Goal: Task Accomplishment & Management: Complete application form

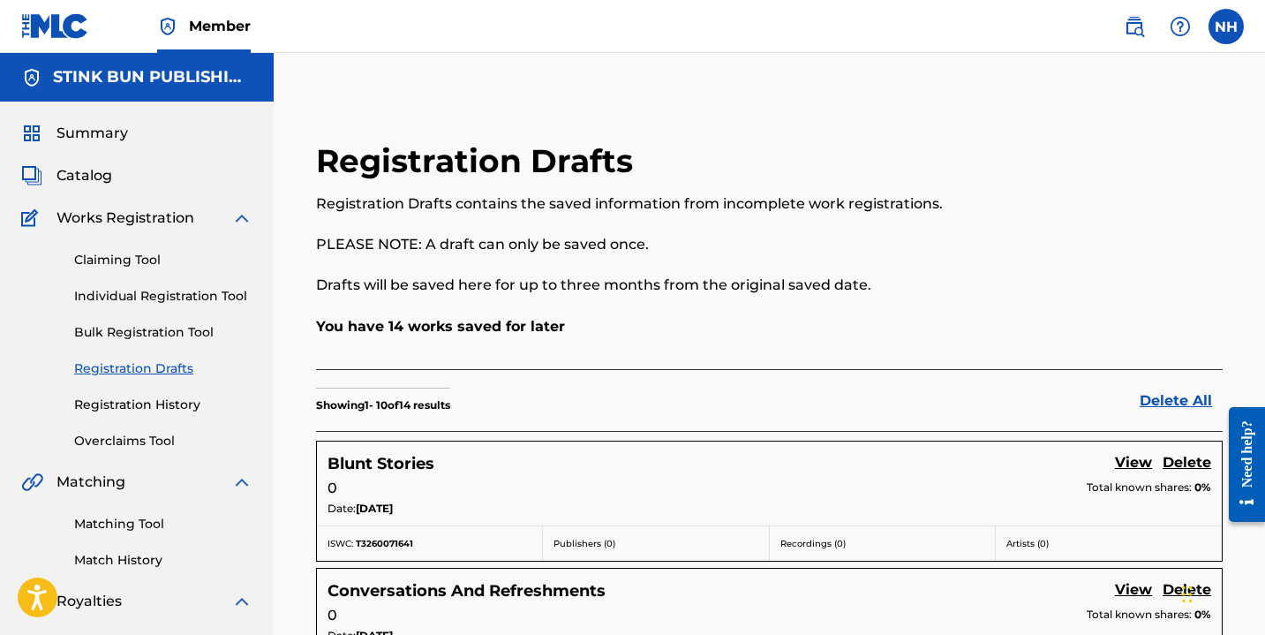
click at [124, 529] on link "Matching Tool" at bounding box center [163, 524] width 178 height 19
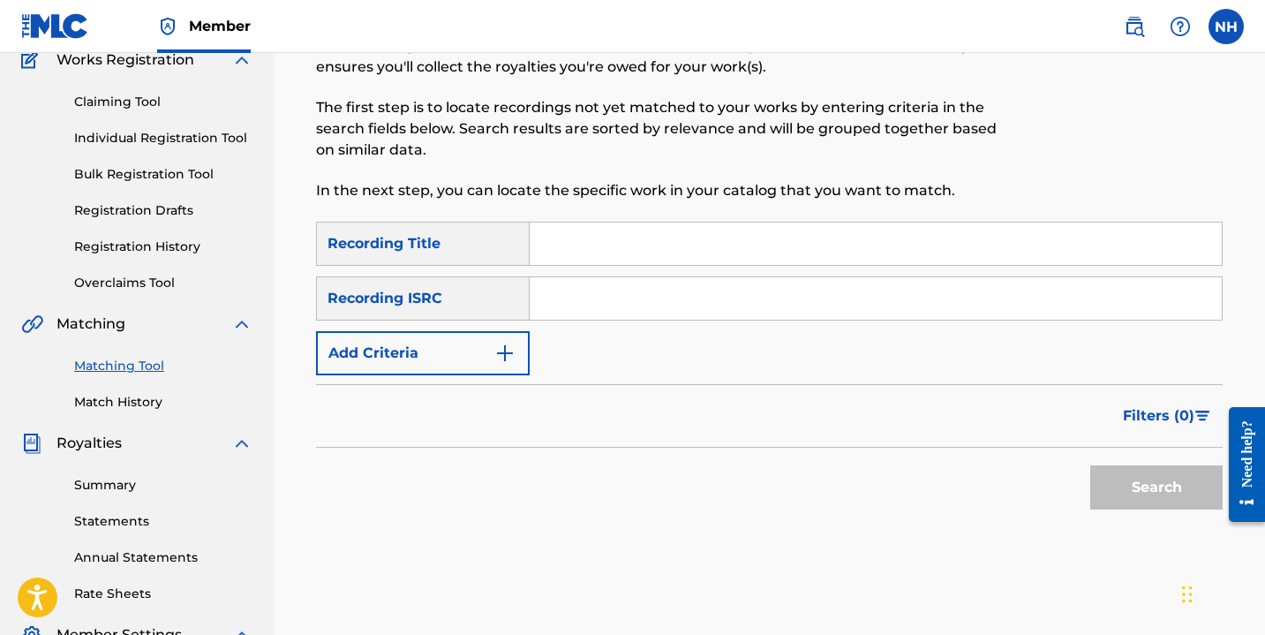
scroll to position [123, 0]
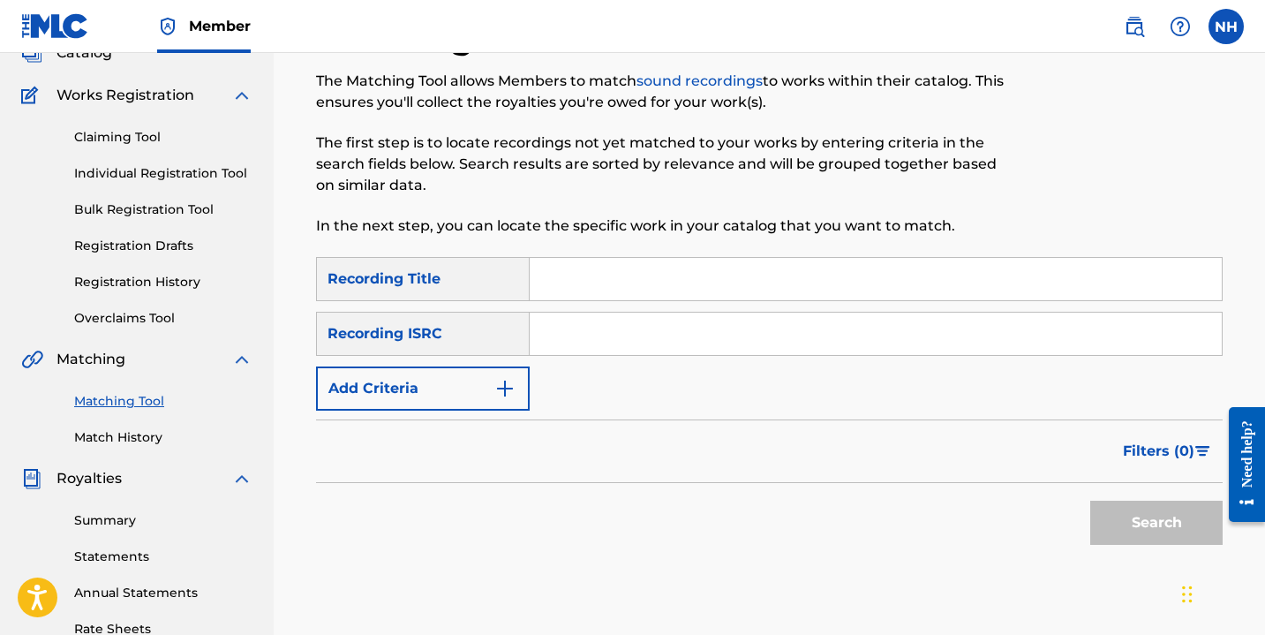
click at [581, 336] on input "Search Form" at bounding box center [876, 333] width 692 height 42
paste input "QZNB82474837"
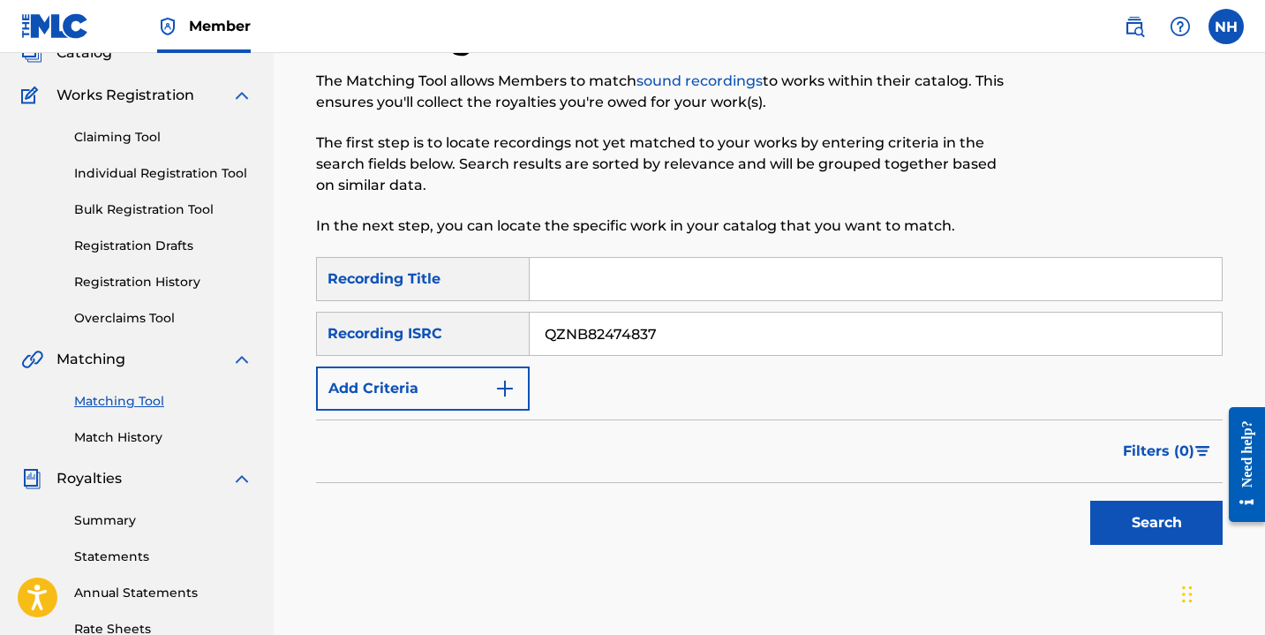
type input "QZNB82474837"
click at [576, 281] on input "Search Form" at bounding box center [876, 279] width 692 height 42
type input "big brother"
click at [1119, 525] on button "Search" at bounding box center [1156, 522] width 132 height 44
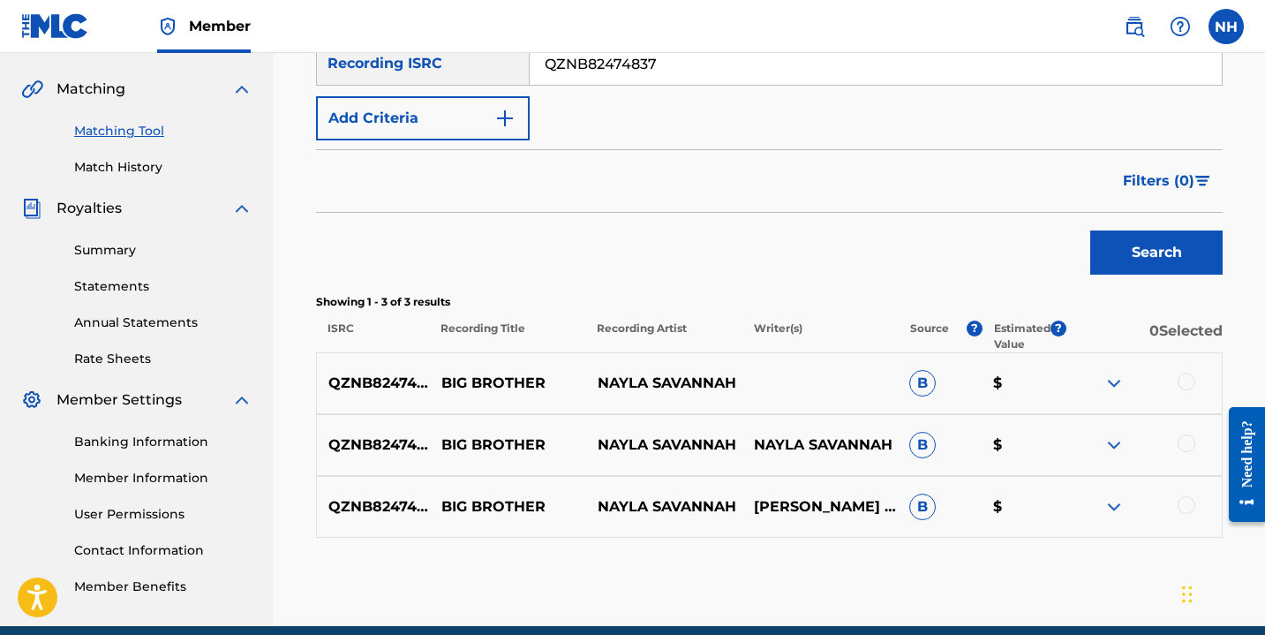
scroll to position [420, 0]
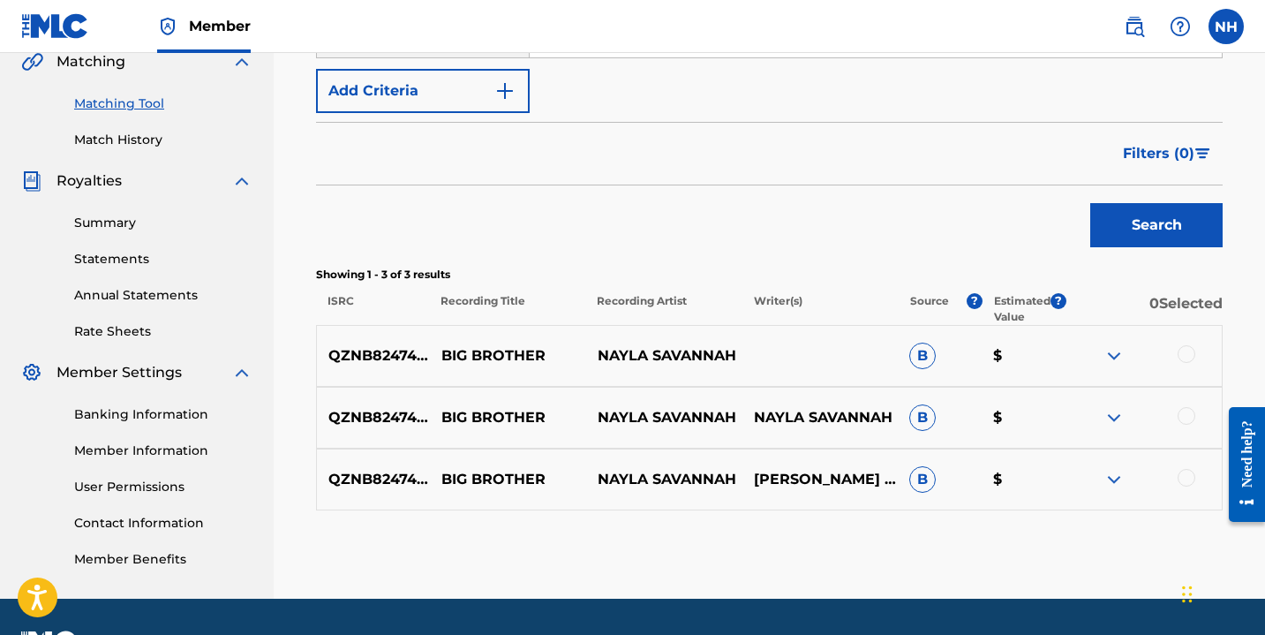
click at [1182, 355] on div at bounding box center [1187, 354] width 18 height 18
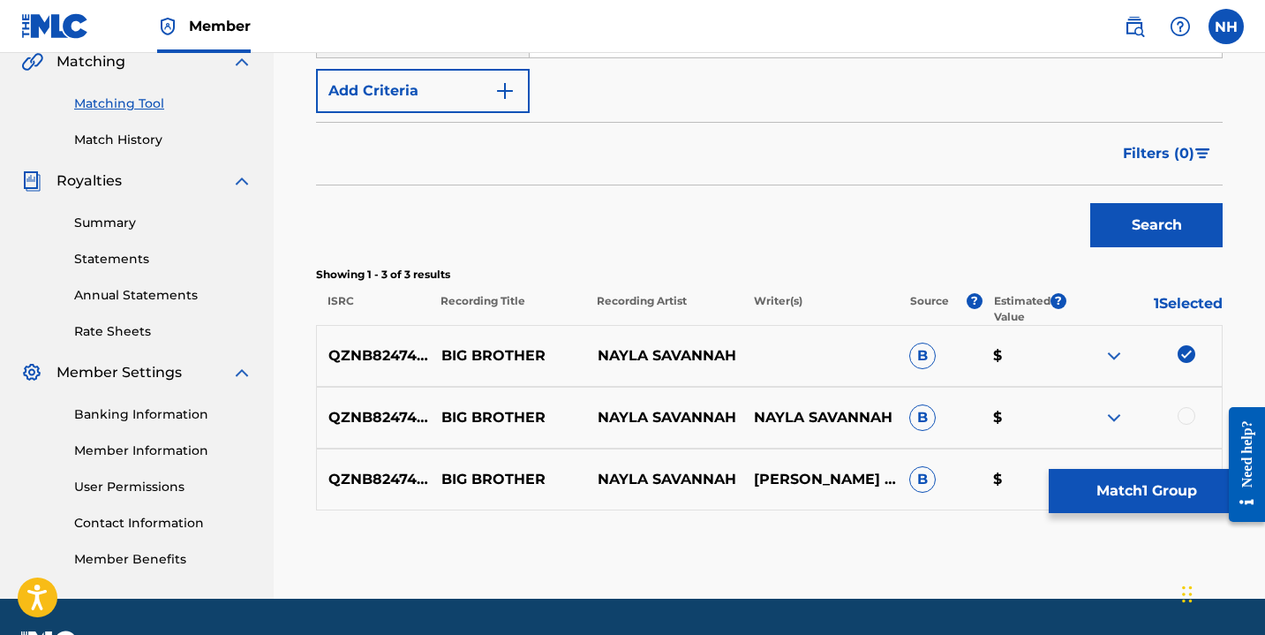
click at [1187, 417] on div at bounding box center [1187, 416] width 18 height 18
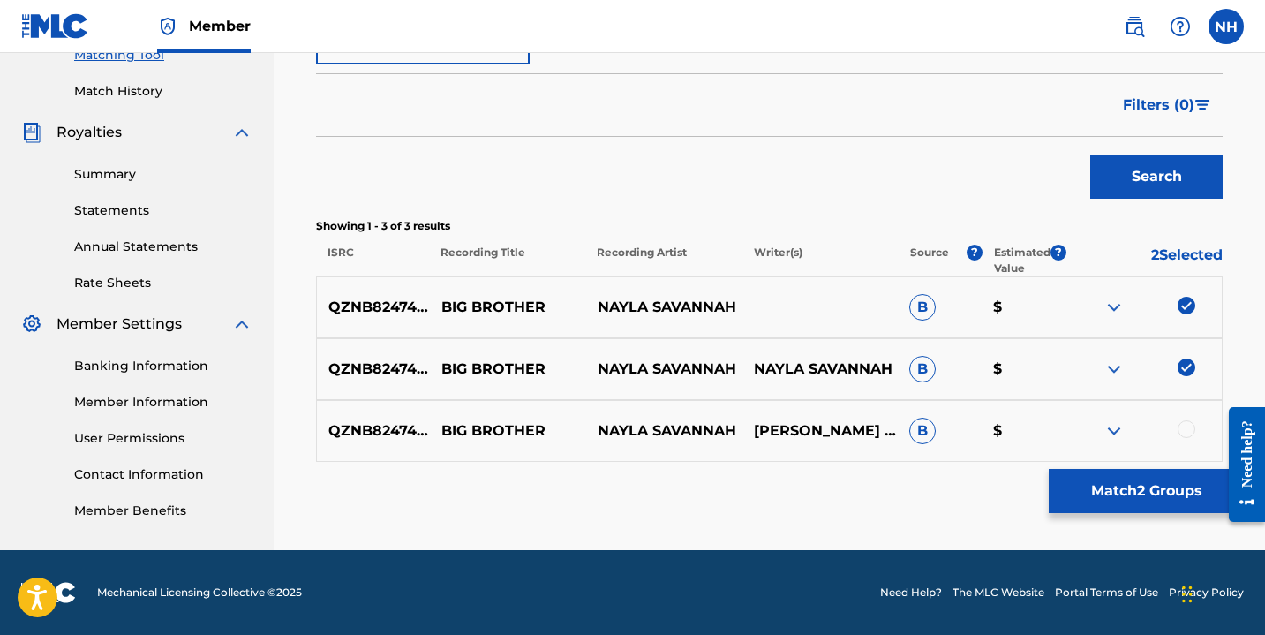
click at [1179, 433] on div at bounding box center [1187, 429] width 18 height 18
click at [1091, 496] on button "Match 3 Groups" at bounding box center [1146, 491] width 195 height 44
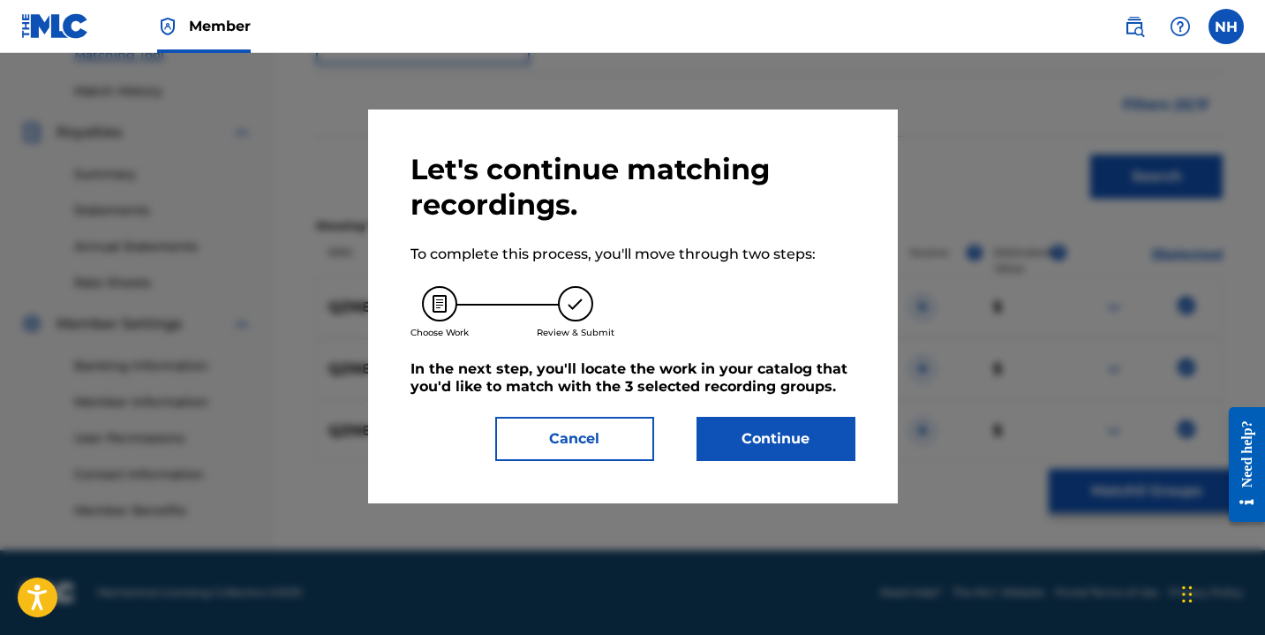
click at [786, 433] on button "Continue" at bounding box center [775, 439] width 159 height 44
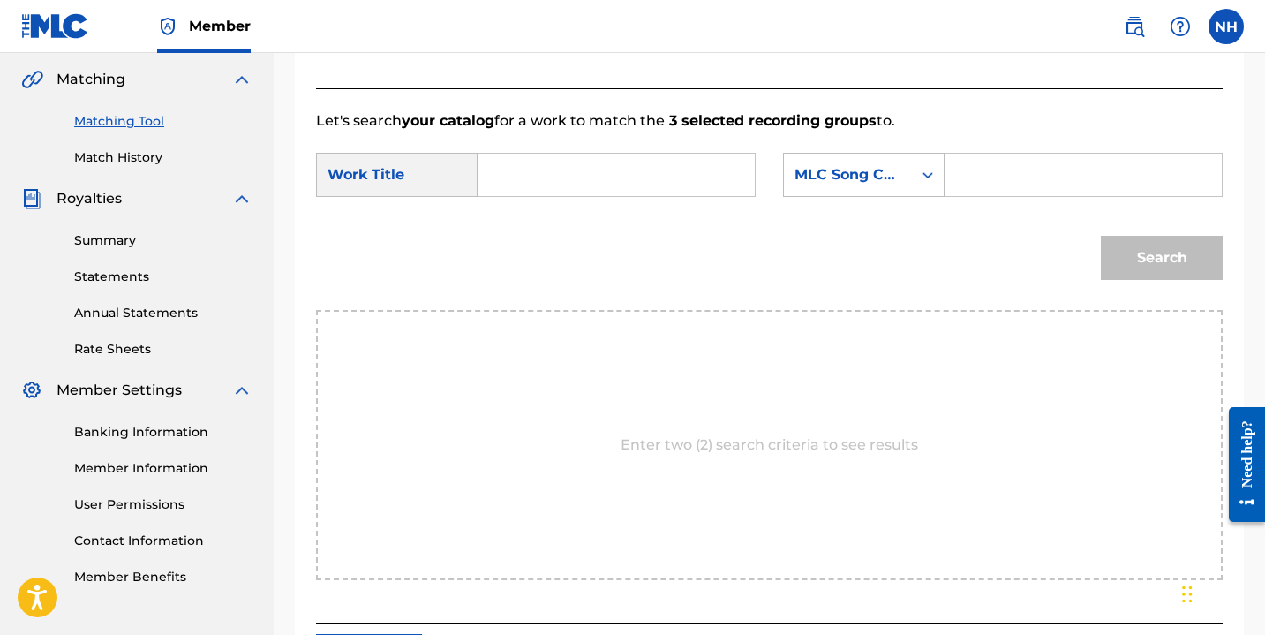
scroll to position [385, 0]
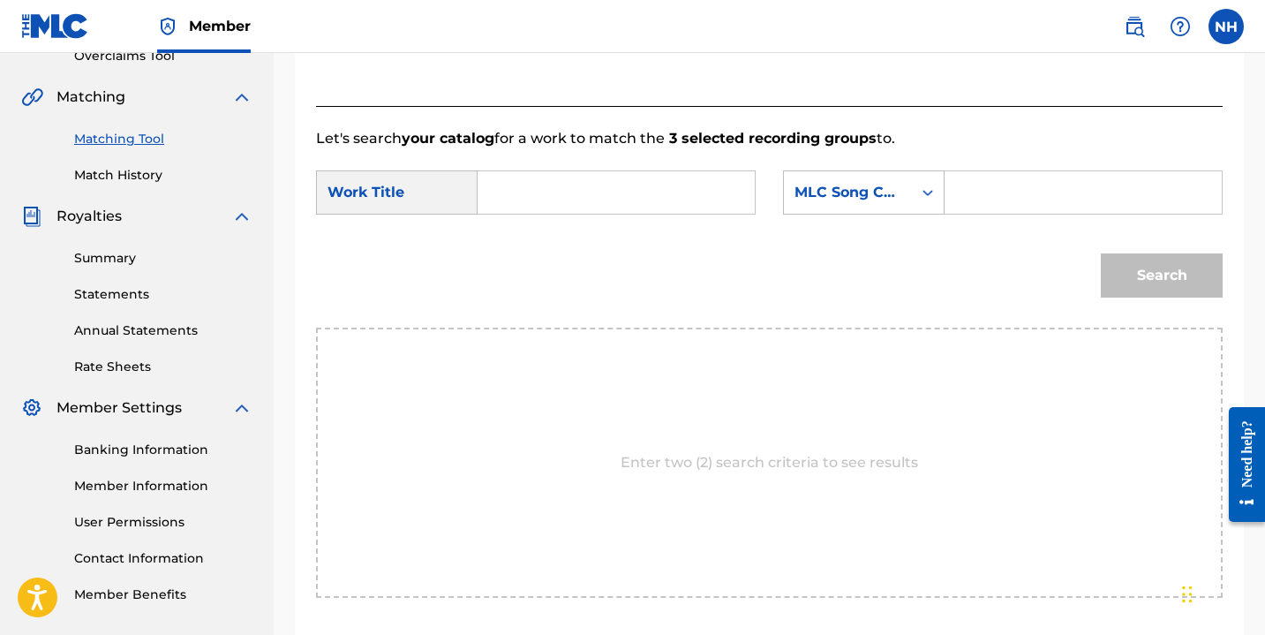
click at [666, 197] on input "Search Form" at bounding box center [616, 192] width 247 height 42
type input "big brother"
click at [881, 197] on div "MLC Song Code" at bounding box center [847, 192] width 107 height 21
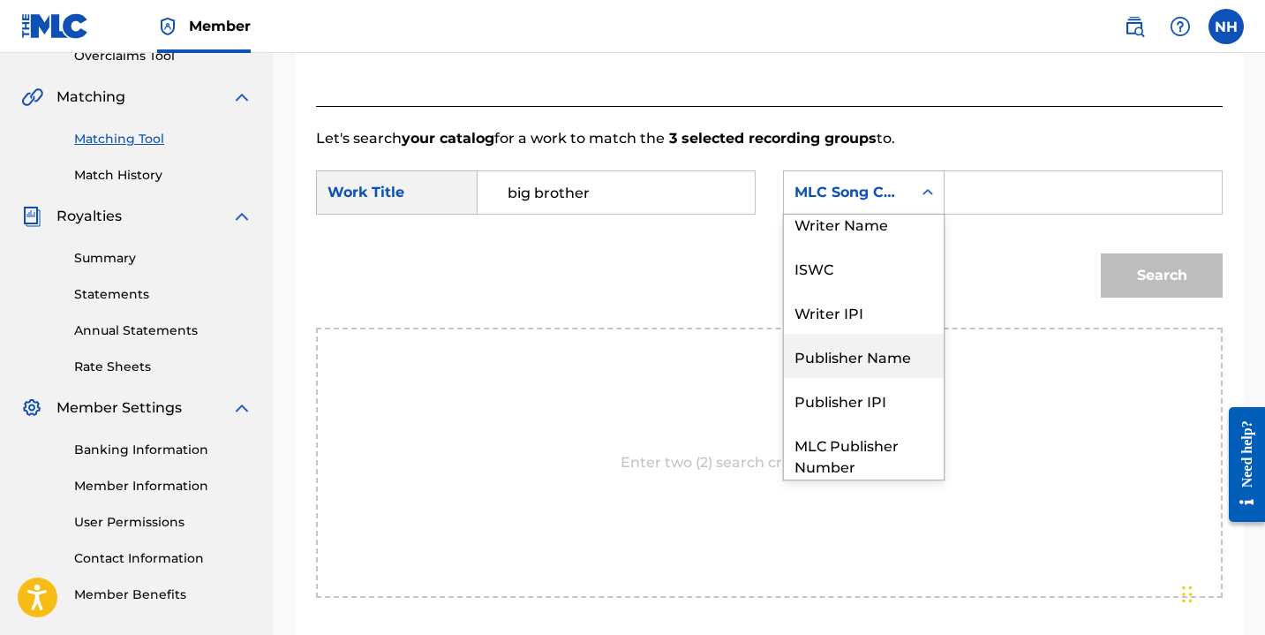
scroll to position [0, 0]
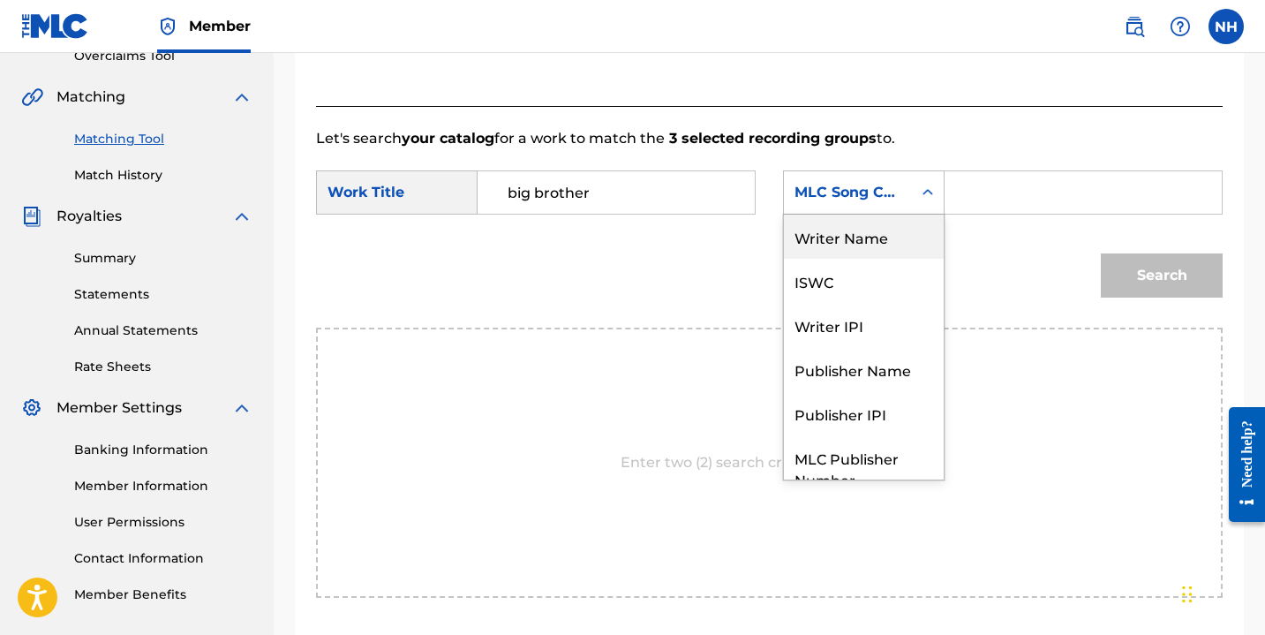
click at [862, 237] on div "Writer Name" at bounding box center [864, 236] width 160 height 44
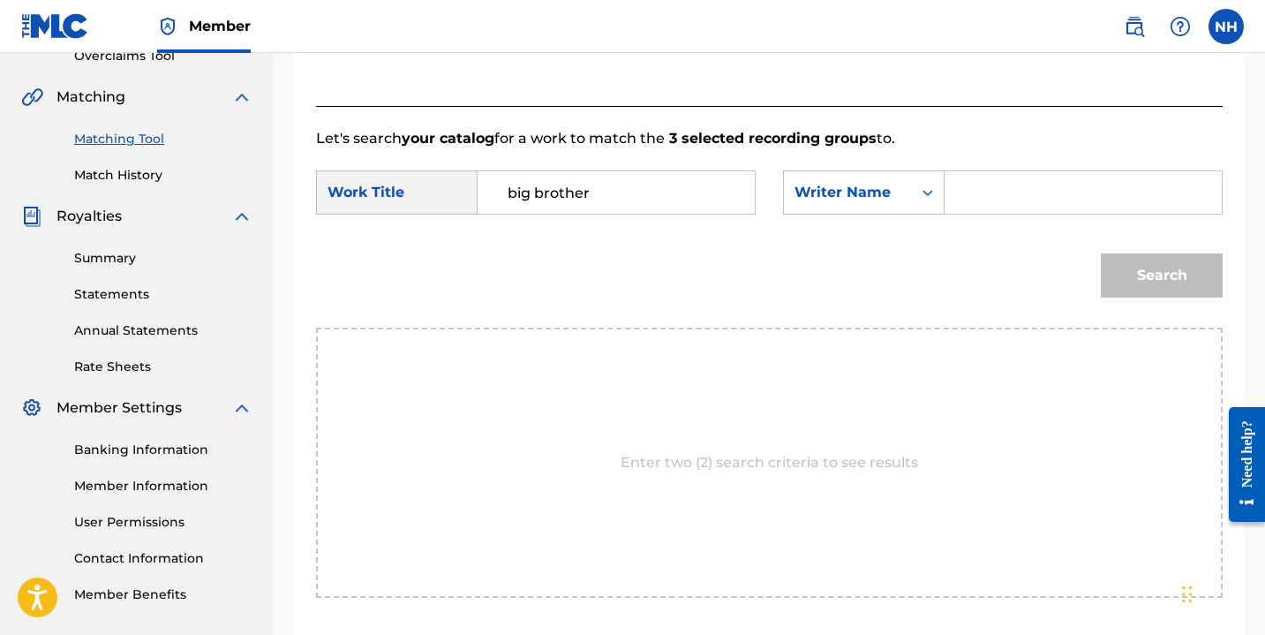
click at [982, 191] on input "Search Form" at bounding box center [1083, 192] width 247 height 42
type input "nayla"
click at [936, 233] on form "SearchWithCriteriad577739a-a8fc-4c15-80ae-04c21b1be1be Work Title big brother S…" at bounding box center [769, 238] width 907 height 178
click at [1129, 258] on button "Search" at bounding box center [1162, 275] width 122 height 44
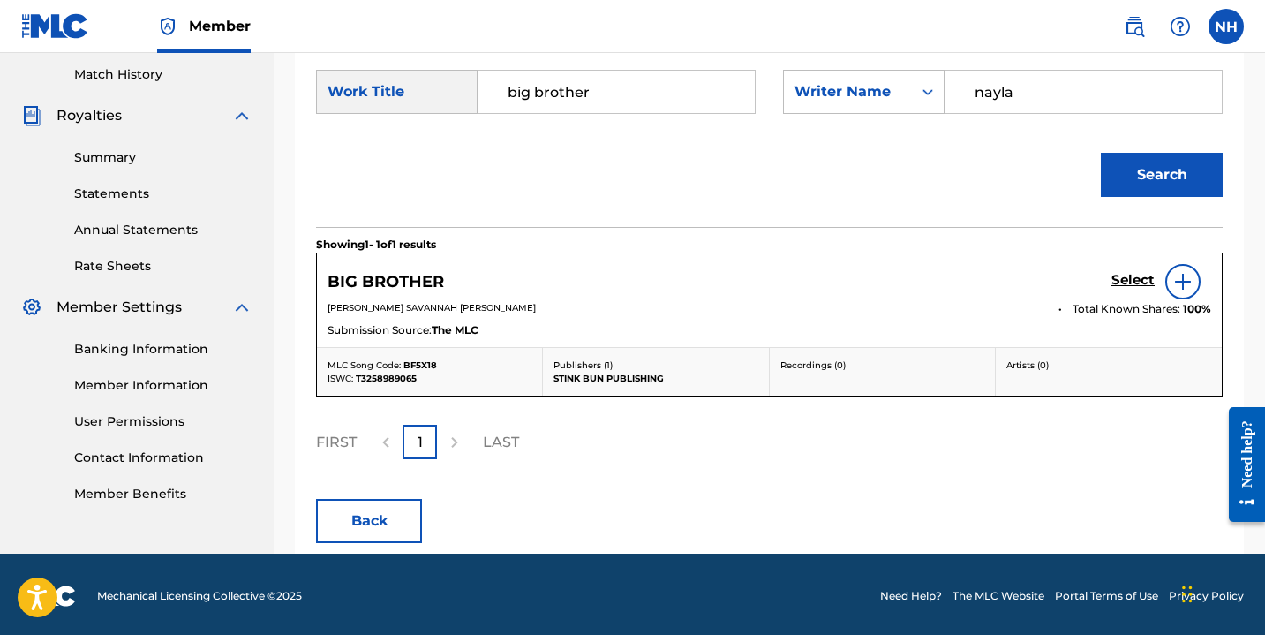
scroll to position [489, 0]
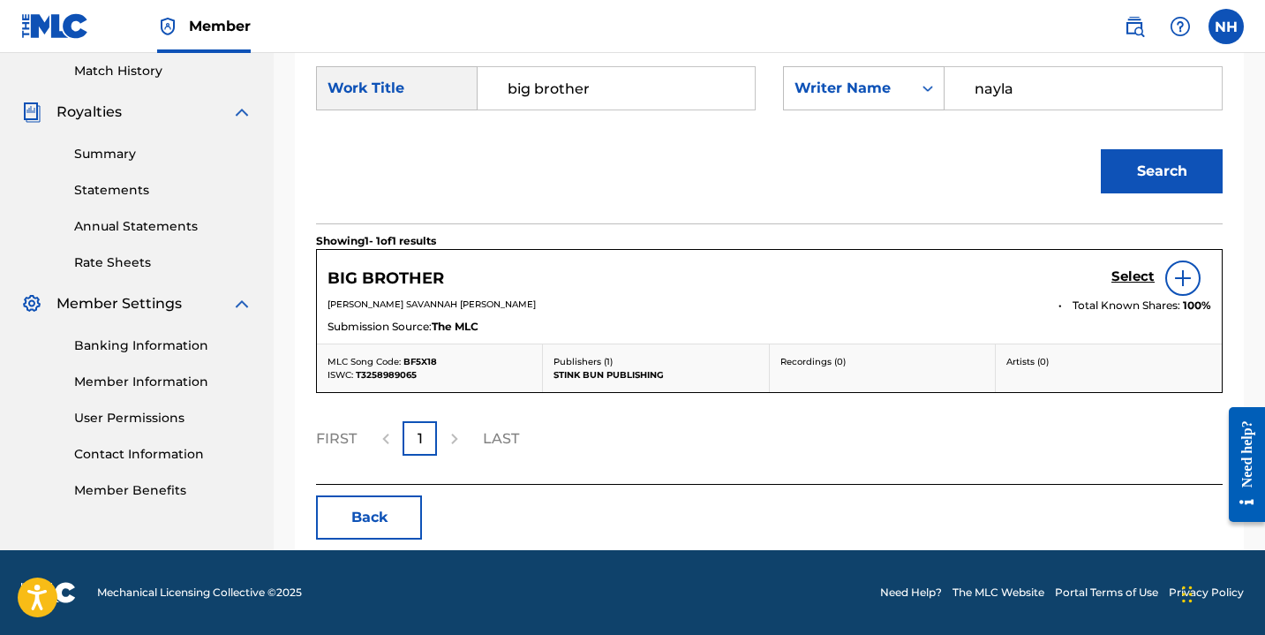
click at [1178, 282] on img at bounding box center [1182, 277] width 21 height 21
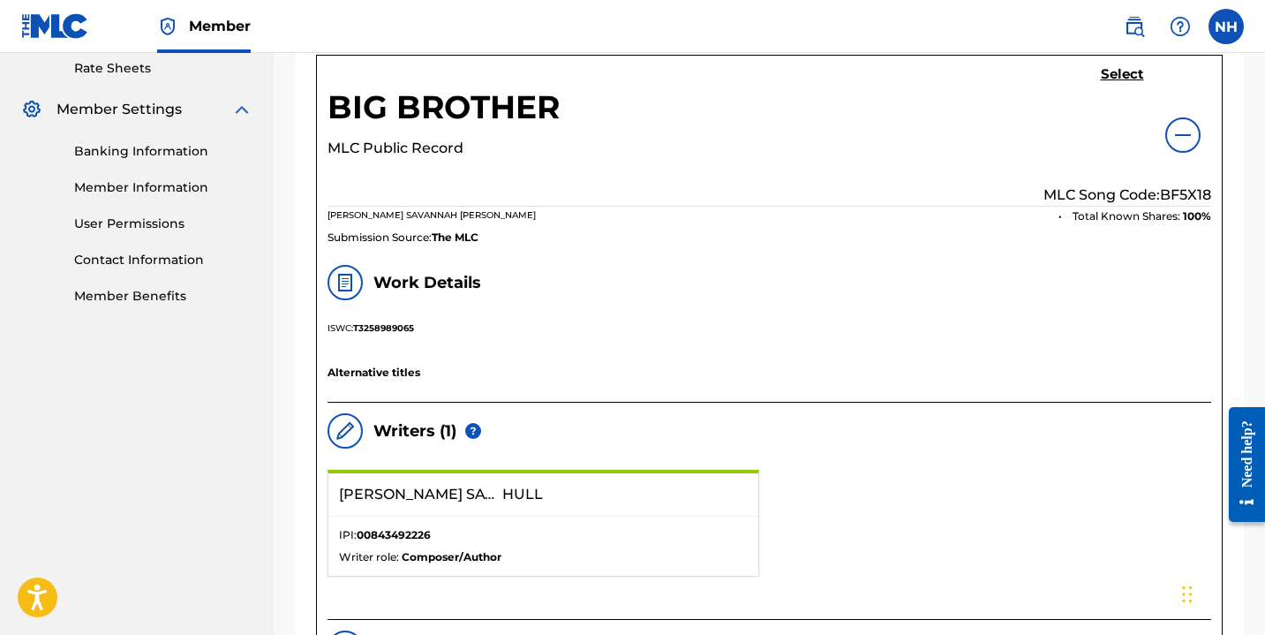
scroll to position [631, 0]
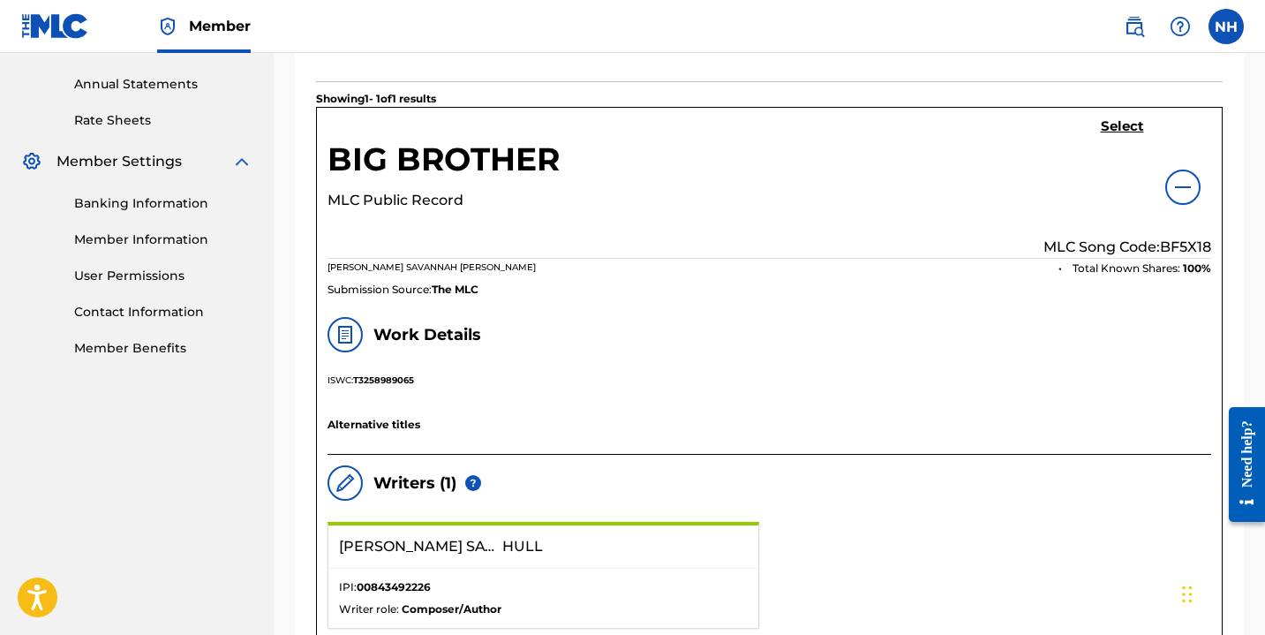
click at [1120, 124] on h5 "Select" at bounding box center [1122, 126] width 43 height 17
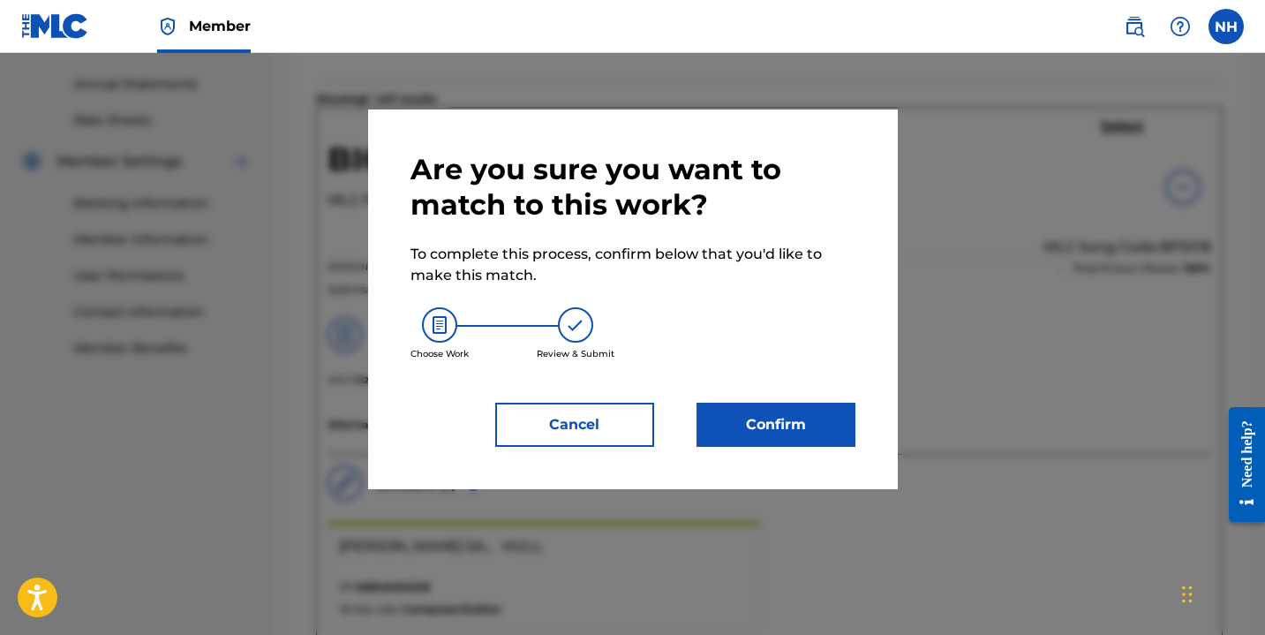
click at [767, 421] on button "Confirm" at bounding box center [775, 425] width 159 height 44
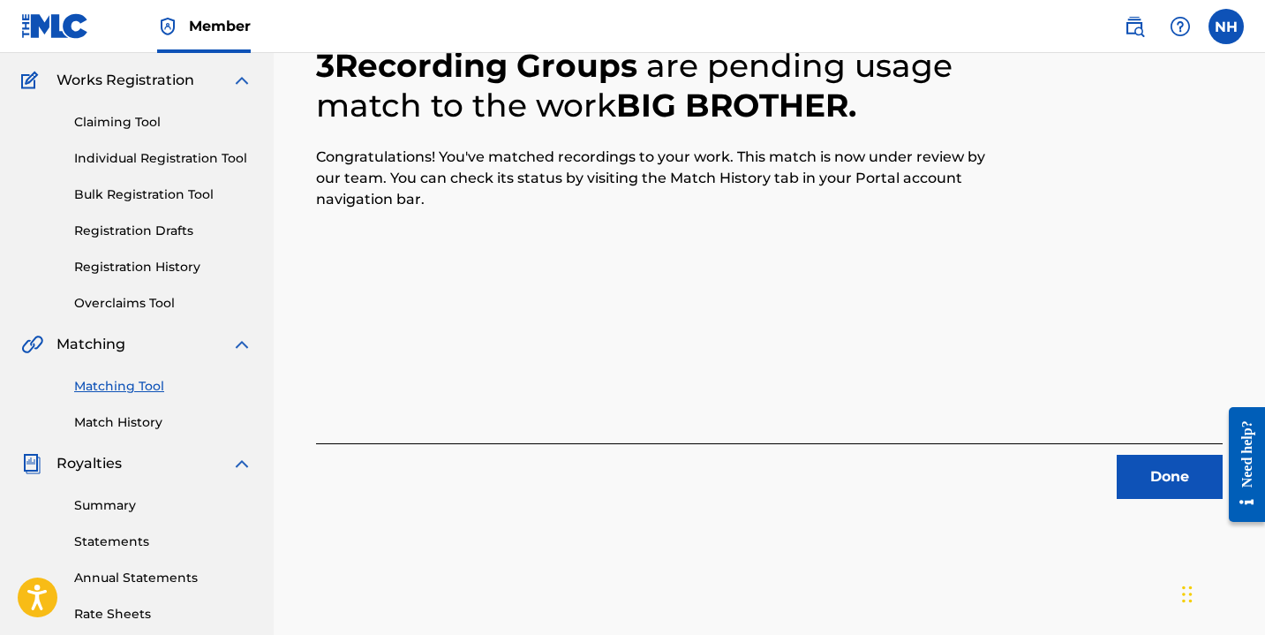
scroll to position [139, 0]
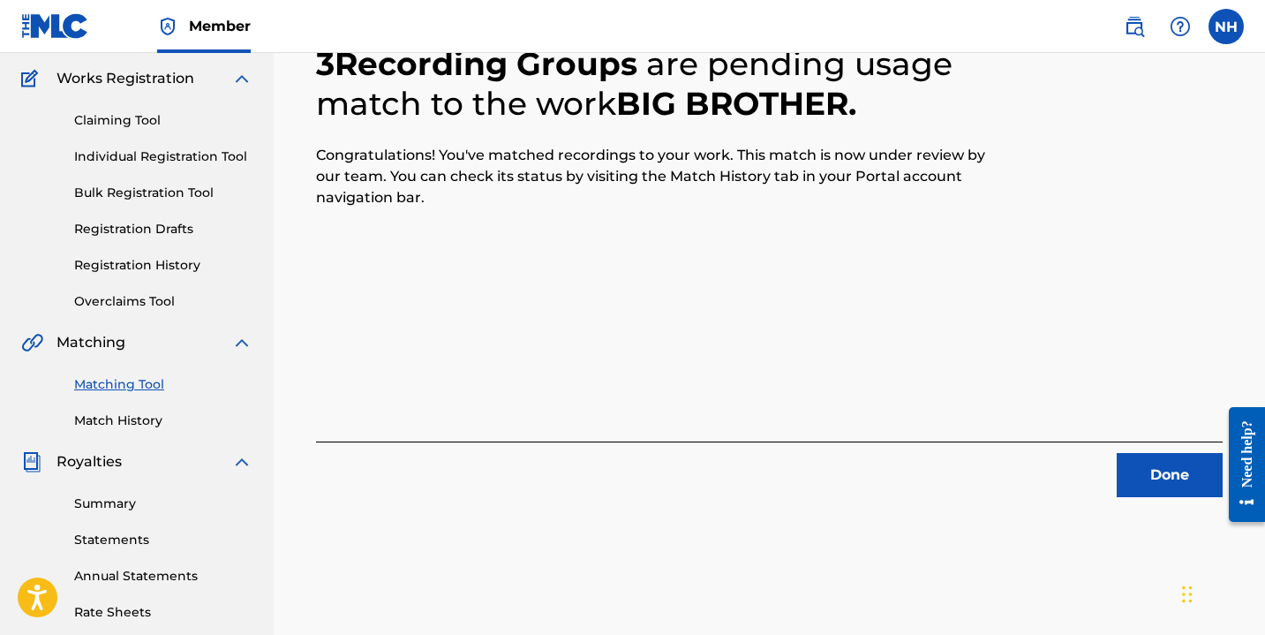
click at [1152, 476] on button "Done" at bounding box center [1170, 475] width 106 height 44
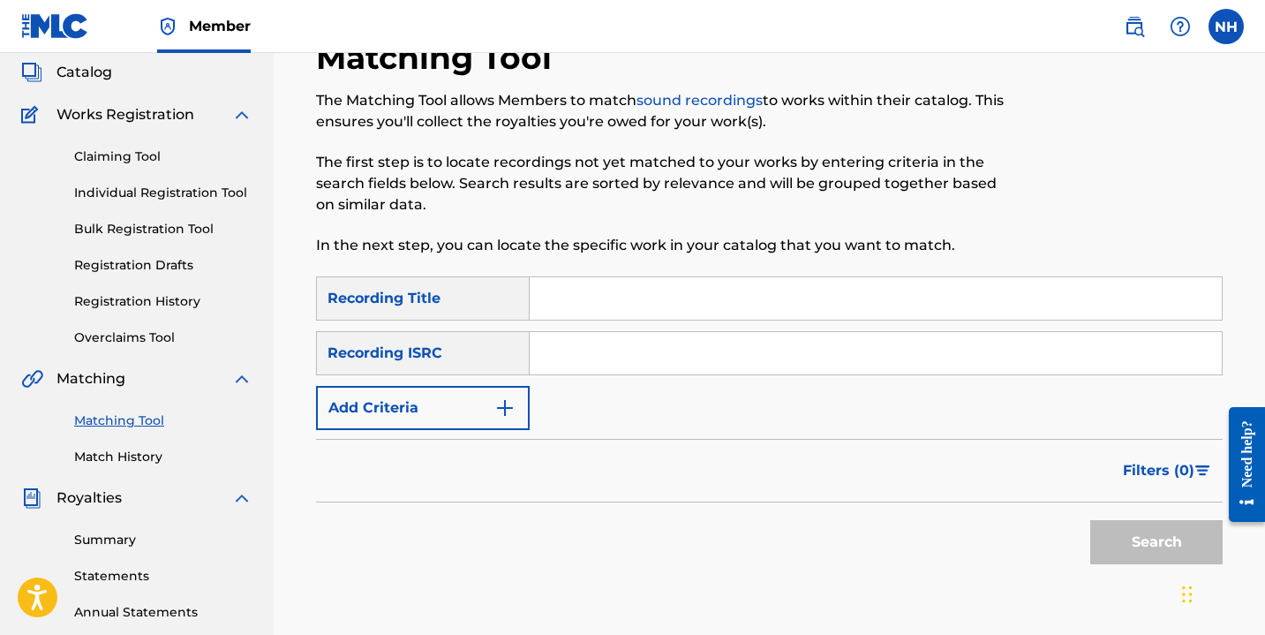
scroll to position [108, 0]
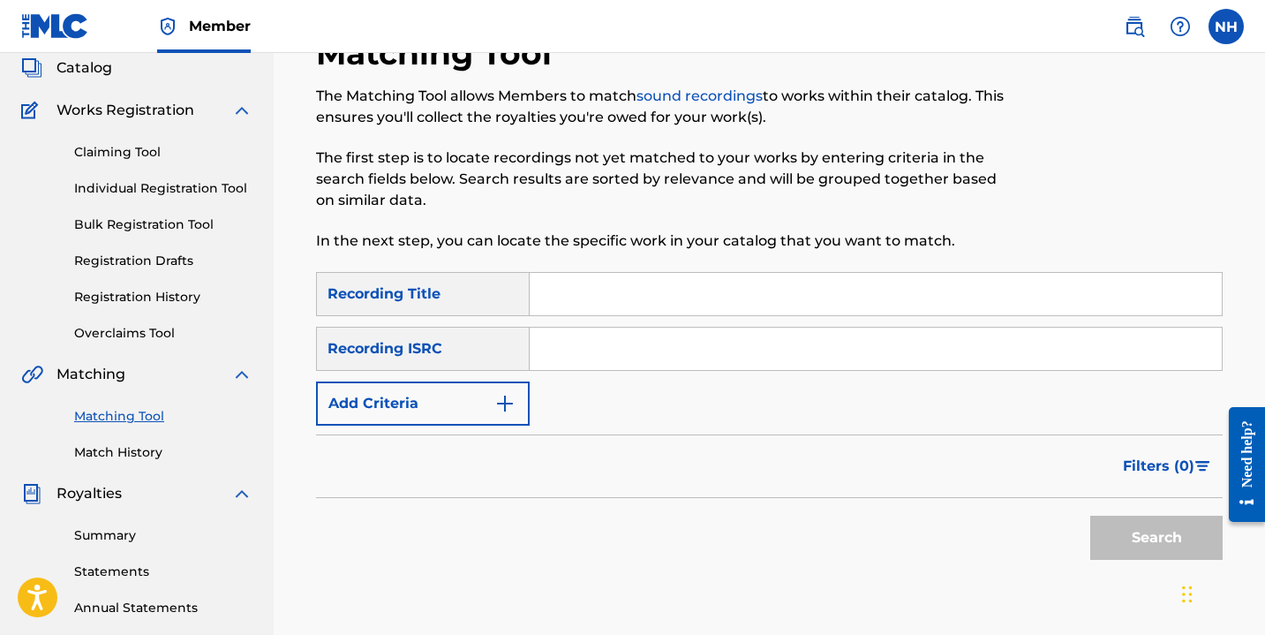
click at [139, 270] on div "Claiming Tool Individual Registration Tool Bulk Registration Tool Registration …" at bounding box center [136, 232] width 231 height 222
click at [140, 292] on link "Registration History" at bounding box center [163, 297] width 178 height 19
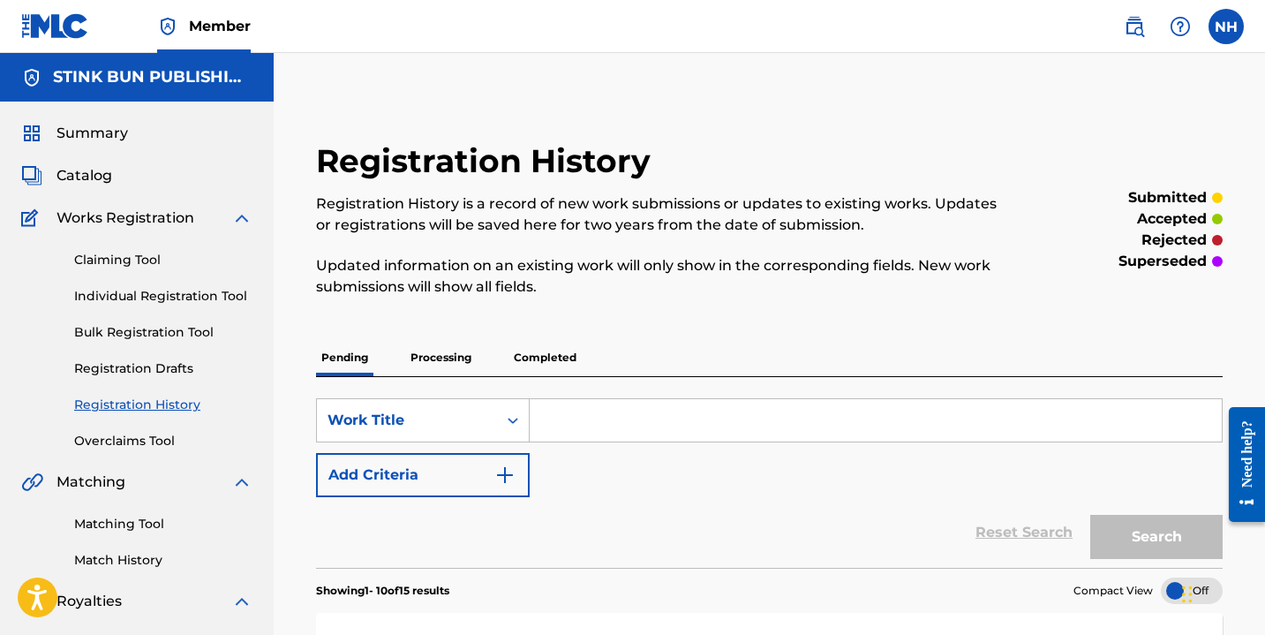
click at [133, 401] on link "Registration History" at bounding box center [163, 404] width 178 height 19
click at [539, 362] on p "Completed" at bounding box center [544, 357] width 73 height 37
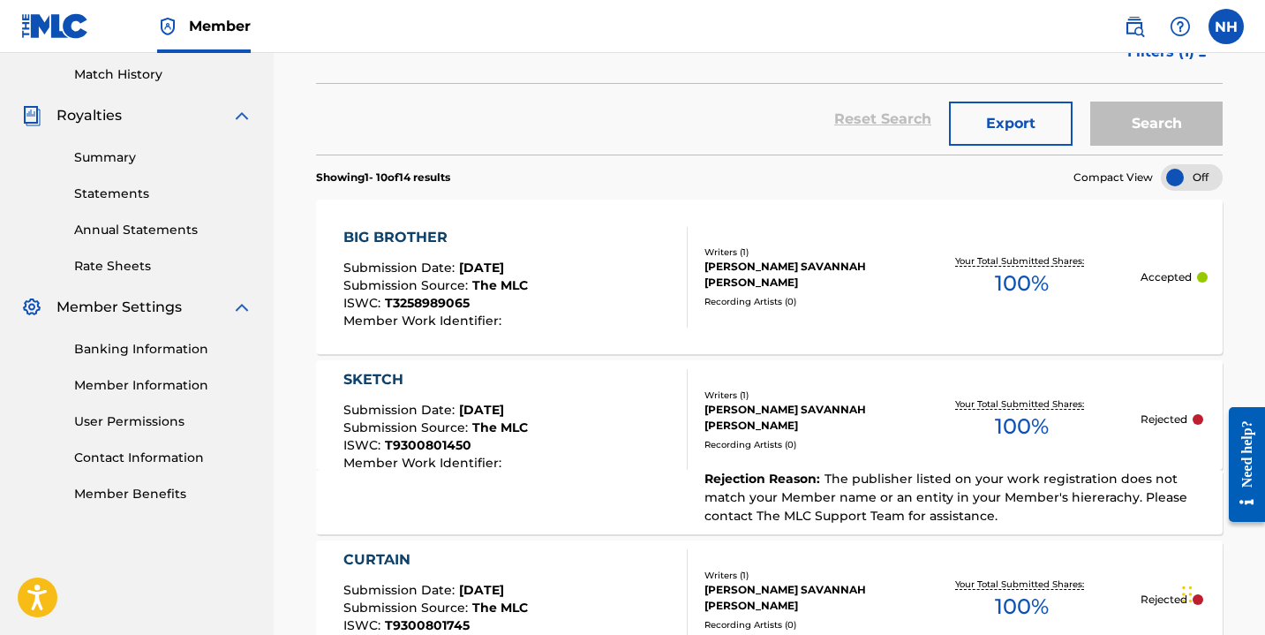
scroll to position [481, 0]
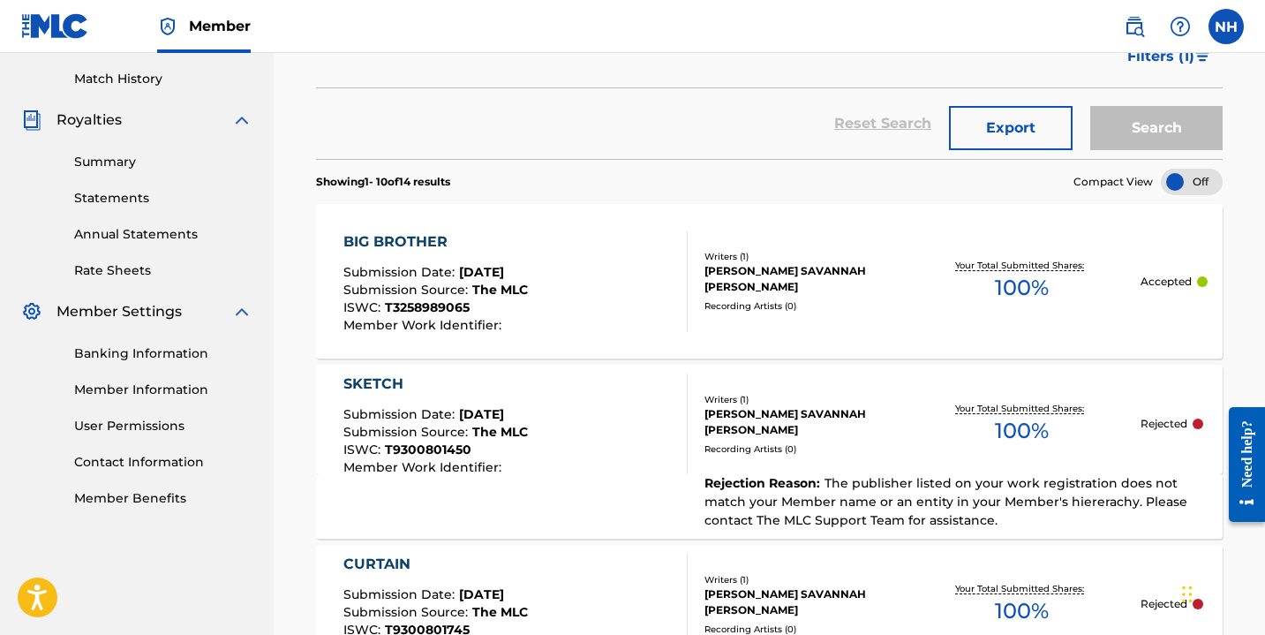
click at [1027, 280] on span "100 %" at bounding box center [1022, 288] width 54 height 32
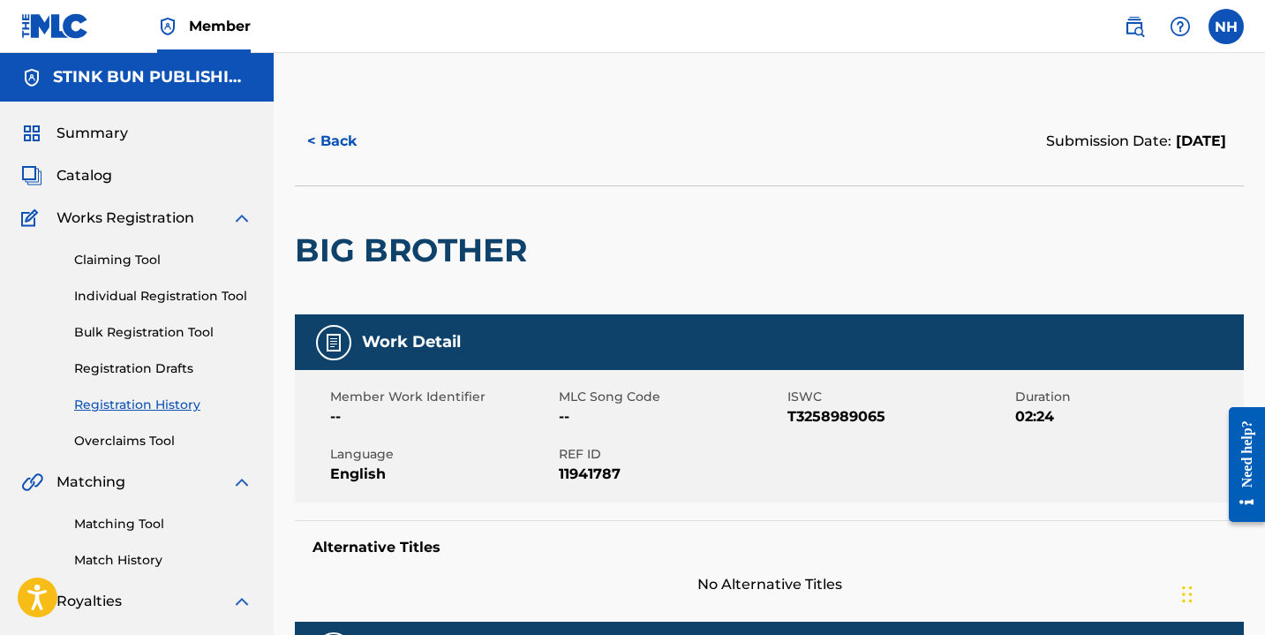
click at [130, 260] on link "Claiming Tool" at bounding box center [163, 260] width 178 height 19
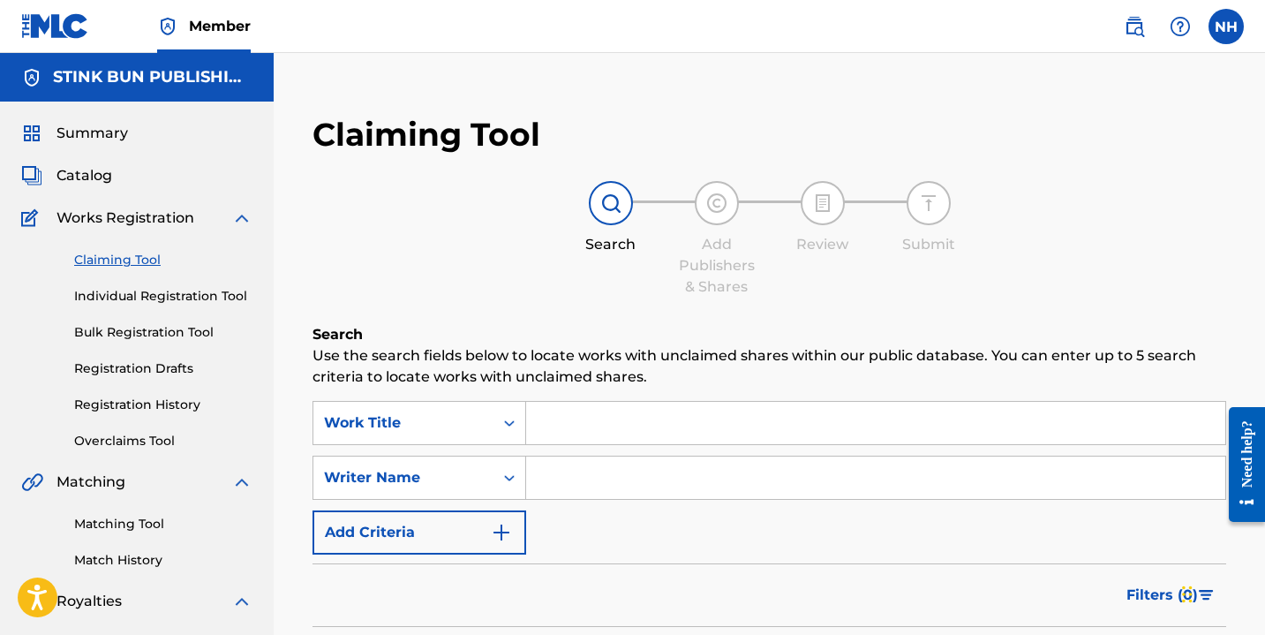
click at [148, 410] on link "Registration History" at bounding box center [163, 404] width 178 height 19
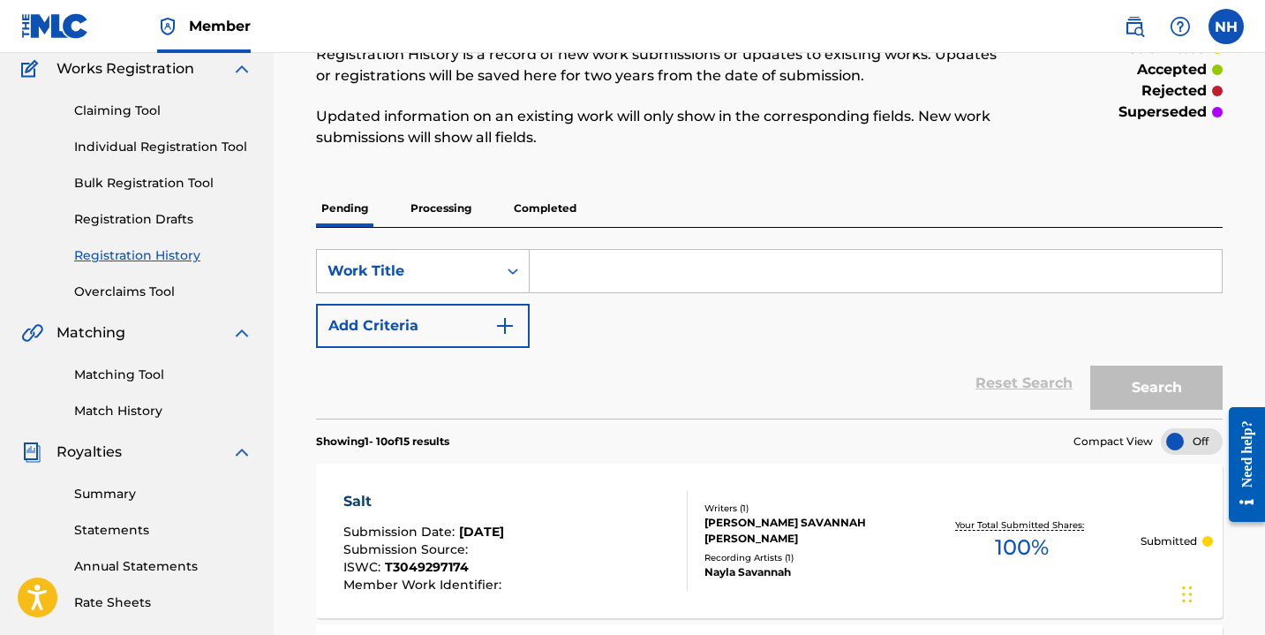
scroll to position [147, 0]
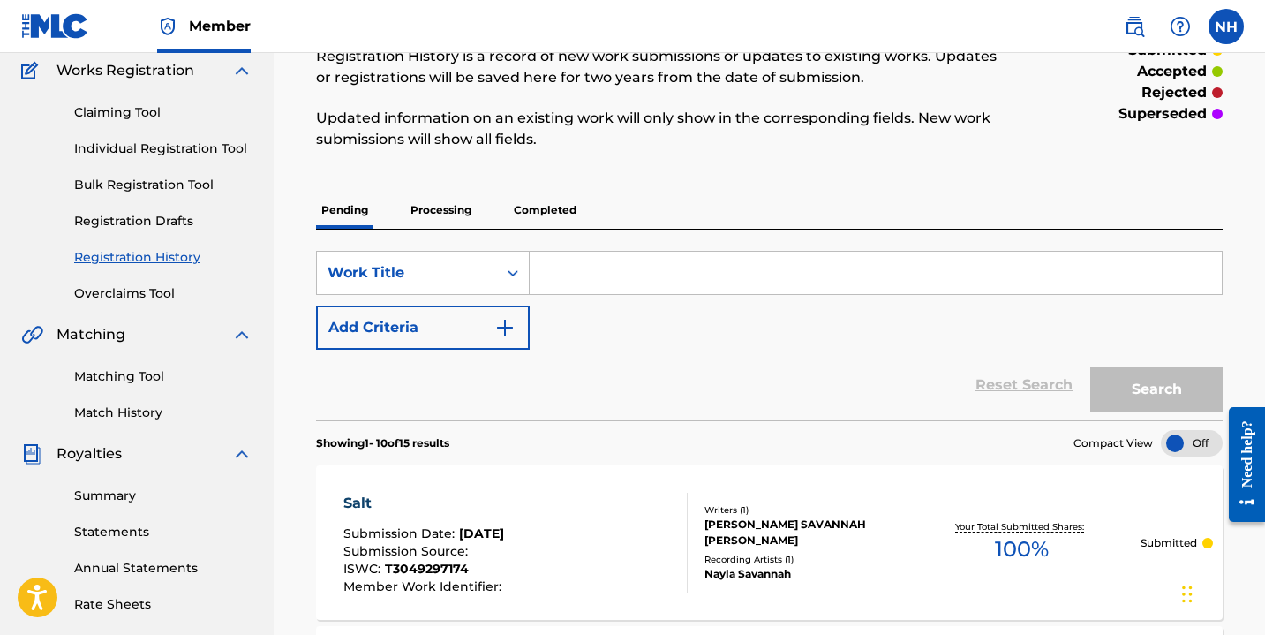
click at [154, 217] on link "Registration Drafts" at bounding box center [163, 221] width 178 height 19
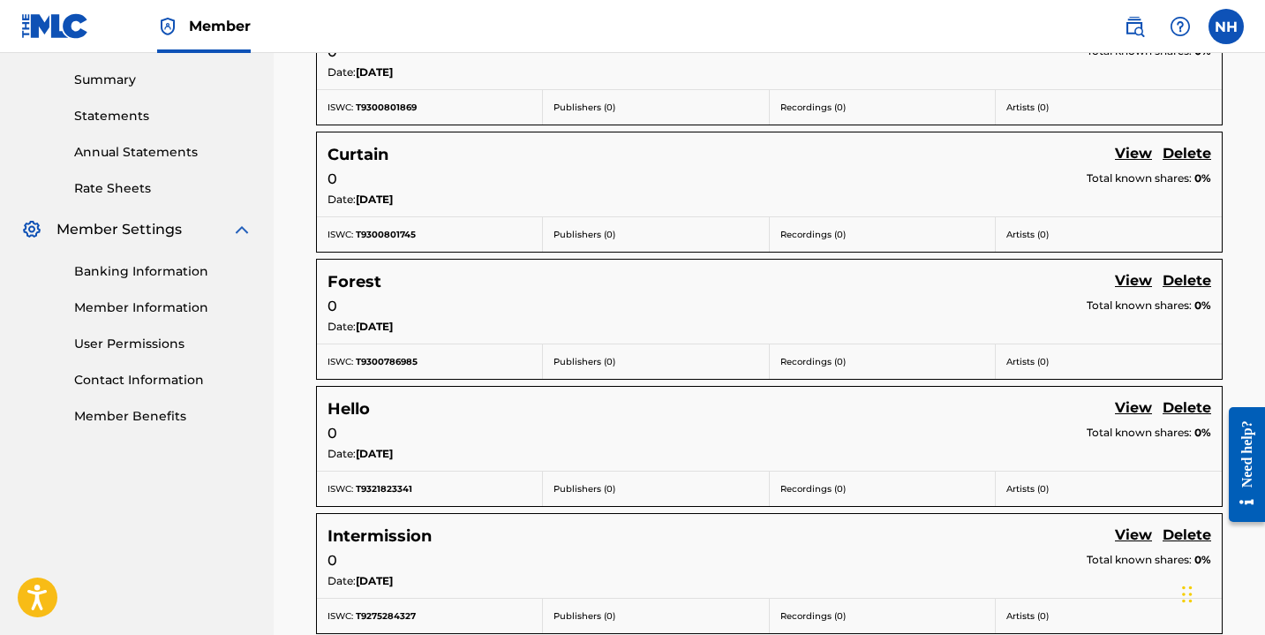
scroll to position [1246, 0]
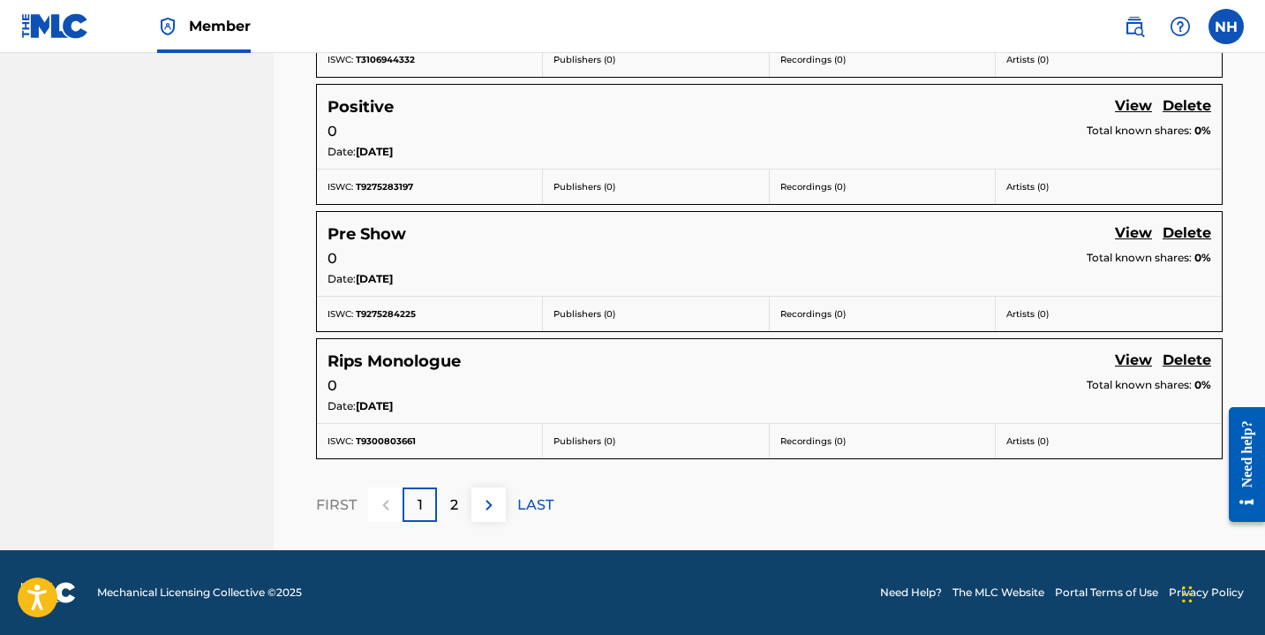
click at [1122, 360] on link "View" at bounding box center [1133, 362] width 37 height 24
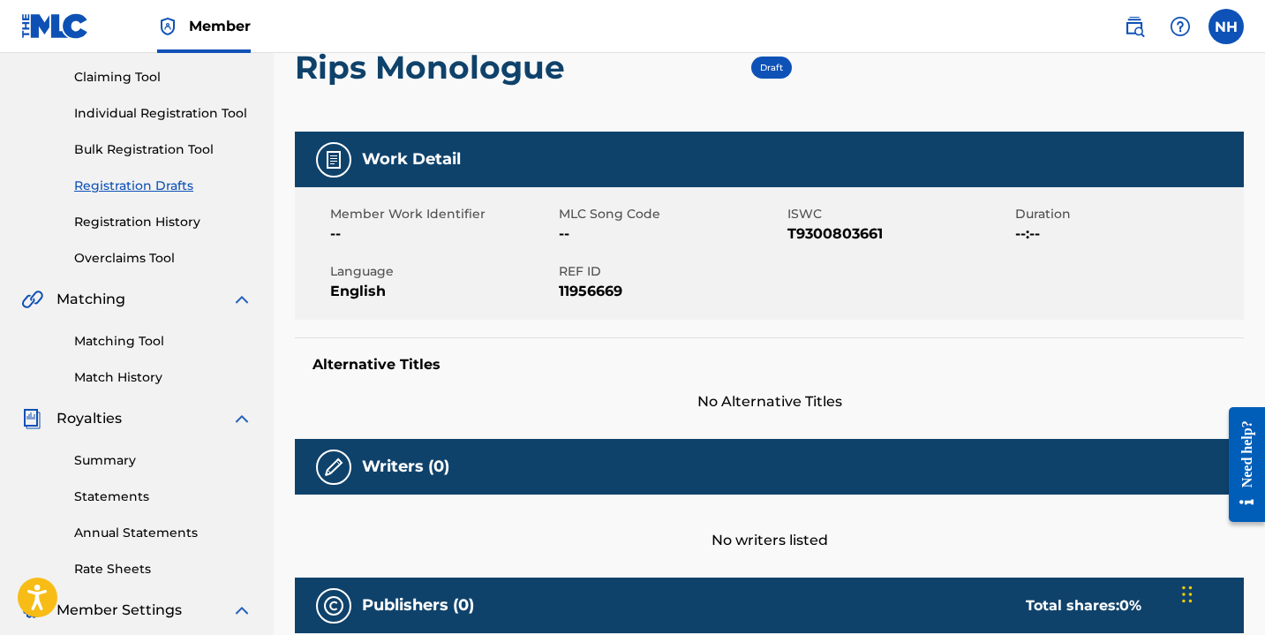
scroll to position [179, 0]
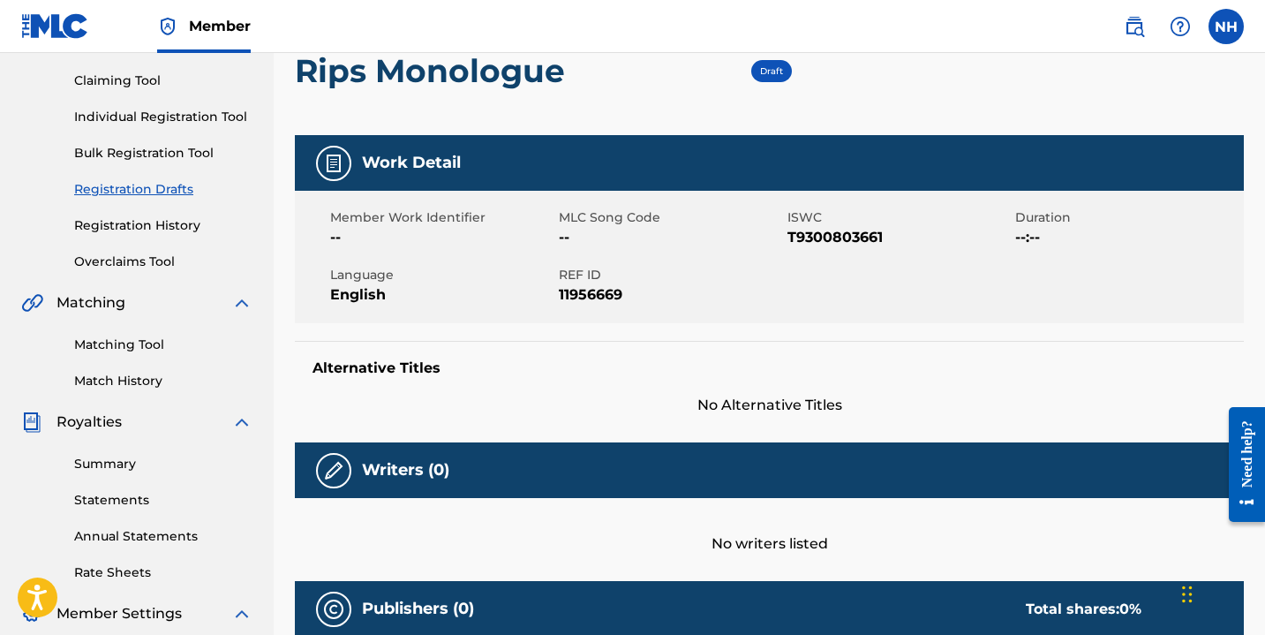
click at [335, 472] on img at bounding box center [333, 470] width 21 height 21
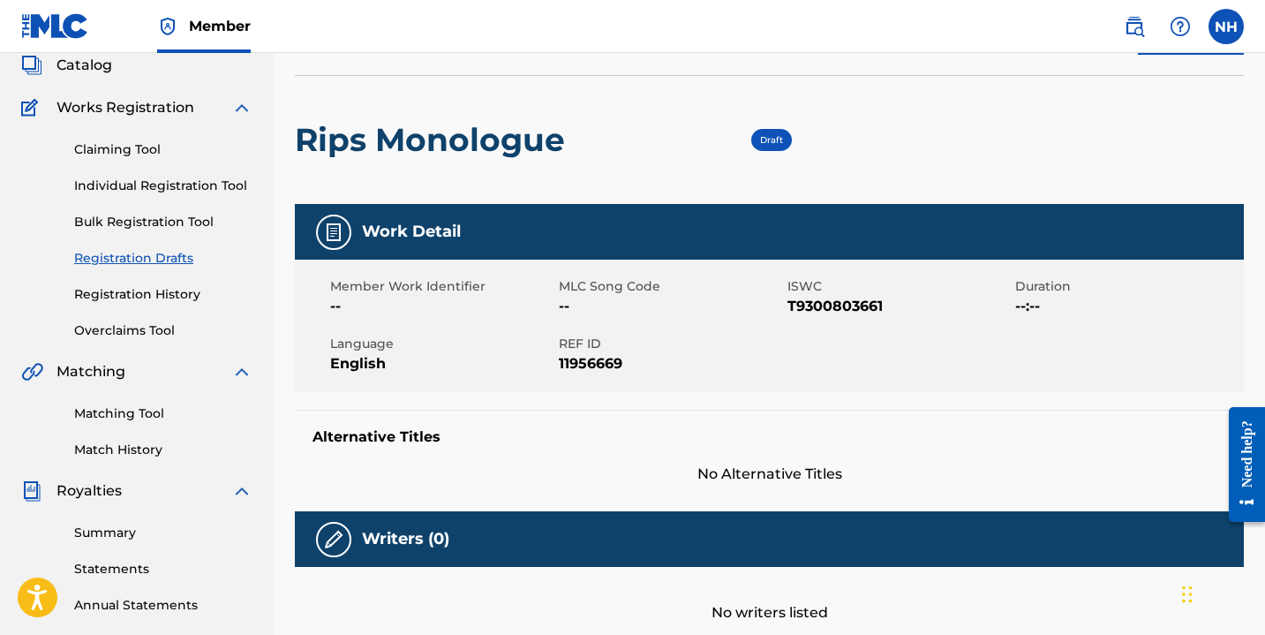
scroll to position [0, 0]
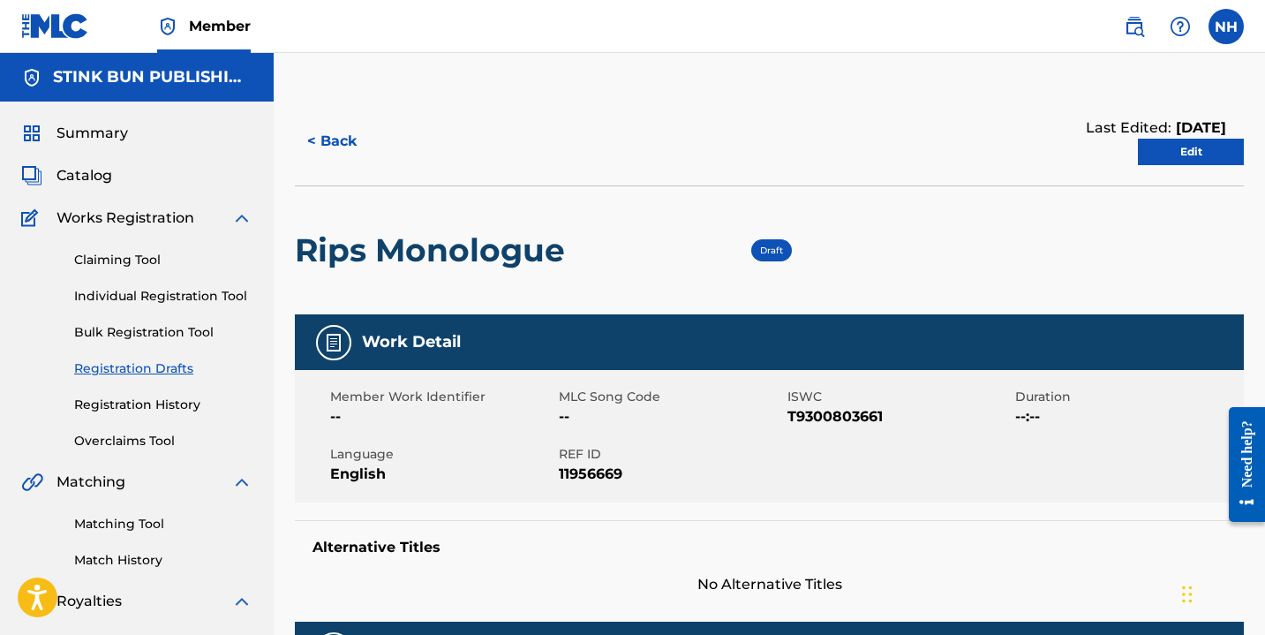
click at [1169, 140] on link "Edit" at bounding box center [1191, 152] width 106 height 26
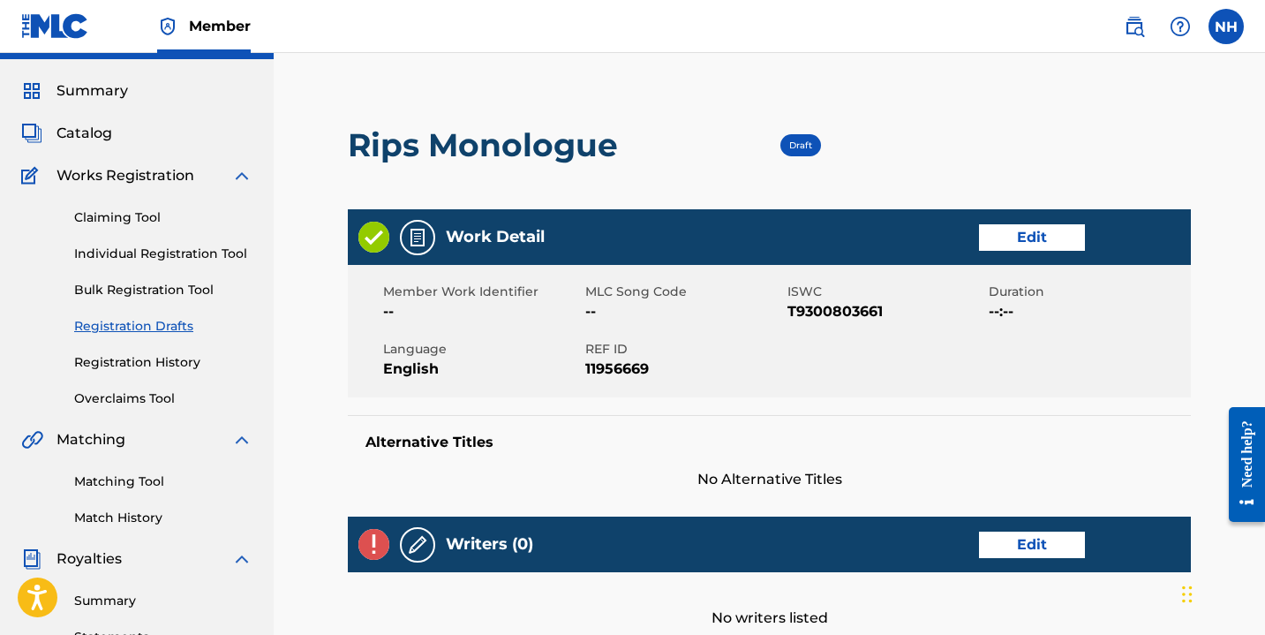
scroll to position [59, 0]
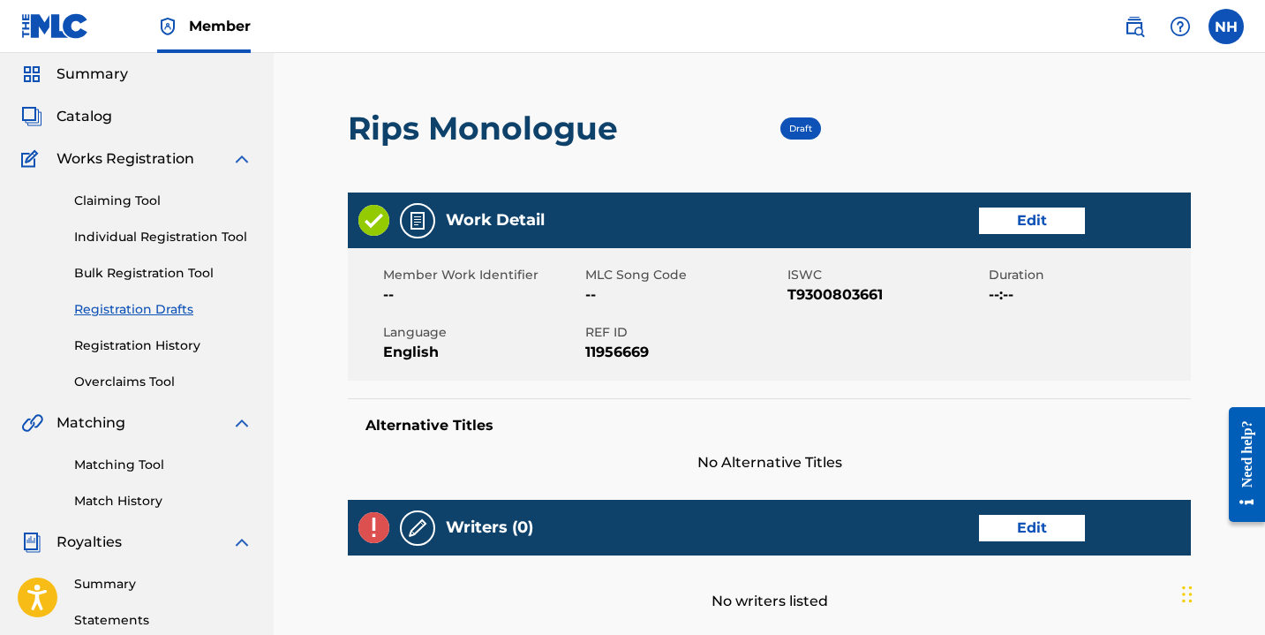
click at [1023, 214] on link "Edit" at bounding box center [1032, 220] width 106 height 26
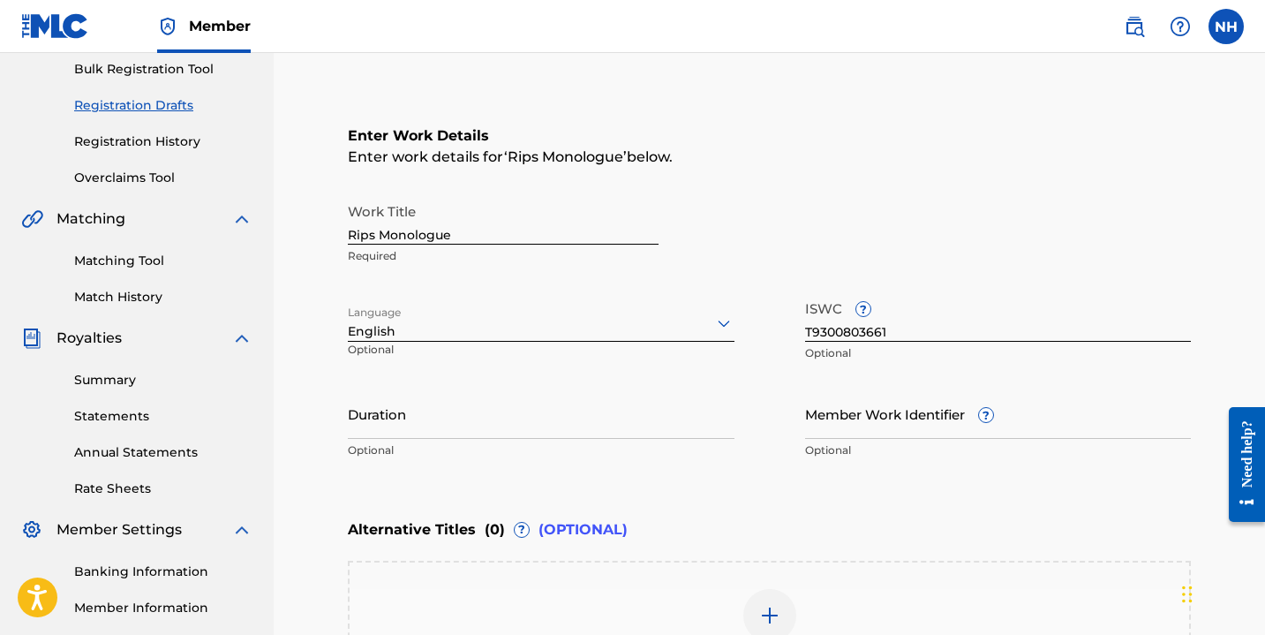
scroll to position [272, 0]
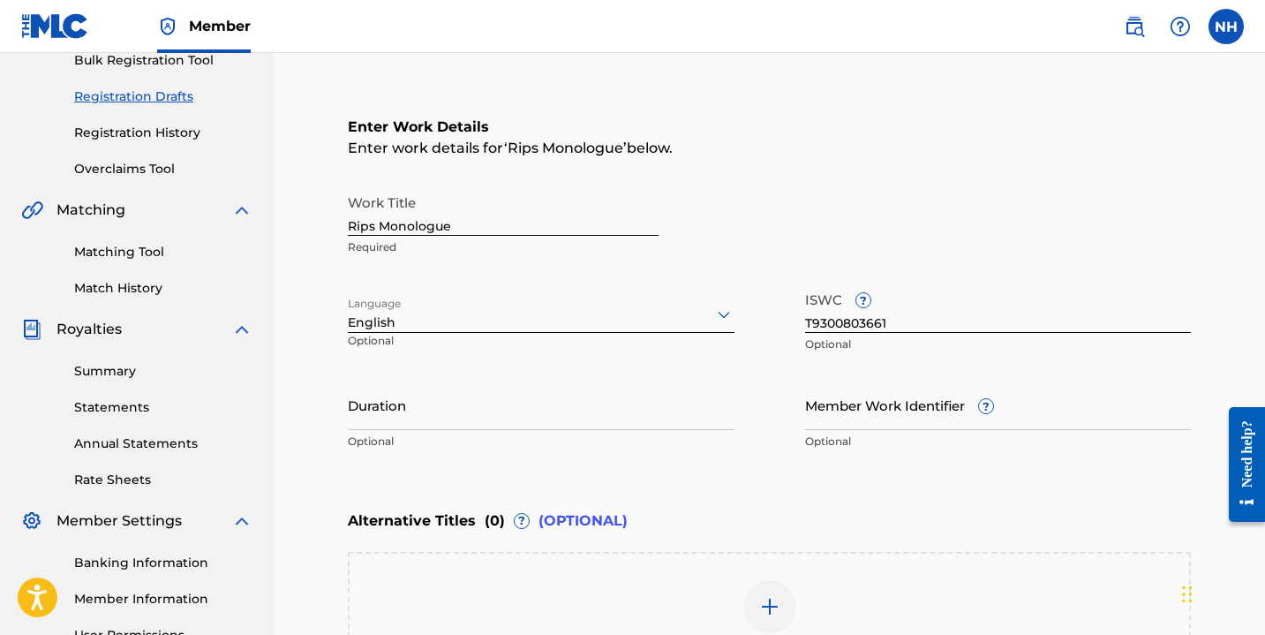
click at [467, 426] on input "Duration" at bounding box center [541, 405] width 387 height 50
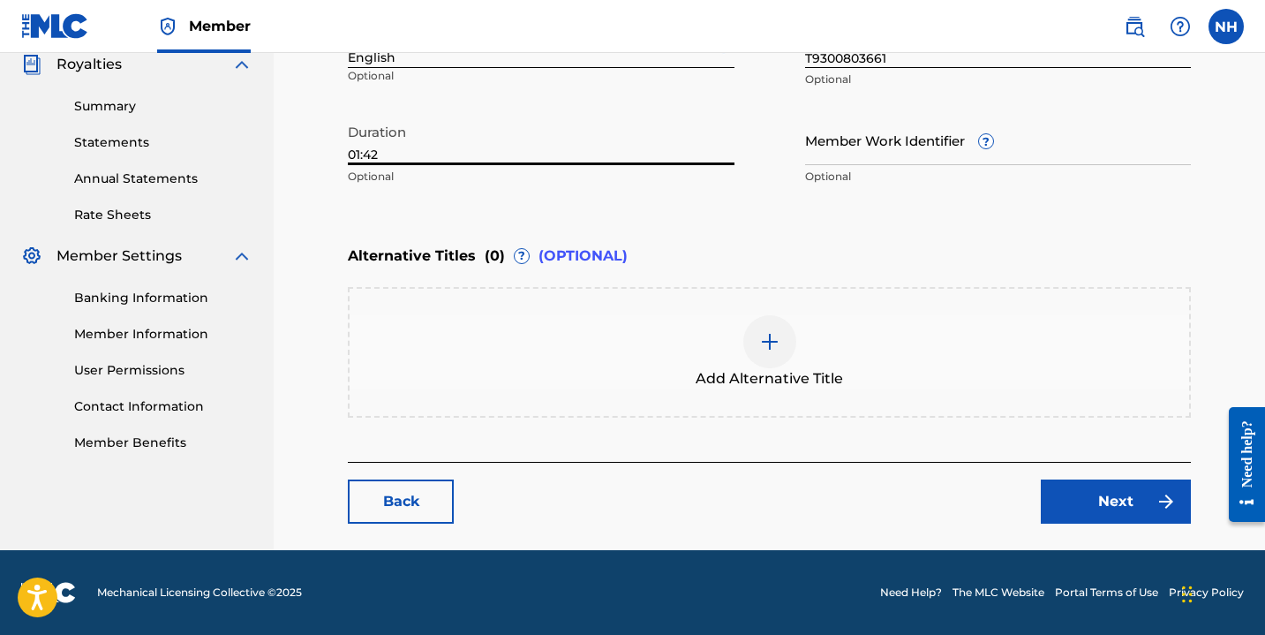
type input "01:42"
click at [1088, 505] on link "Next" at bounding box center [1116, 501] width 150 height 44
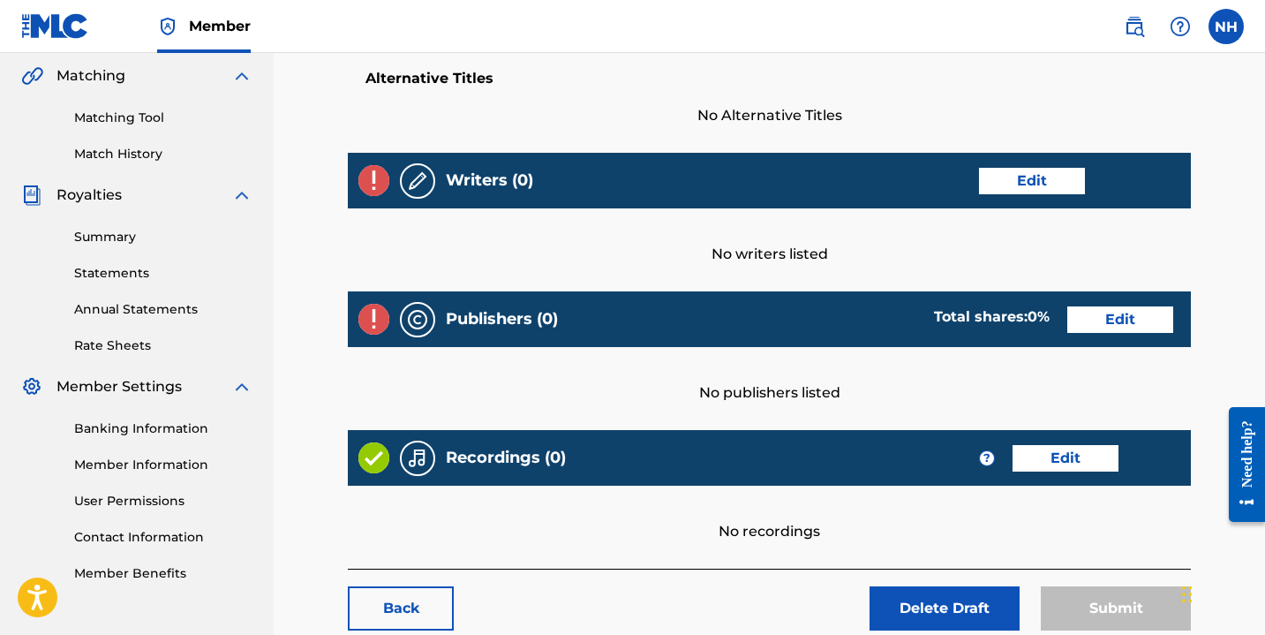
scroll to position [410, 0]
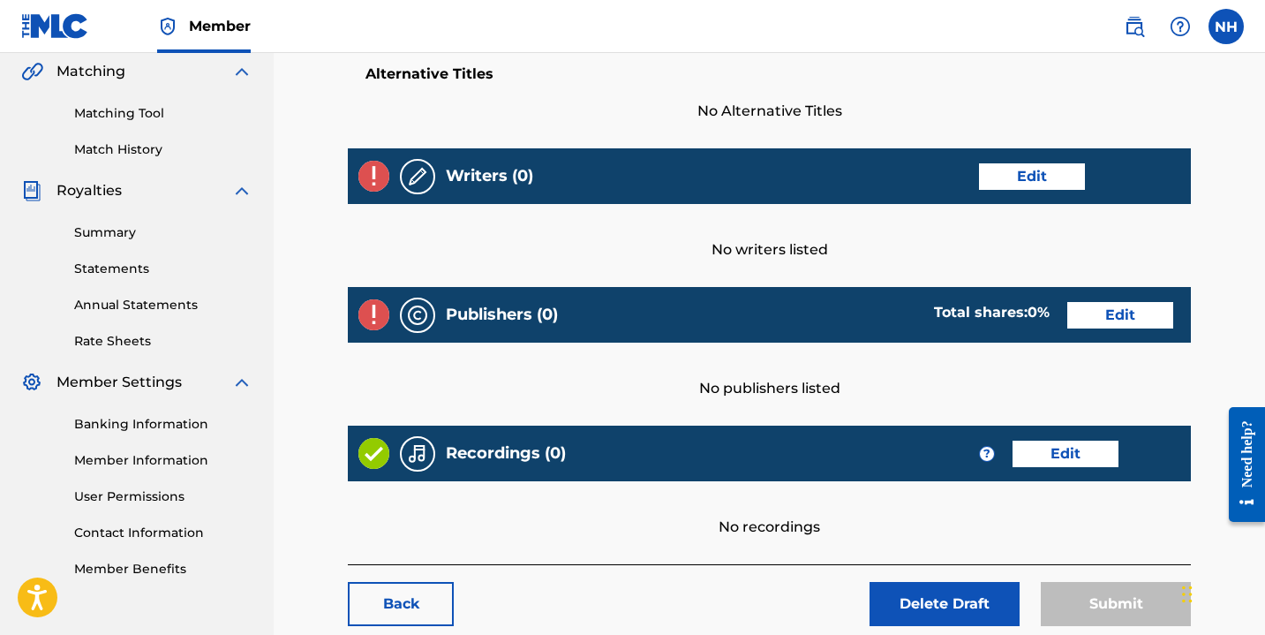
click at [1051, 168] on link "Edit" at bounding box center [1032, 176] width 106 height 26
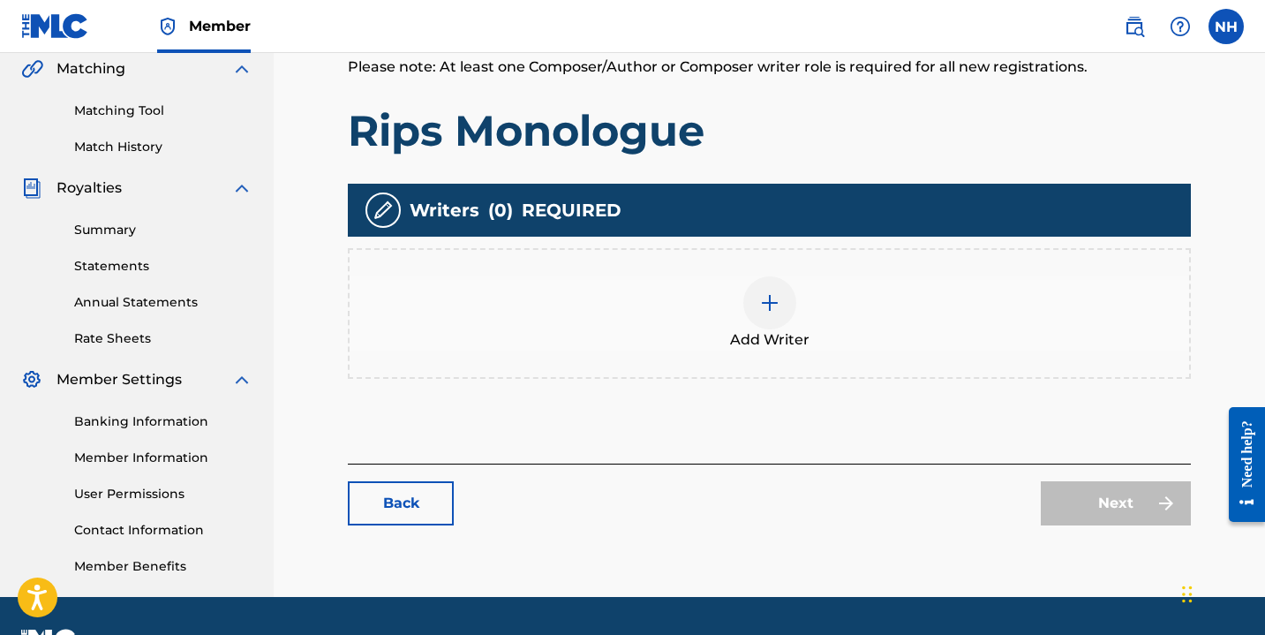
scroll to position [452, 0]
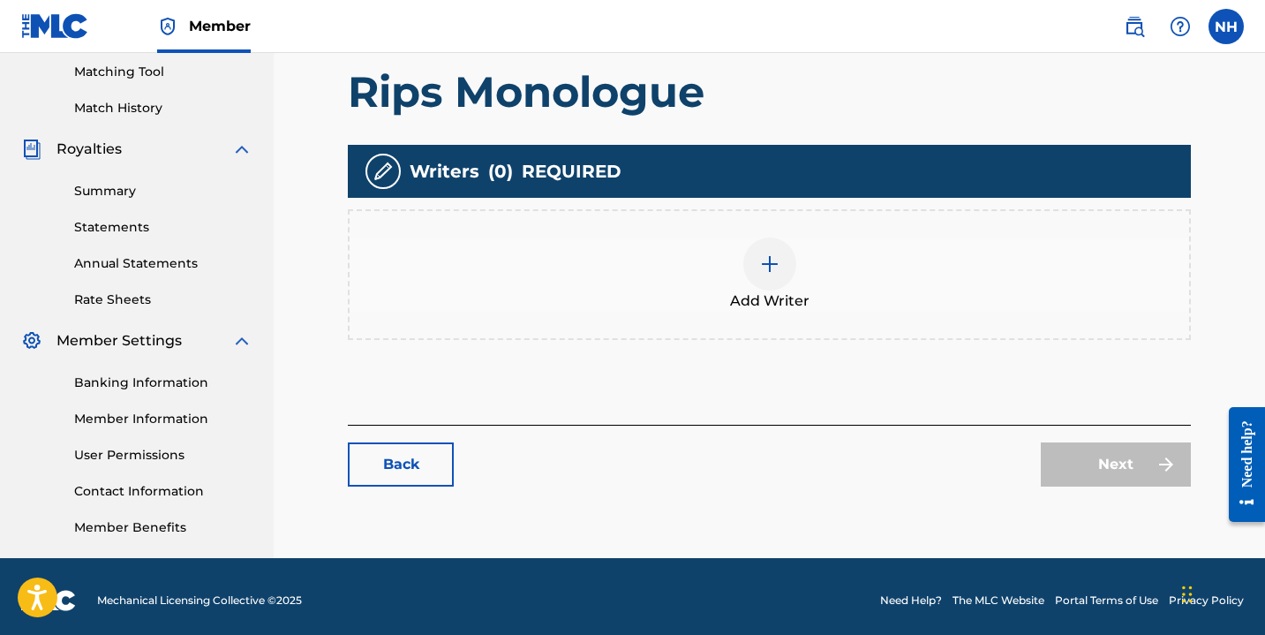
click at [773, 281] on div at bounding box center [769, 263] width 53 height 53
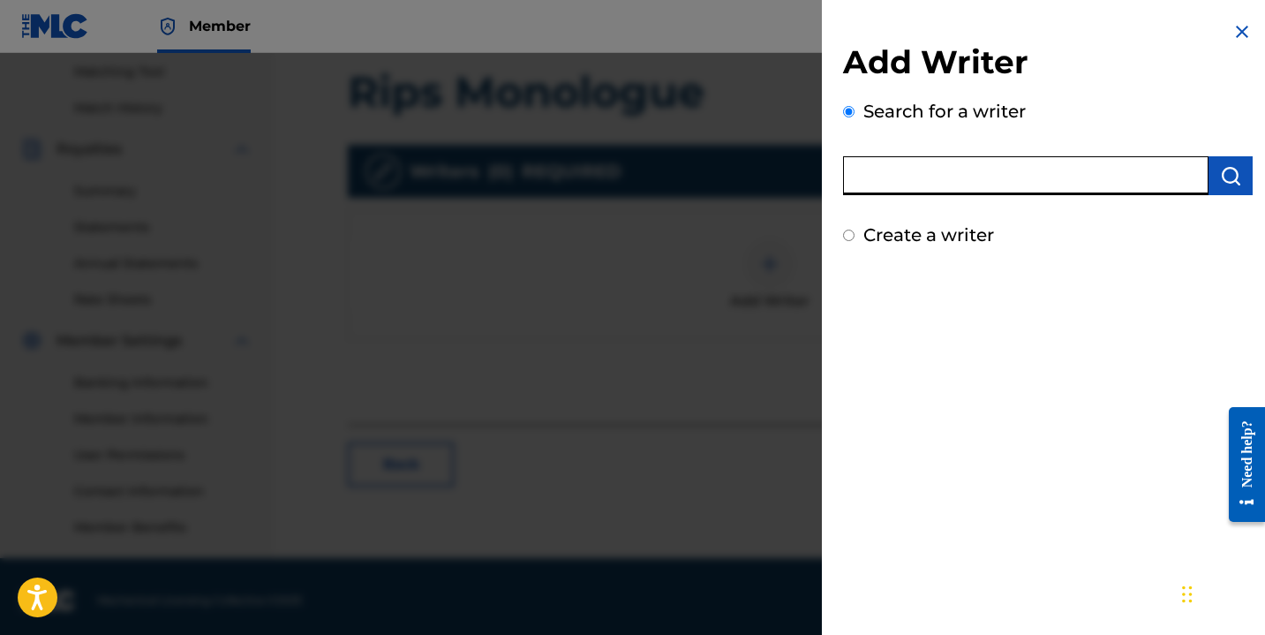
click at [922, 172] on input "text" at bounding box center [1025, 175] width 365 height 39
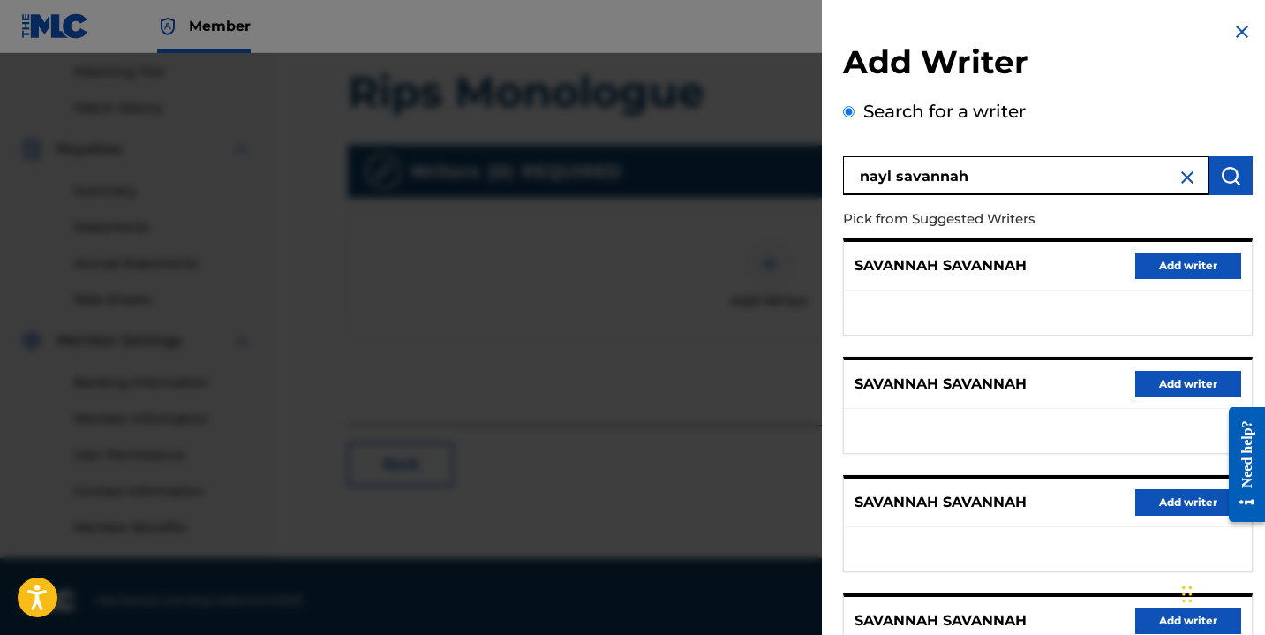
click at [890, 175] on input "nayl savannah" at bounding box center [1025, 175] width 365 height 39
type input "nayla savannah"
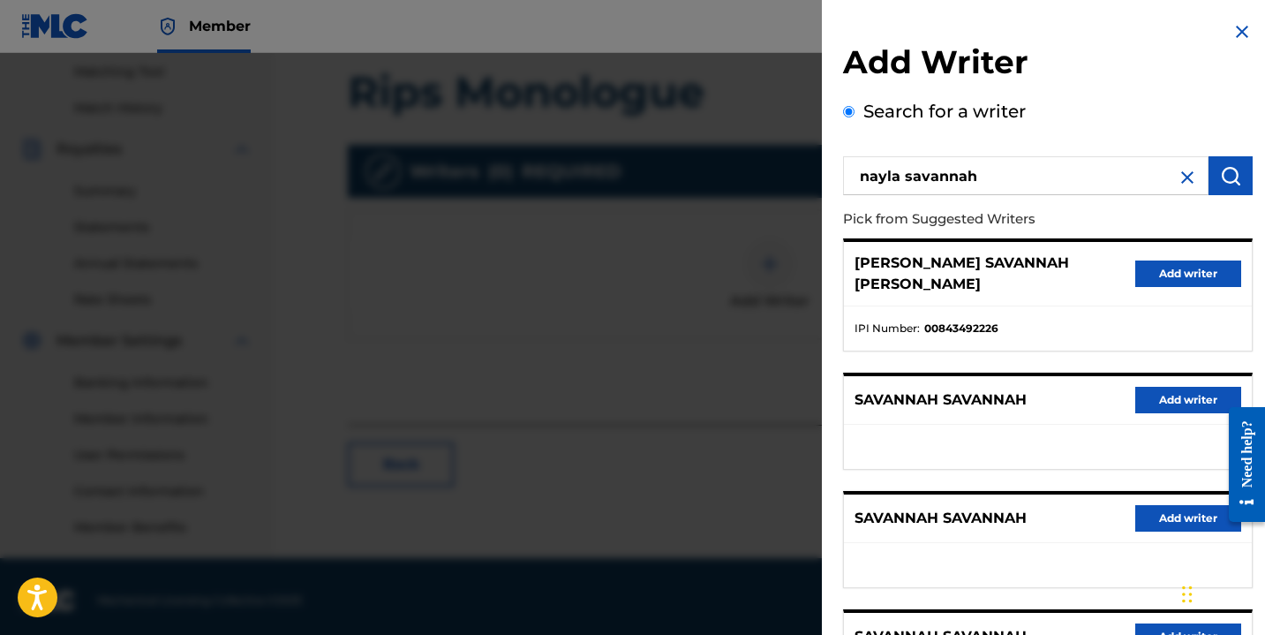
click at [1137, 260] on button "Add writer" at bounding box center [1188, 273] width 106 height 26
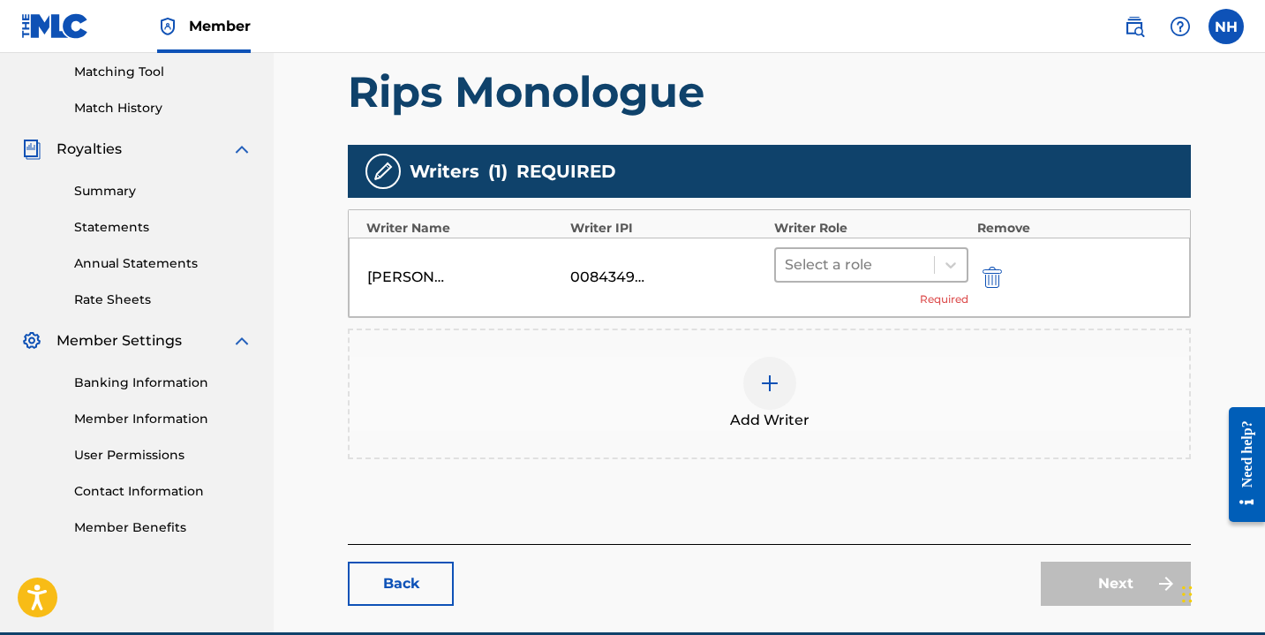
click at [887, 267] on div at bounding box center [855, 264] width 140 height 25
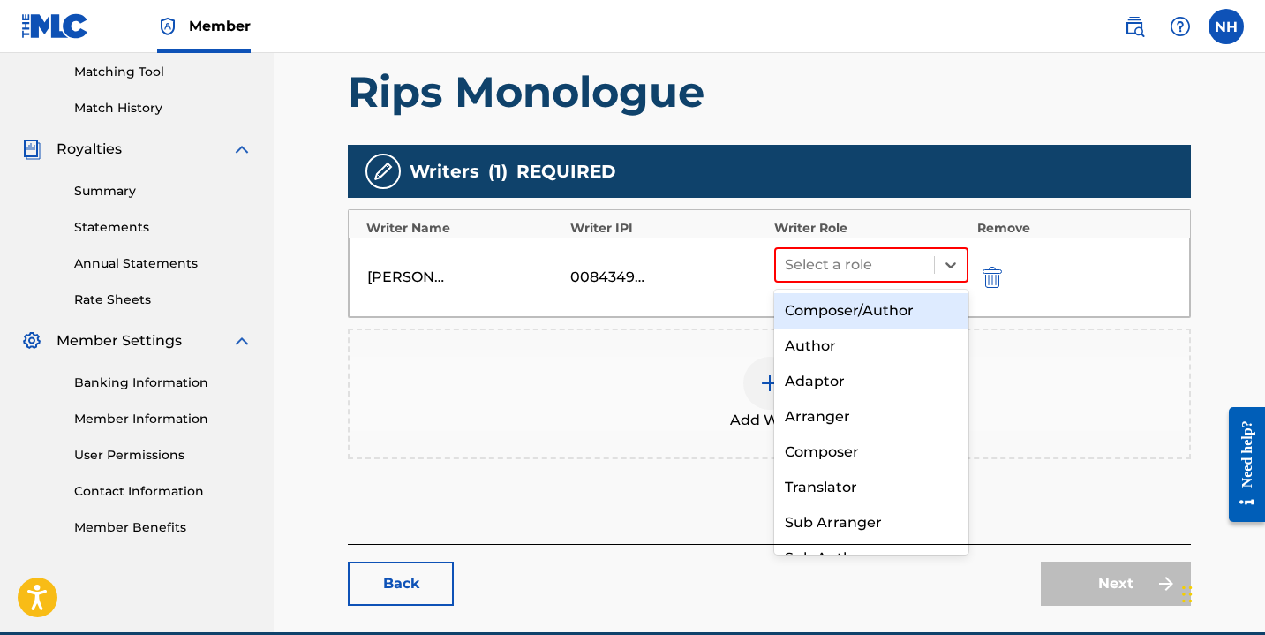
click at [888, 309] on div "Composer/Author" at bounding box center [871, 310] width 194 height 35
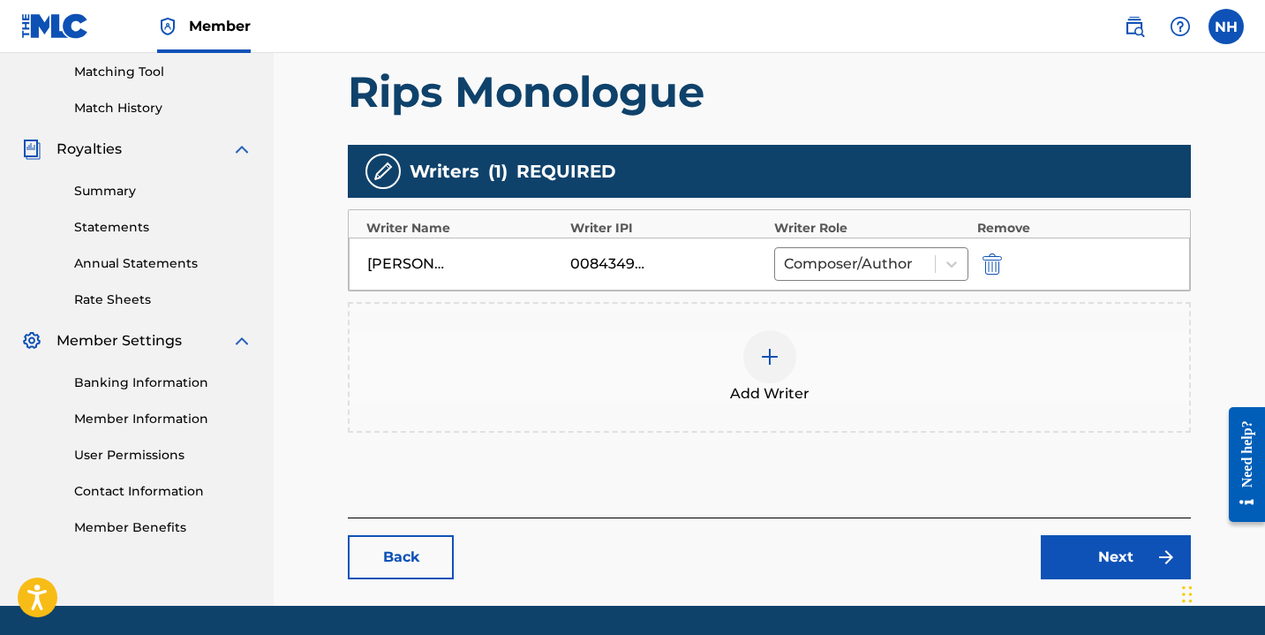
click at [1104, 563] on link "Next" at bounding box center [1116, 557] width 150 height 44
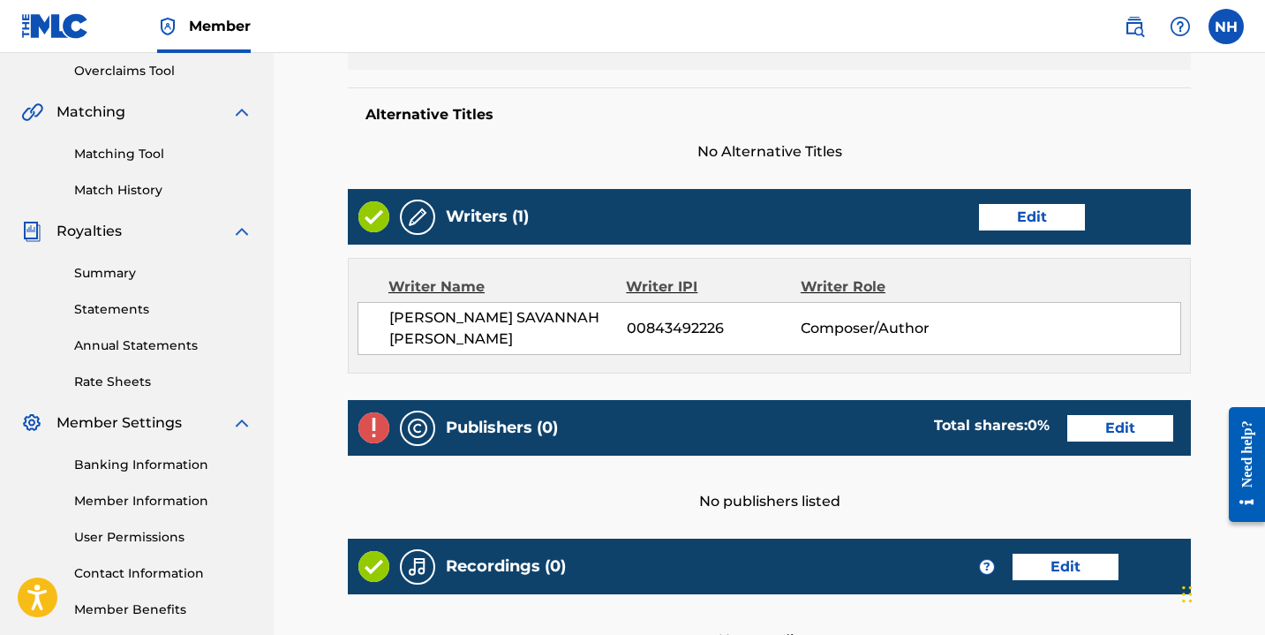
scroll to position [376, 0]
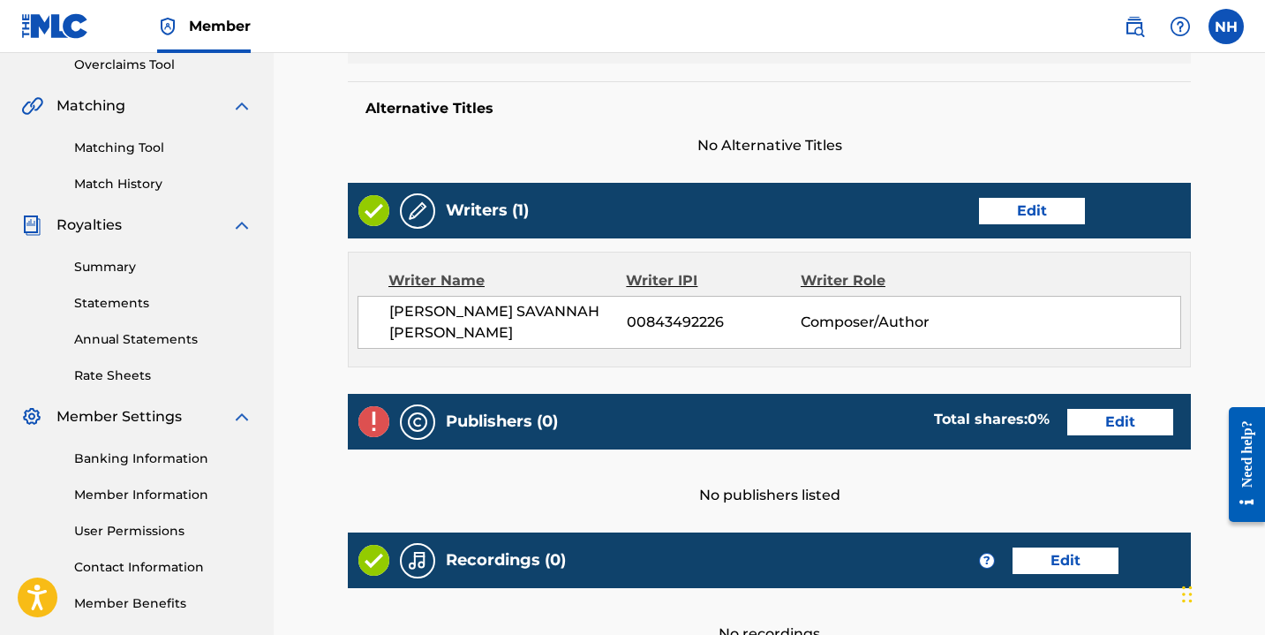
click at [1101, 409] on link "Edit" at bounding box center [1120, 422] width 106 height 26
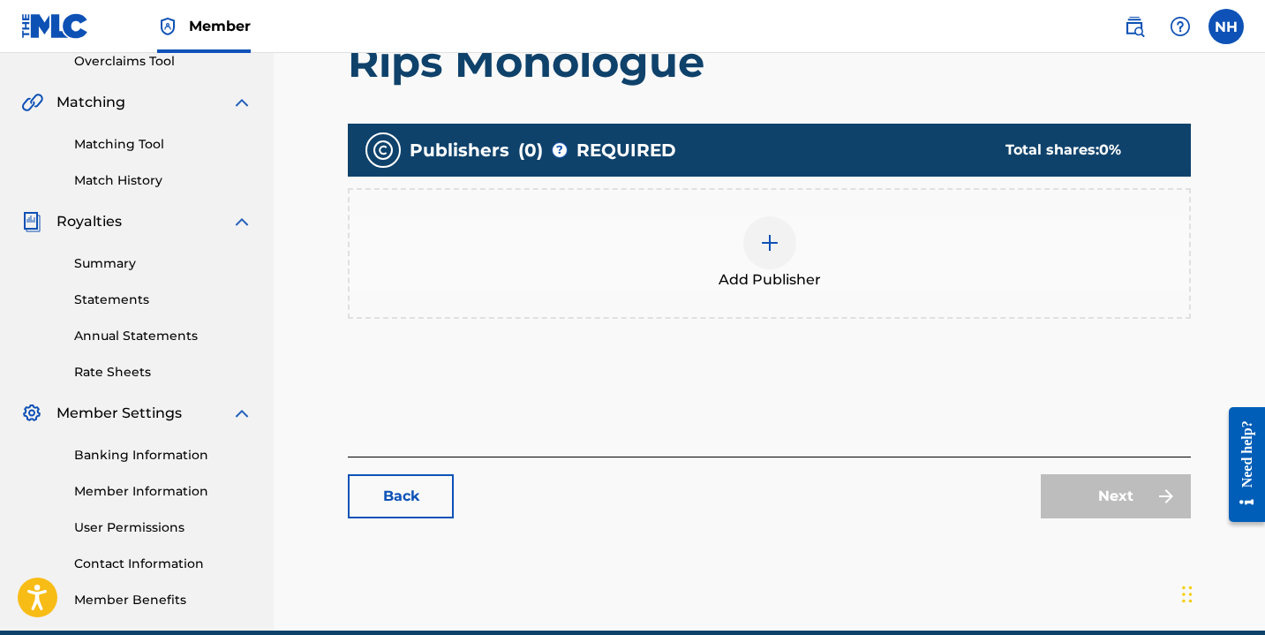
scroll to position [385, 0]
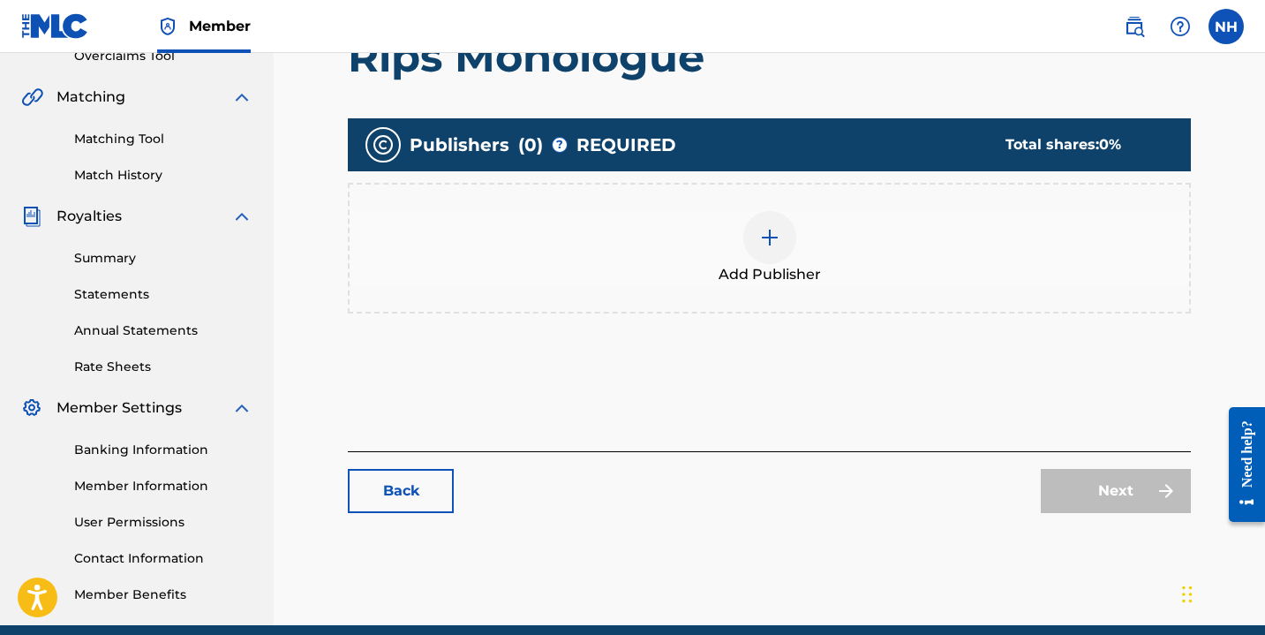
click at [779, 239] on img at bounding box center [769, 237] width 21 height 21
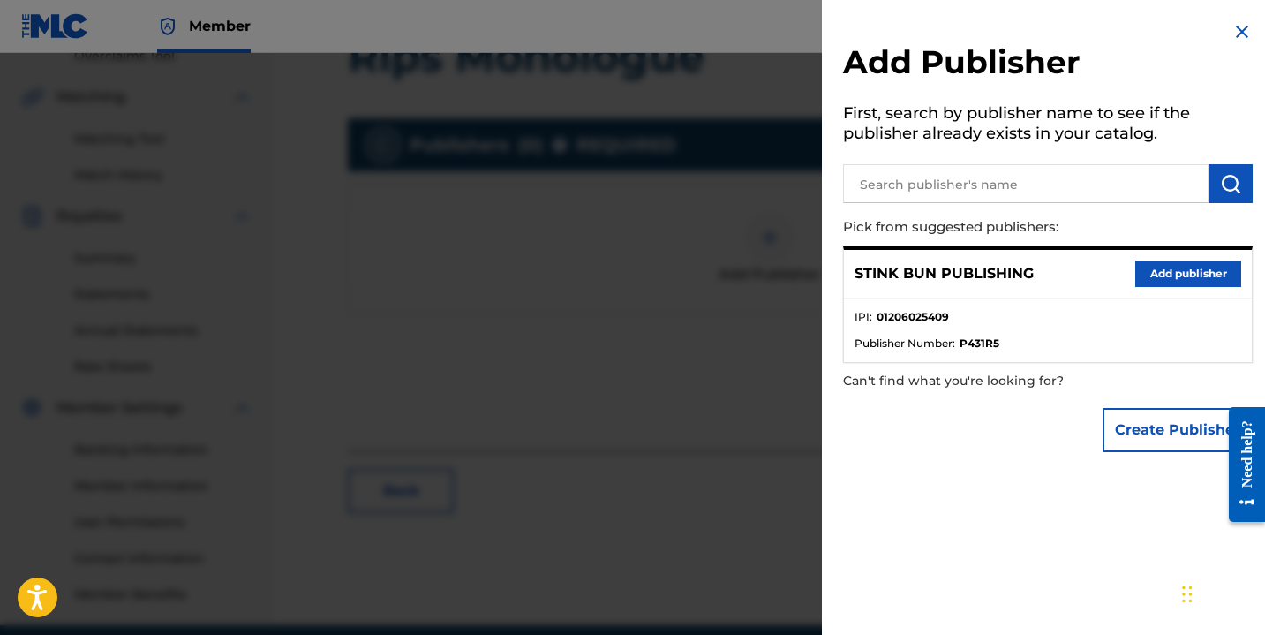
click at [1167, 277] on button "Add publisher" at bounding box center [1188, 273] width 106 height 26
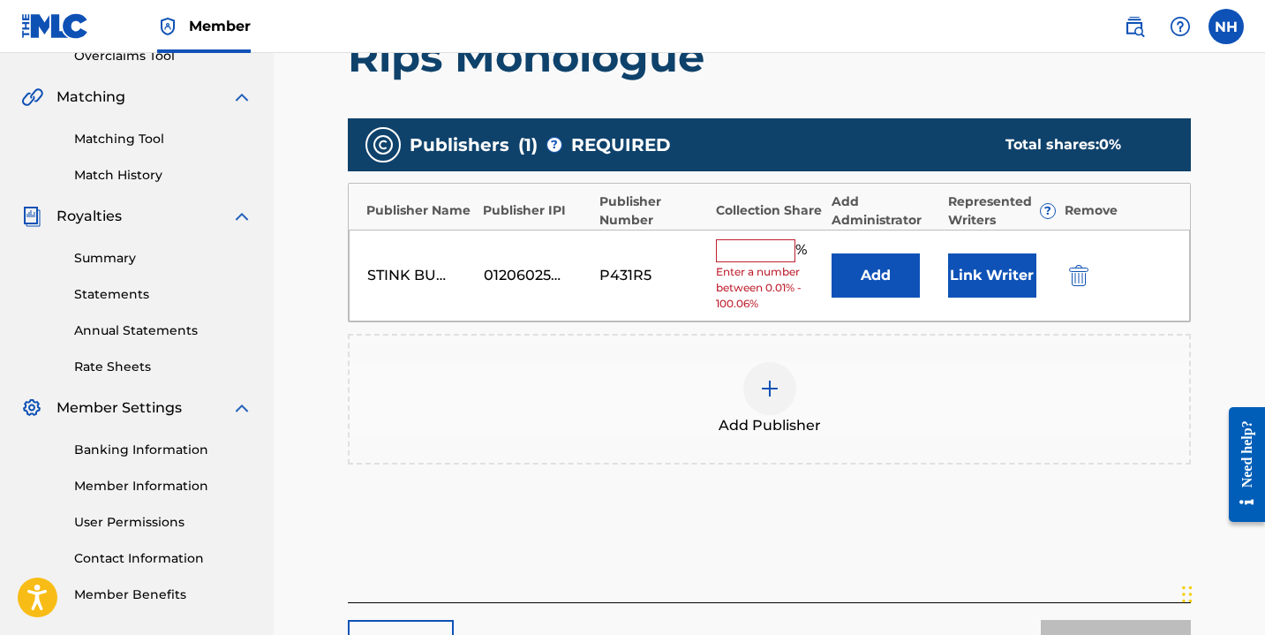
click at [762, 246] on input "text" at bounding box center [755, 250] width 79 height 23
type input "100"
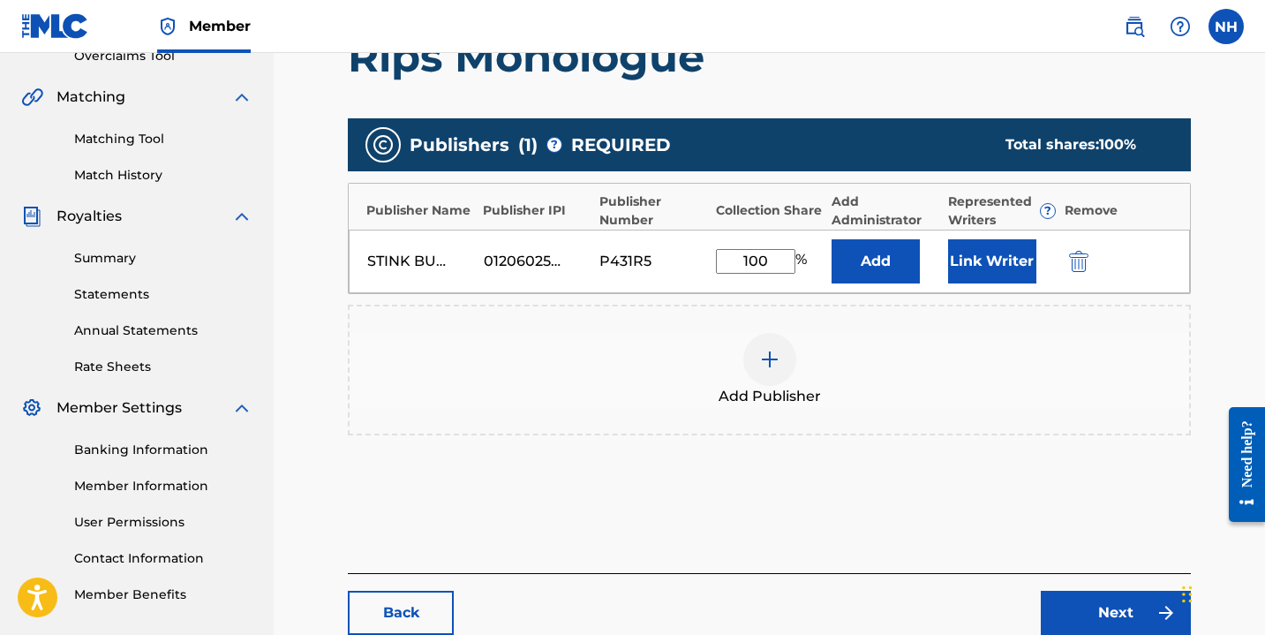
click at [979, 257] on button "Link Writer" at bounding box center [992, 261] width 88 height 44
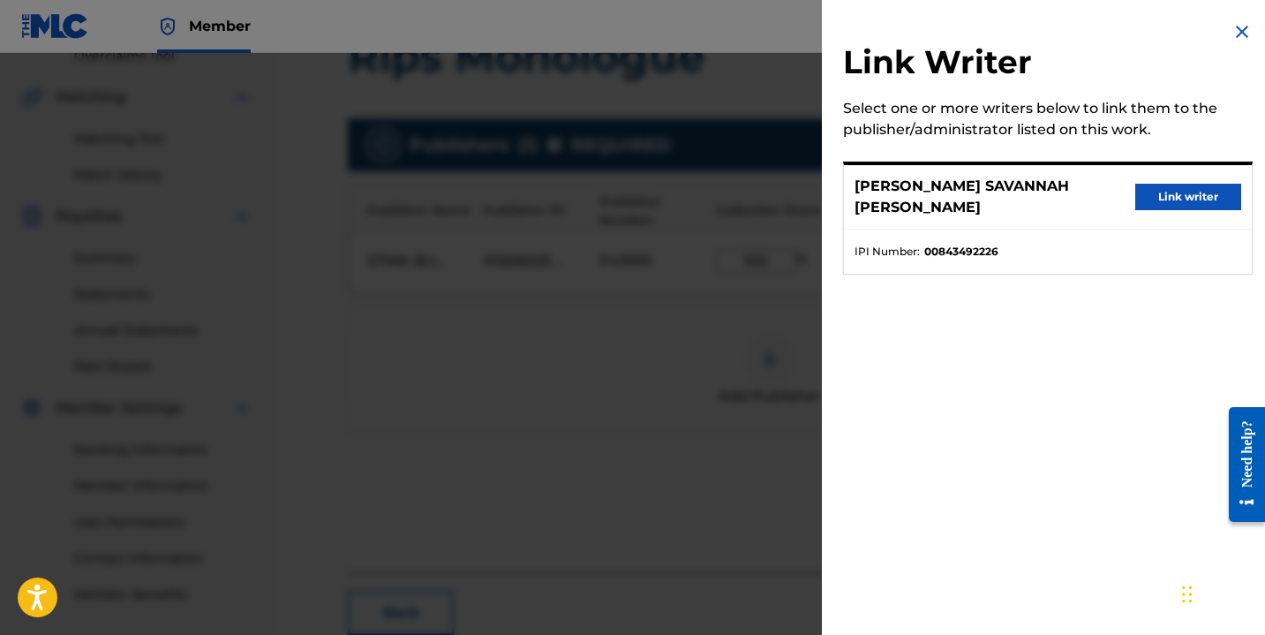
click at [1148, 194] on button "Link writer" at bounding box center [1188, 197] width 106 height 26
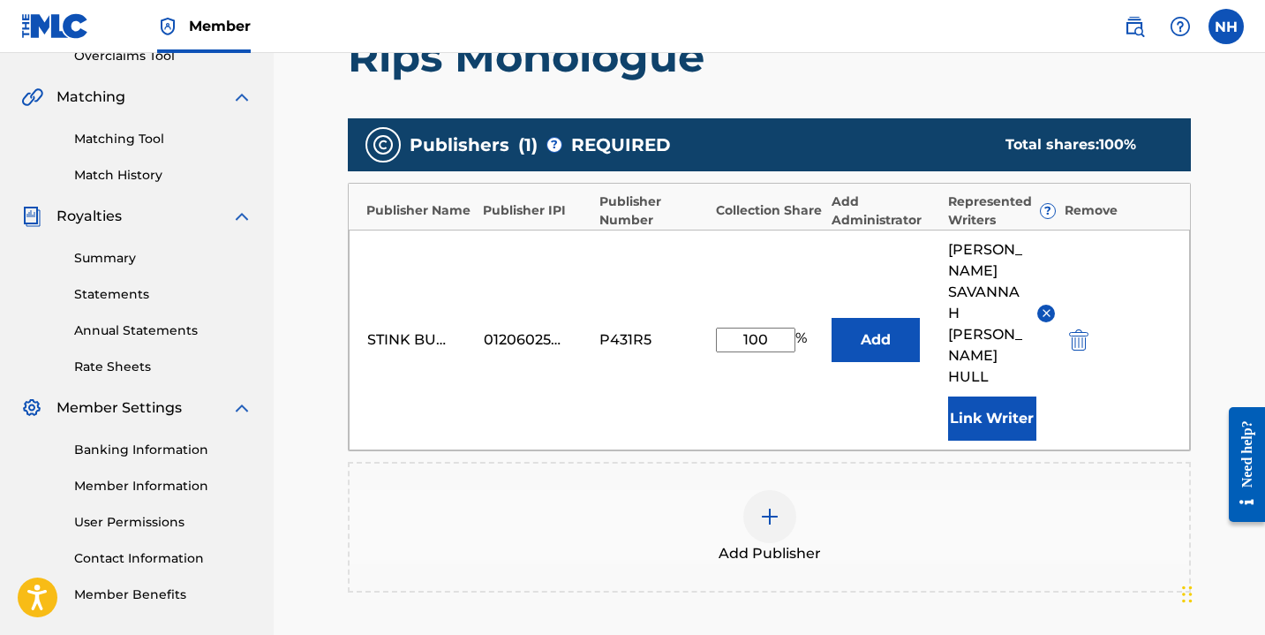
scroll to position [590, 0]
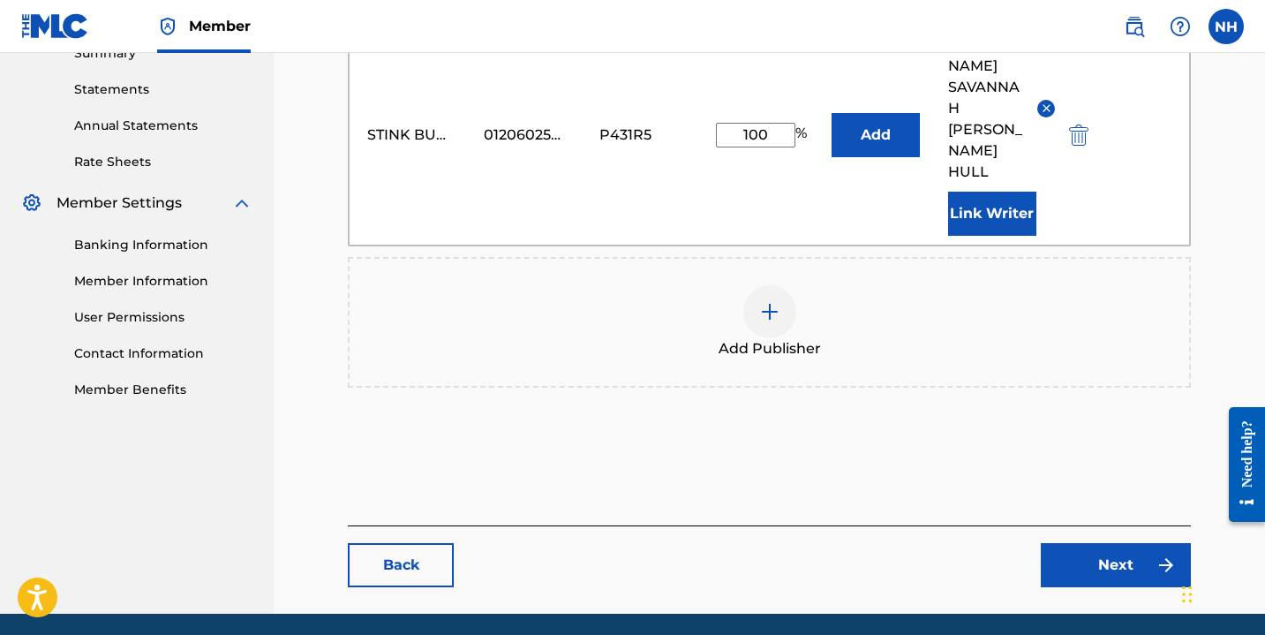
click at [1119, 543] on link "Next" at bounding box center [1116, 565] width 150 height 44
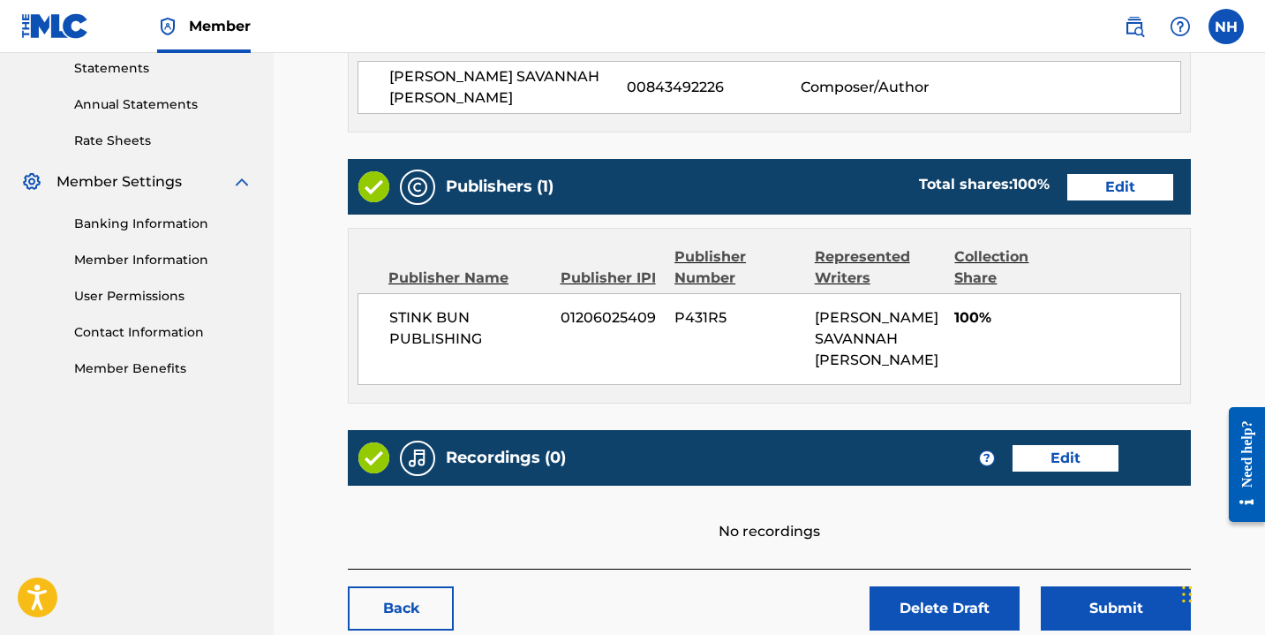
scroll to position [709, 0]
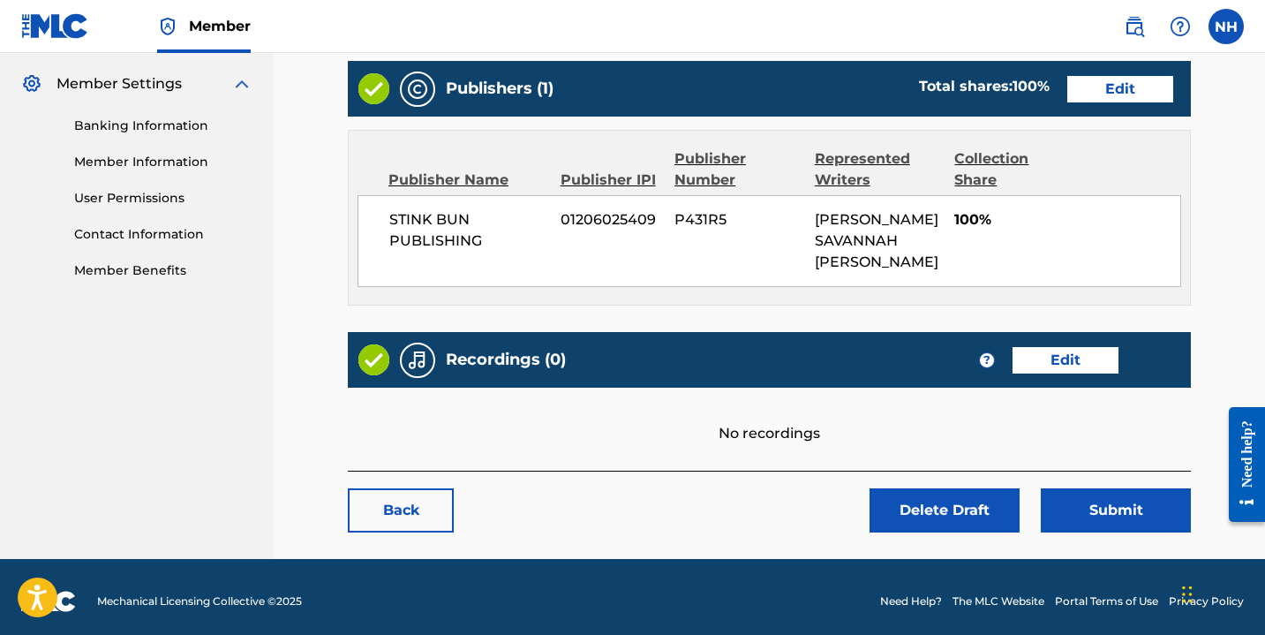
click at [1067, 347] on link "Edit" at bounding box center [1065, 360] width 106 height 26
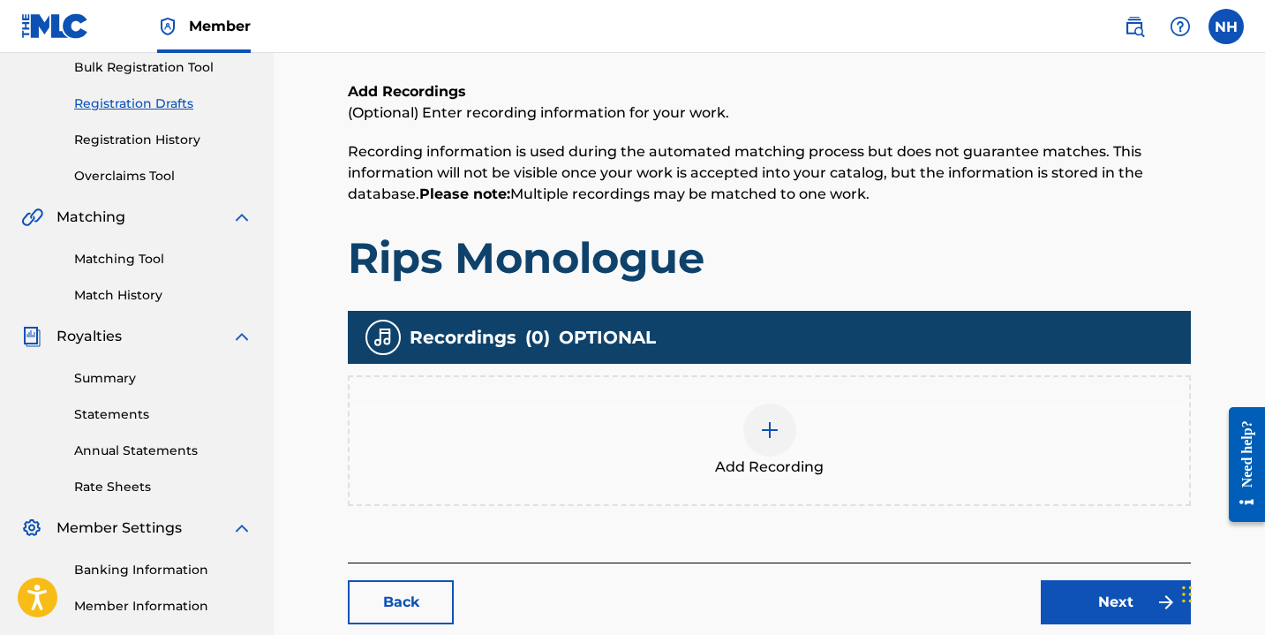
scroll to position [460, 0]
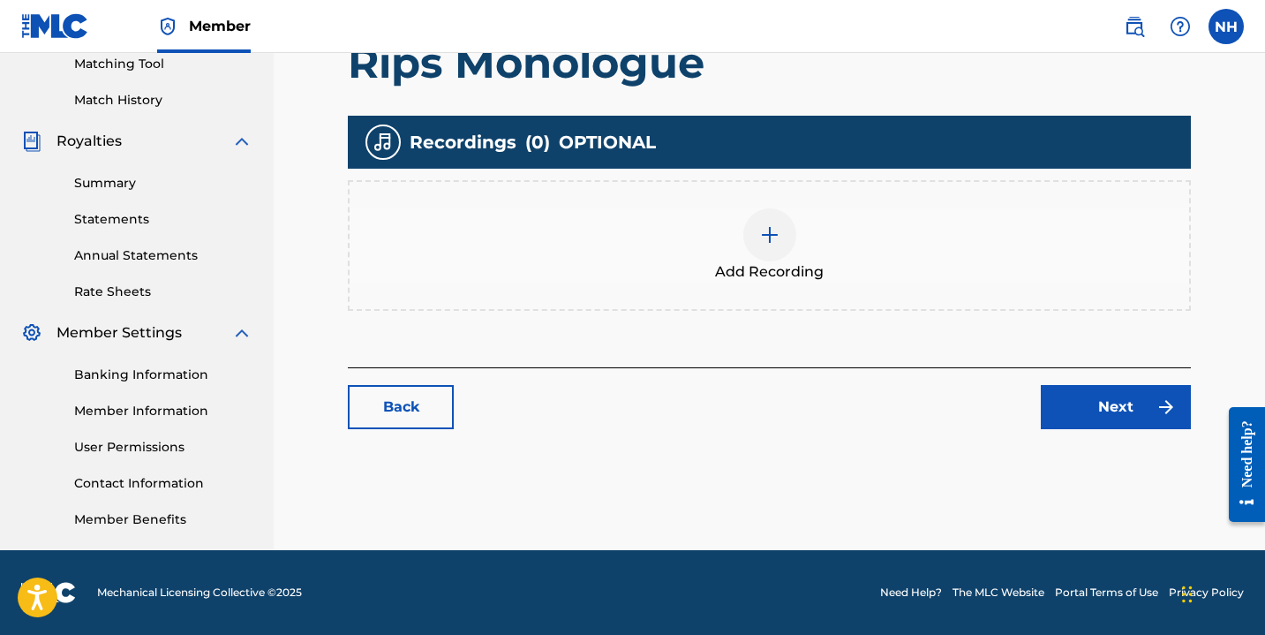
click at [763, 243] on img at bounding box center [769, 234] width 21 height 21
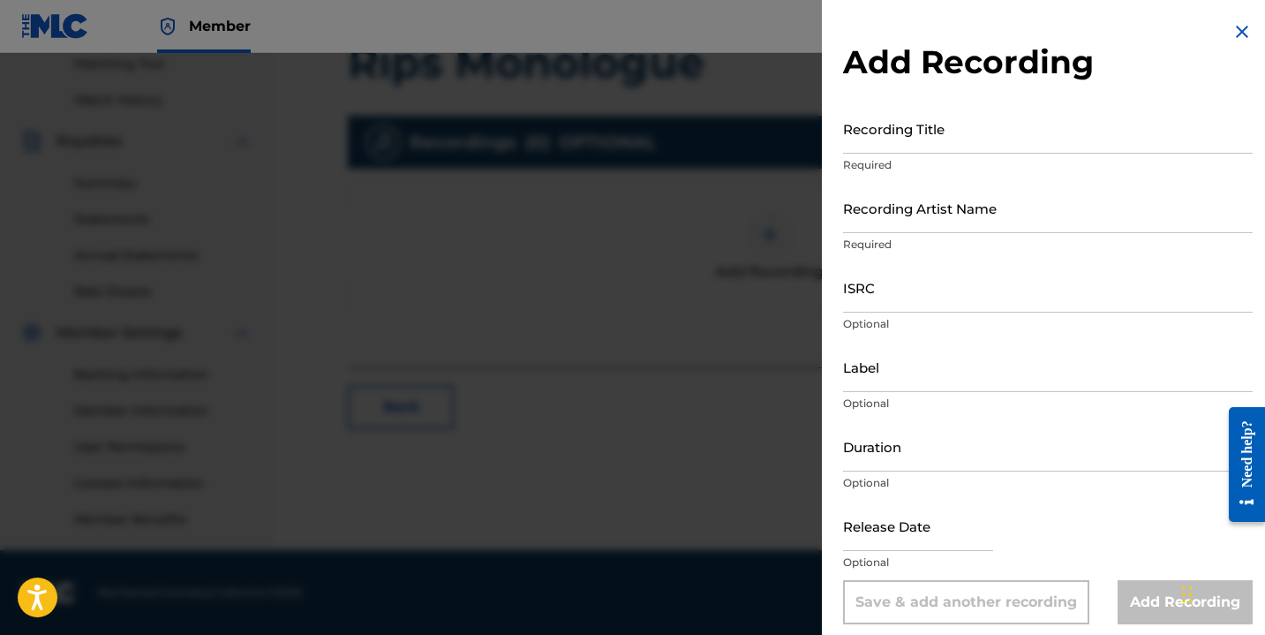
click at [931, 298] on input "ISRC" at bounding box center [1048, 287] width 410 height 50
paste input "QZJG51943906"
type input "QZJG51943906"
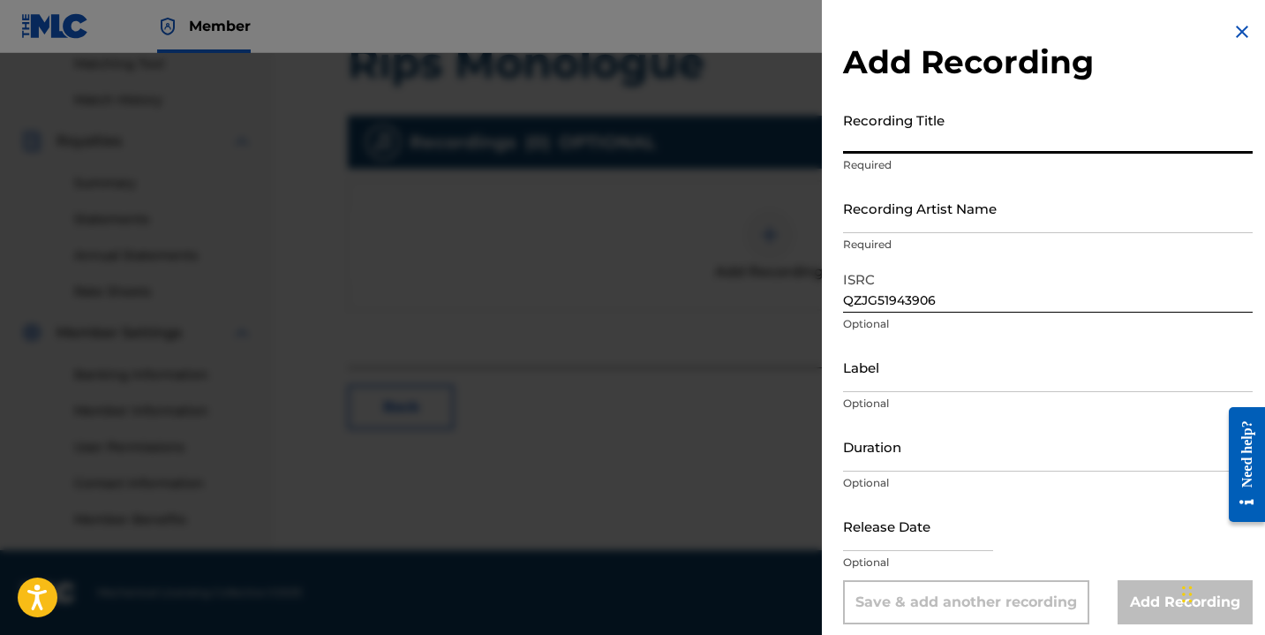
click at [869, 143] on input "Recording Title" at bounding box center [1048, 128] width 410 height 50
type input "Rips Monologue"
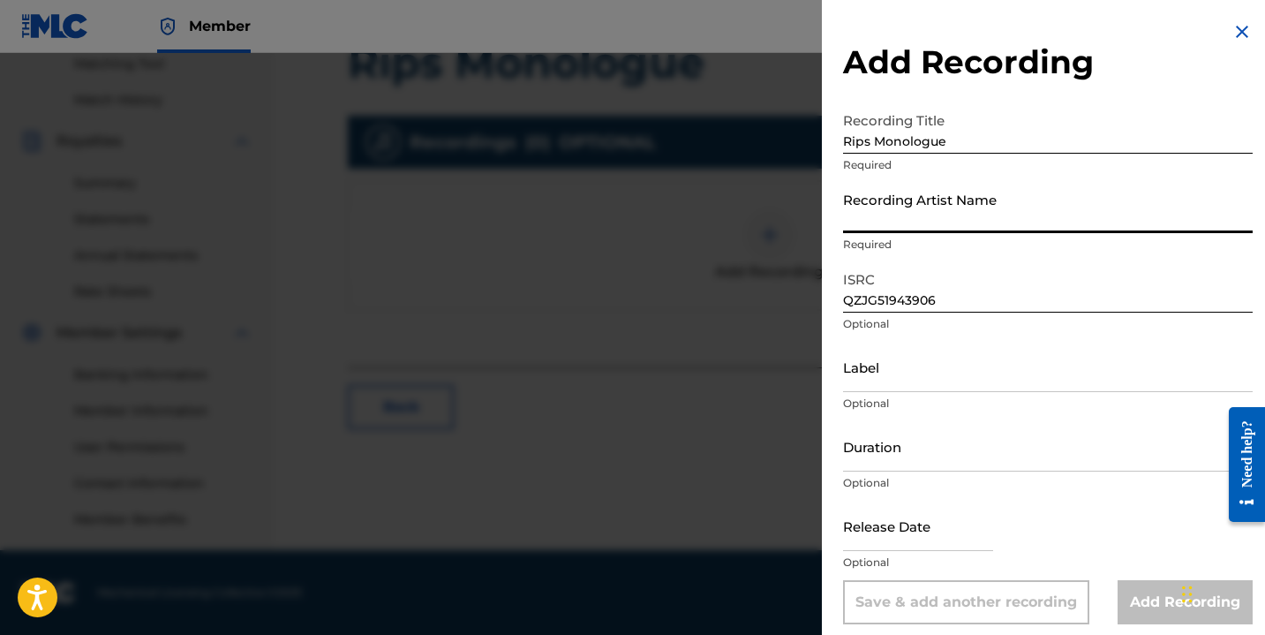
click at [889, 228] on input "Recording Artist Name" at bounding box center [1048, 208] width 410 height 50
type input "Nayla Savannah"
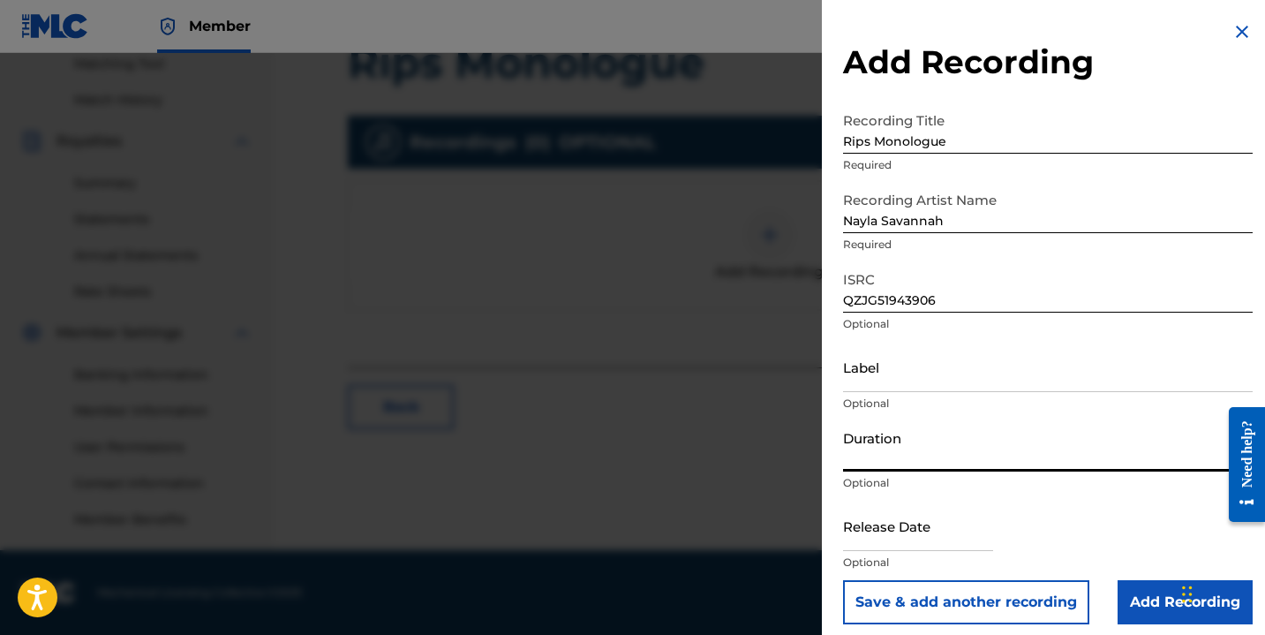
click at [883, 463] on input "Duration" at bounding box center [1048, 446] width 410 height 50
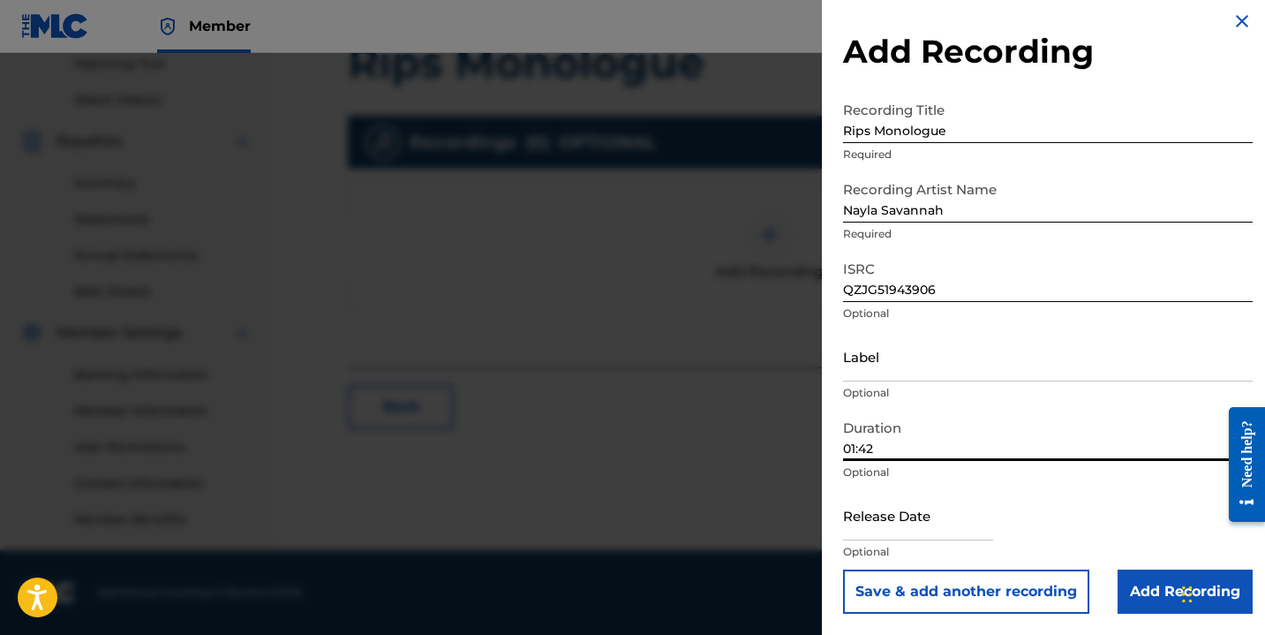
type input "01:42"
click at [905, 532] on input "text" at bounding box center [918, 515] width 150 height 50
select select "7"
select select "2025"
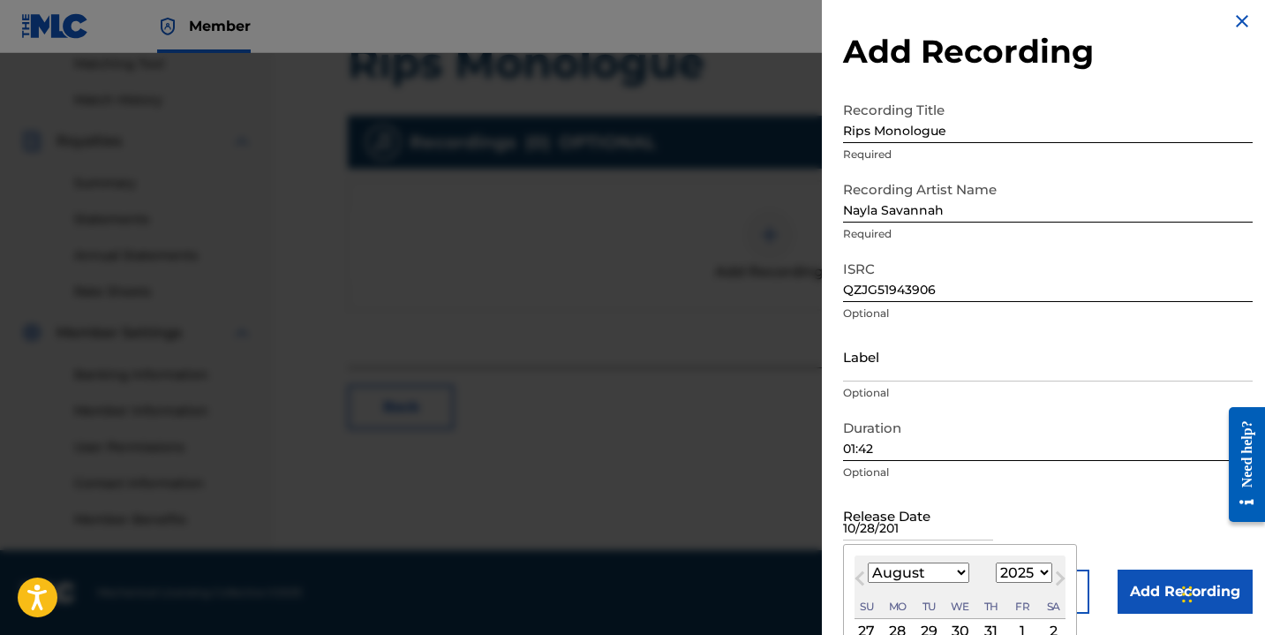
type input "[DATE]"
click at [1012, 509] on div "Release Date Previous Month Next Month August [DATE] February March April May J…" at bounding box center [1048, 529] width 410 height 79
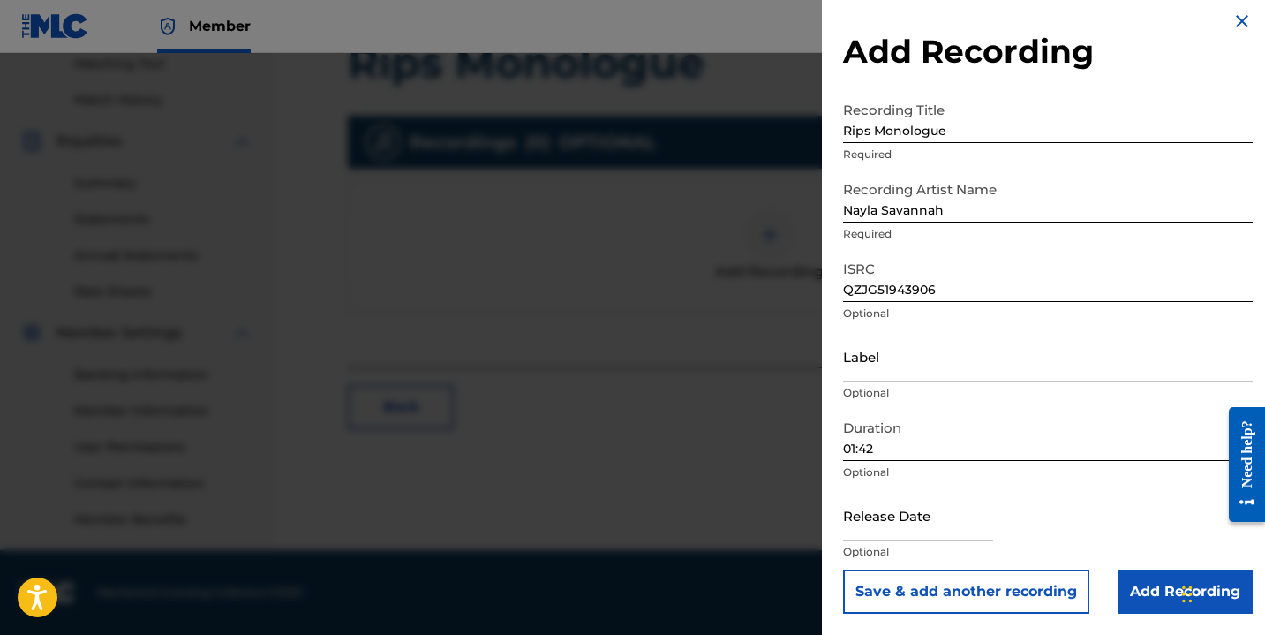
click at [937, 545] on p "Optional" at bounding box center [1048, 552] width 410 height 16
select select "7"
select select "2025"
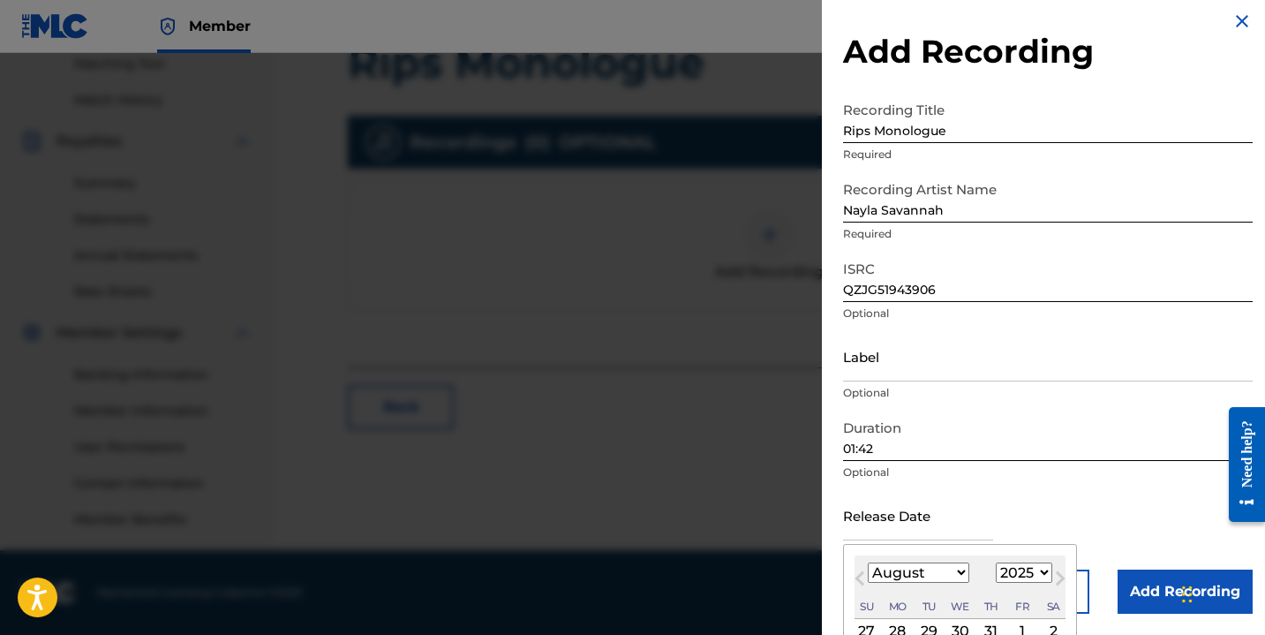
click at [897, 530] on input "text" at bounding box center [918, 515] width 150 height 50
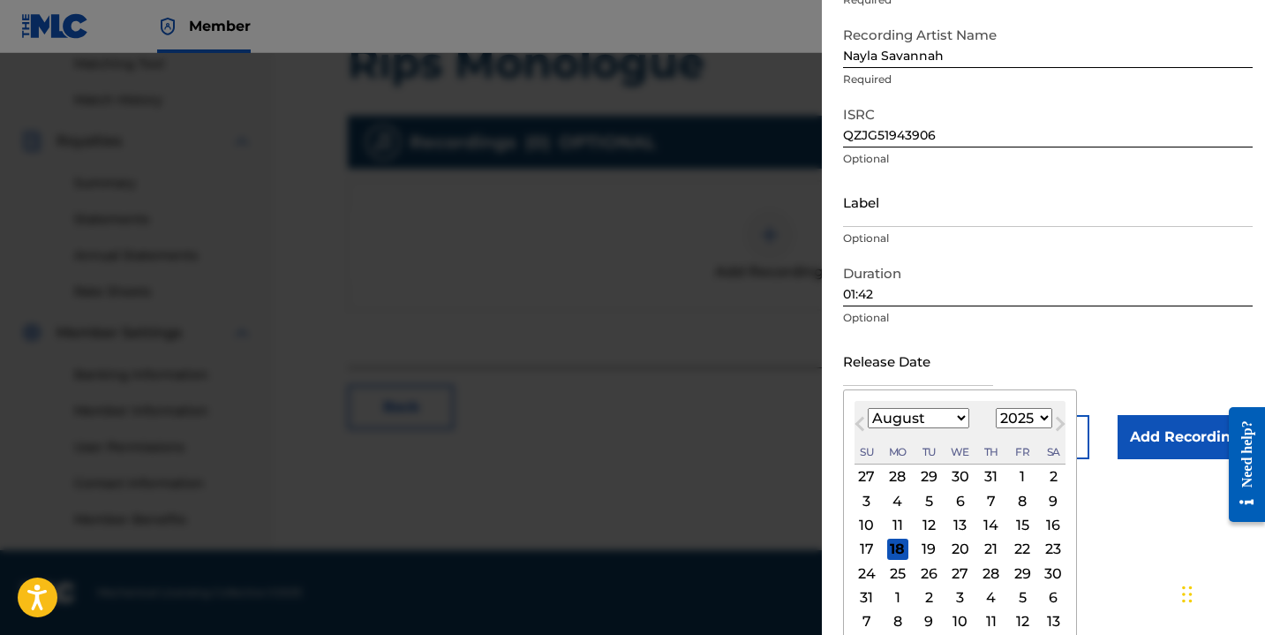
scroll to position [176, 0]
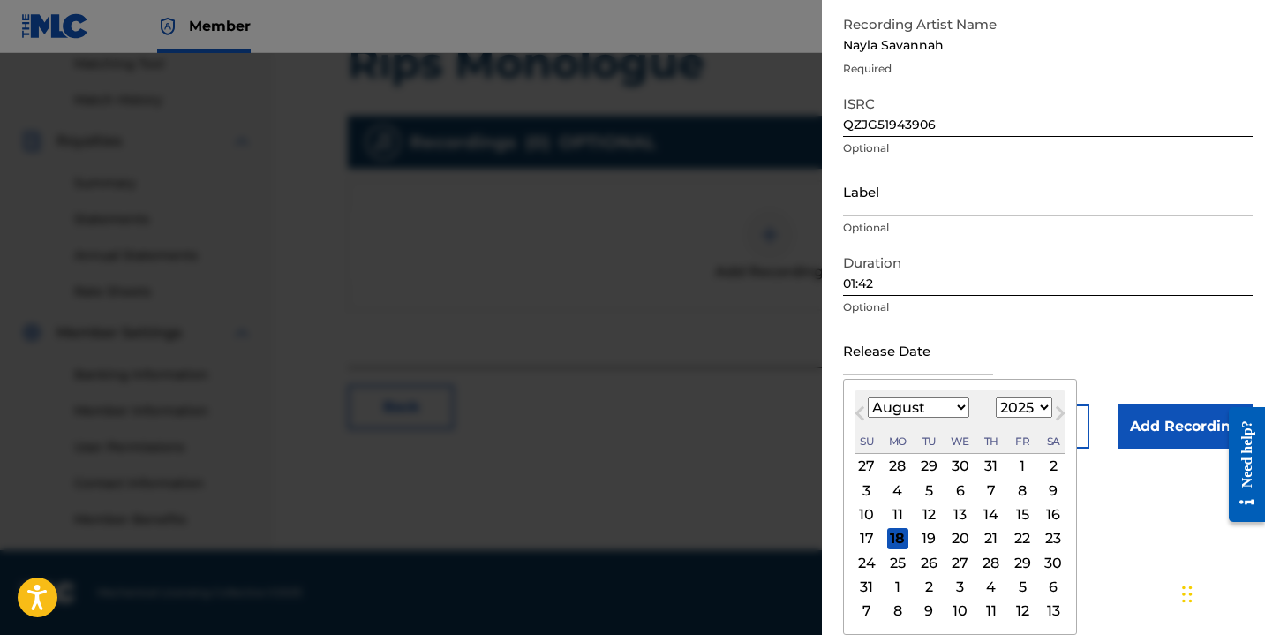
click at [929, 404] on select "January February March April May June July August September October November De…" at bounding box center [919, 407] width 102 height 20
select select "9"
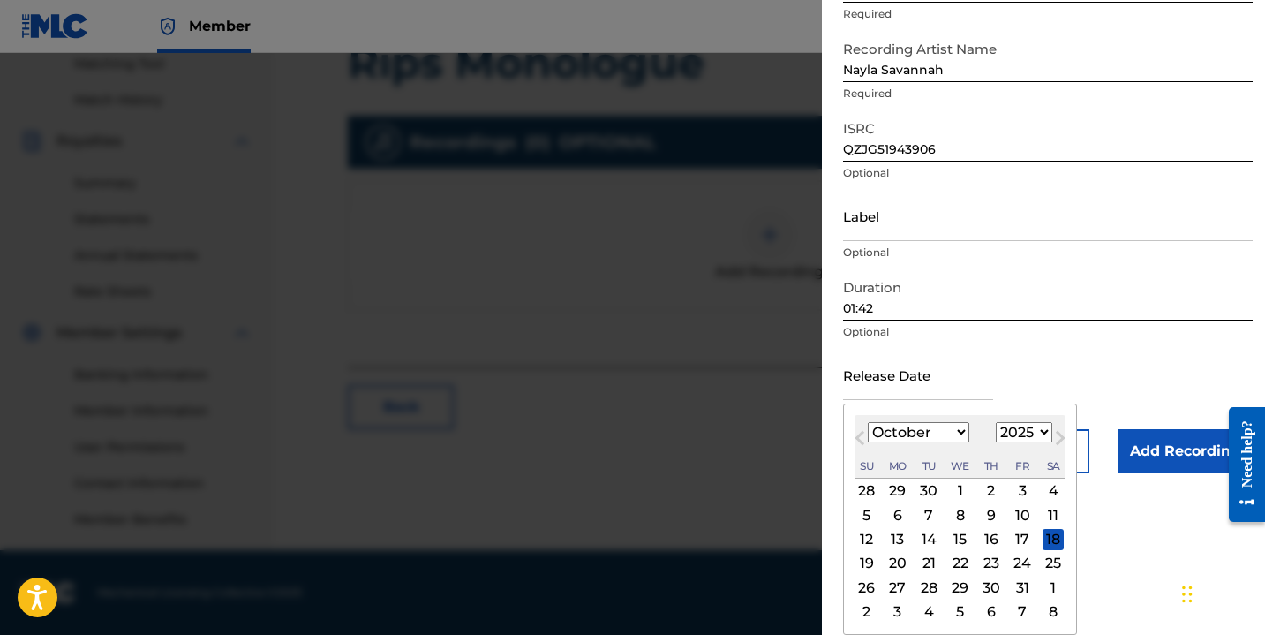
click at [1016, 407] on div "[DATE] Previous Month Next Month [DATE] January February March April May June J…" at bounding box center [960, 518] width 234 height 231
click at [1021, 431] on select "1899 1900 1901 1902 1903 1904 1905 1906 1907 1908 1909 1910 1911 1912 1913 1914…" at bounding box center [1024, 432] width 56 height 20
select select "2019"
click at [902, 584] on div "28" at bounding box center [897, 586] width 21 height 21
type input "[DATE]"
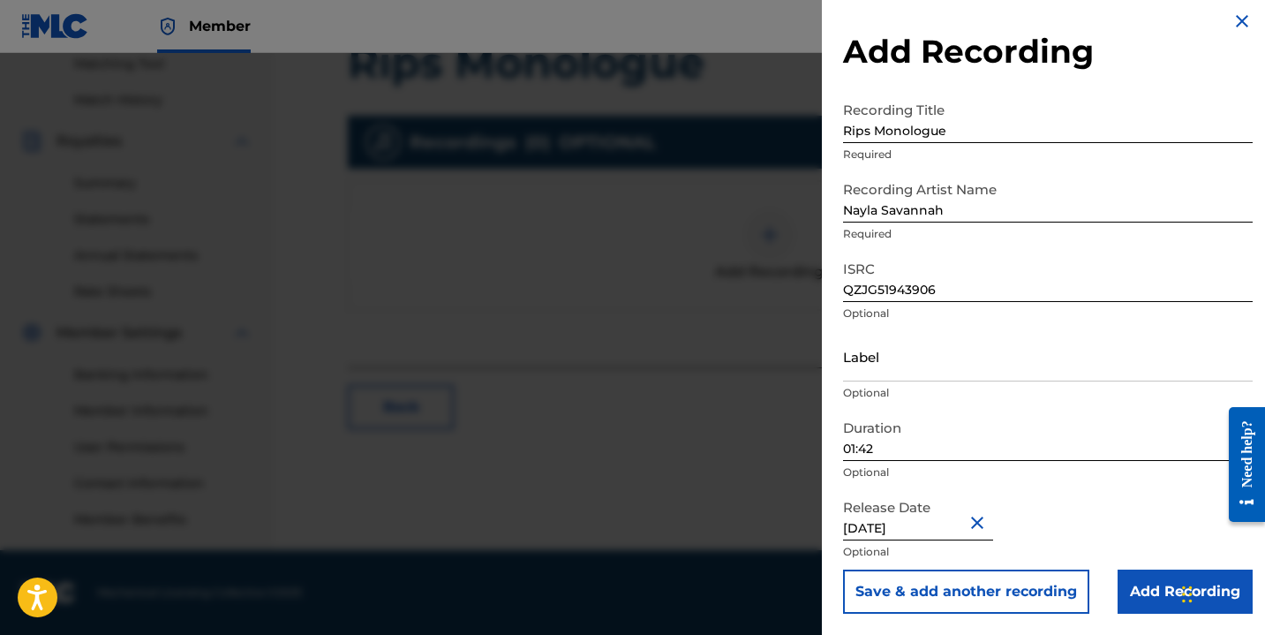
scroll to position [11, 0]
click at [1140, 586] on input "Add Recording" at bounding box center [1185, 591] width 135 height 44
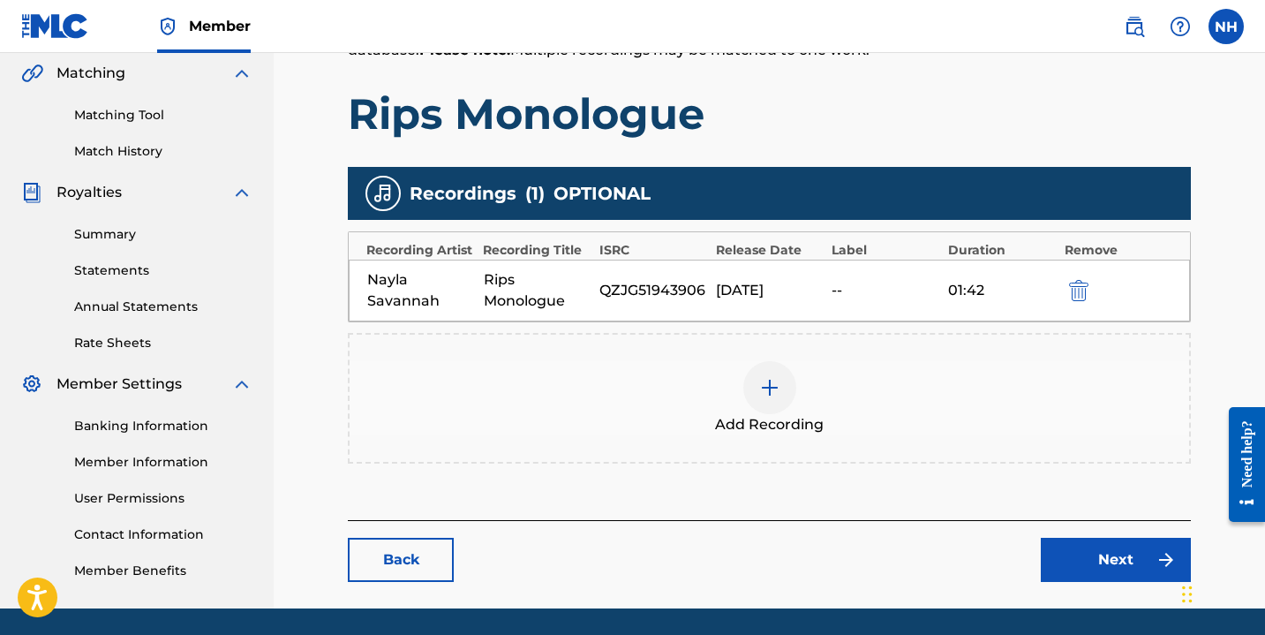
scroll to position [467, 0]
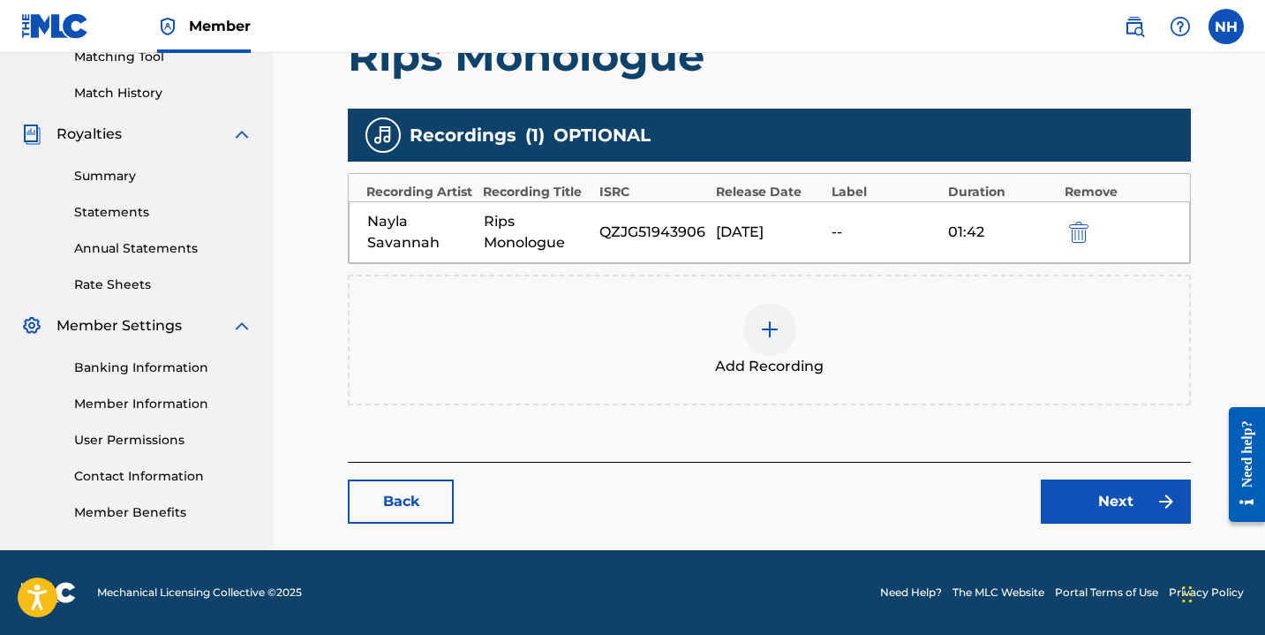
click at [1080, 493] on link "Next" at bounding box center [1116, 501] width 150 height 44
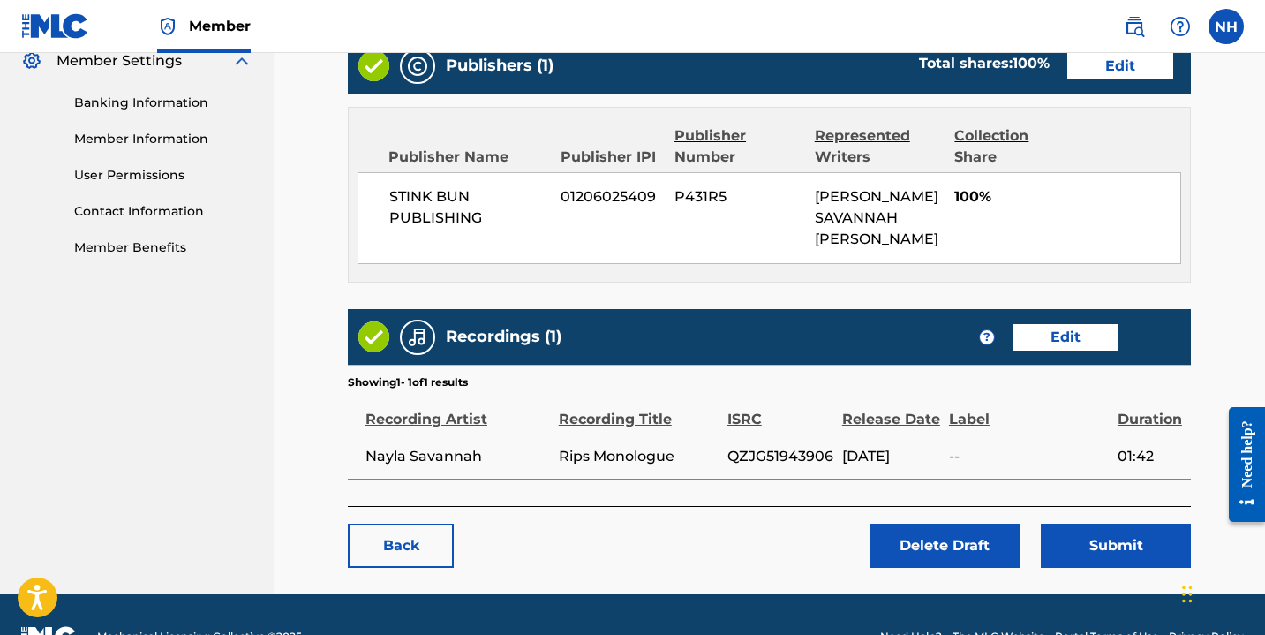
scroll to position [767, 0]
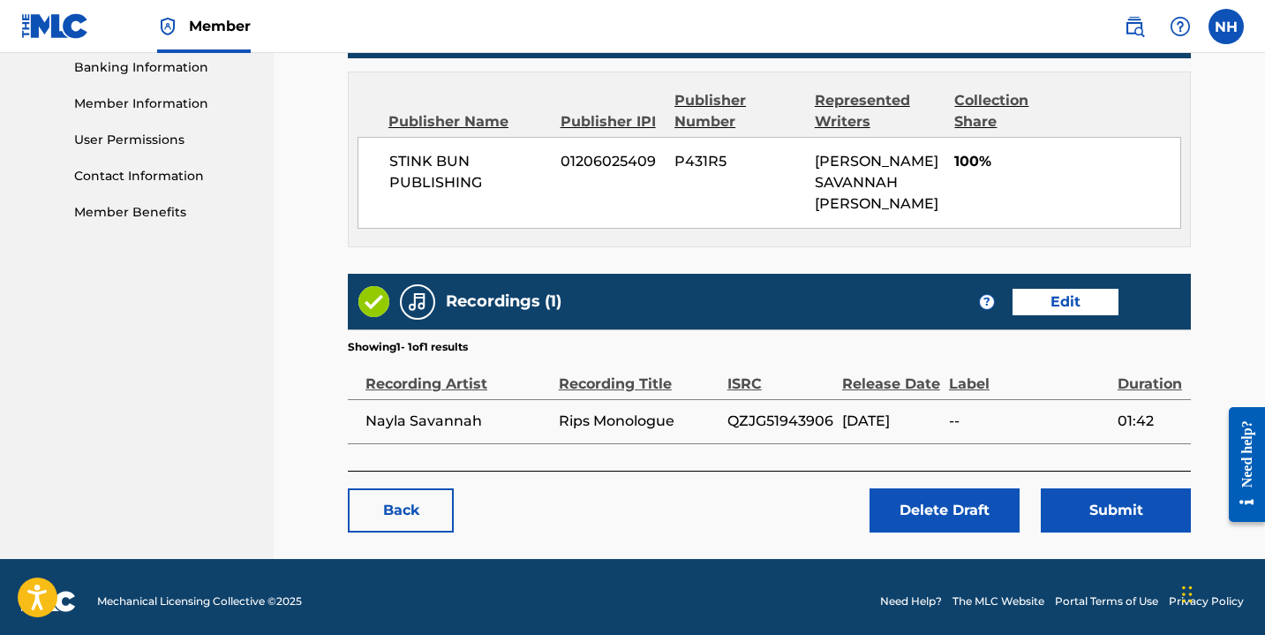
click at [1095, 496] on button "Submit" at bounding box center [1116, 510] width 150 height 44
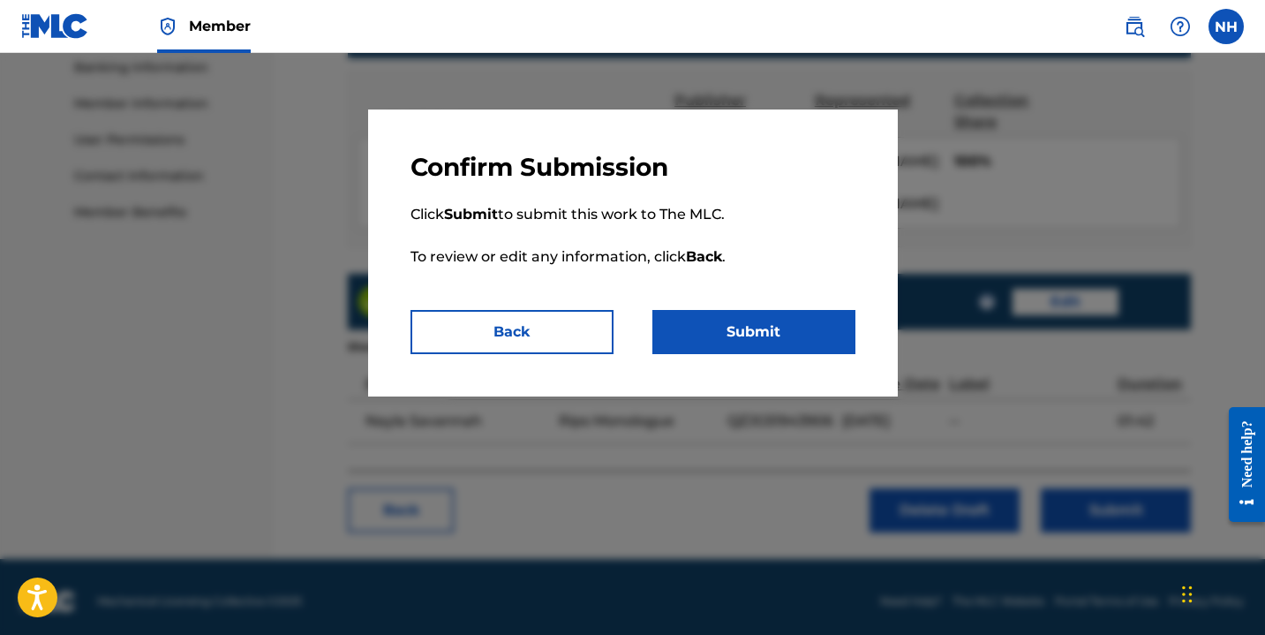
click at [743, 343] on button "Submit" at bounding box center [753, 332] width 203 height 44
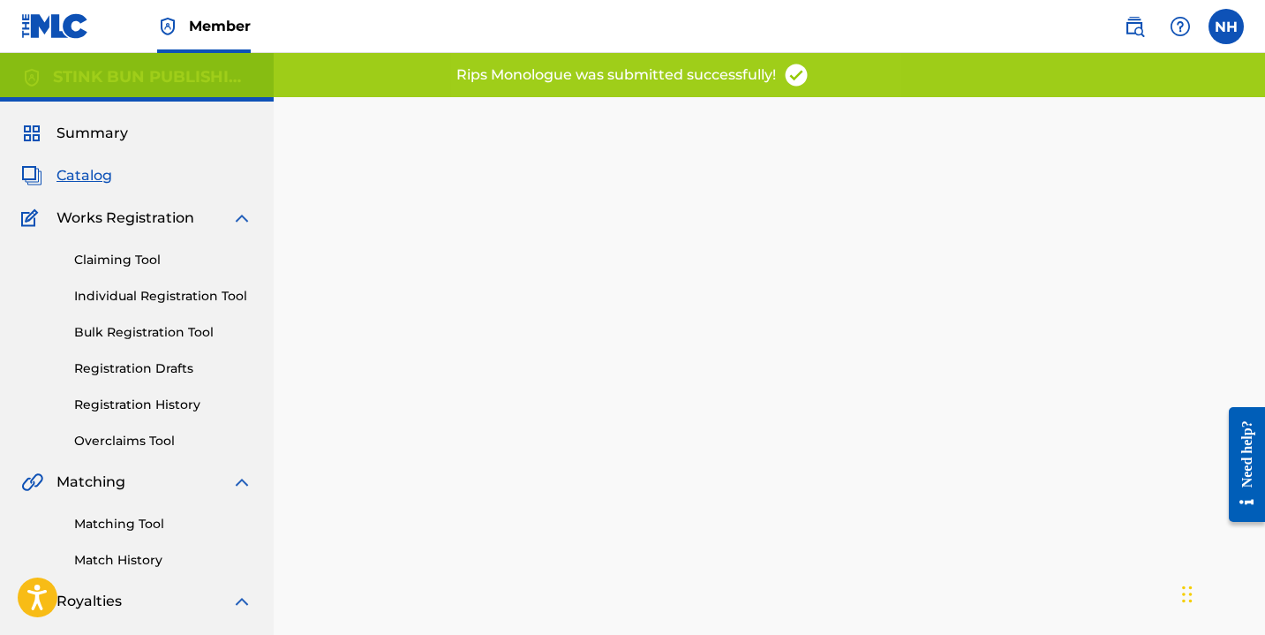
click at [154, 371] on link "Registration Drafts" at bounding box center [163, 368] width 178 height 19
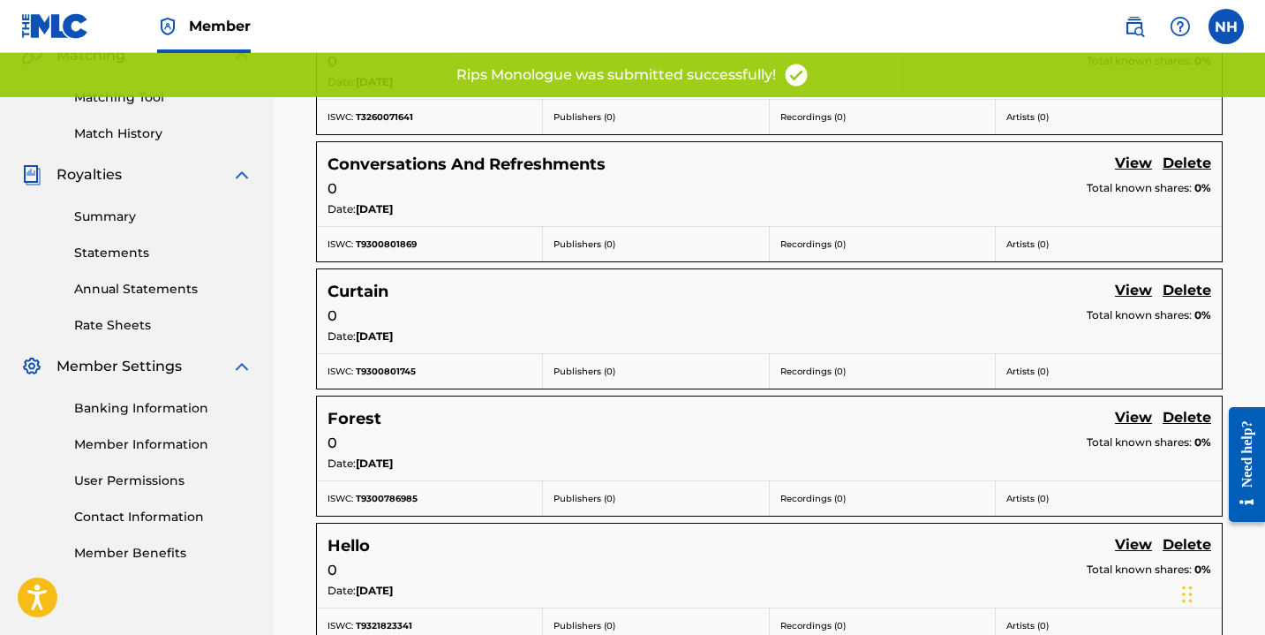
scroll to position [438, 0]
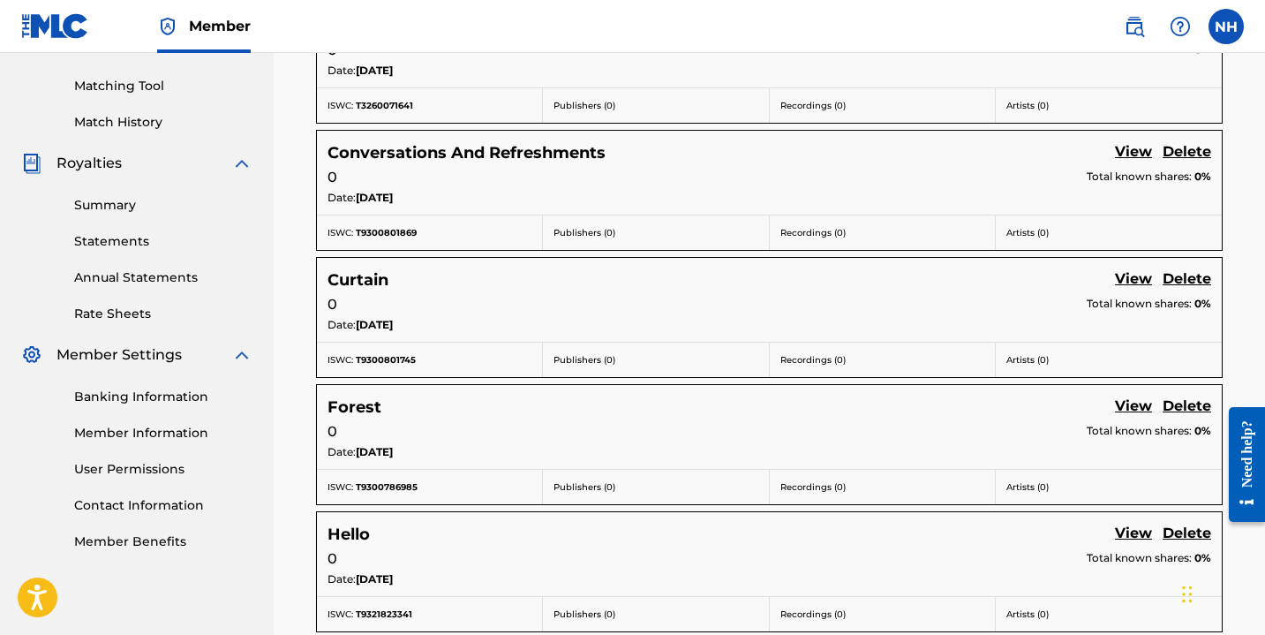
click at [1123, 281] on link "View" at bounding box center [1133, 280] width 37 height 24
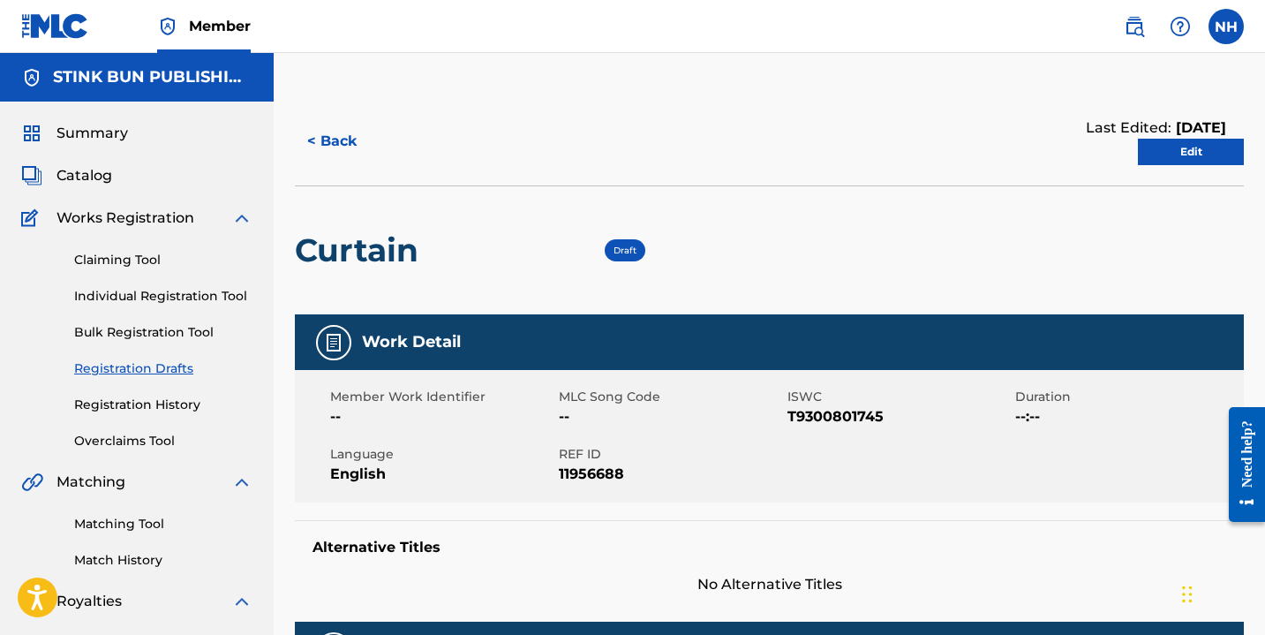
click at [1205, 162] on link "Edit" at bounding box center [1191, 152] width 106 height 26
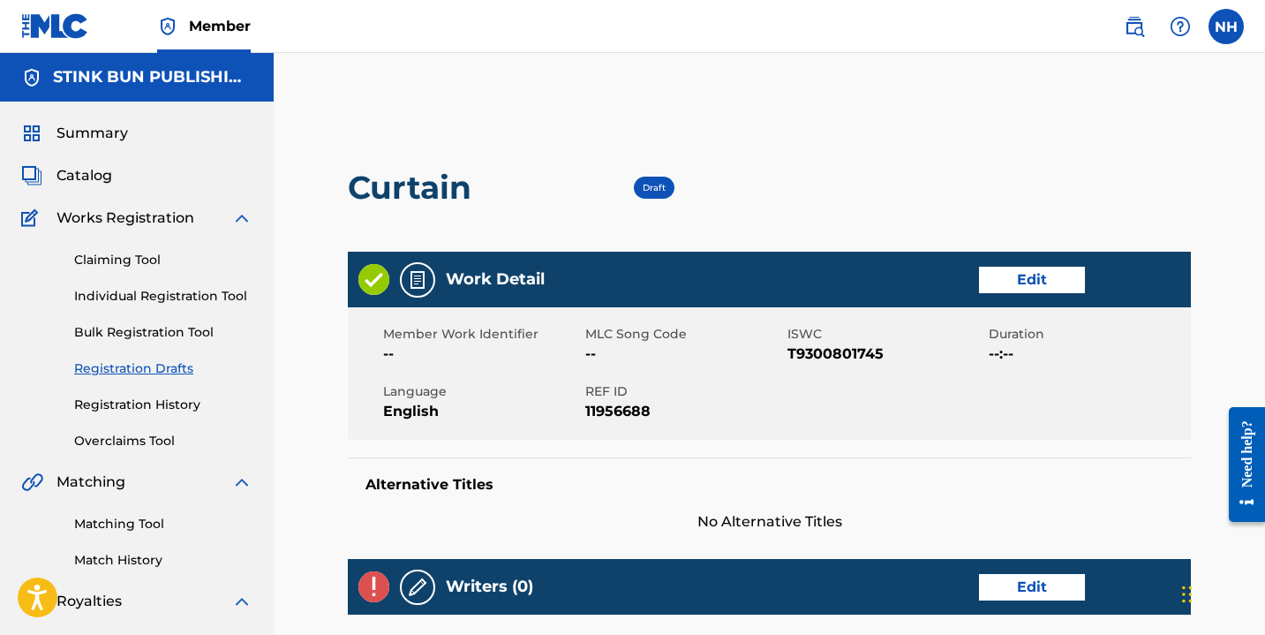
click at [1046, 282] on link "Edit" at bounding box center [1032, 280] width 106 height 26
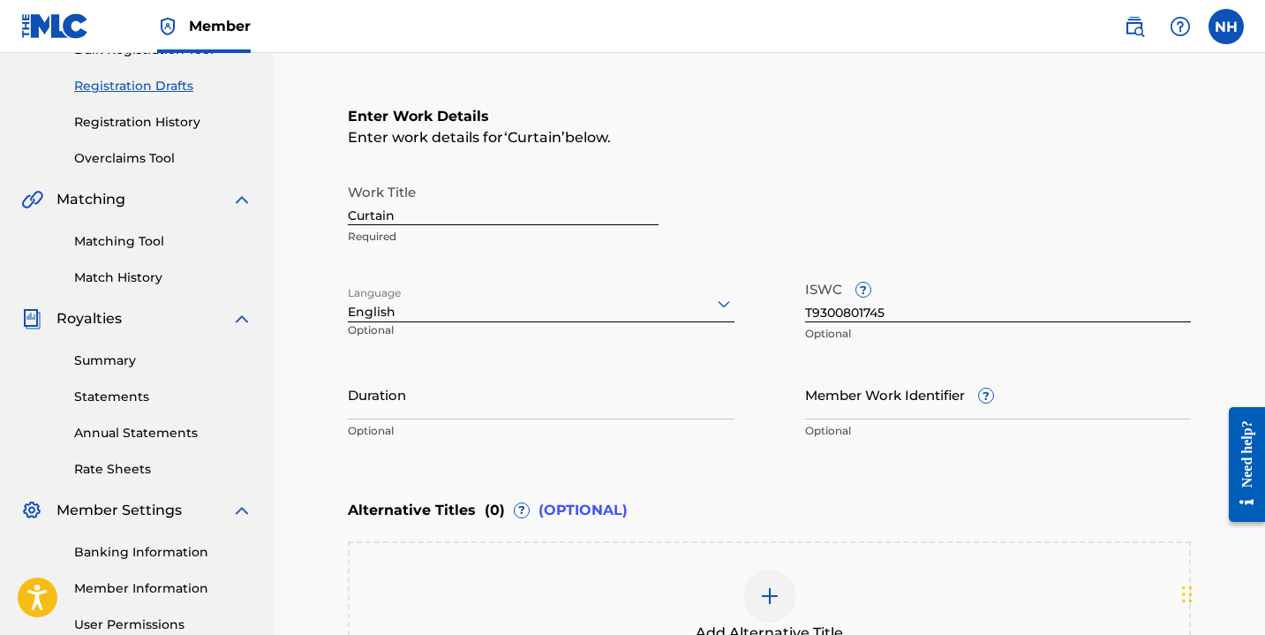
scroll to position [283, 0]
click at [485, 403] on input "Duration" at bounding box center [541, 393] width 387 height 50
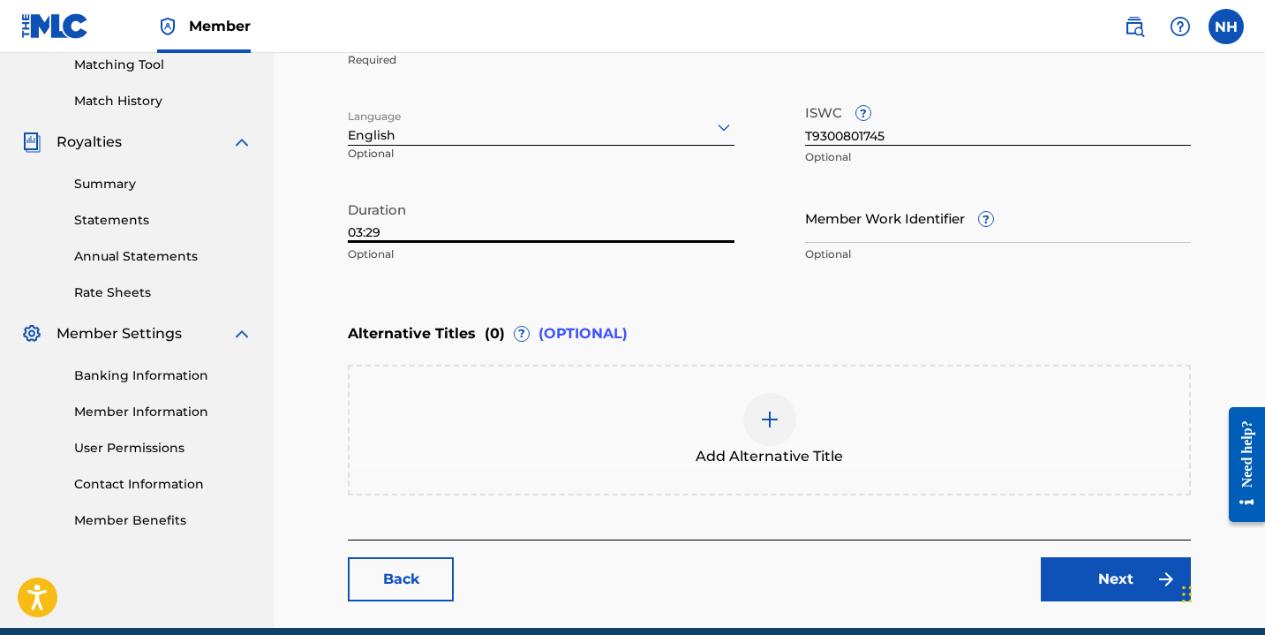
scroll to position [537, 0]
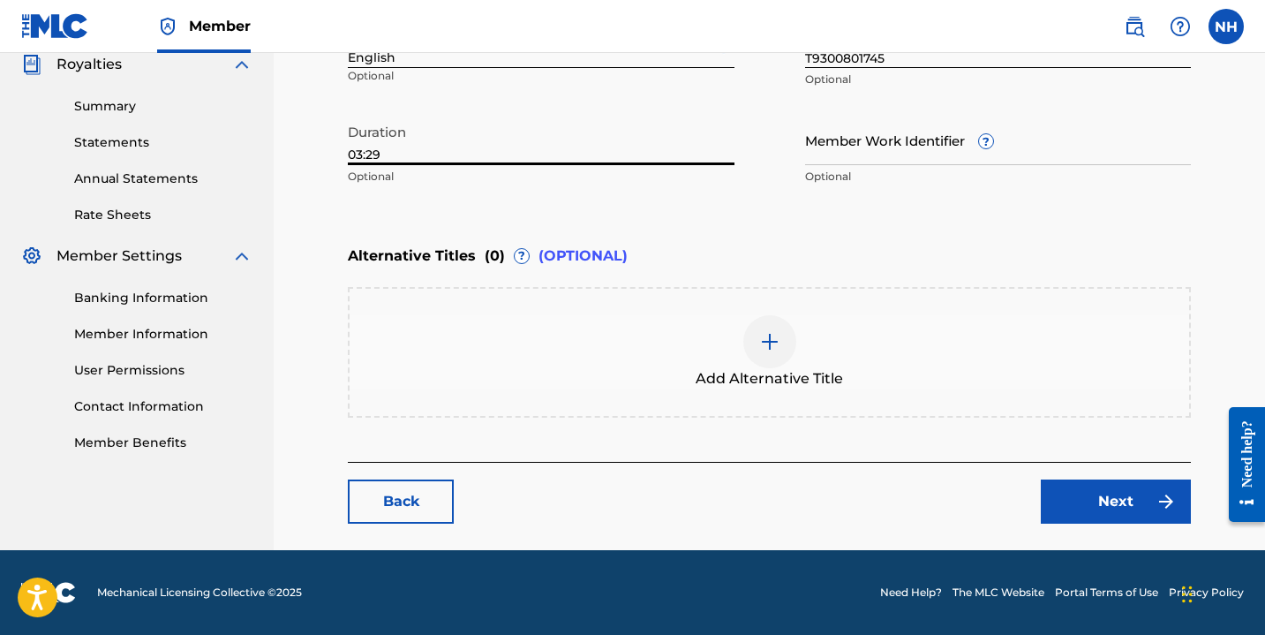
type input "03:29"
click at [1104, 496] on link "Next" at bounding box center [1116, 501] width 150 height 44
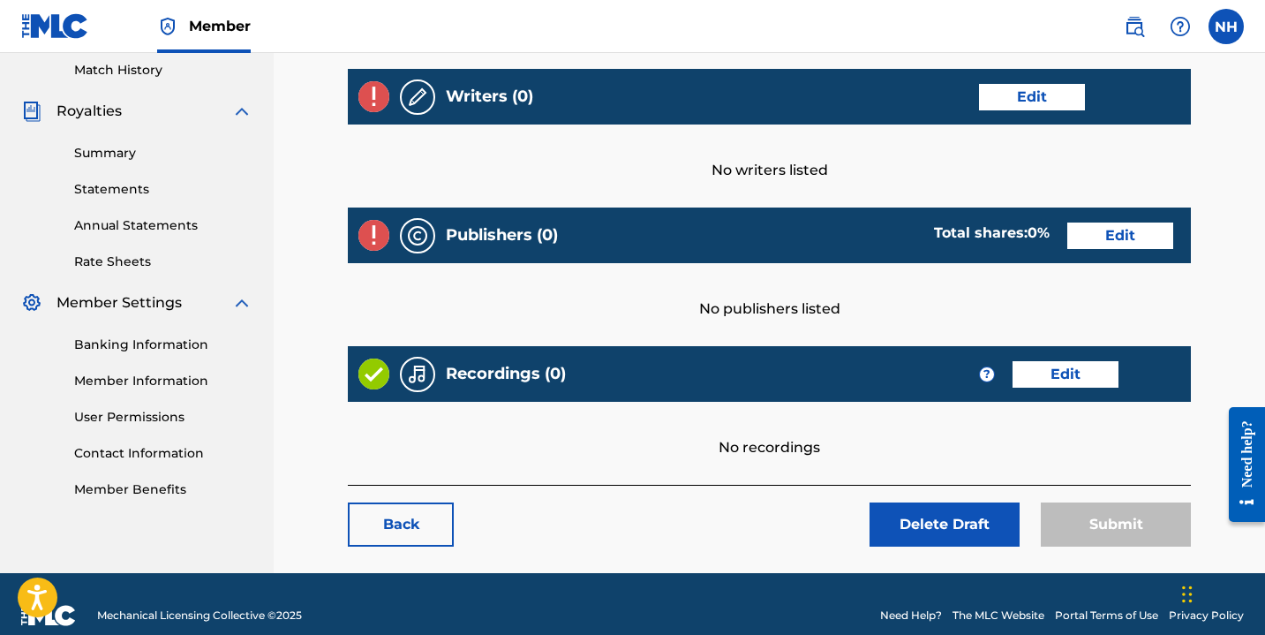
scroll to position [491, 0]
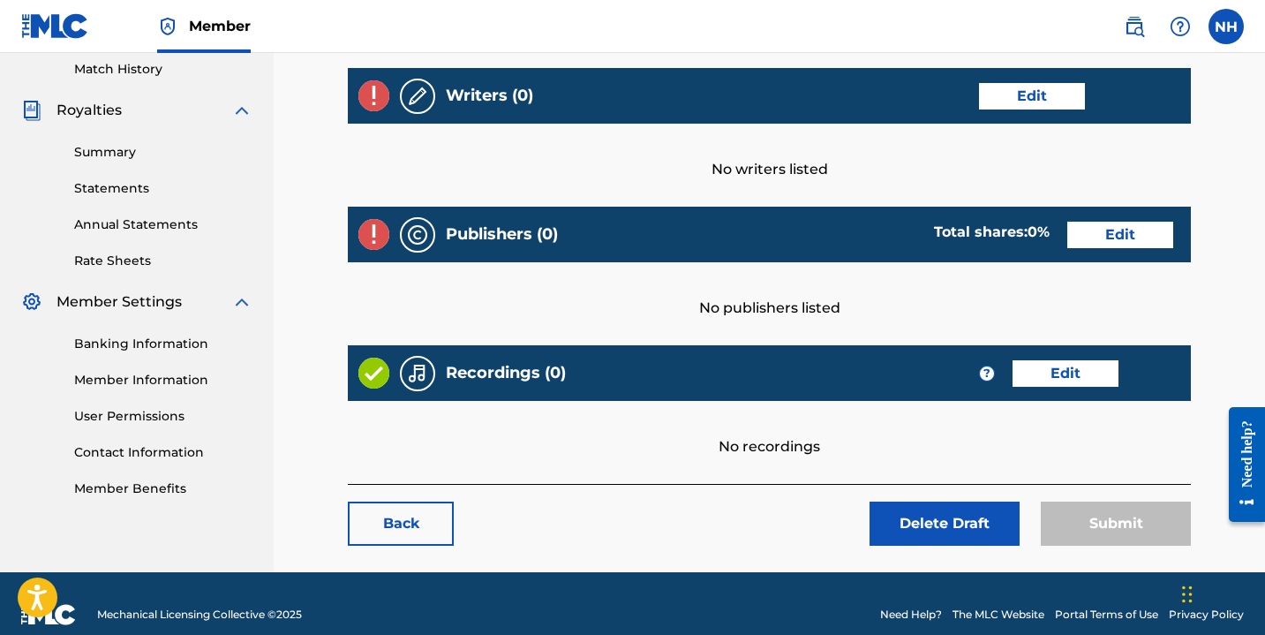
click at [1038, 86] on link "Edit" at bounding box center [1032, 96] width 106 height 26
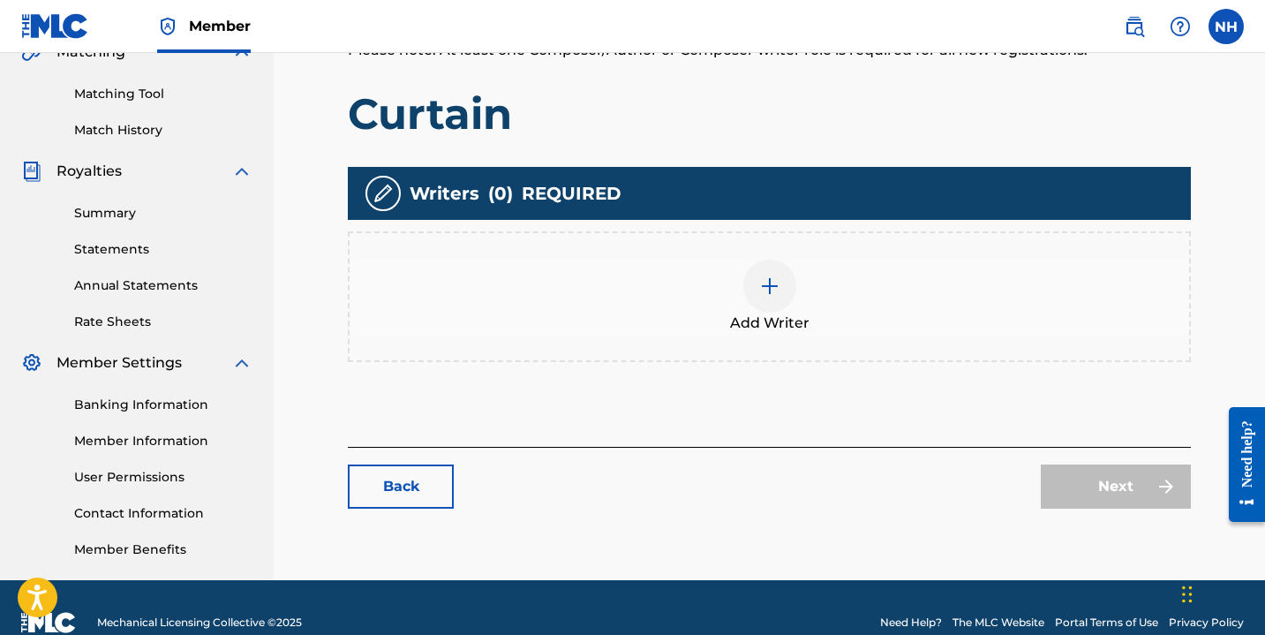
scroll to position [460, 0]
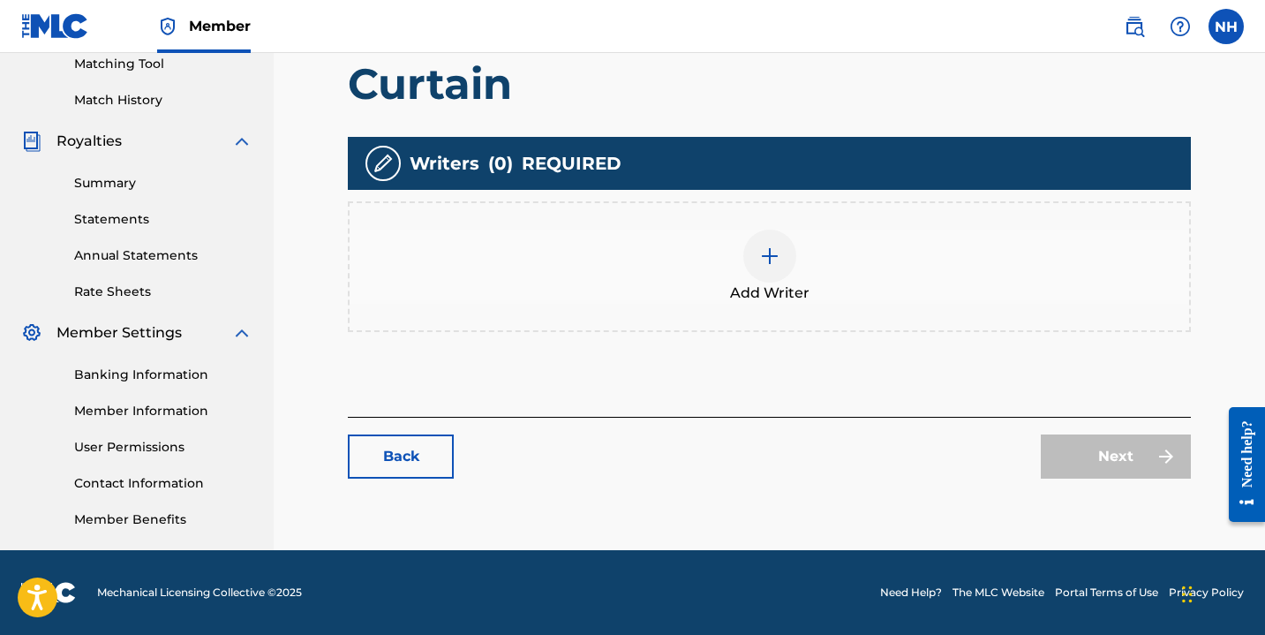
click at [771, 272] on div at bounding box center [769, 256] width 53 height 53
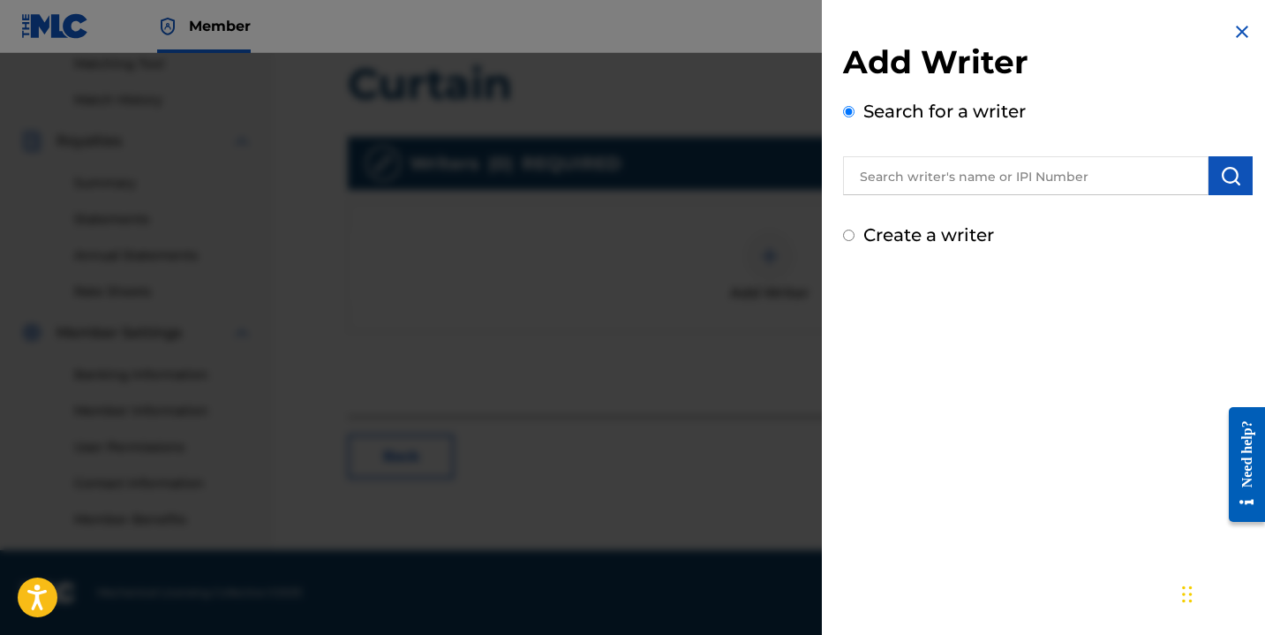
click at [937, 178] on input "text" at bounding box center [1025, 175] width 365 height 39
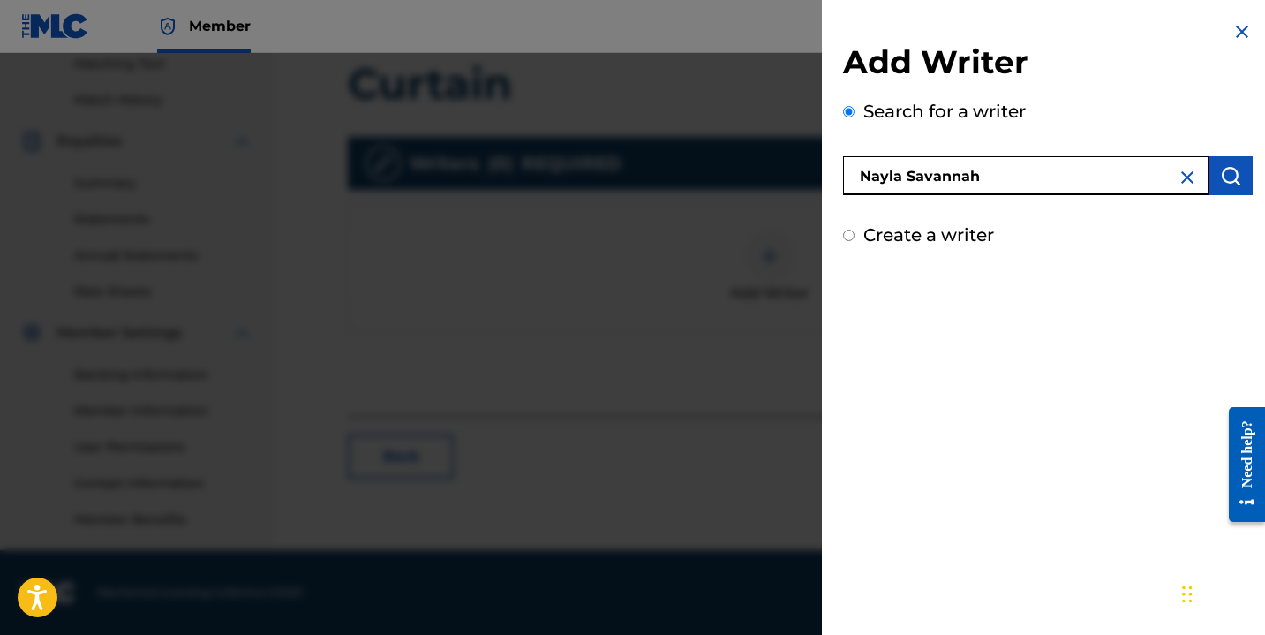
type input "Nayla Savannah"
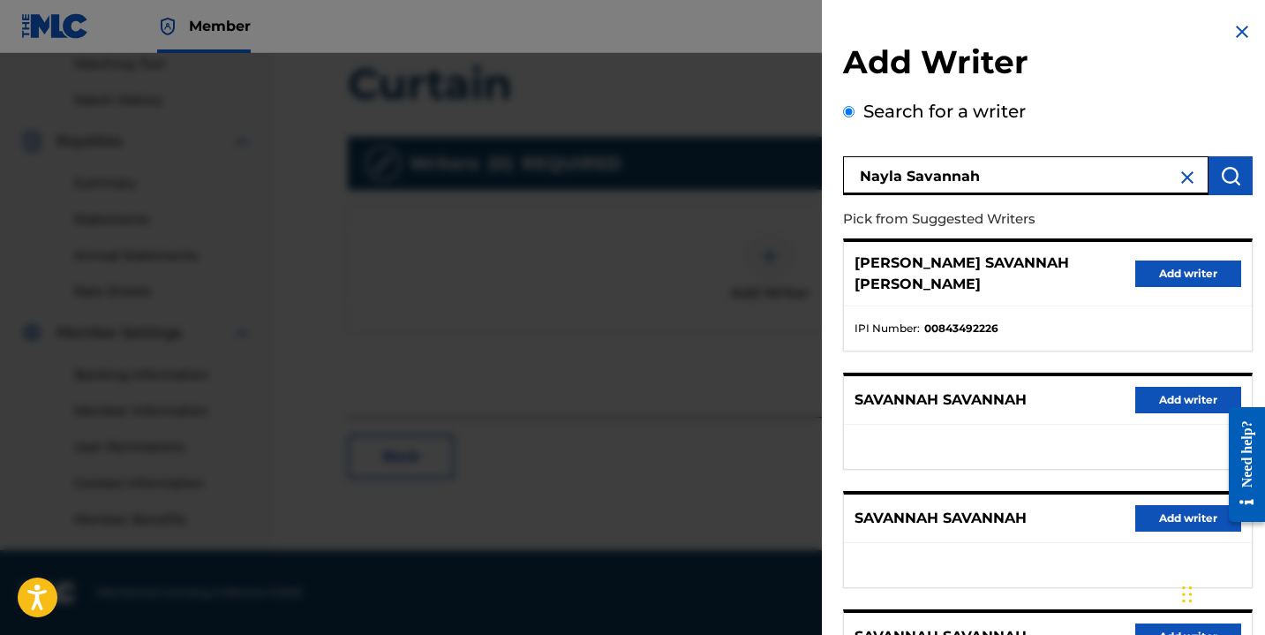
click at [1176, 274] on button "Add writer" at bounding box center [1188, 273] width 106 height 26
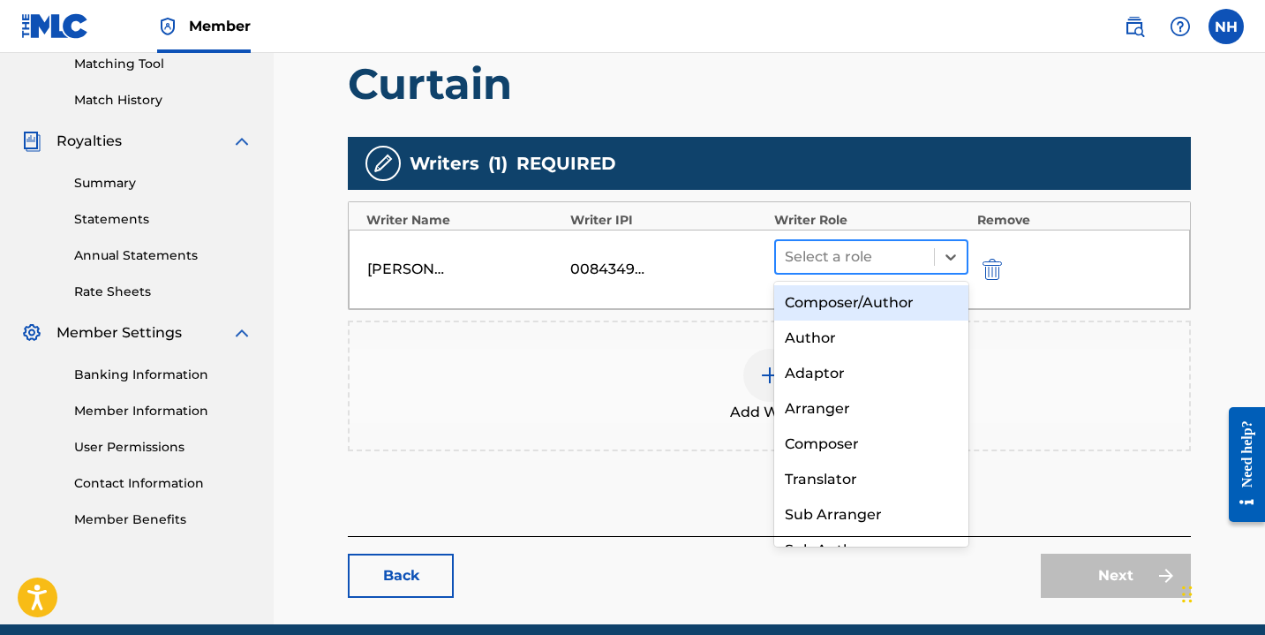
click at [878, 245] on div at bounding box center [855, 257] width 140 height 25
click at [879, 301] on div "Composer/Author" at bounding box center [871, 302] width 194 height 35
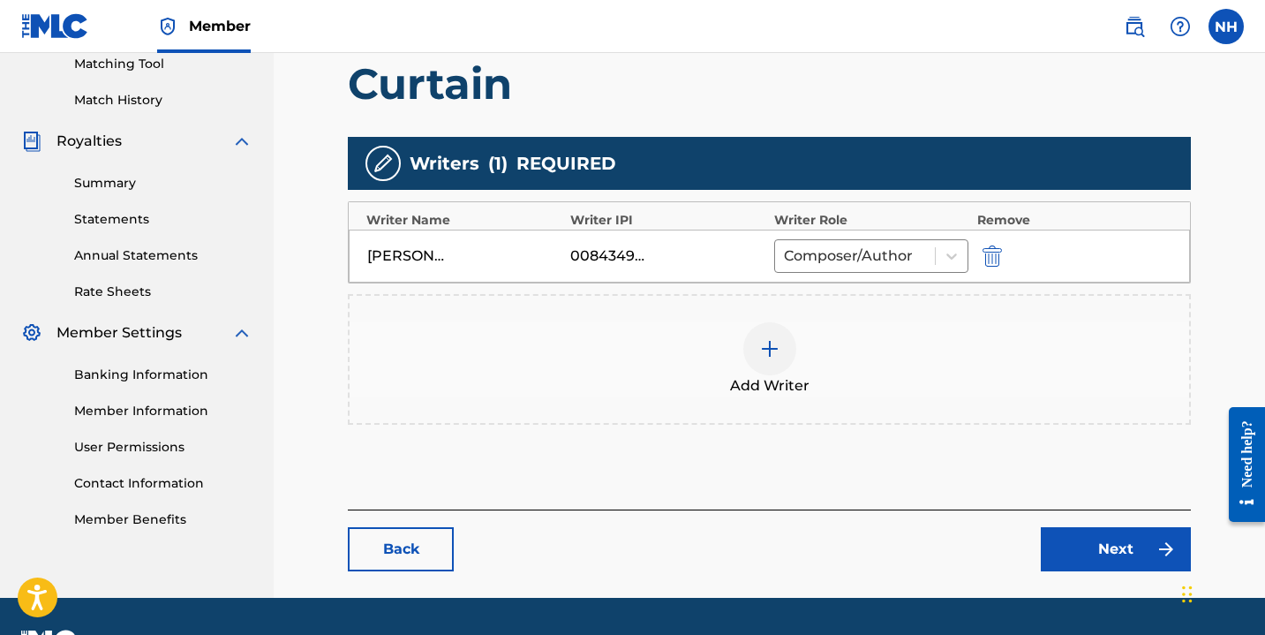
click at [1081, 544] on link "Next" at bounding box center [1116, 549] width 150 height 44
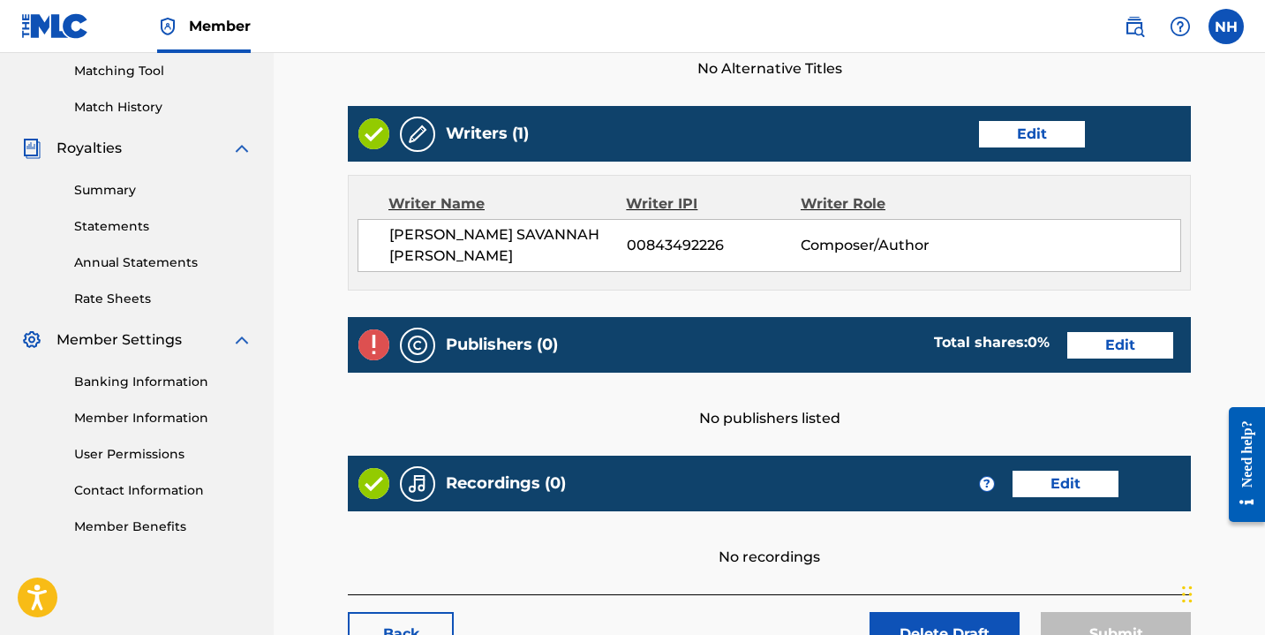
scroll to position [466, 0]
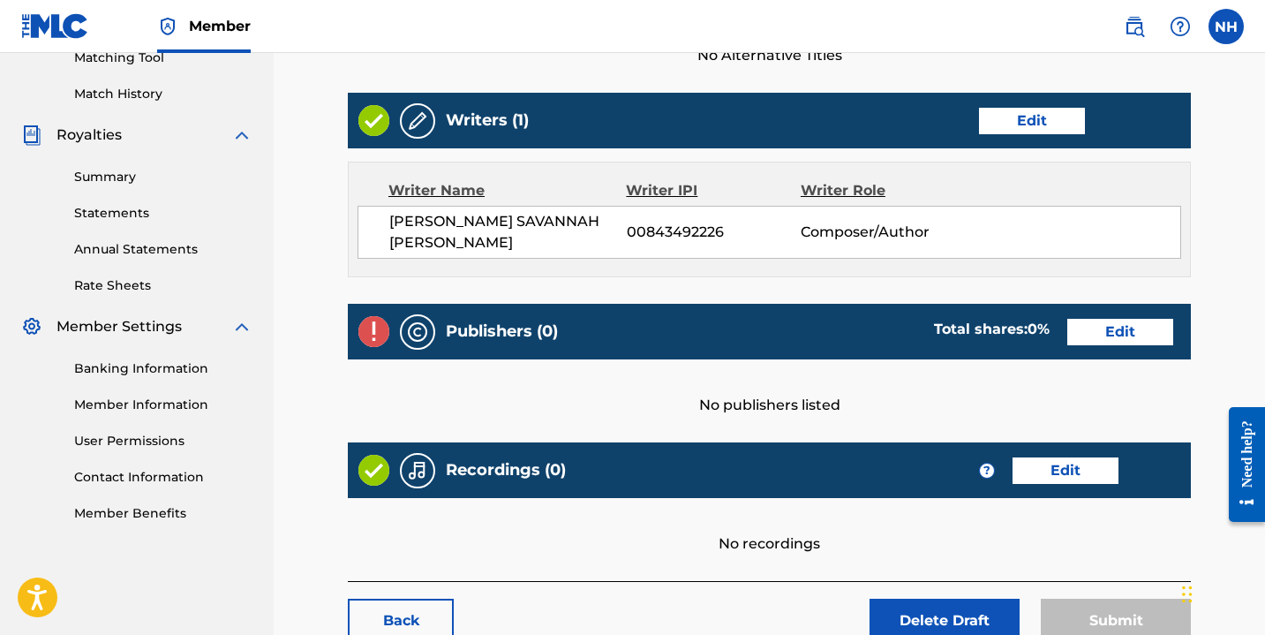
click at [1117, 328] on link "Edit" at bounding box center [1120, 332] width 106 height 26
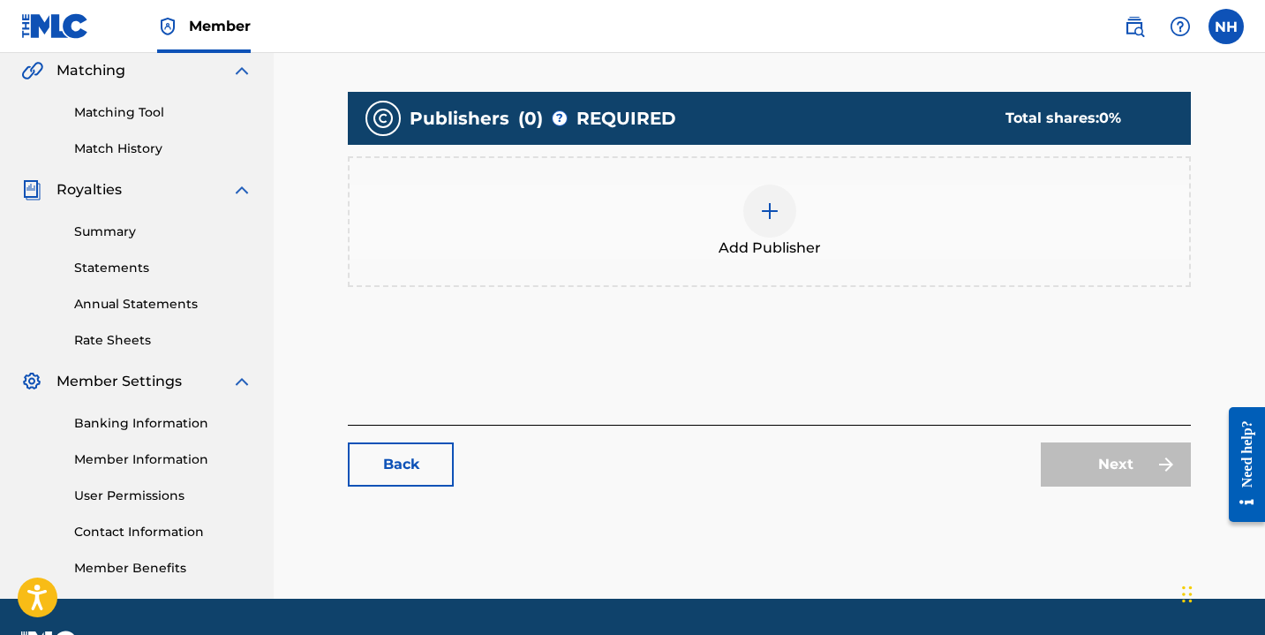
scroll to position [443, 0]
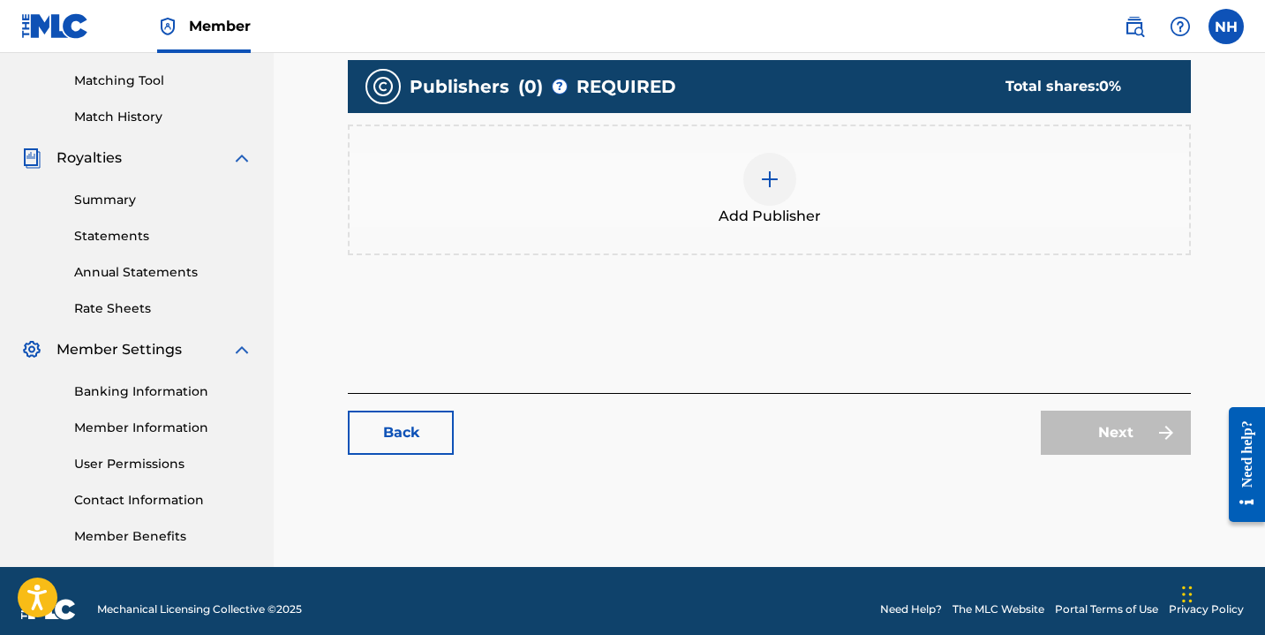
click at [764, 169] on img at bounding box center [769, 179] width 21 height 21
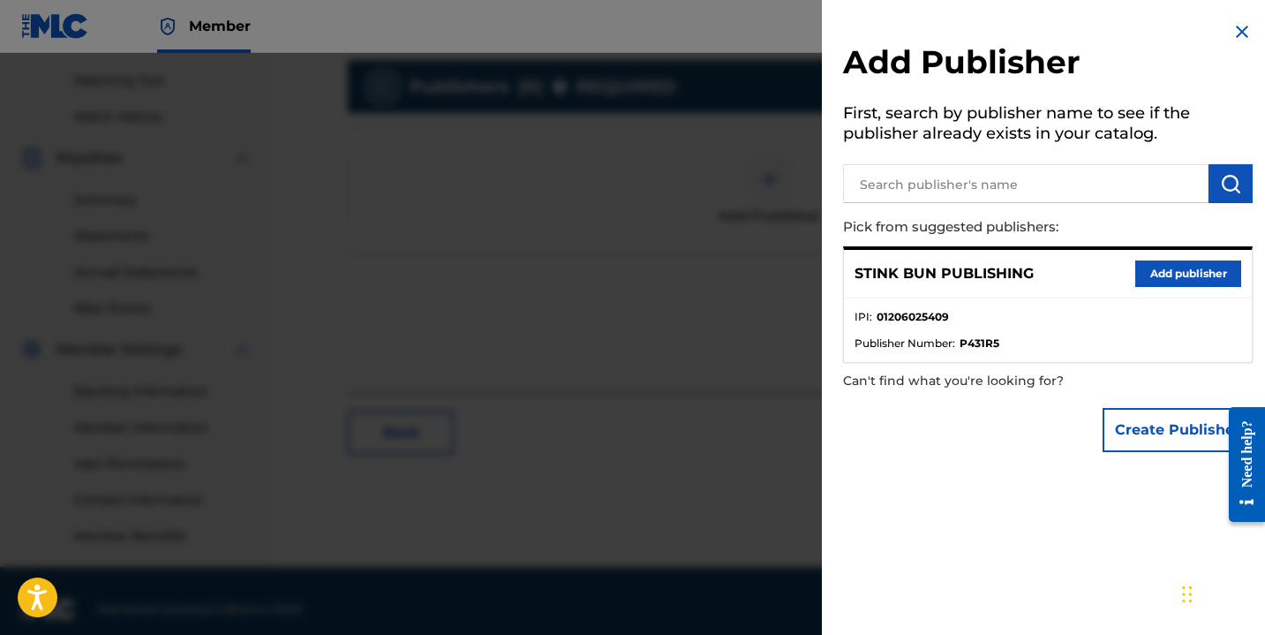
click at [1155, 272] on button "Add publisher" at bounding box center [1188, 273] width 106 height 26
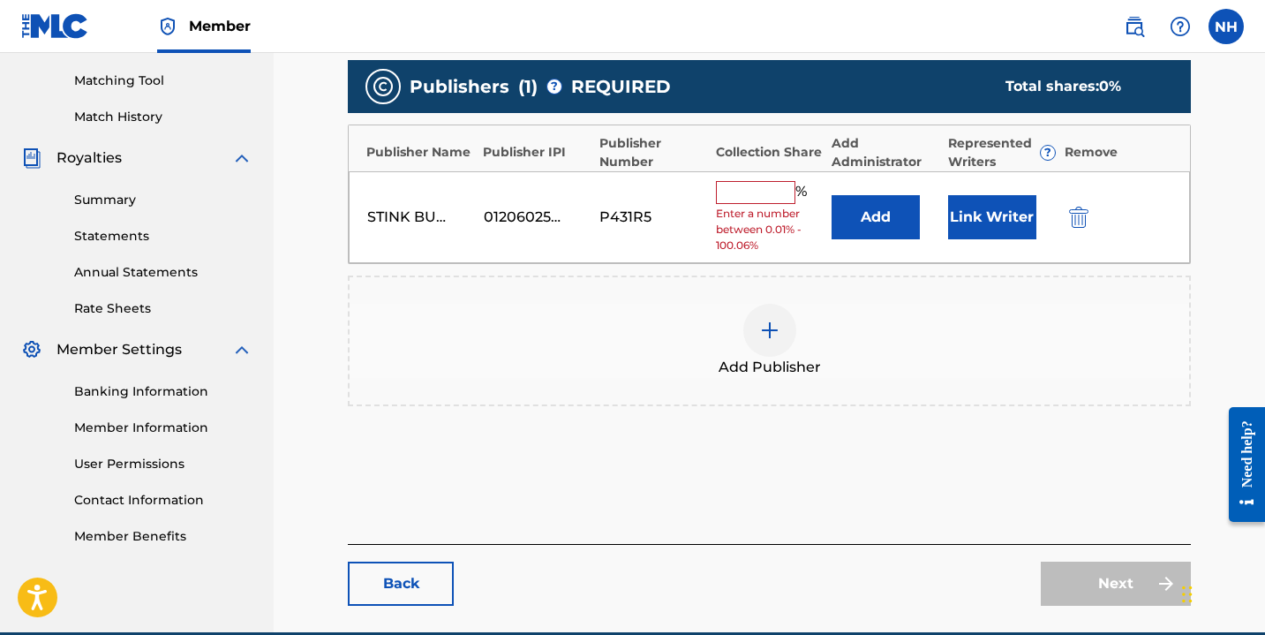
click at [756, 192] on input "text" at bounding box center [755, 192] width 79 height 23
type input "100"
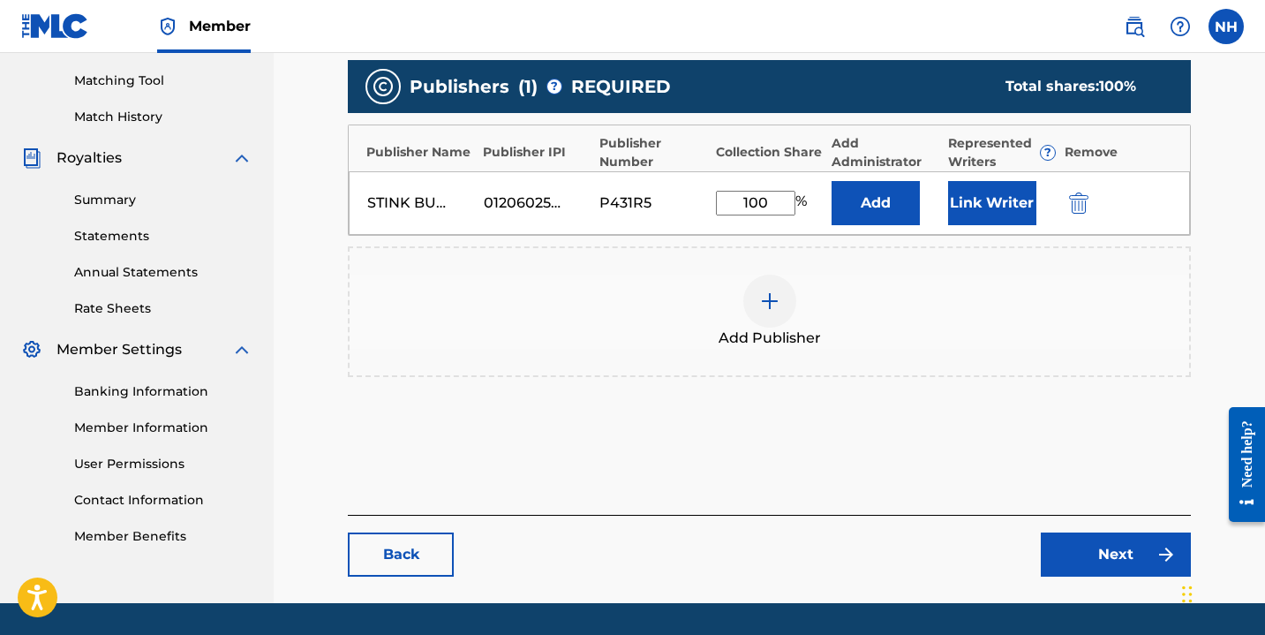
click at [996, 193] on button "Link Writer" at bounding box center [992, 203] width 88 height 44
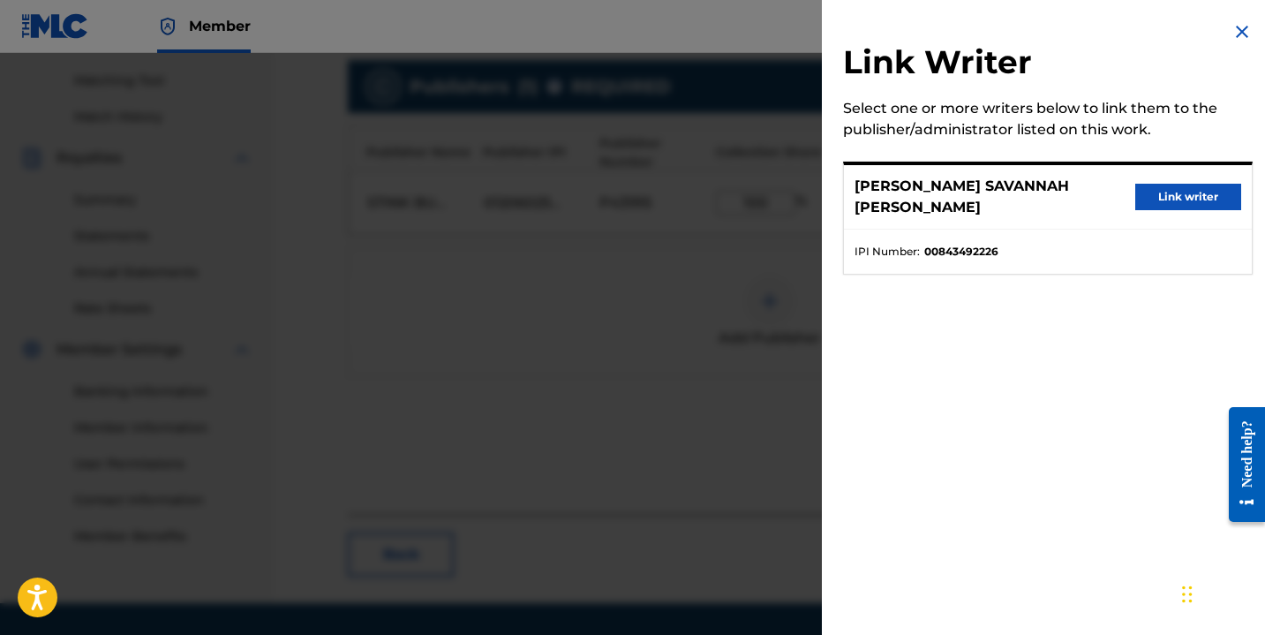
click at [1144, 187] on button "Link writer" at bounding box center [1188, 197] width 106 height 26
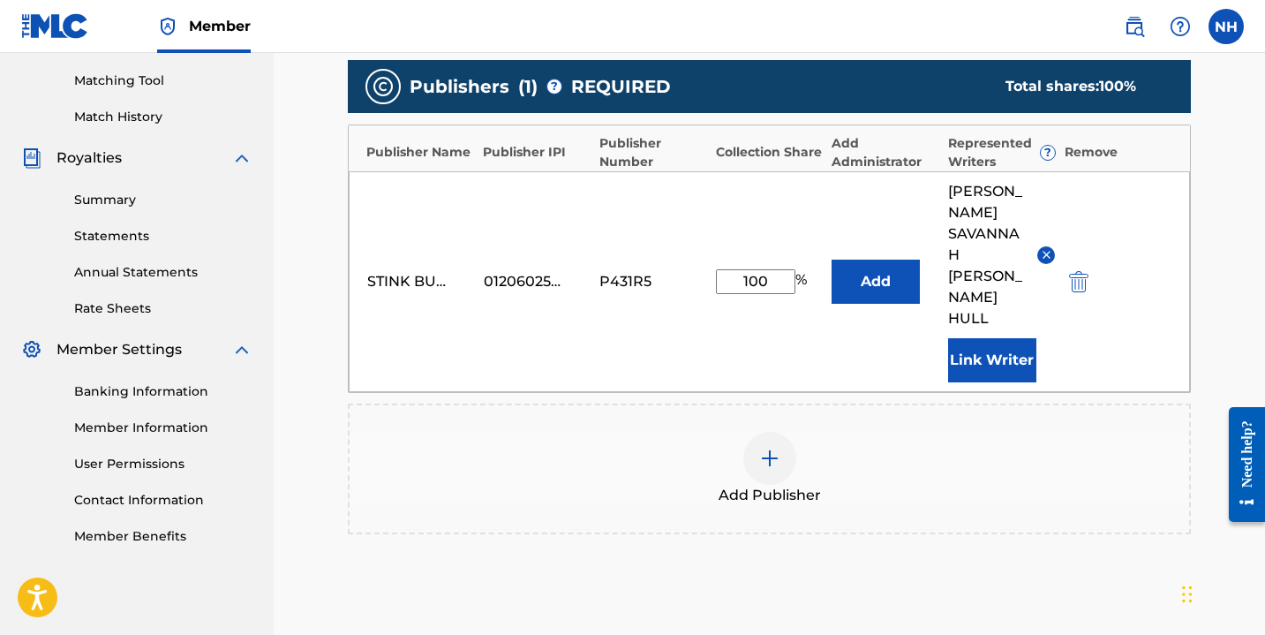
scroll to position [590, 0]
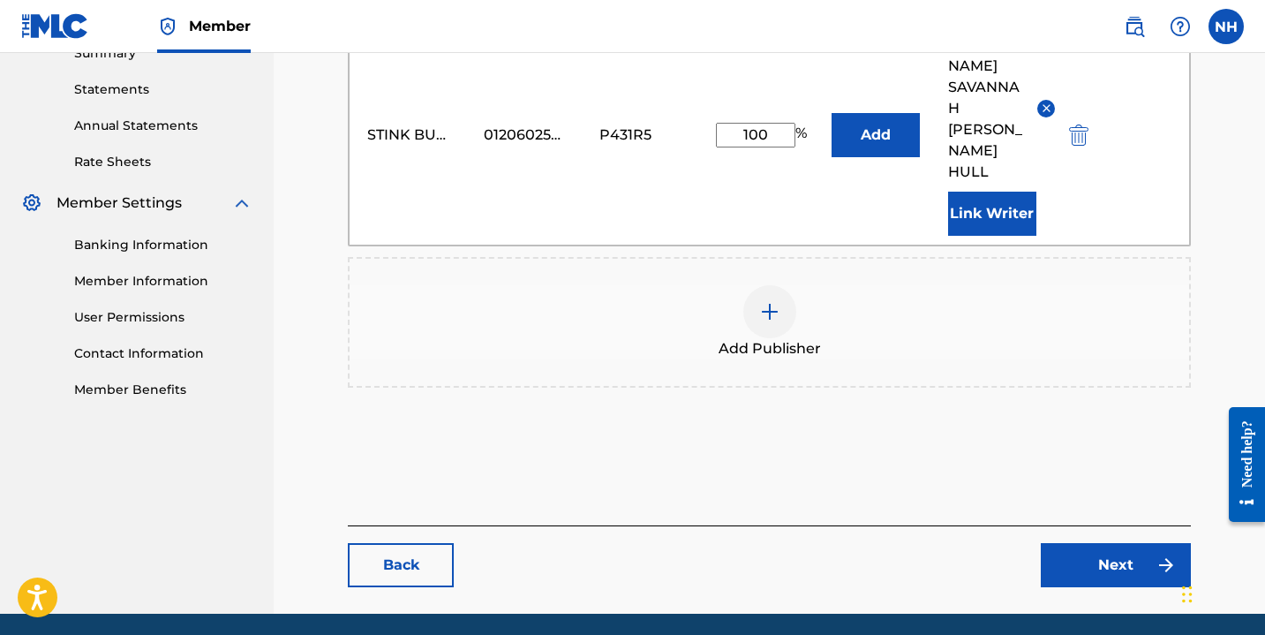
click at [1089, 543] on link "Next" at bounding box center [1116, 565] width 150 height 44
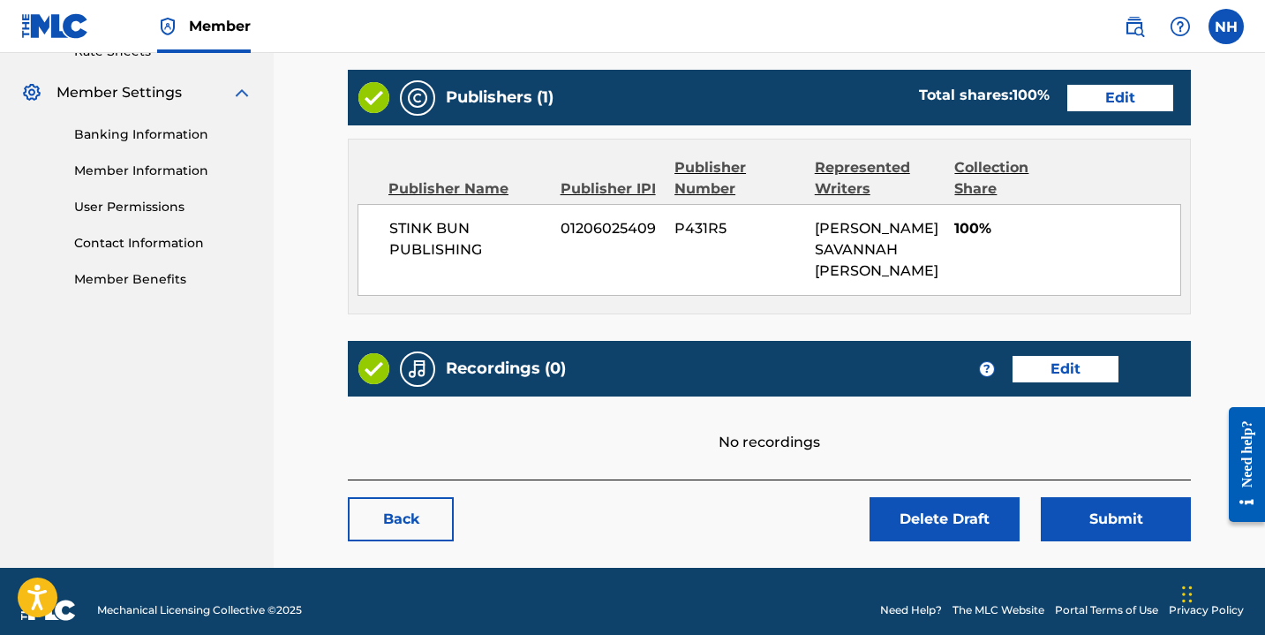
scroll to position [709, 0]
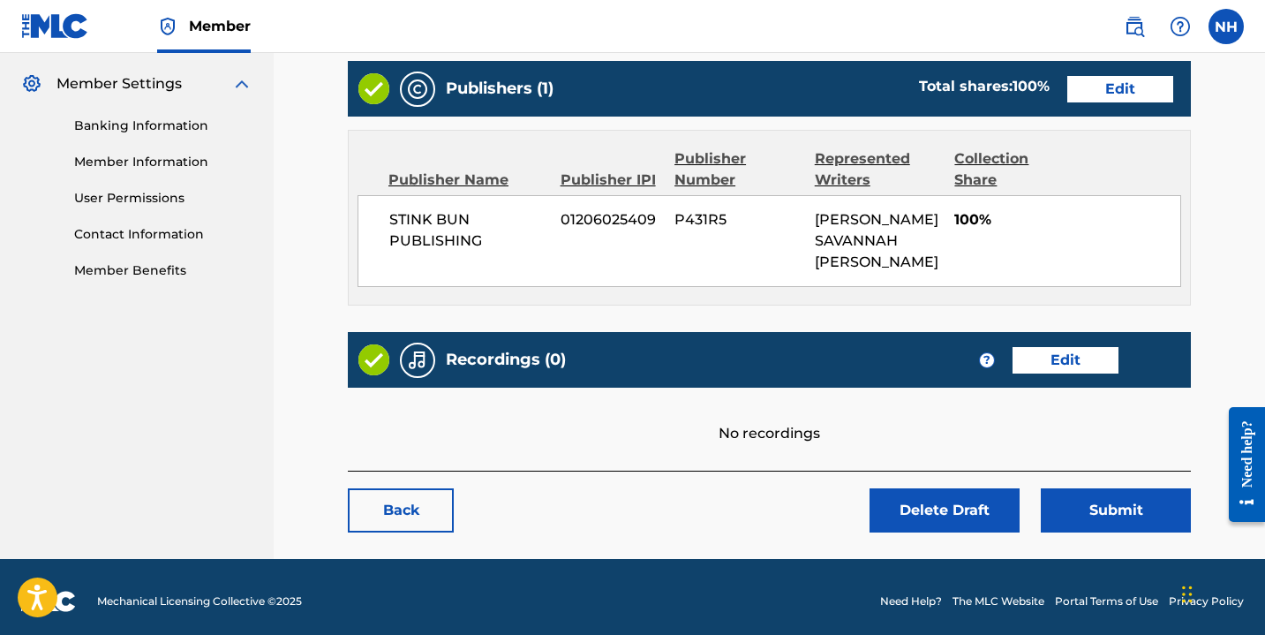
click at [1054, 347] on link "Edit" at bounding box center [1065, 360] width 106 height 26
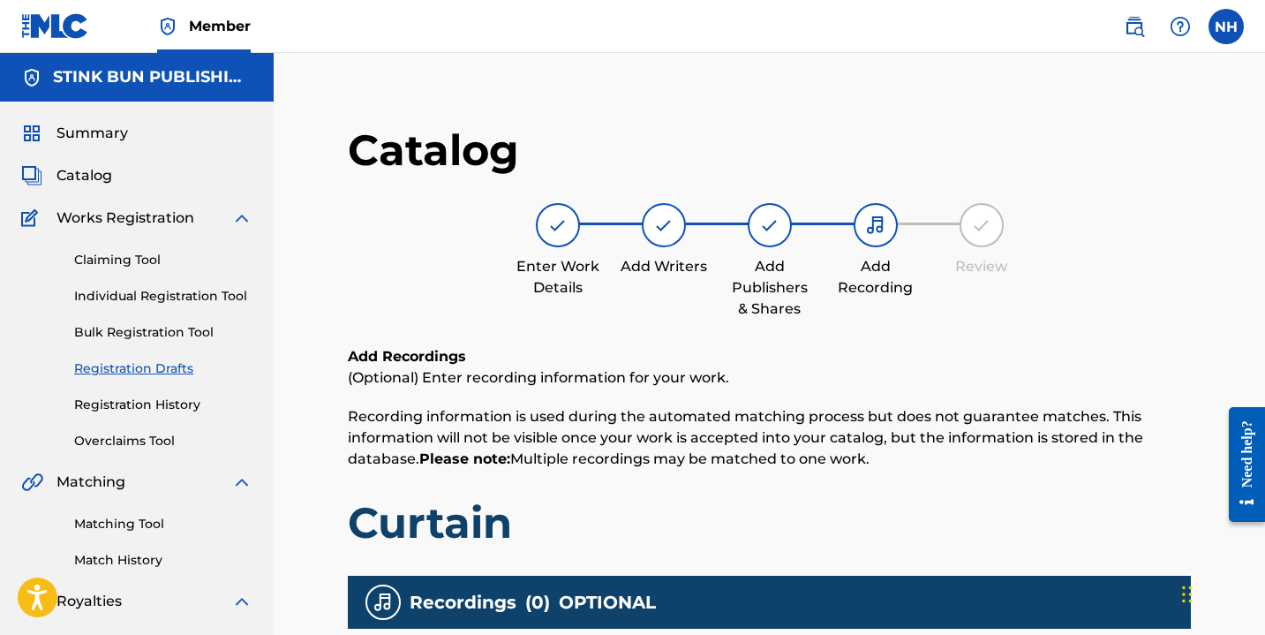
scroll to position [460, 0]
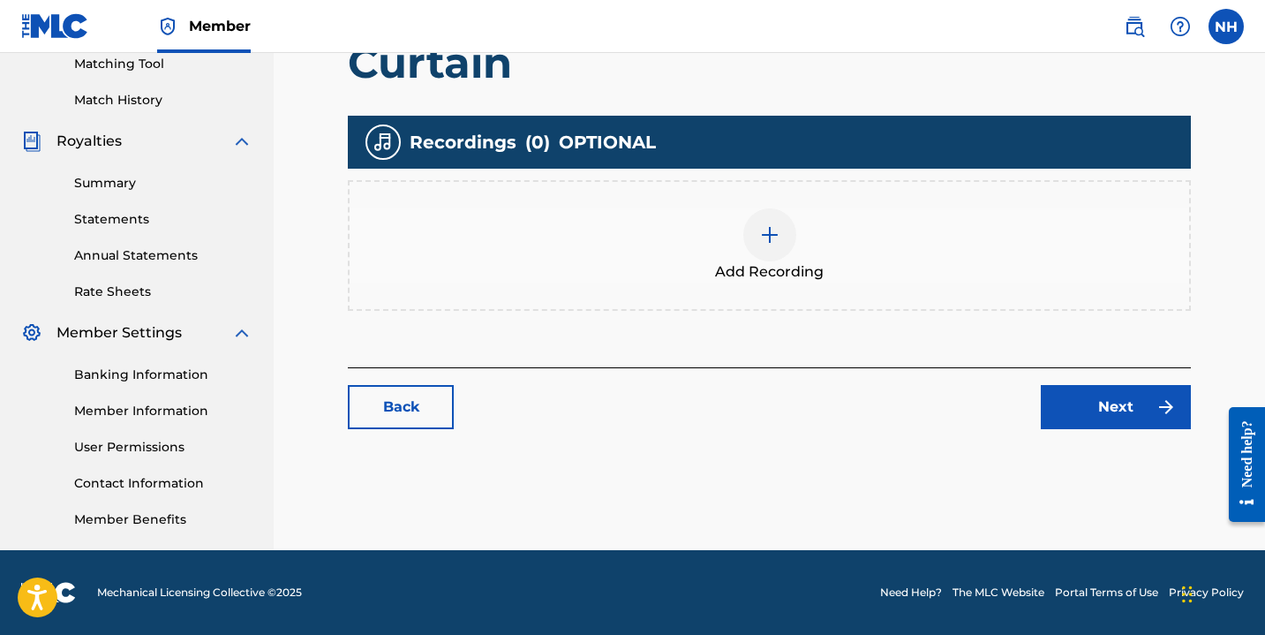
click at [780, 250] on div at bounding box center [769, 234] width 53 height 53
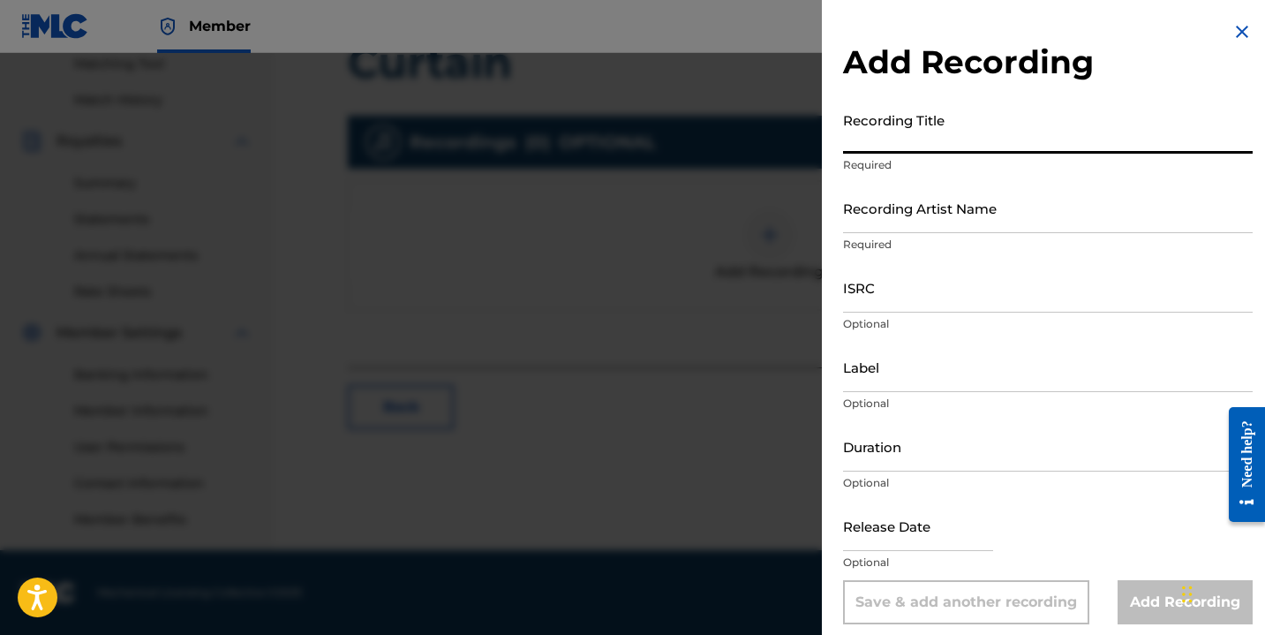
click at [893, 146] on input "Recording Title" at bounding box center [1048, 128] width 410 height 50
type input "Curtain"
click at [921, 217] on input "Recording Artist Name" at bounding box center [1048, 208] width 410 height 50
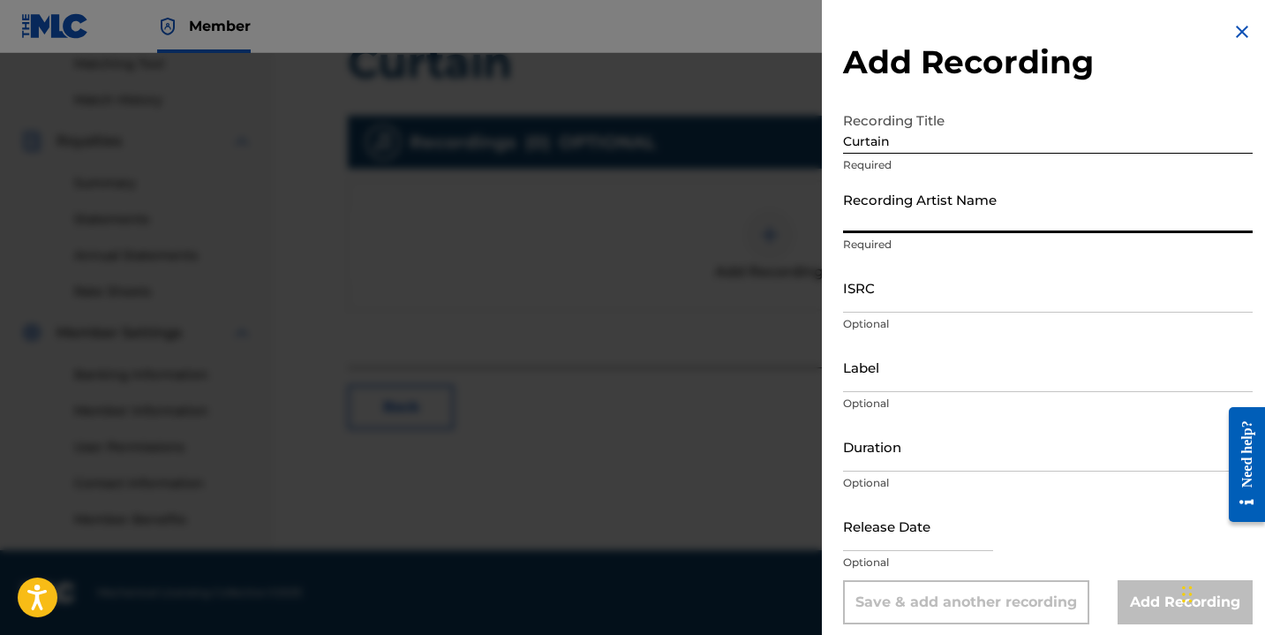
type input "Nayla Savannah"
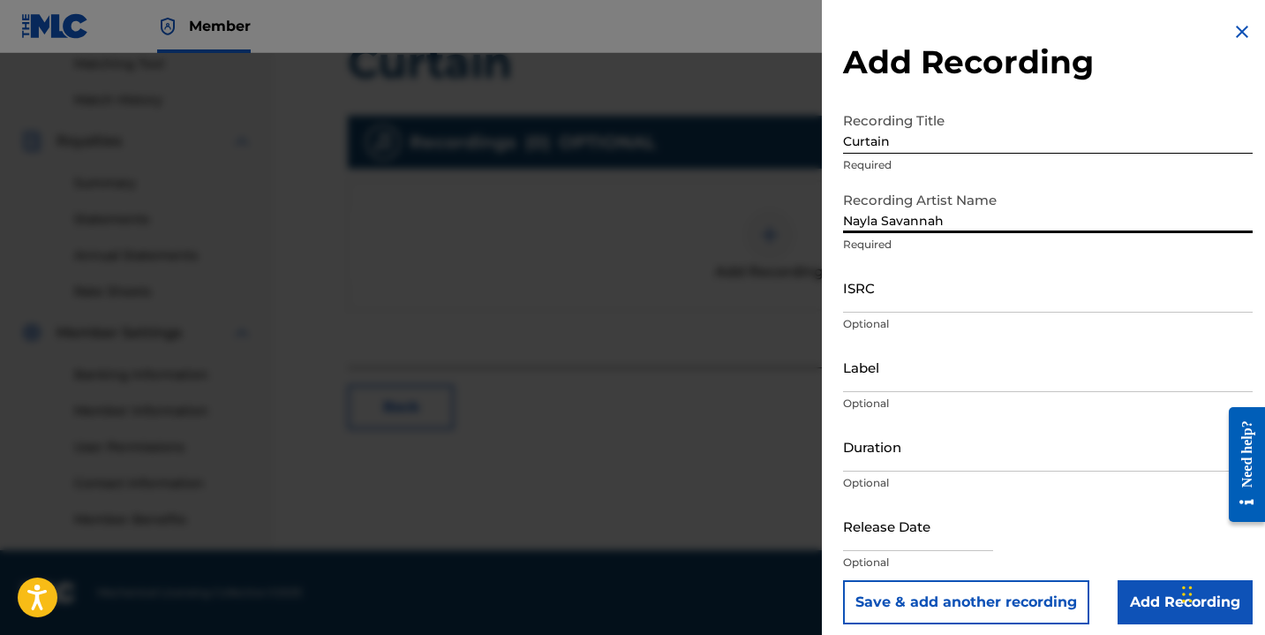
click at [874, 299] on input "ISRC" at bounding box center [1048, 287] width 410 height 50
paste input "QZJG51943908"
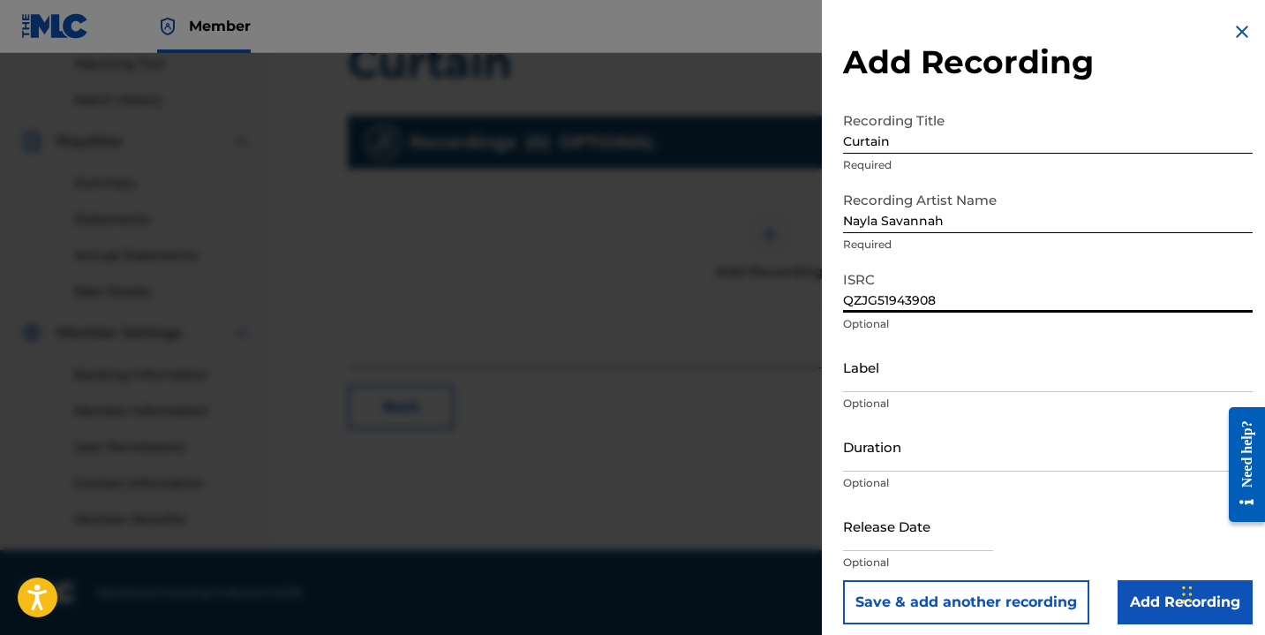
type input "QZJG51943908"
click at [881, 463] on input "Duration" at bounding box center [1048, 446] width 410 height 50
type input "03:29"
click at [886, 546] on input "text" at bounding box center [918, 525] width 150 height 50
select select "7"
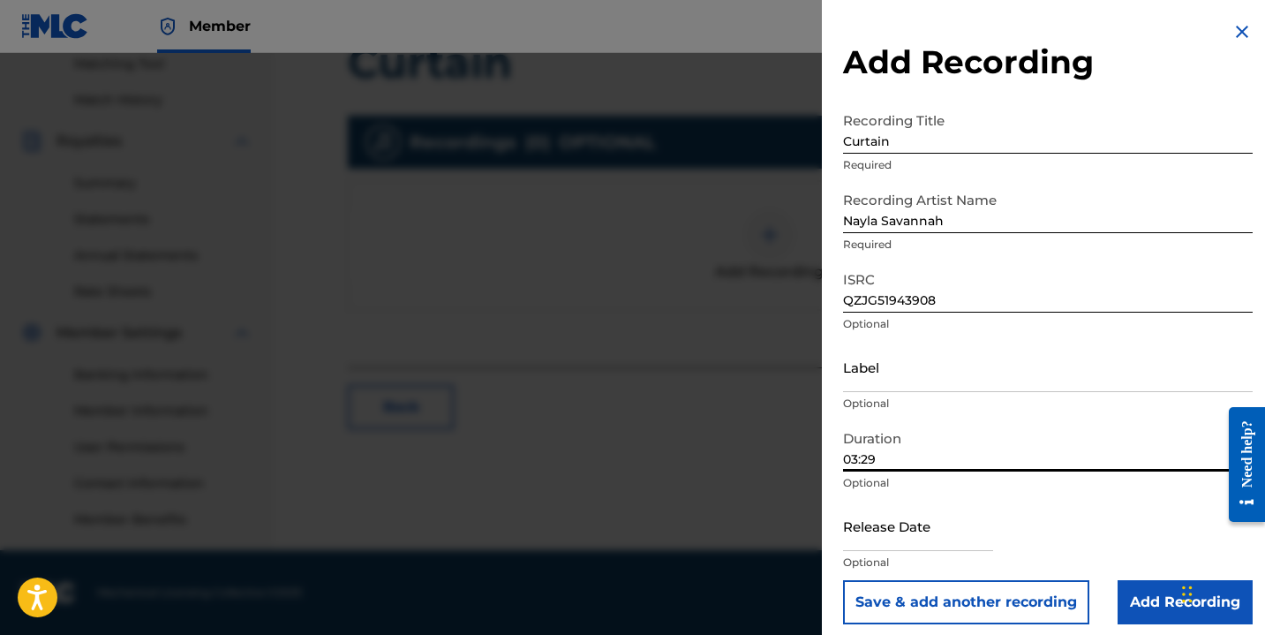
select select "2025"
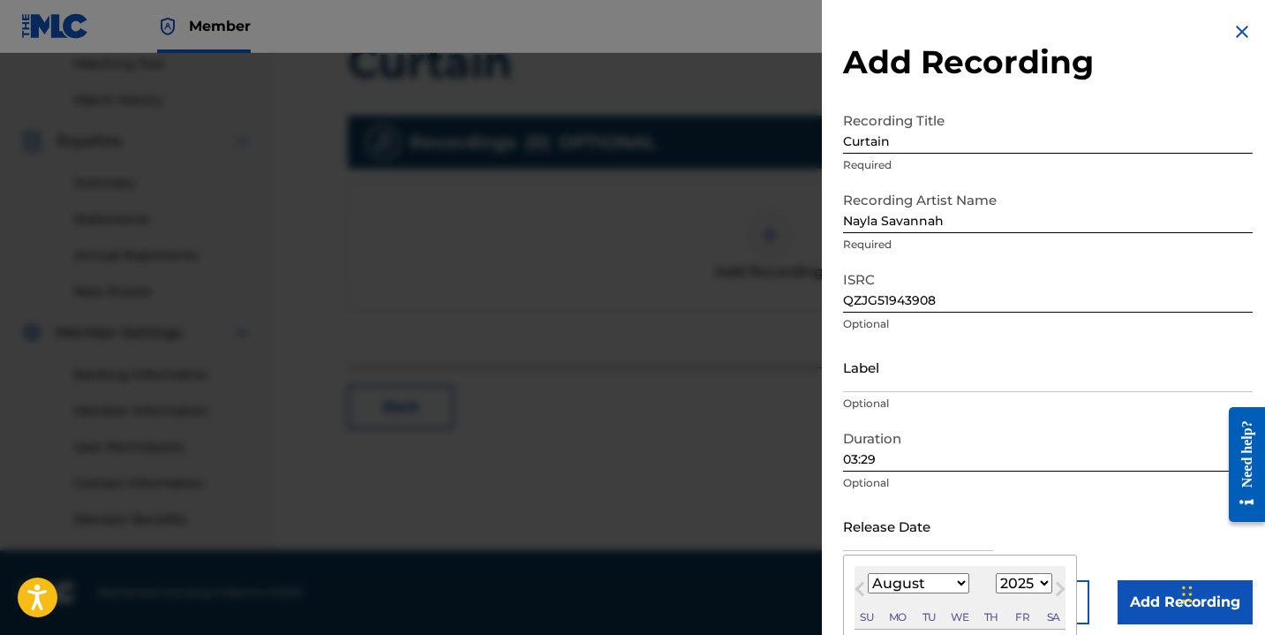
type input "[DATE]"
select select "9"
select select "2019"
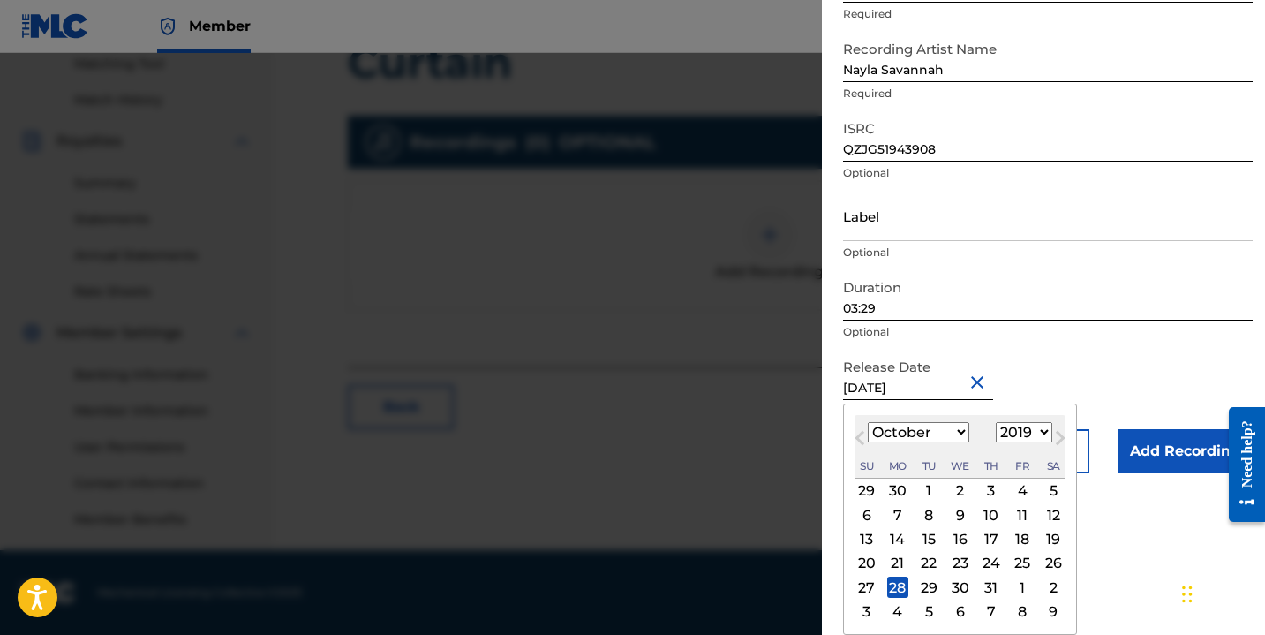
click at [1111, 385] on form "Recording Title Curtain Required Recording Artist Name [PERSON_NAME] Required I…" at bounding box center [1048, 212] width 410 height 521
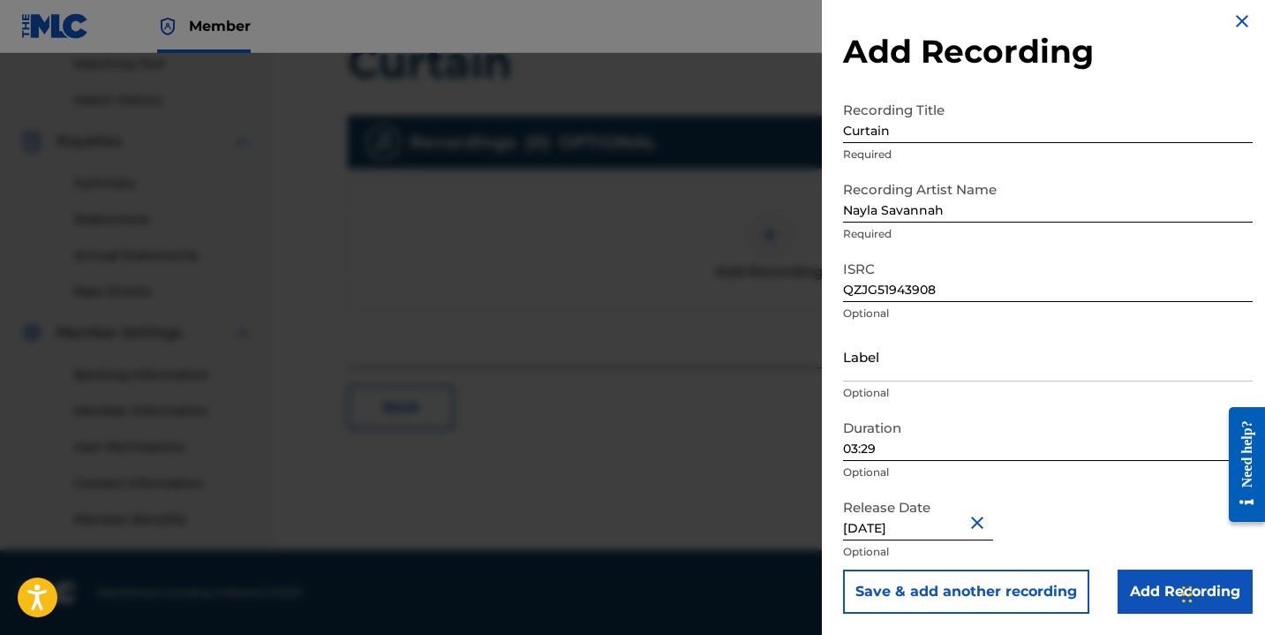
click at [1154, 581] on input "Add Recording" at bounding box center [1185, 591] width 135 height 44
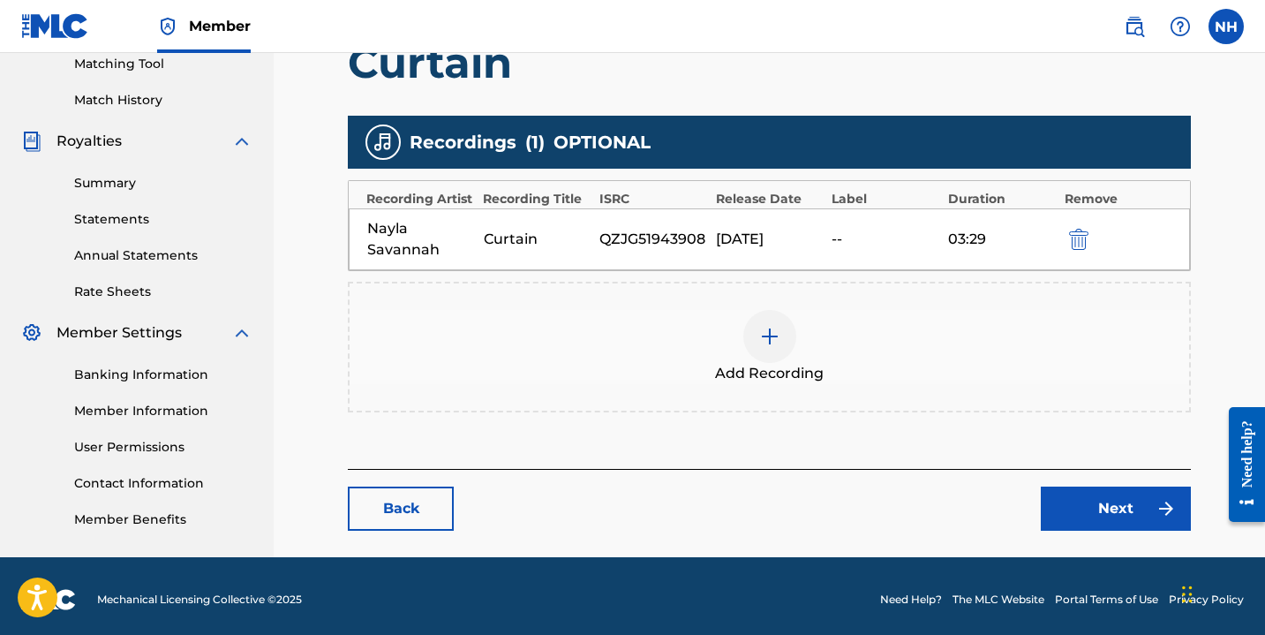
click at [1080, 497] on link "Next" at bounding box center [1116, 508] width 150 height 44
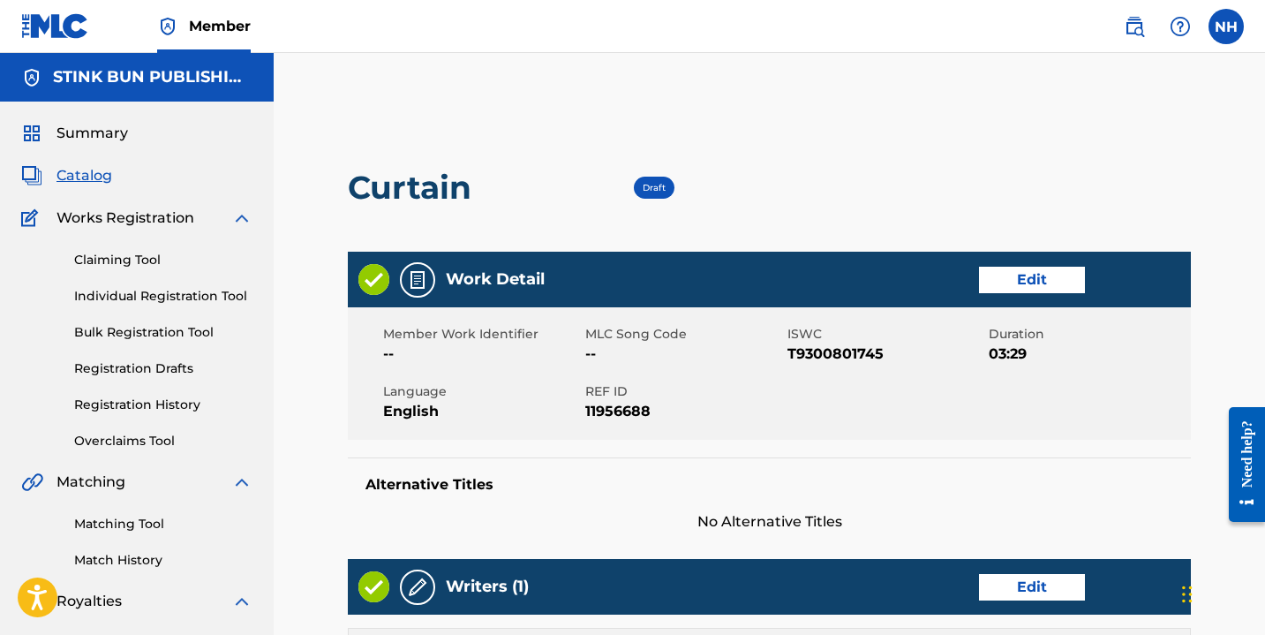
scroll to position [767, 0]
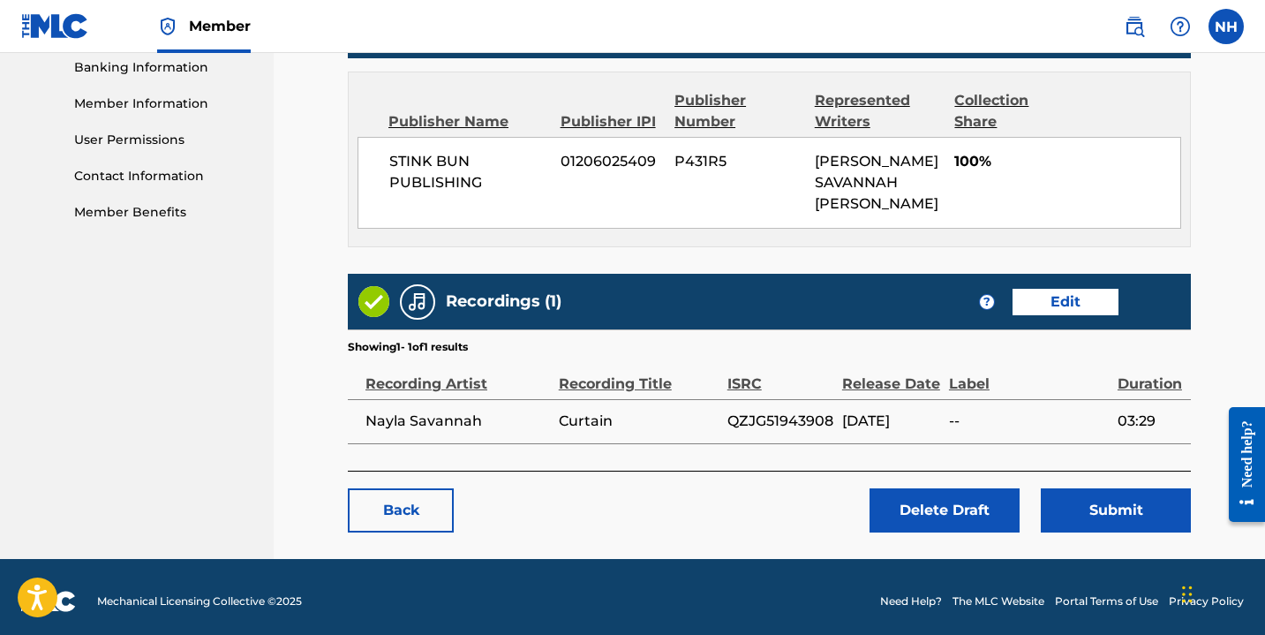
click at [1101, 502] on button "Submit" at bounding box center [1116, 510] width 150 height 44
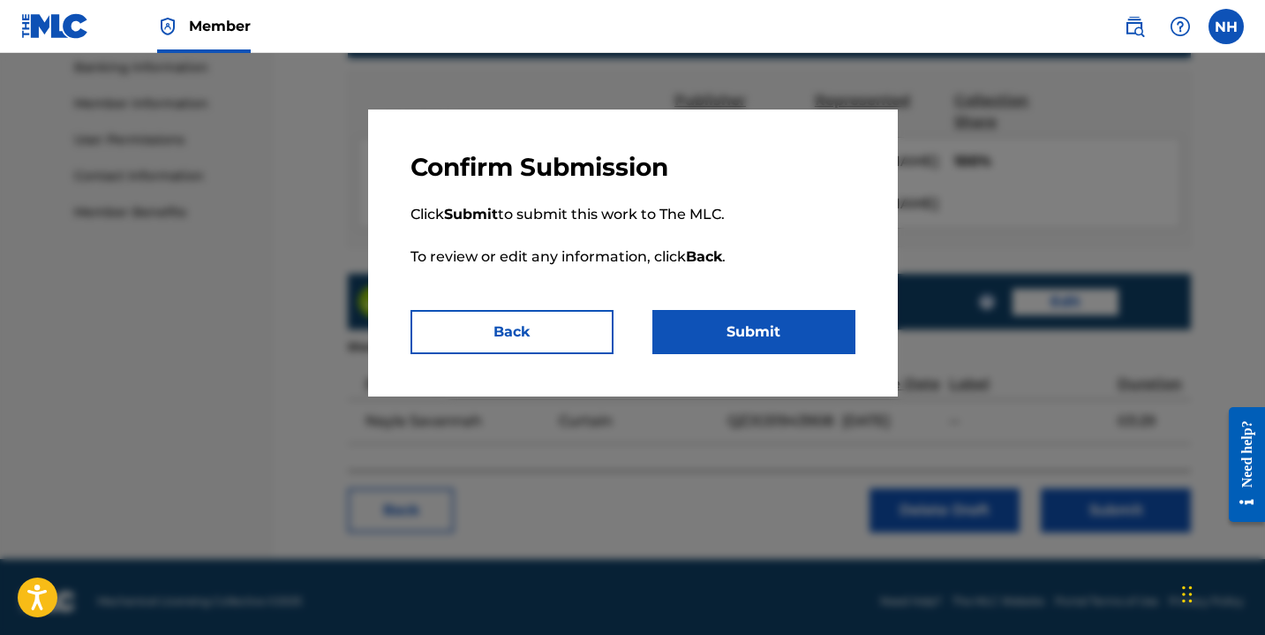
click at [761, 321] on button "Submit" at bounding box center [753, 332] width 203 height 44
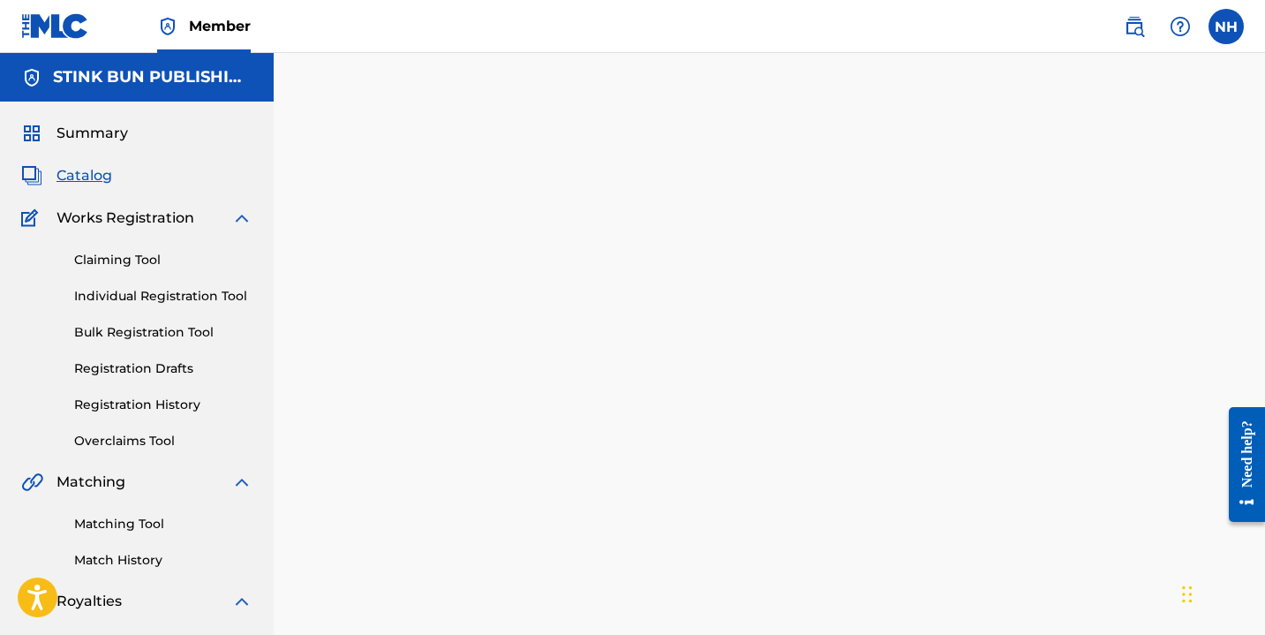
click at [135, 365] on link "Registration Drafts" at bounding box center [163, 368] width 178 height 19
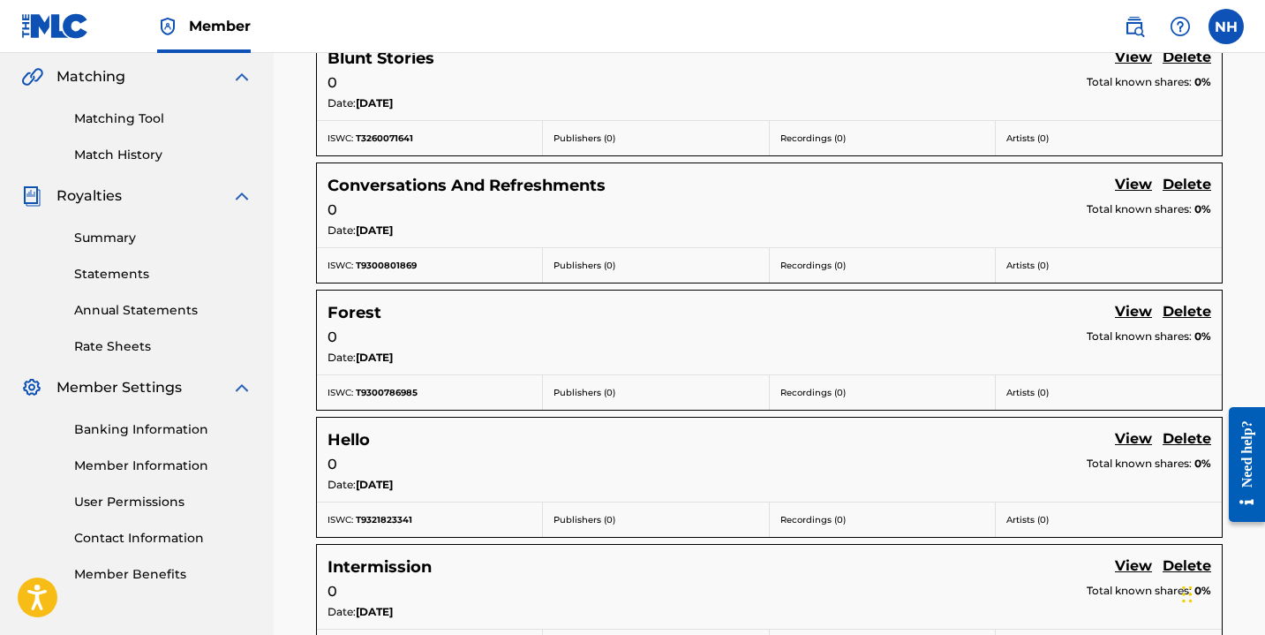
scroll to position [407, 0]
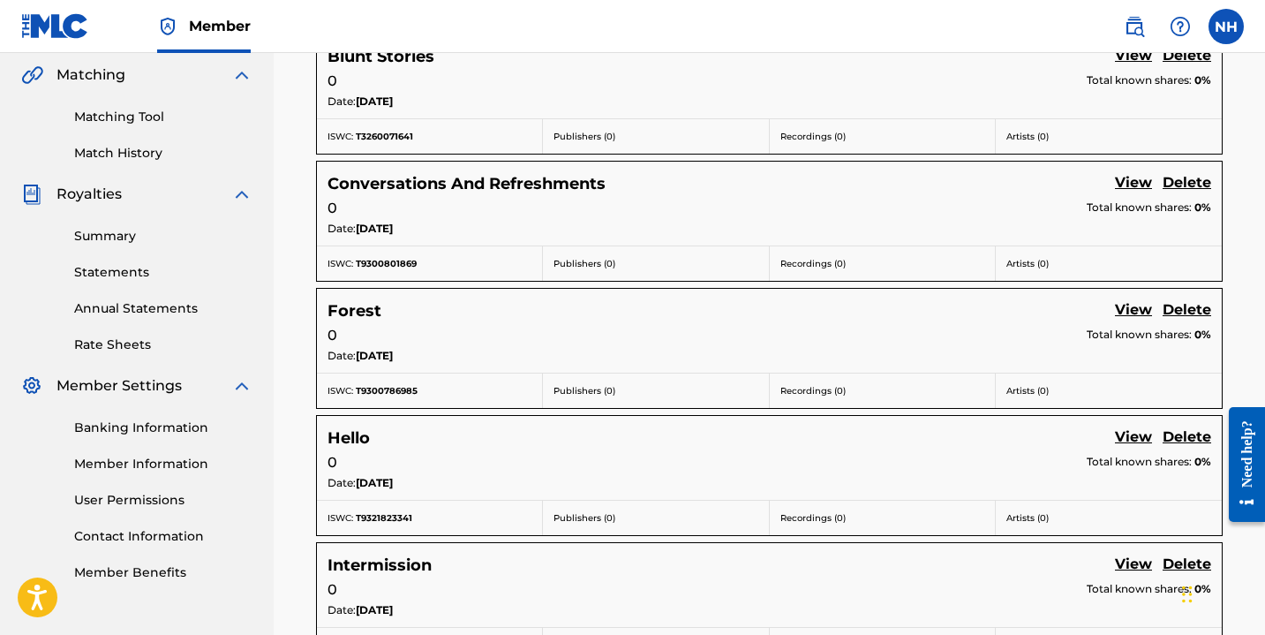
click at [1132, 184] on link "View" at bounding box center [1133, 184] width 37 height 24
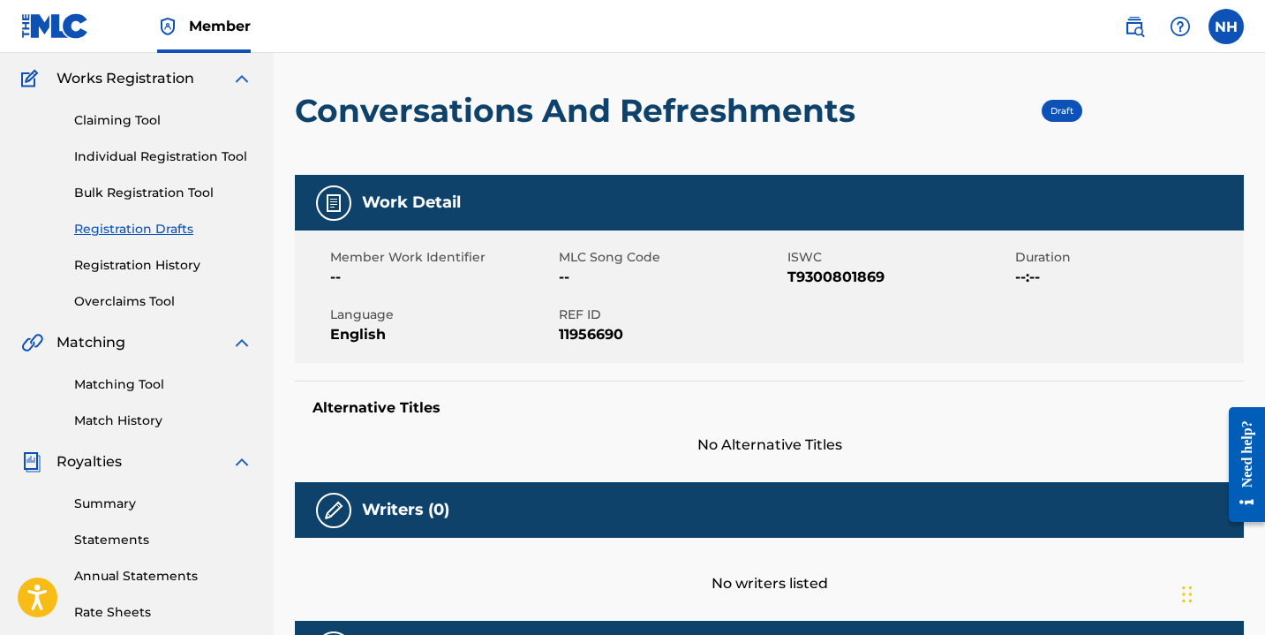
scroll to position [128, 0]
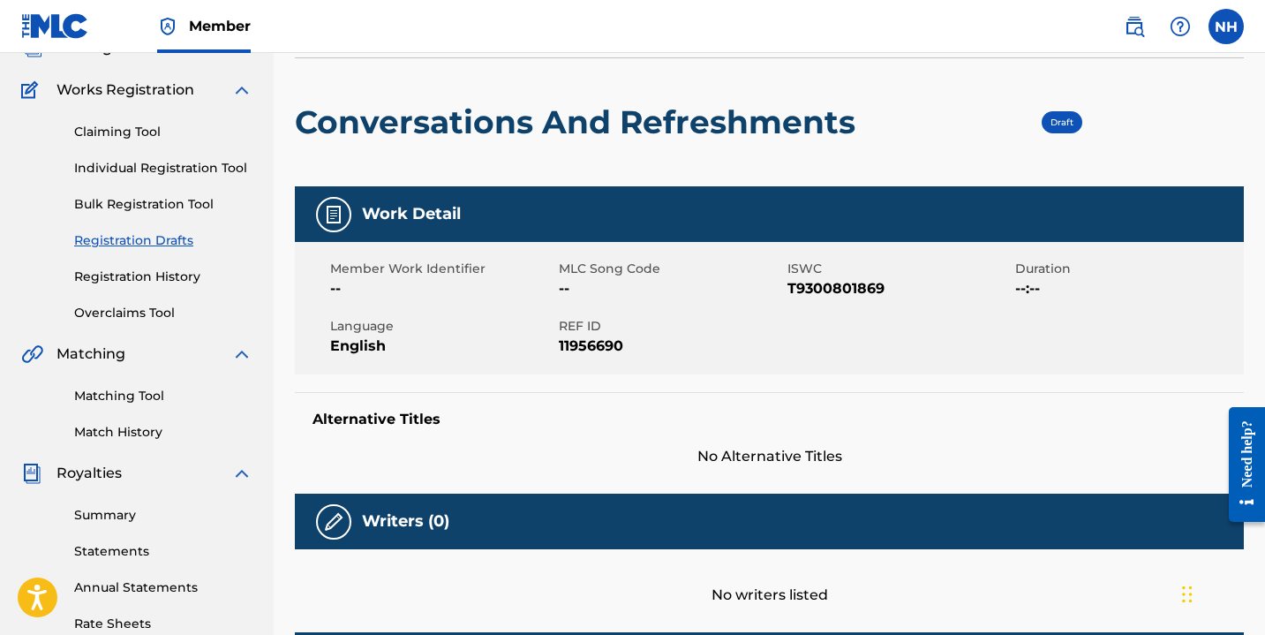
click at [1068, 118] on span "Draft" at bounding box center [1061, 122] width 23 height 11
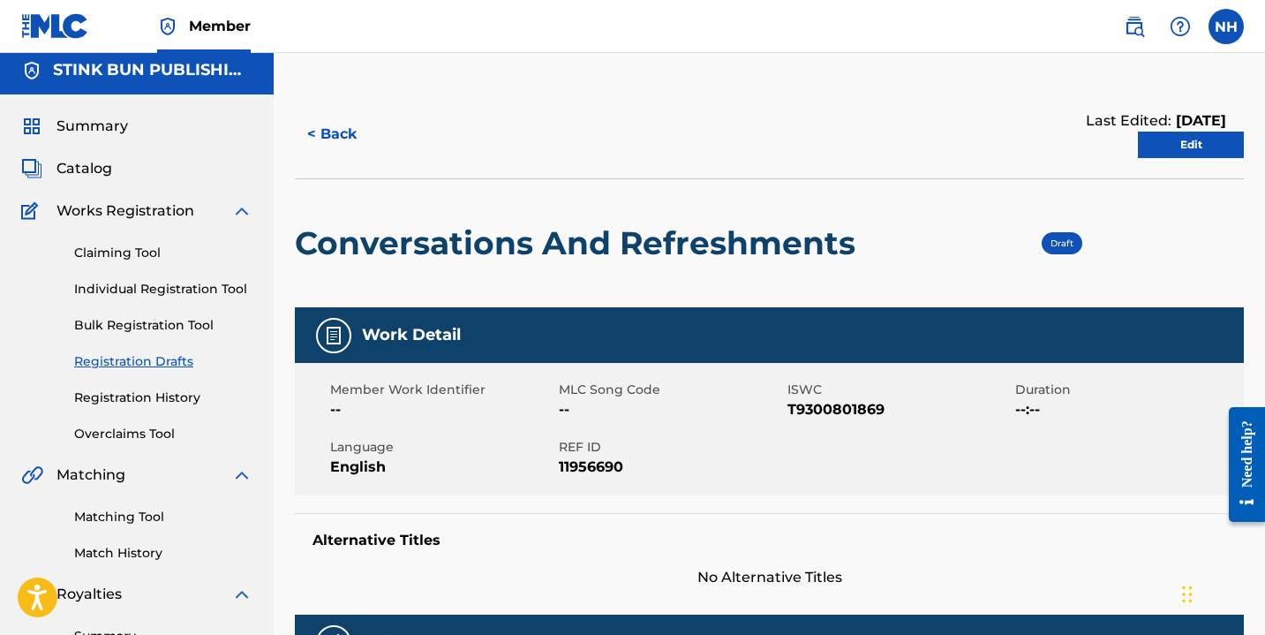
click at [1175, 147] on link "Edit" at bounding box center [1191, 145] width 106 height 26
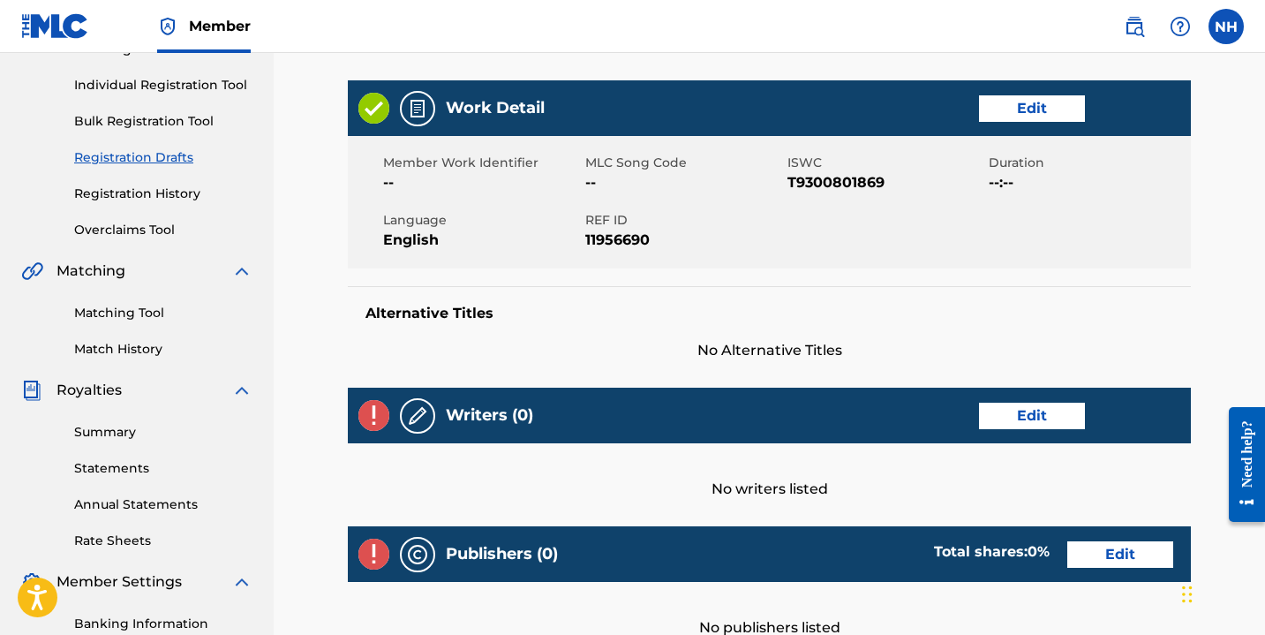
scroll to position [229, 0]
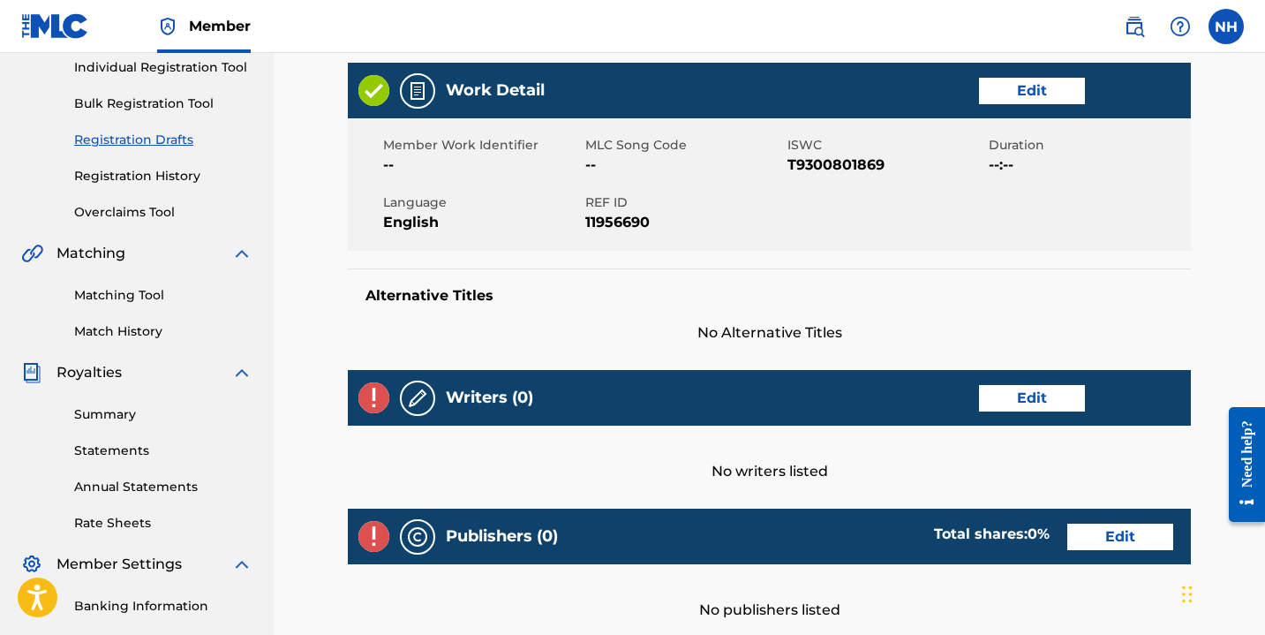
click at [1002, 103] on div "Work Detail Edit" at bounding box center [769, 91] width 843 height 56
click at [997, 94] on link "Edit" at bounding box center [1032, 91] width 106 height 26
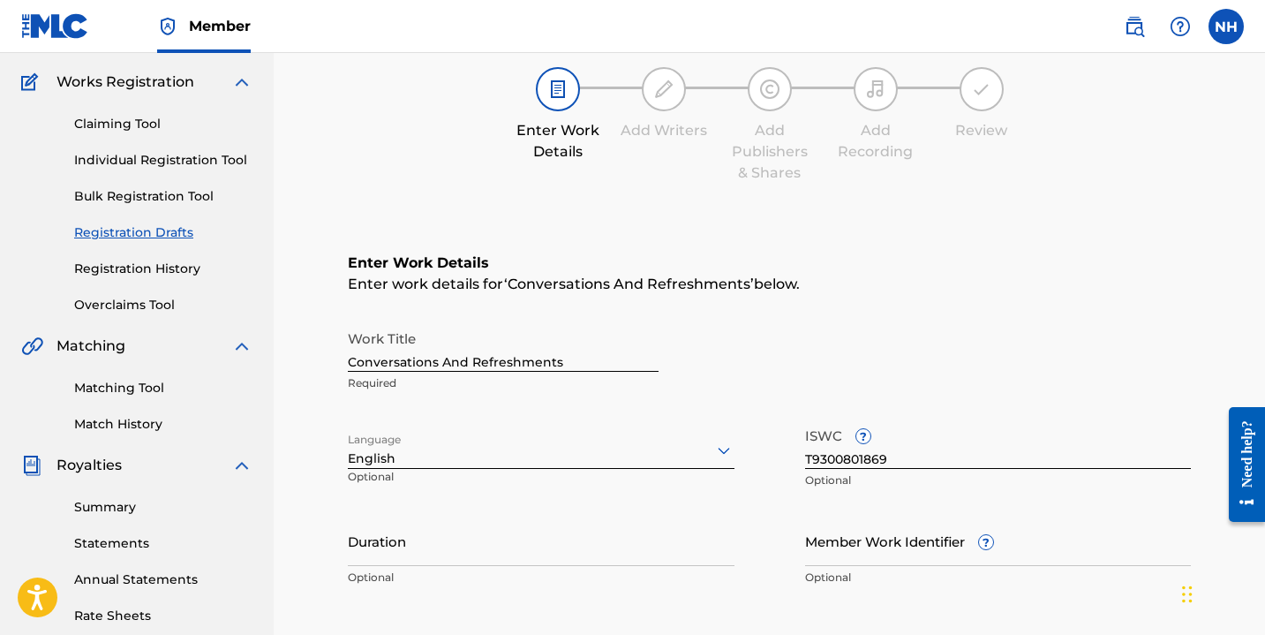
scroll to position [174, 0]
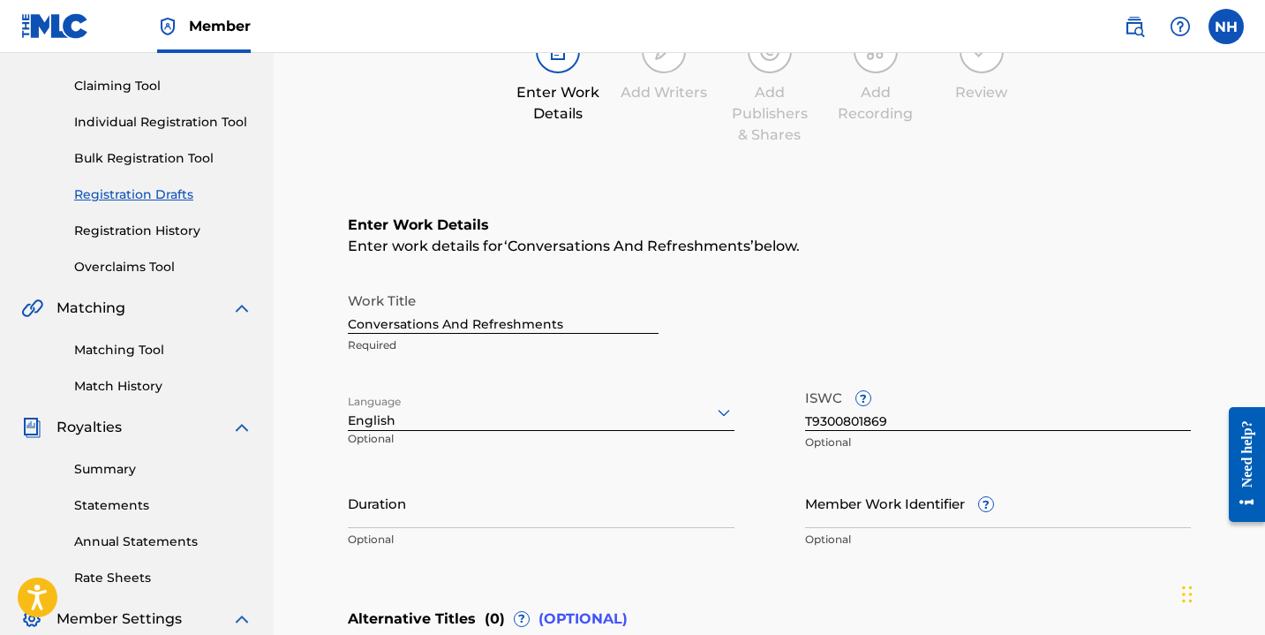
click at [388, 530] on div "Duration Optional" at bounding box center [541, 517] width 387 height 79
click at [384, 500] on input "Duration" at bounding box center [541, 503] width 387 height 50
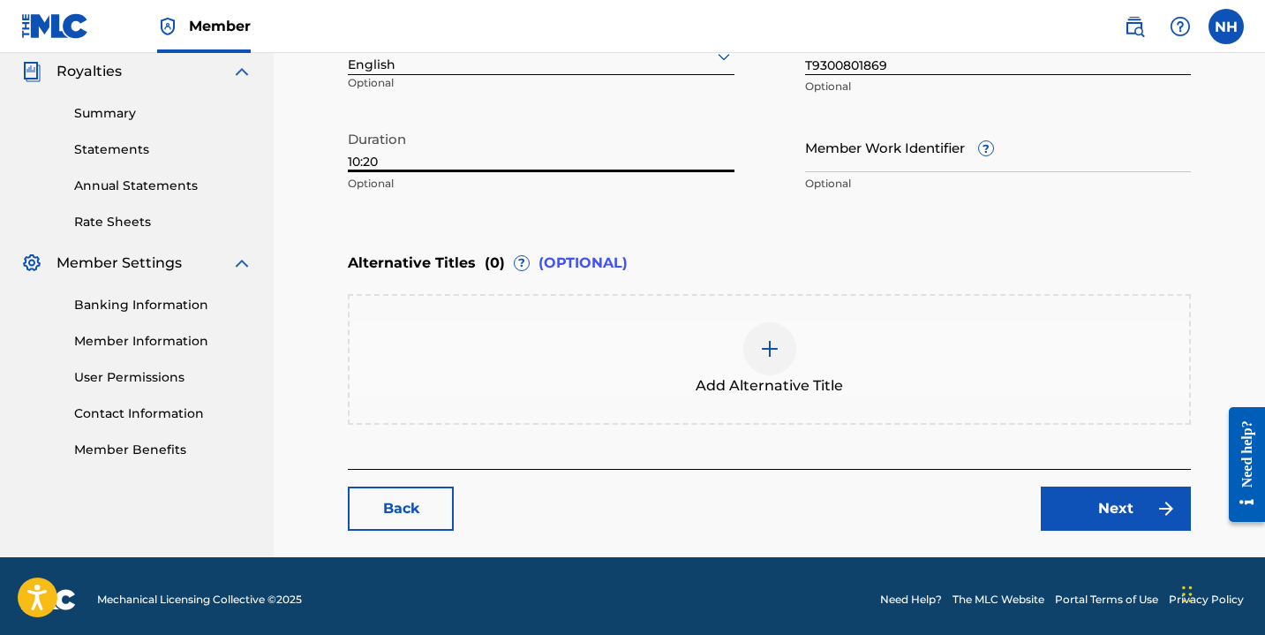
scroll to position [537, 0]
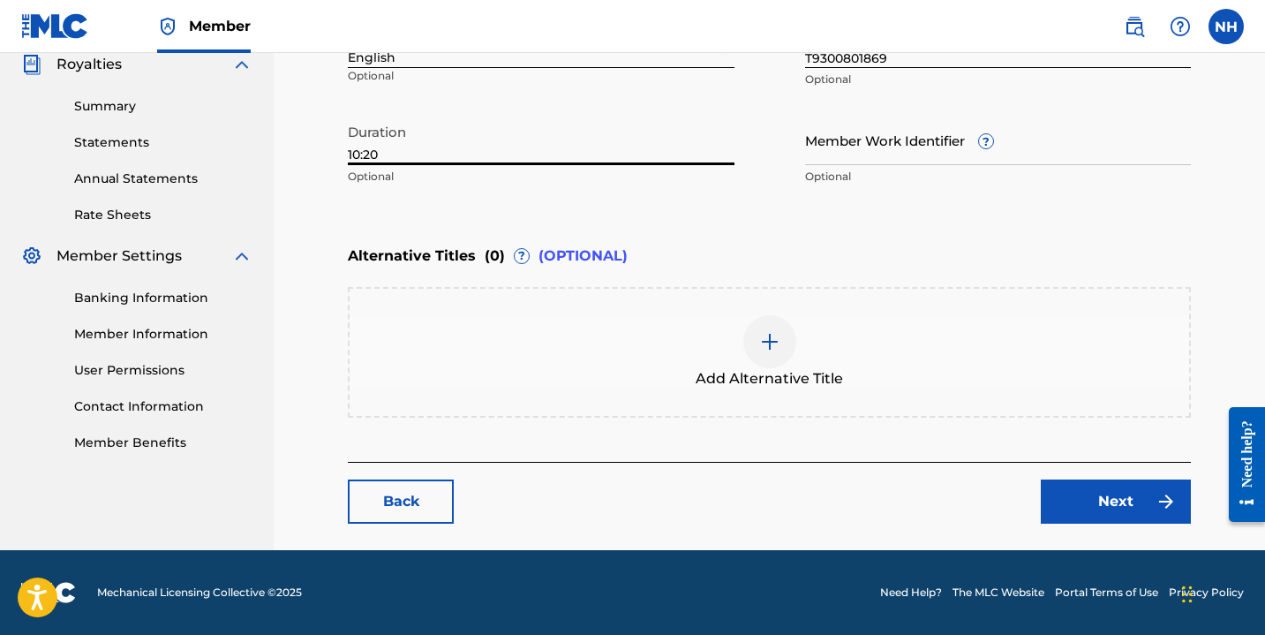
type input "10:20"
click at [1140, 492] on link "Next" at bounding box center [1116, 501] width 150 height 44
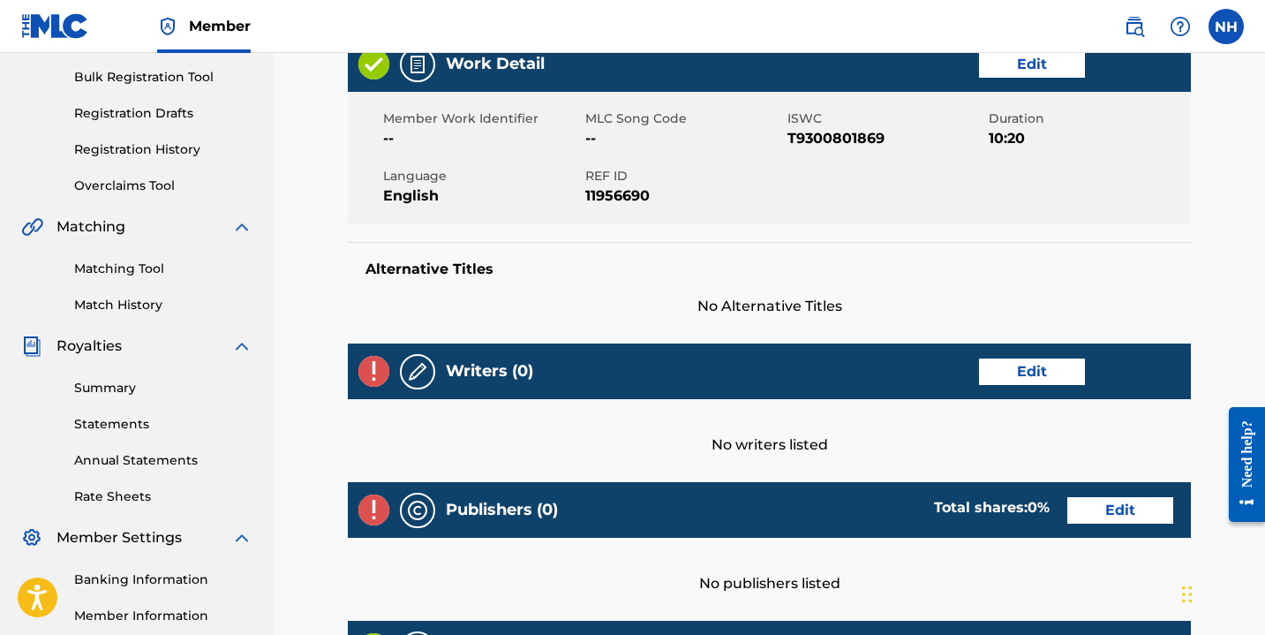
scroll to position [268, 0]
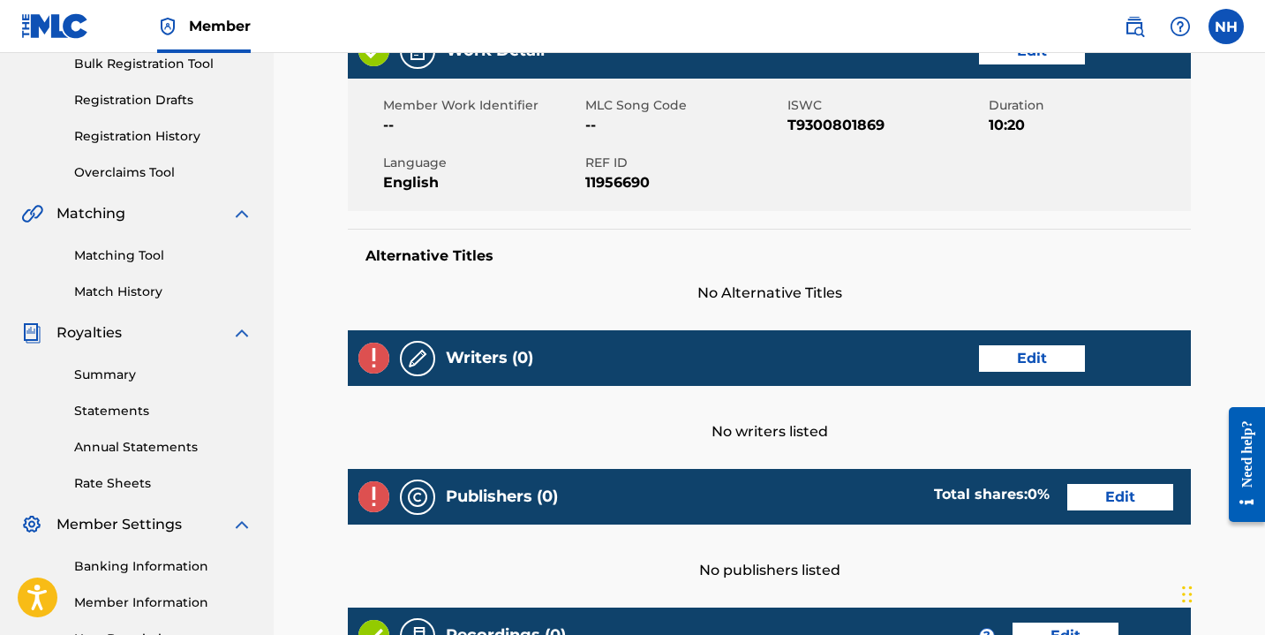
click at [1005, 352] on link "Edit" at bounding box center [1032, 358] width 106 height 26
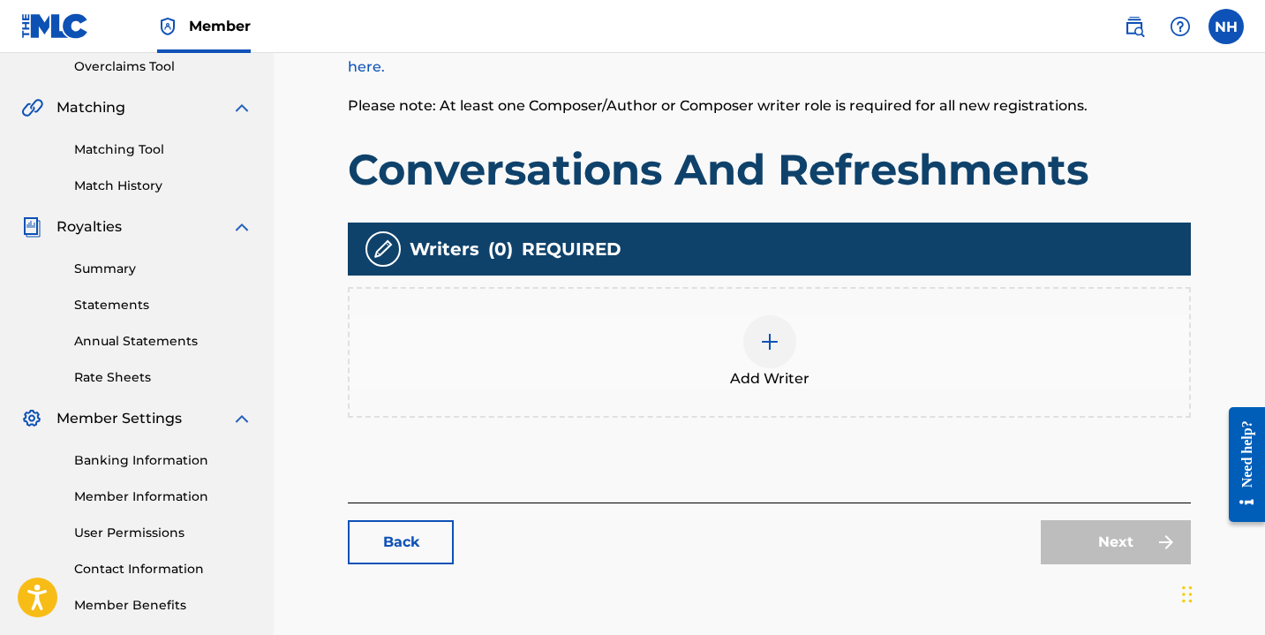
scroll to position [390, 0]
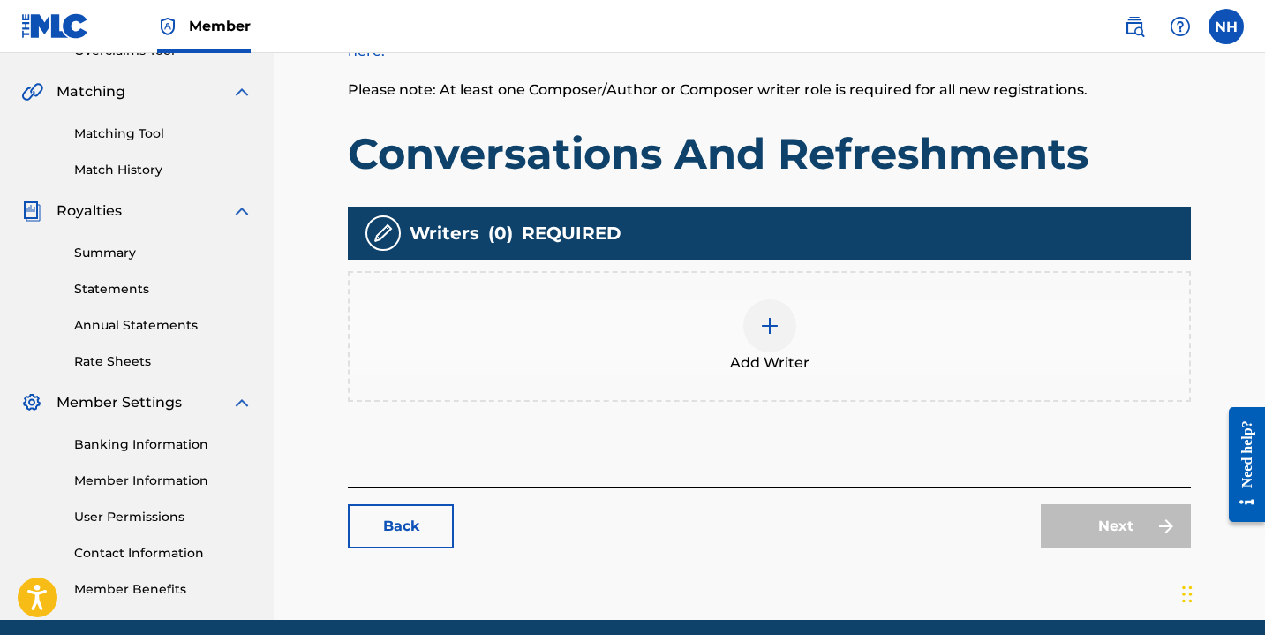
click at [762, 335] on img at bounding box center [769, 325] width 21 height 21
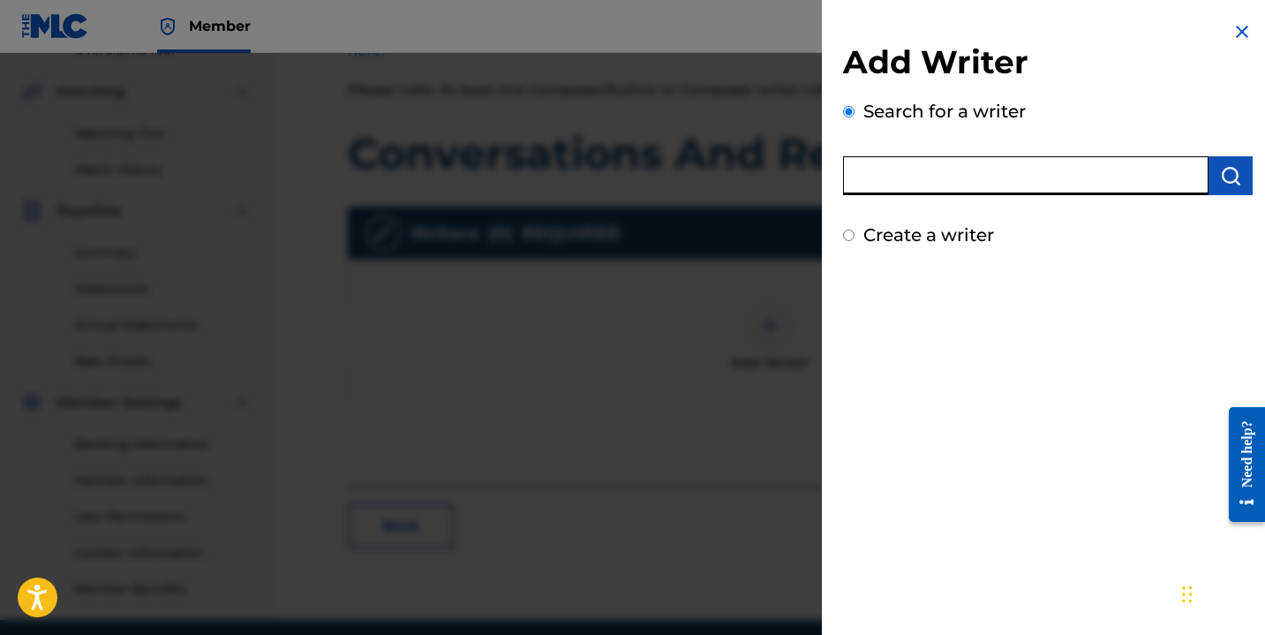
click at [937, 174] on input "text" at bounding box center [1025, 175] width 365 height 39
type input "nayla savannah"
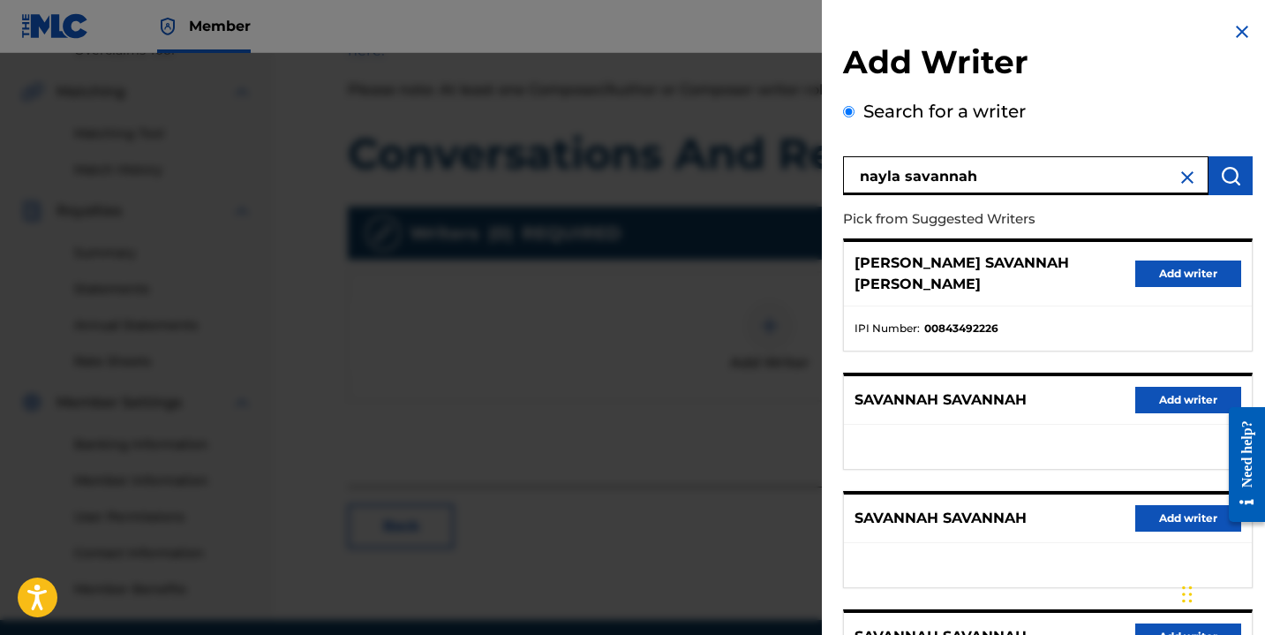
click at [1159, 270] on button "Add writer" at bounding box center [1188, 273] width 106 height 26
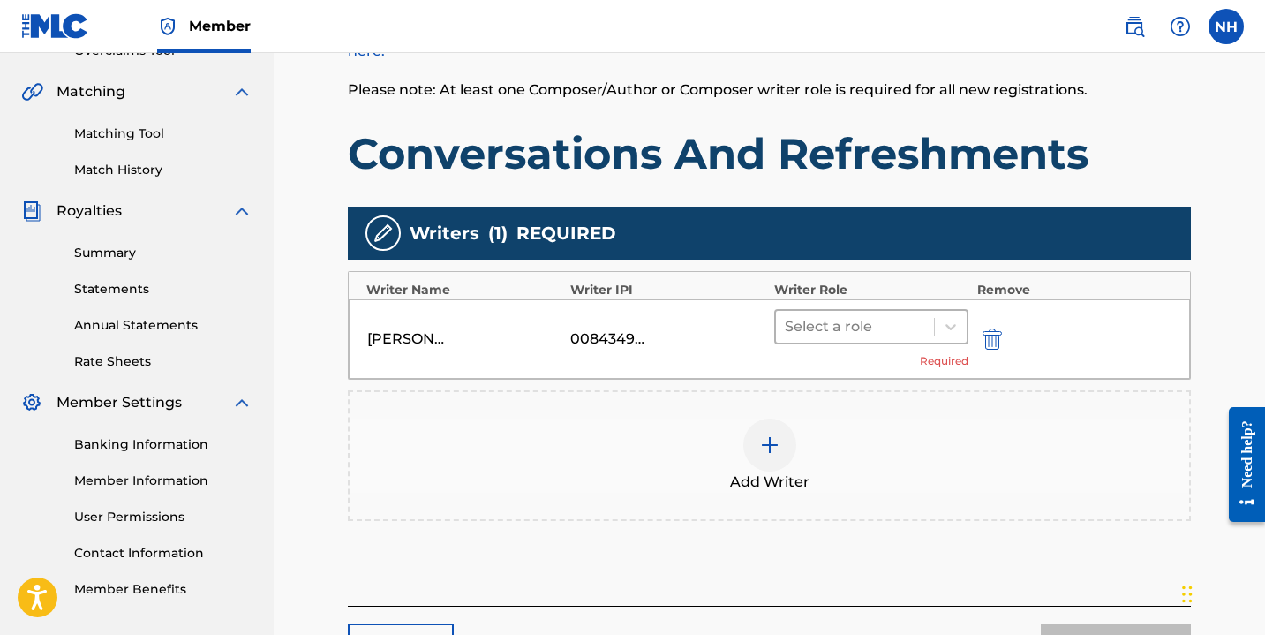
click at [889, 334] on div at bounding box center [855, 326] width 140 height 25
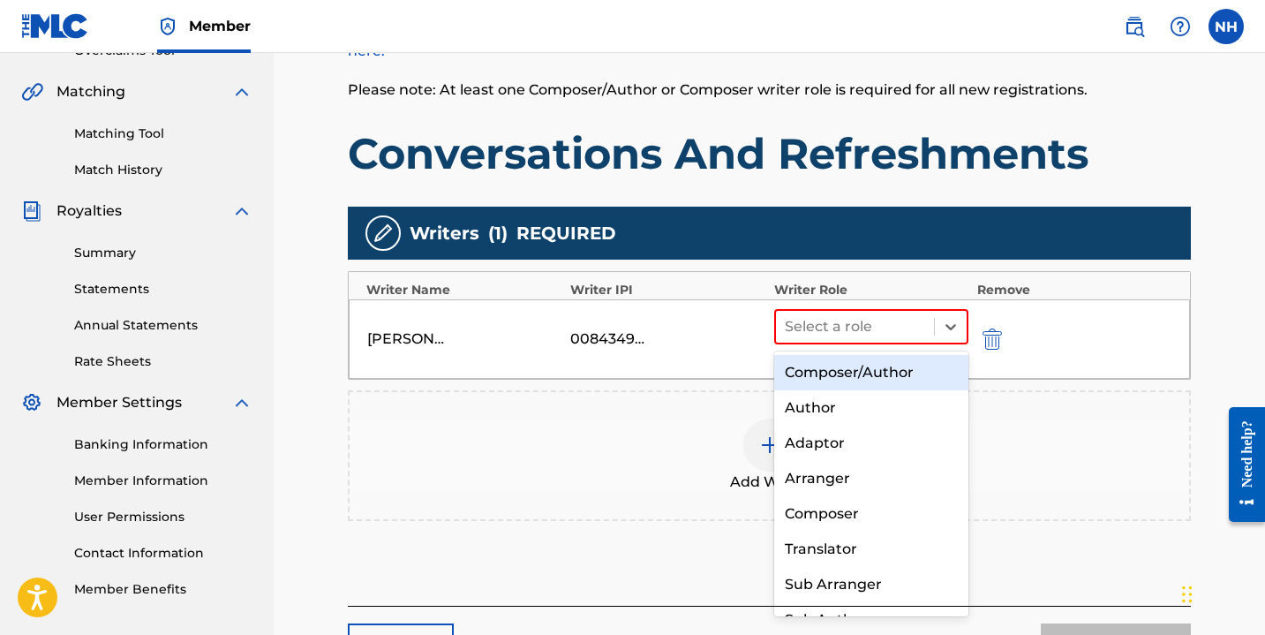
click at [889, 377] on div "Composer/Author" at bounding box center [871, 372] width 194 height 35
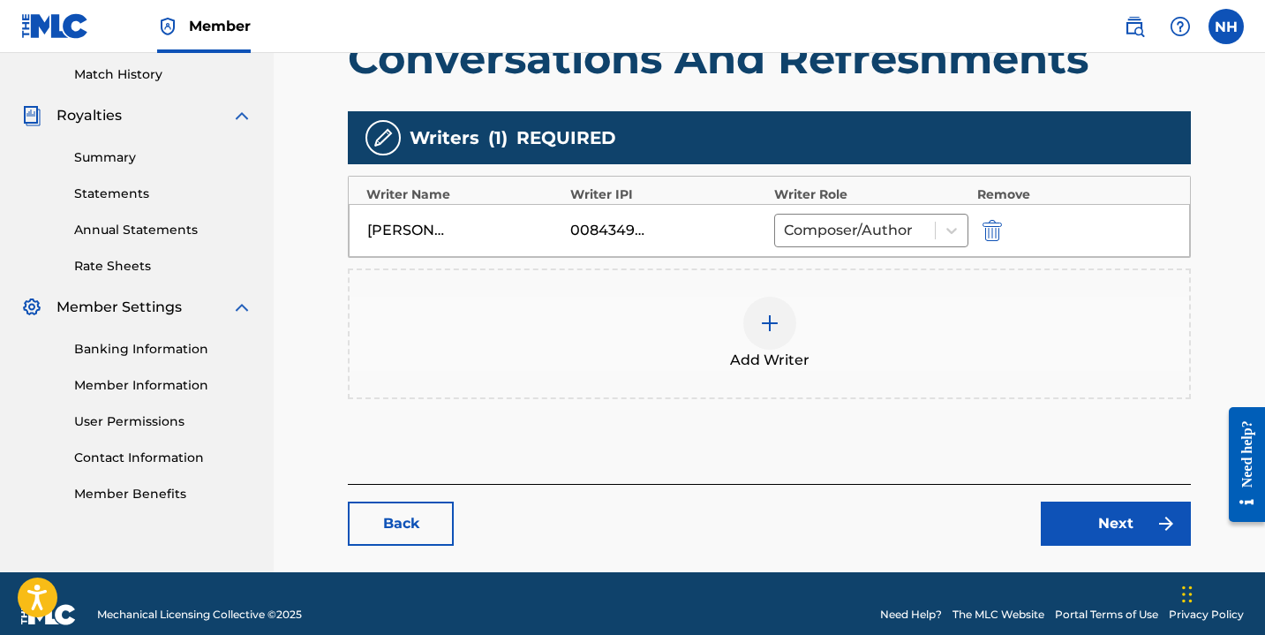
scroll to position [490, 0]
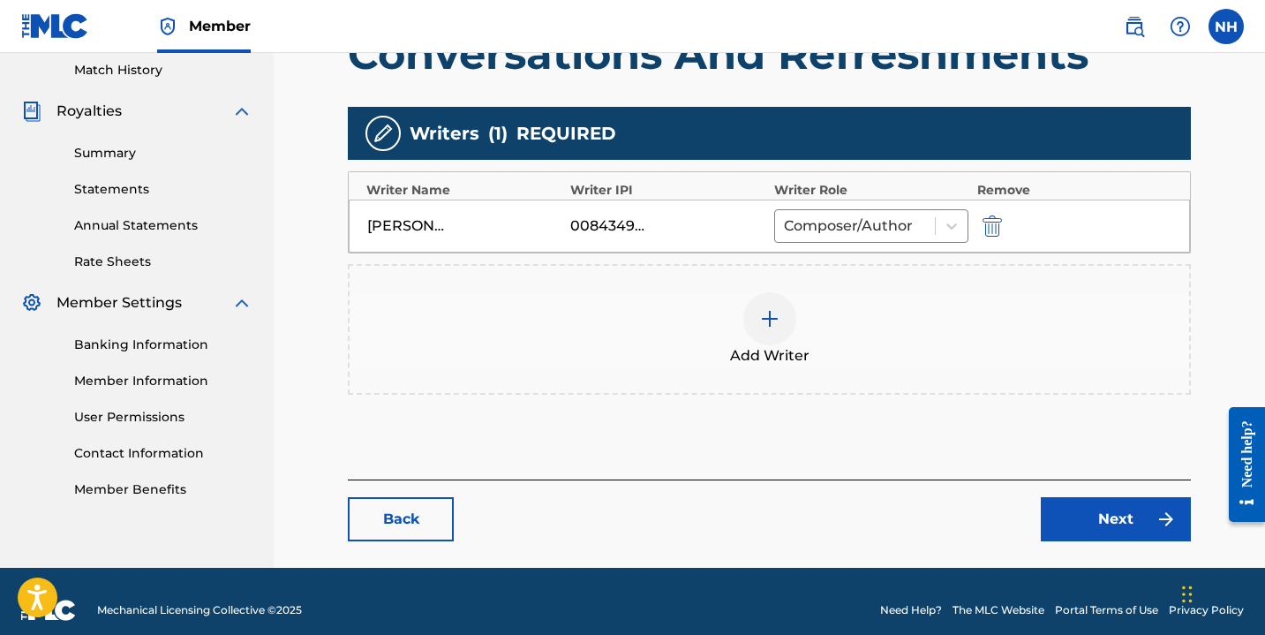
click at [1086, 523] on link "Next" at bounding box center [1116, 519] width 150 height 44
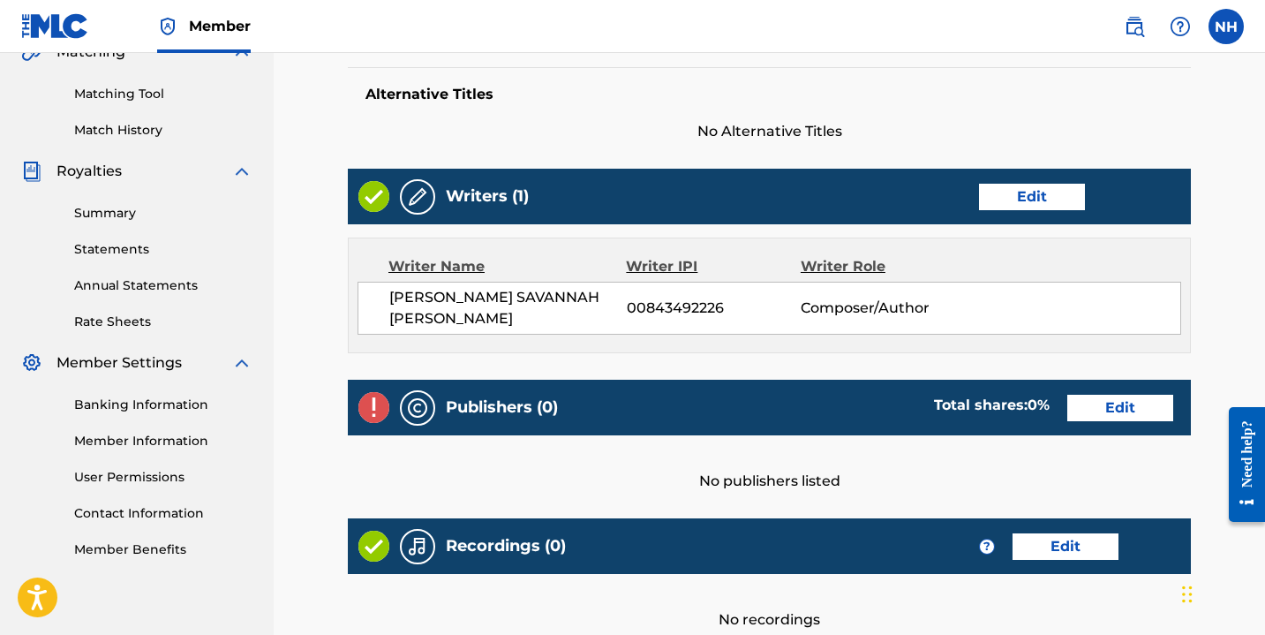
scroll to position [473, 0]
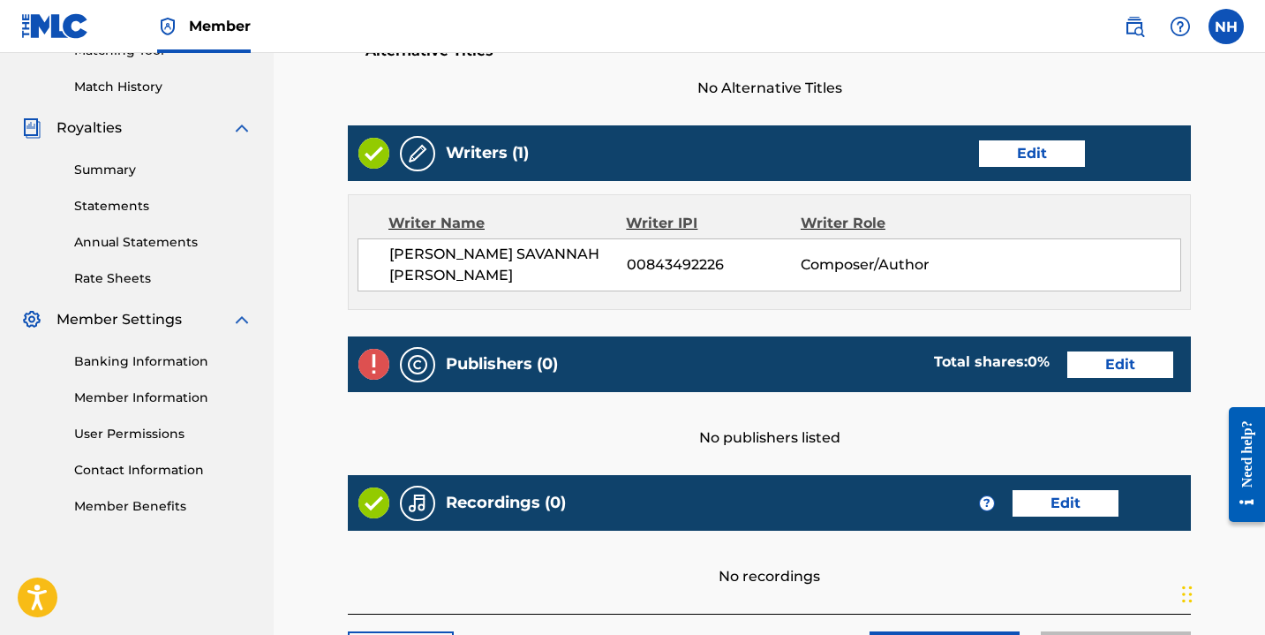
click at [1107, 358] on link "Edit" at bounding box center [1120, 364] width 106 height 26
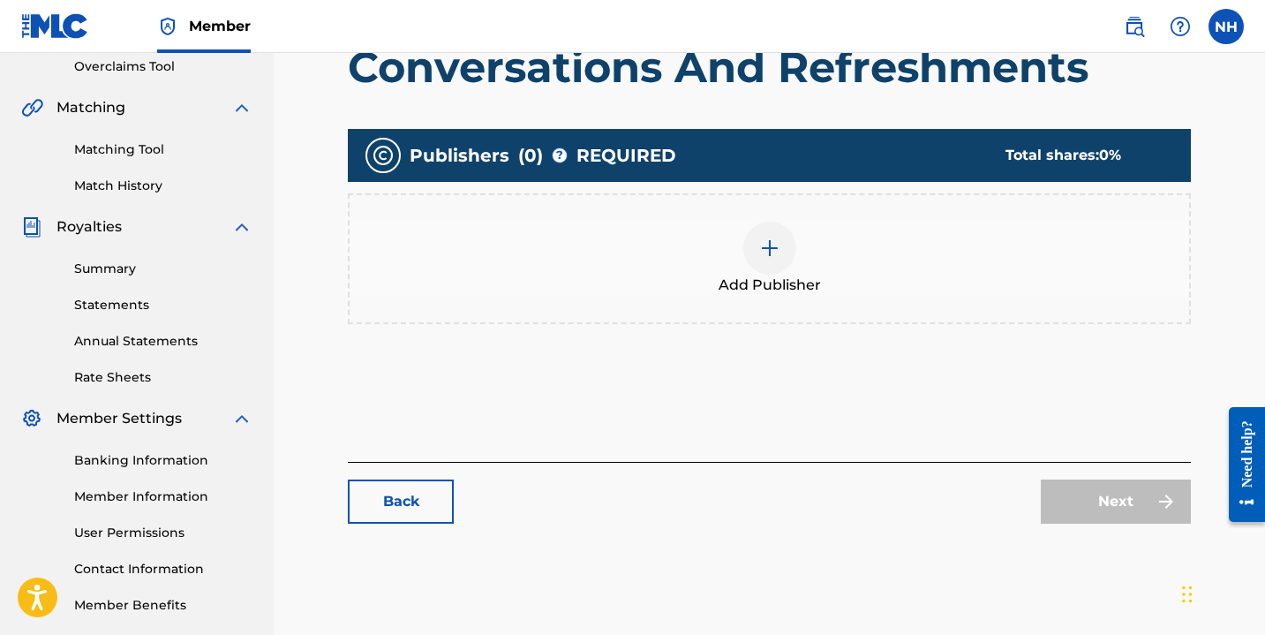
scroll to position [384, 0]
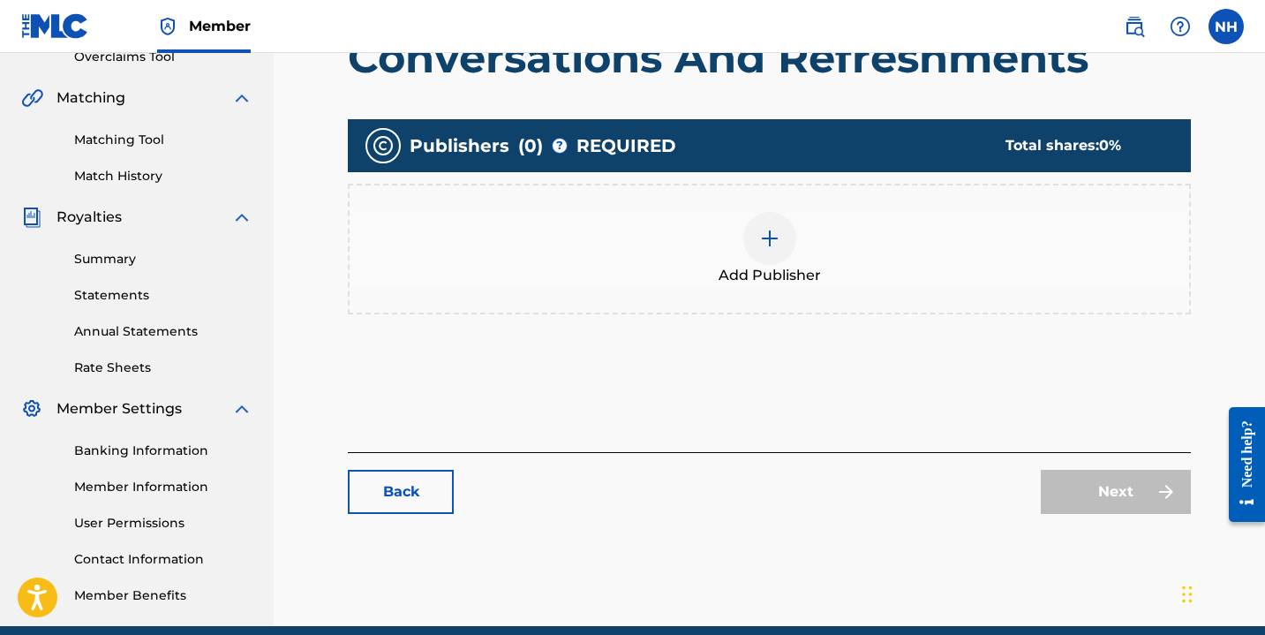
click at [753, 233] on div at bounding box center [769, 238] width 53 height 53
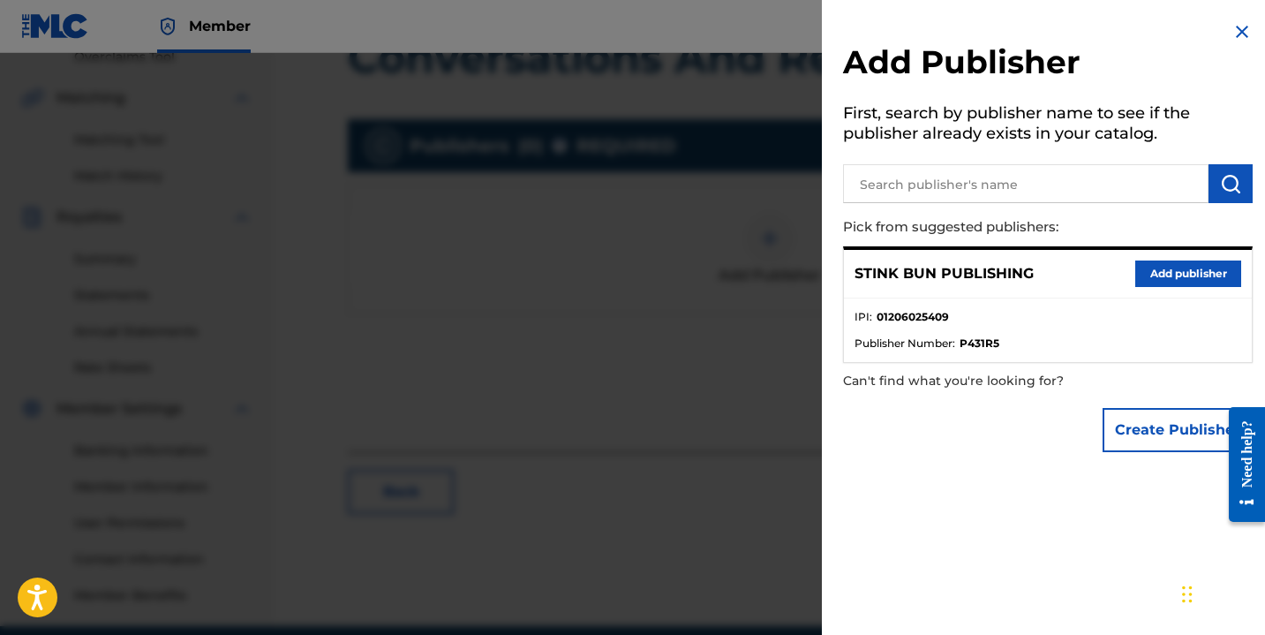
click at [1150, 272] on button "Add publisher" at bounding box center [1188, 273] width 106 height 26
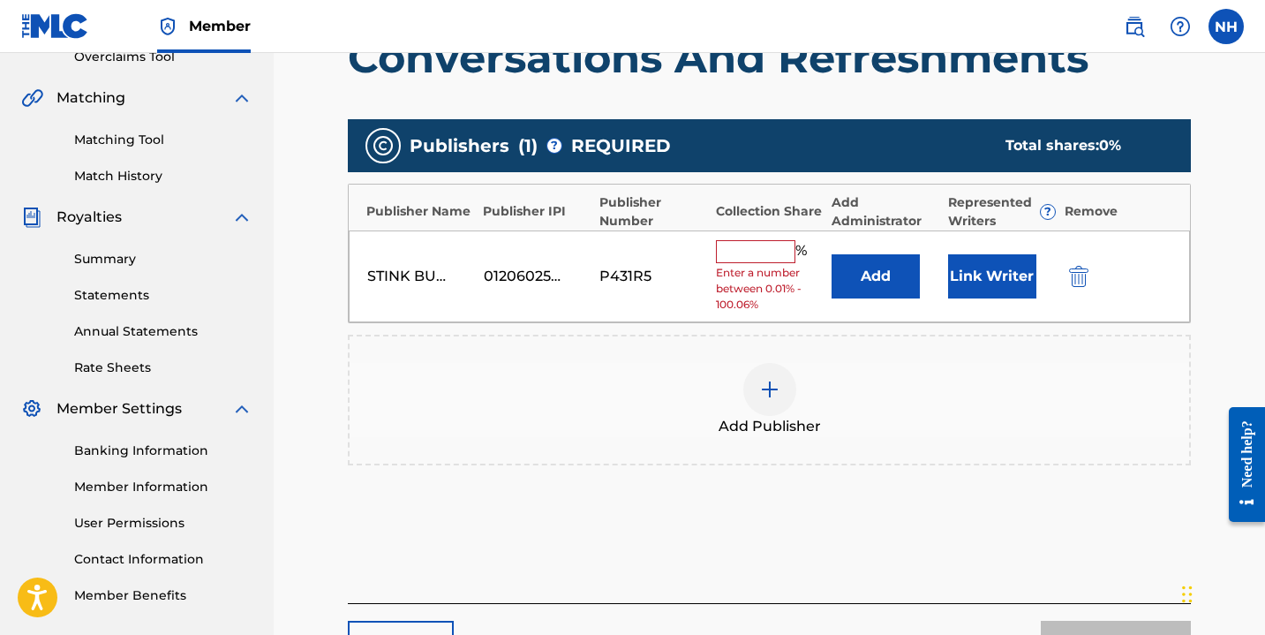
click at [788, 250] on input "text" at bounding box center [755, 251] width 79 height 23
type input "100"
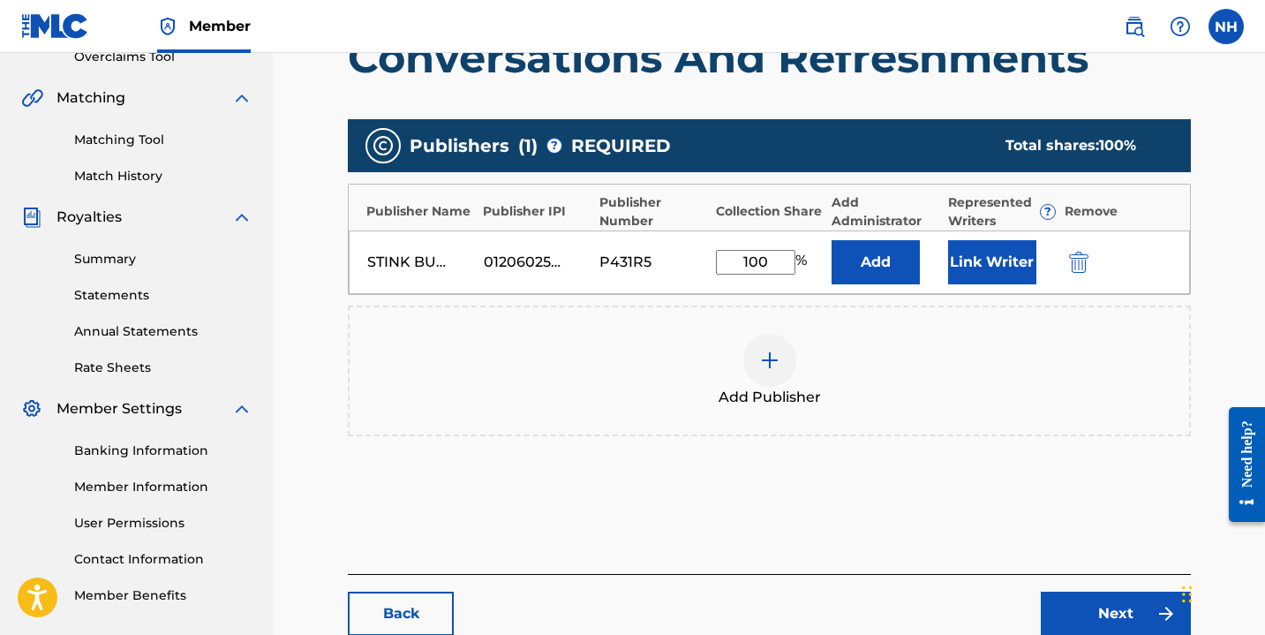
click at [997, 240] on button "Link Writer" at bounding box center [992, 262] width 88 height 44
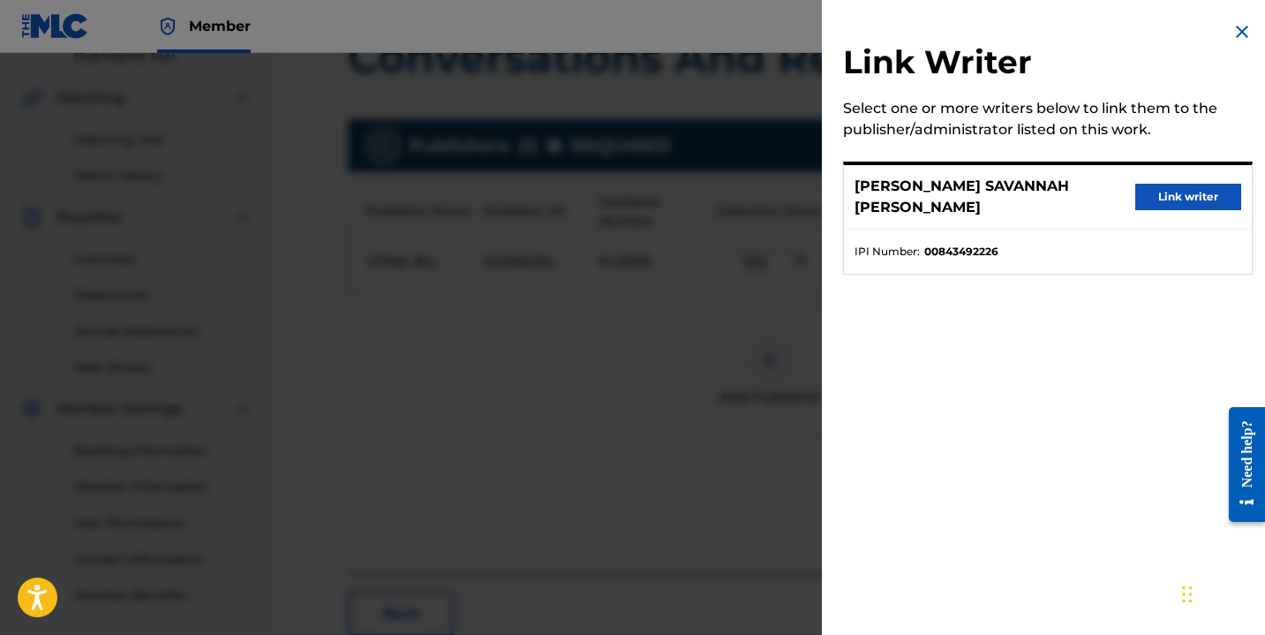
click at [1215, 201] on button "Link writer" at bounding box center [1188, 197] width 106 height 26
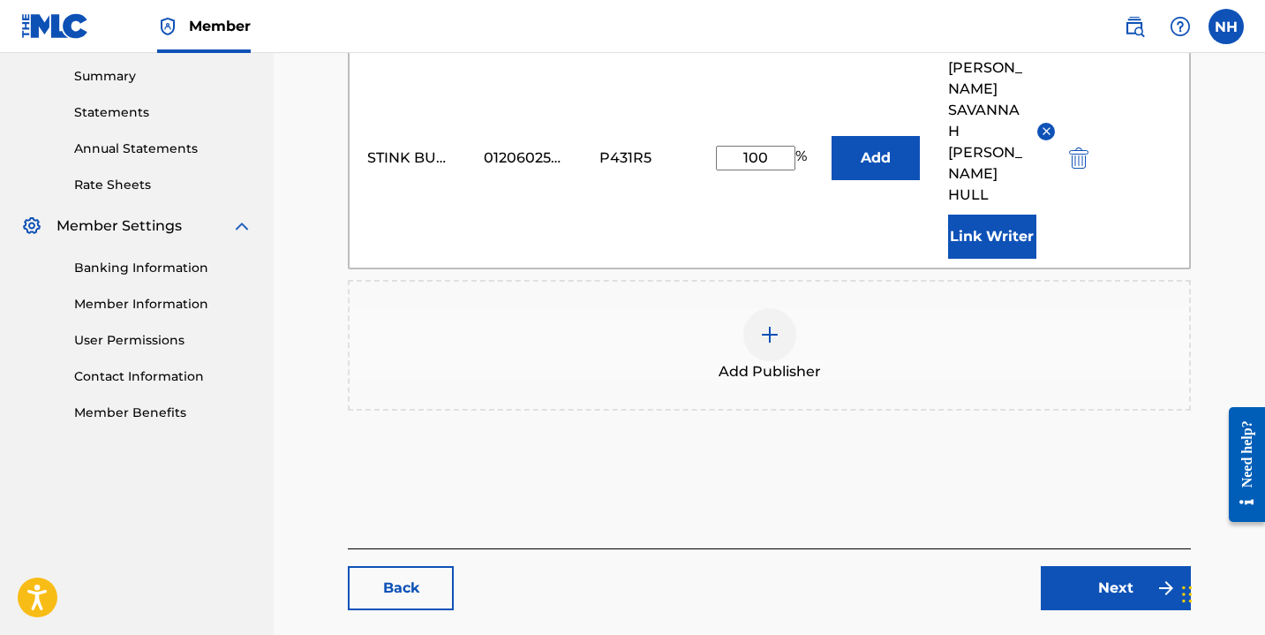
scroll to position [590, 0]
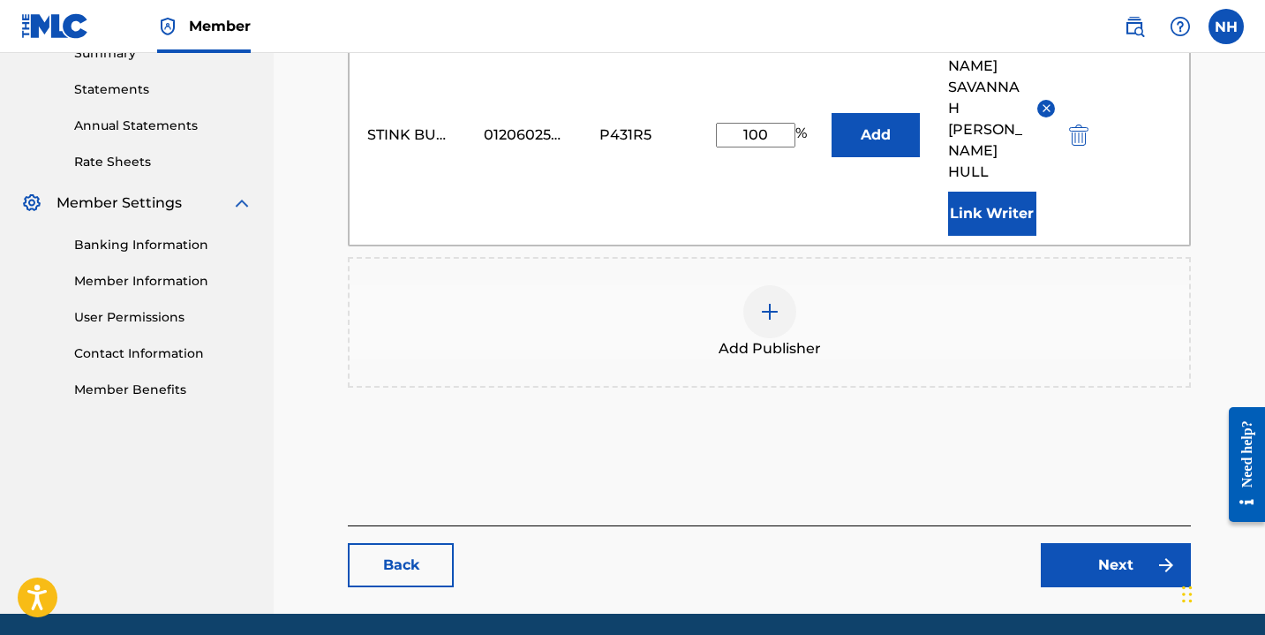
click at [1118, 543] on link "Next" at bounding box center [1116, 565] width 150 height 44
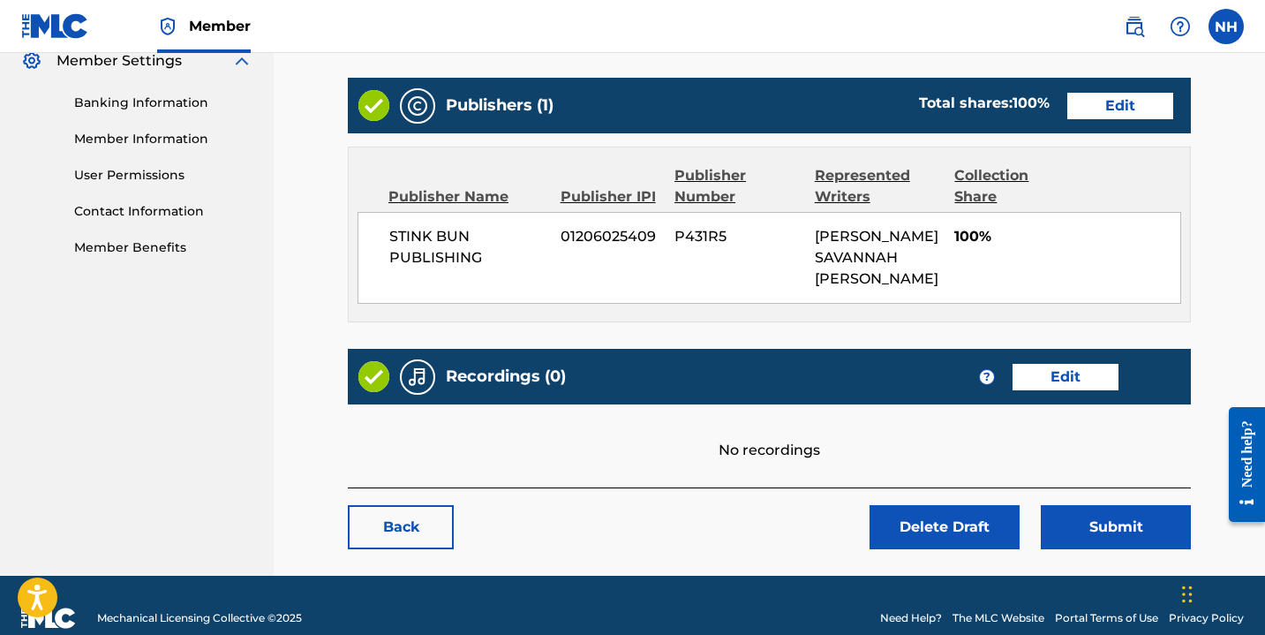
scroll to position [749, 0]
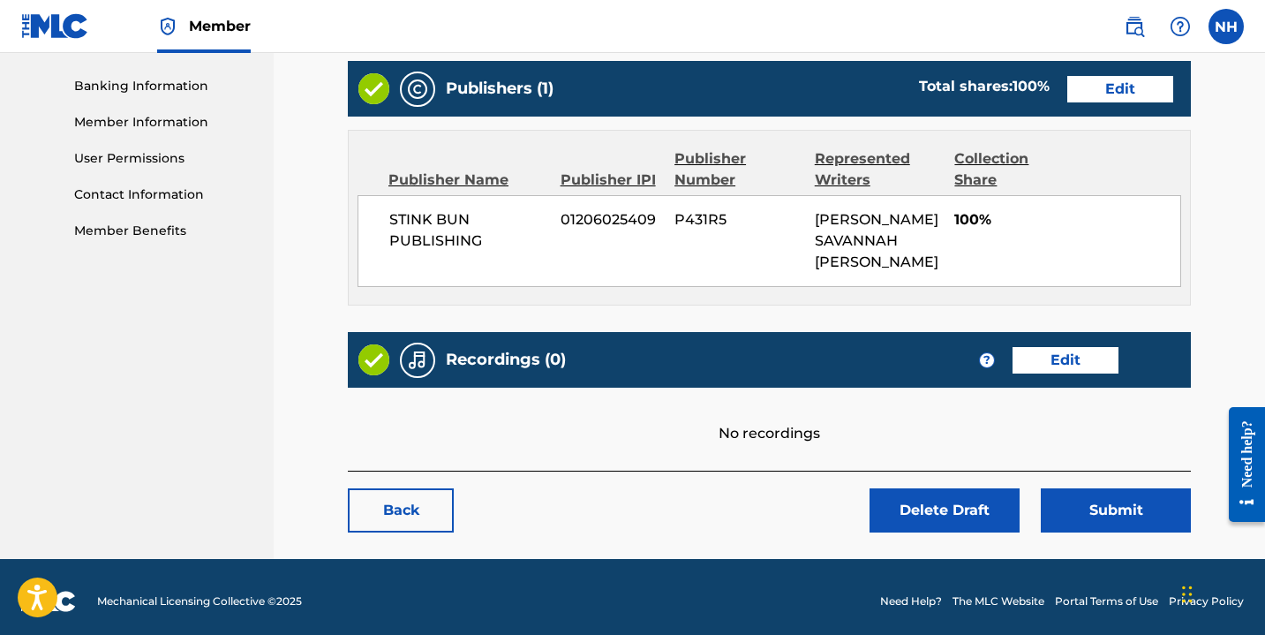
click at [1045, 347] on link "Edit" at bounding box center [1065, 360] width 106 height 26
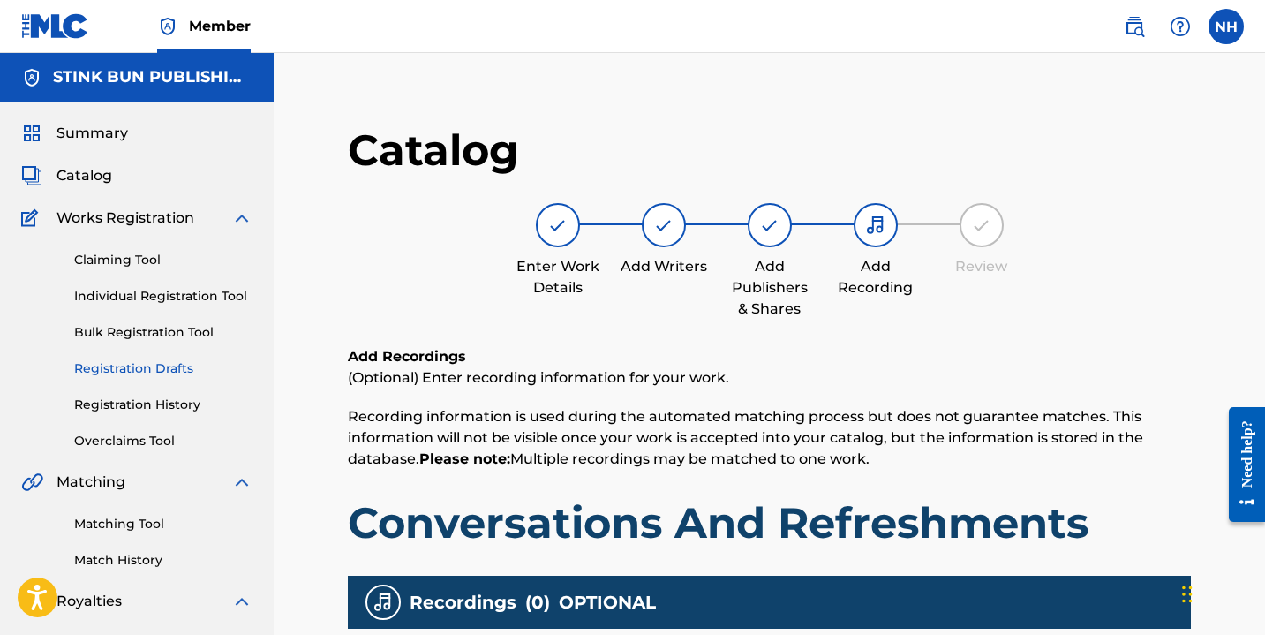
scroll to position [460, 0]
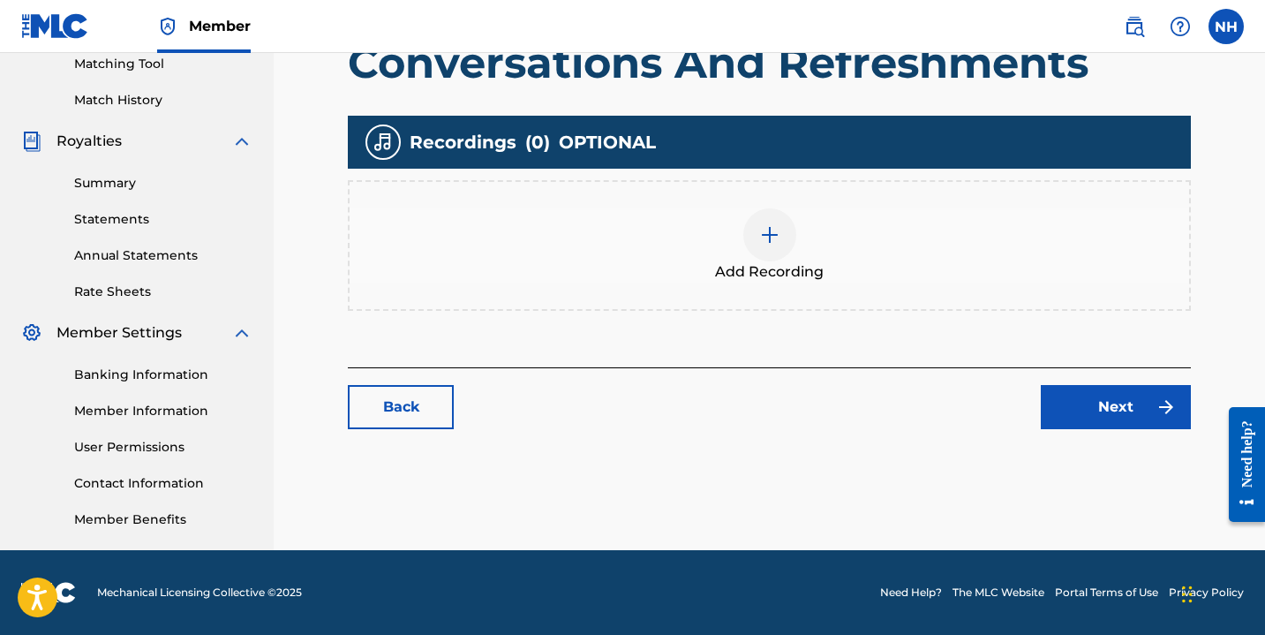
click at [763, 221] on div at bounding box center [769, 234] width 53 height 53
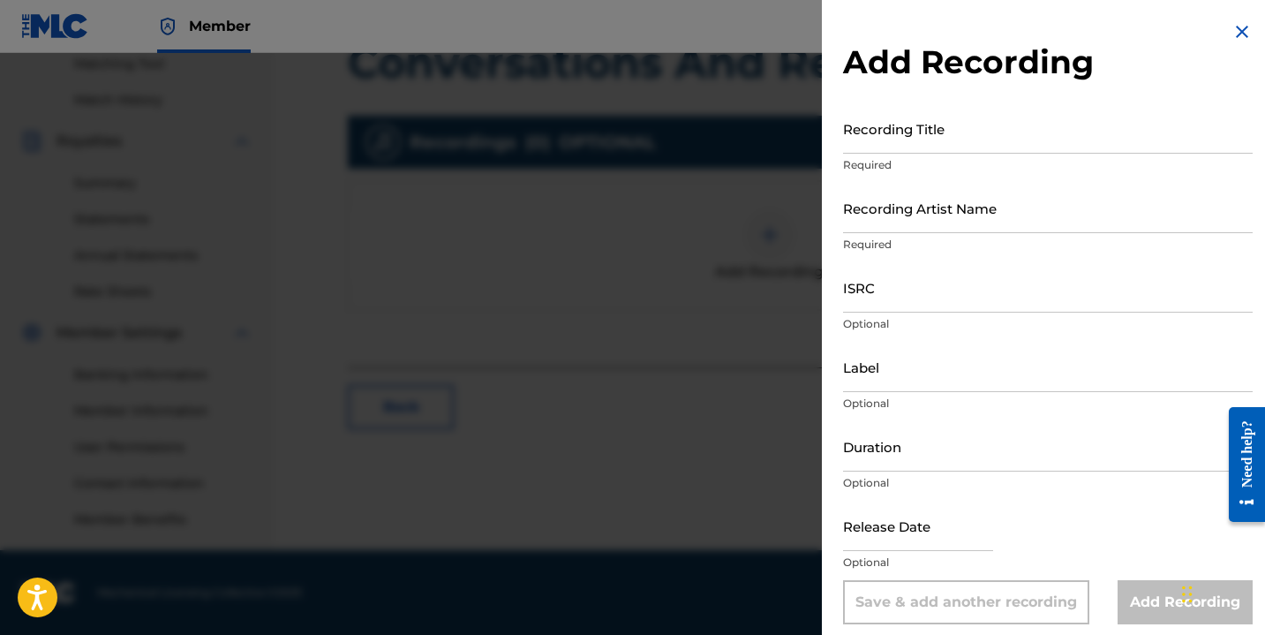
click at [876, 303] on input "ISRC" at bounding box center [1048, 287] width 410 height 50
paste input "QZJG51943905"
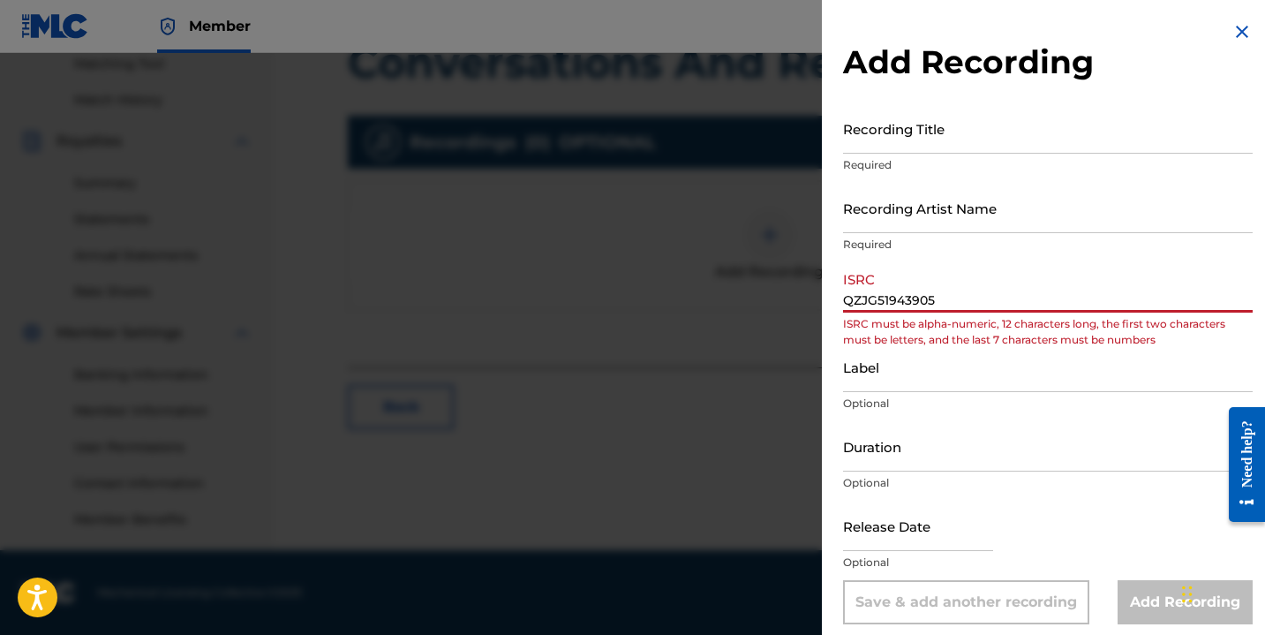
click at [875, 291] on input "QZJG51943905" at bounding box center [1048, 287] width 410 height 50
click at [874, 295] on input "QZJG51943905" at bounding box center [1048, 287] width 410 height 50
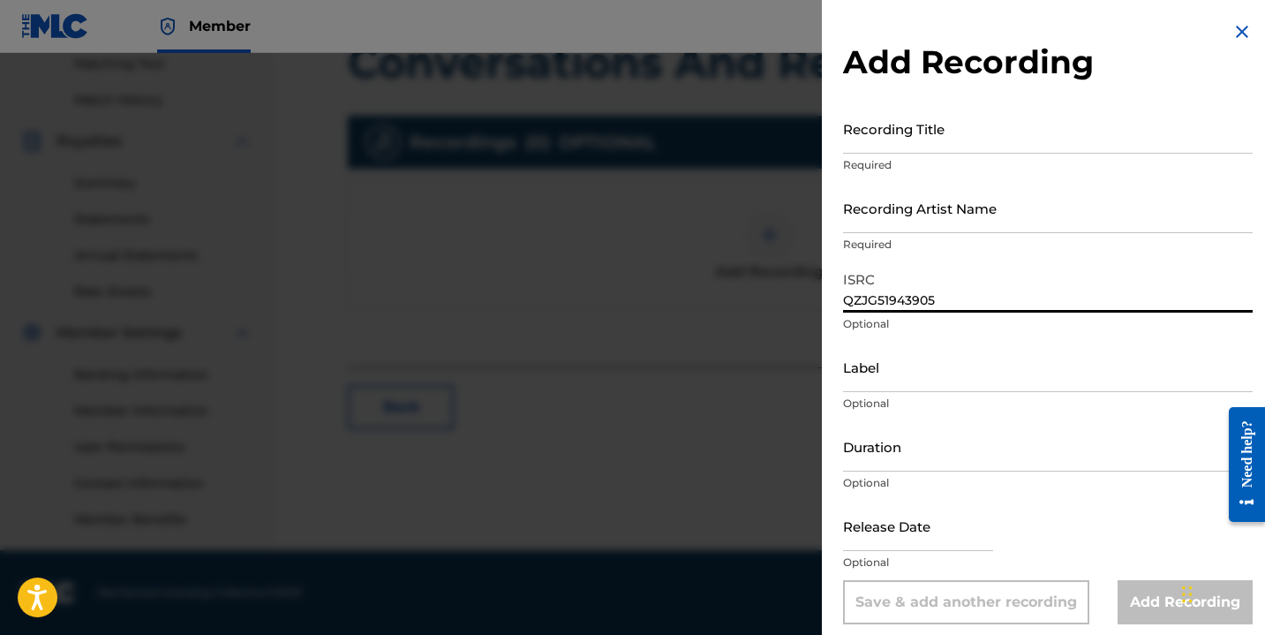
type input "QZJG51943905"
click at [950, 214] on input "Recording Artist Name" at bounding box center [1048, 208] width 410 height 50
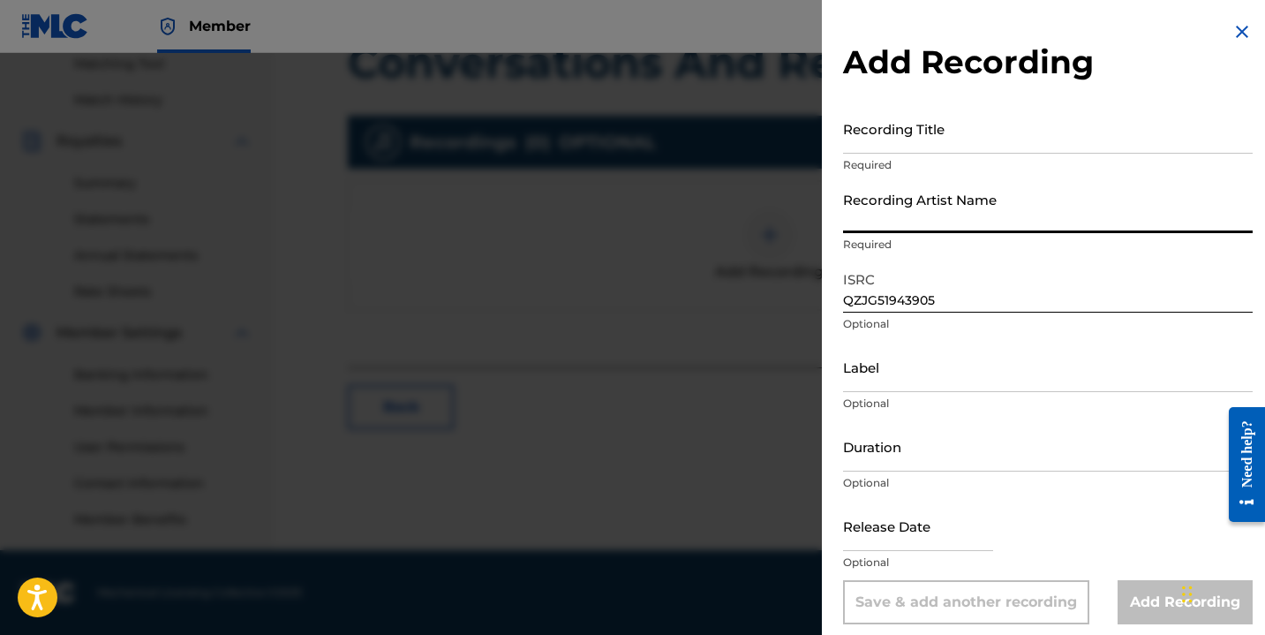
type input "Nayla Savannah"
click at [929, 136] on input "Recording Title" at bounding box center [1048, 128] width 410 height 50
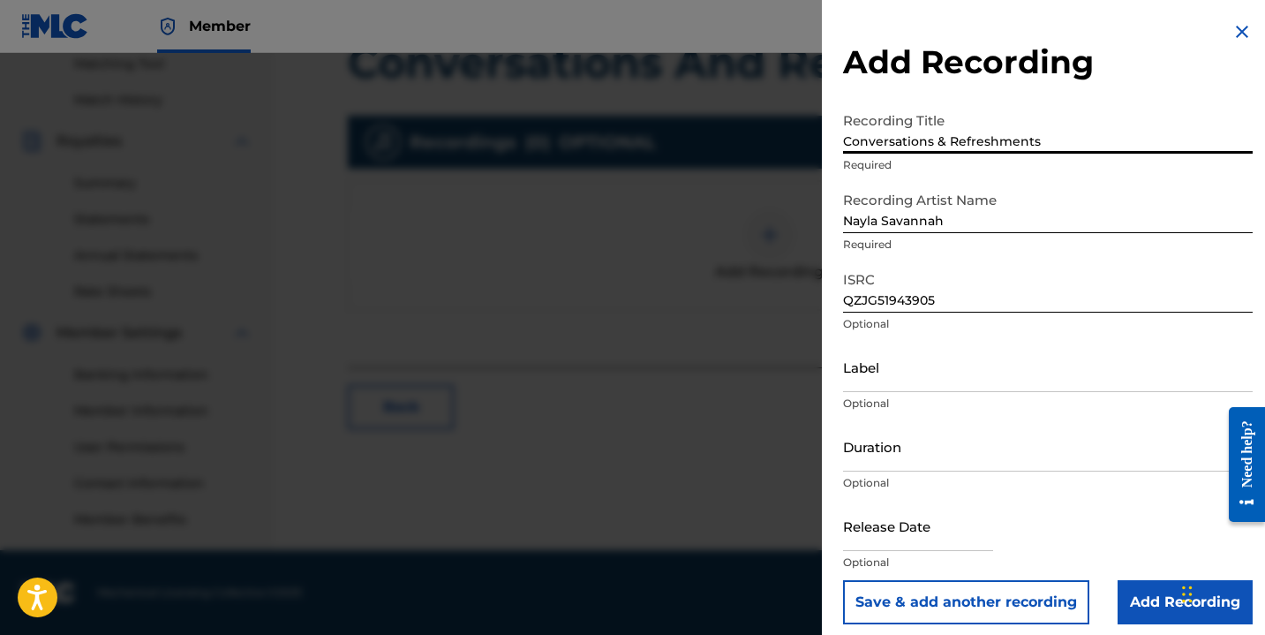
type input "Conversations & Refreshments"
click at [900, 452] on input "Duration" at bounding box center [1048, 446] width 410 height 50
type input "10:20"
click at [922, 536] on input "text" at bounding box center [918, 525] width 150 height 50
select select "7"
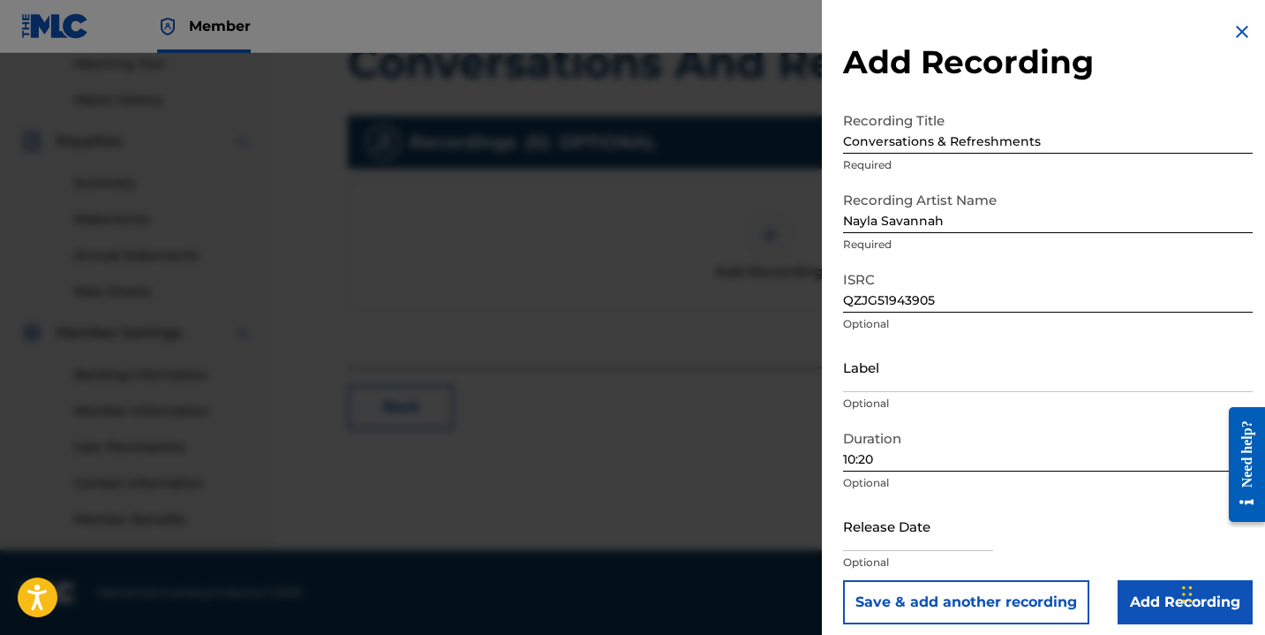
select select "2025"
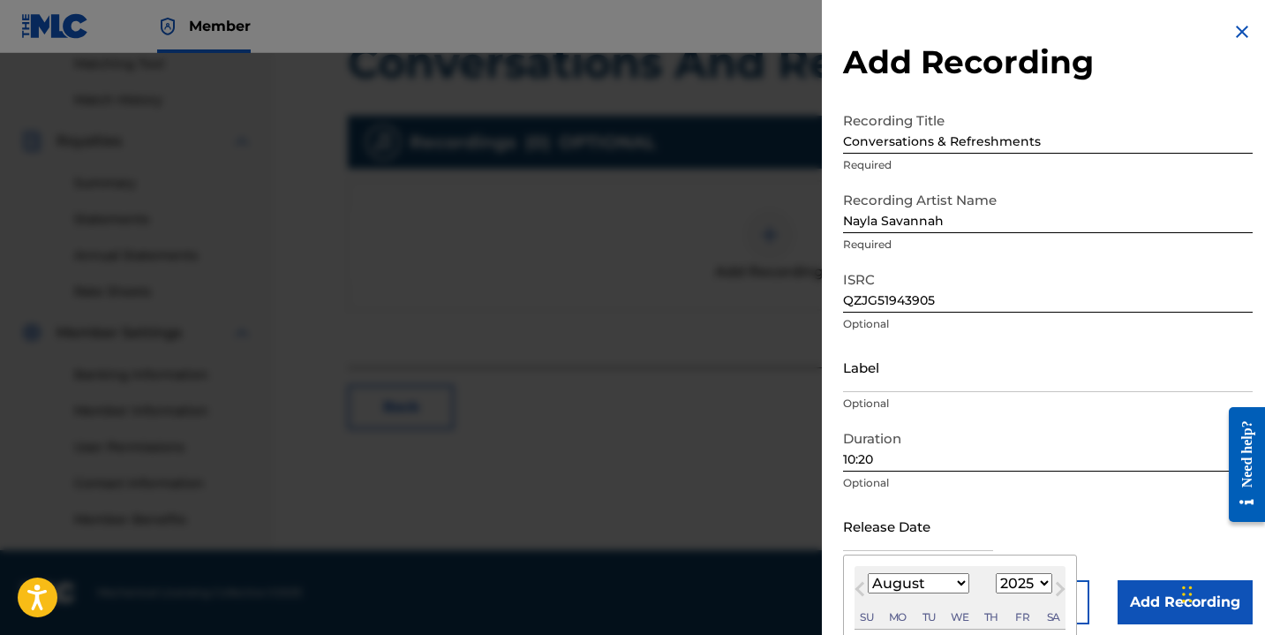
type input "[DATE]"
select select "9"
select select "2019"
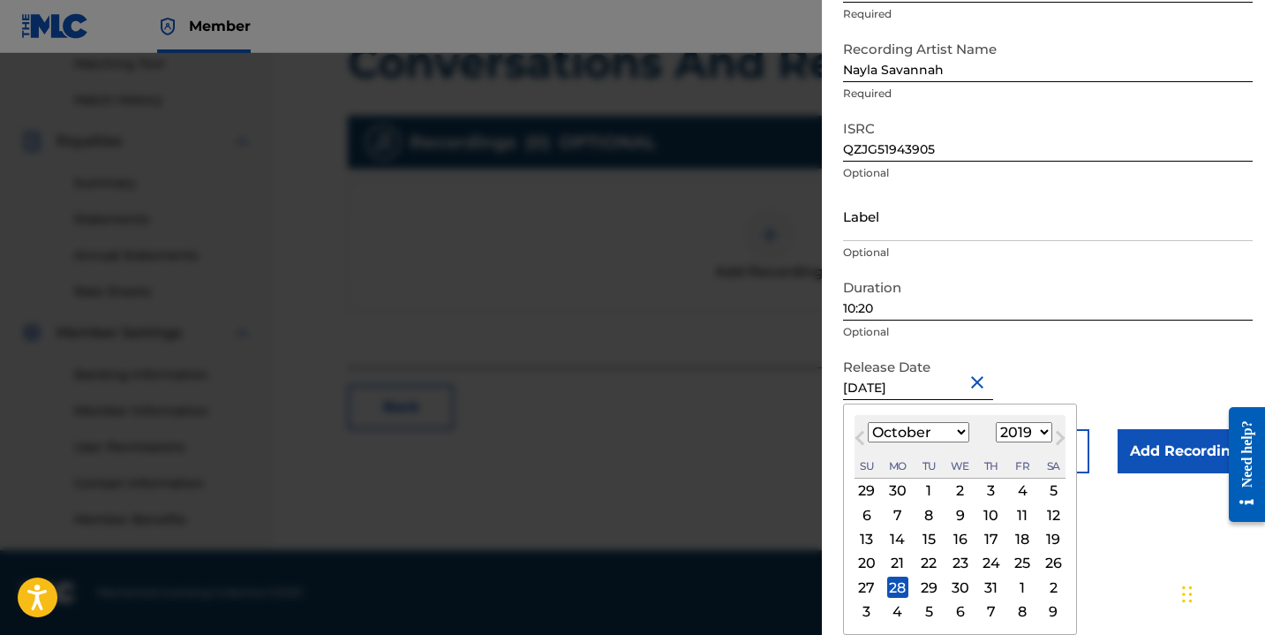
scroll to position [11, 0]
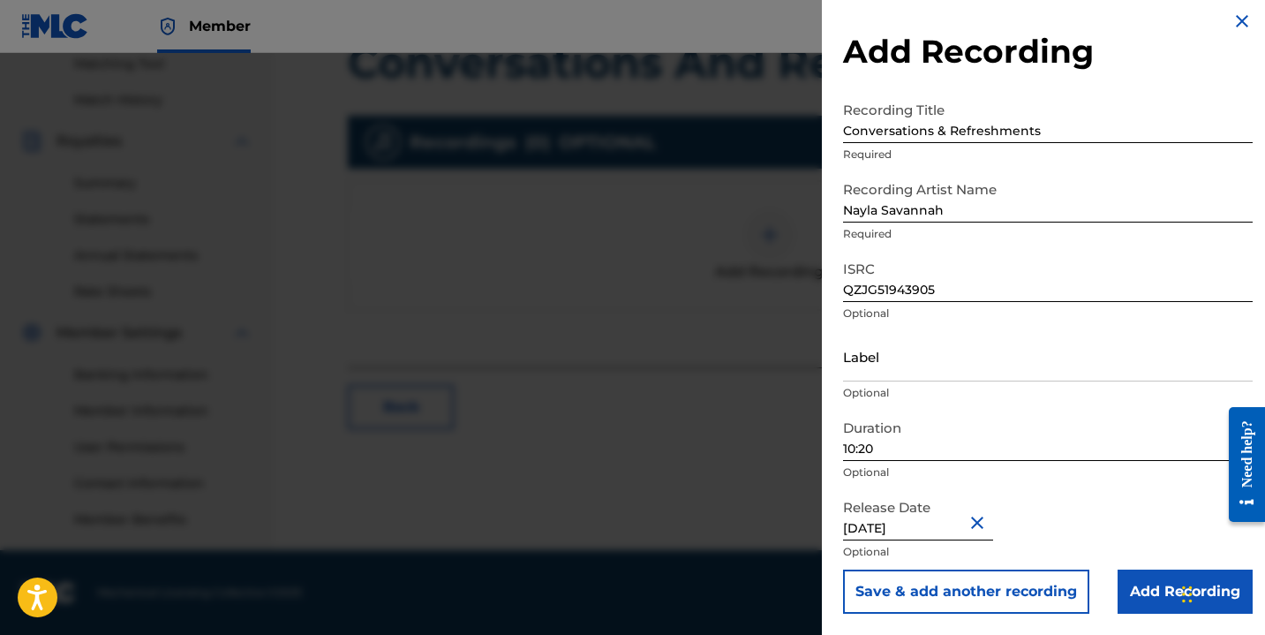
click at [1148, 583] on input "Add Recording" at bounding box center [1185, 591] width 135 height 44
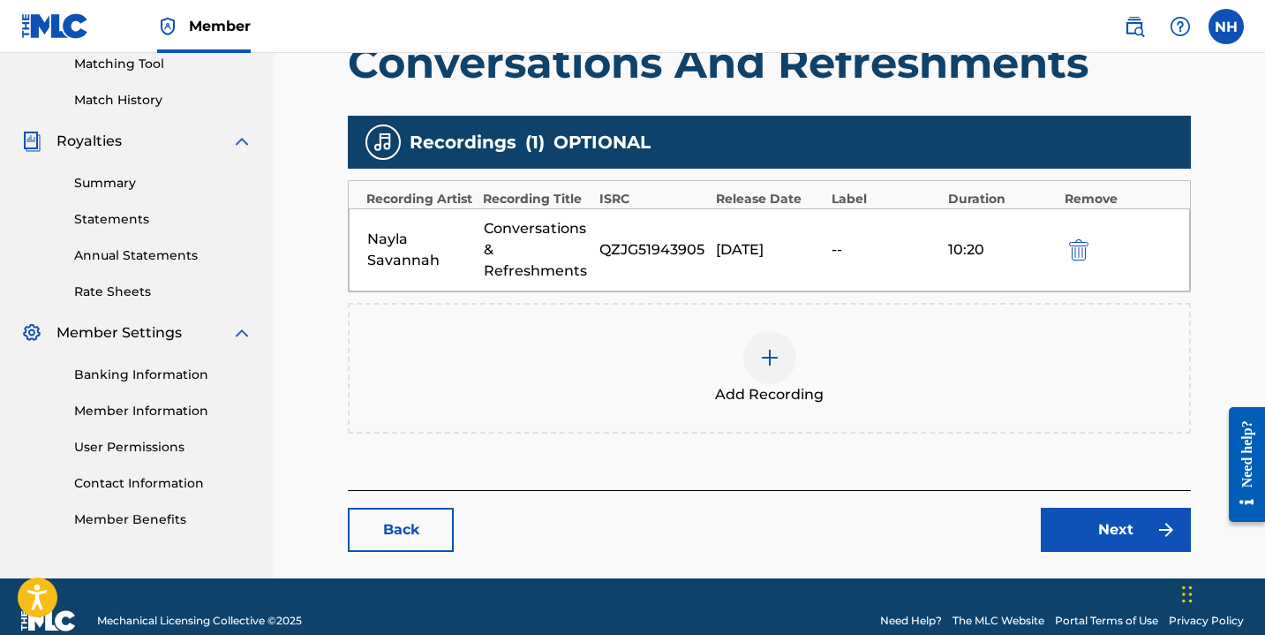
click at [1081, 528] on link "Next" at bounding box center [1116, 530] width 150 height 44
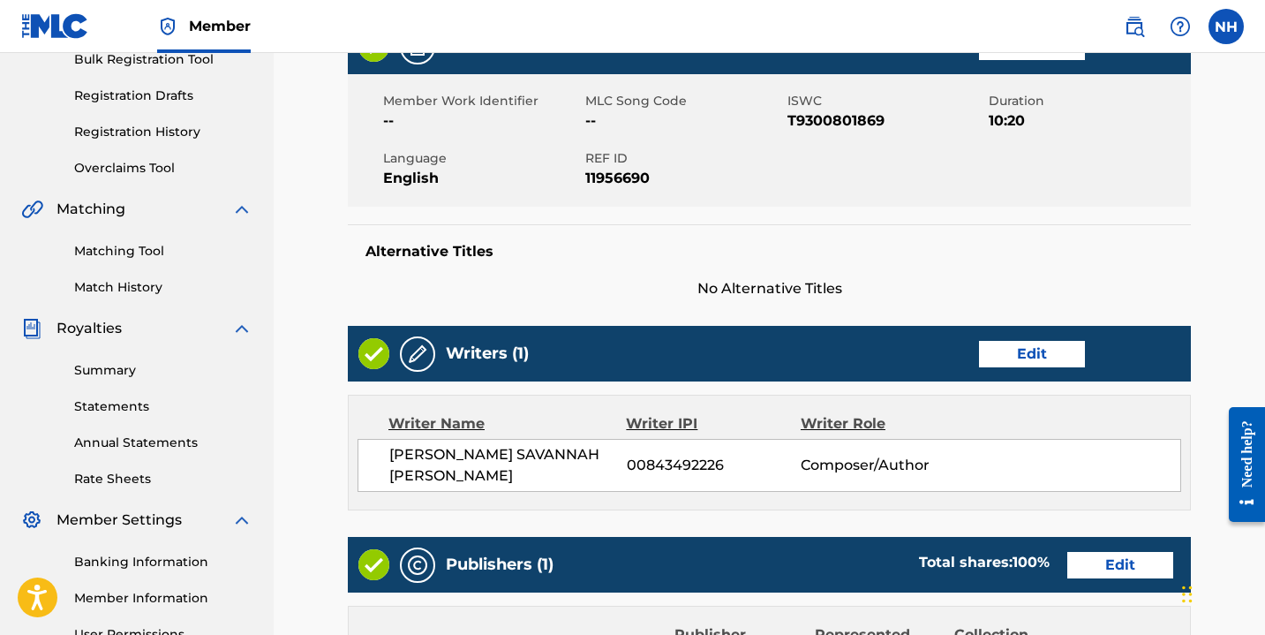
scroll to position [807, 0]
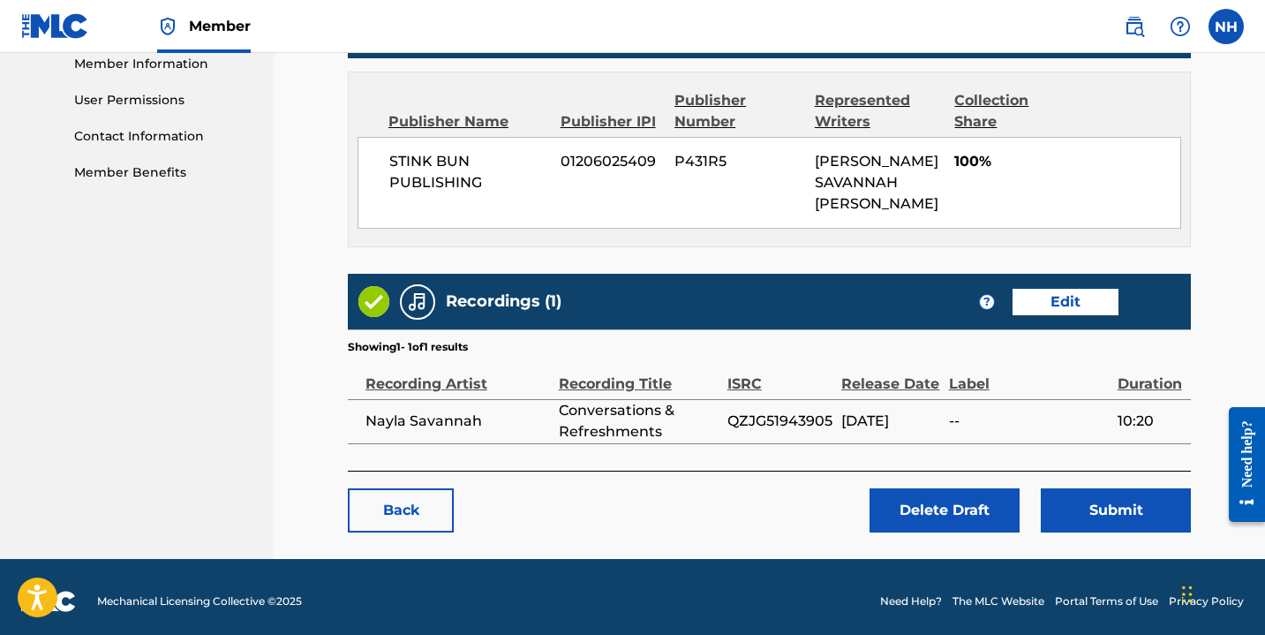
click at [1108, 489] on button "Submit" at bounding box center [1116, 510] width 150 height 44
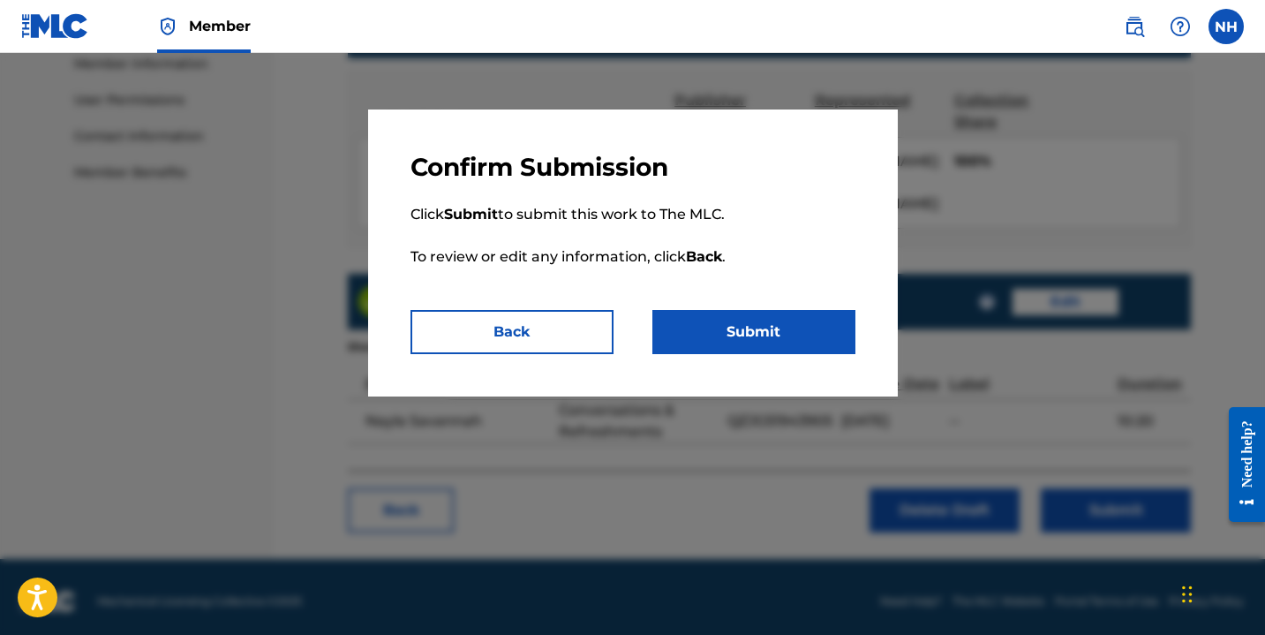
click at [748, 313] on button "Submit" at bounding box center [753, 332] width 203 height 44
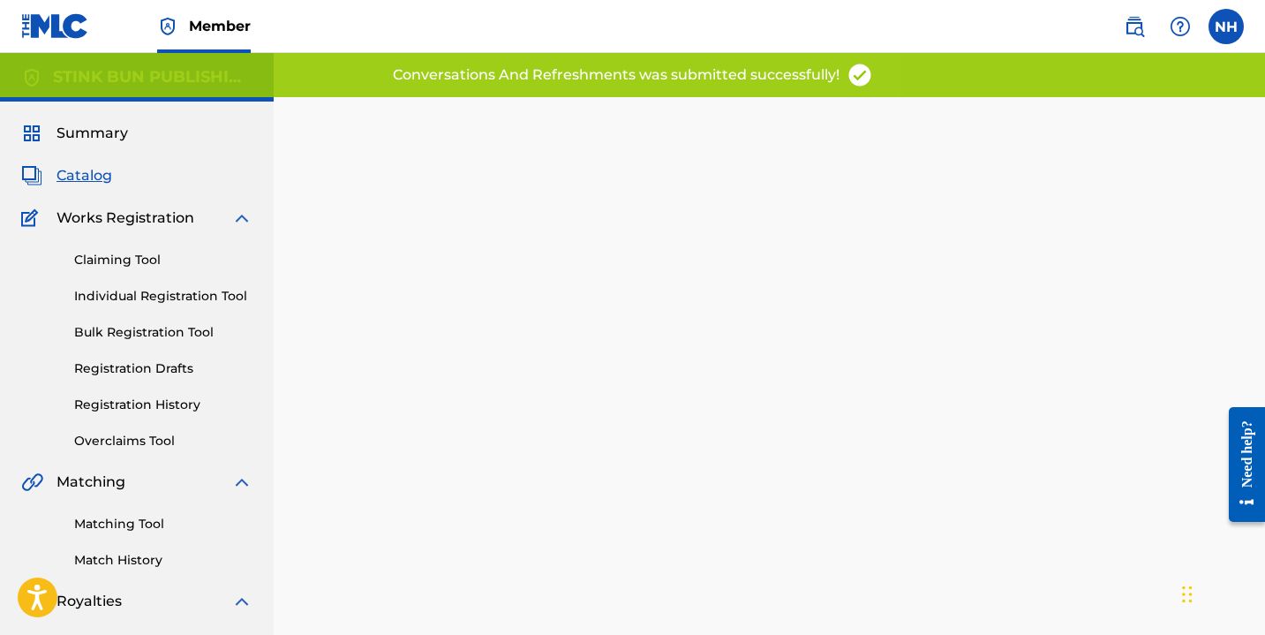
click at [167, 367] on link "Registration Drafts" at bounding box center [163, 368] width 178 height 19
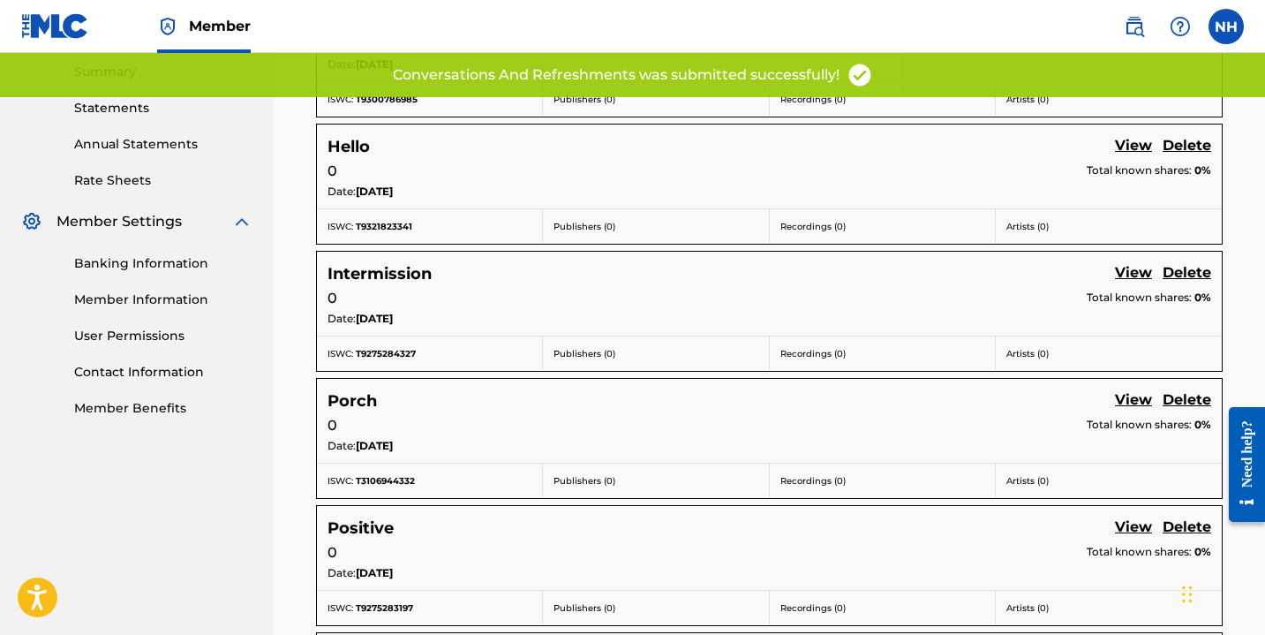
scroll to position [574, 0]
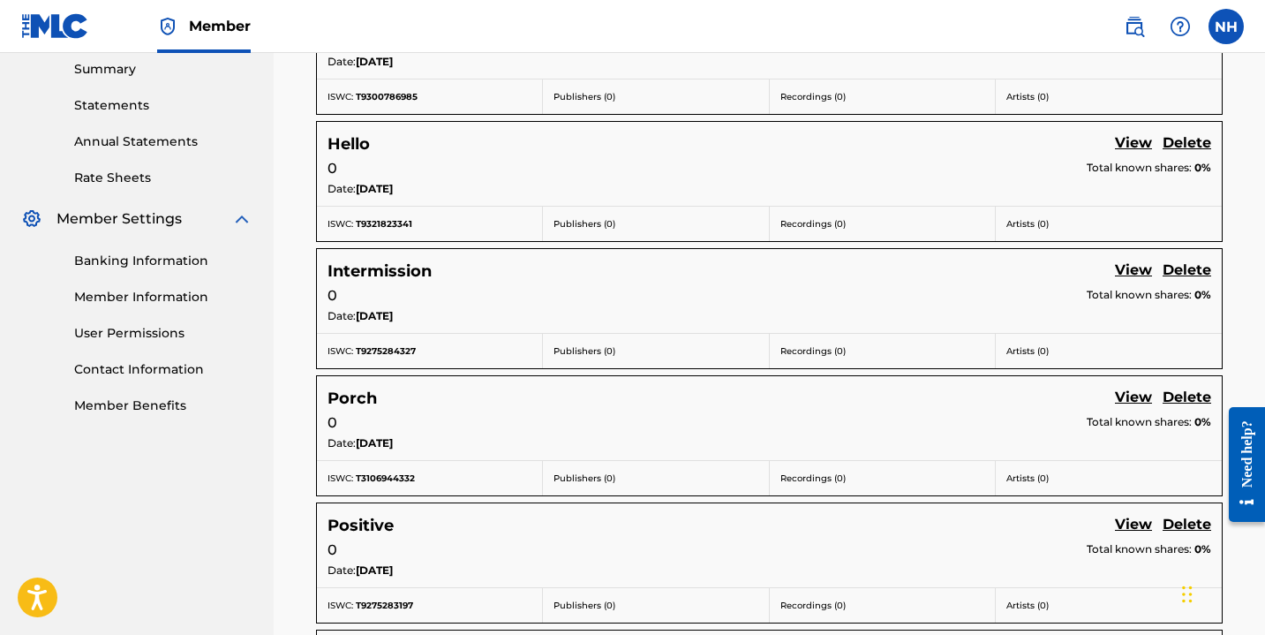
click at [1140, 269] on link "View" at bounding box center [1133, 272] width 37 height 24
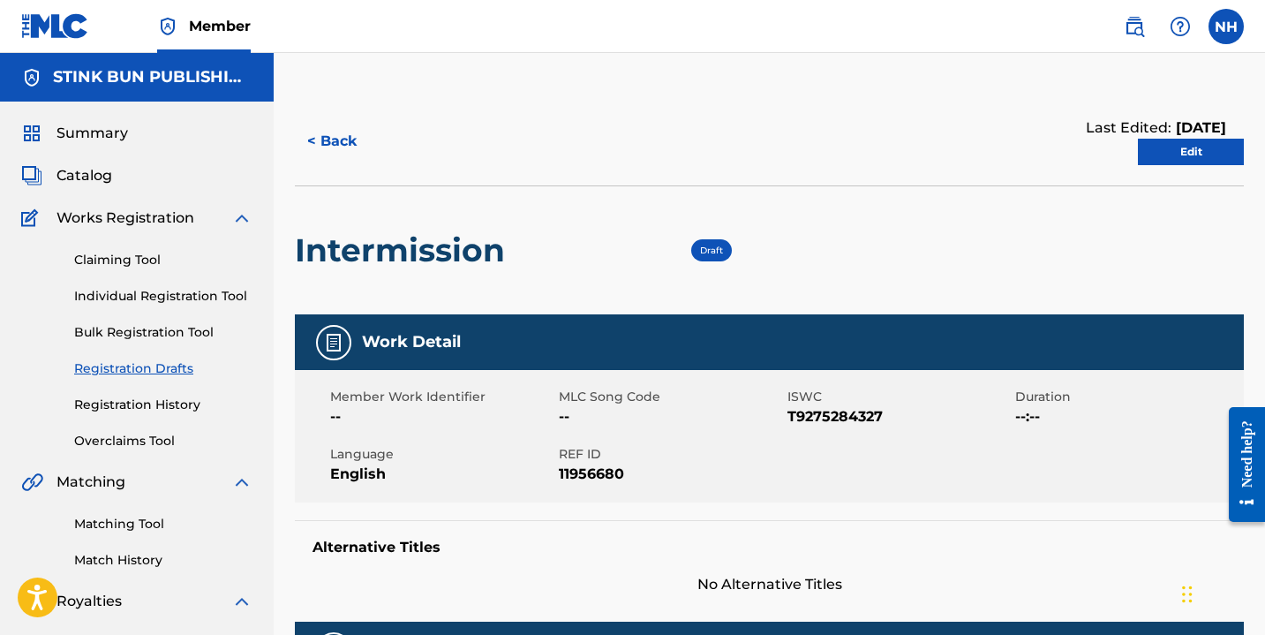
click at [1190, 148] on link "Edit" at bounding box center [1191, 152] width 106 height 26
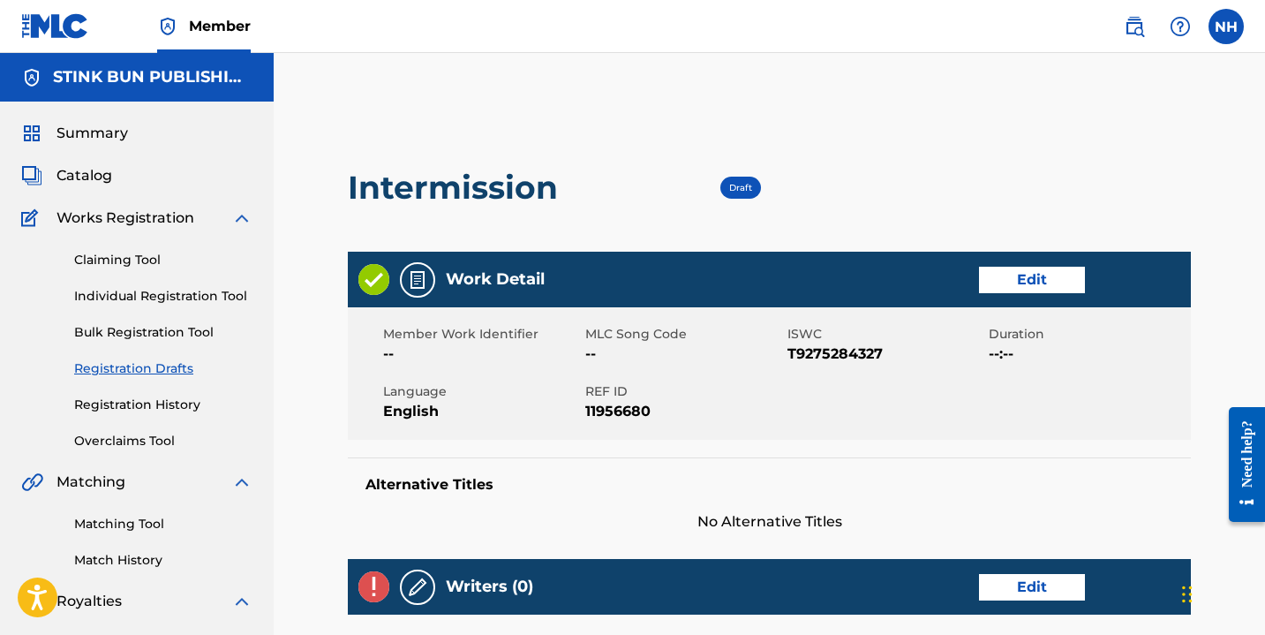
click at [1024, 295] on div "Work Detail Edit" at bounding box center [769, 280] width 843 height 56
click at [1011, 281] on link "Edit" at bounding box center [1032, 280] width 106 height 26
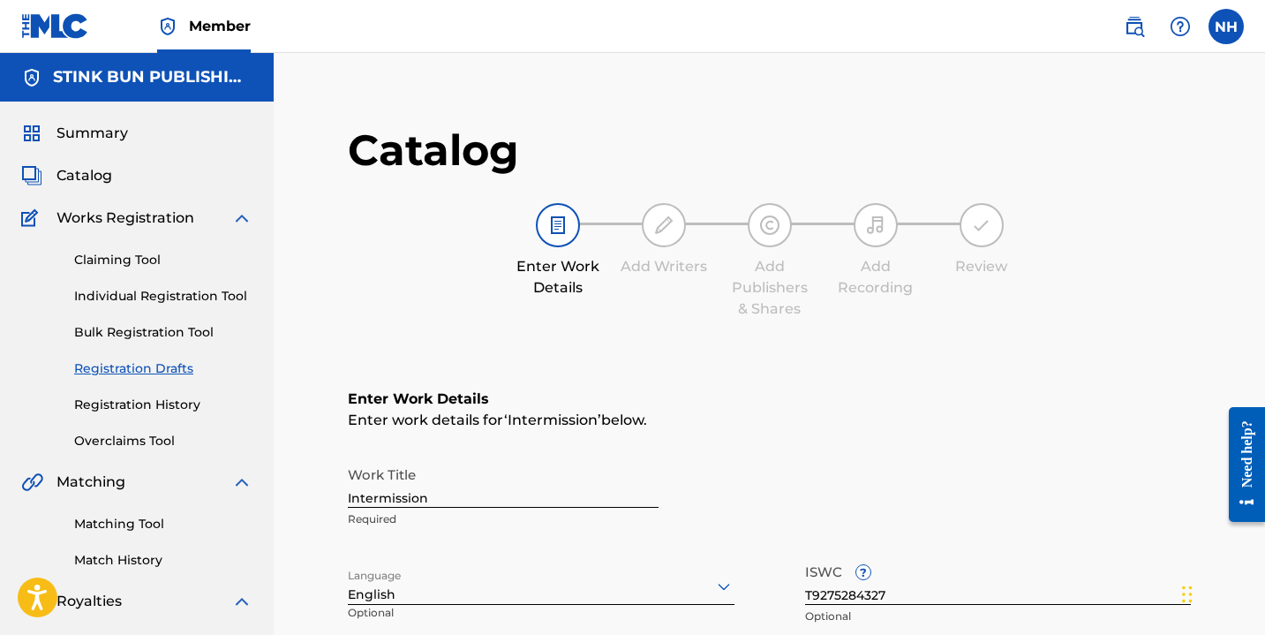
scroll to position [243, 0]
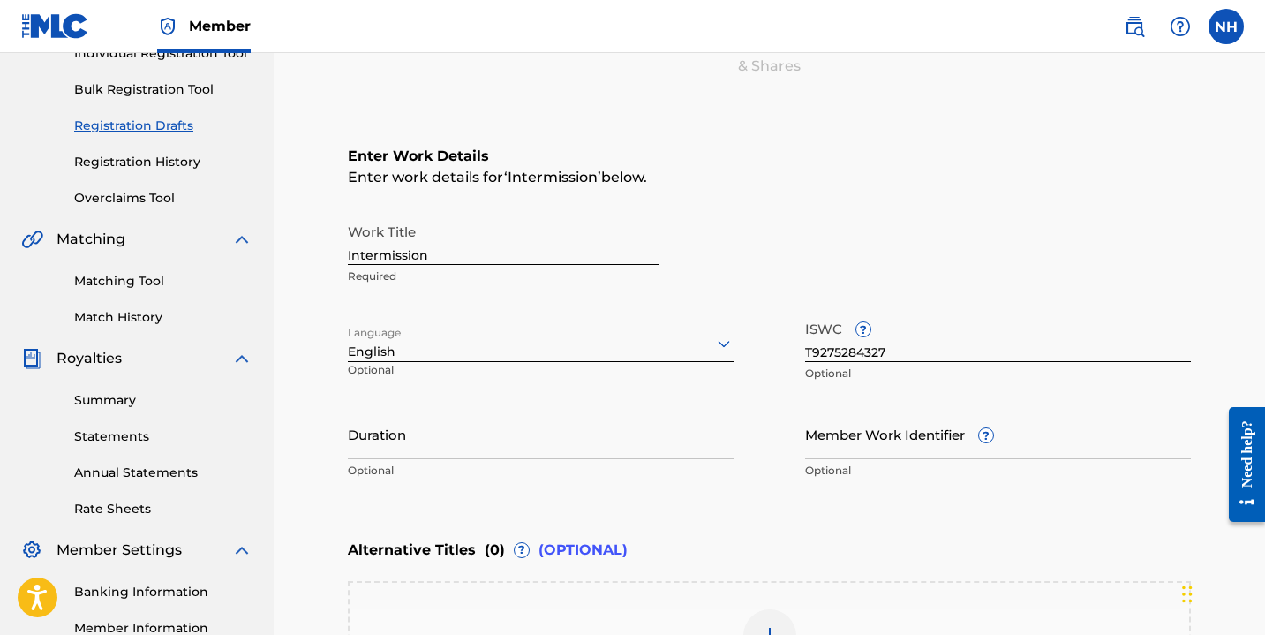
click at [486, 451] on input "Duration" at bounding box center [541, 434] width 387 height 50
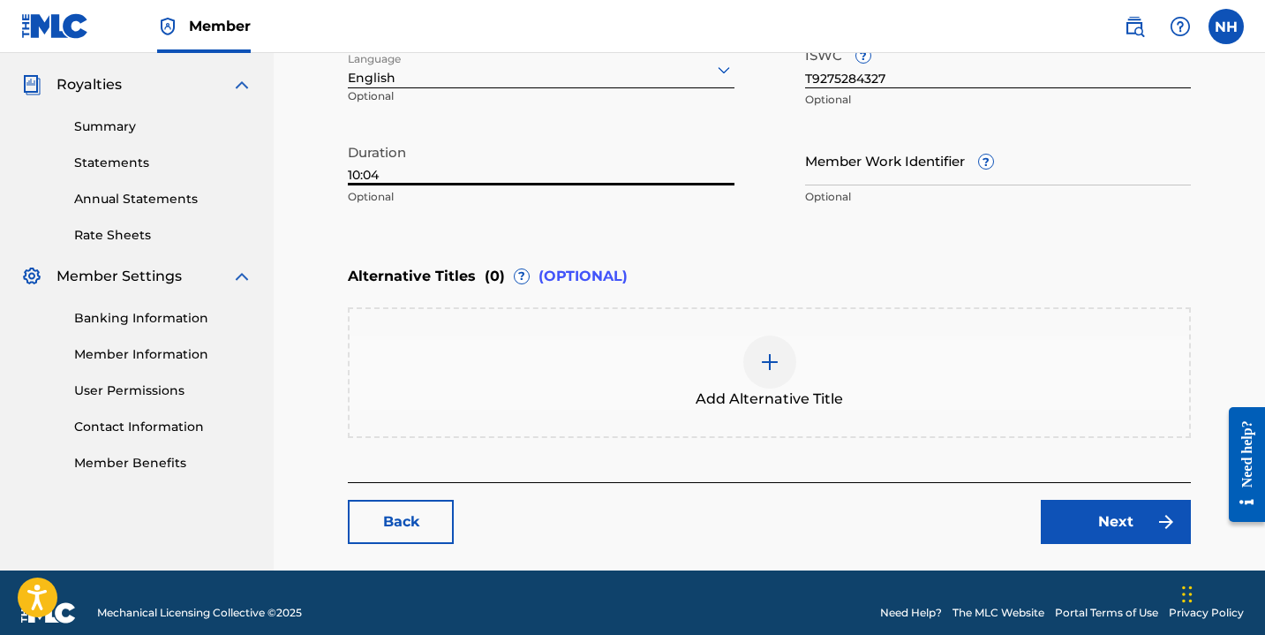
scroll to position [537, 0]
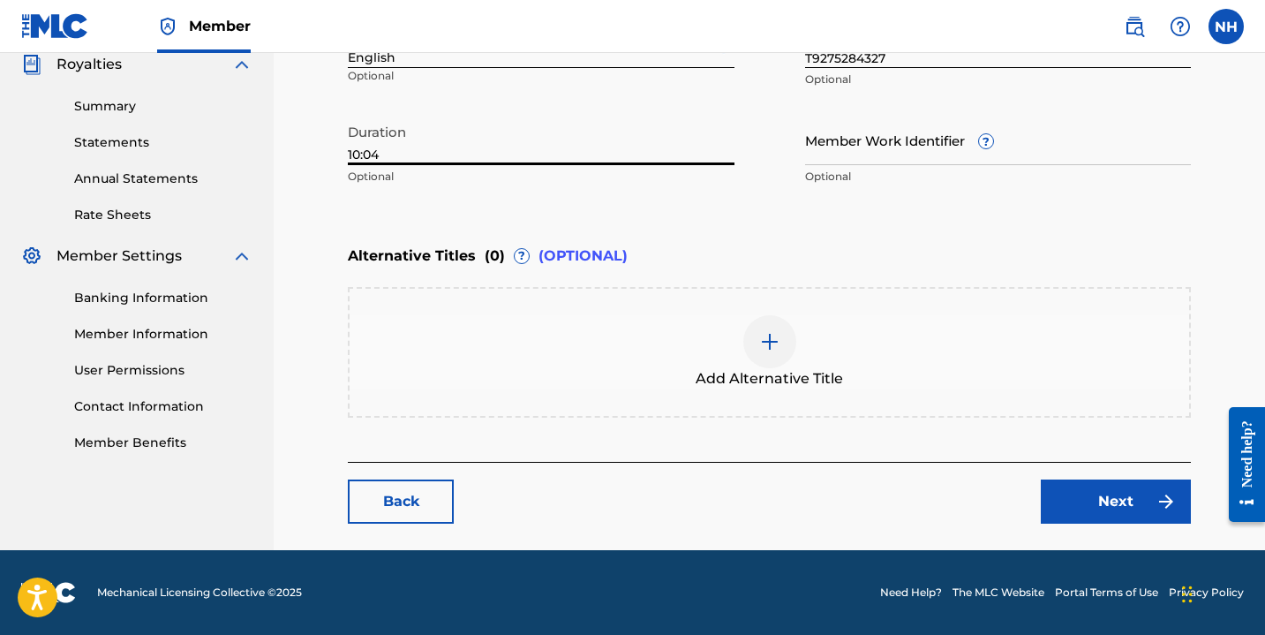
type input "10:04"
click at [1094, 485] on link "Next" at bounding box center [1116, 501] width 150 height 44
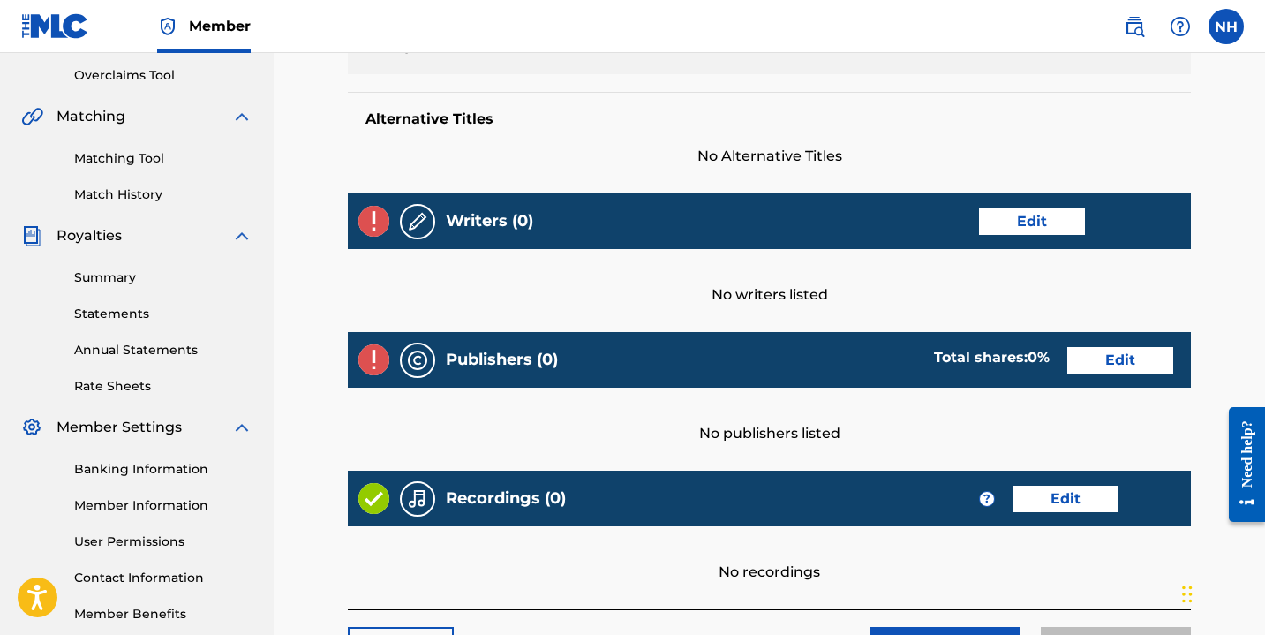
scroll to position [409, 0]
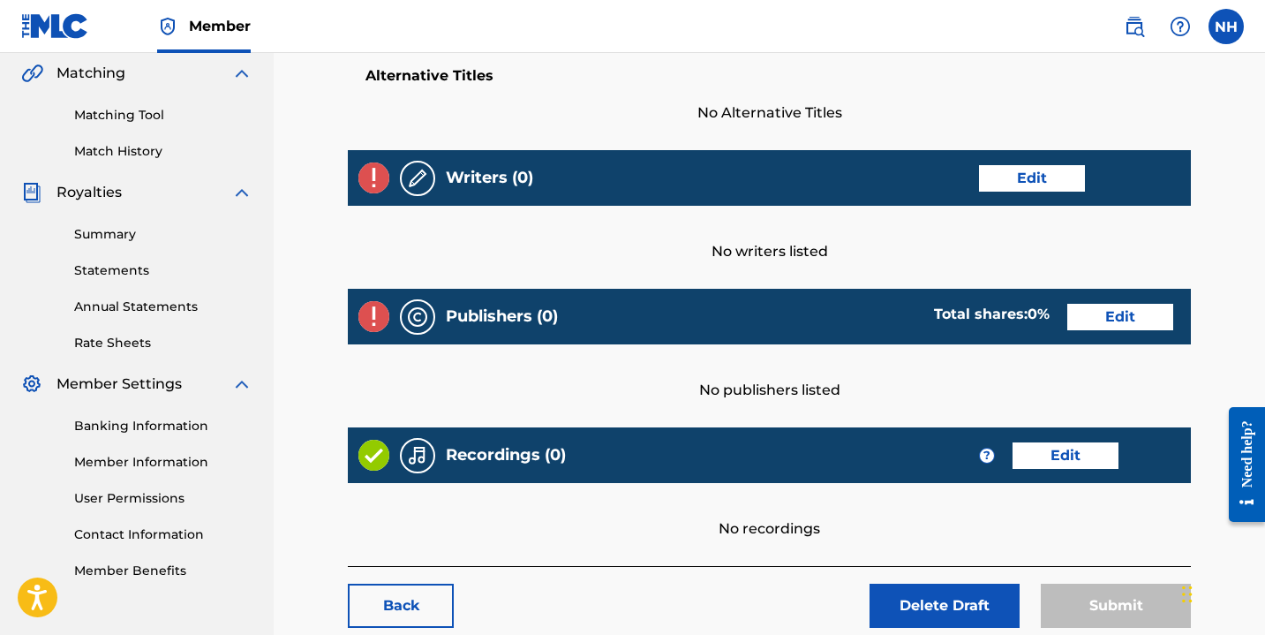
click at [1036, 184] on link "Edit" at bounding box center [1032, 178] width 106 height 26
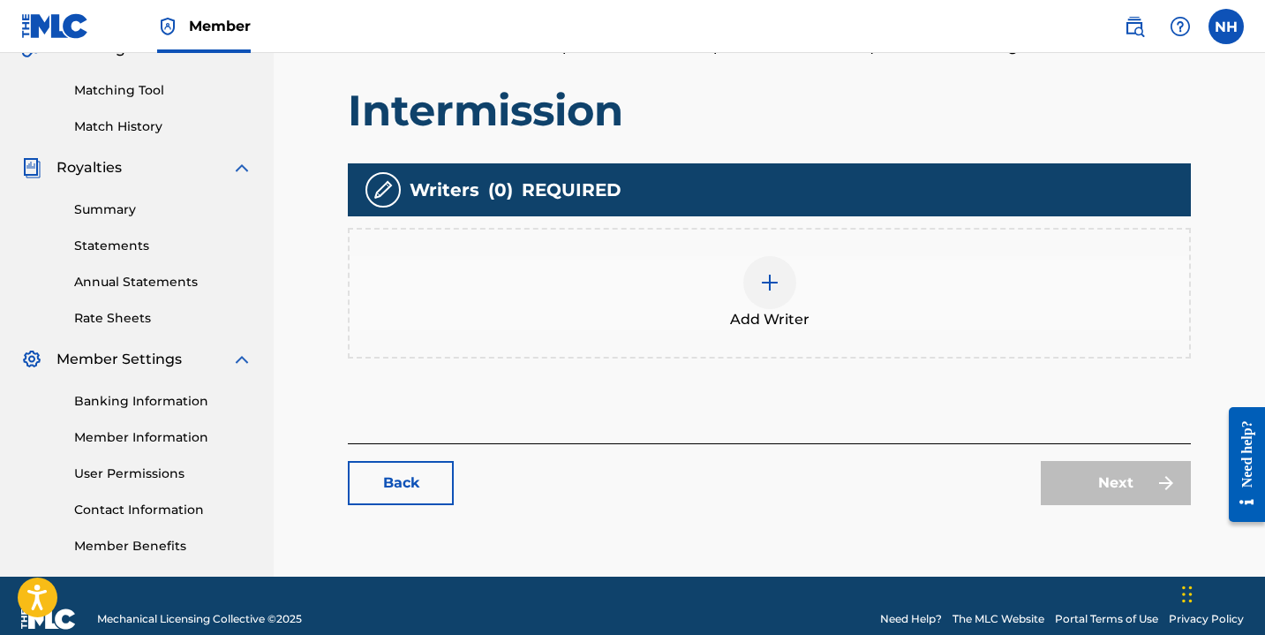
scroll to position [439, 0]
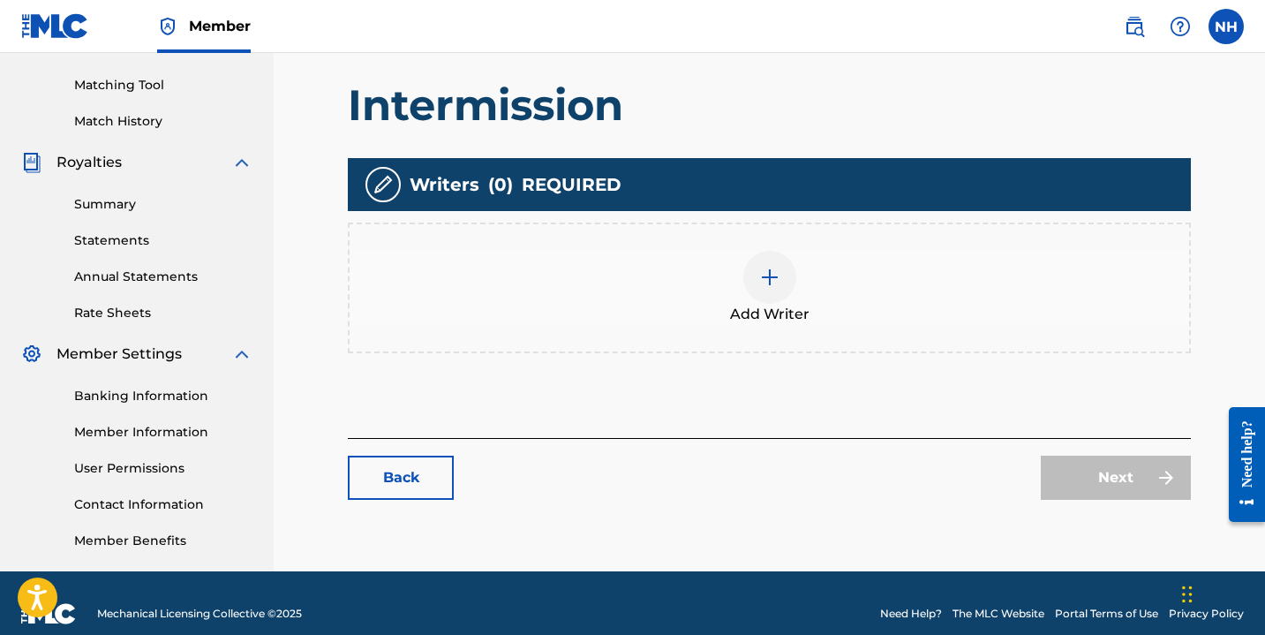
click at [767, 277] on img at bounding box center [769, 277] width 21 height 21
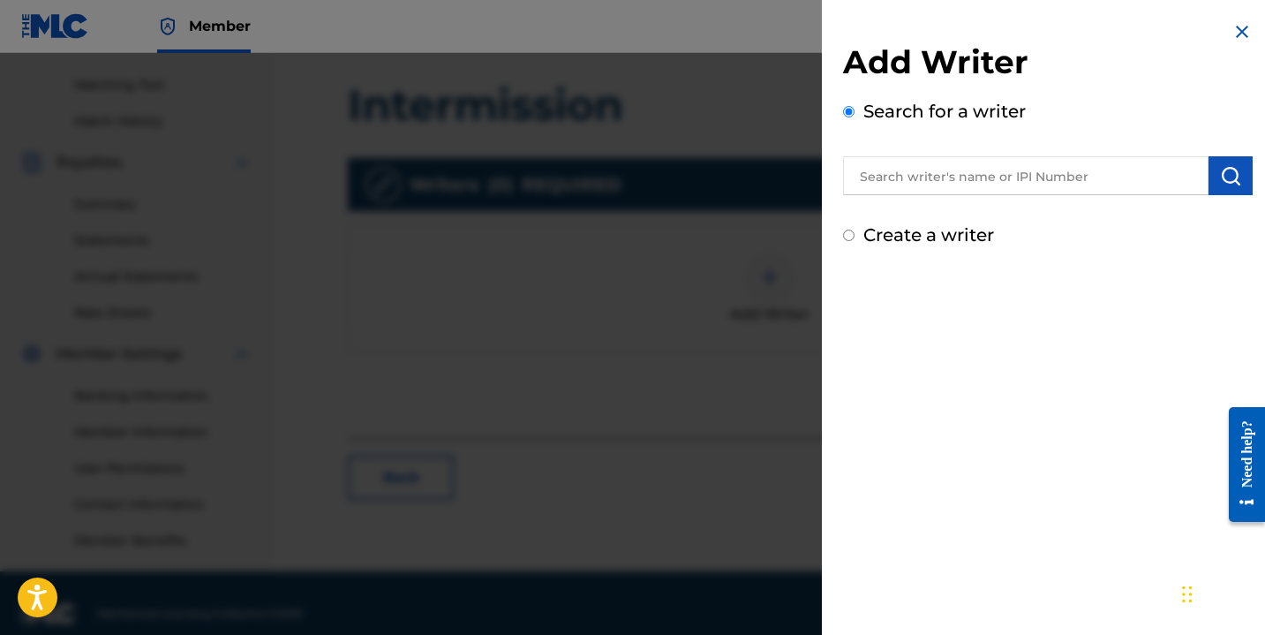
click at [942, 180] on input "text" at bounding box center [1025, 175] width 365 height 39
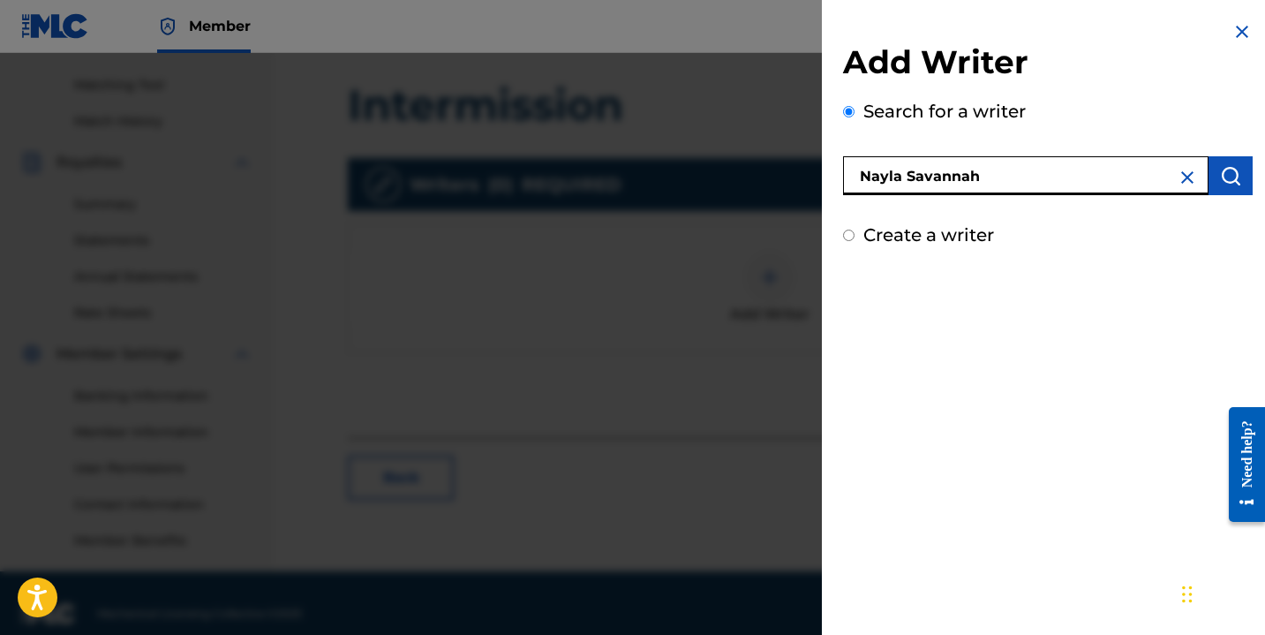
type input "Nayla Savannah"
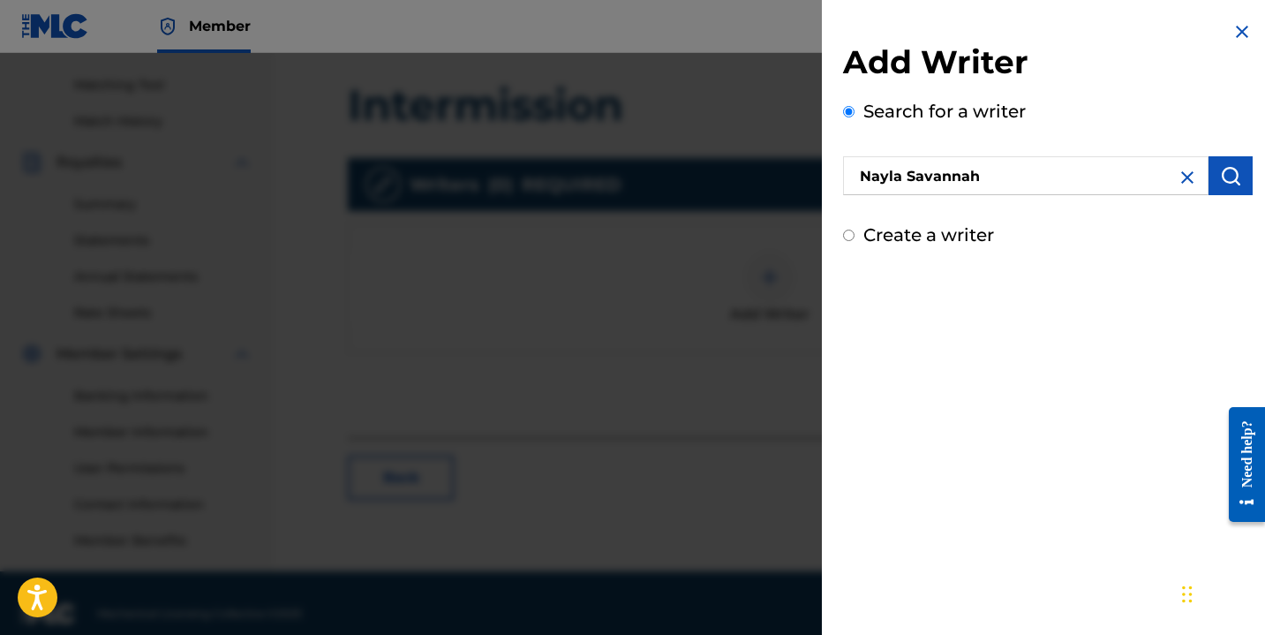
click at [1208, 185] on button "submit" at bounding box center [1230, 175] width 44 height 39
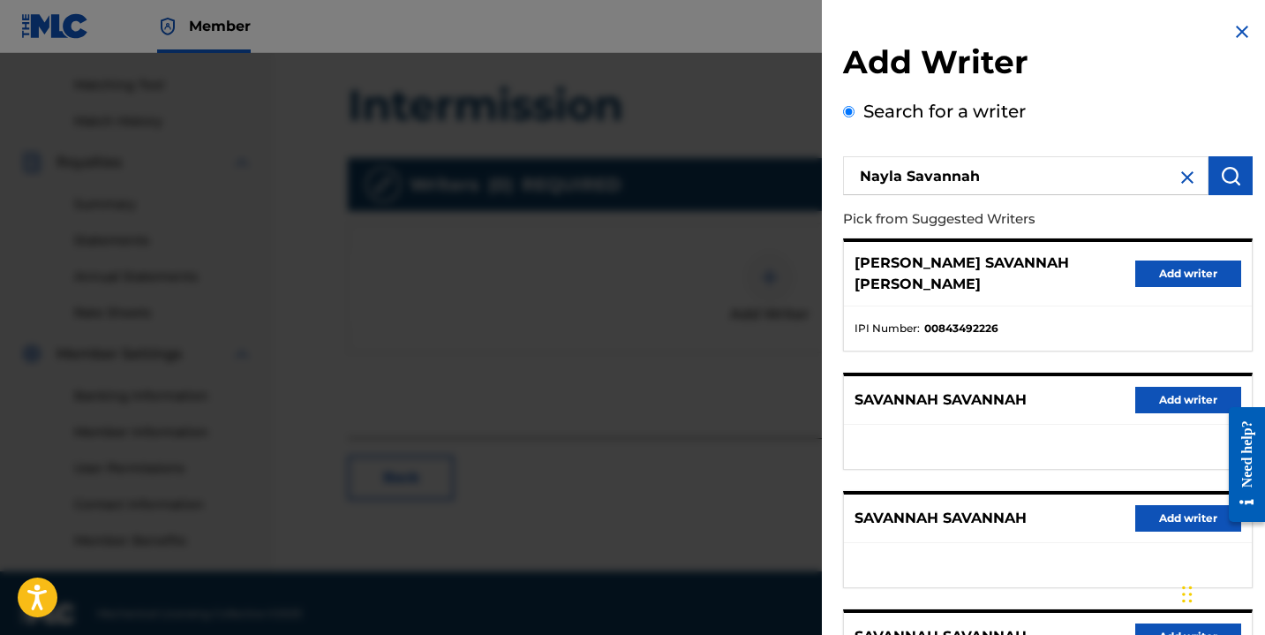
click at [1158, 273] on button "Add writer" at bounding box center [1188, 273] width 106 height 26
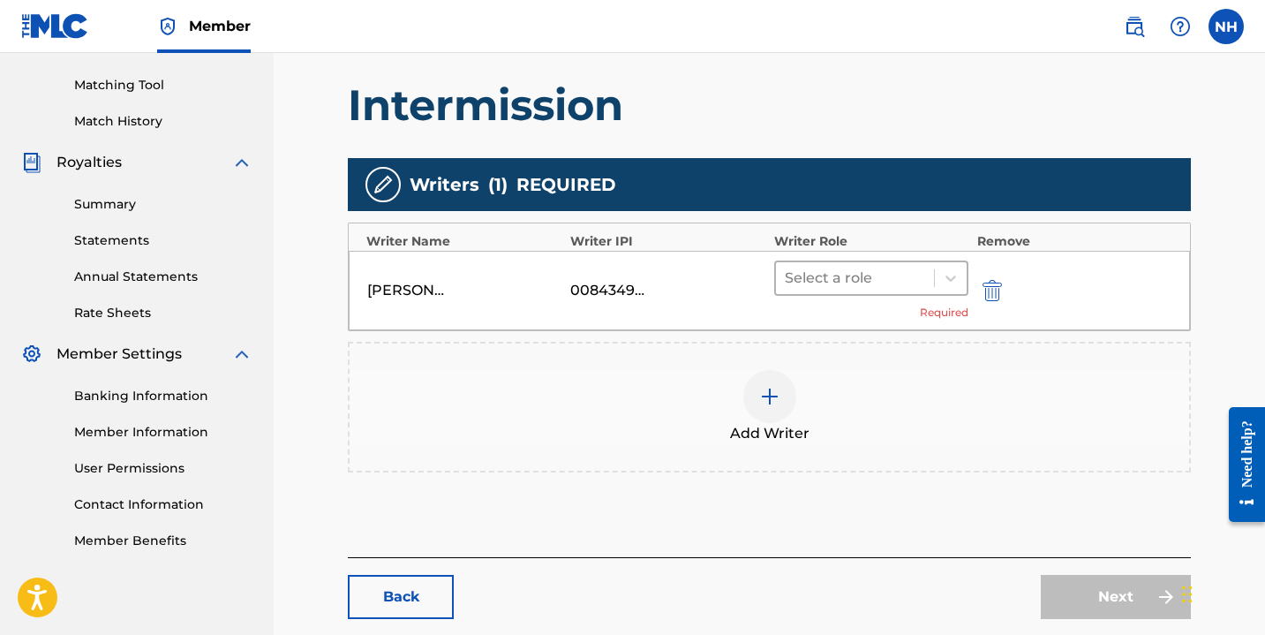
click at [907, 286] on div at bounding box center [855, 278] width 140 height 25
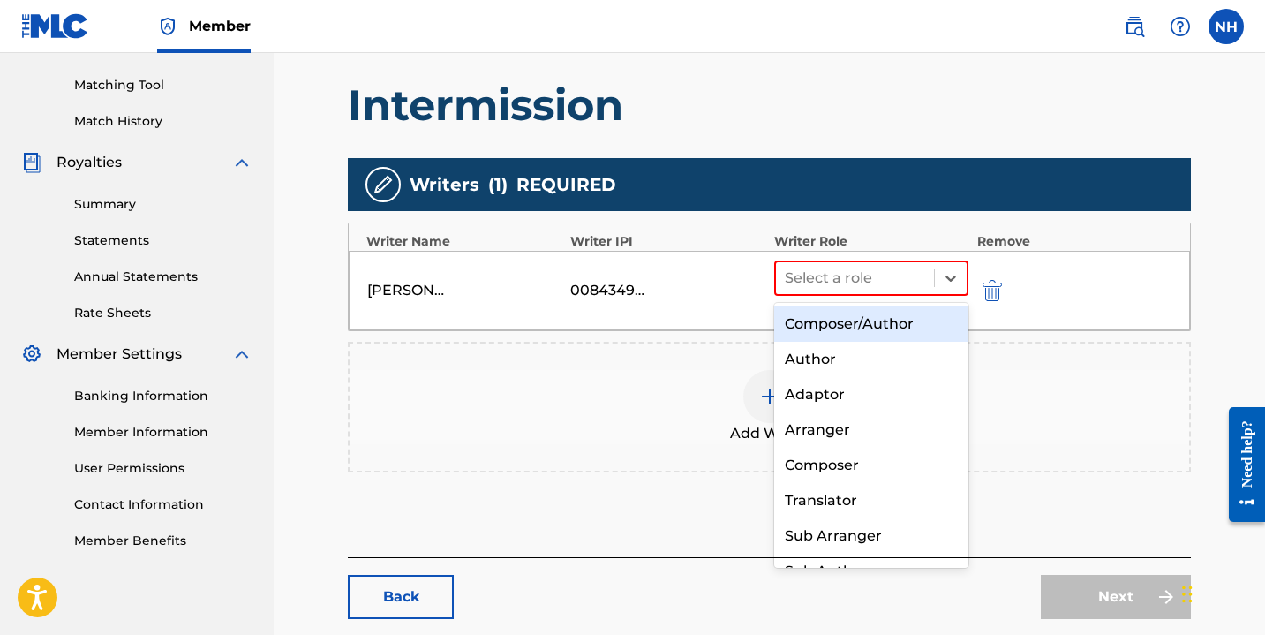
click at [892, 327] on div "Composer/Author" at bounding box center [871, 323] width 194 height 35
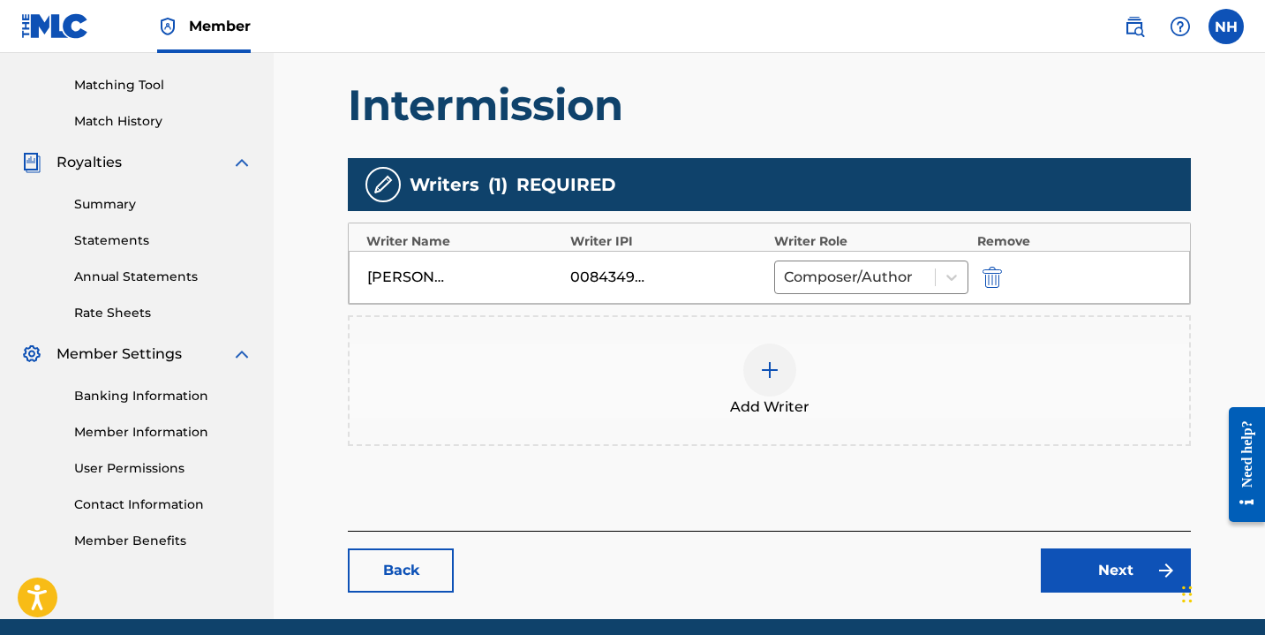
click at [1101, 561] on link "Next" at bounding box center [1116, 570] width 150 height 44
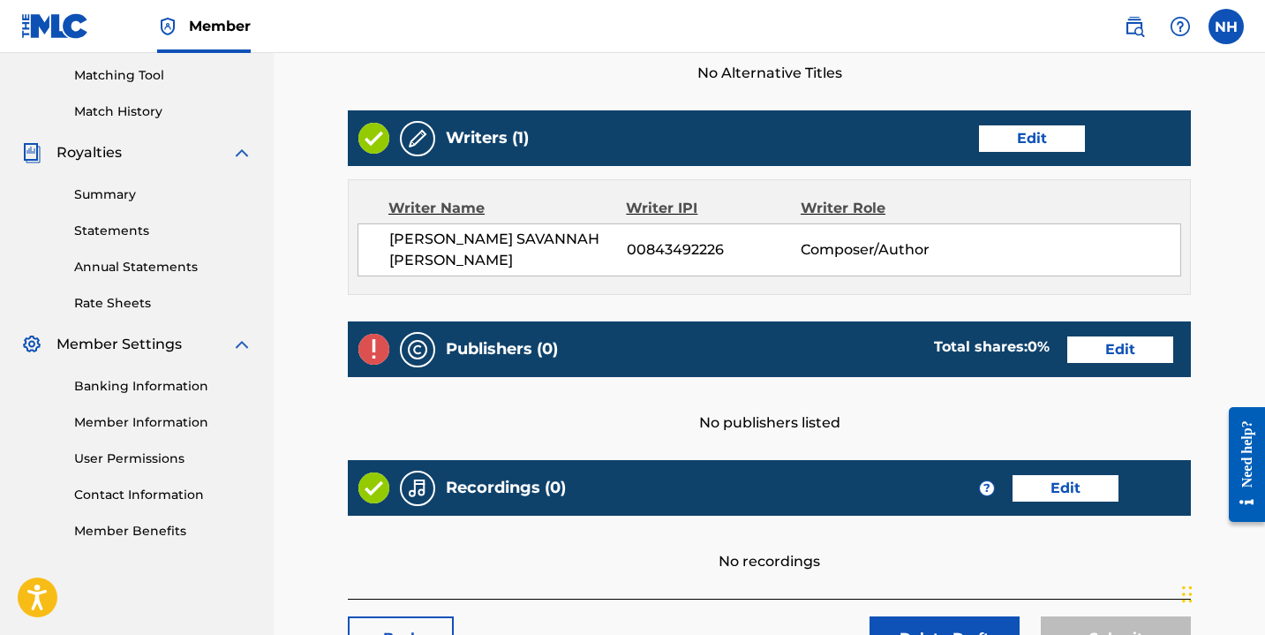
scroll to position [492, 0]
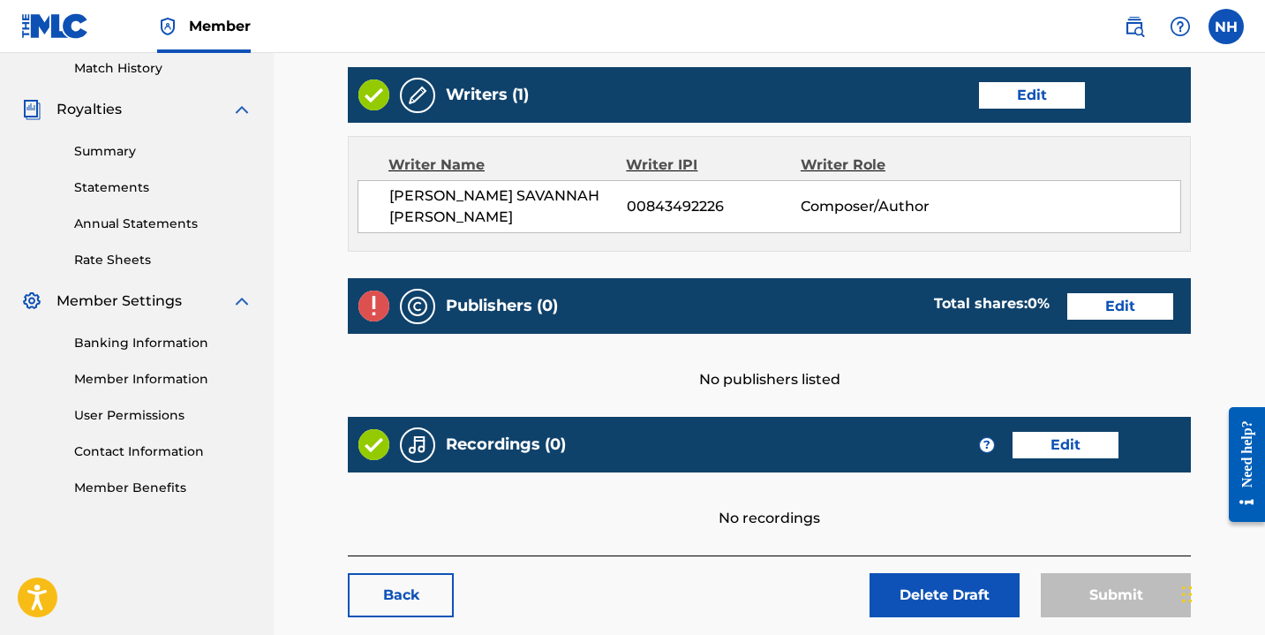
click at [1113, 305] on link "Edit" at bounding box center [1120, 306] width 106 height 26
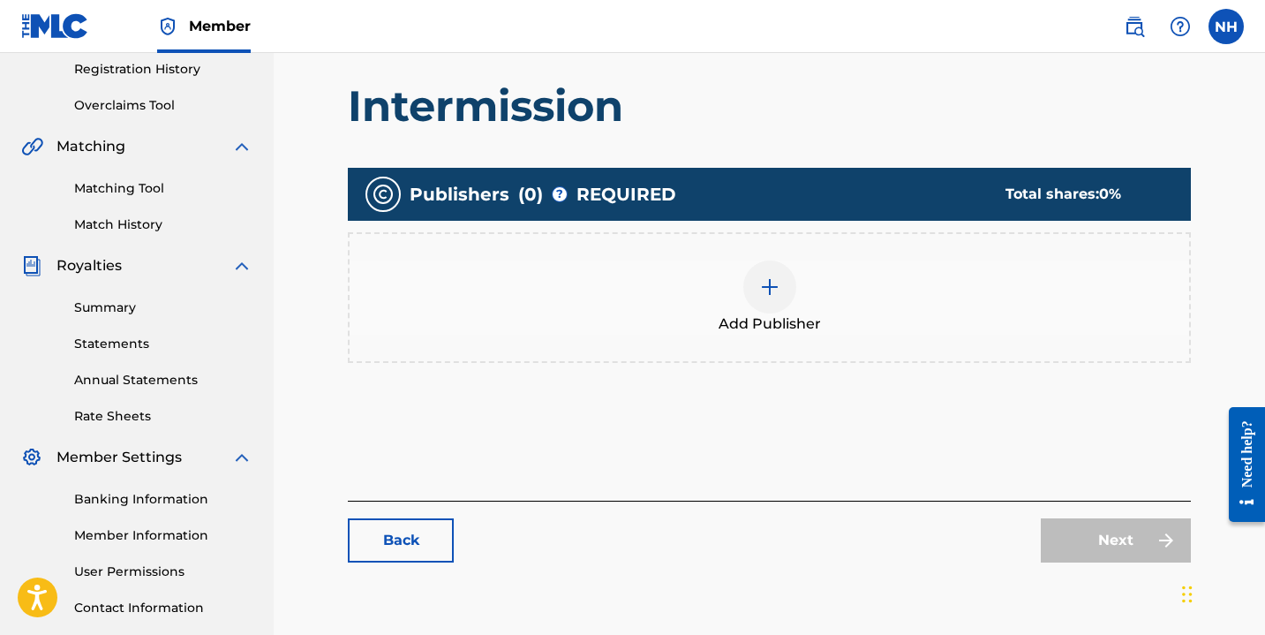
scroll to position [362, 0]
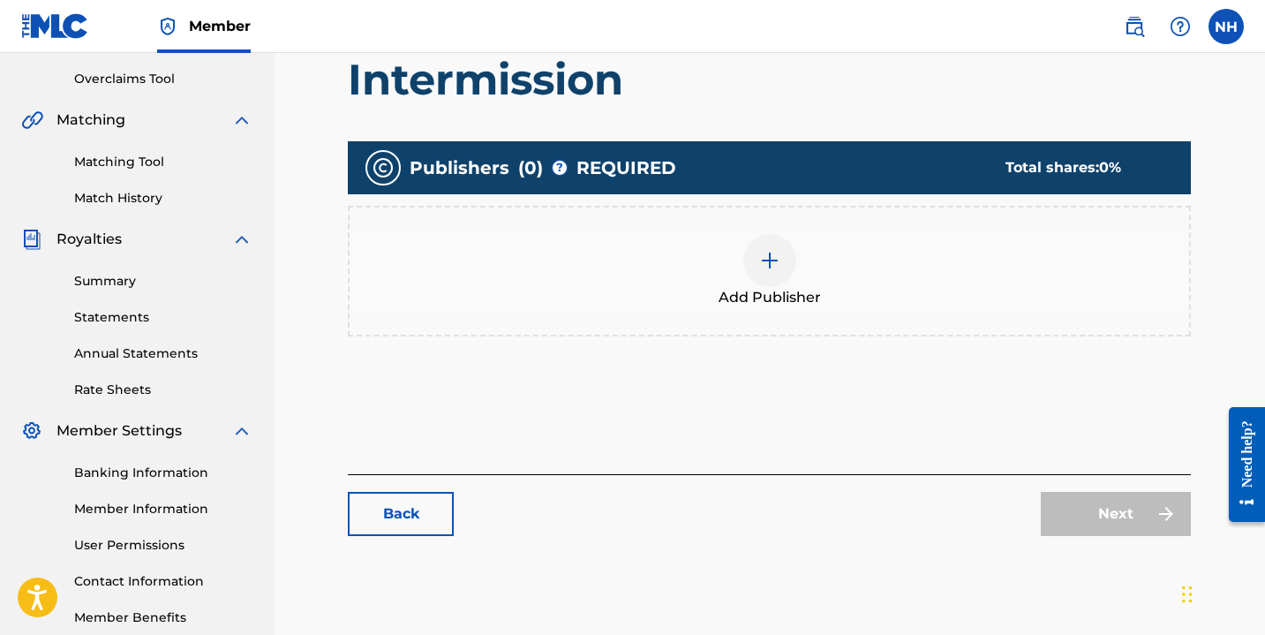
click at [790, 257] on div at bounding box center [769, 260] width 53 height 53
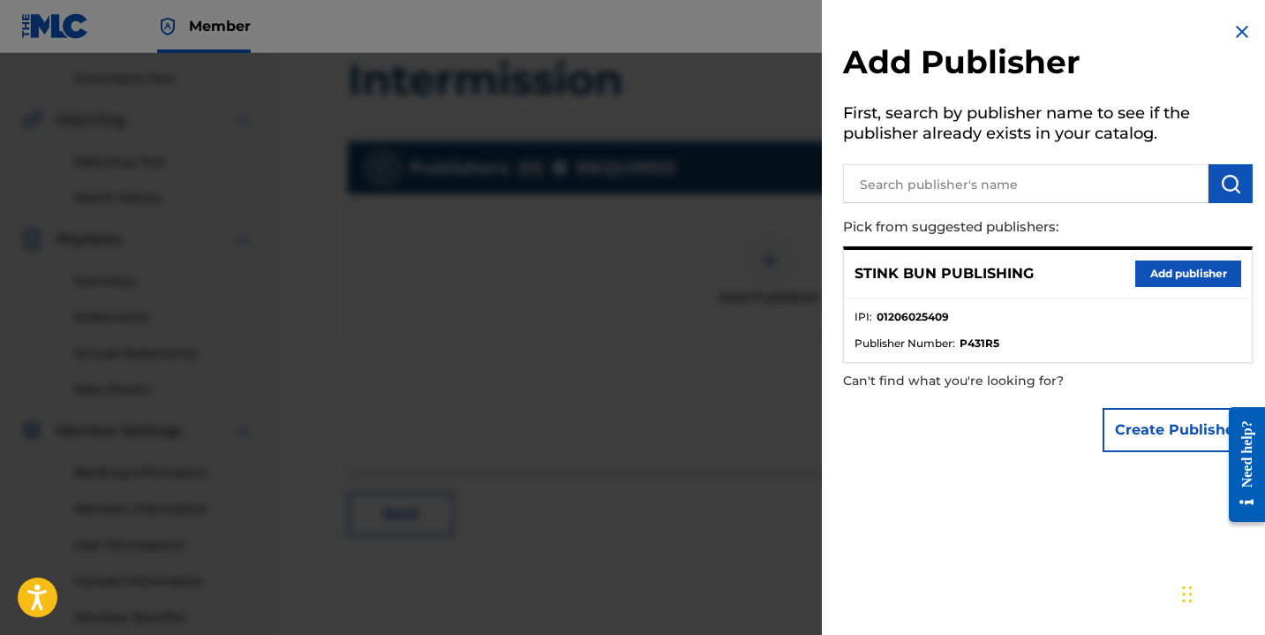
click at [1148, 273] on button "Add publisher" at bounding box center [1188, 273] width 106 height 26
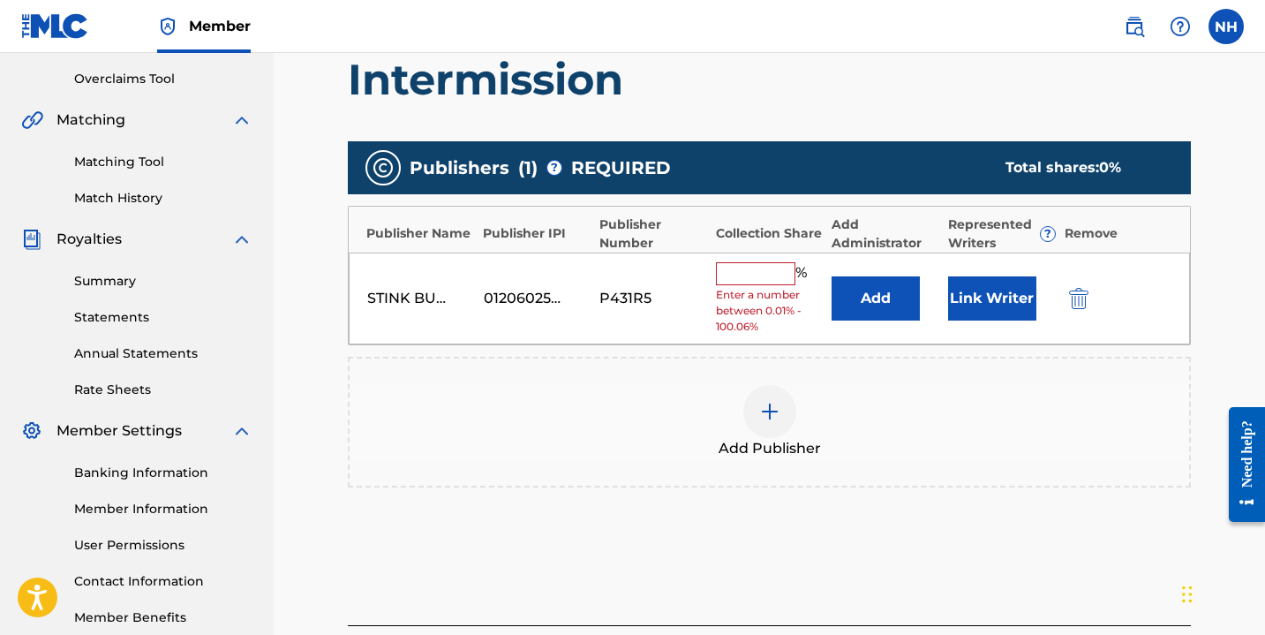
click at [757, 282] on input "text" at bounding box center [755, 273] width 79 height 23
type input "100"
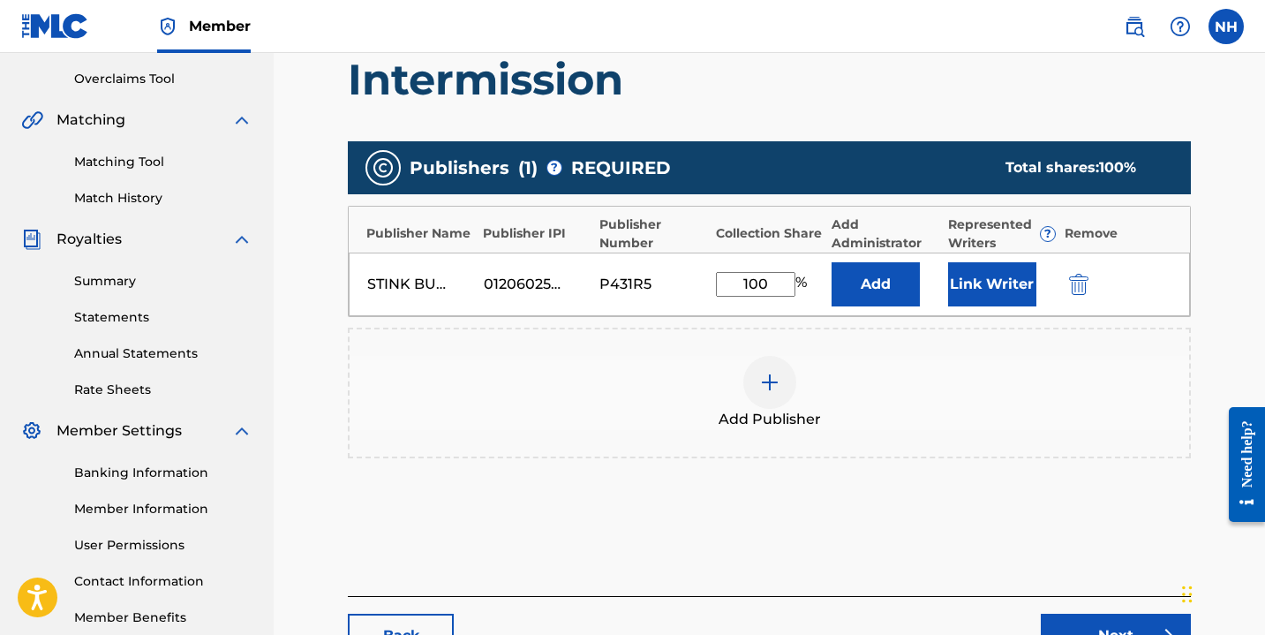
click at [1004, 279] on button "Link Writer" at bounding box center [992, 284] width 88 height 44
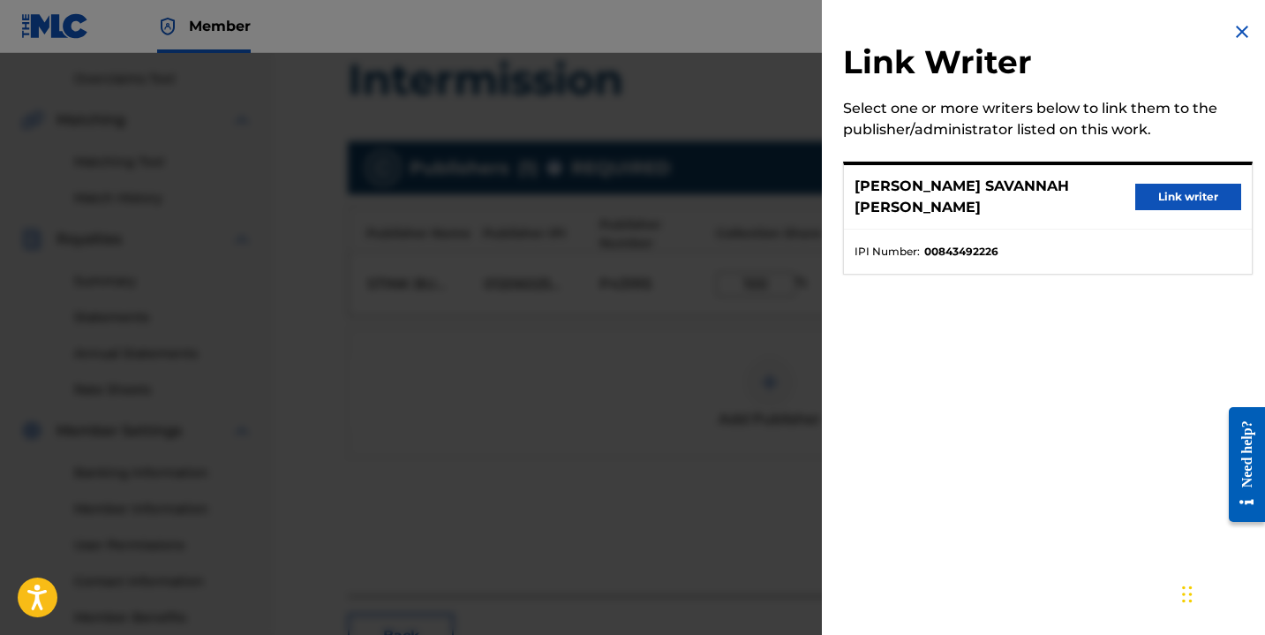
click at [1184, 184] on button "Link writer" at bounding box center [1188, 197] width 106 height 26
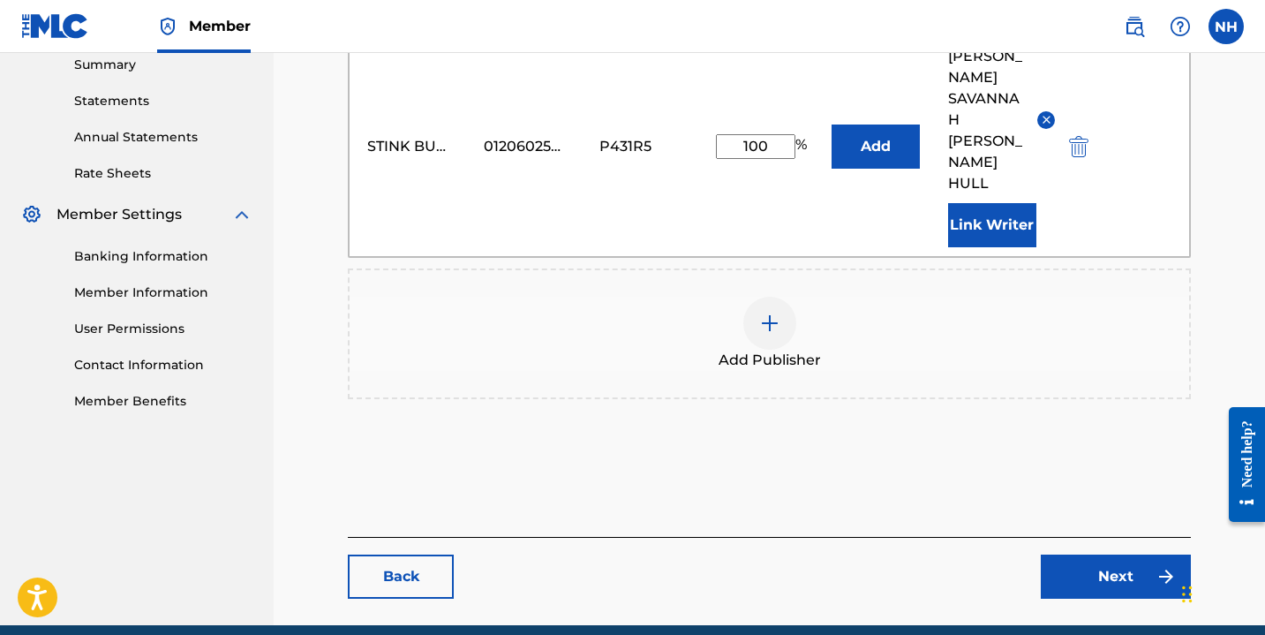
scroll to position [590, 0]
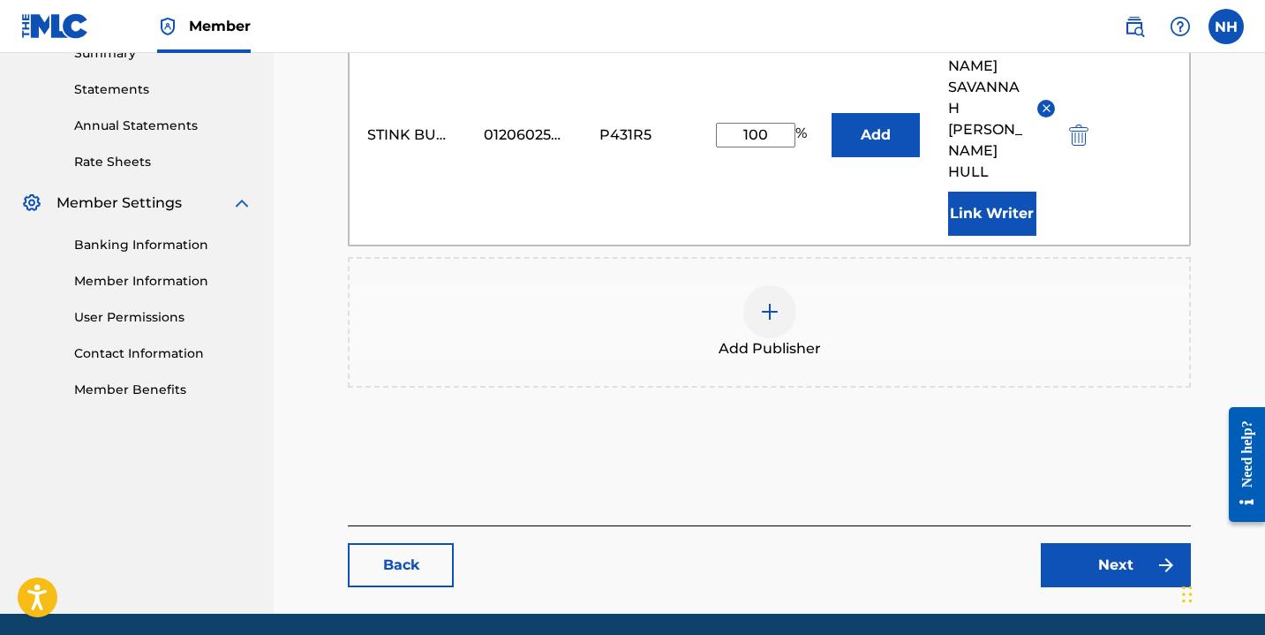
click at [1067, 543] on link "Next" at bounding box center [1116, 565] width 150 height 44
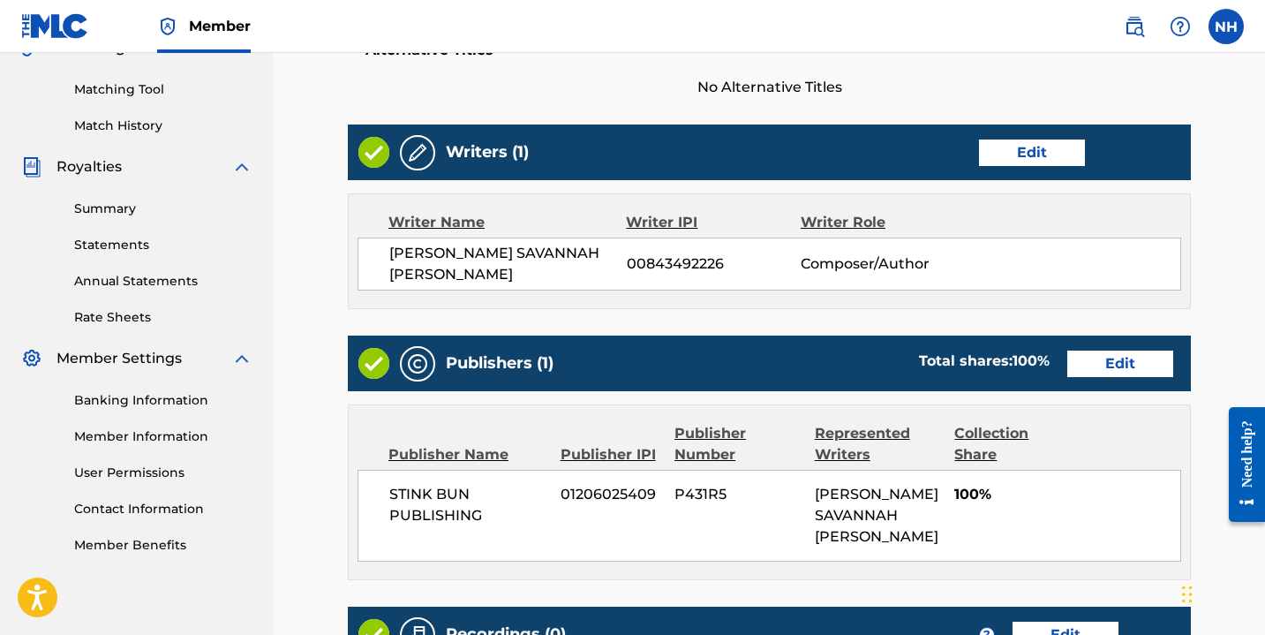
scroll to position [709, 0]
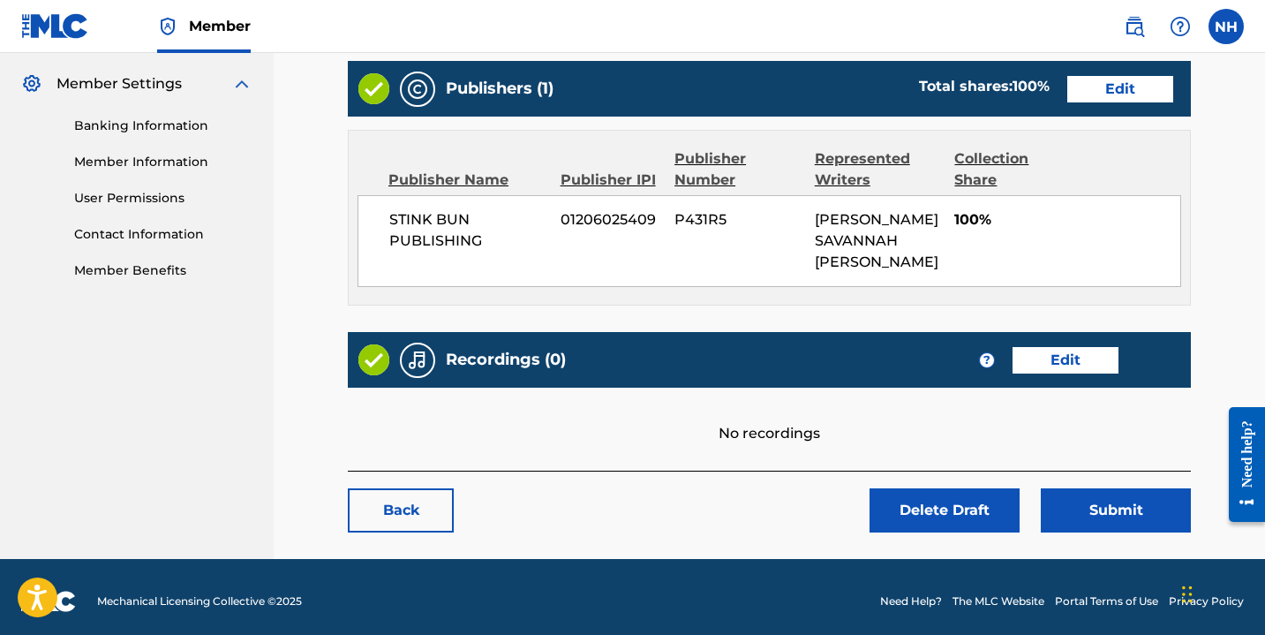
click at [1050, 353] on link "Edit" at bounding box center [1065, 360] width 106 height 26
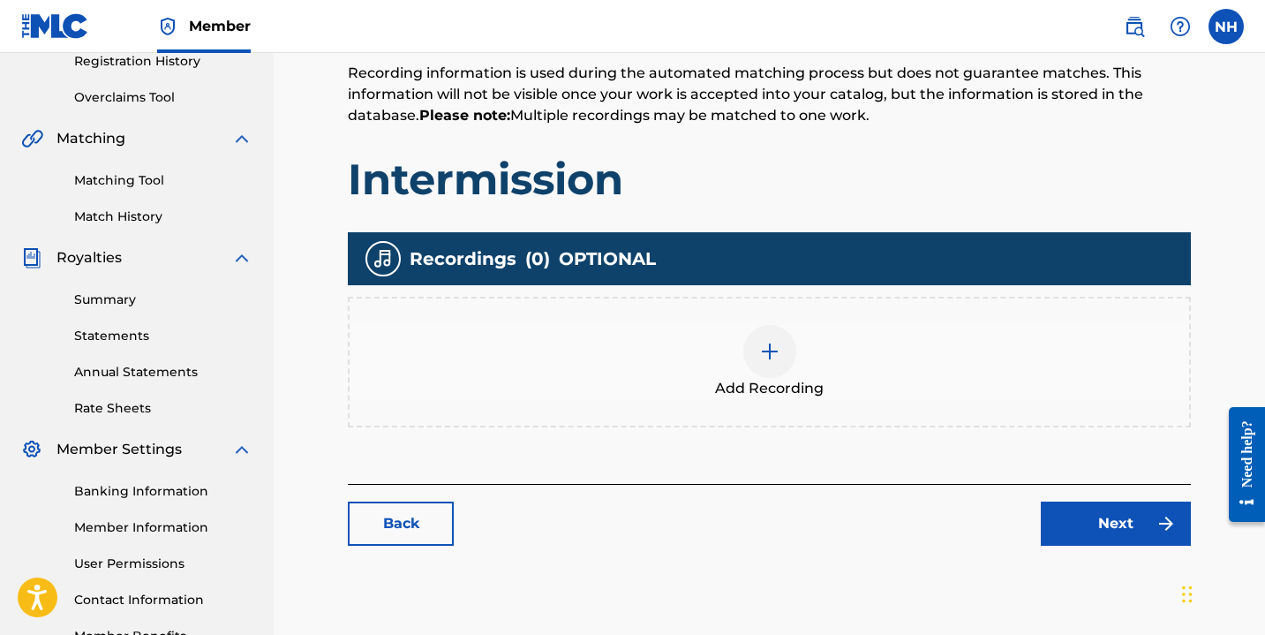
scroll to position [365, 0]
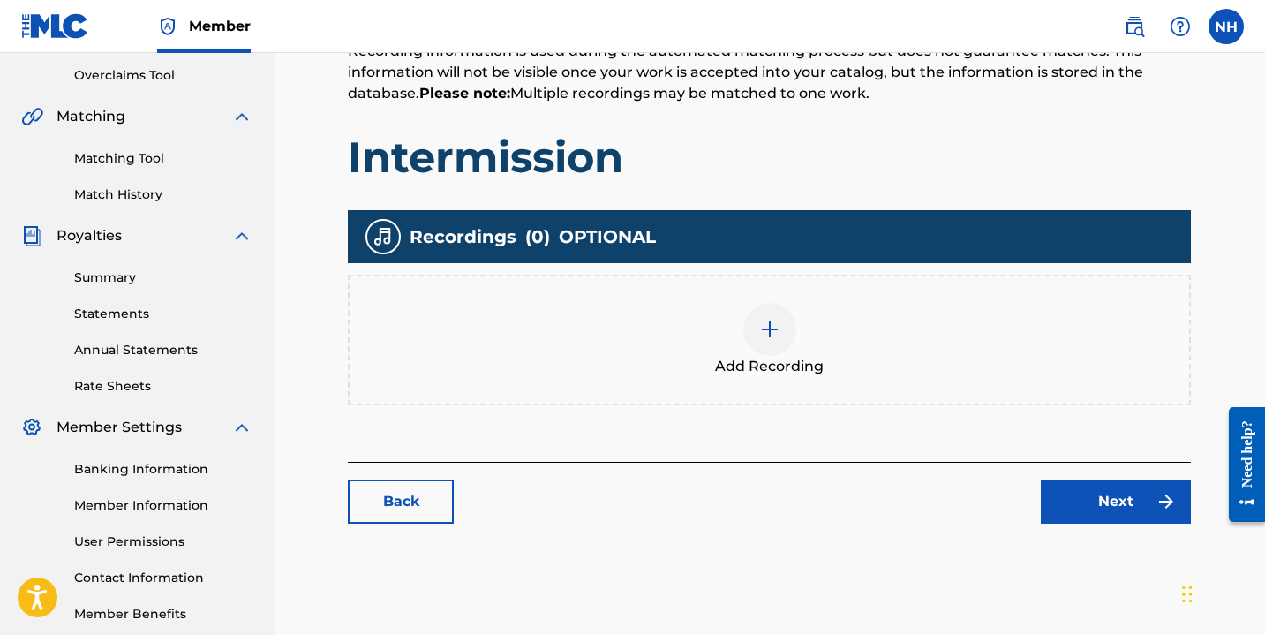
click at [773, 336] on img at bounding box center [769, 329] width 21 height 21
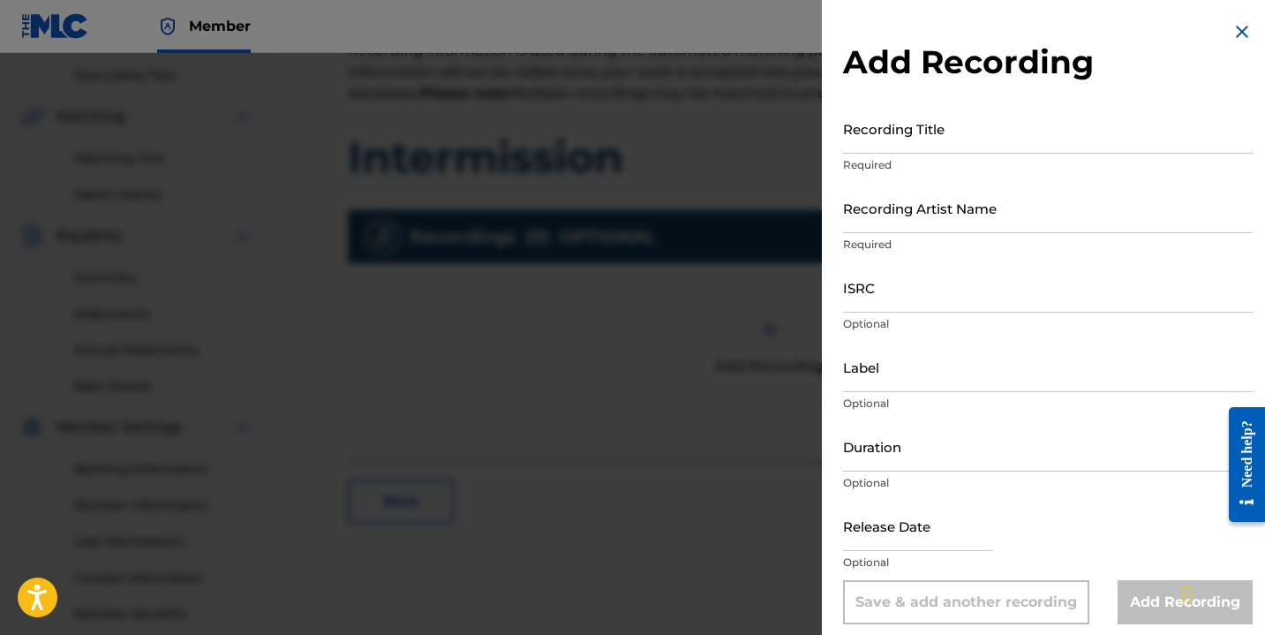
click at [896, 112] on input "Recording Title" at bounding box center [1048, 128] width 410 height 50
type input "Intermission"
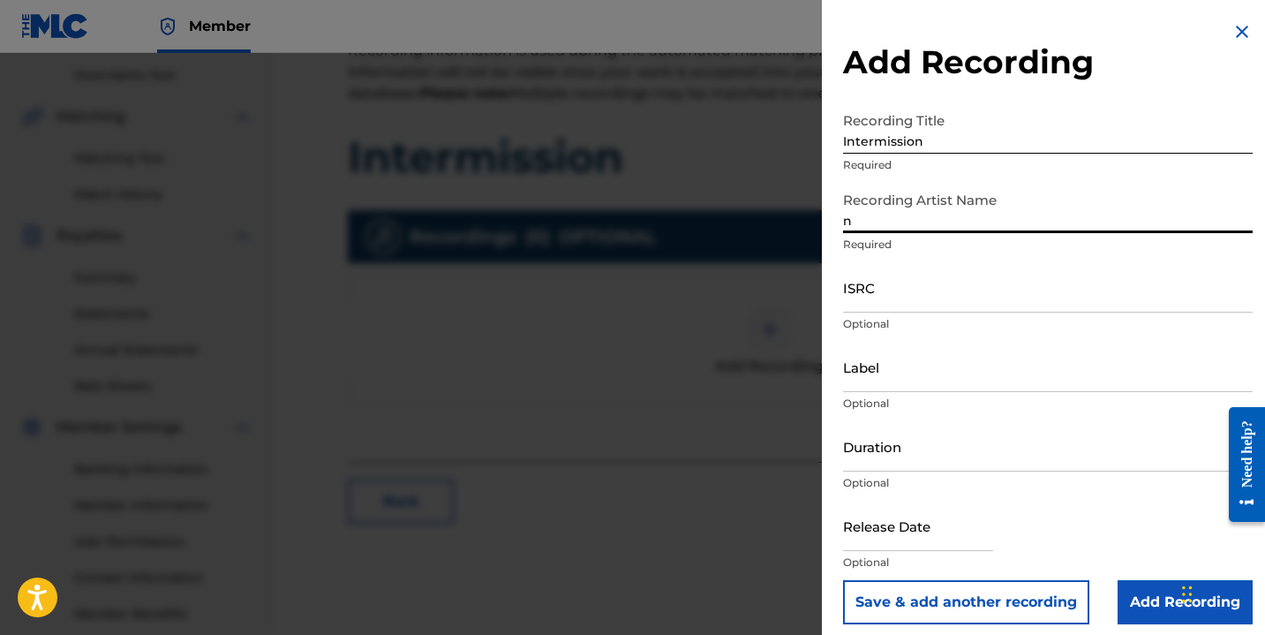
type input "Nayla Savannah"
click at [882, 305] on input "ISRC" at bounding box center [1048, 287] width 410 height 50
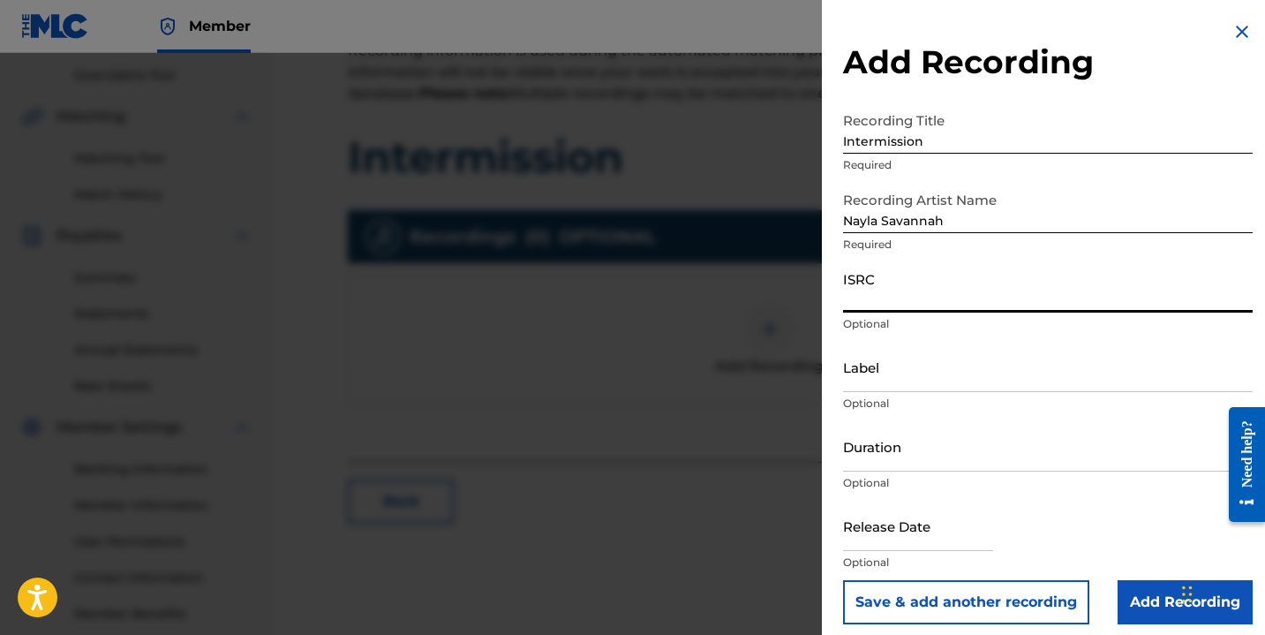
paste input "QZJG51943904"
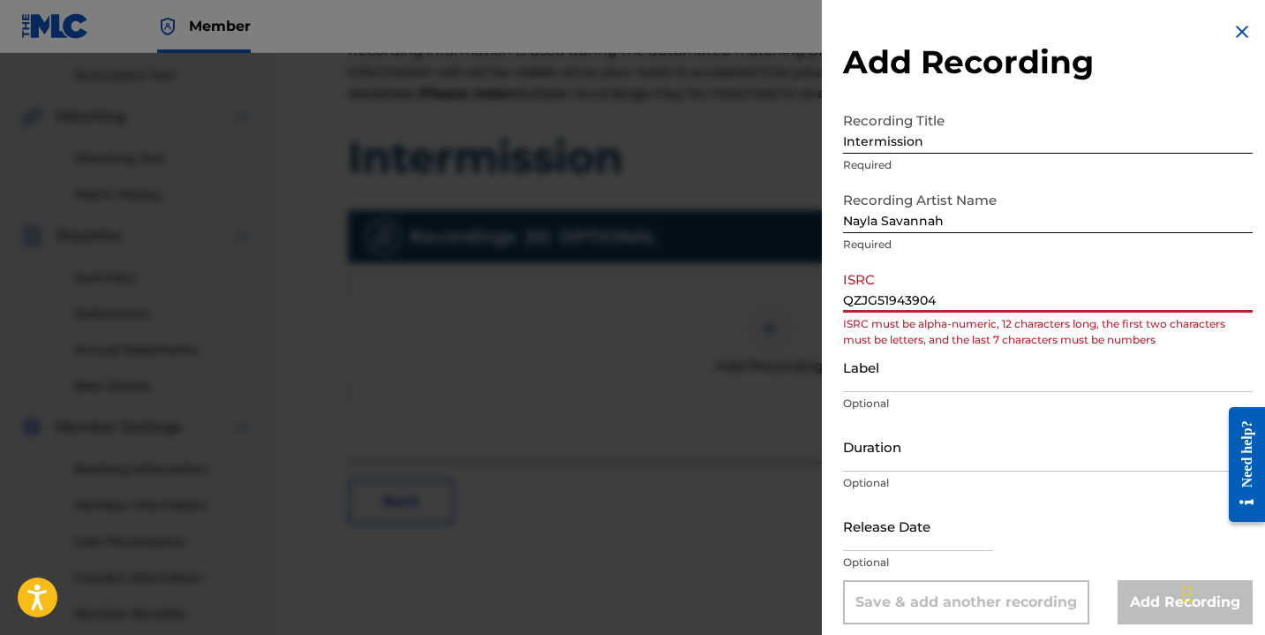
click at [870, 305] on input "QZJG51943904" at bounding box center [1048, 287] width 410 height 50
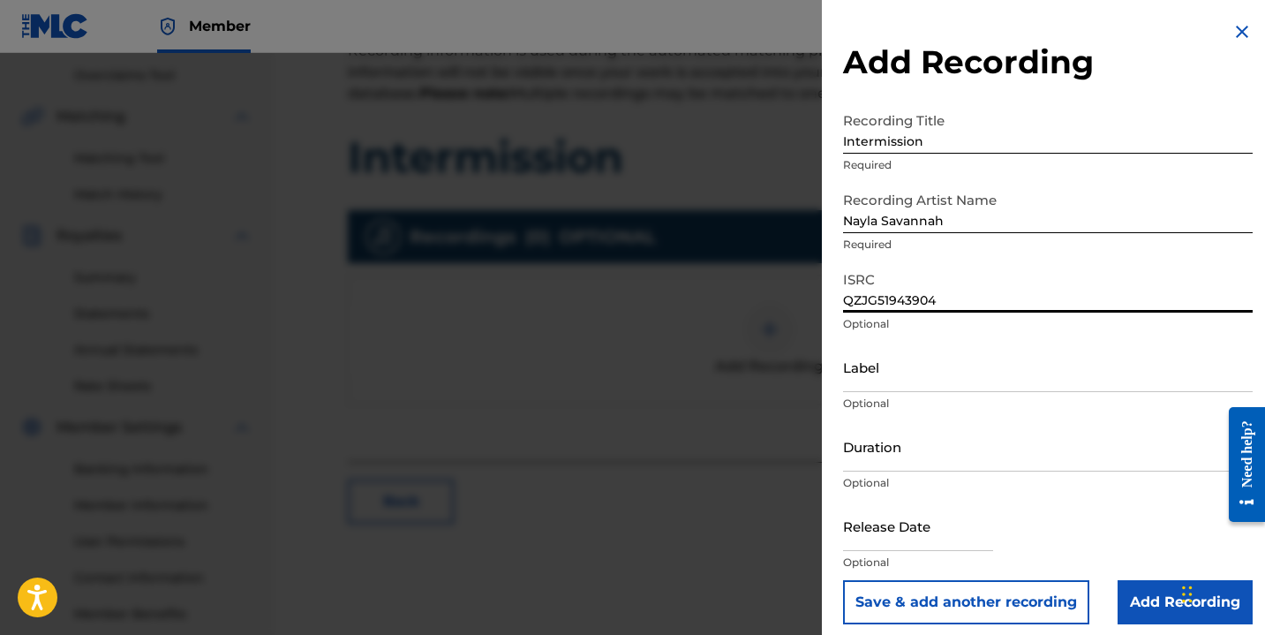
type input "QZJG51943904"
click at [881, 388] on input "Label" at bounding box center [1048, 367] width 410 height 50
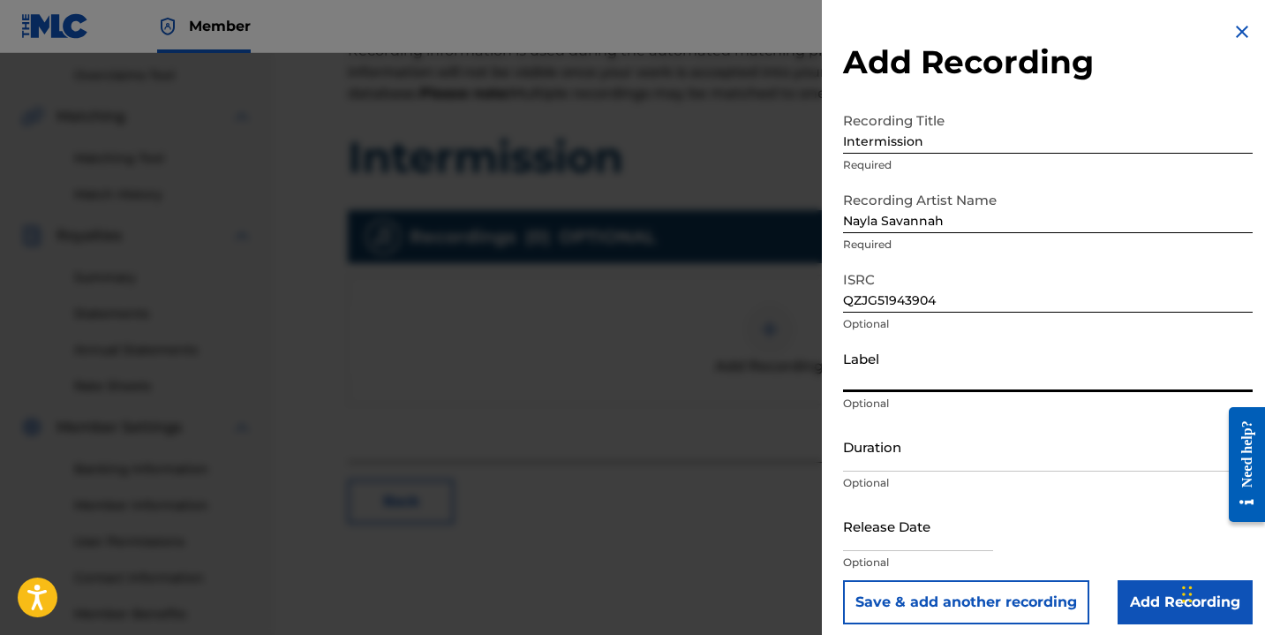
type input "The Winchester Group"
click at [924, 461] on input "Duration" at bounding box center [1048, 446] width 410 height 50
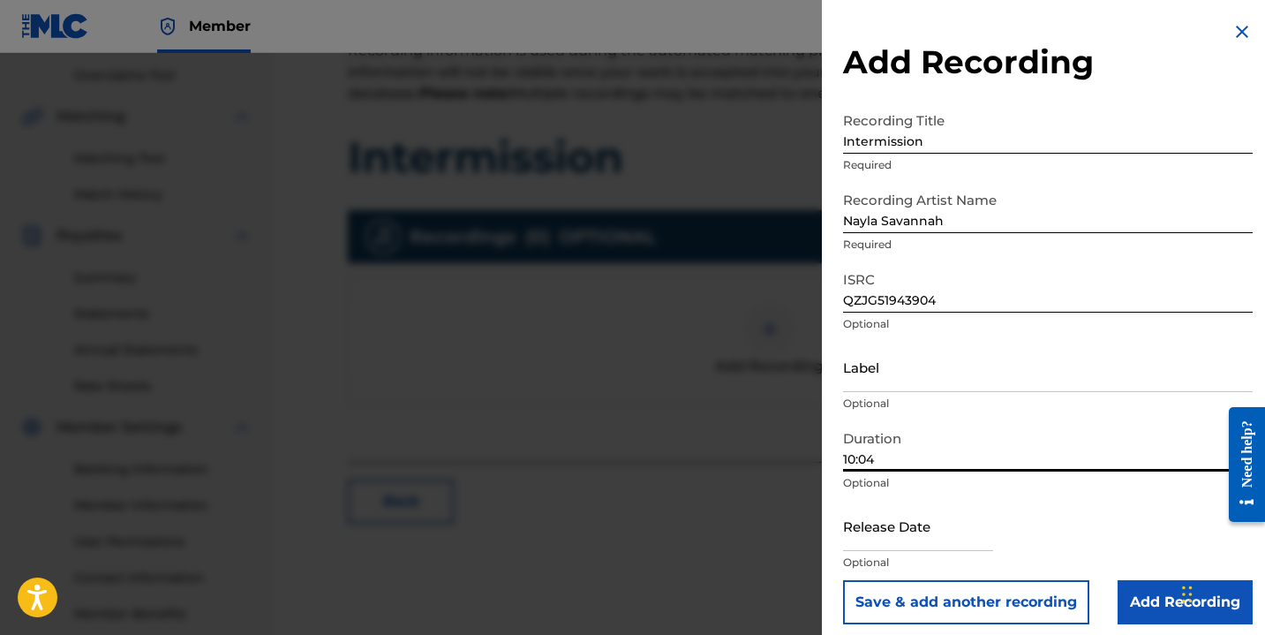
type input "10:04"
click at [926, 517] on input "text" at bounding box center [918, 525] width 150 height 50
select select "7"
select select "2025"
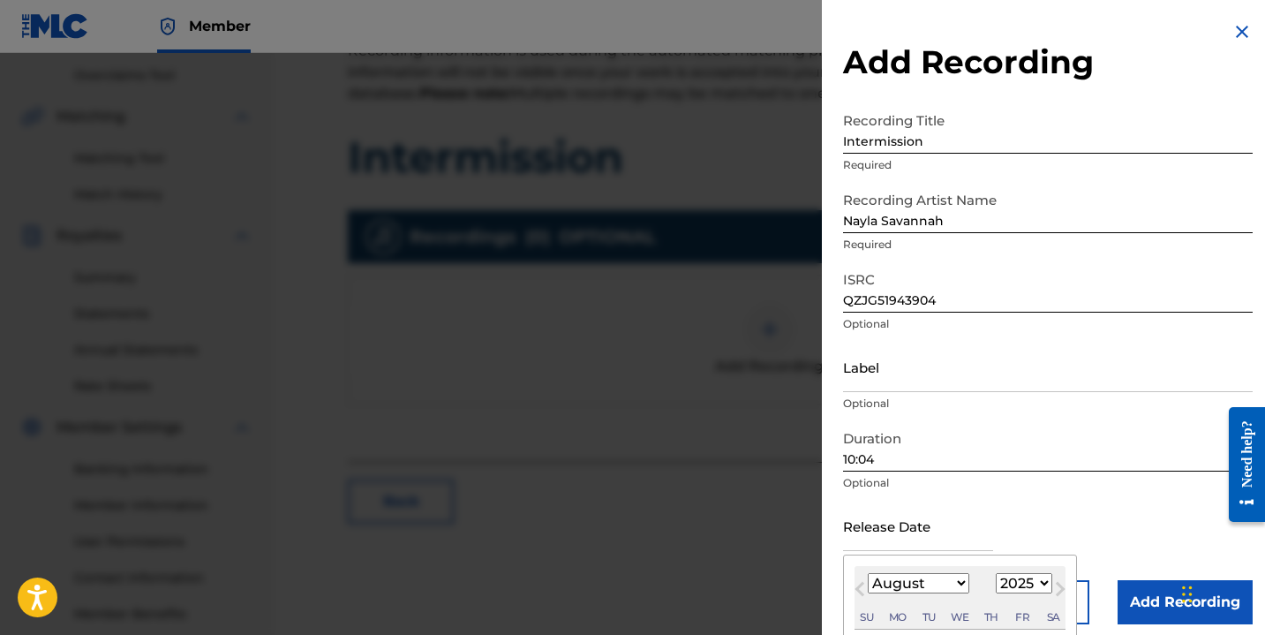
type input "[DATE]"
select select "9"
select select "2019"
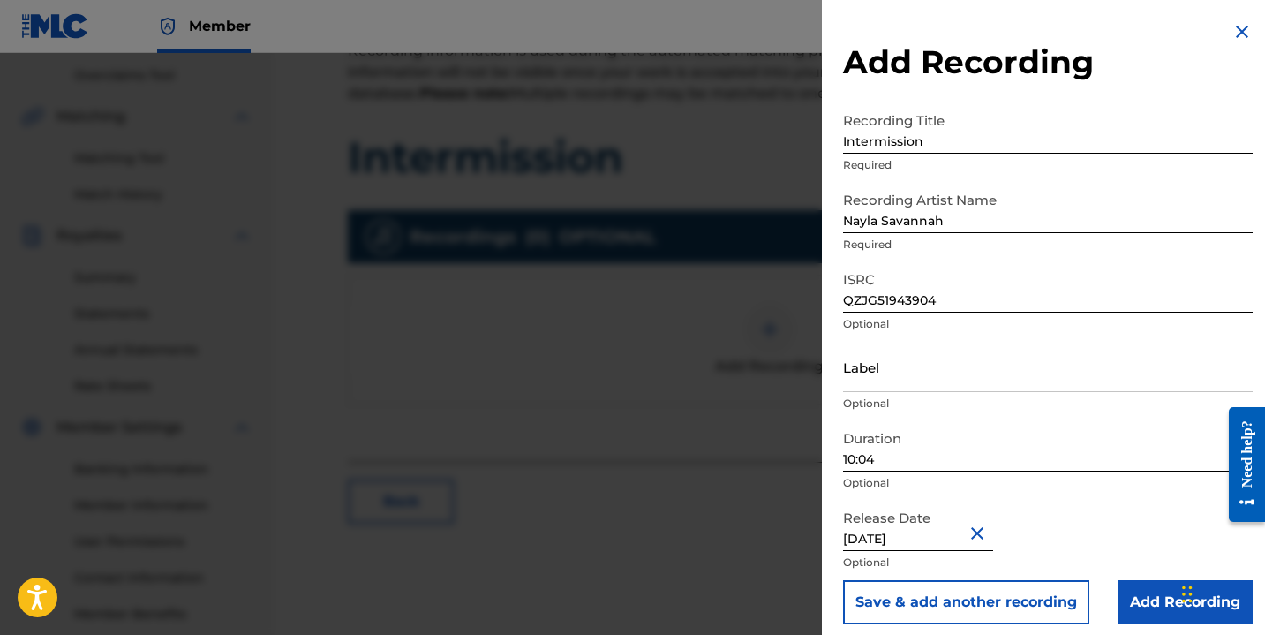
click at [1062, 540] on div "Release Date [DATE] Optional" at bounding box center [1048, 539] width 410 height 79
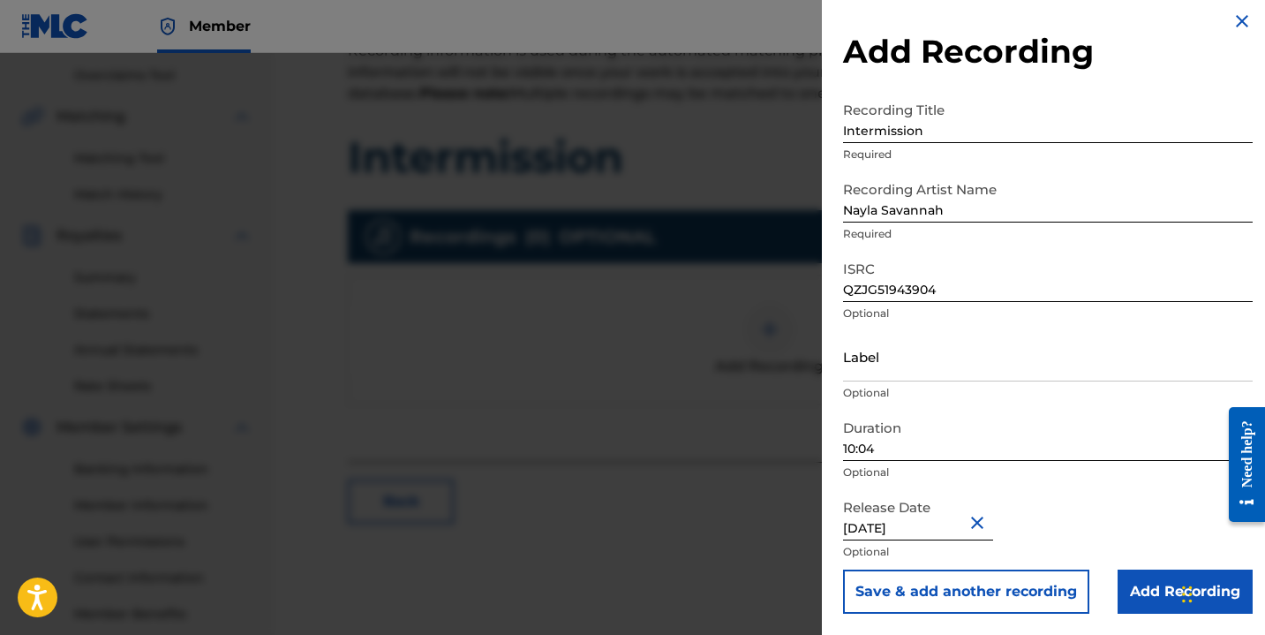
click at [1136, 587] on input "Add Recording" at bounding box center [1185, 591] width 135 height 44
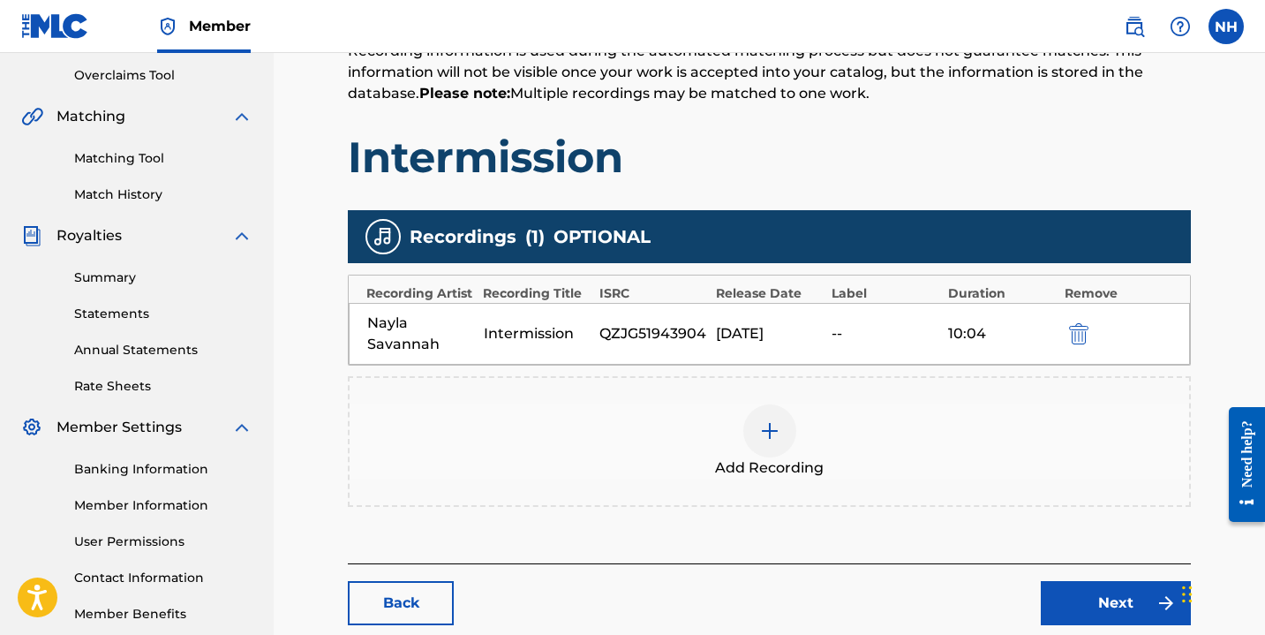
scroll to position [463, 0]
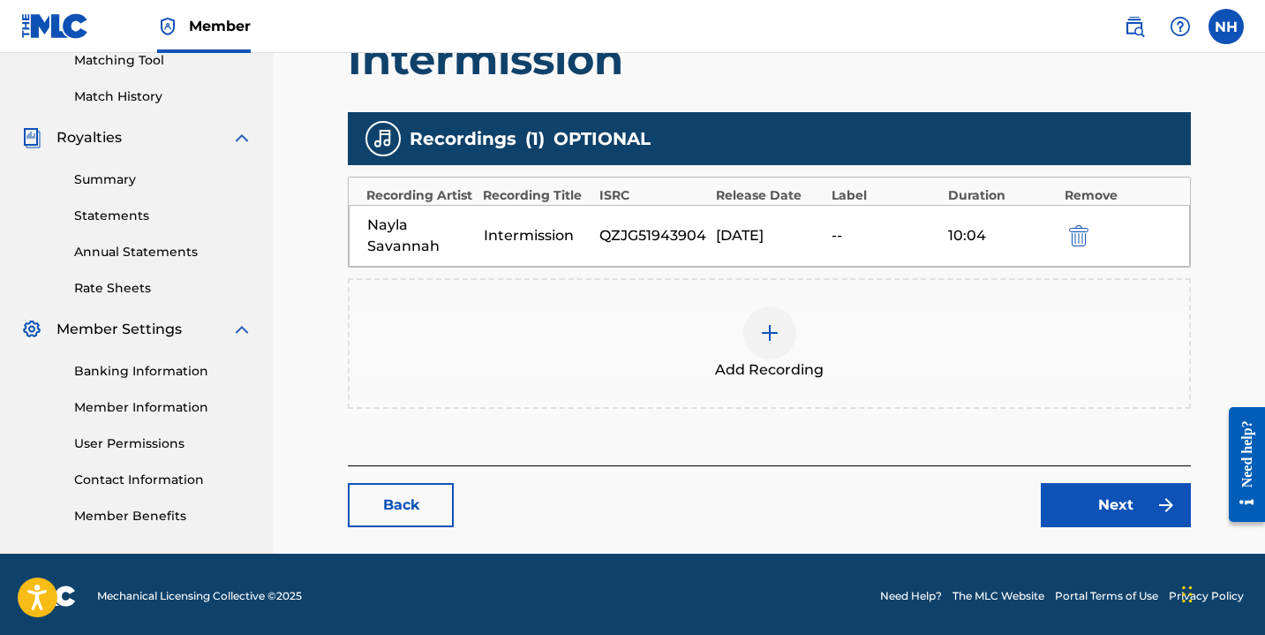
click at [1072, 519] on link "Next" at bounding box center [1116, 505] width 150 height 44
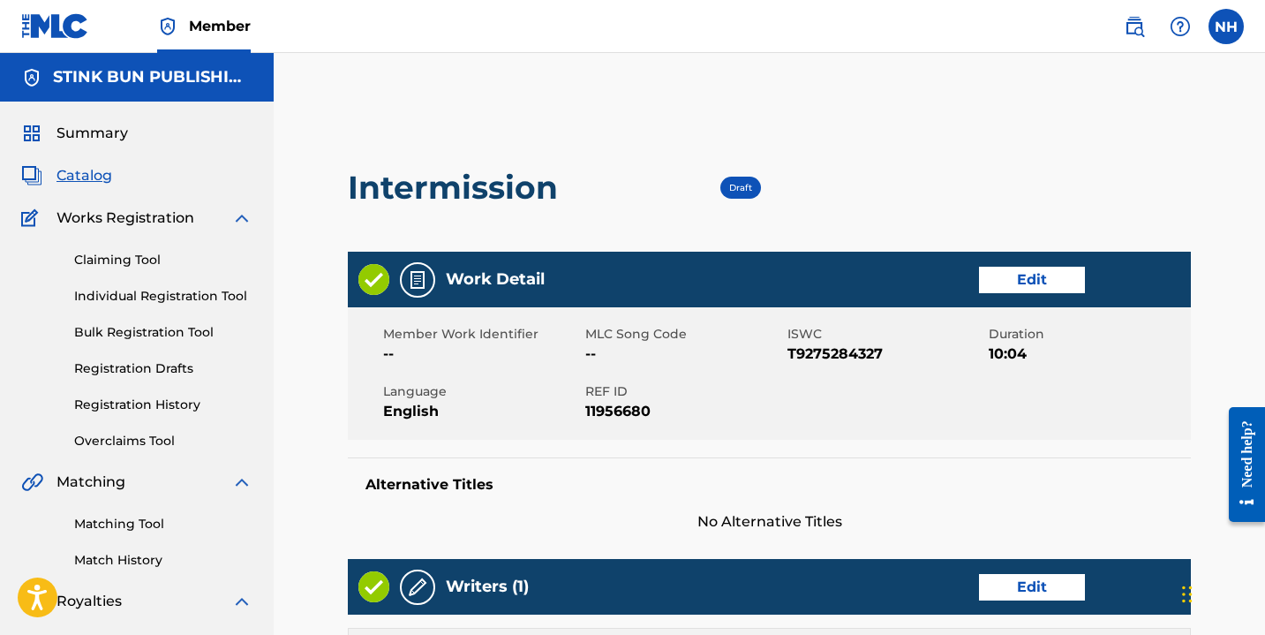
scroll to position [767, 0]
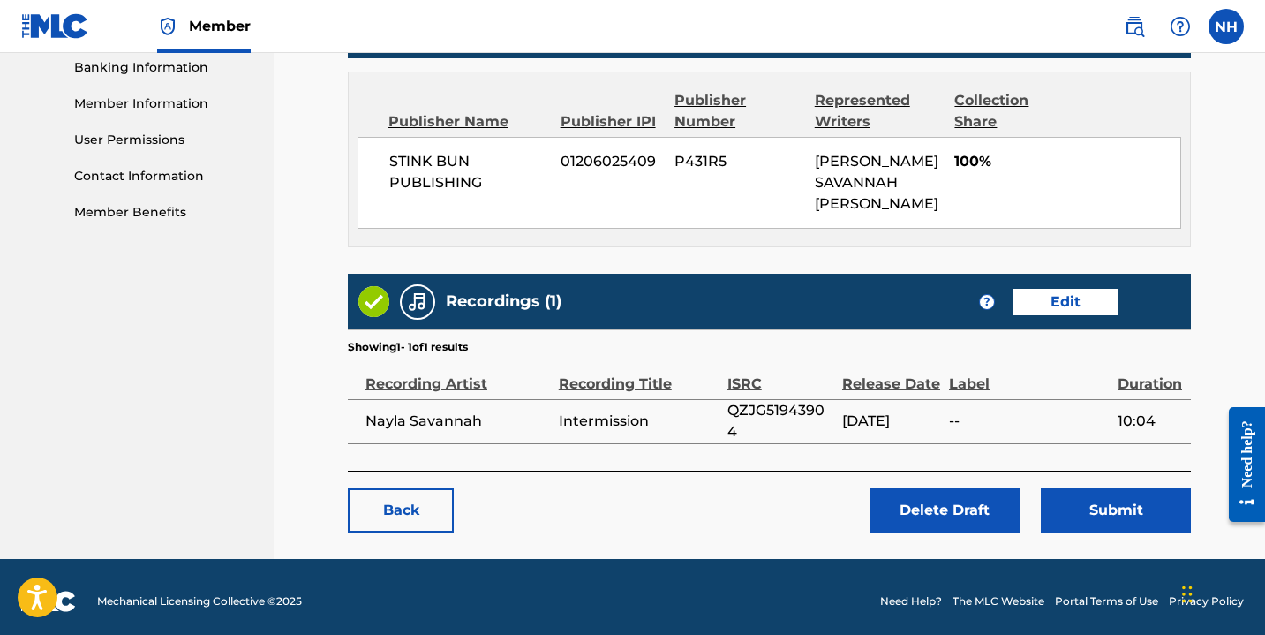
click at [1082, 472] on div "Back Delete Draft Submit" at bounding box center [769, 501] width 843 height 62
click at [1085, 495] on button "Submit" at bounding box center [1116, 510] width 150 height 44
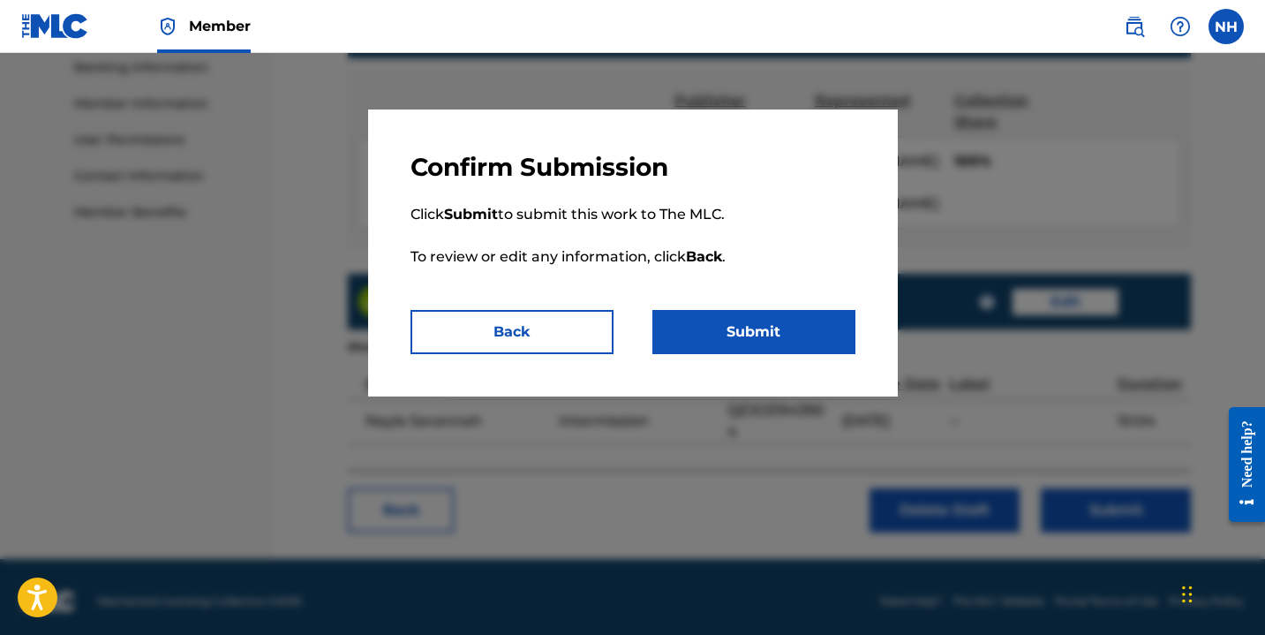
click at [770, 330] on button "Submit" at bounding box center [753, 332] width 203 height 44
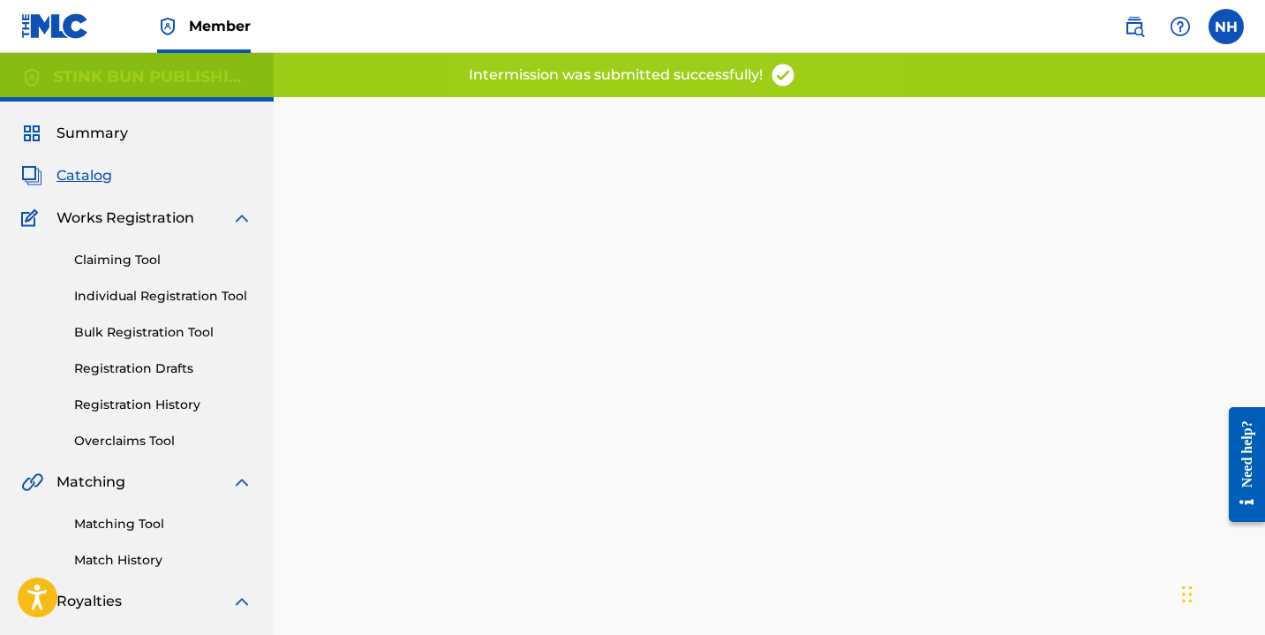
click at [153, 372] on link "Registration Drafts" at bounding box center [163, 368] width 178 height 19
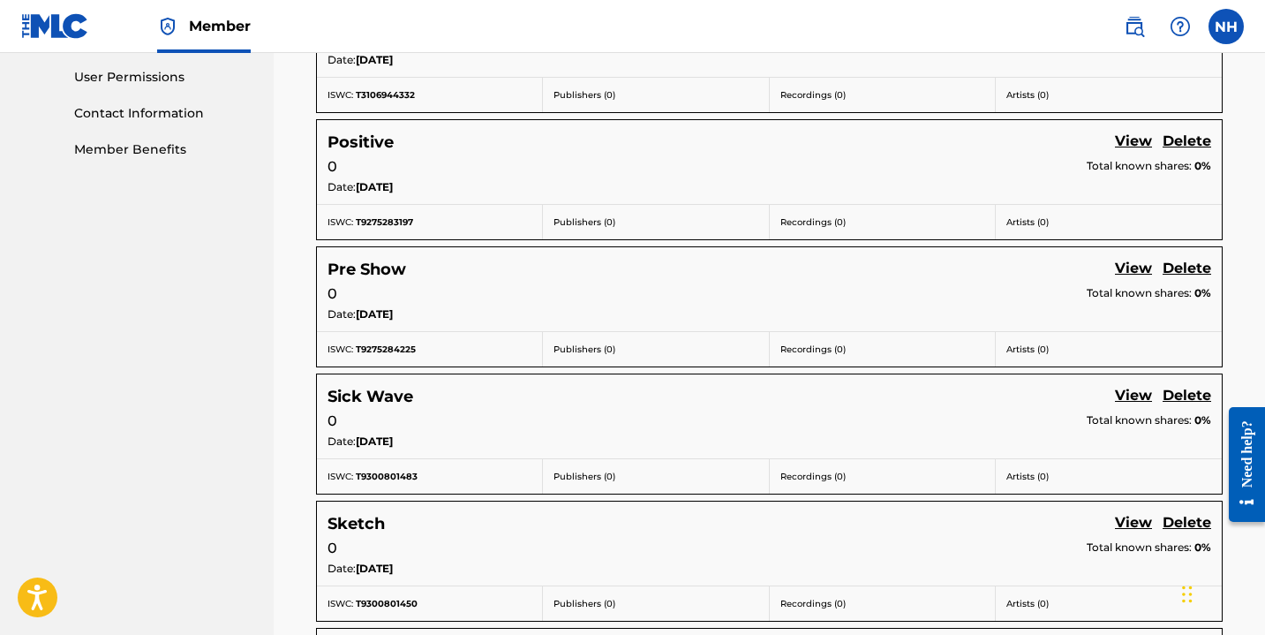
scroll to position [831, 0]
click at [1119, 136] on link "View" at bounding box center [1133, 142] width 37 height 24
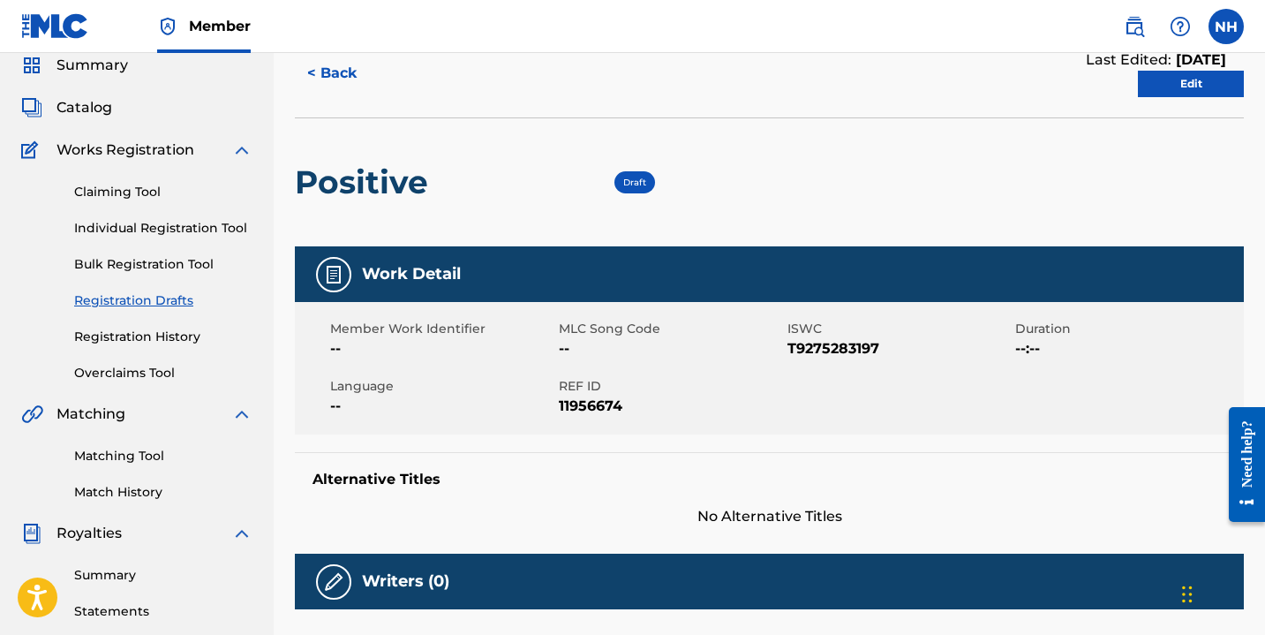
scroll to position [66, 0]
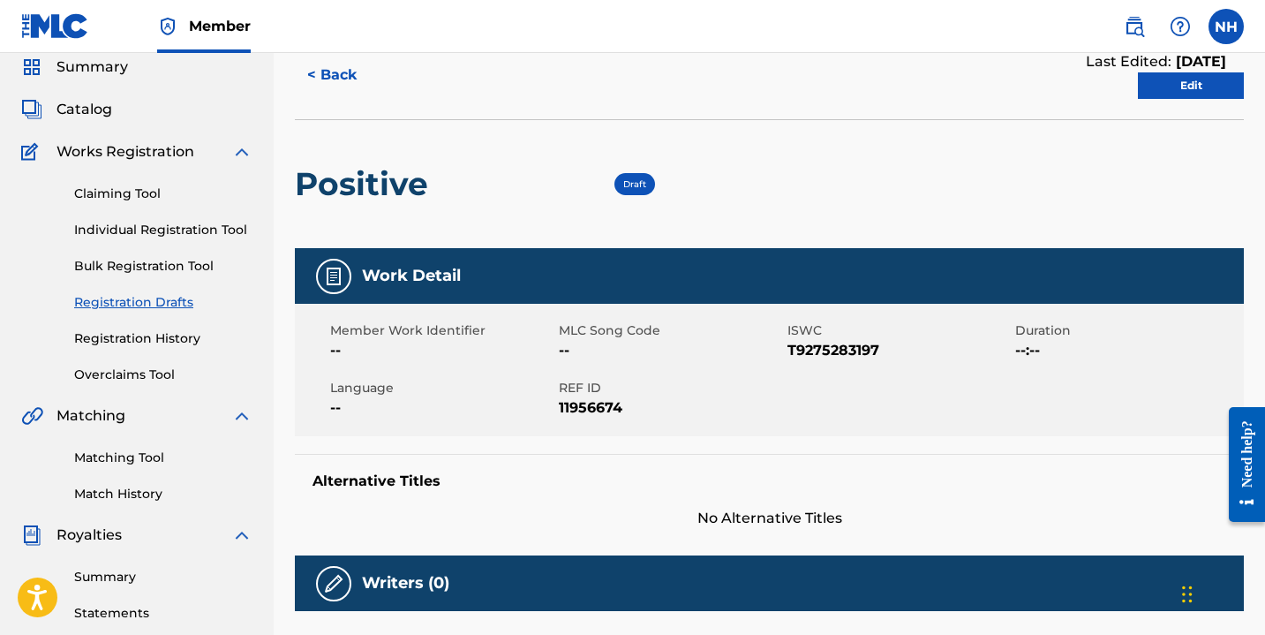
click at [1212, 88] on link "Edit" at bounding box center [1191, 85] width 106 height 26
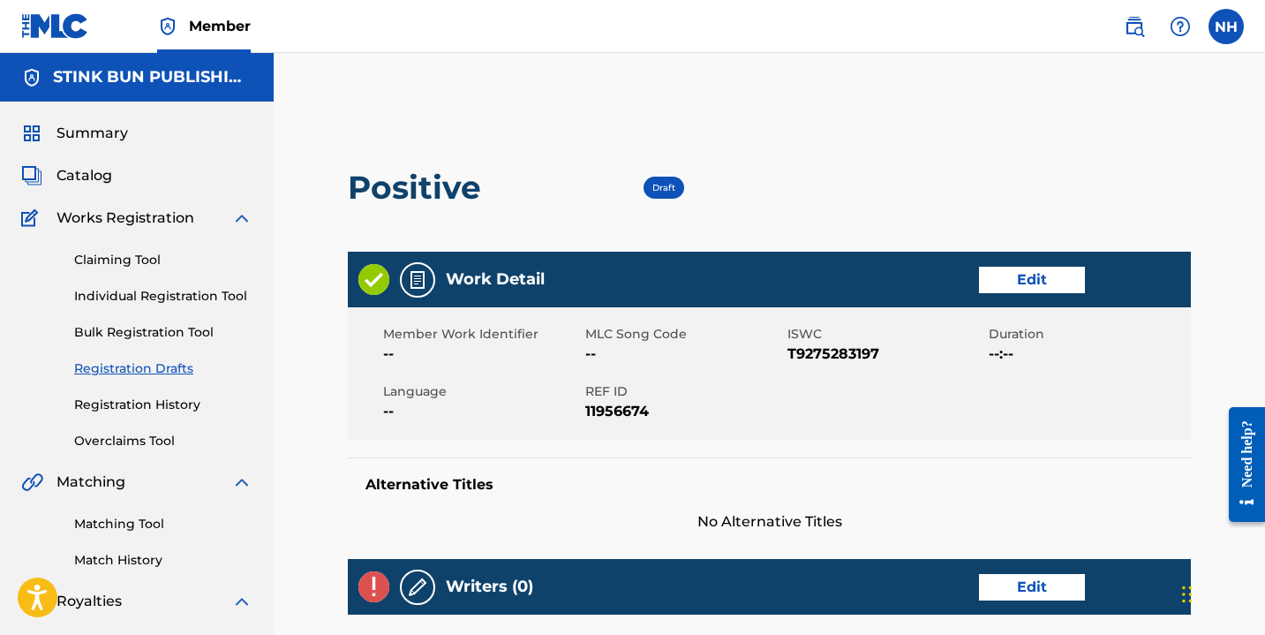
click at [1040, 280] on link "Edit" at bounding box center [1032, 280] width 106 height 26
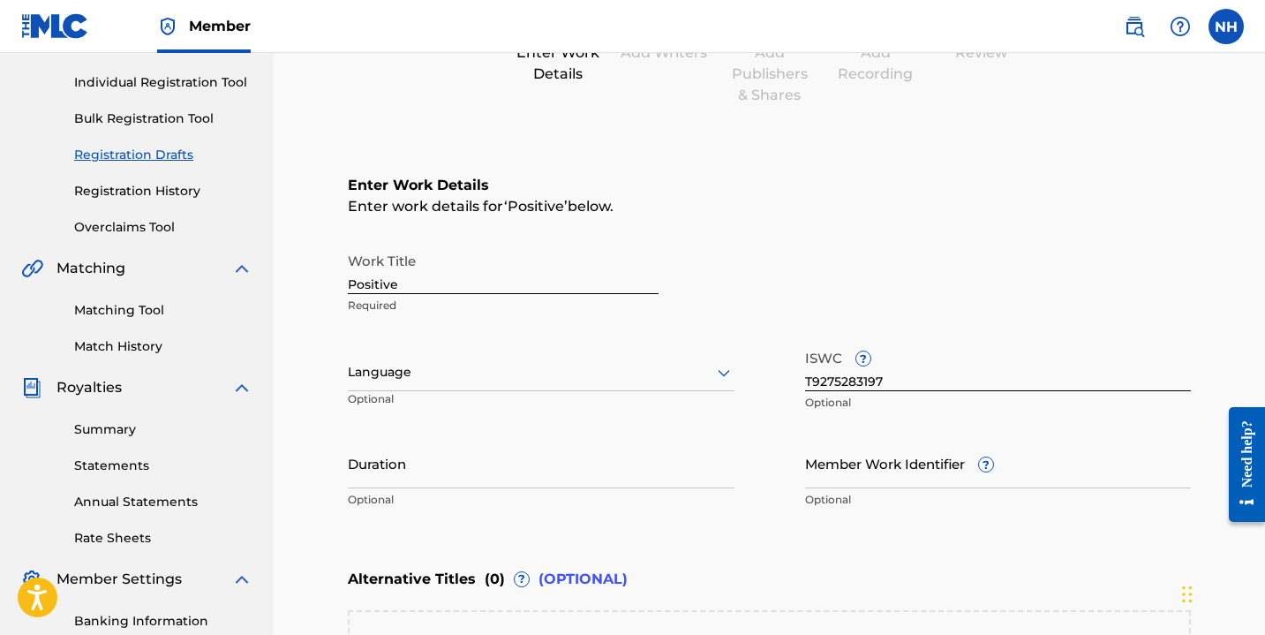
scroll to position [214, 0]
click at [502, 477] on input "Duration" at bounding box center [541, 462] width 387 height 50
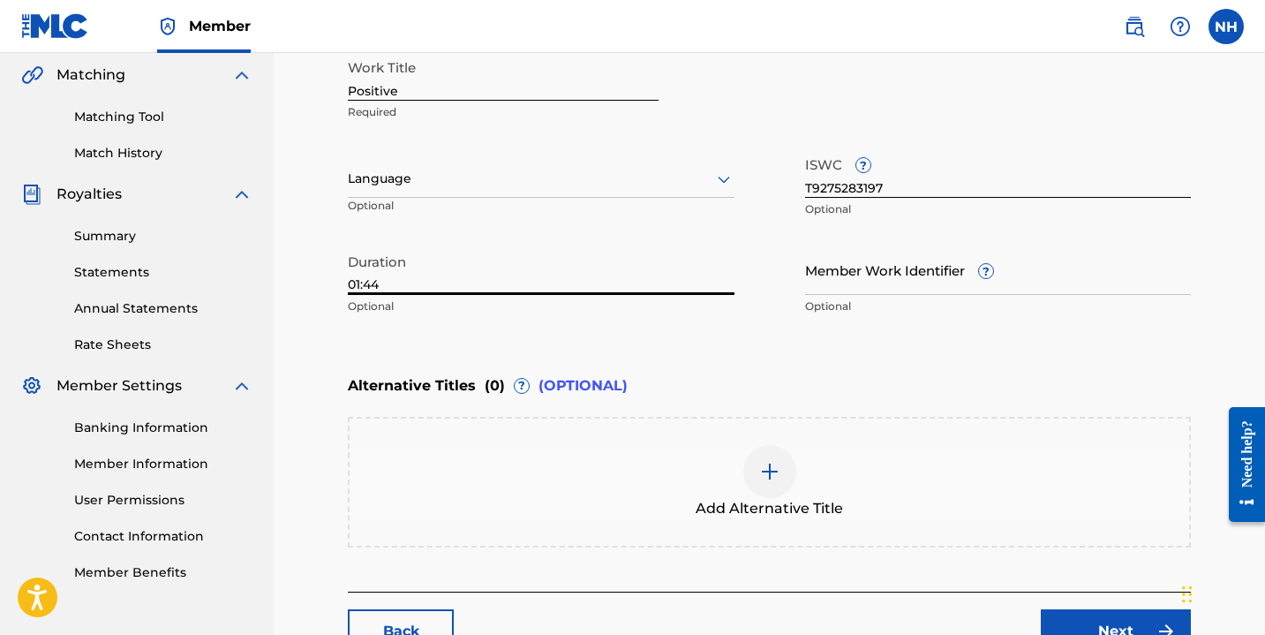
scroll to position [444, 0]
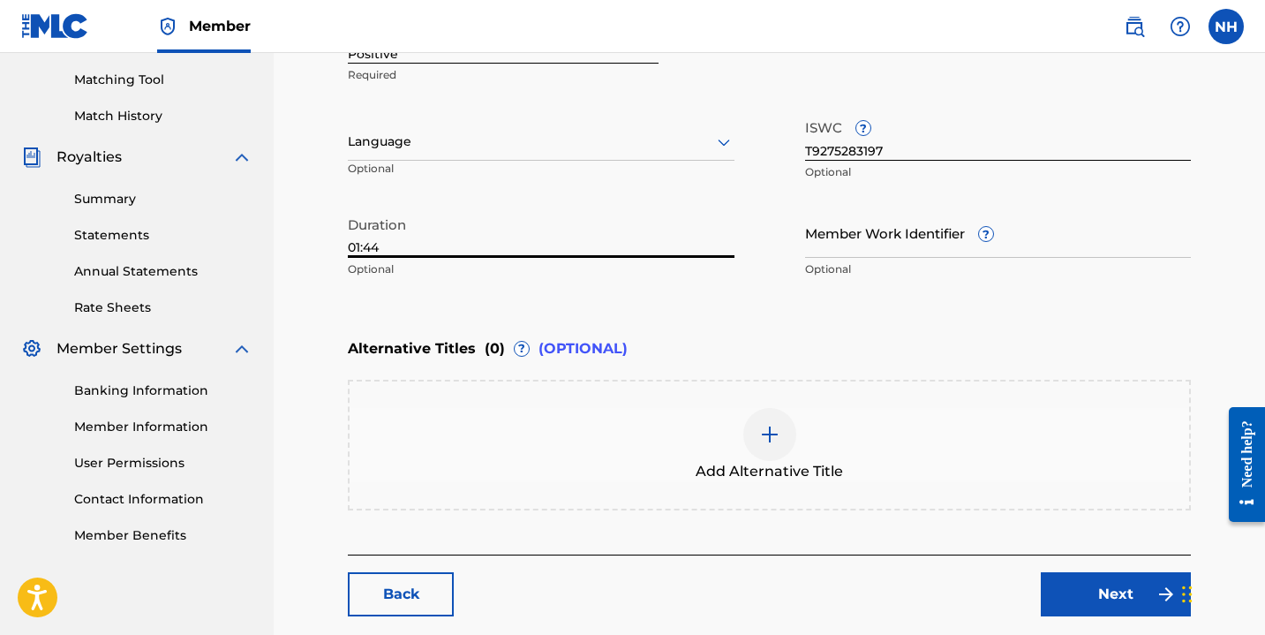
type input "01:44"
click at [1104, 581] on link "Next" at bounding box center [1116, 594] width 150 height 44
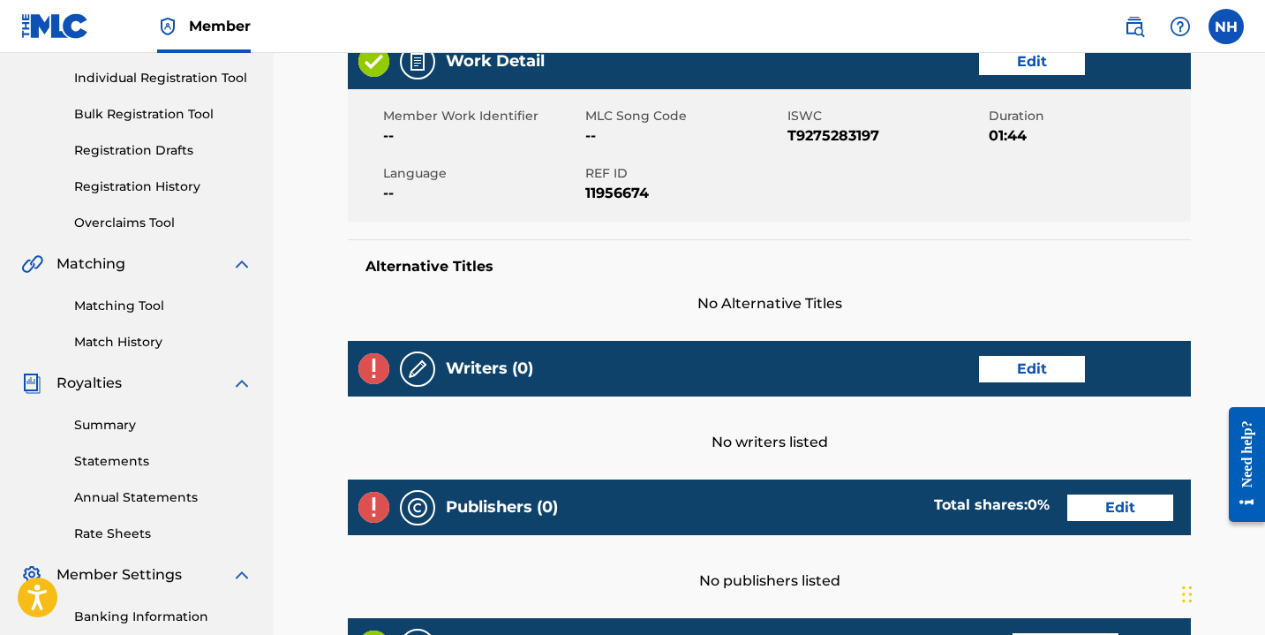
scroll to position [239, 0]
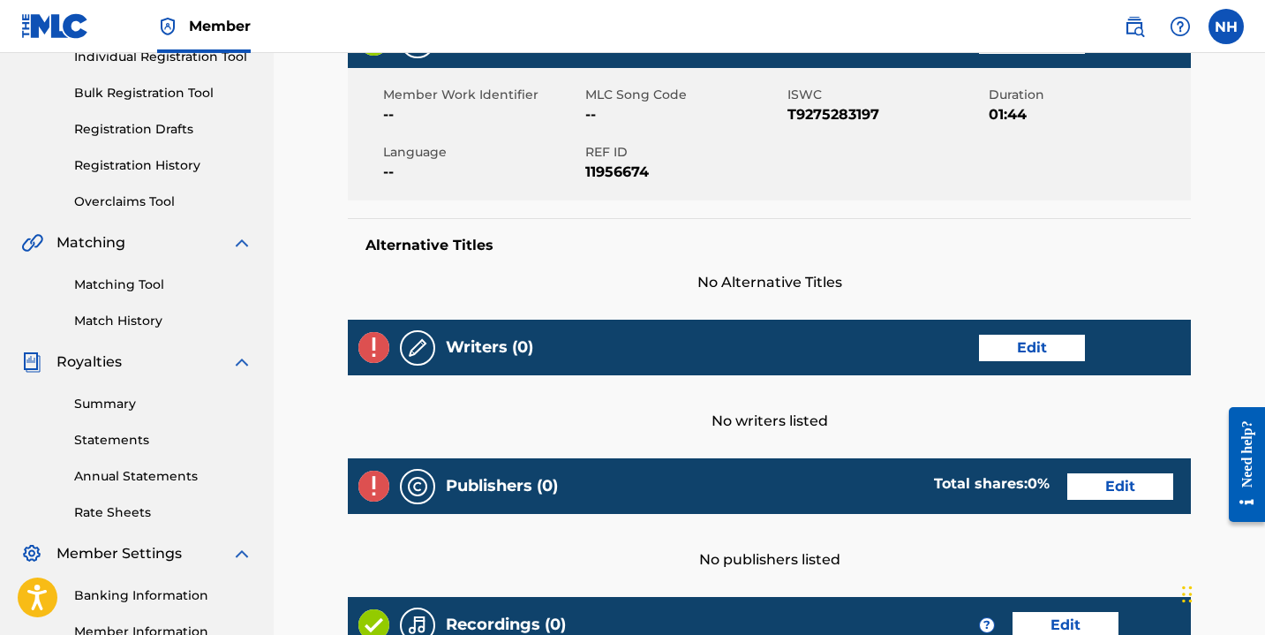
click at [1003, 368] on div "Writers (0) Edit" at bounding box center [769, 348] width 843 height 56
click at [1003, 354] on link "Edit" at bounding box center [1032, 348] width 106 height 26
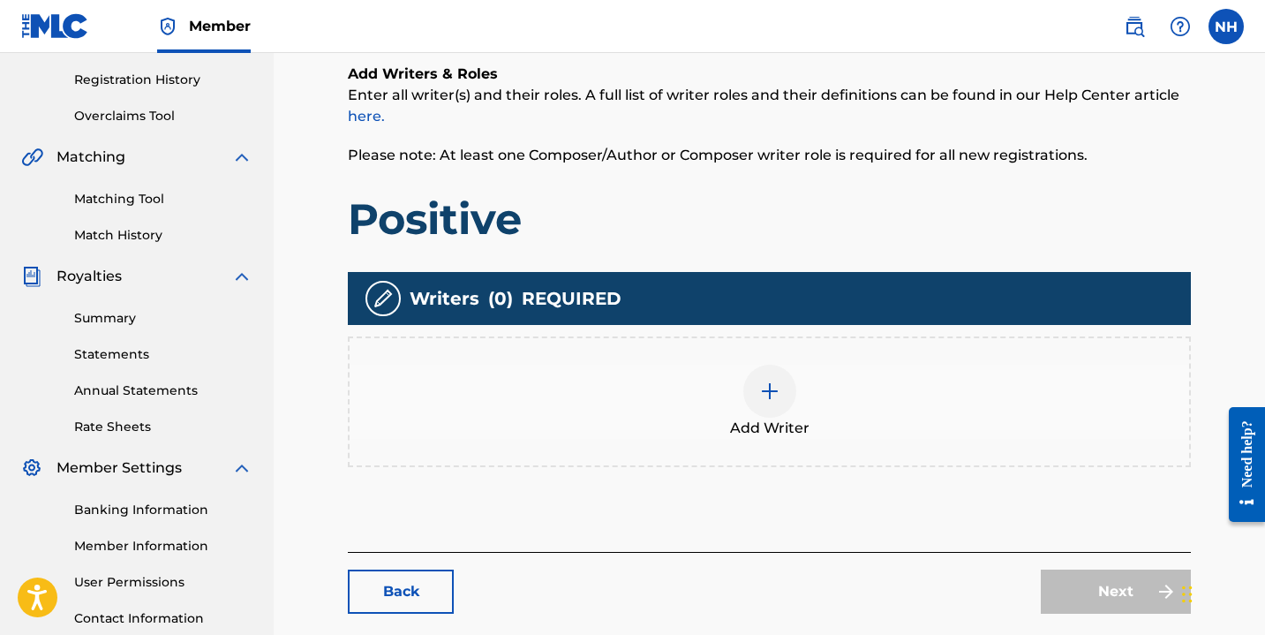
scroll to position [327, 0]
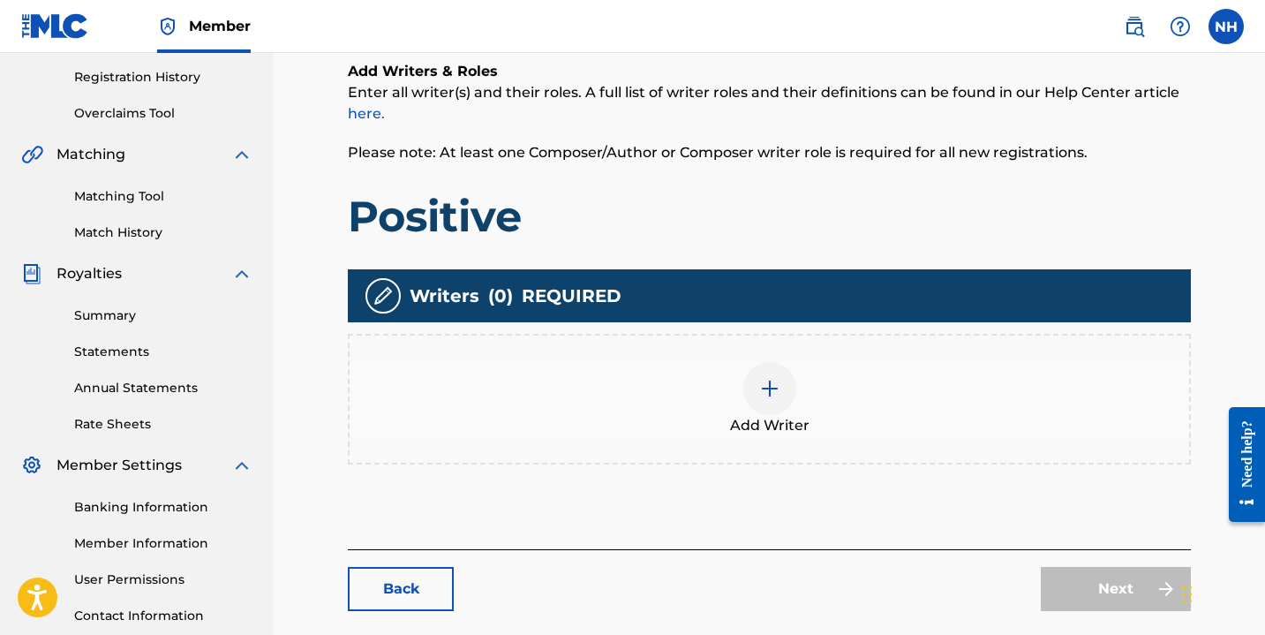
click at [772, 400] on div at bounding box center [769, 388] width 53 height 53
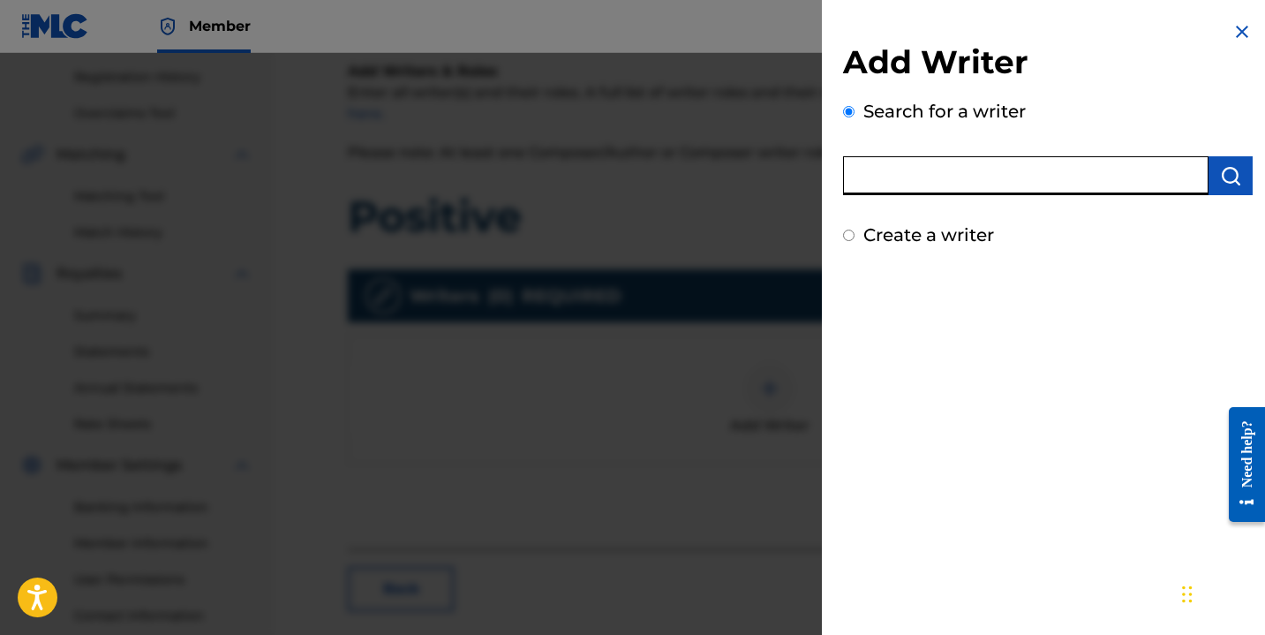
click at [937, 173] on input "text" at bounding box center [1025, 175] width 365 height 39
type input "Nayla Savannah"
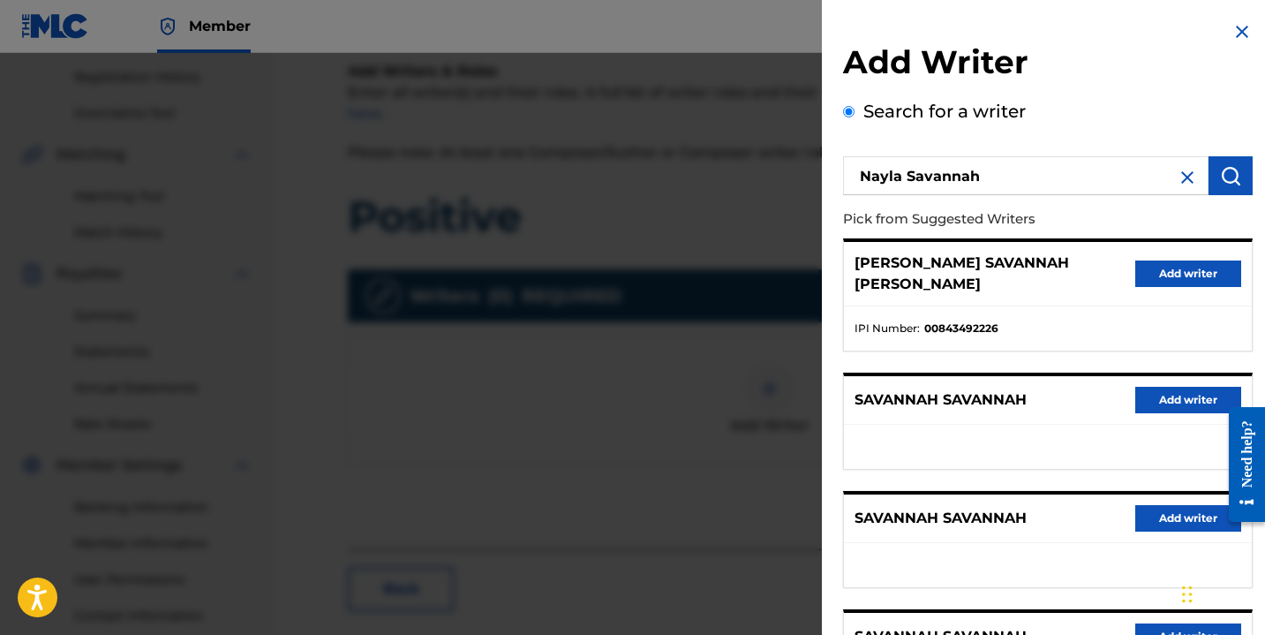
click at [1170, 260] on button "Add writer" at bounding box center [1188, 273] width 106 height 26
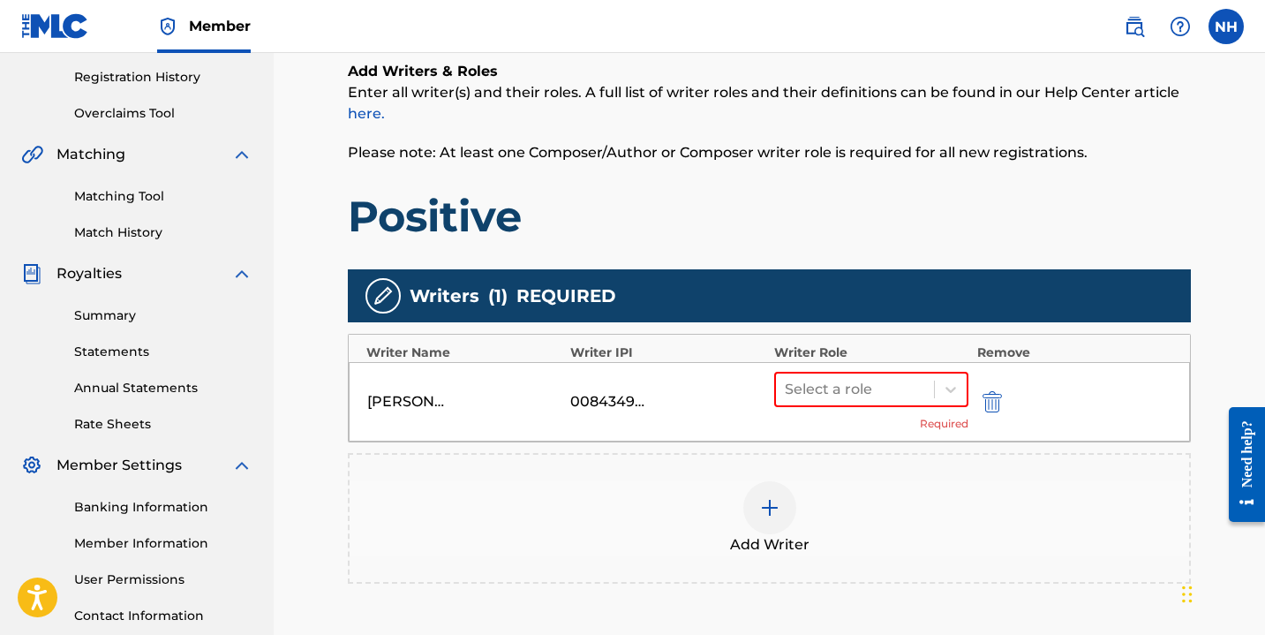
click at [859, 410] on div "Select a role Required" at bounding box center [871, 402] width 194 height 60
click at [852, 388] on div at bounding box center [855, 389] width 140 height 25
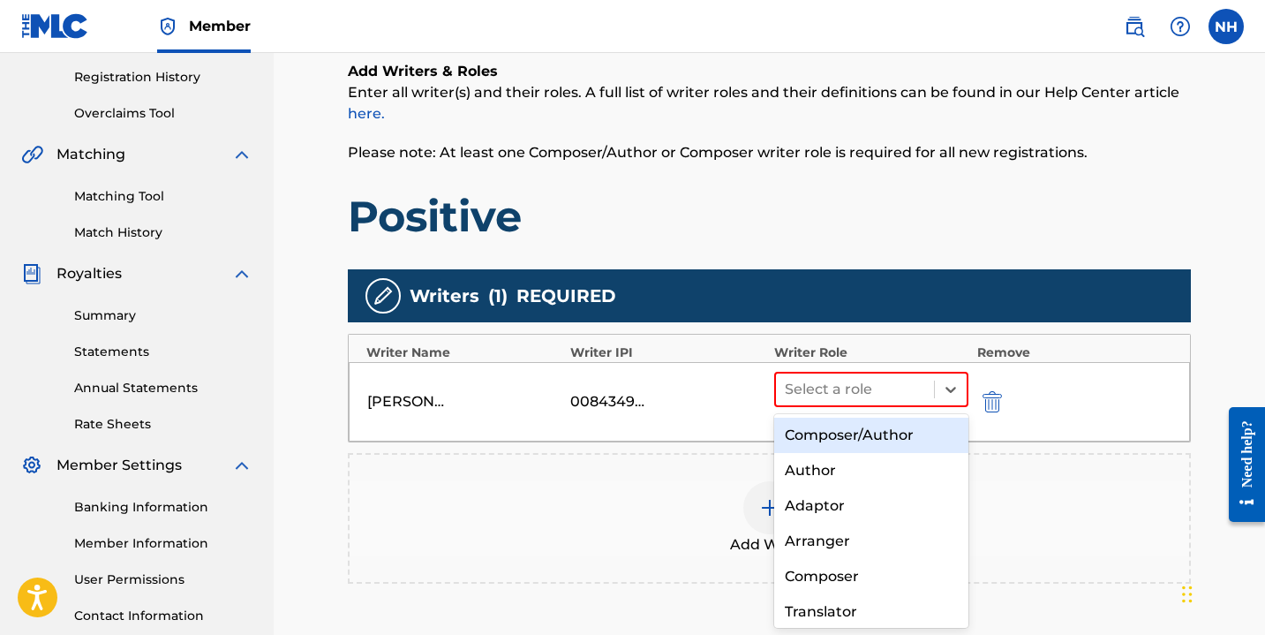
click at [855, 429] on div "Composer/Author" at bounding box center [871, 435] width 194 height 35
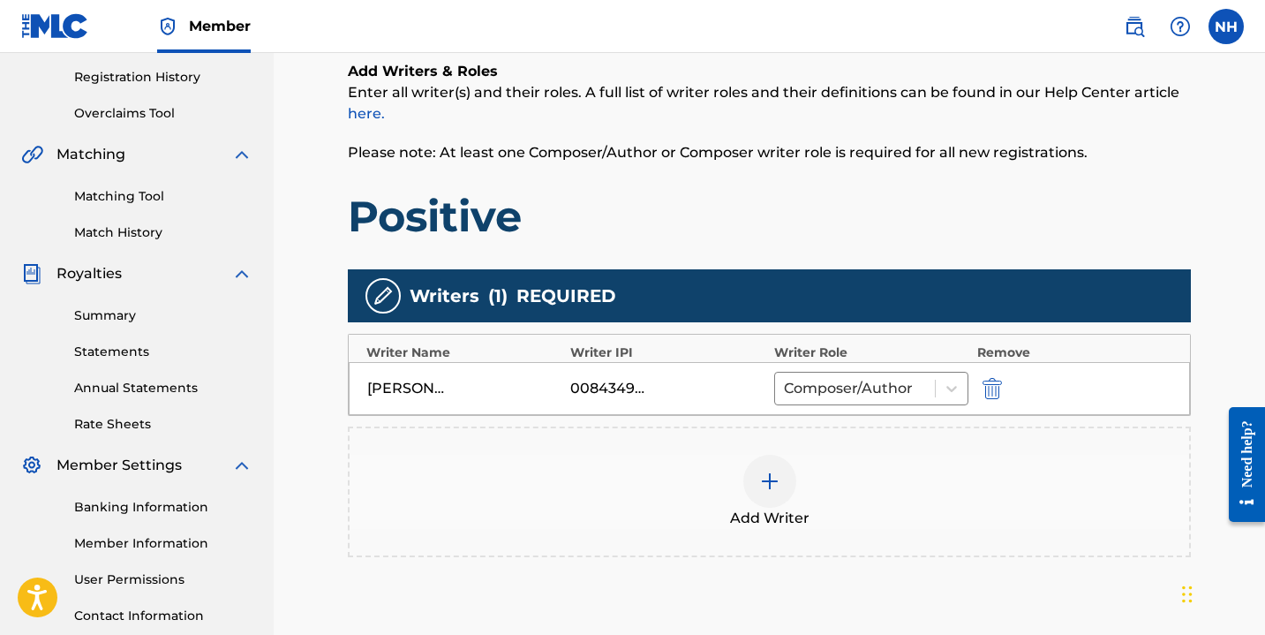
scroll to position [508, 0]
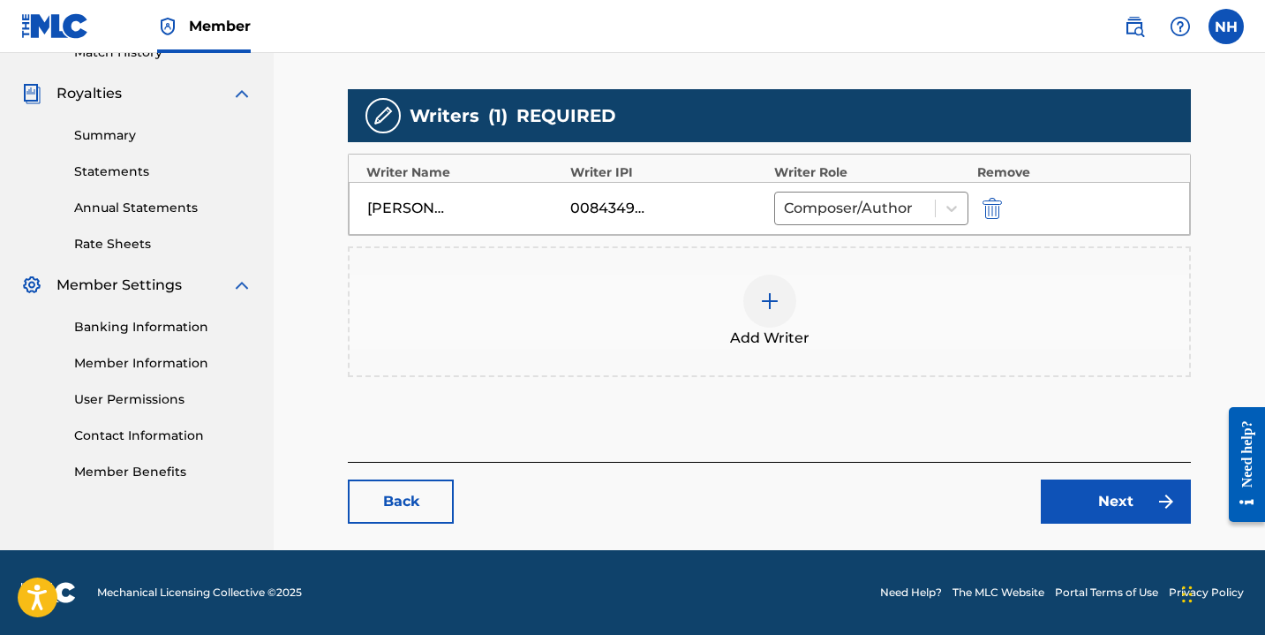
click at [1079, 491] on link "Next" at bounding box center [1116, 501] width 150 height 44
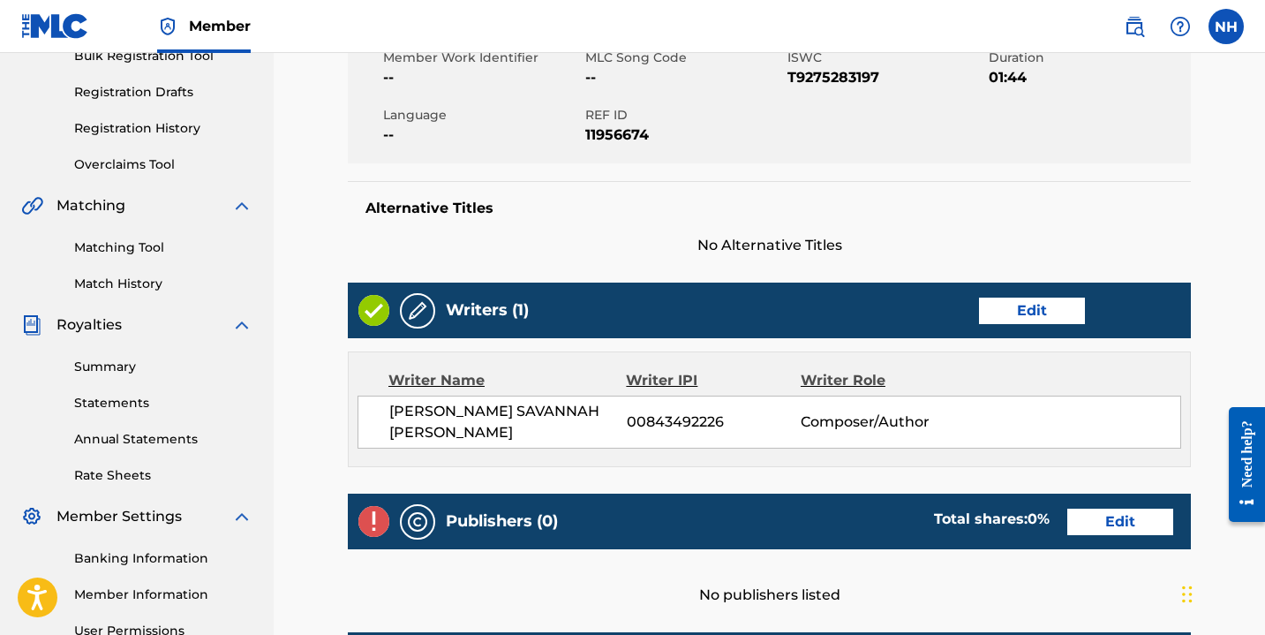
scroll to position [299, 0]
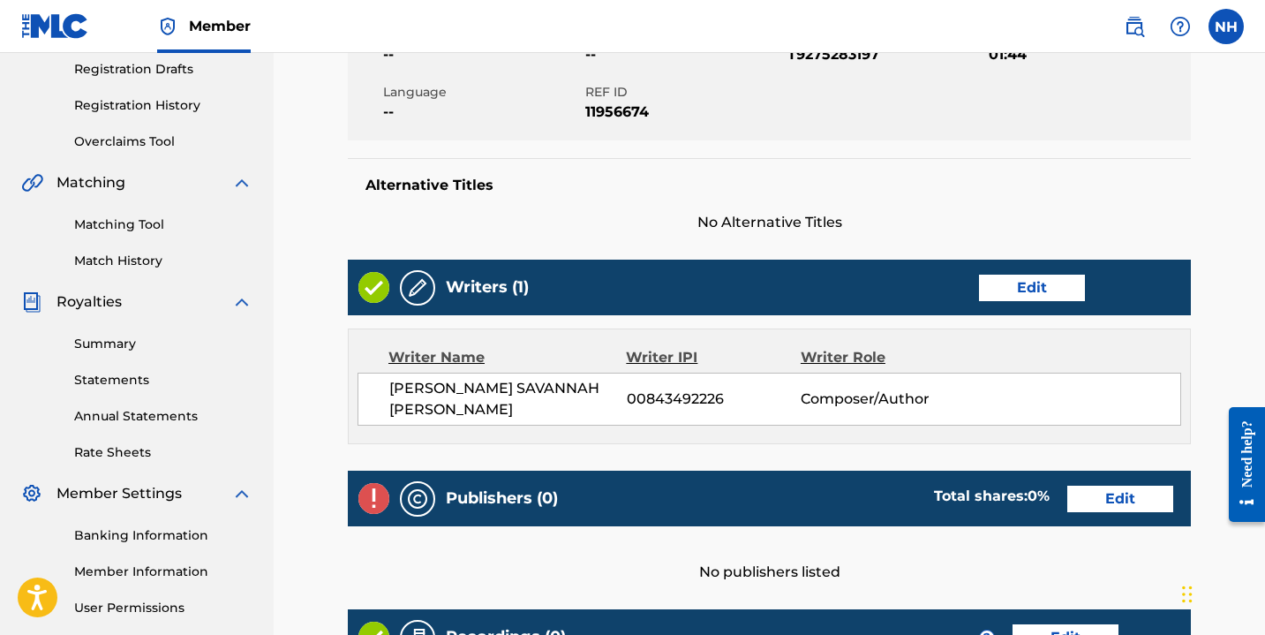
click at [1118, 500] on link "Edit" at bounding box center [1120, 498] width 106 height 26
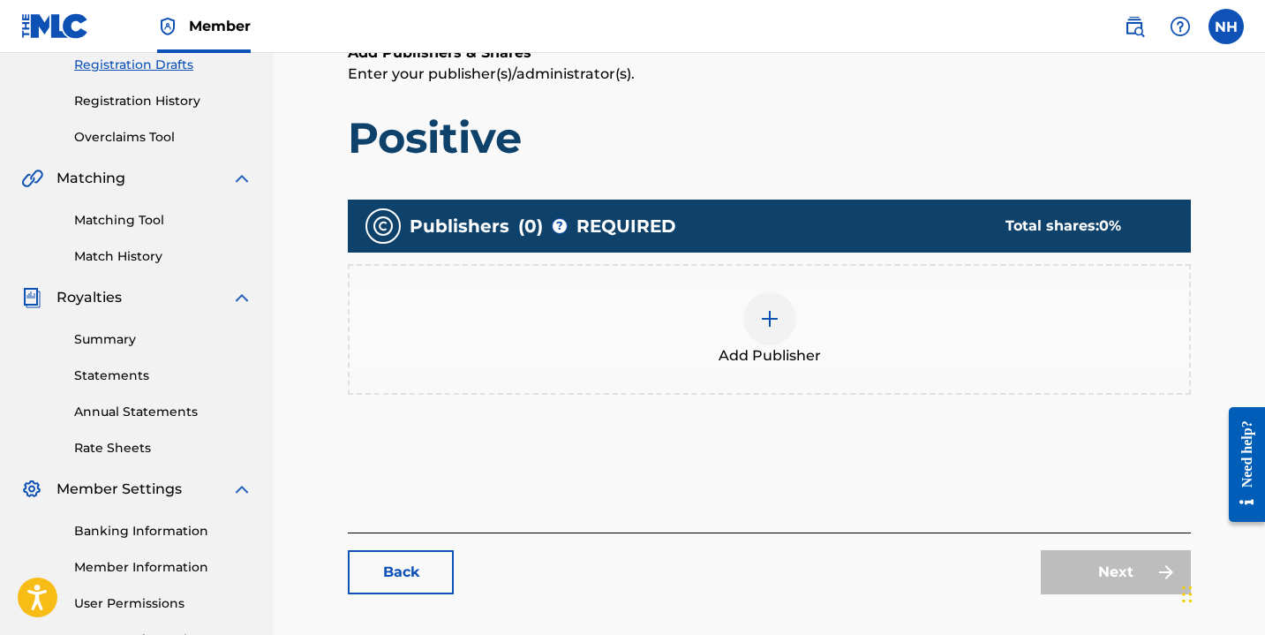
scroll to position [365, 0]
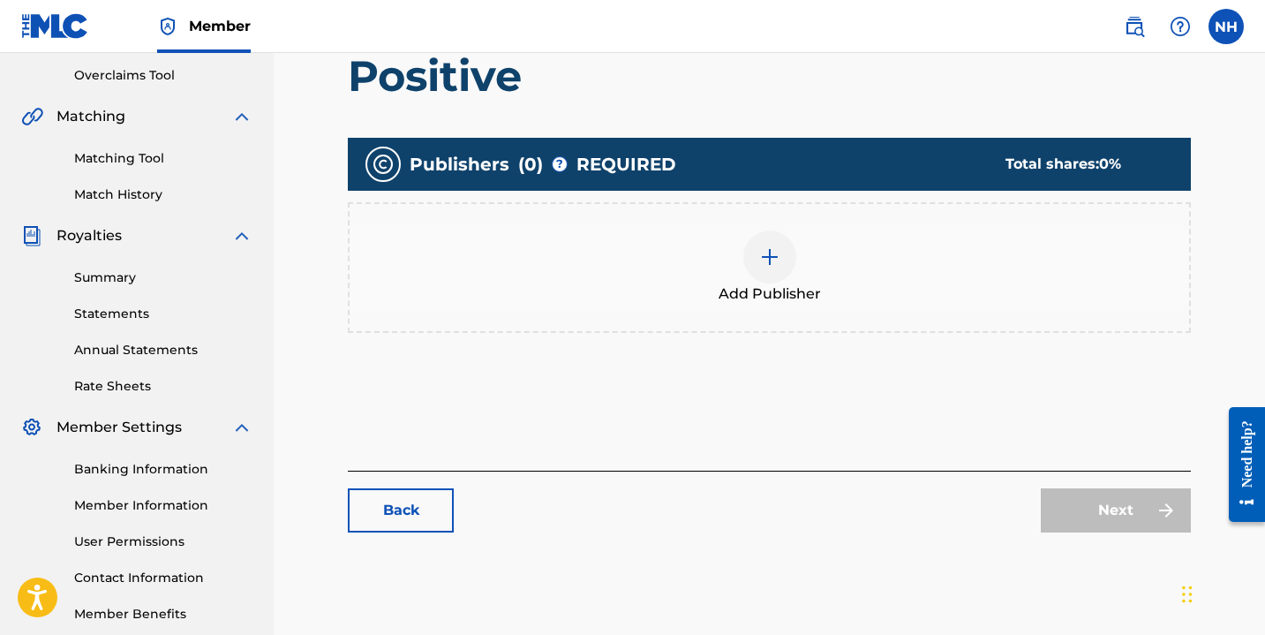
click at [764, 263] on img at bounding box center [769, 256] width 21 height 21
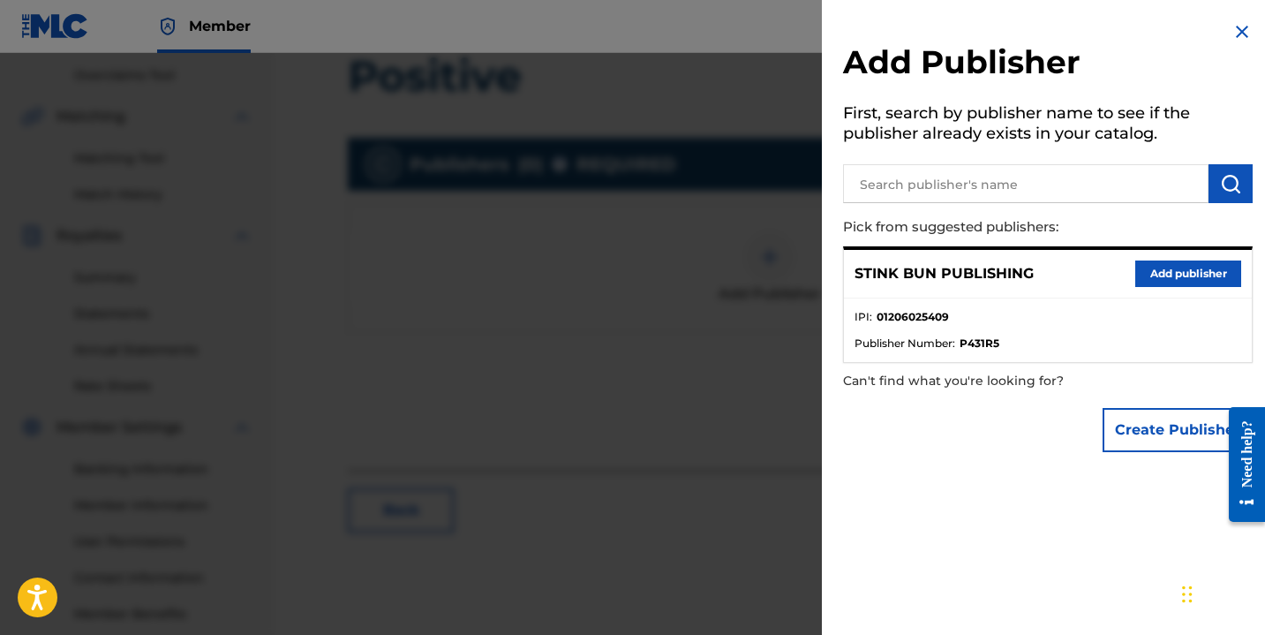
click at [1140, 275] on button "Add publisher" at bounding box center [1188, 273] width 106 height 26
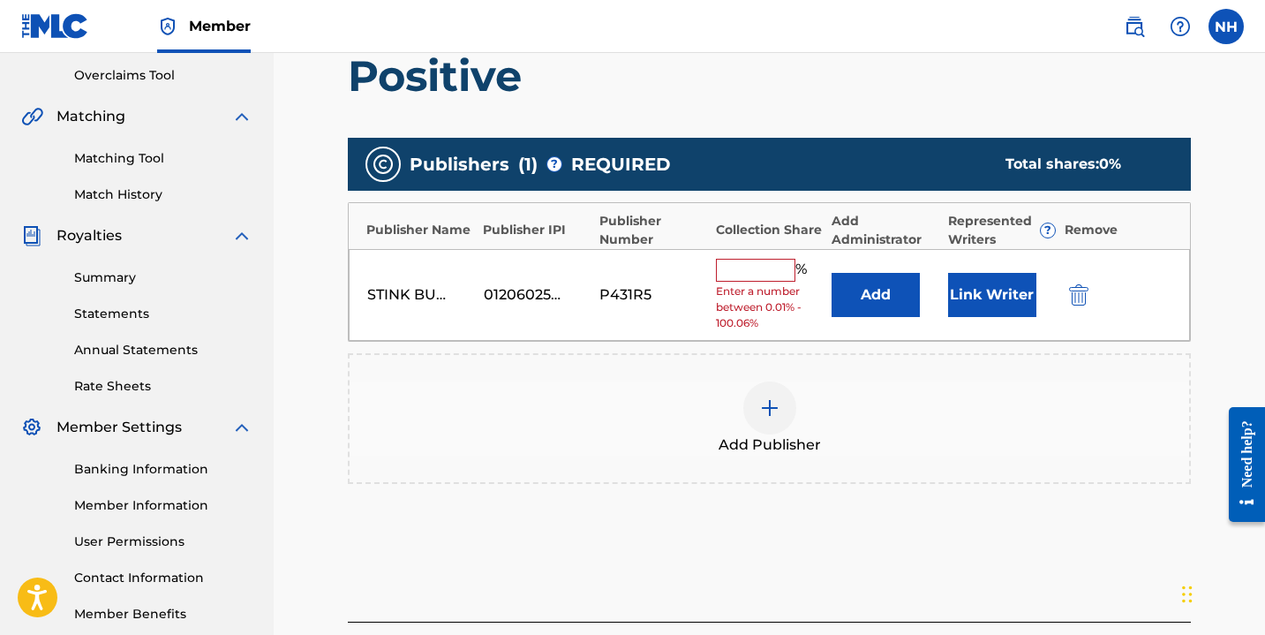
click at [779, 261] on input "text" at bounding box center [755, 270] width 79 height 23
type input "100"
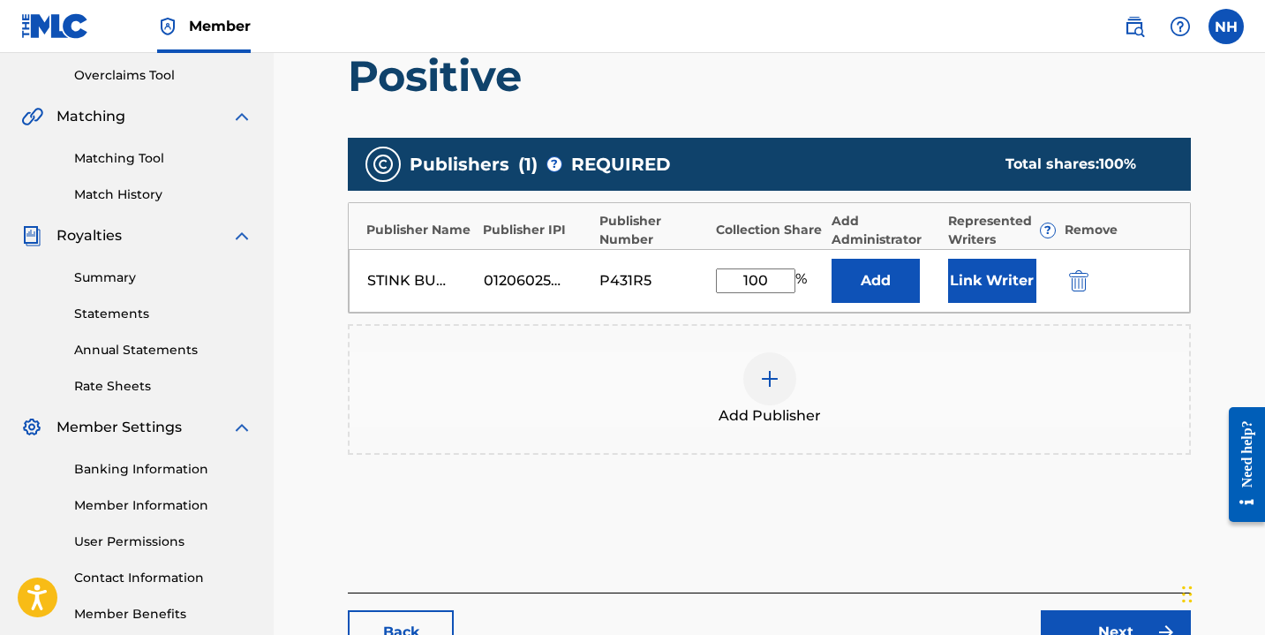
click at [880, 297] on button "Add" at bounding box center [876, 281] width 88 height 44
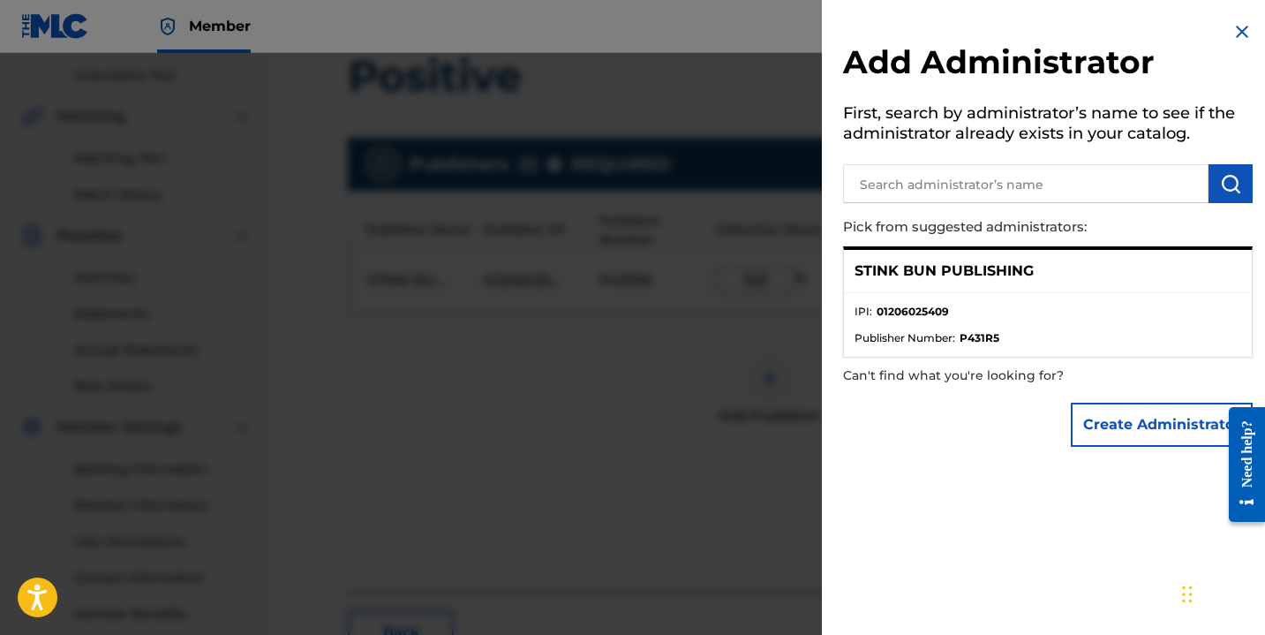
click at [1231, 32] on img at bounding box center [1241, 31] width 21 height 21
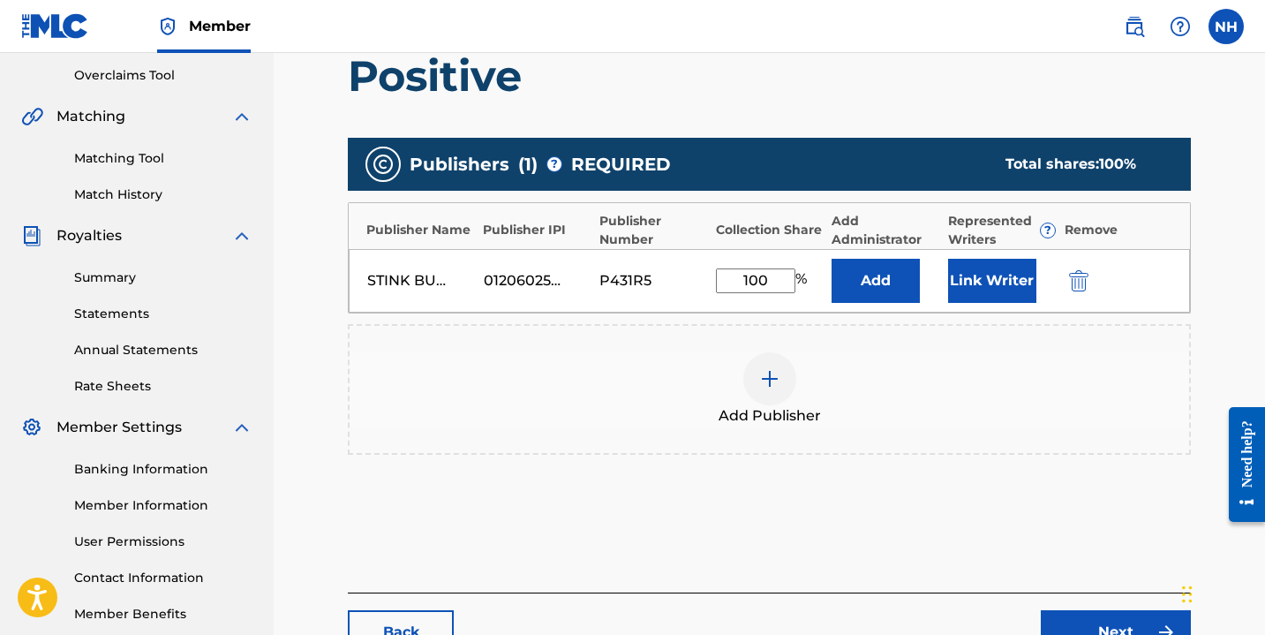
click at [997, 297] on button "Link Writer" at bounding box center [992, 281] width 88 height 44
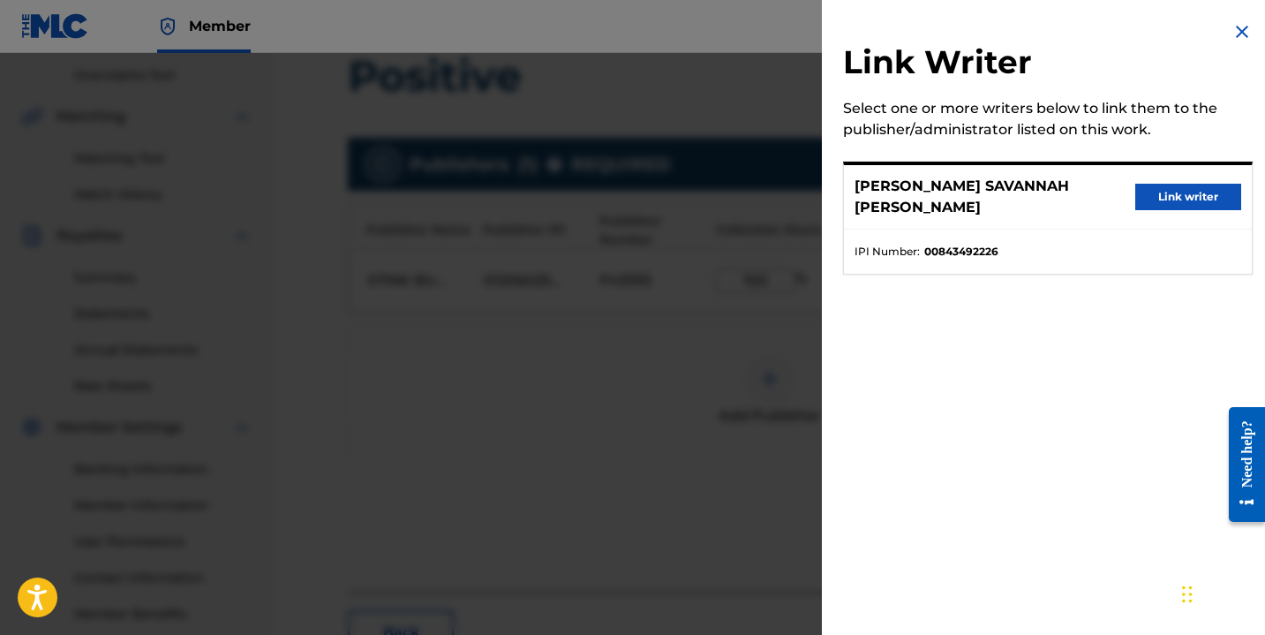
click at [1184, 200] on button "Link writer" at bounding box center [1188, 197] width 106 height 26
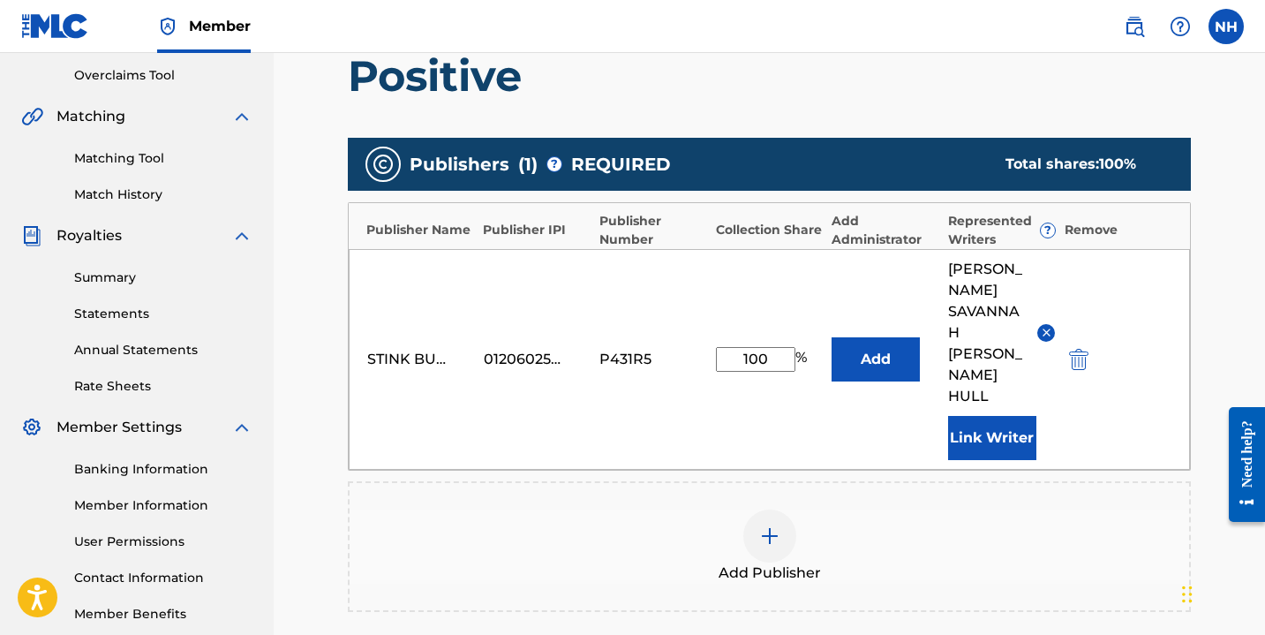
scroll to position [590, 0]
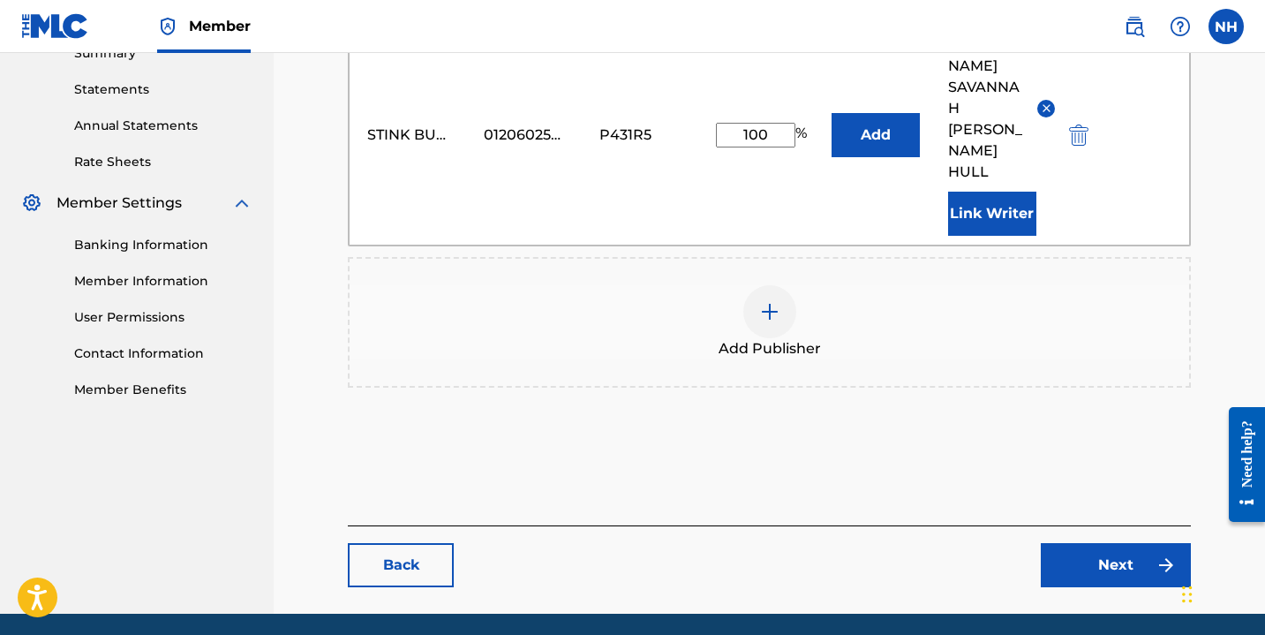
click at [1075, 543] on link "Next" at bounding box center [1116, 565] width 150 height 44
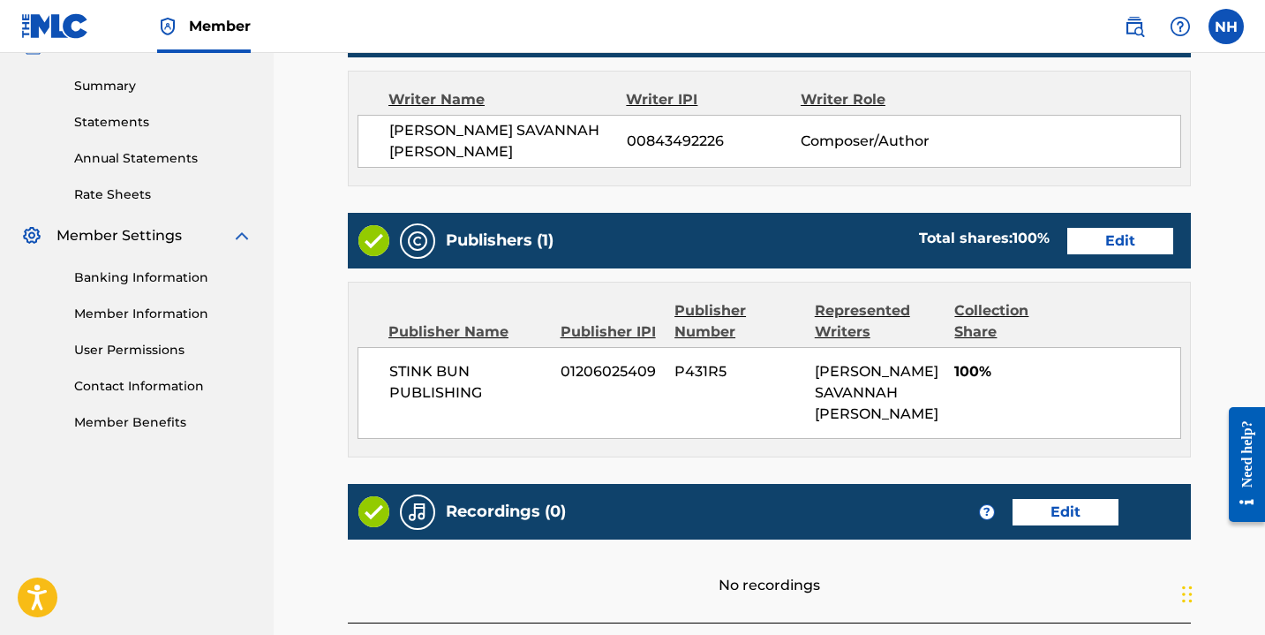
scroll to position [709, 0]
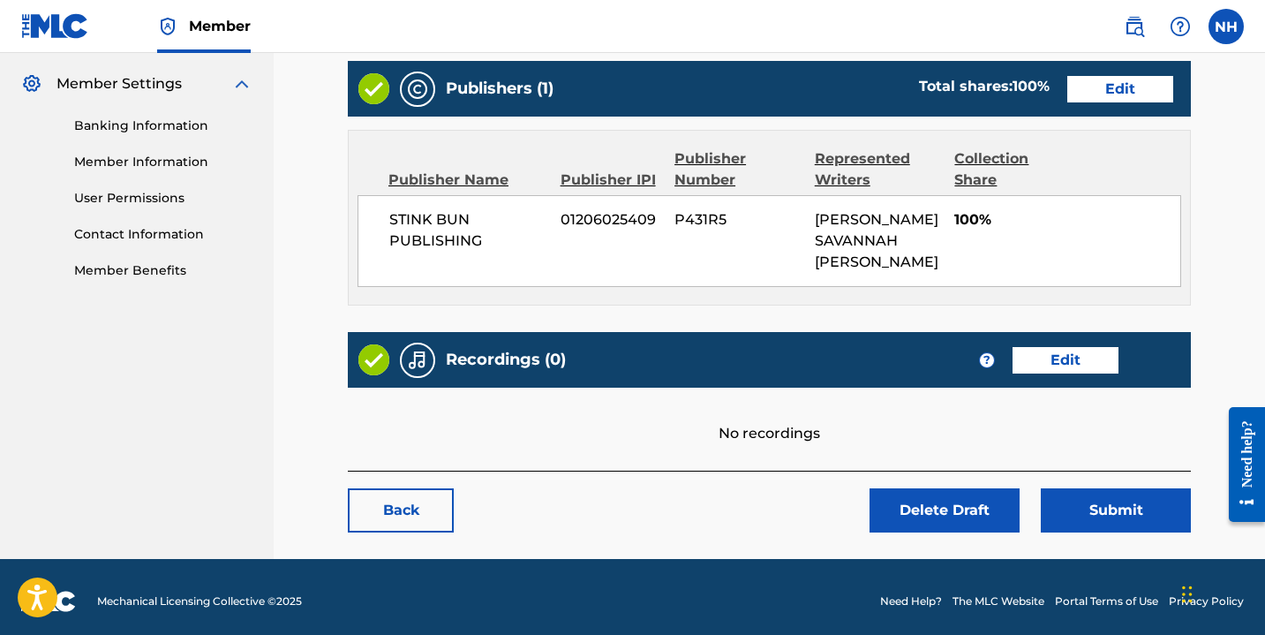
click at [1057, 348] on link "Edit" at bounding box center [1065, 360] width 106 height 26
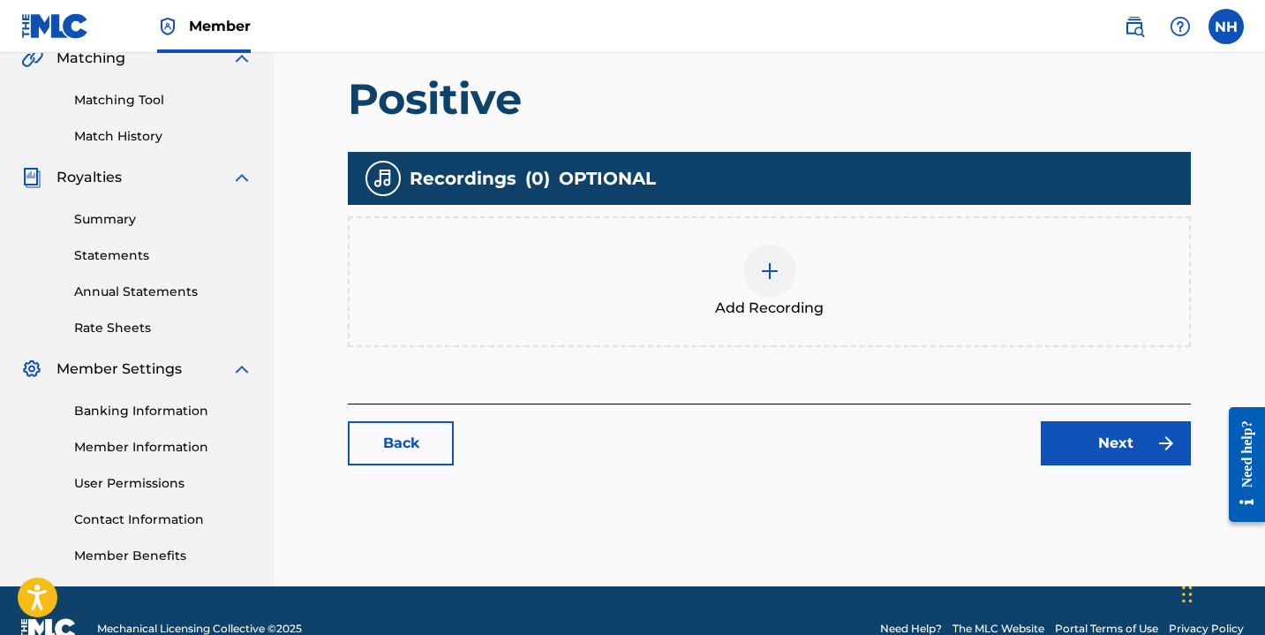
scroll to position [441, 0]
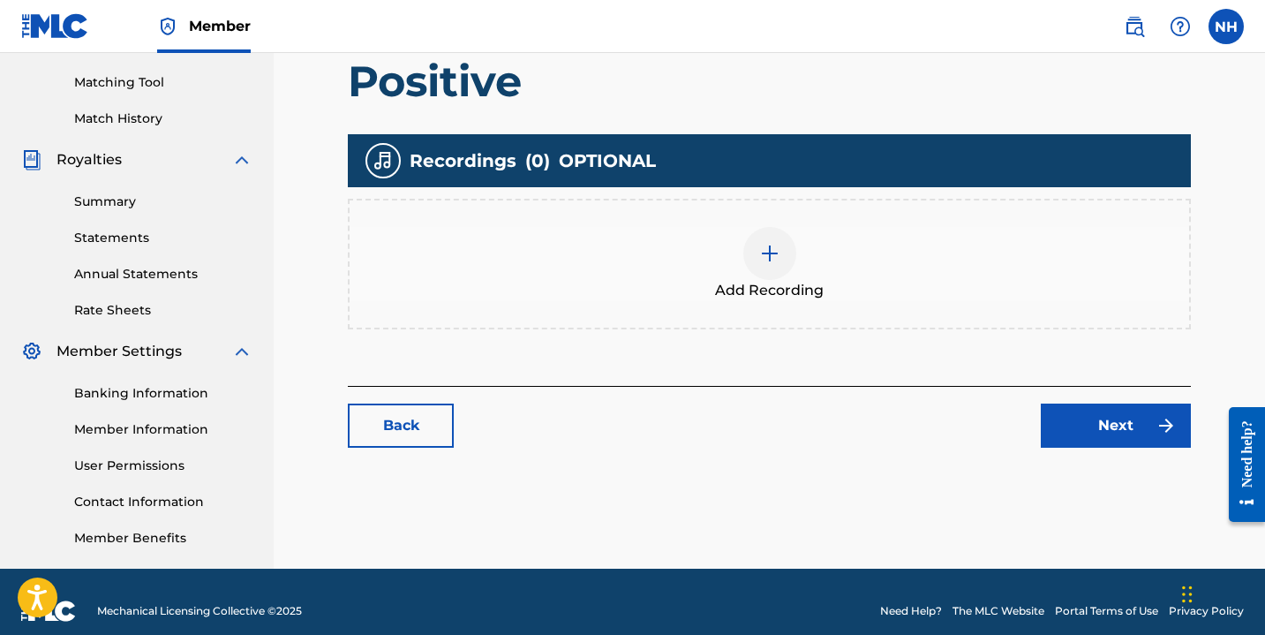
click at [774, 258] on img at bounding box center [769, 253] width 21 height 21
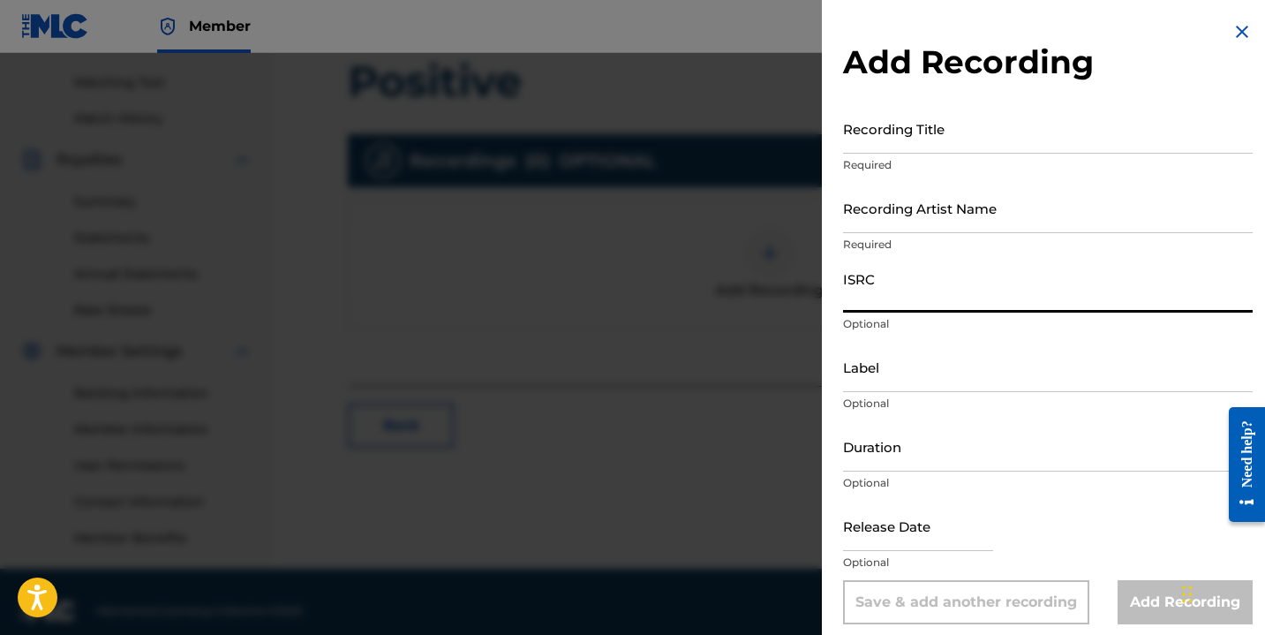
click at [893, 305] on input "ISRC" at bounding box center [1048, 287] width 410 height 50
paste input "QZJG51943903"
type input "QZJG51943903"
click at [908, 214] on input "Recording Artist Name" at bounding box center [1048, 208] width 410 height 50
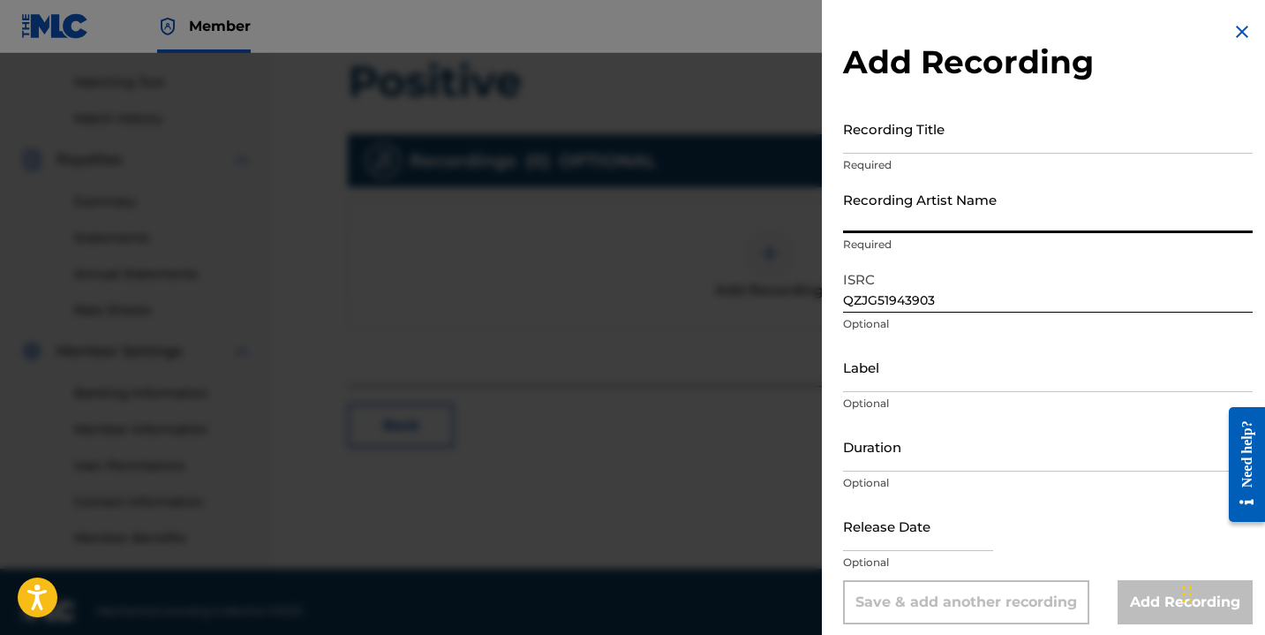
type input "Nayla Savannah"
click at [899, 138] on input "Recording Title" at bounding box center [1048, 128] width 410 height 50
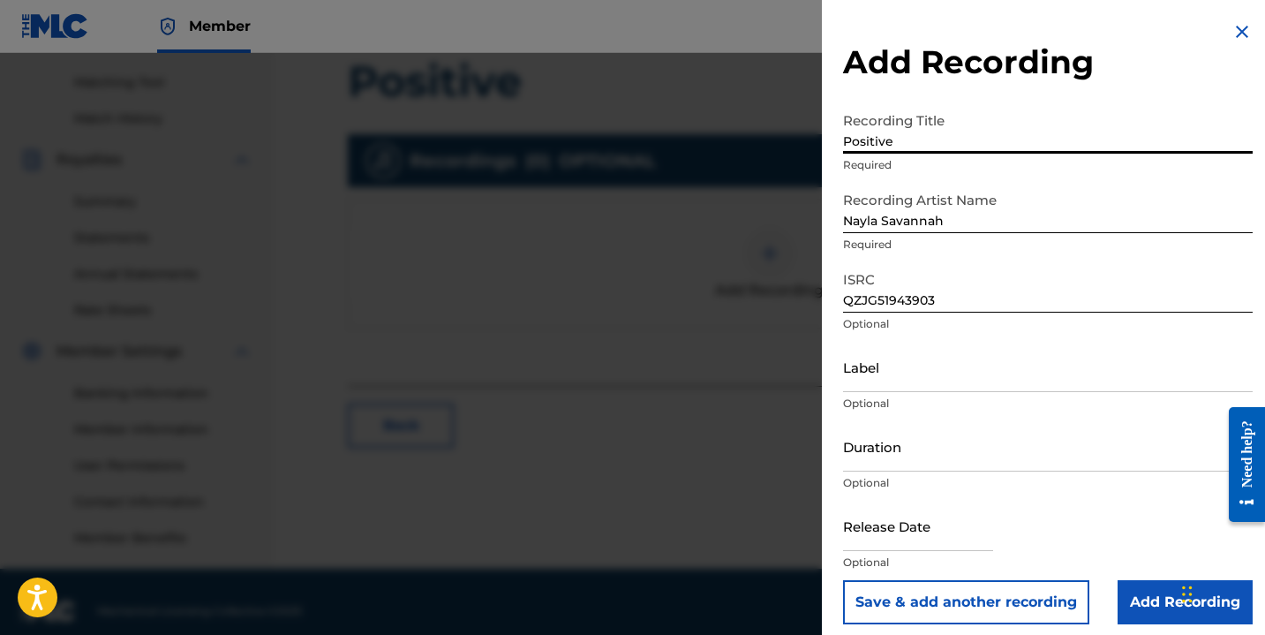
type input "Positive"
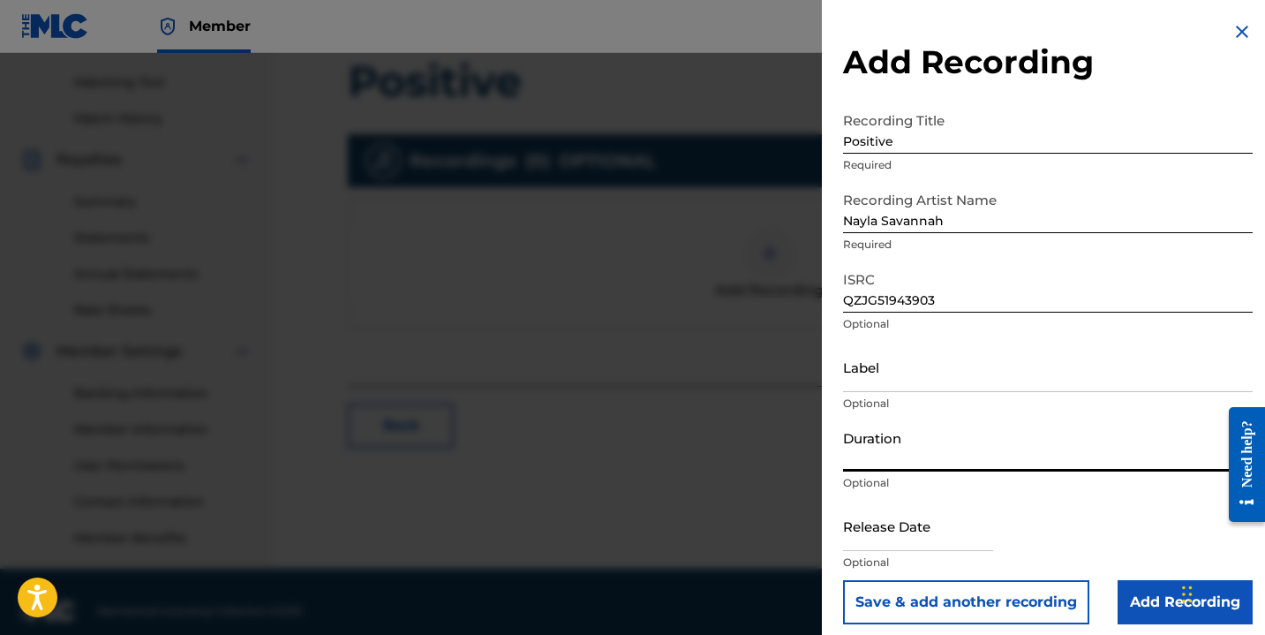
click at [925, 447] on input "Duration" at bounding box center [1048, 446] width 410 height 50
type input "01:44"
click at [936, 518] on input "text" at bounding box center [918, 525] width 150 height 50
select select "7"
select select "2025"
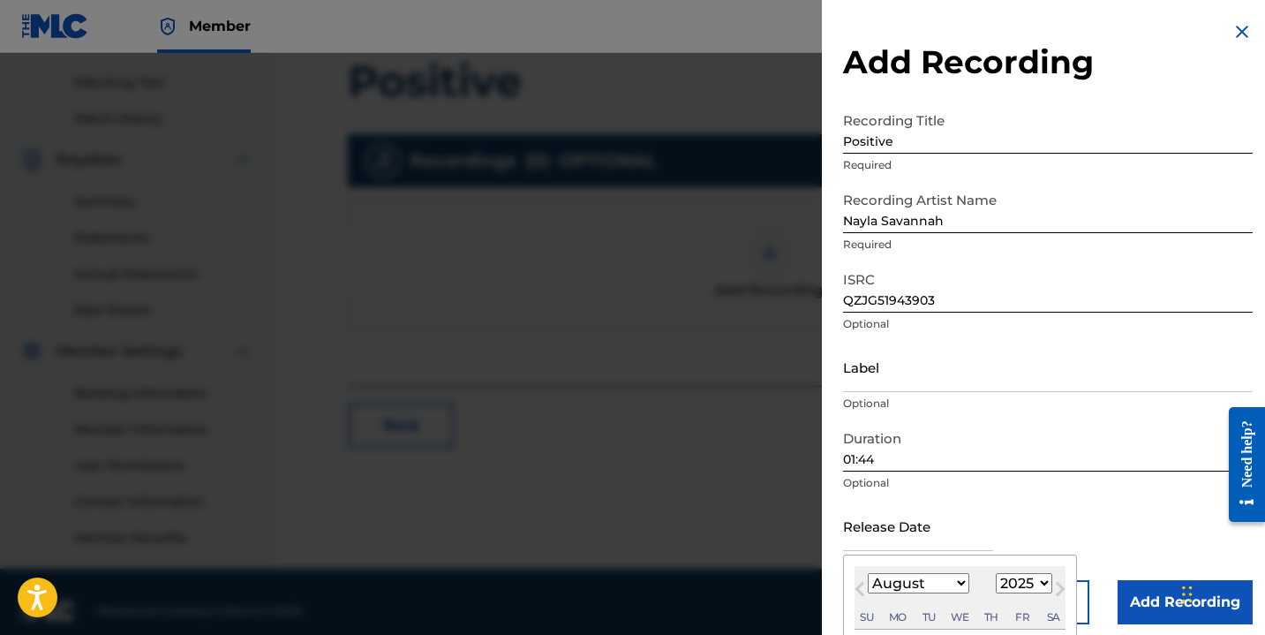
type input "[DATE]"
select select "9"
select select "2019"
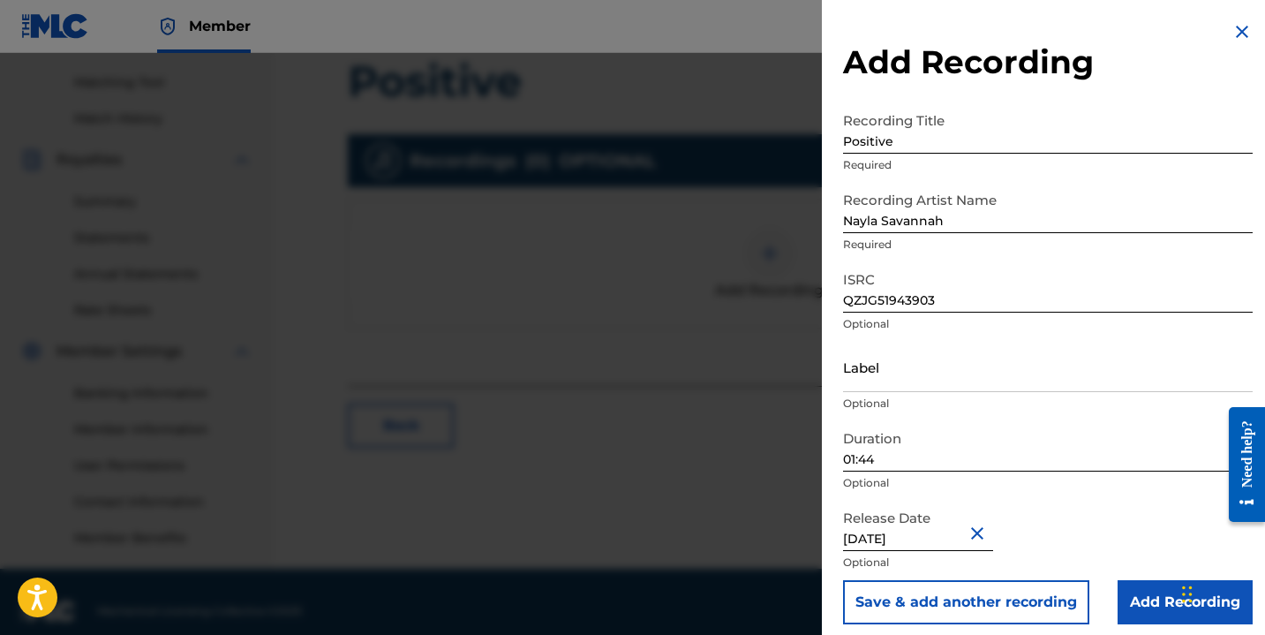
click at [1127, 597] on input "Add Recording" at bounding box center [1185, 602] width 135 height 44
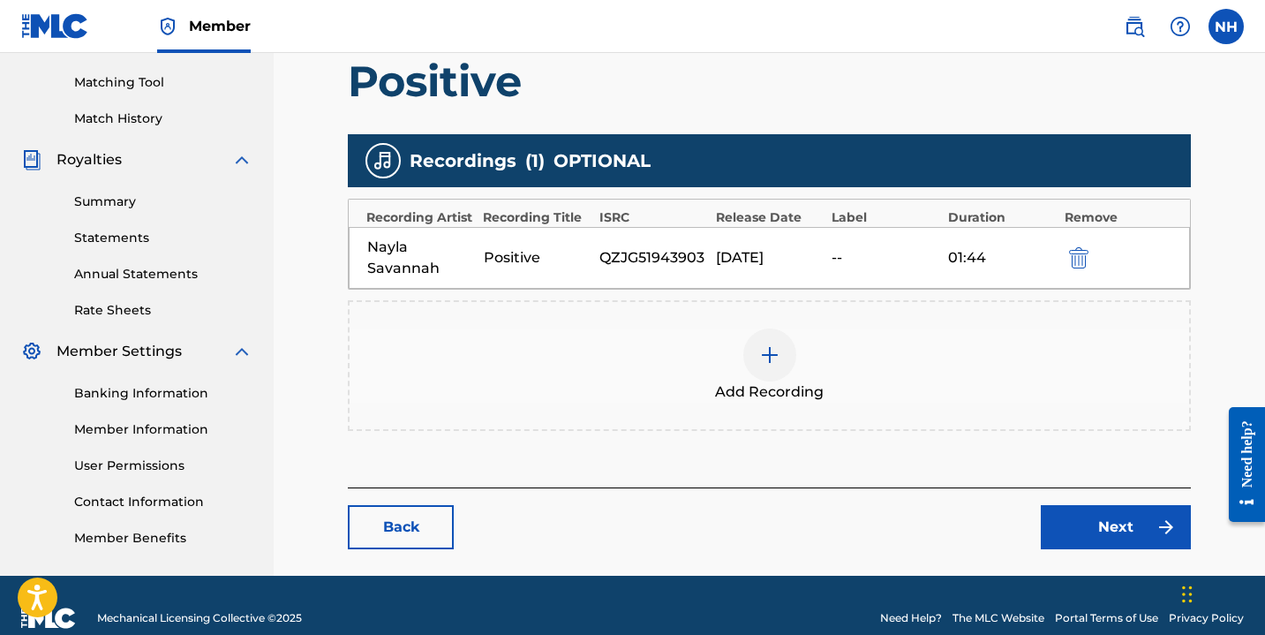
click at [1073, 525] on link "Next" at bounding box center [1116, 527] width 150 height 44
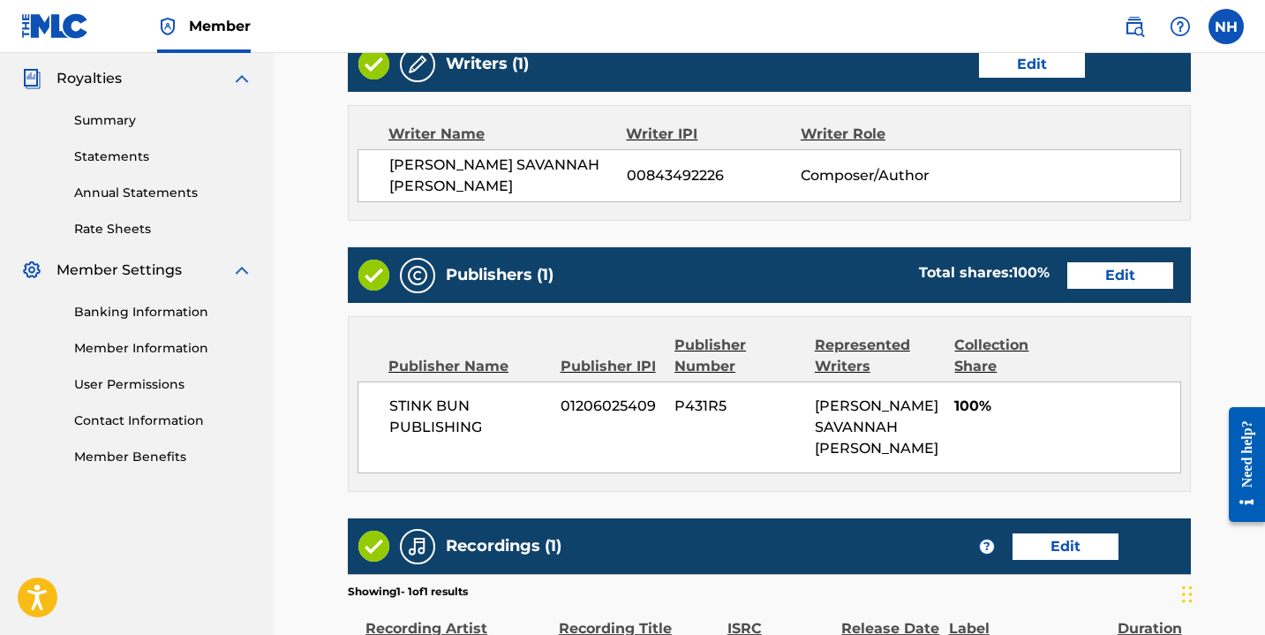
scroll to position [767, 0]
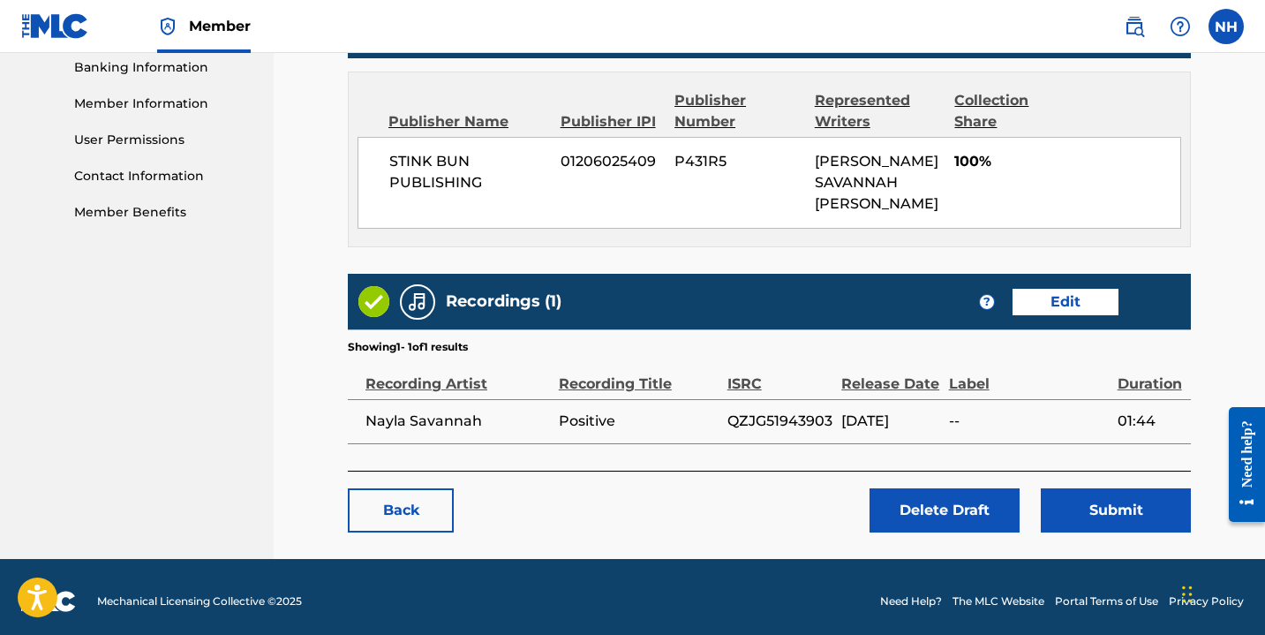
click at [1109, 498] on button "Submit" at bounding box center [1116, 510] width 150 height 44
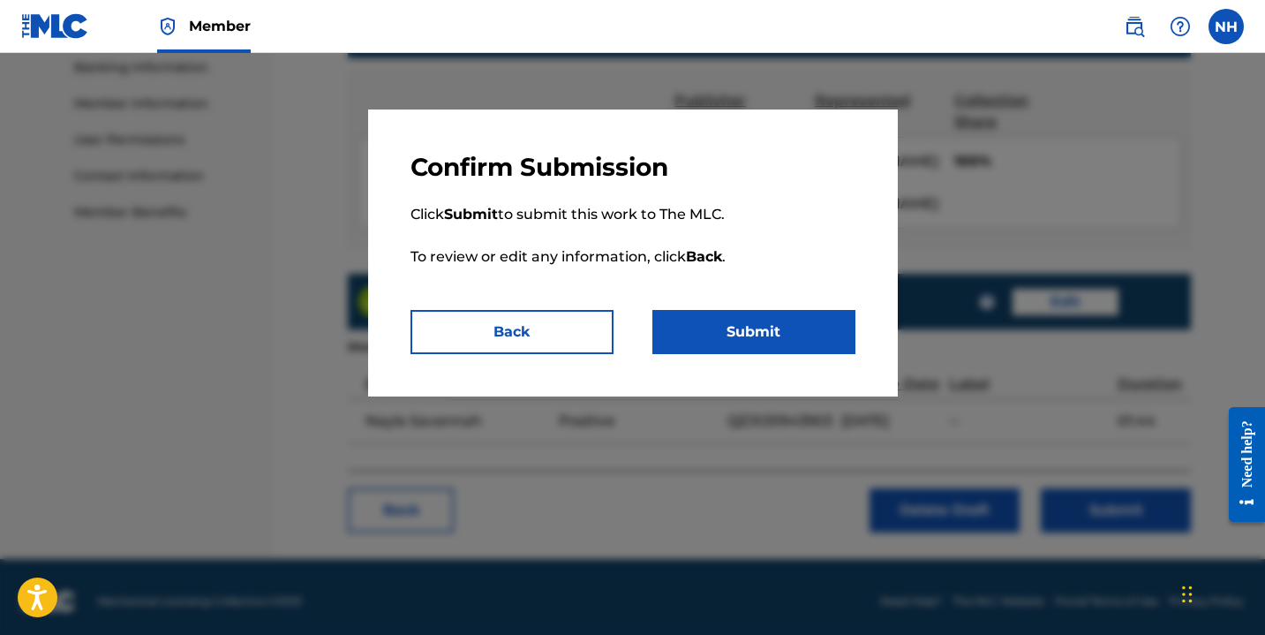
click at [772, 318] on button "Submit" at bounding box center [753, 332] width 203 height 44
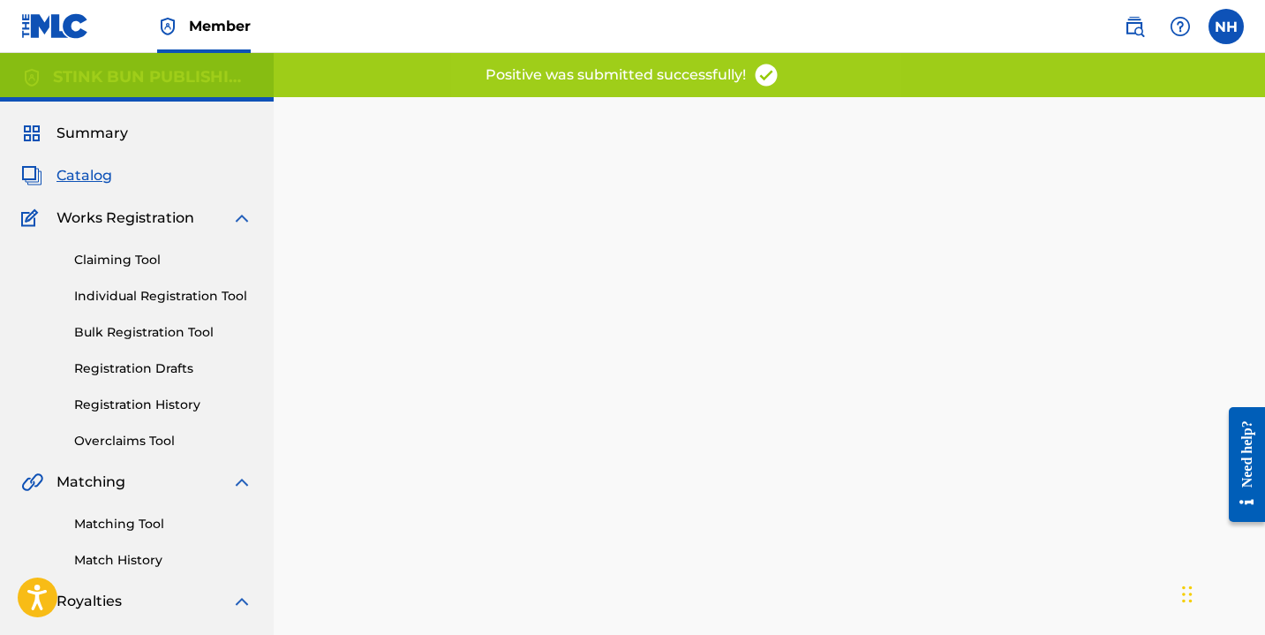
click at [150, 367] on link "Registration Drafts" at bounding box center [163, 368] width 178 height 19
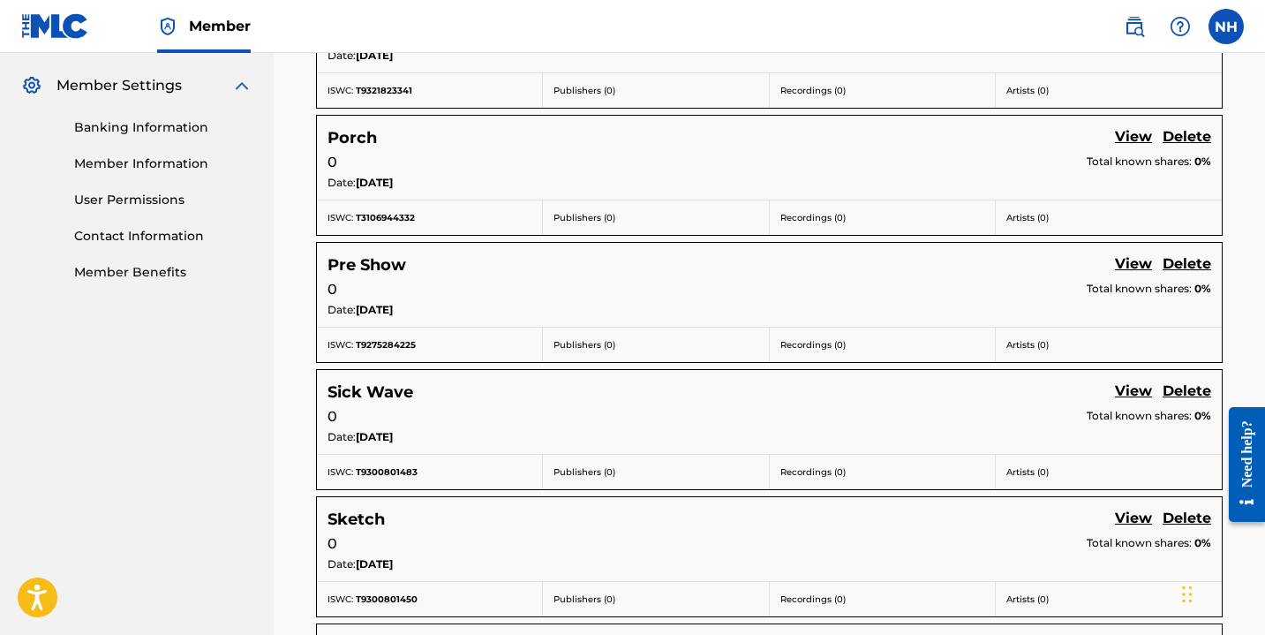
scroll to position [755, 0]
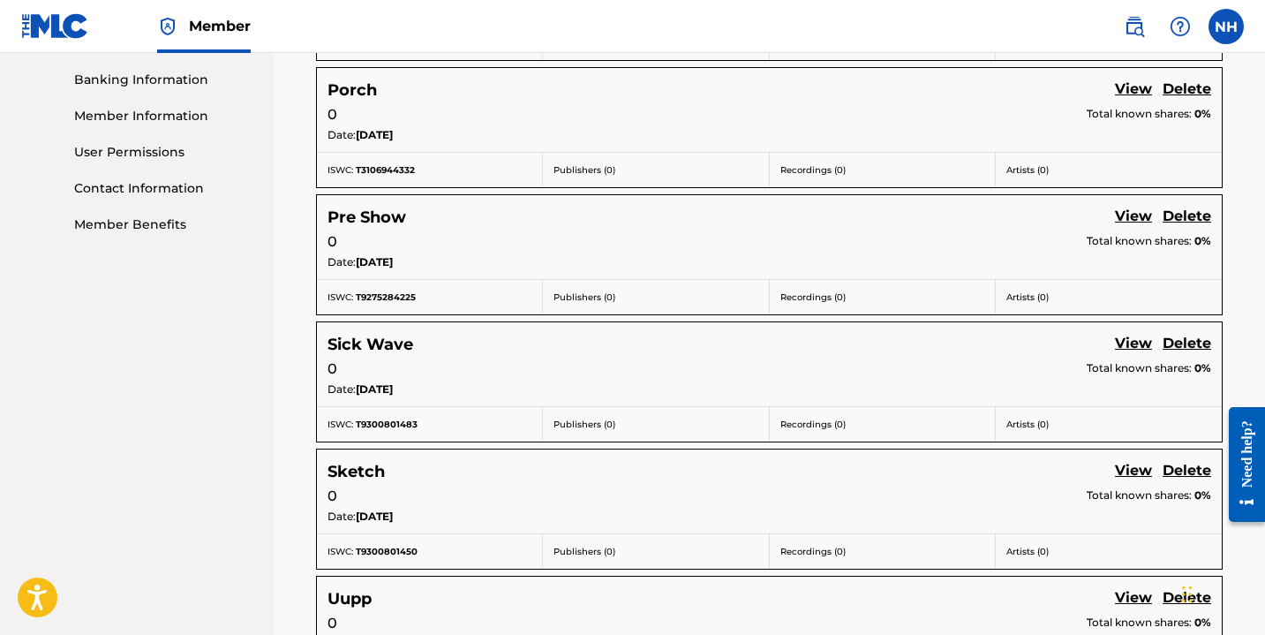
click at [1135, 214] on link "View" at bounding box center [1133, 218] width 37 height 24
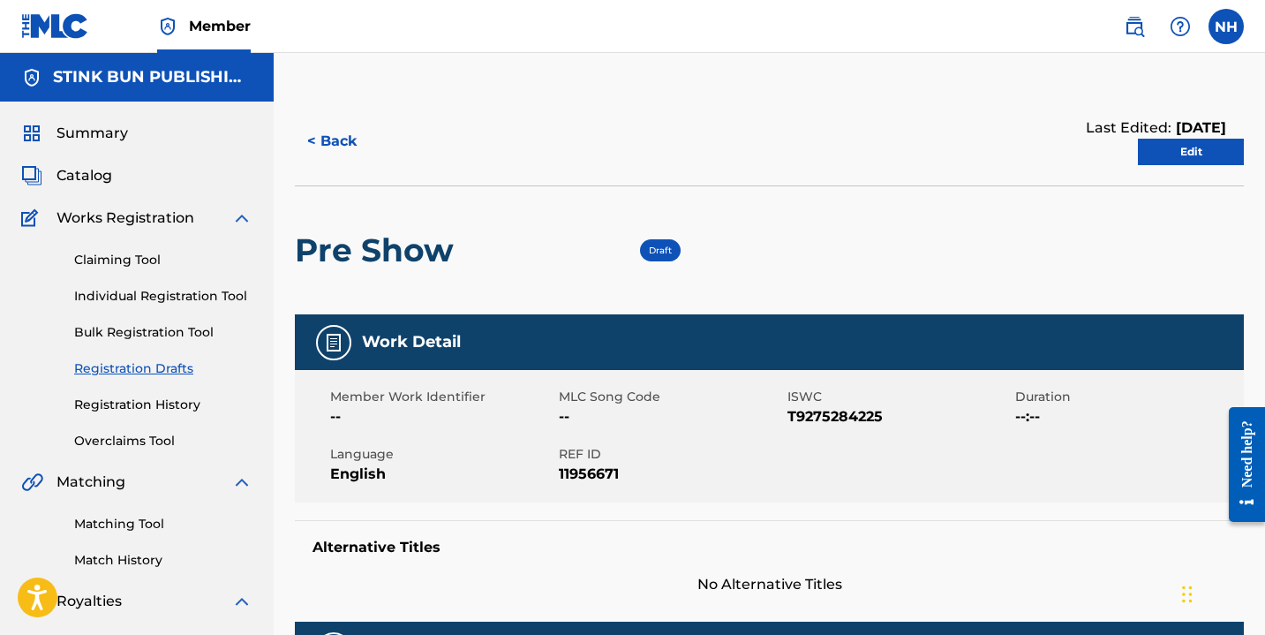
click at [1186, 156] on link "Edit" at bounding box center [1191, 152] width 106 height 26
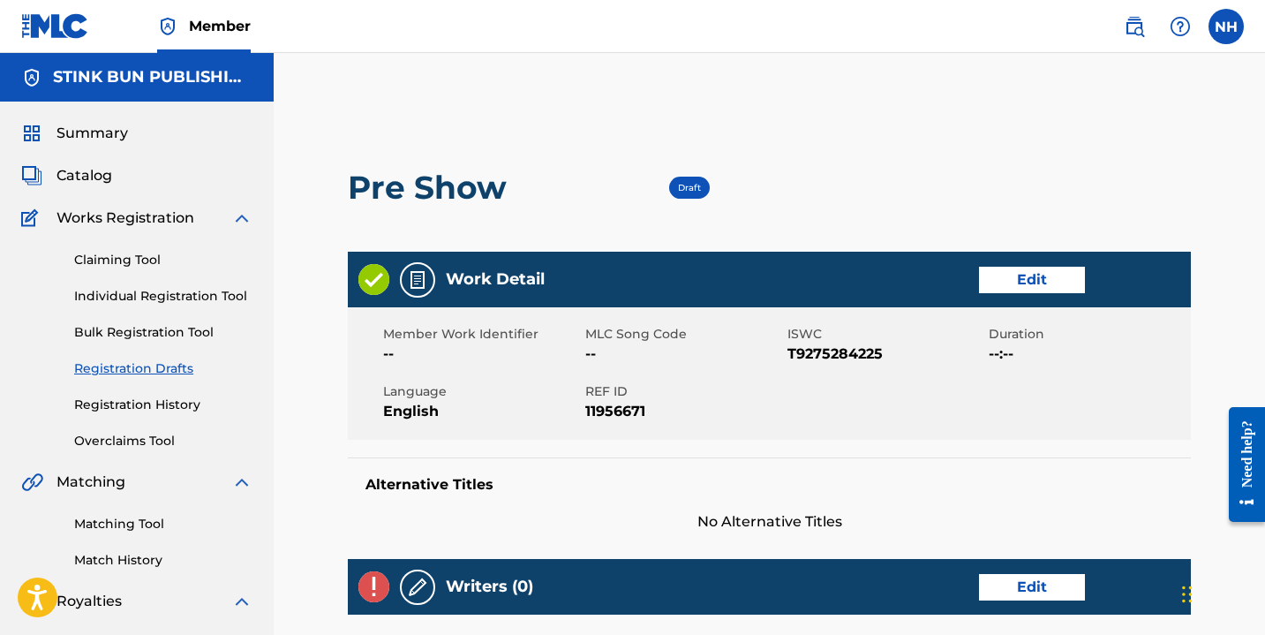
click at [1041, 272] on link "Edit" at bounding box center [1032, 280] width 106 height 26
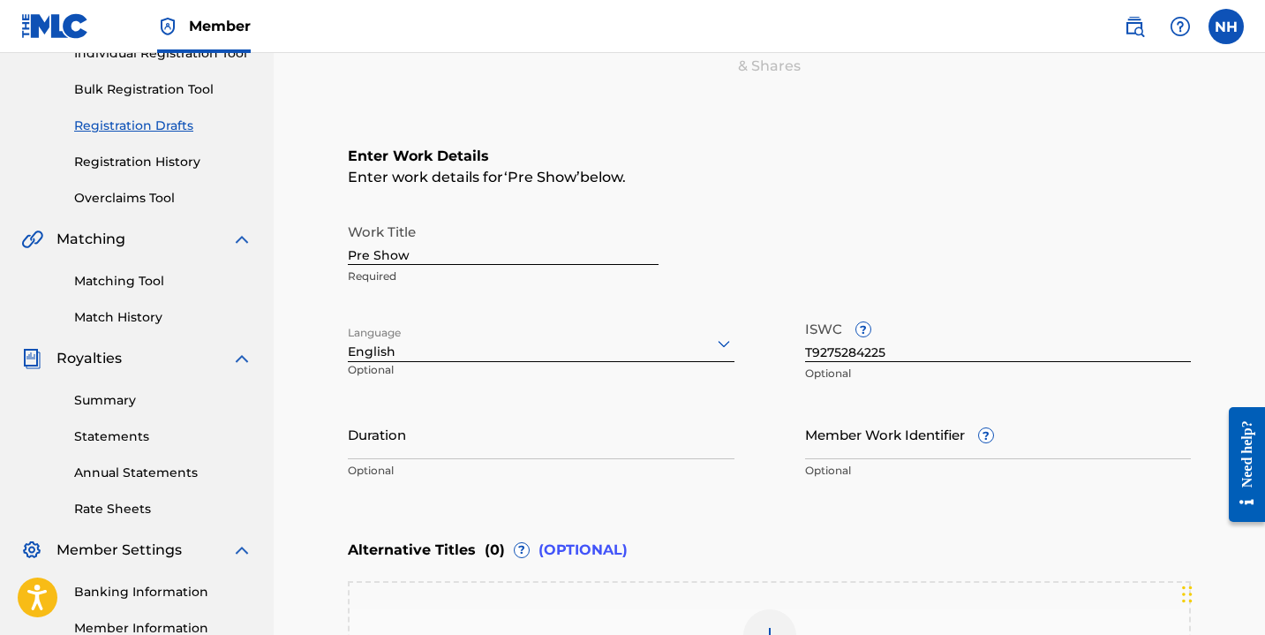
scroll to position [246, 0]
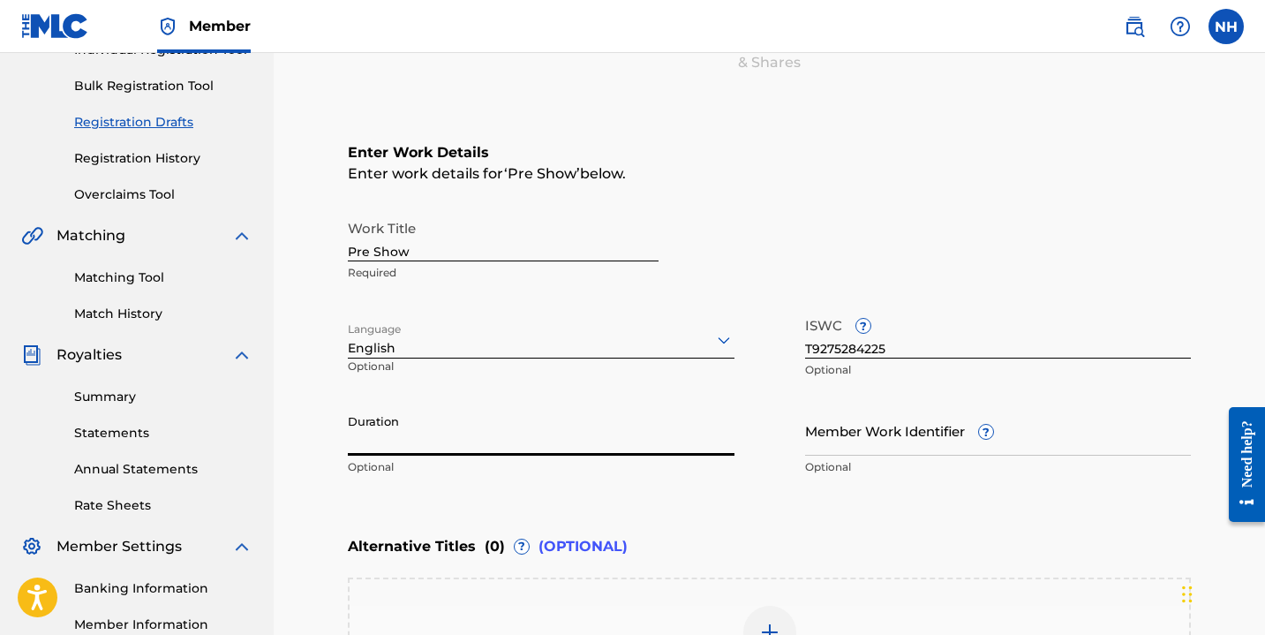
click at [480, 436] on input "Duration" at bounding box center [541, 430] width 387 height 50
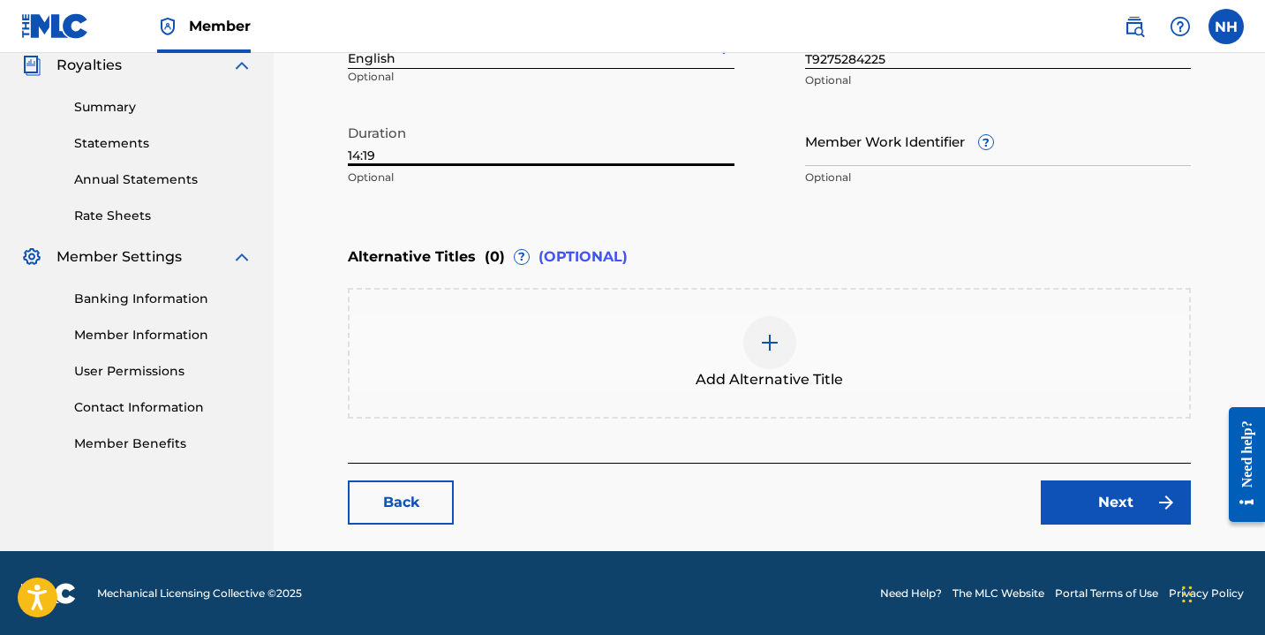
scroll to position [537, 0]
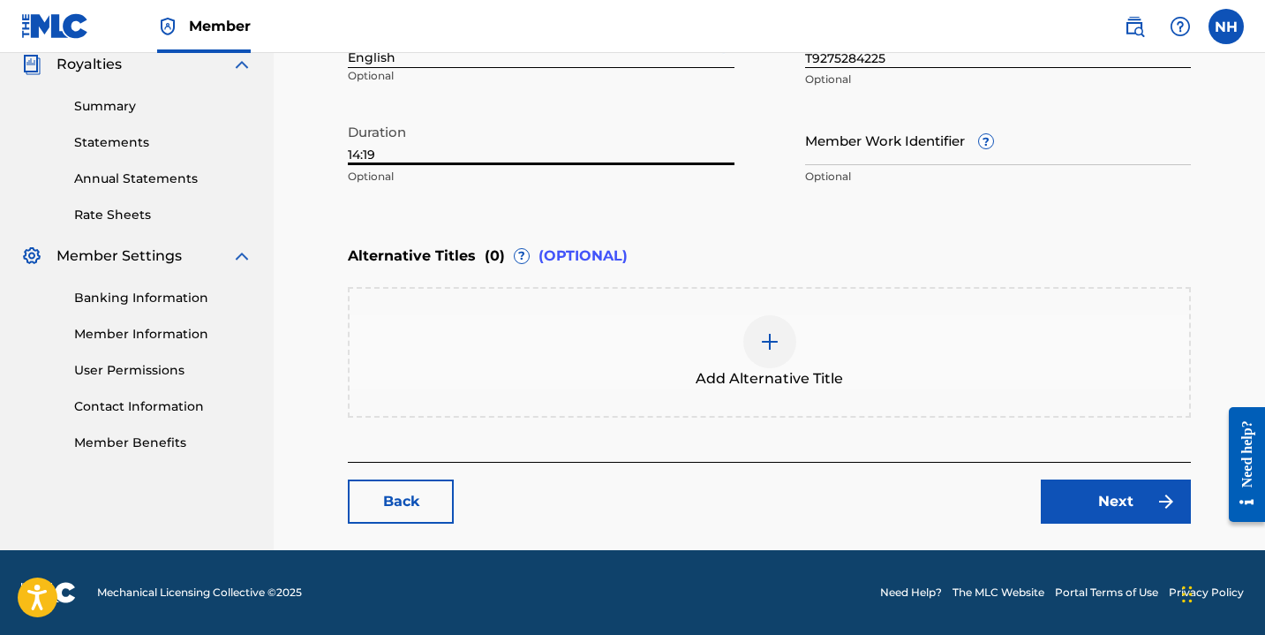
type input "14:19"
click at [1064, 498] on link "Next" at bounding box center [1116, 501] width 150 height 44
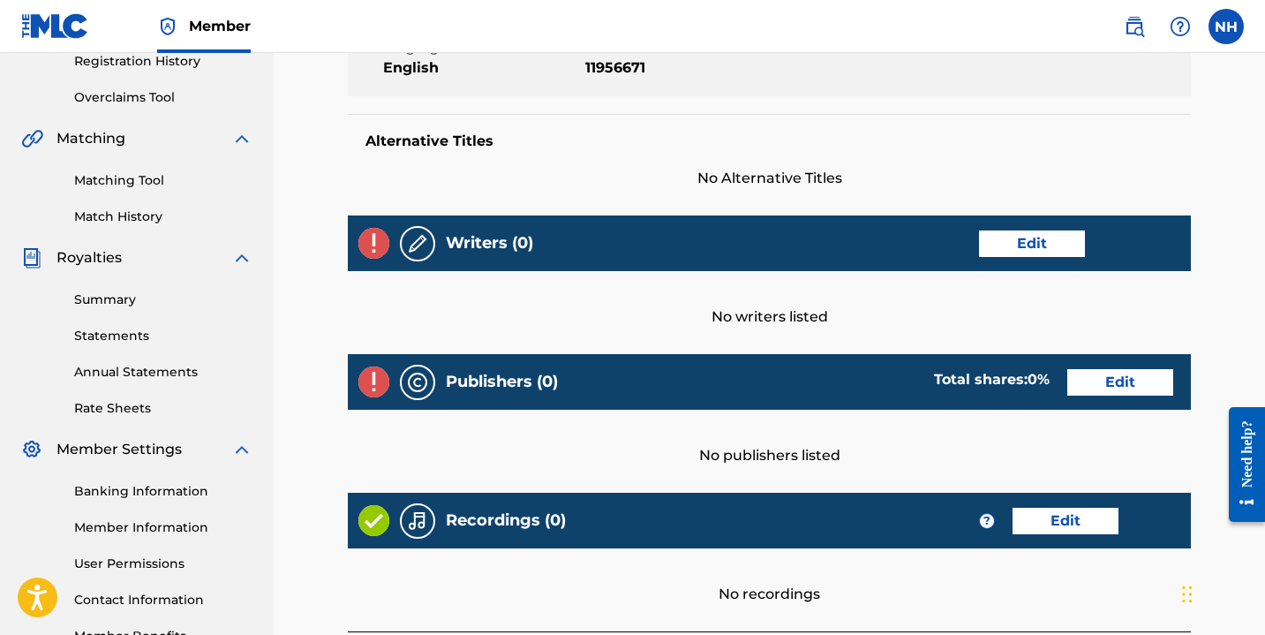
scroll to position [360, 0]
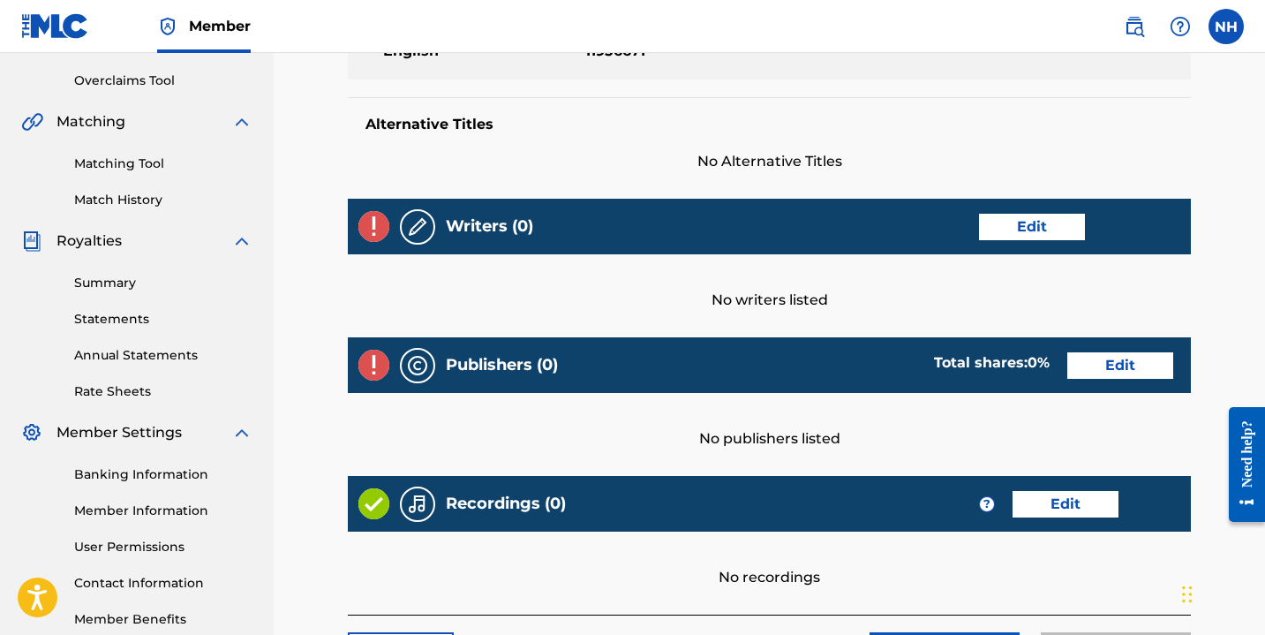
click at [1049, 230] on link "Edit" at bounding box center [1032, 227] width 106 height 26
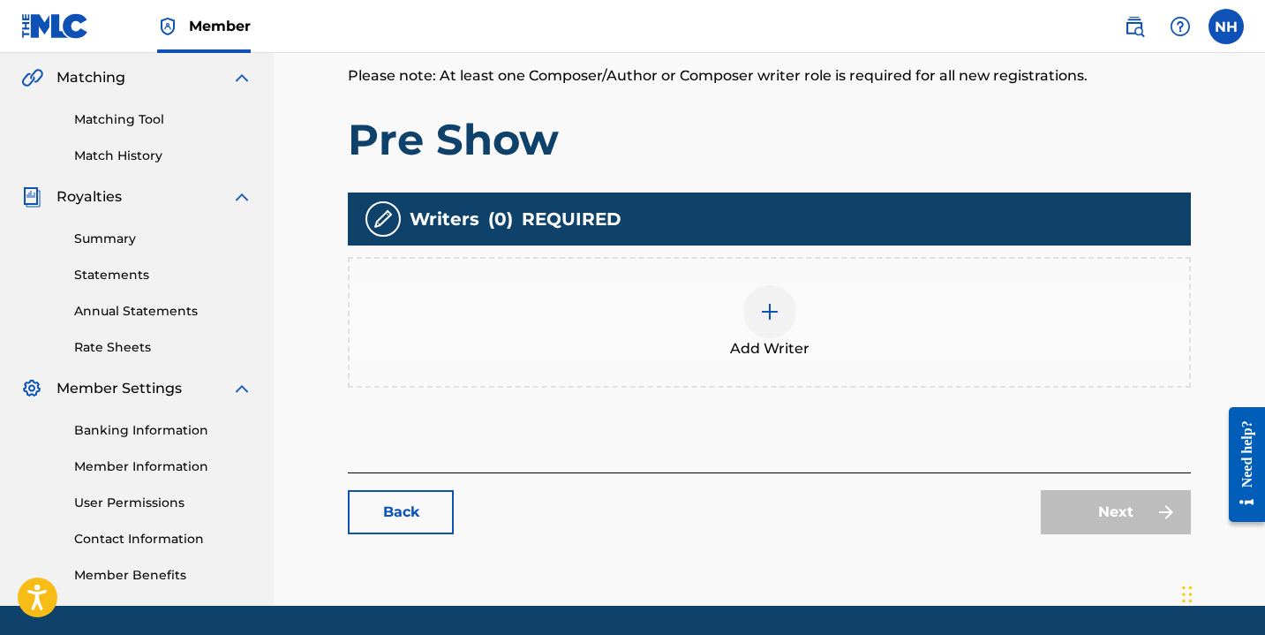
scroll to position [460, 0]
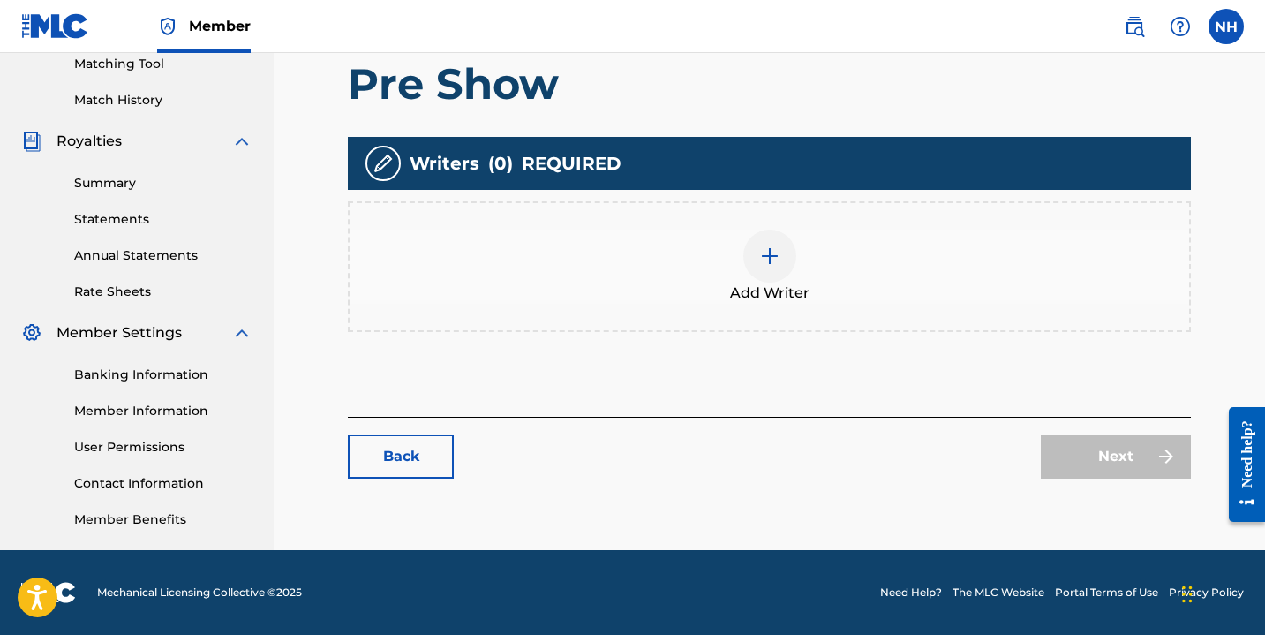
click at [764, 249] on img at bounding box center [769, 255] width 21 height 21
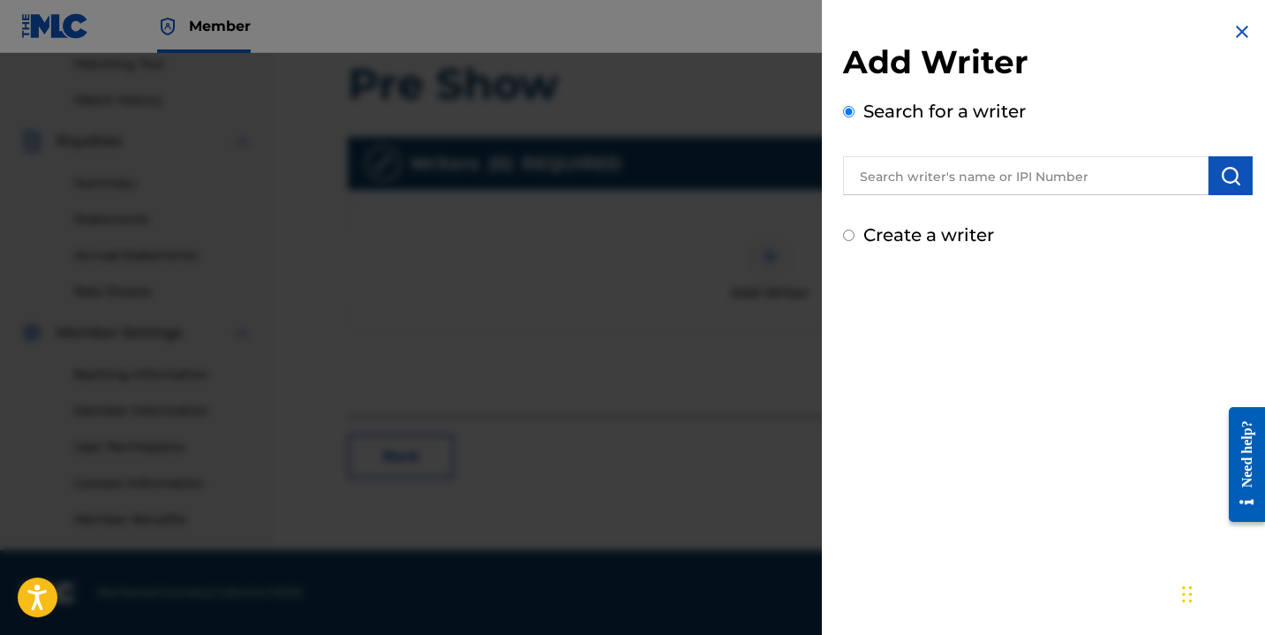
click at [917, 161] on input "text" at bounding box center [1025, 175] width 365 height 39
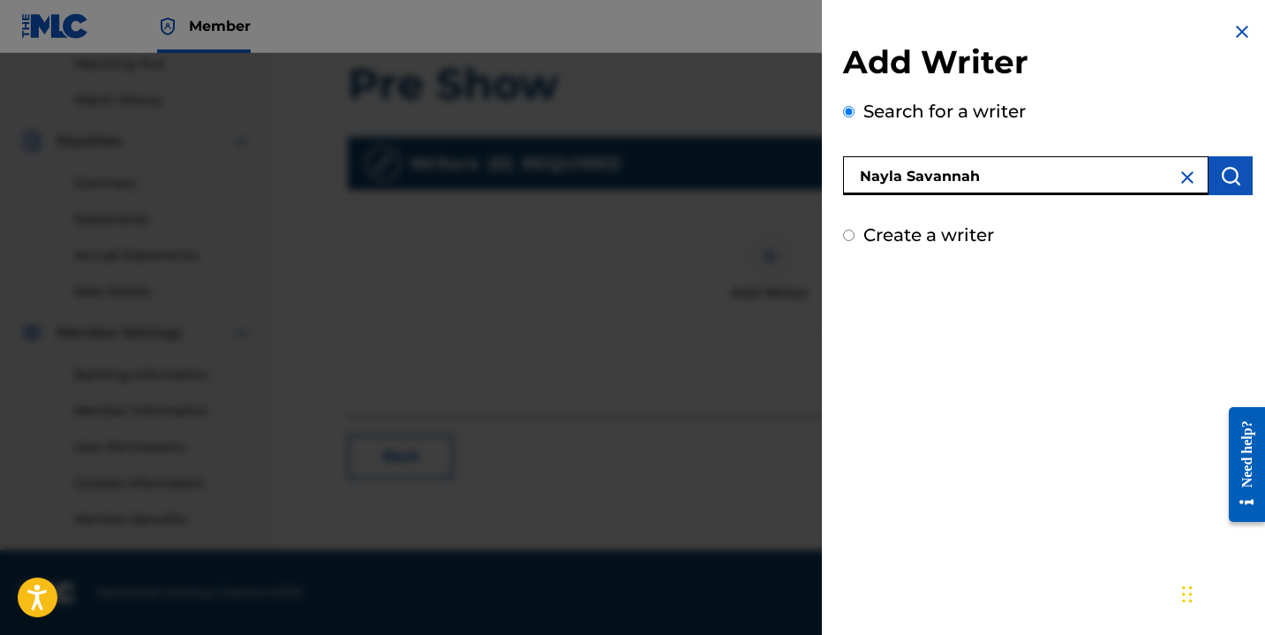
type input "Nayla Savannah"
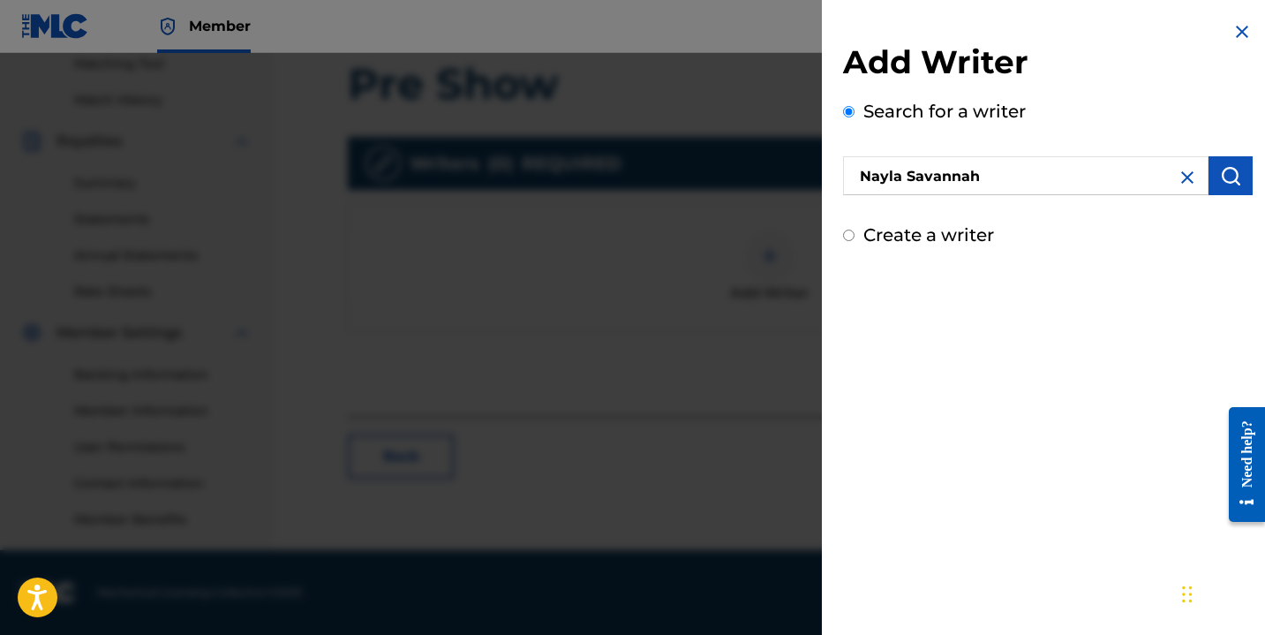
click at [1218, 186] on button "submit" at bounding box center [1230, 175] width 44 height 39
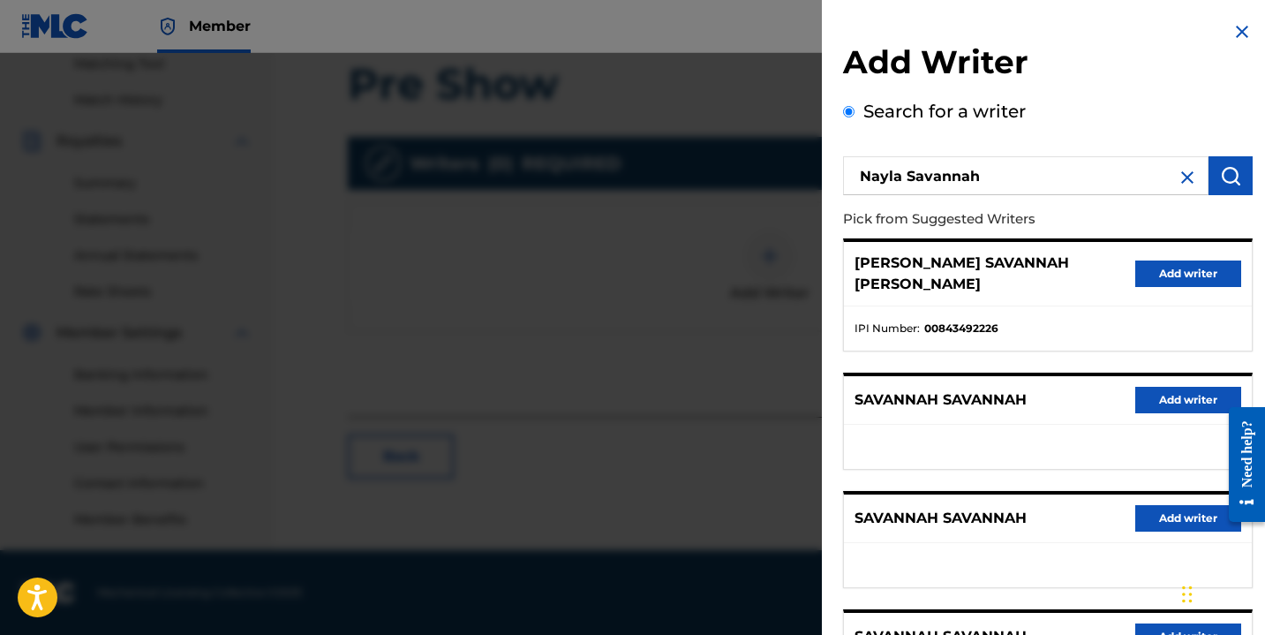
click at [1160, 272] on button "Add writer" at bounding box center [1188, 273] width 106 height 26
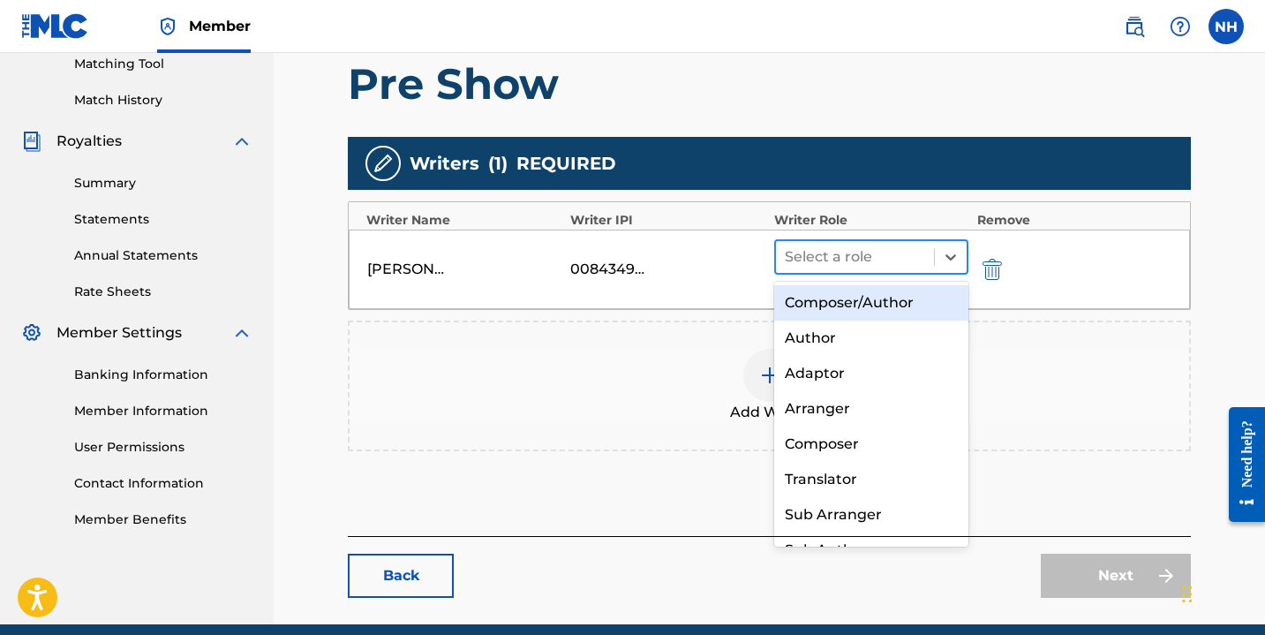
click at [910, 260] on div at bounding box center [855, 257] width 140 height 25
click at [899, 317] on div "Composer/Author" at bounding box center [871, 302] width 194 height 35
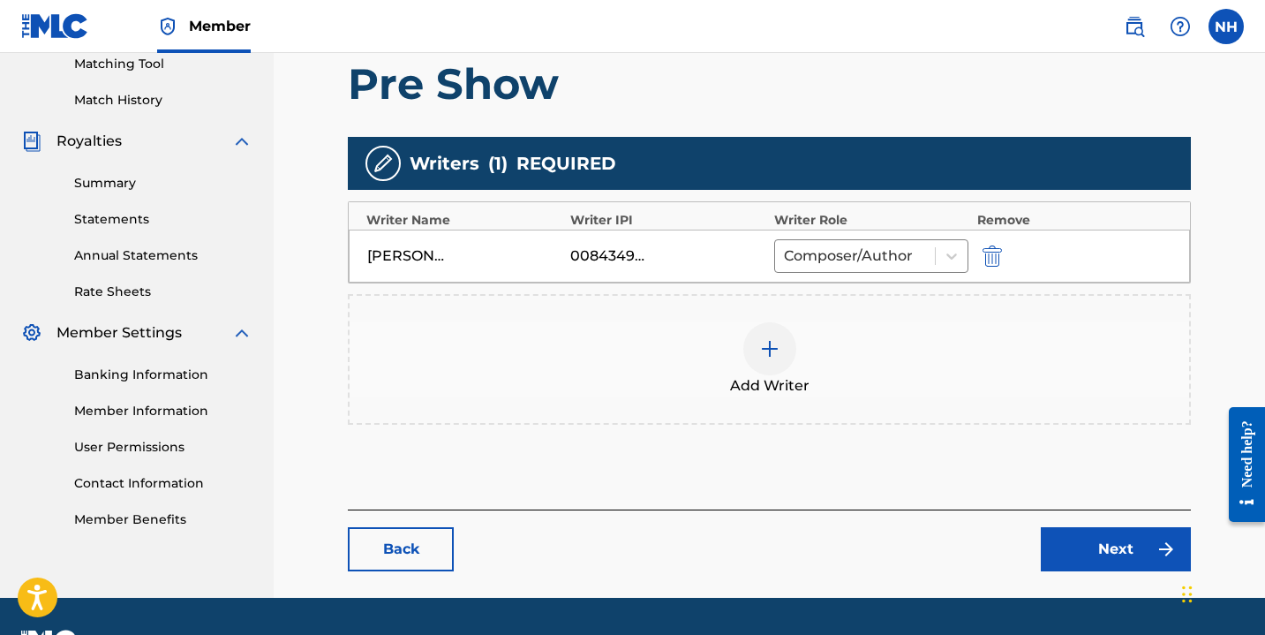
click at [1088, 552] on link "Next" at bounding box center [1116, 549] width 150 height 44
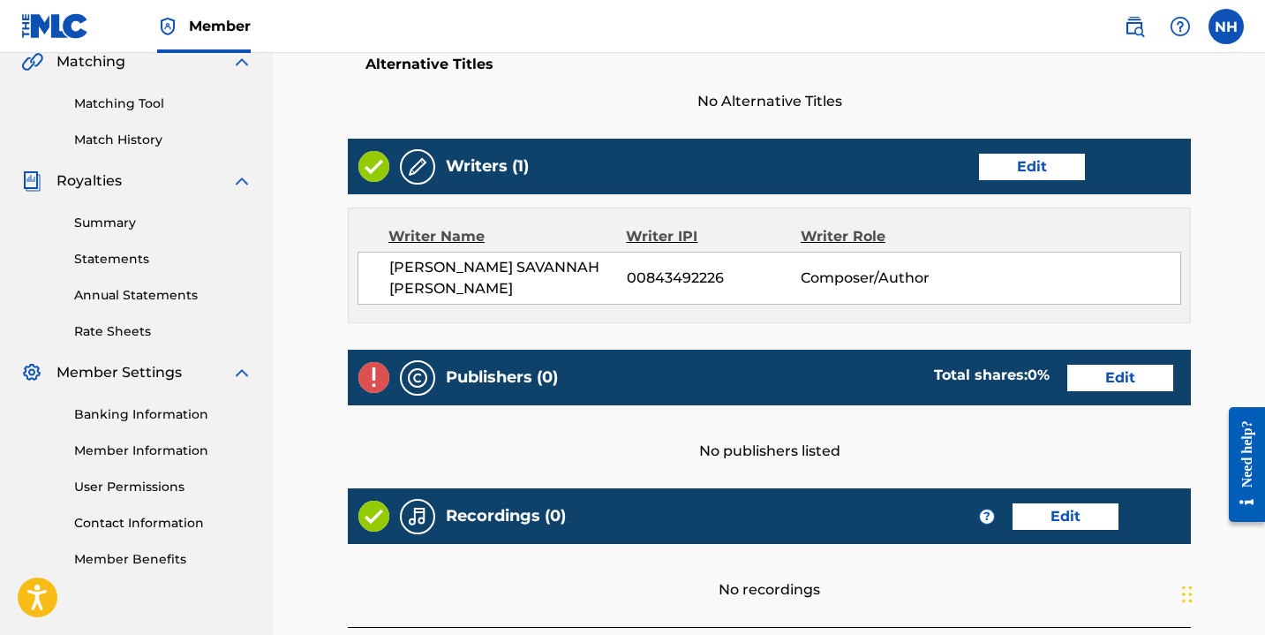
scroll to position [427, 0]
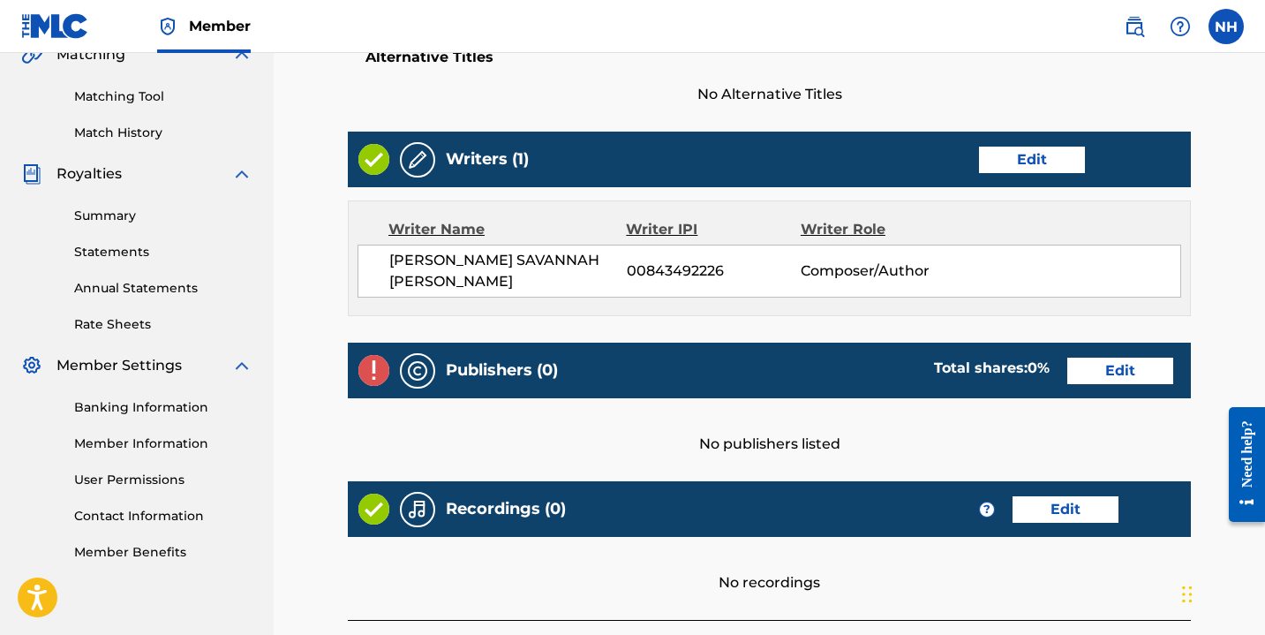
click at [1111, 368] on link "Edit" at bounding box center [1120, 370] width 106 height 26
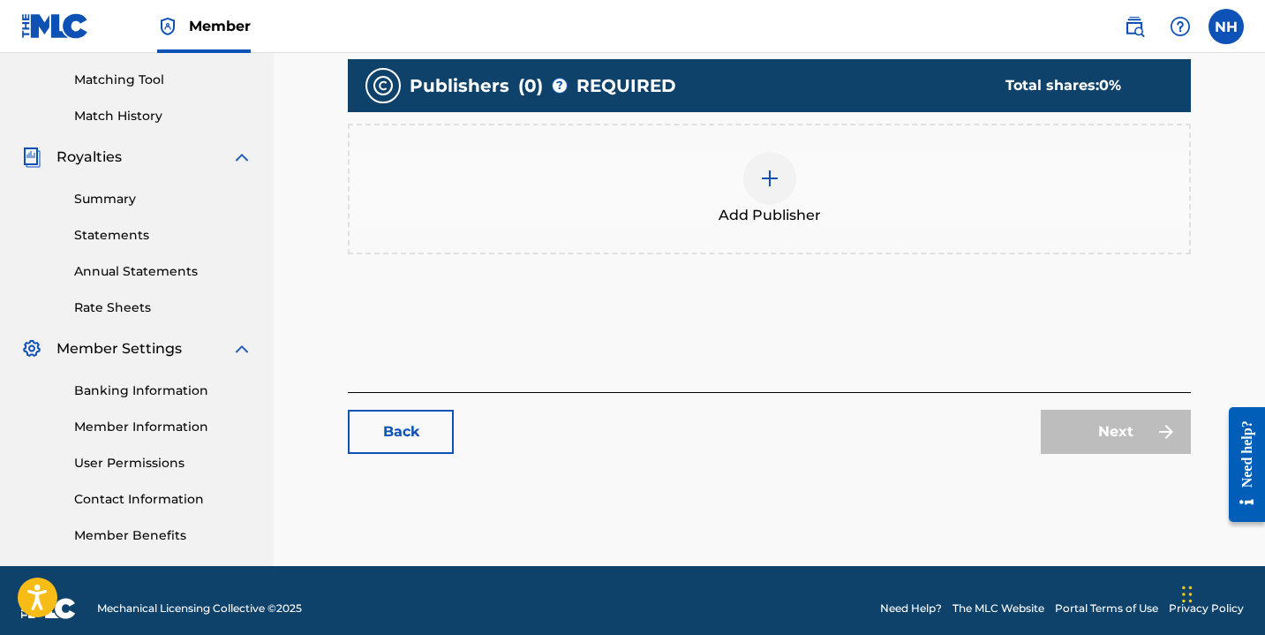
scroll to position [460, 0]
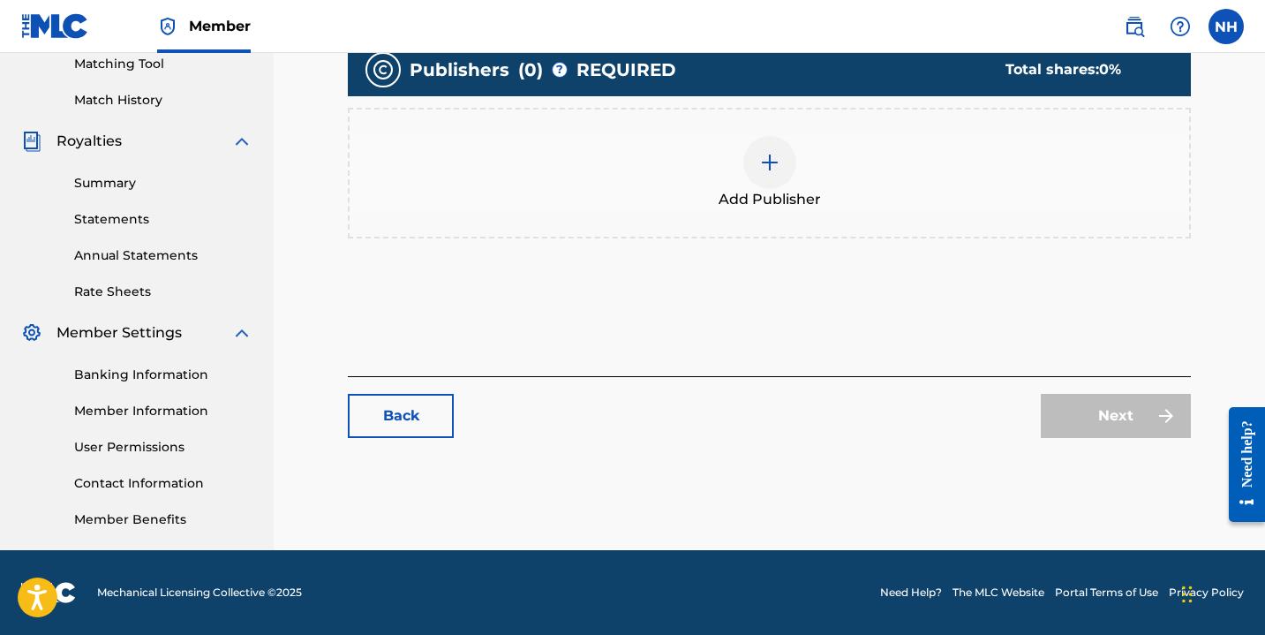
click at [786, 150] on div at bounding box center [769, 162] width 53 height 53
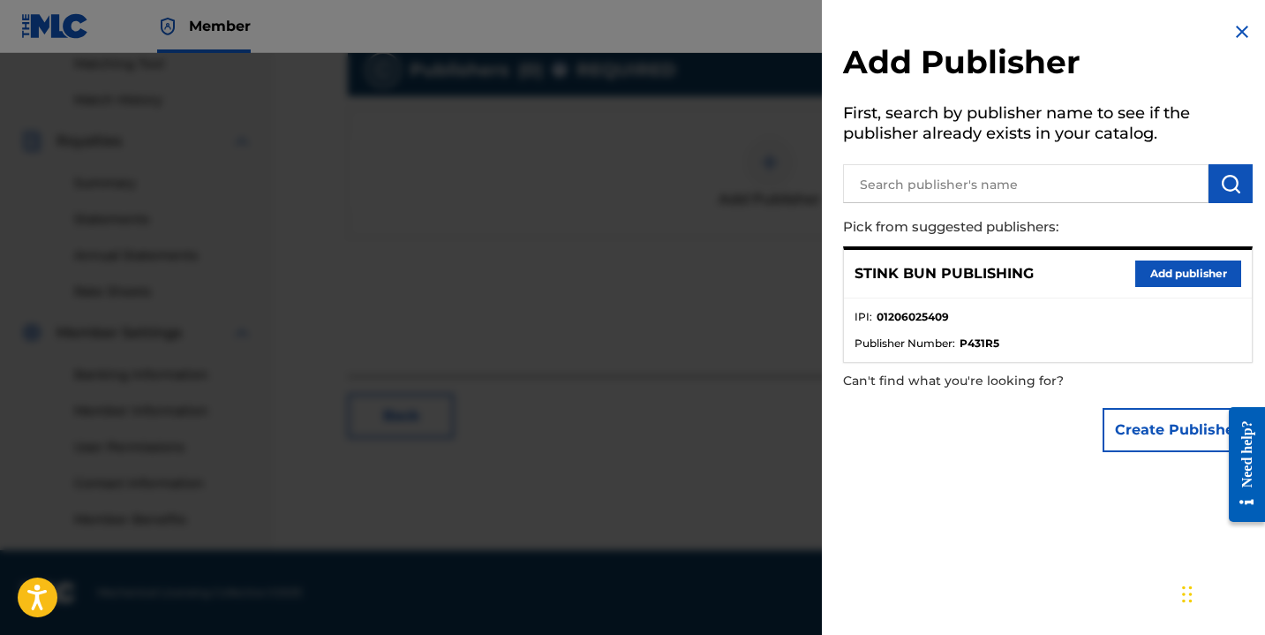
click at [1135, 274] on button "Add publisher" at bounding box center [1188, 273] width 106 height 26
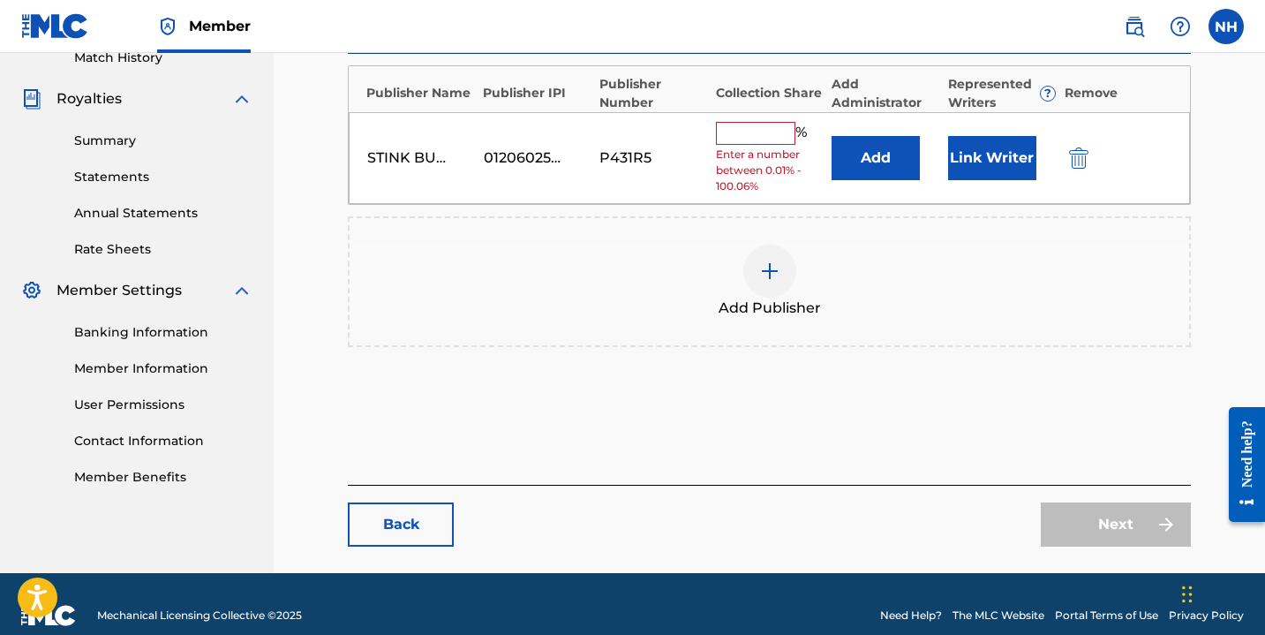
scroll to position [506, 0]
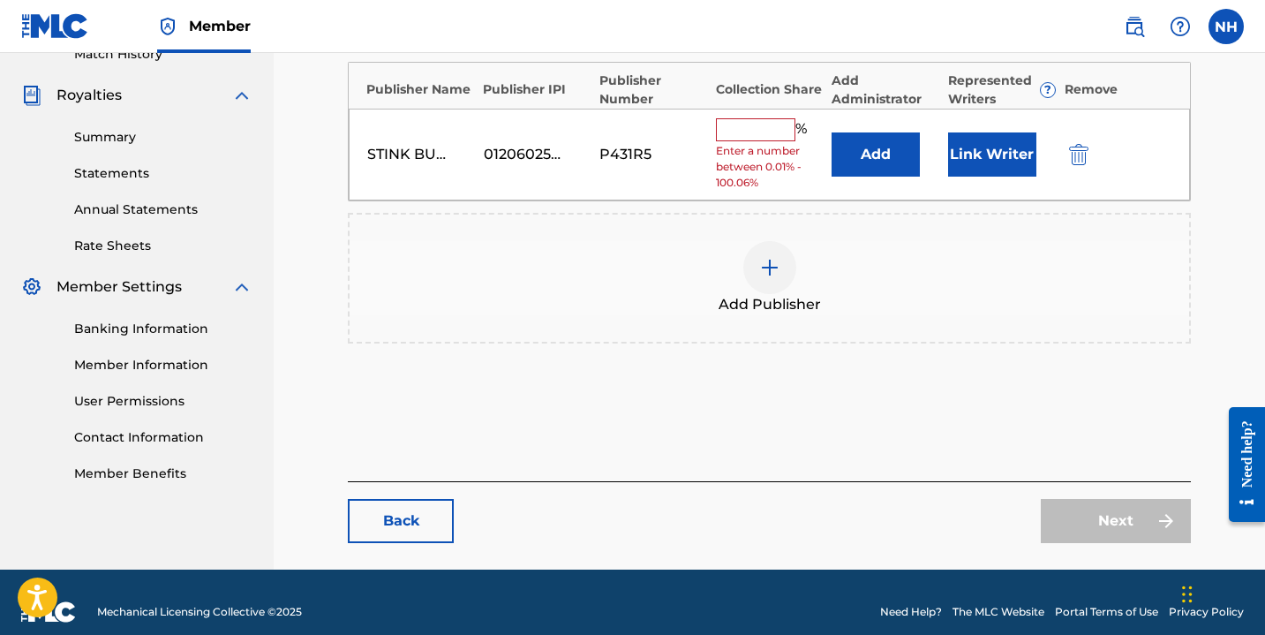
click at [748, 121] on input "text" at bounding box center [755, 129] width 79 height 23
type input "100"
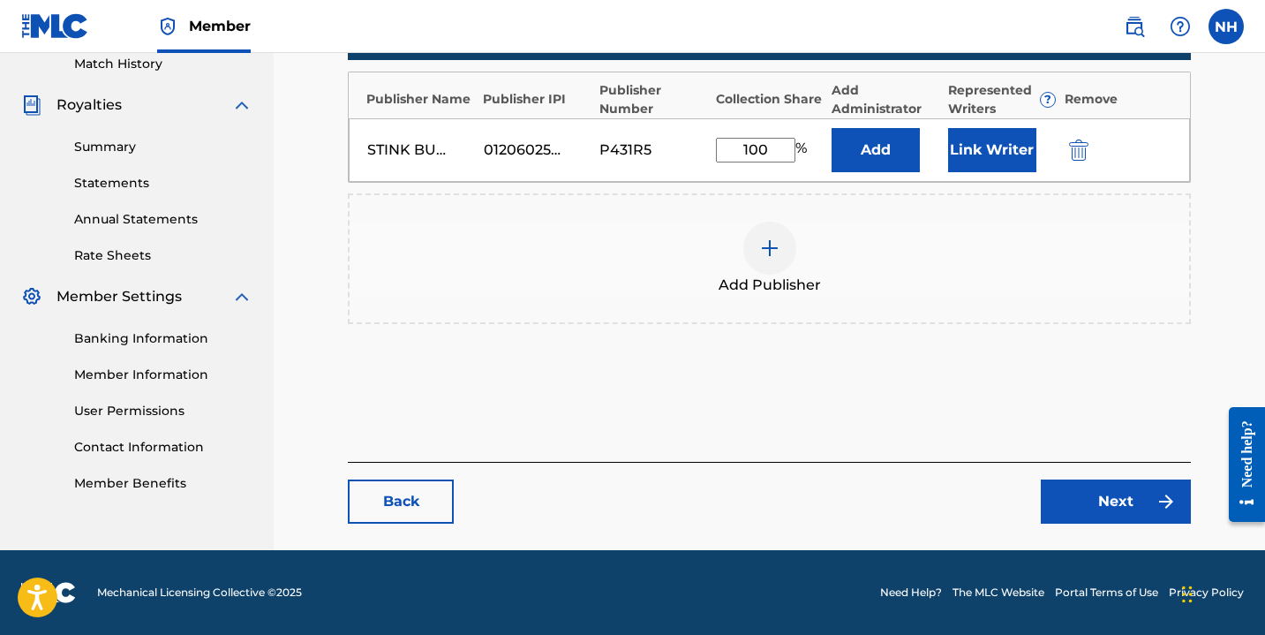
click at [1006, 158] on button "Link Writer" at bounding box center [992, 150] width 88 height 44
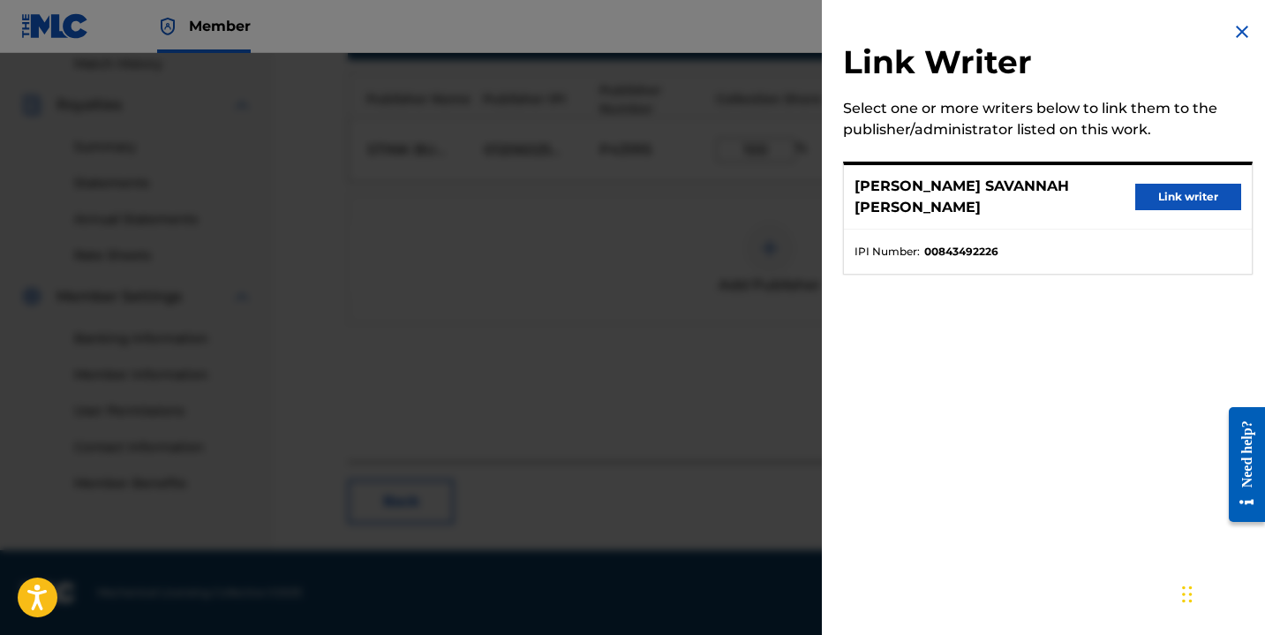
click at [1176, 191] on button "Link writer" at bounding box center [1188, 197] width 106 height 26
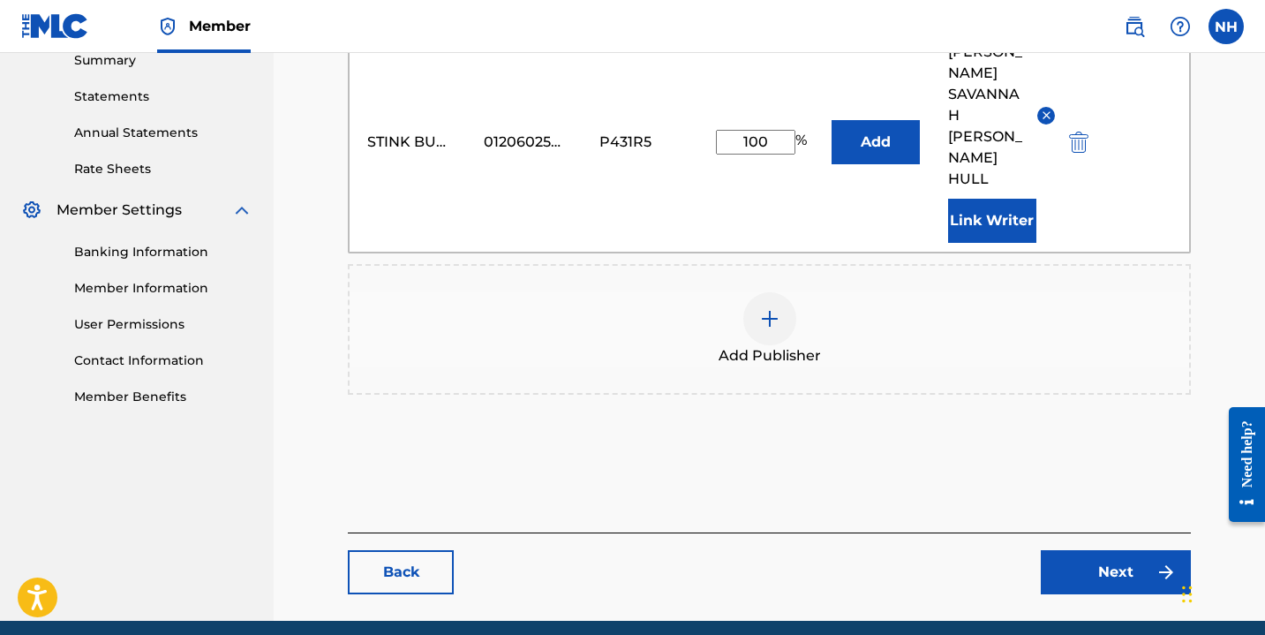
scroll to position [590, 0]
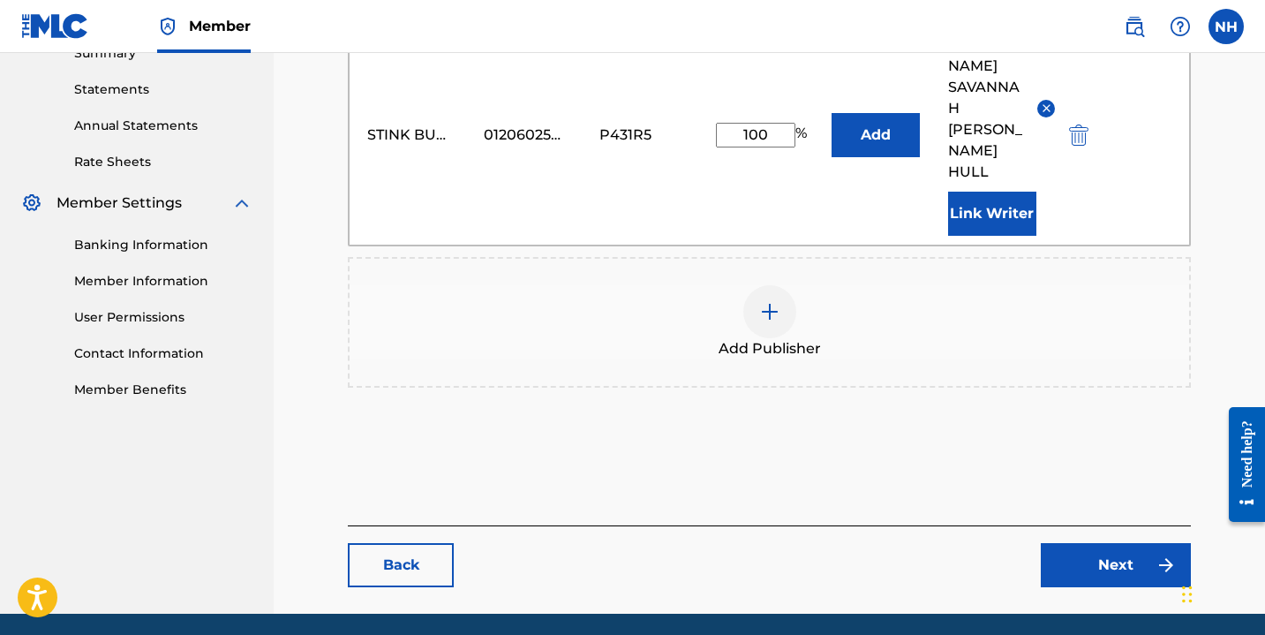
click at [1079, 543] on link "Next" at bounding box center [1116, 565] width 150 height 44
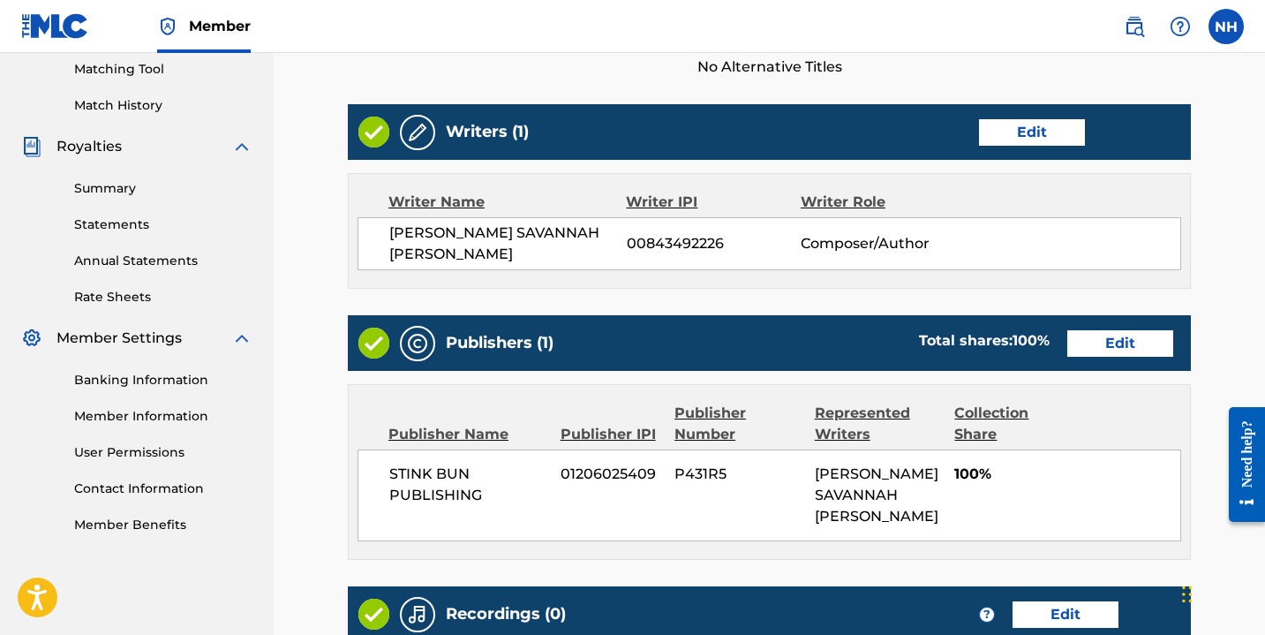
scroll to position [709, 0]
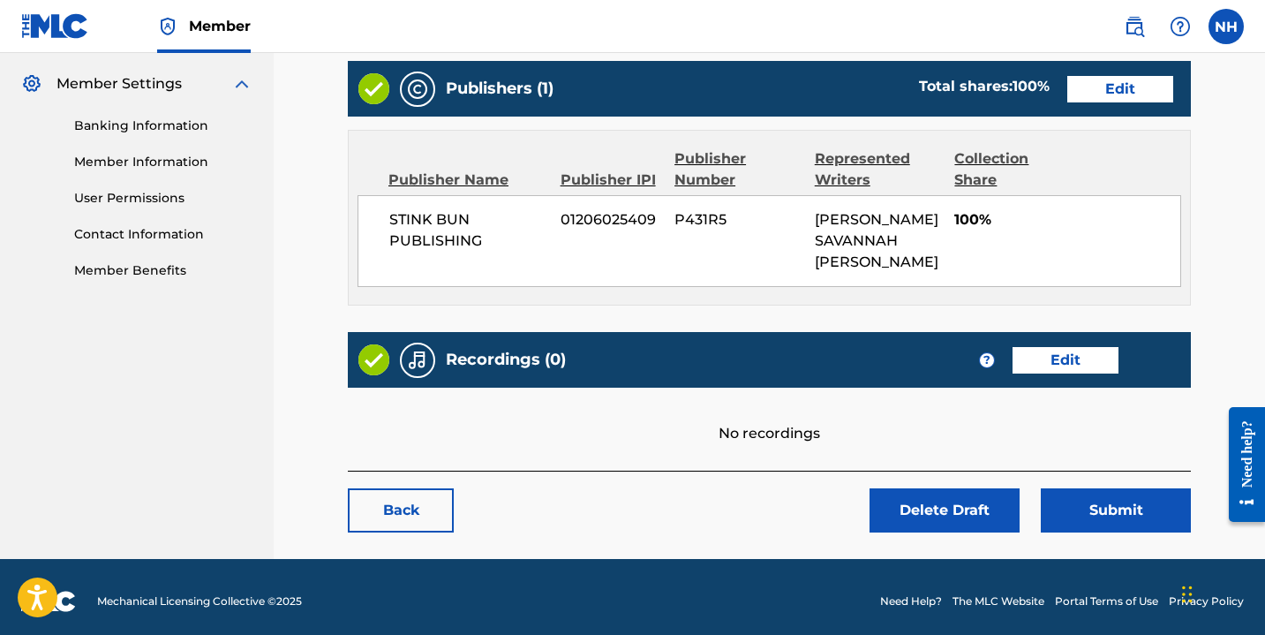
click at [1061, 347] on link "Edit" at bounding box center [1065, 360] width 106 height 26
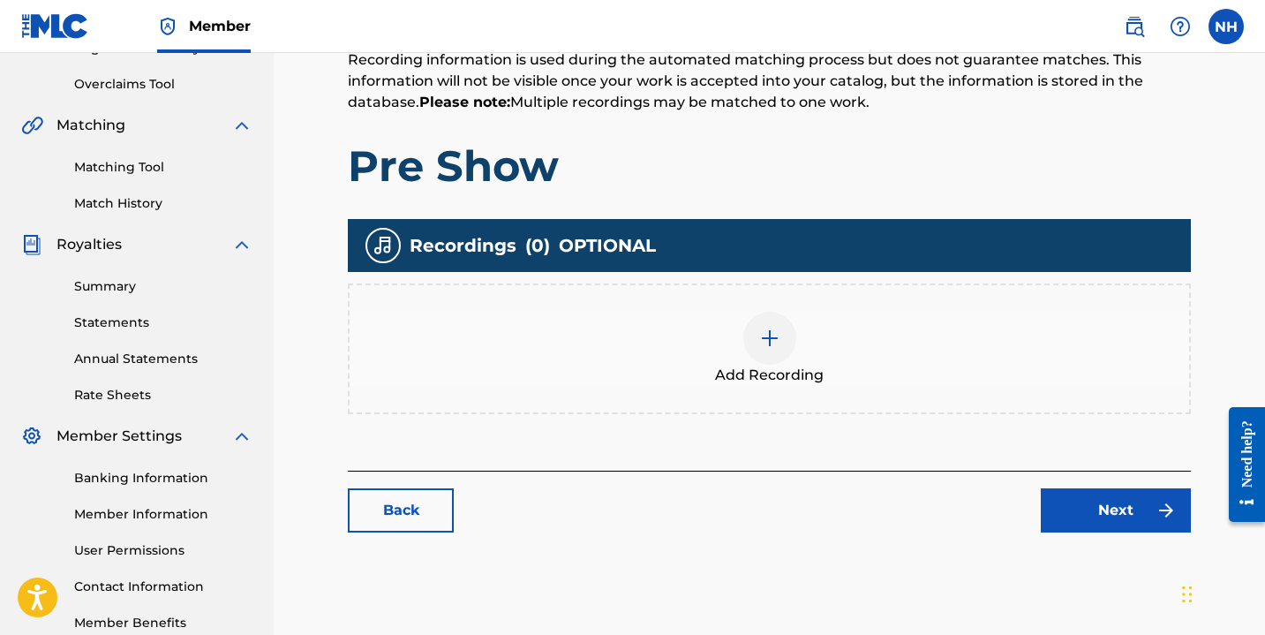
scroll to position [460, 0]
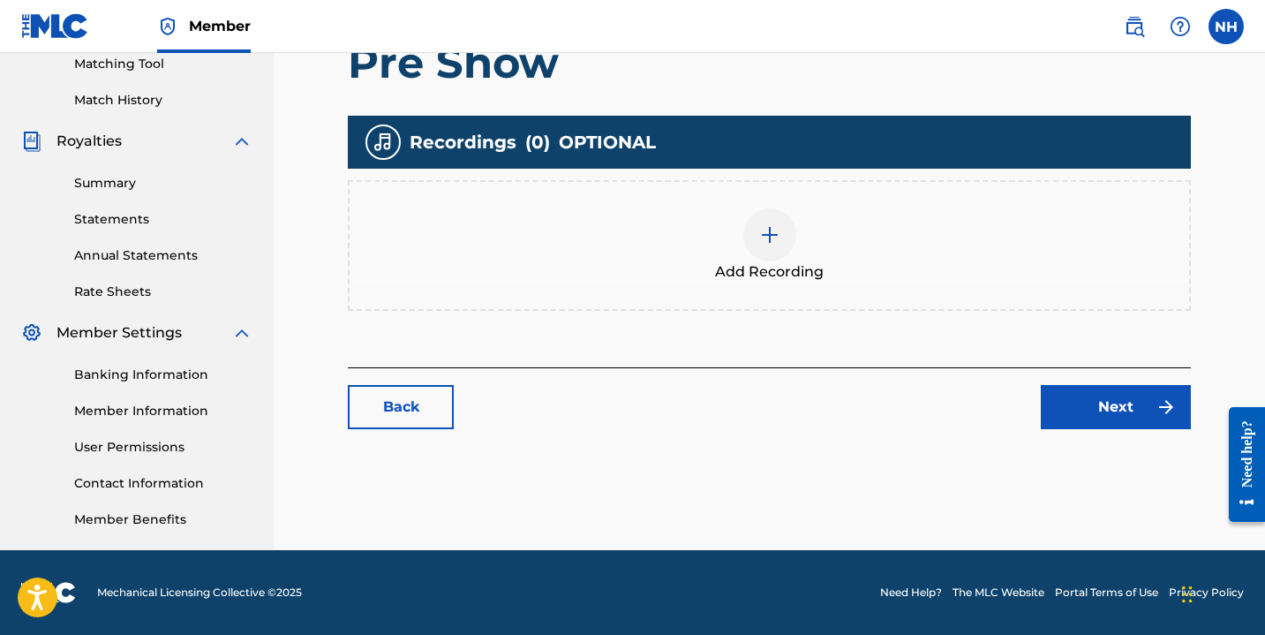
click at [770, 245] on div at bounding box center [769, 234] width 53 height 53
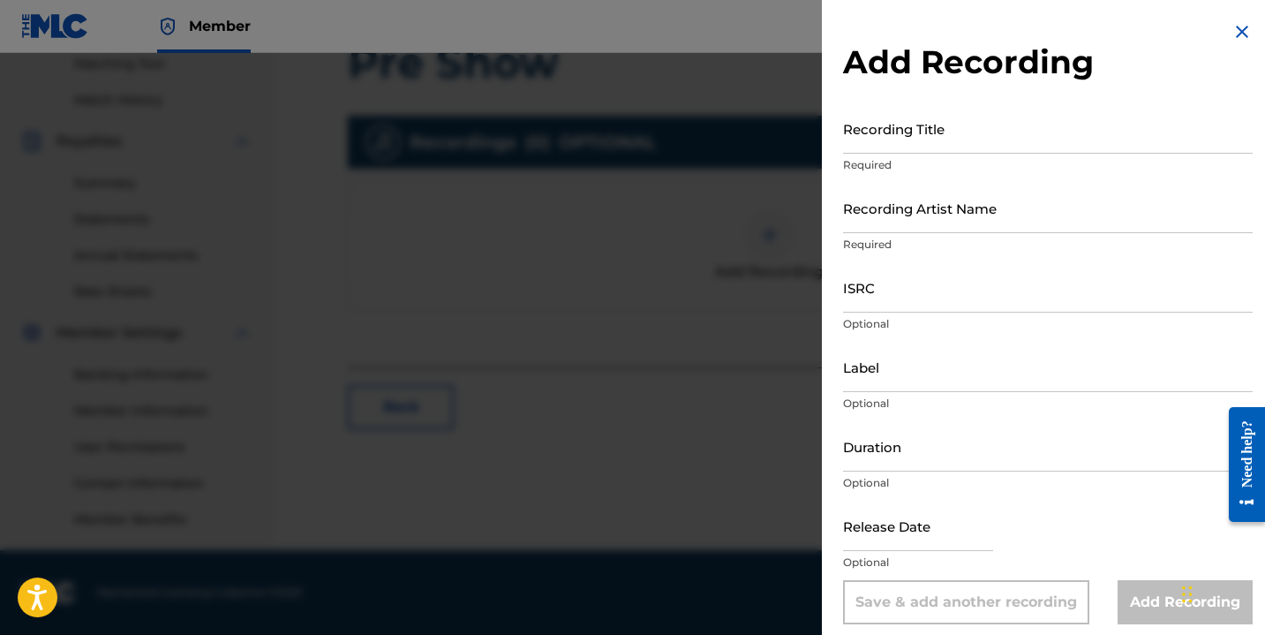
click at [919, 147] on input "Recording Title" at bounding box center [1048, 128] width 410 height 50
type input "Pre Show"
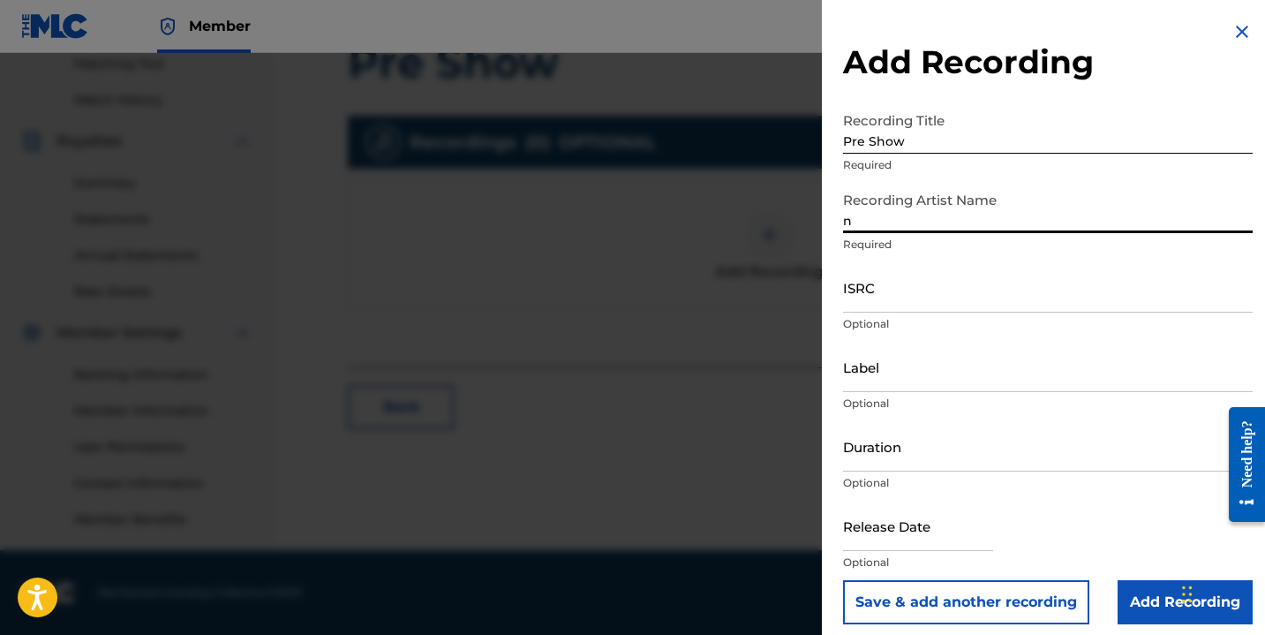
type input "Nayla Savannah"
click at [938, 298] on input "ISRC" at bounding box center [1048, 287] width 410 height 50
click at [890, 299] on input "ISRC" at bounding box center [1048, 287] width 410 height 50
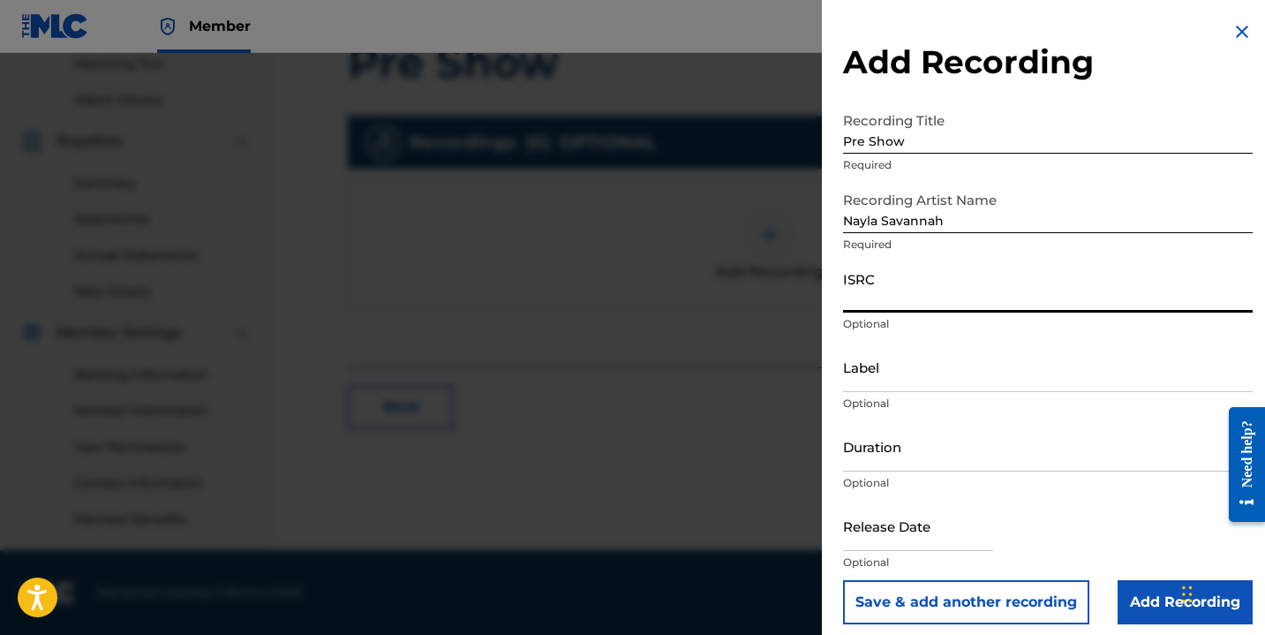
paste input "QZJG51943902"
type input "QZJG51943902"
click at [897, 466] on input "Duration" at bounding box center [1048, 446] width 410 height 50
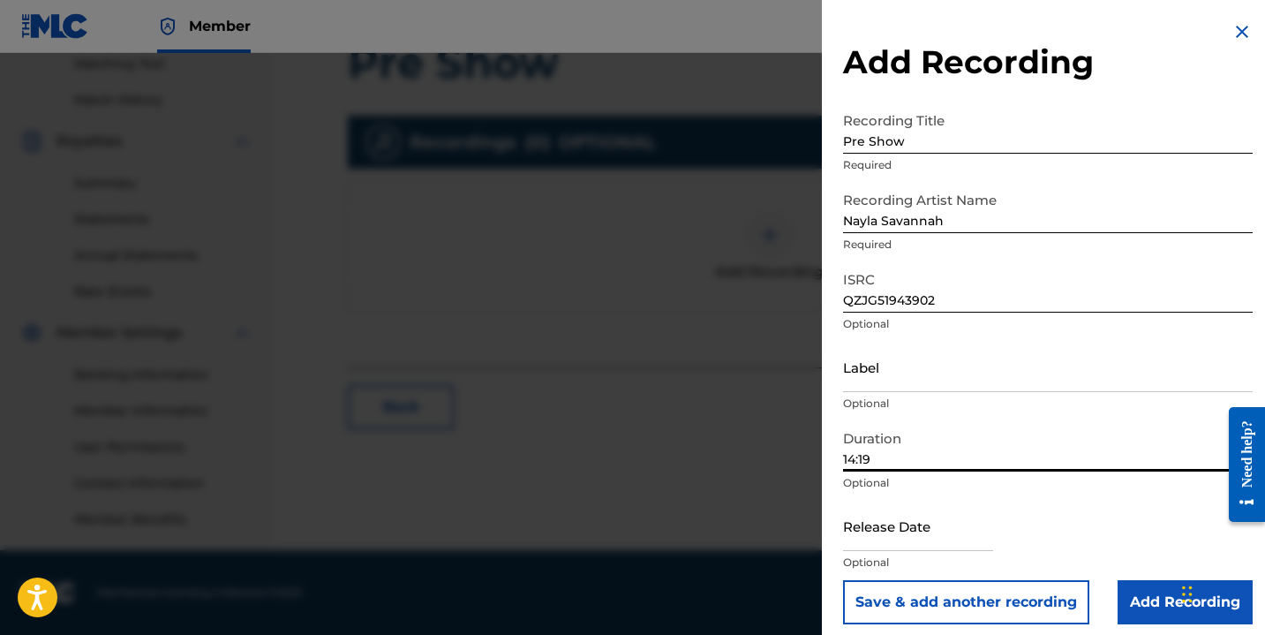
type input "14:19"
click at [936, 547] on input "text" at bounding box center [918, 525] width 150 height 50
select select "7"
select select "2025"
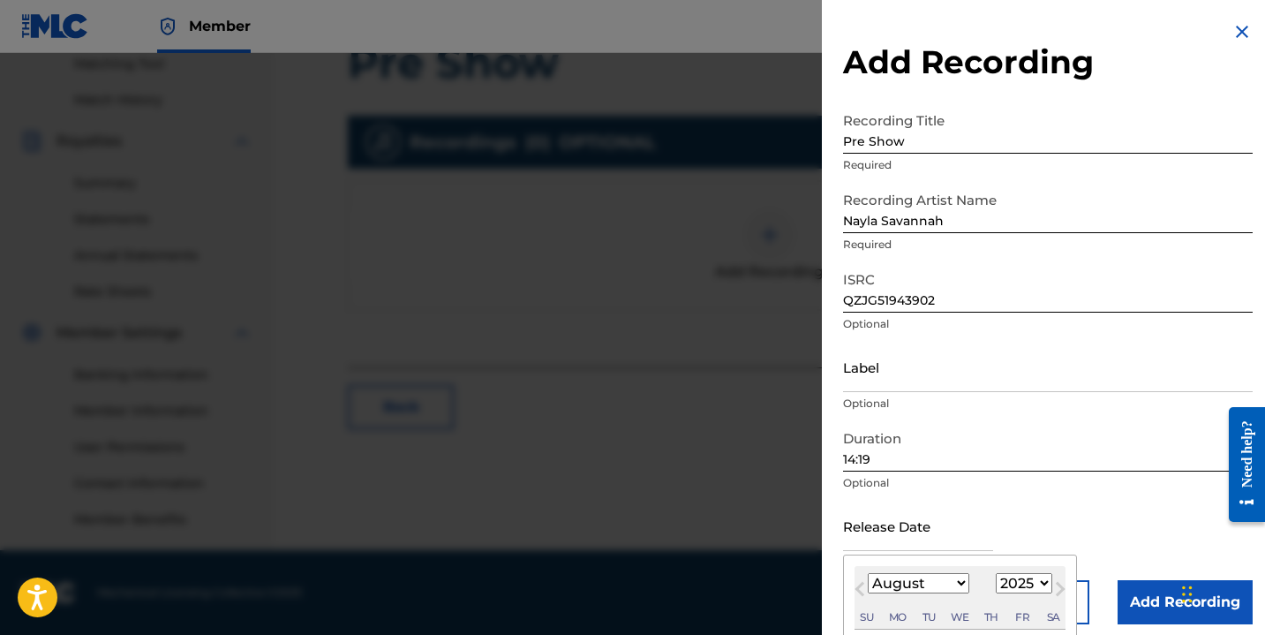
type input "[DATE]"
select select "9"
select select "2019"
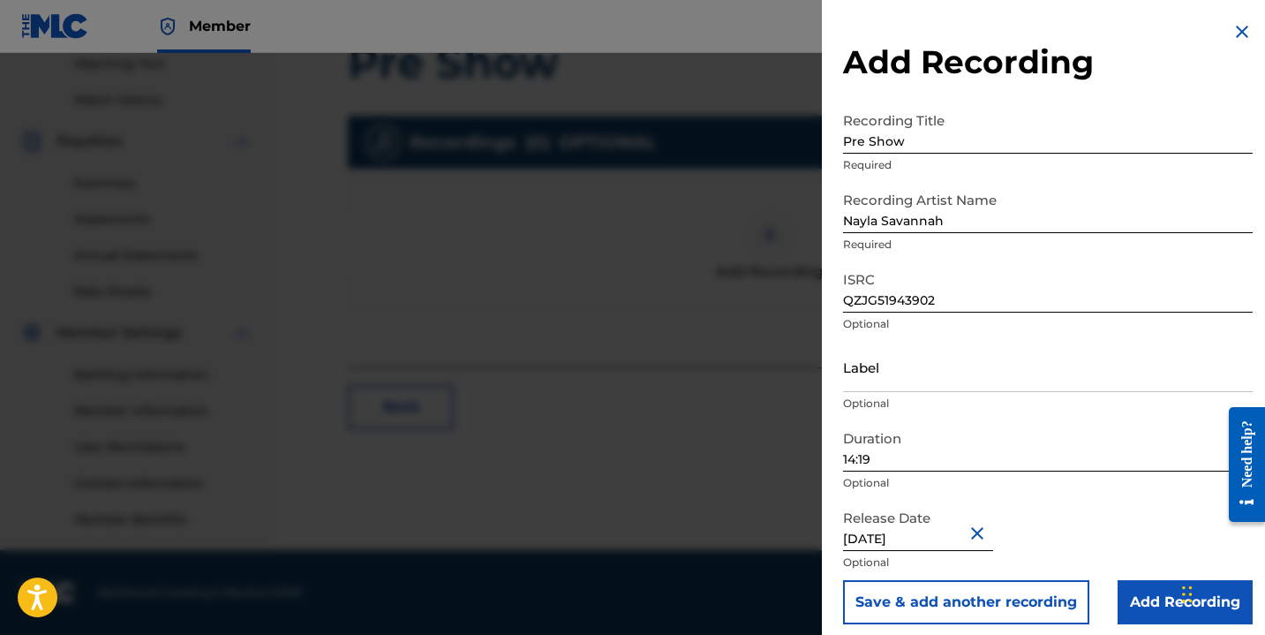
click at [1131, 592] on input "Add Recording" at bounding box center [1185, 602] width 135 height 44
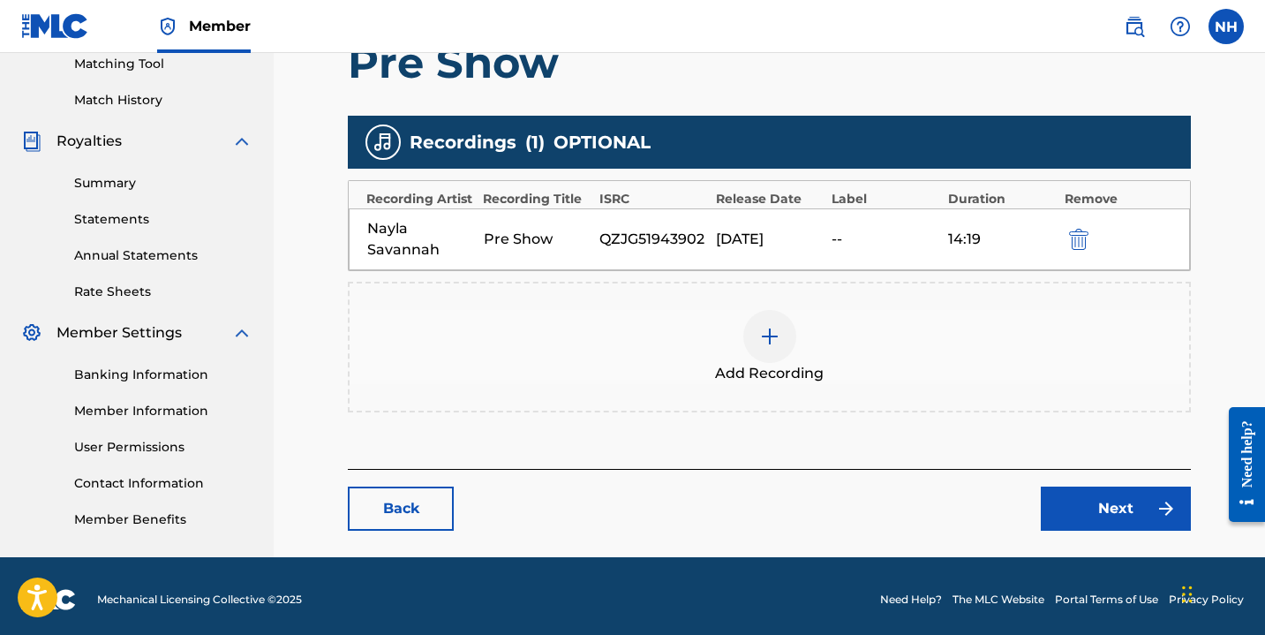
click at [1077, 500] on link "Next" at bounding box center [1116, 508] width 150 height 44
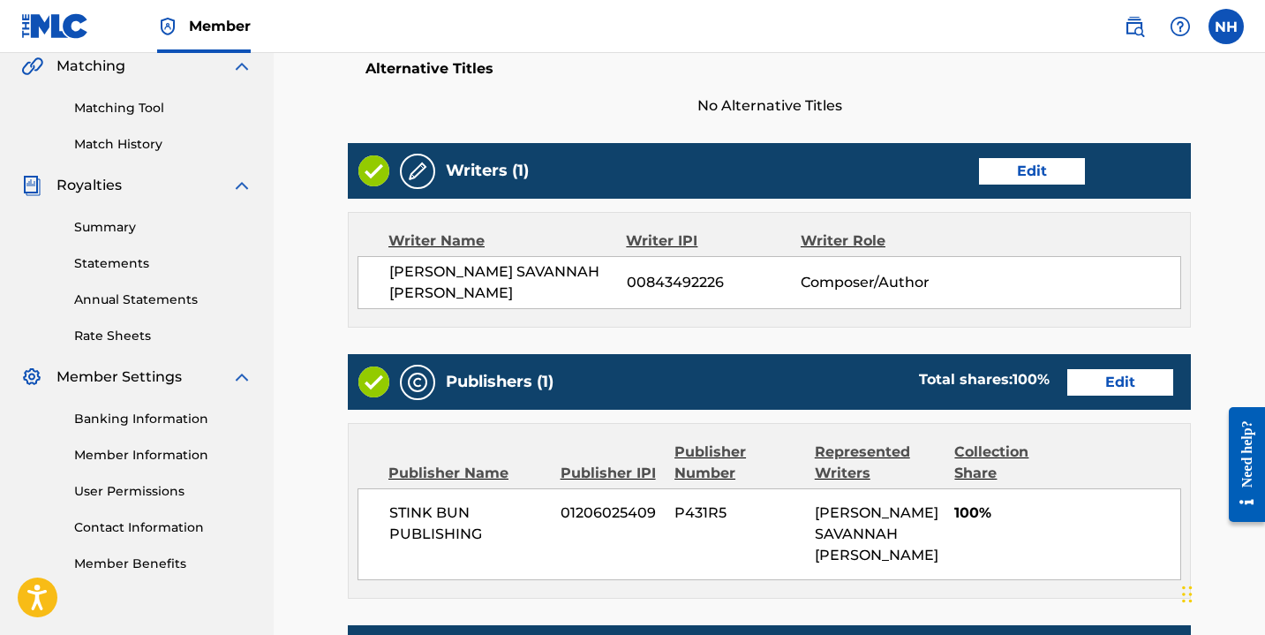
scroll to position [767, 0]
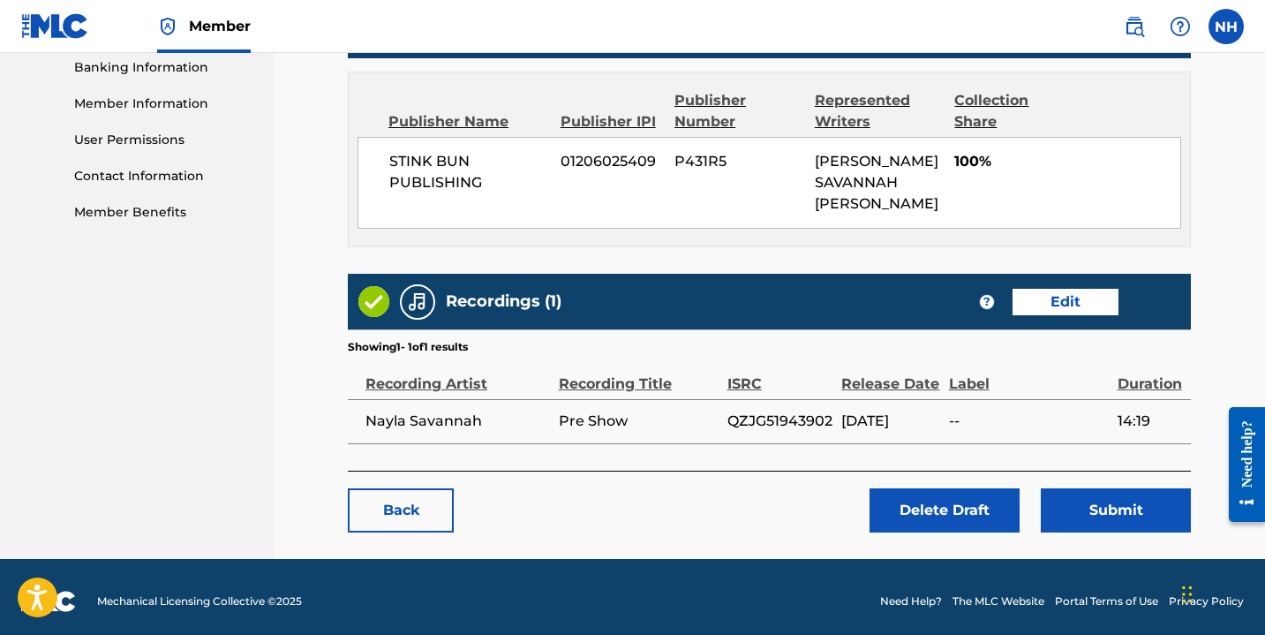
click at [1096, 488] on button "Submit" at bounding box center [1116, 510] width 150 height 44
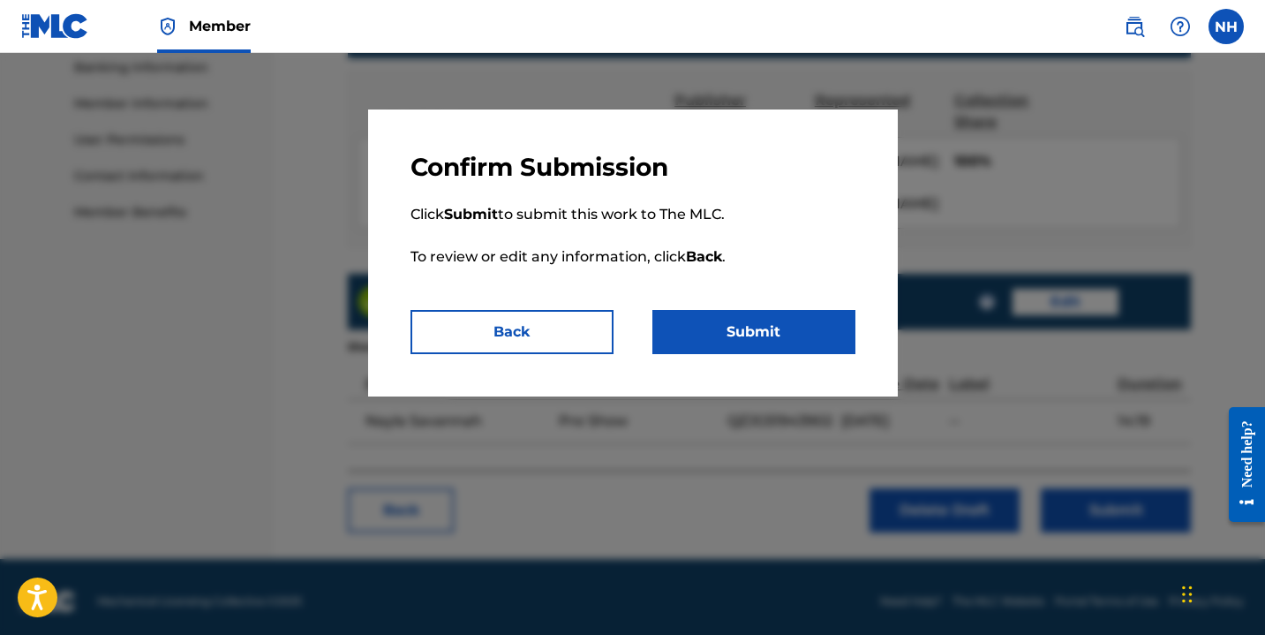
click at [738, 305] on p "Click Submit to submit this work to The MLC. To review or edit any information,…" at bounding box center [632, 246] width 445 height 127
click at [736, 319] on button "Submit" at bounding box center [753, 332] width 203 height 44
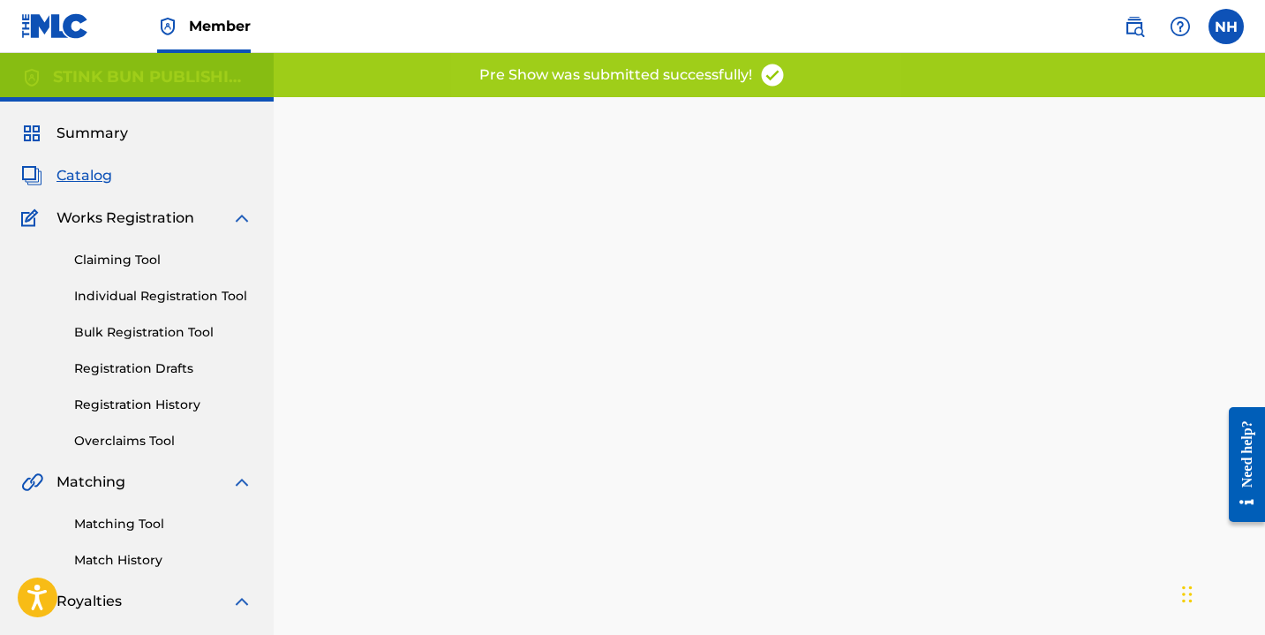
click at [170, 363] on link "Registration Drafts" at bounding box center [163, 368] width 178 height 19
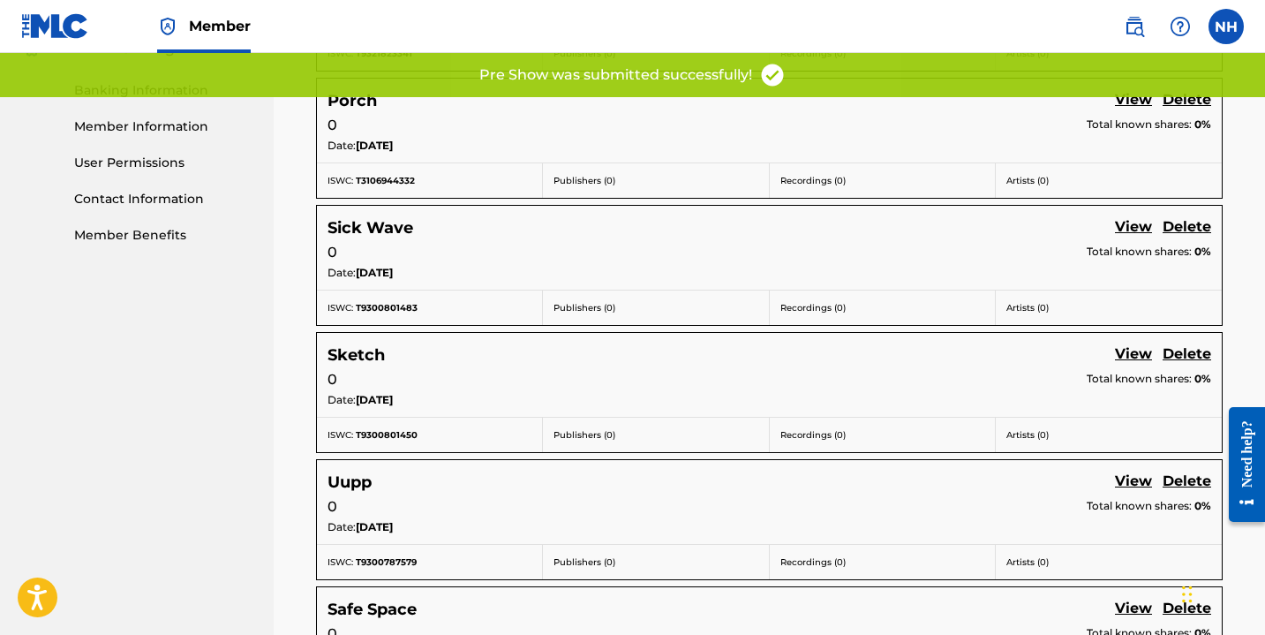
scroll to position [765, 0]
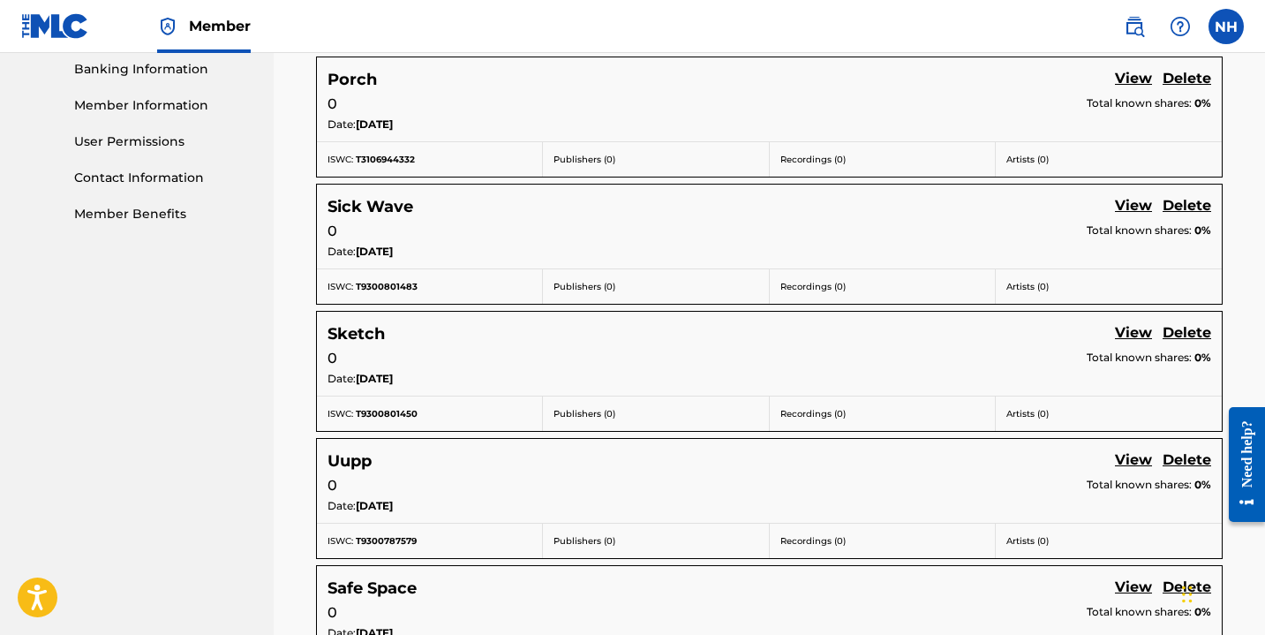
click at [1125, 208] on link "View" at bounding box center [1133, 207] width 37 height 24
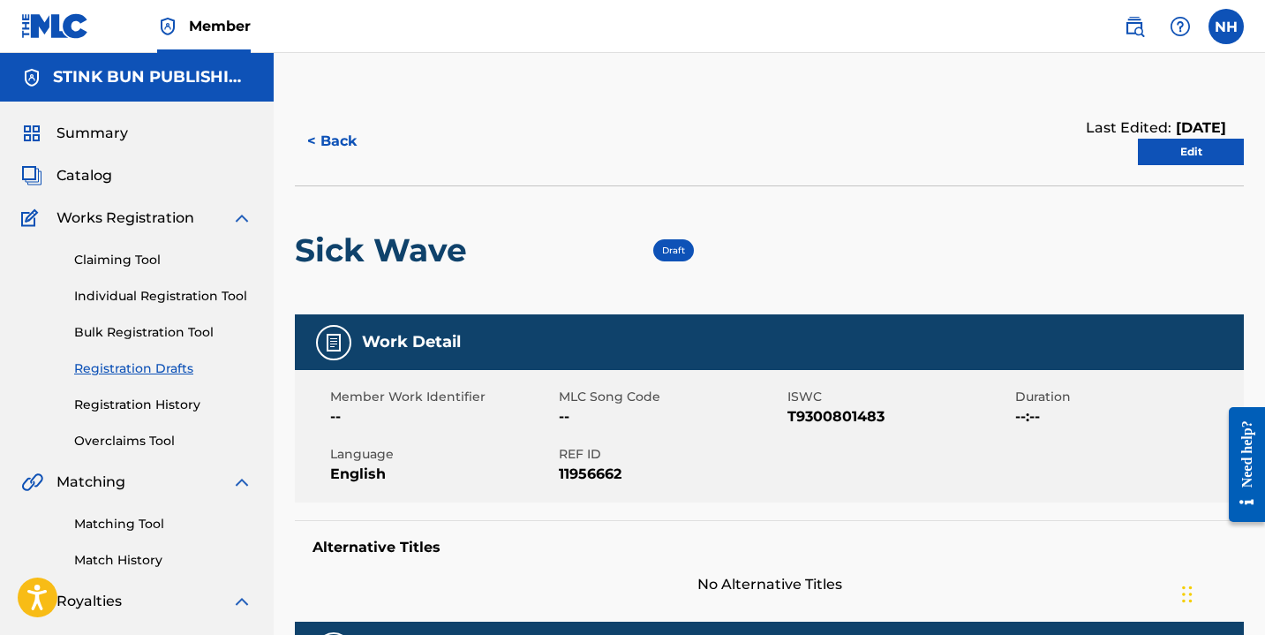
click at [1184, 152] on link "Edit" at bounding box center [1191, 152] width 106 height 26
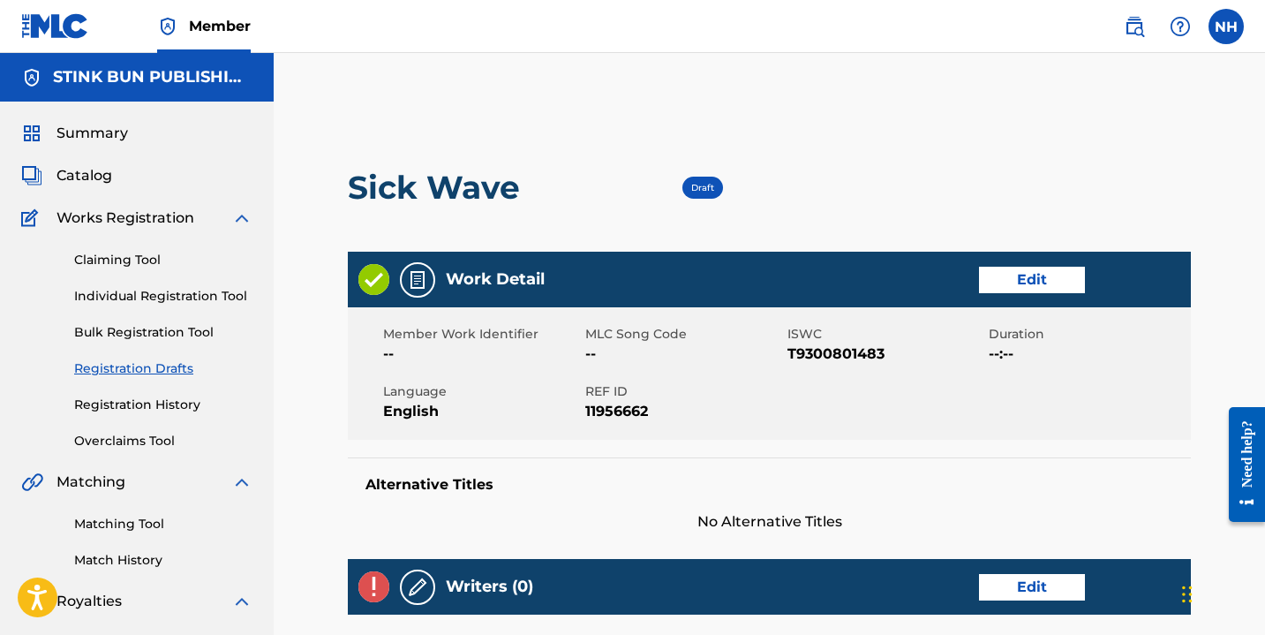
click at [147, 362] on link "Registration Drafts" at bounding box center [163, 368] width 178 height 19
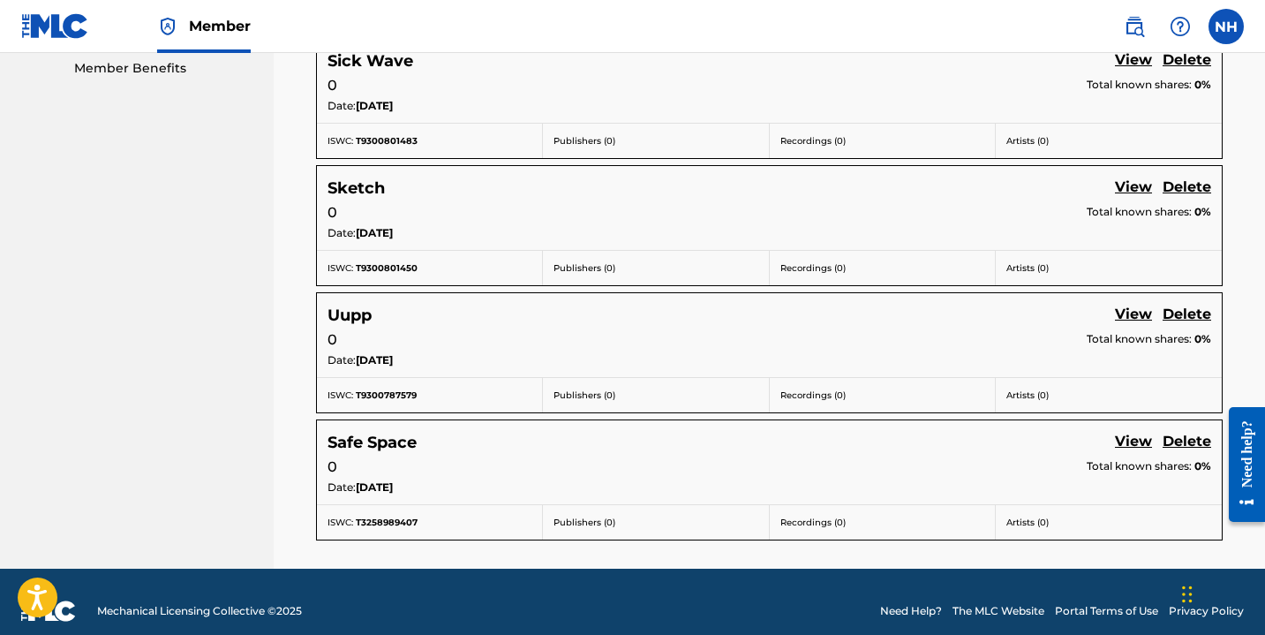
scroll to position [899, 0]
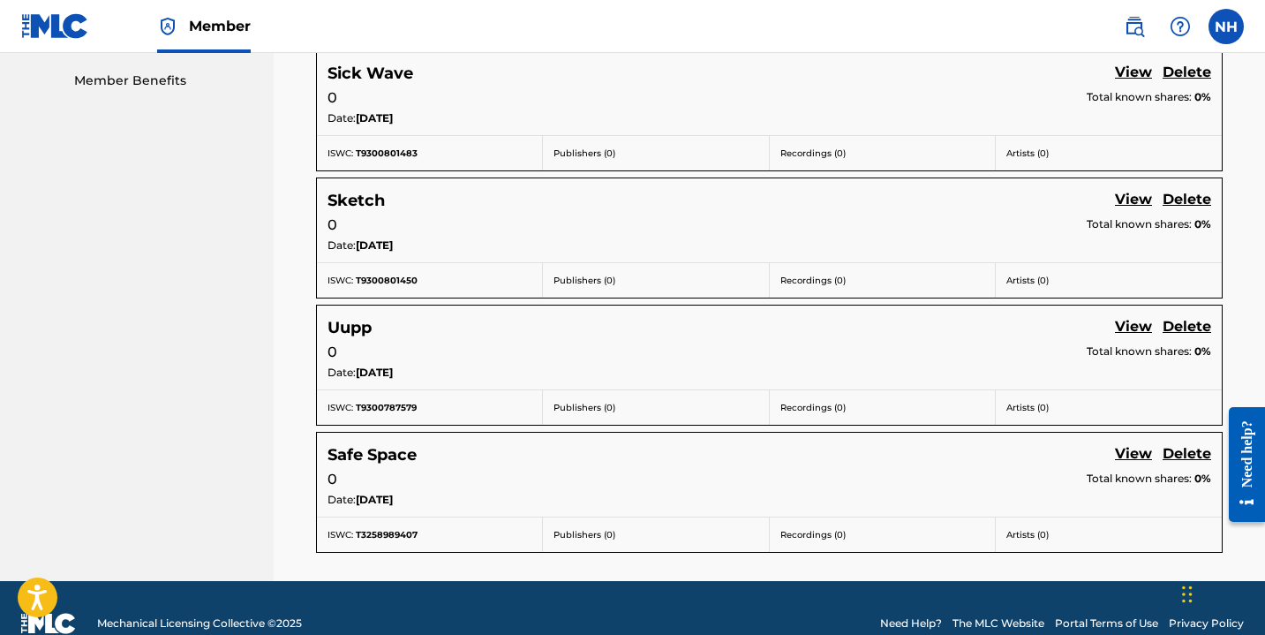
click at [1140, 194] on link "View" at bounding box center [1133, 201] width 37 height 24
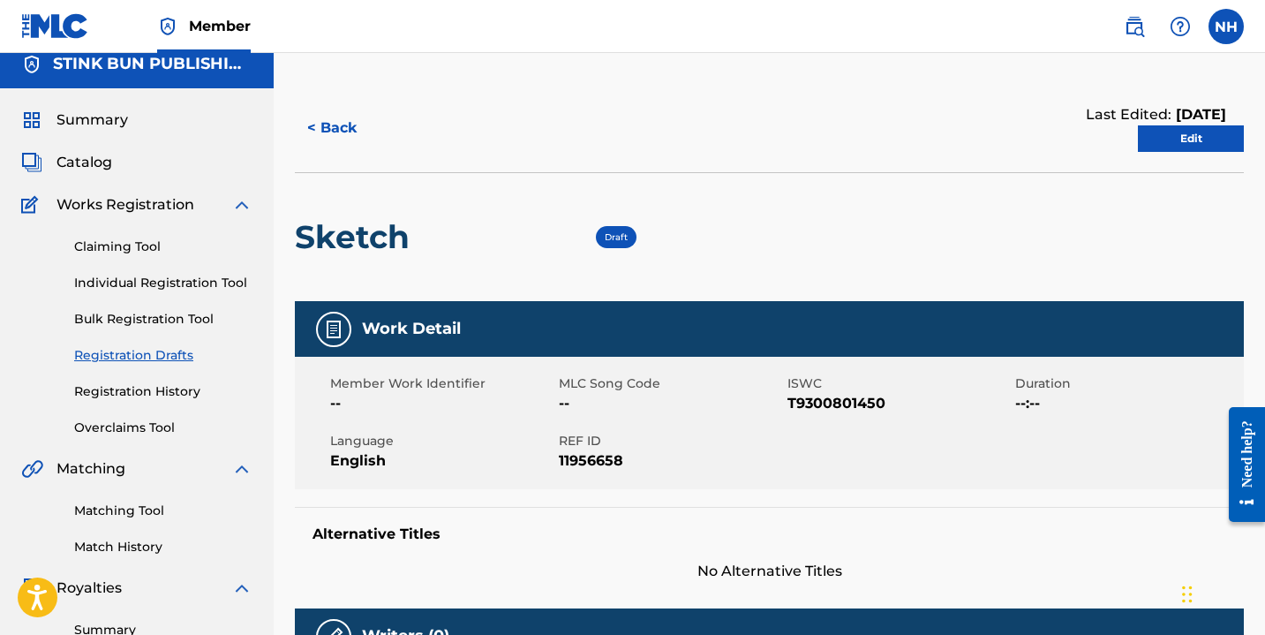
scroll to position [8, 0]
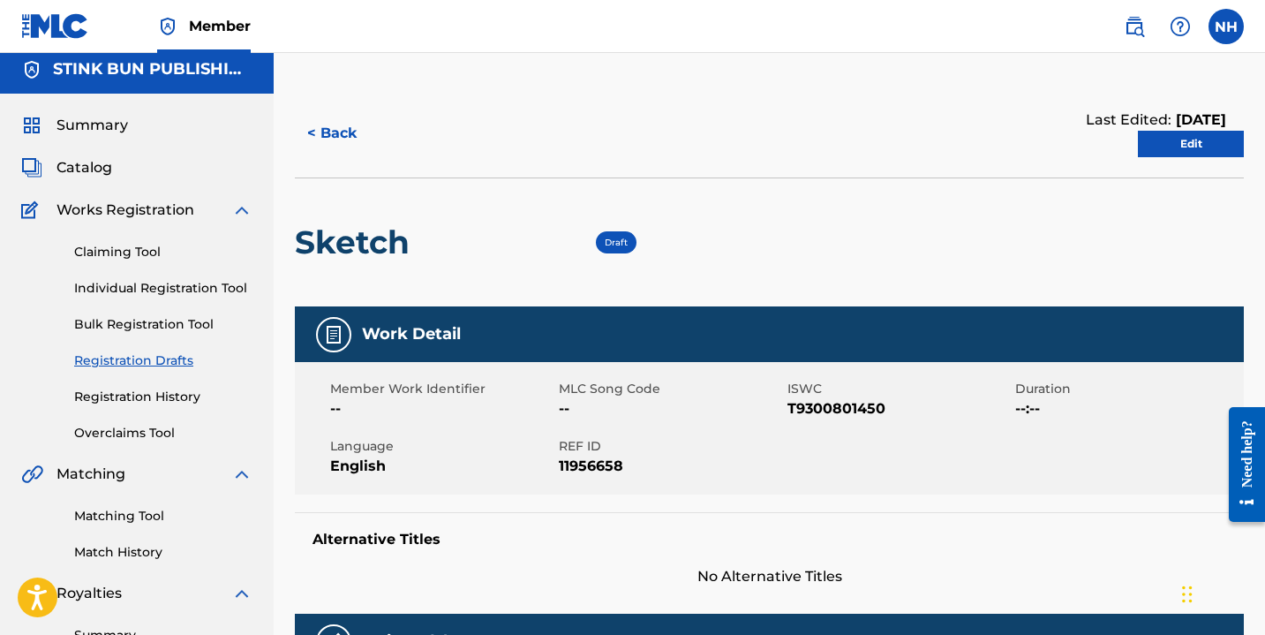
click at [1184, 144] on link "Edit" at bounding box center [1191, 144] width 106 height 26
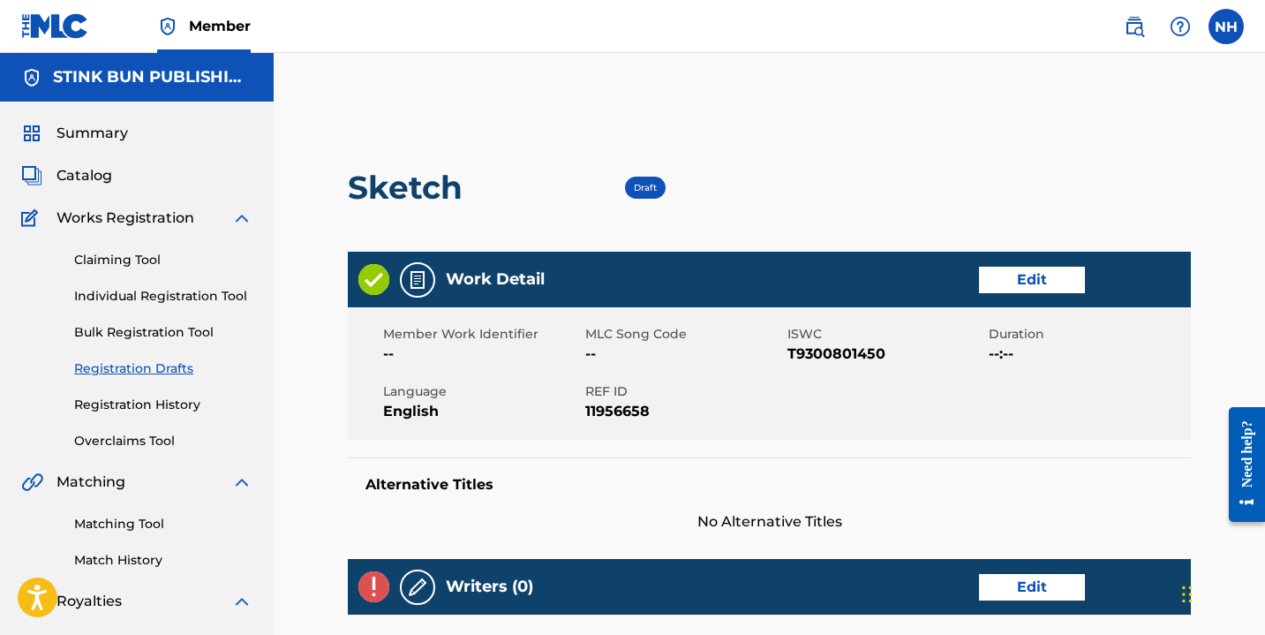
scroll to position [49, 0]
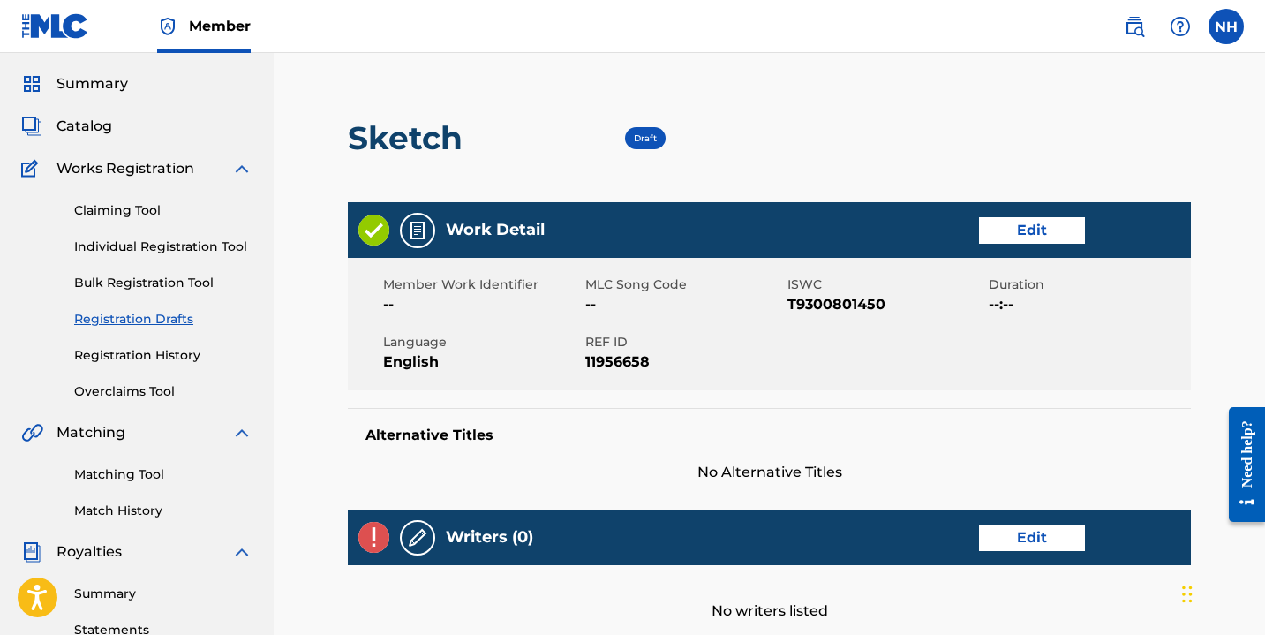
click at [1012, 229] on link "Edit" at bounding box center [1032, 230] width 106 height 26
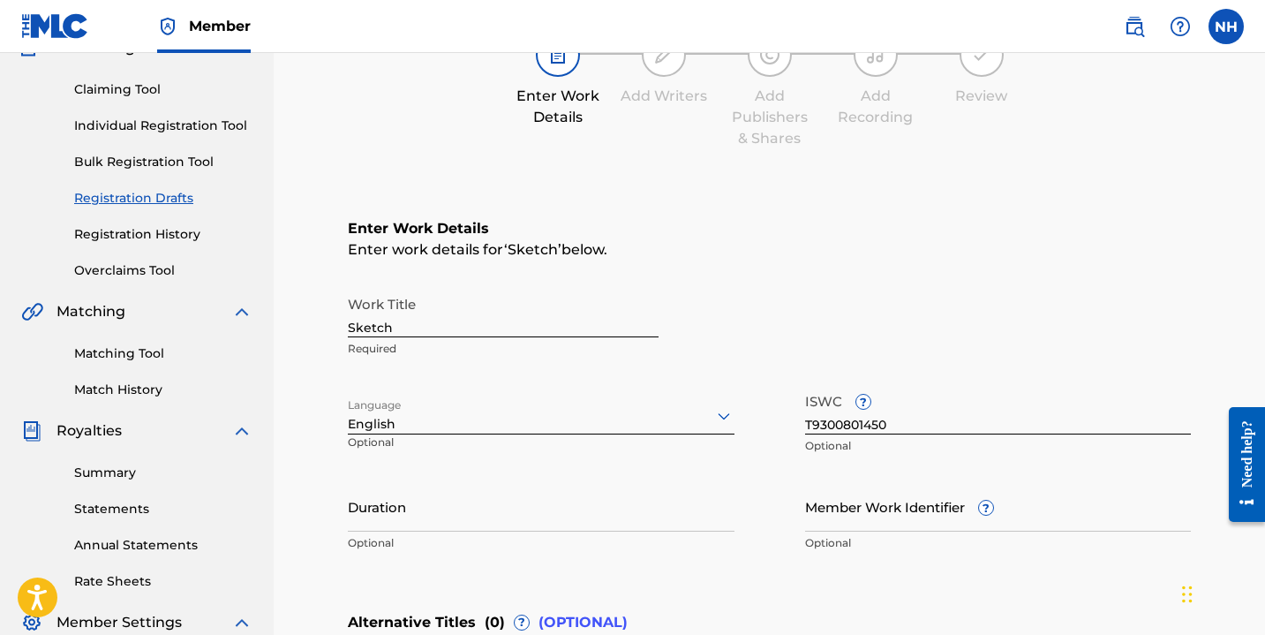
scroll to position [258, 0]
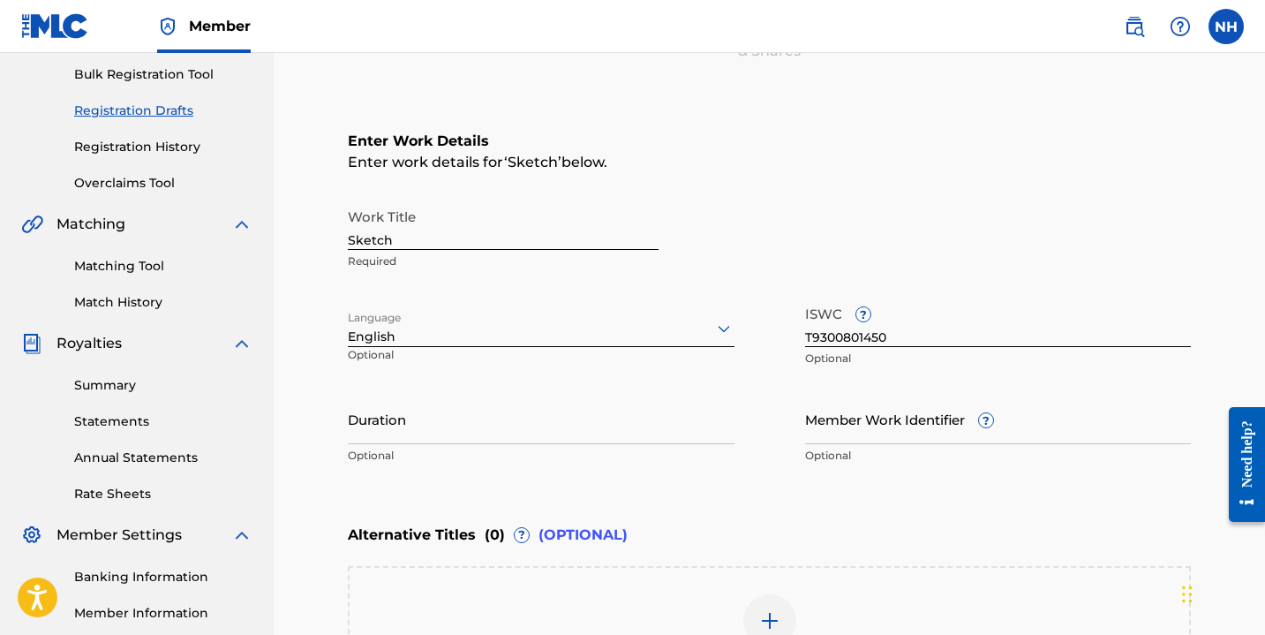
click at [397, 435] on input "Duration" at bounding box center [541, 419] width 387 height 50
type input "03:00"
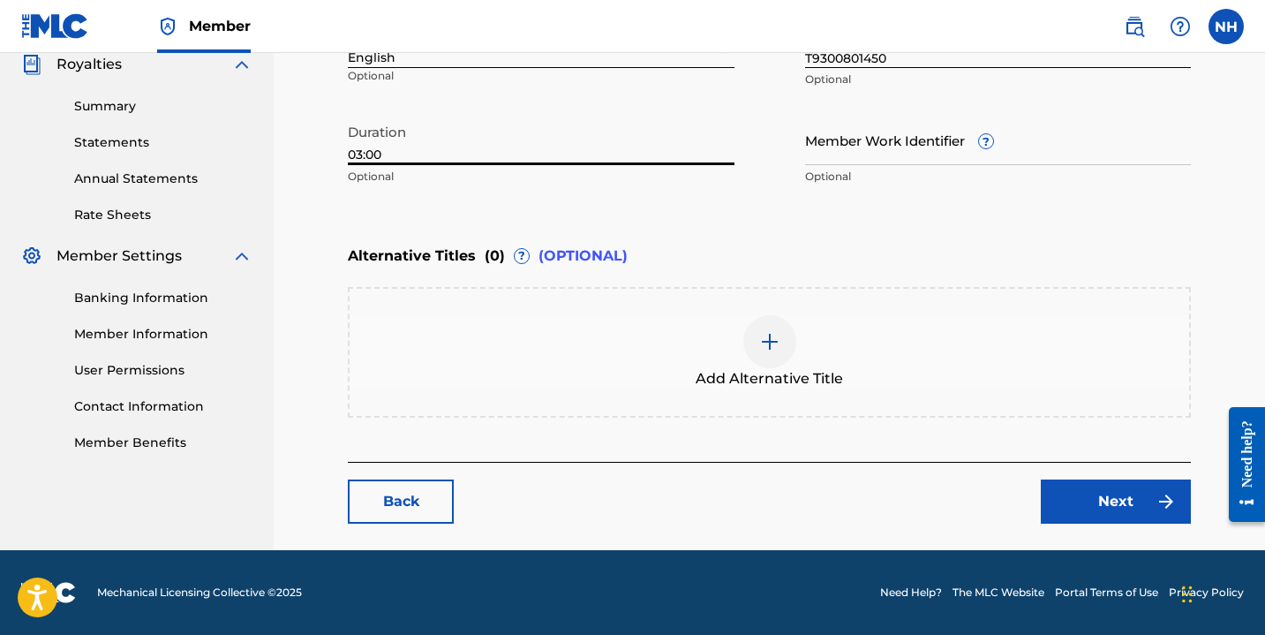
click at [1089, 503] on link "Next" at bounding box center [1116, 501] width 150 height 44
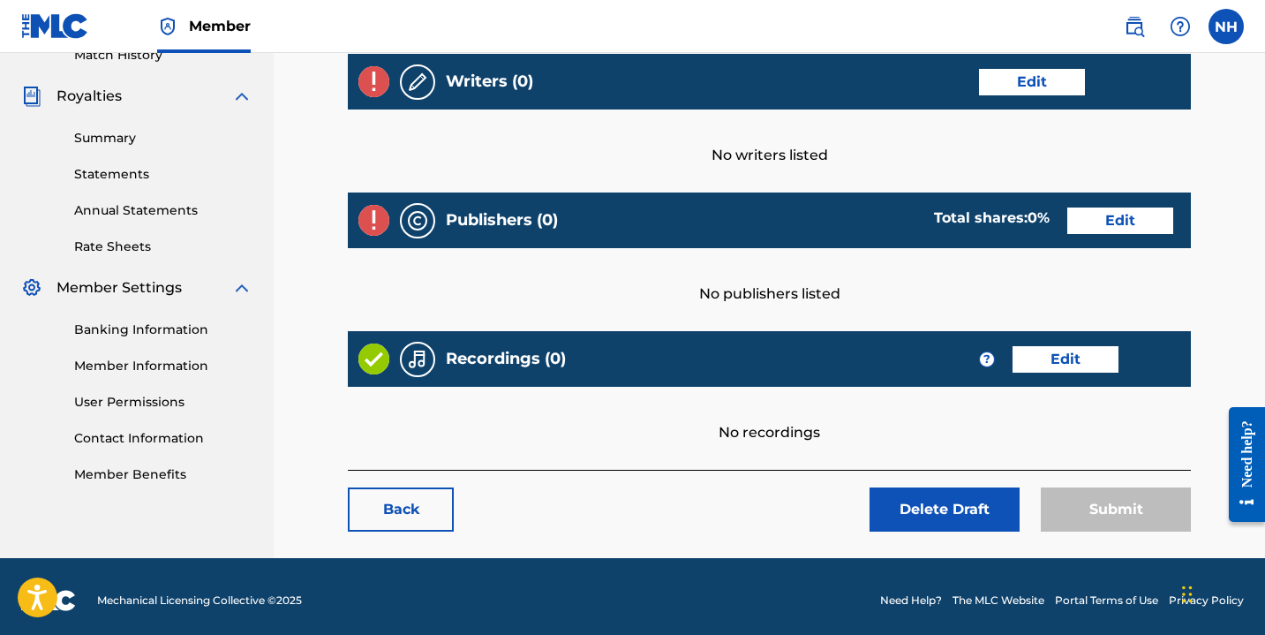
scroll to position [338, 0]
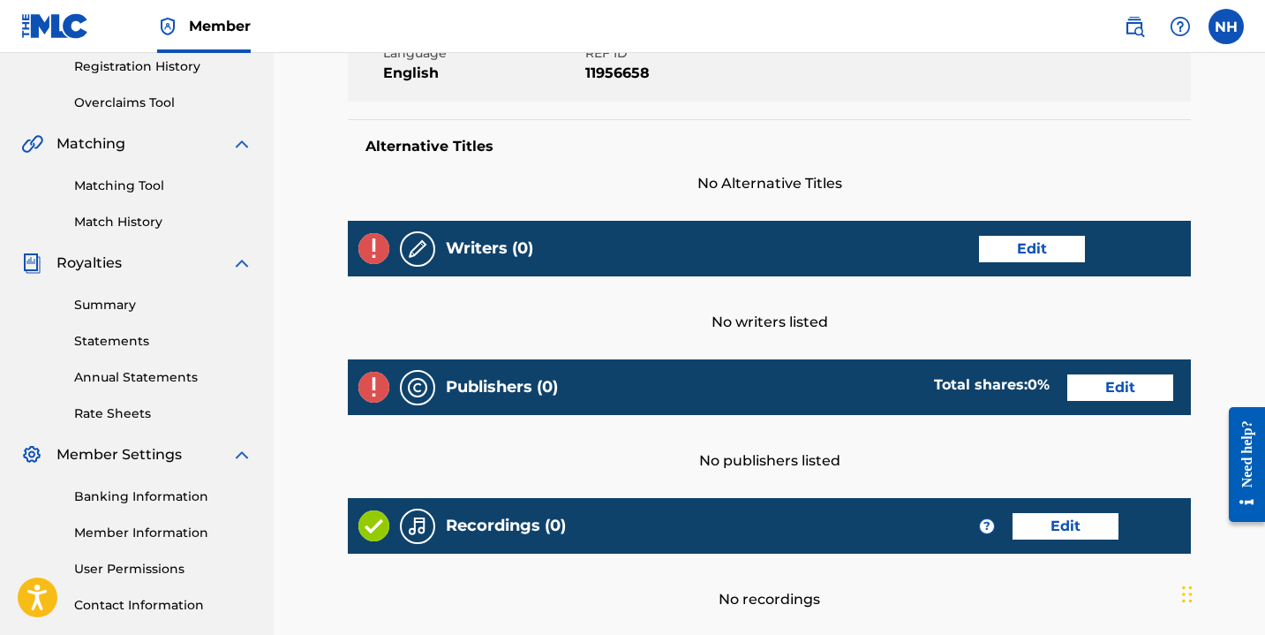
click at [1038, 246] on link "Edit" at bounding box center [1032, 249] width 106 height 26
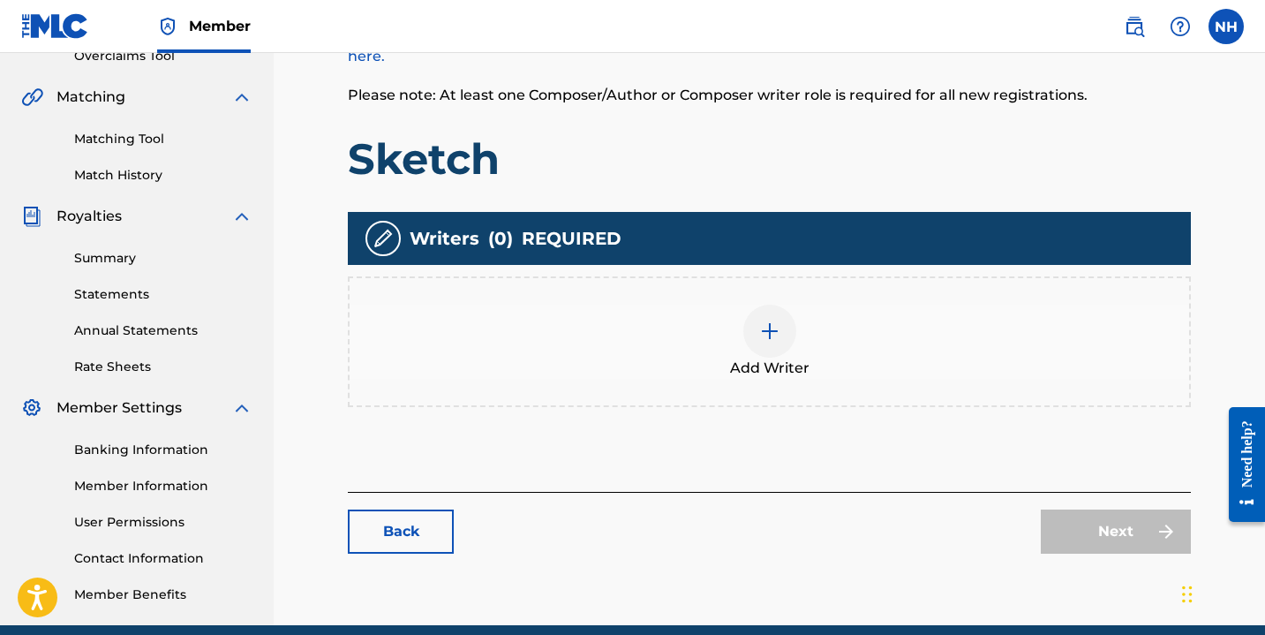
scroll to position [390, 0]
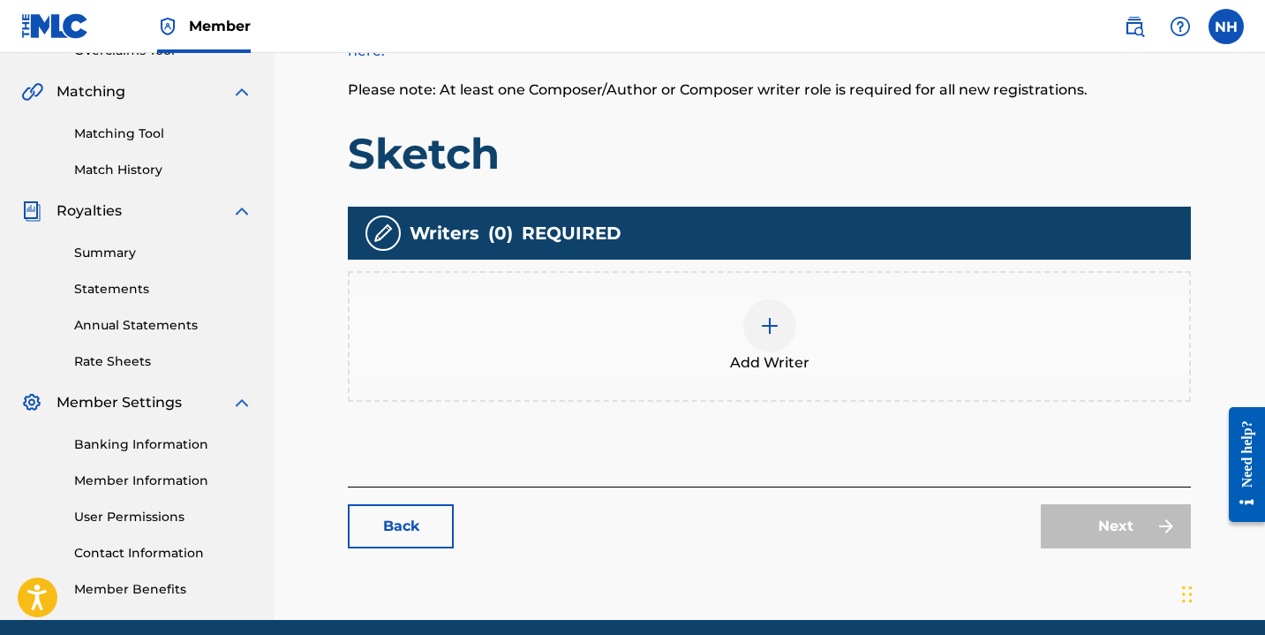
click at [769, 327] on img at bounding box center [769, 325] width 21 height 21
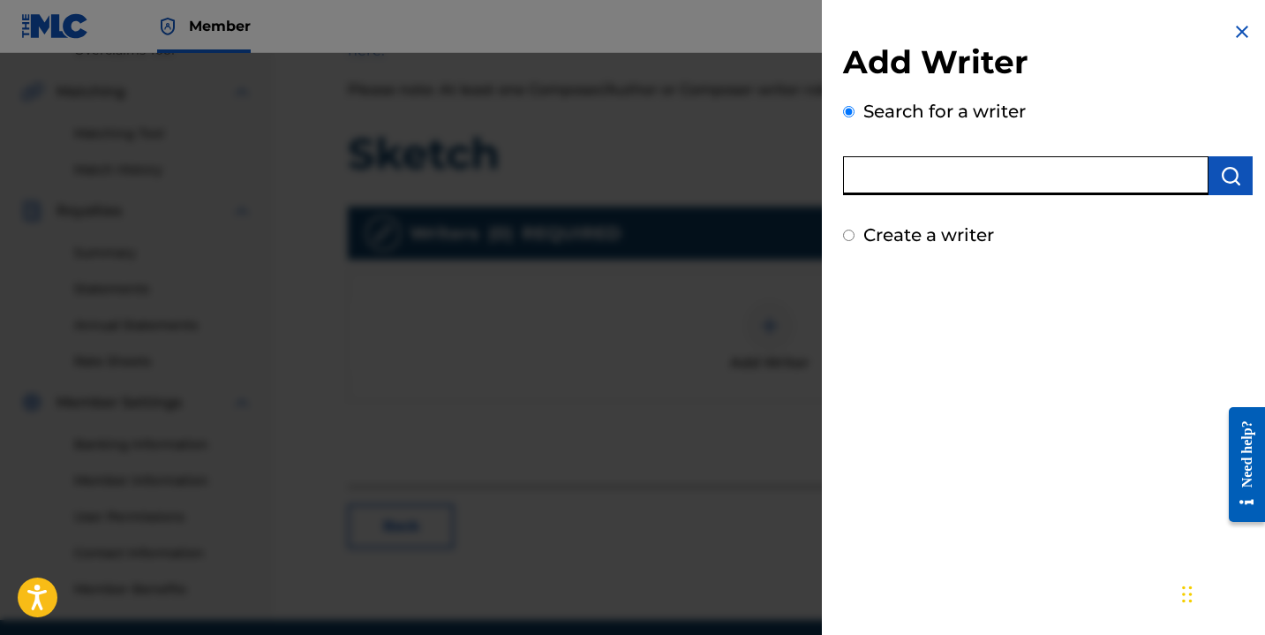
click at [919, 178] on input "text" at bounding box center [1025, 175] width 365 height 39
type input "Nayla Savannah"
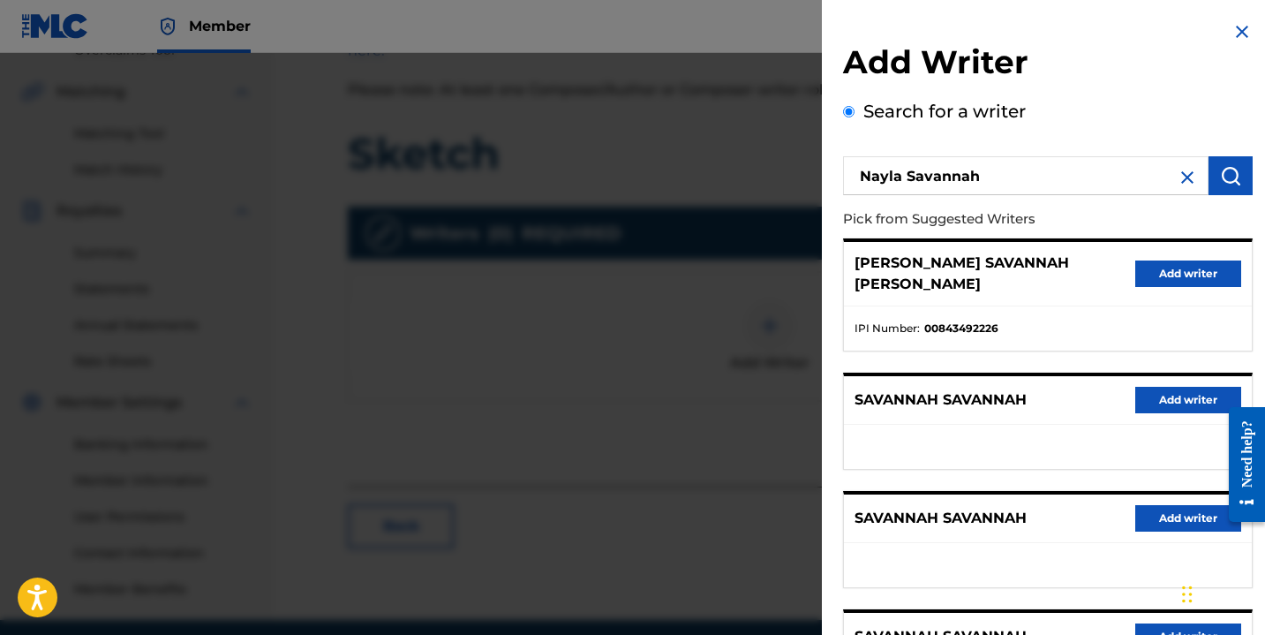
click at [1170, 260] on button "Add writer" at bounding box center [1188, 273] width 106 height 26
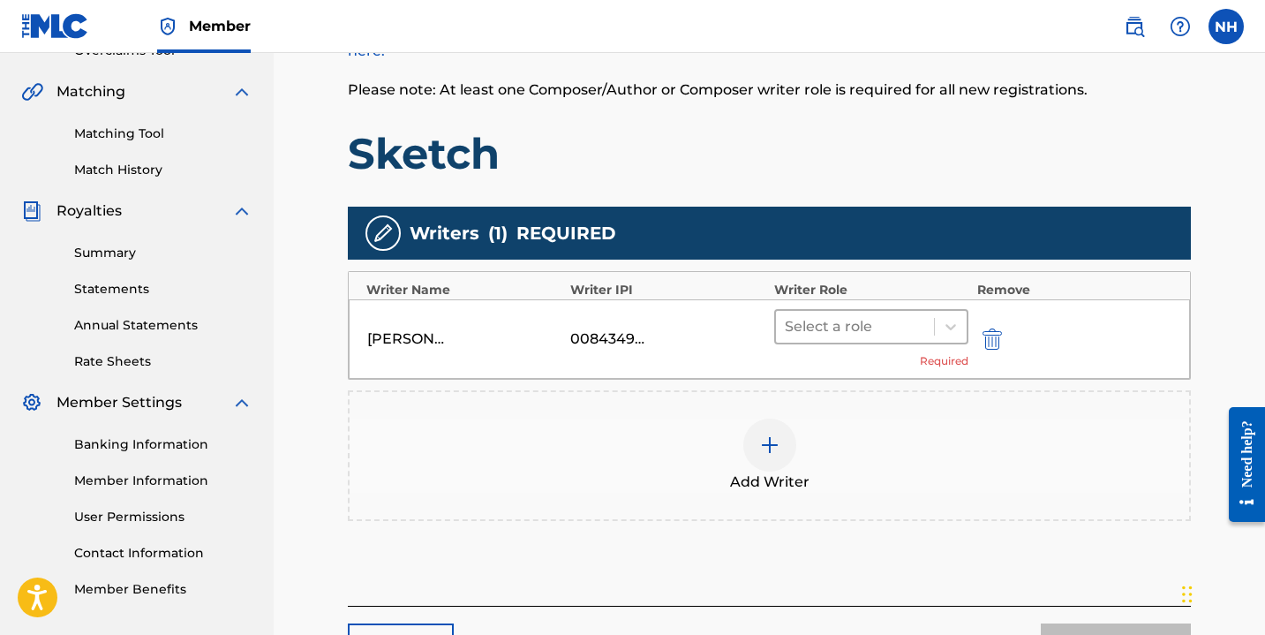
click at [922, 337] on div at bounding box center [855, 326] width 140 height 25
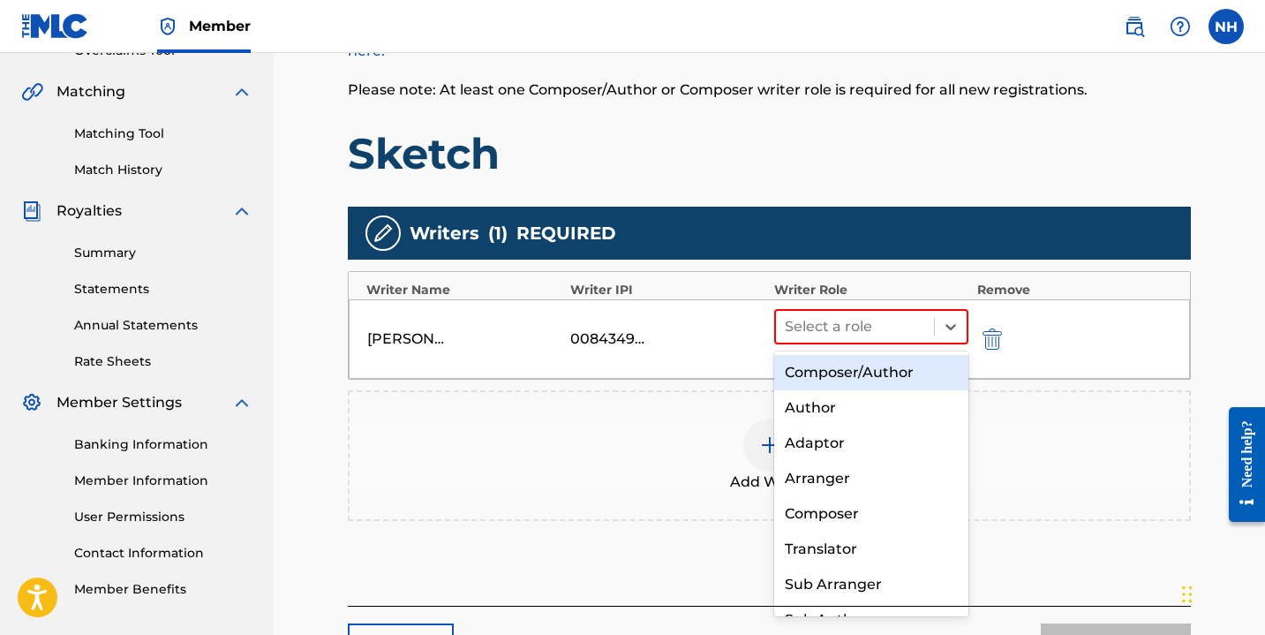
click at [899, 371] on div "Composer/Author" at bounding box center [871, 372] width 194 height 35
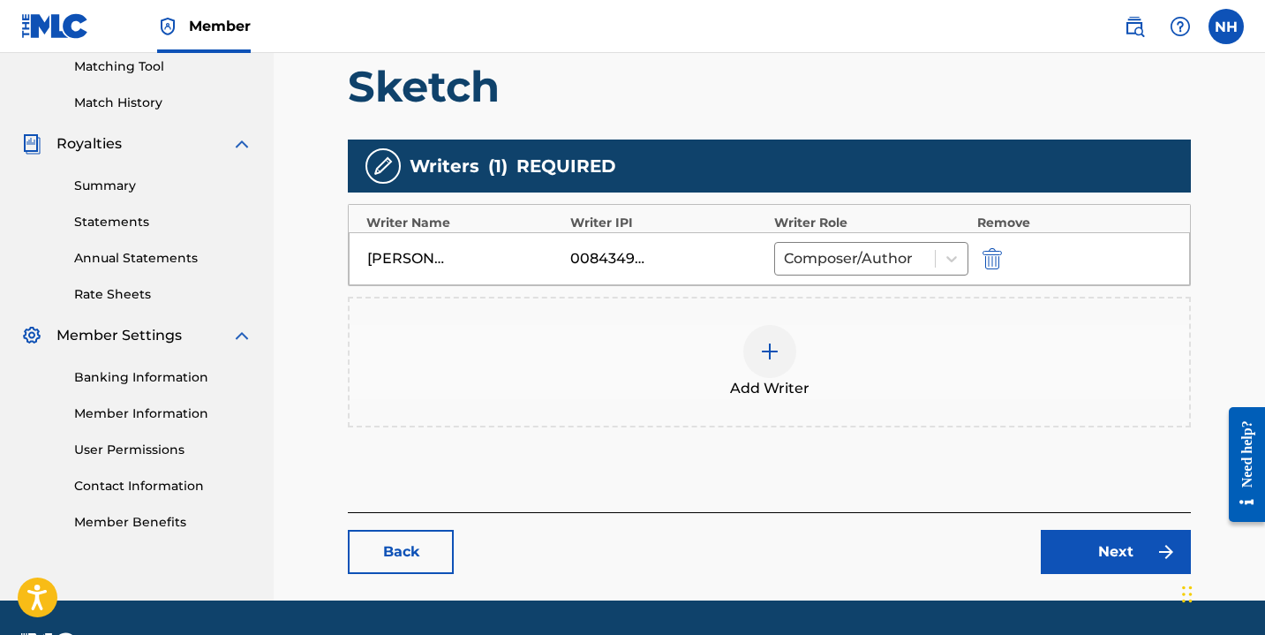
scroll to position [463, 0]
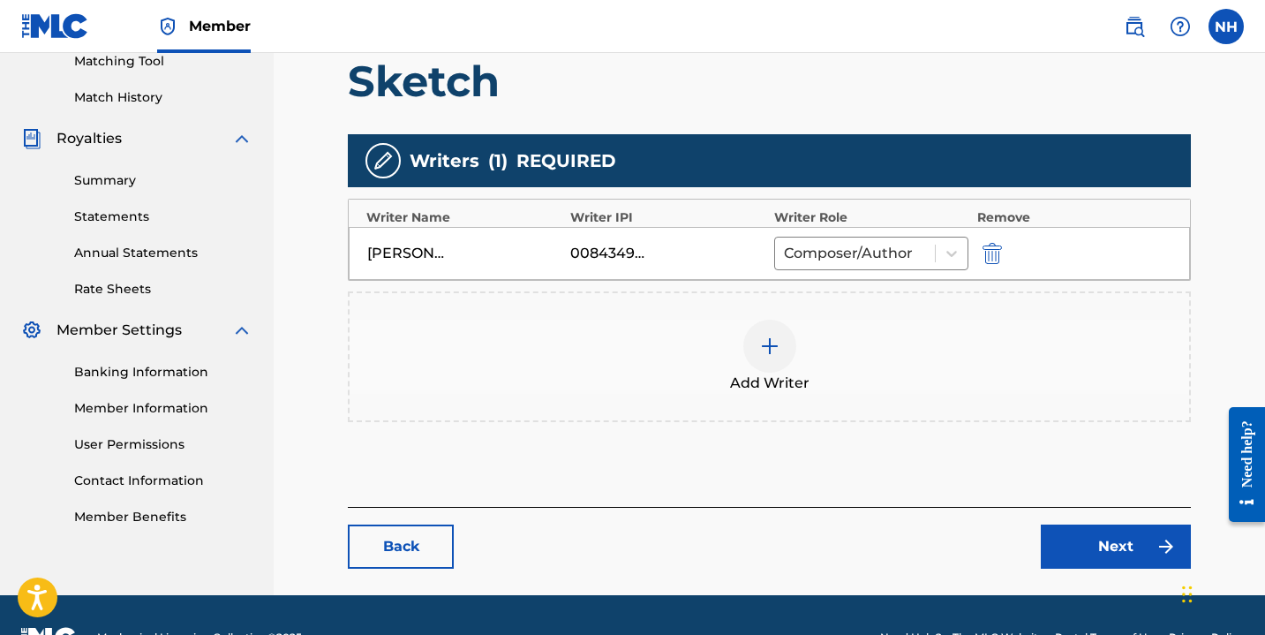
click at [1075, 547] on link "Next" at bounding box center [1116, 546] width 150 height 44
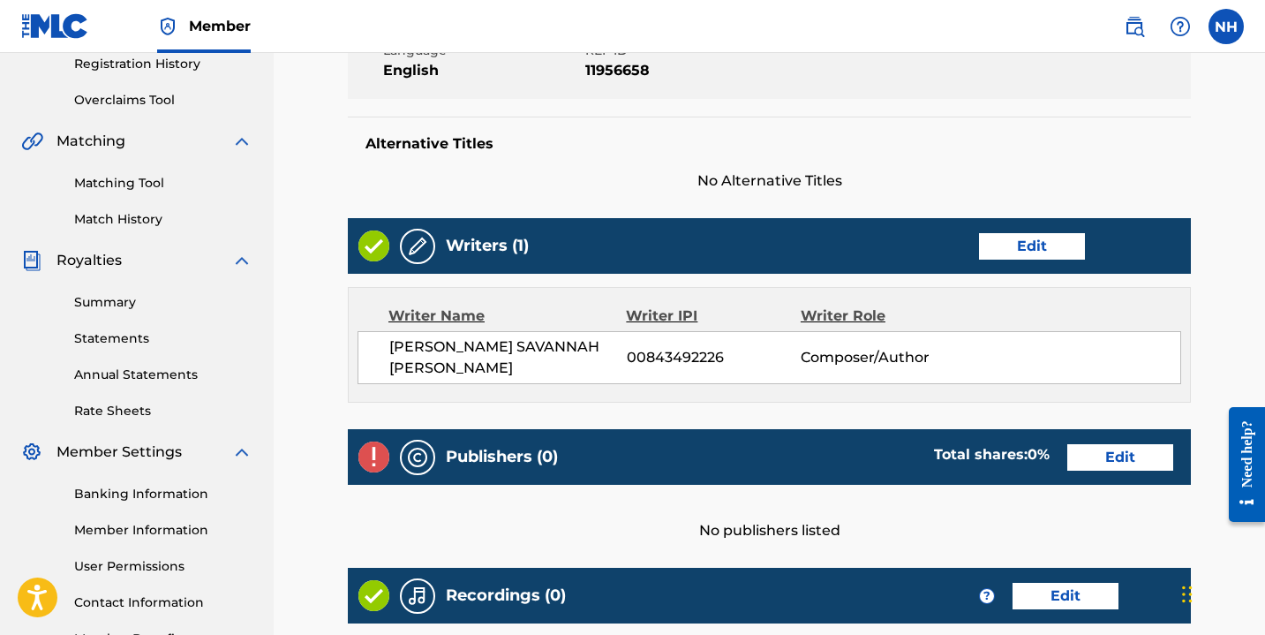
scroll to position [362, 0]
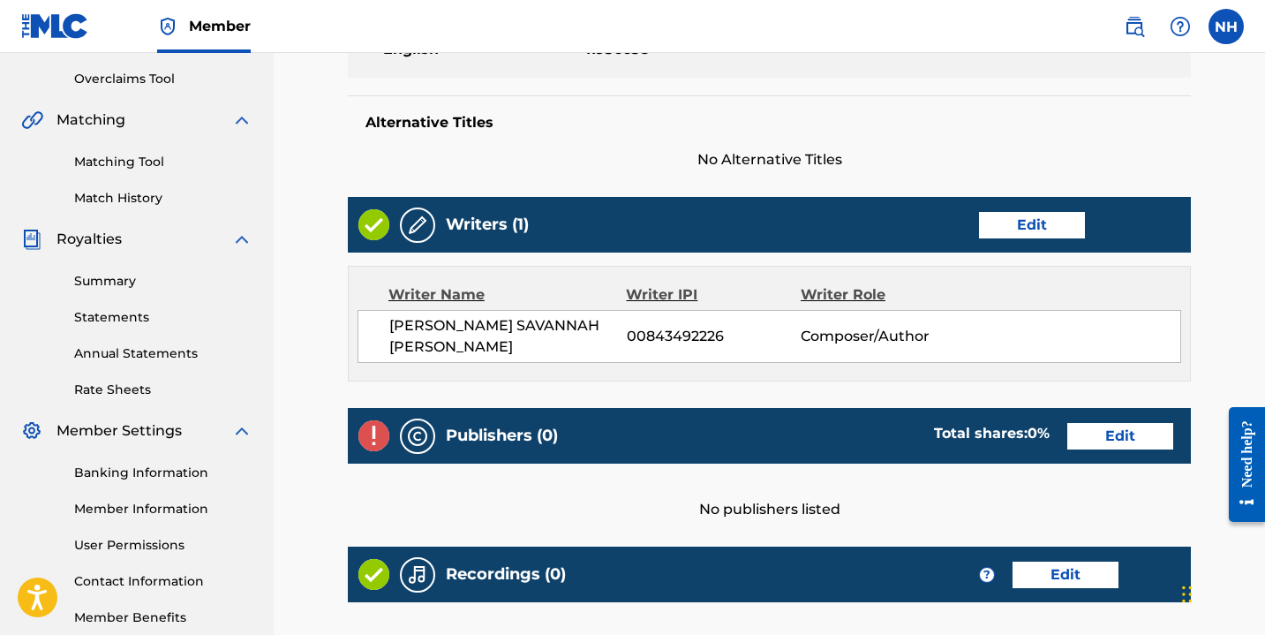
click at [1098, 433] on link "Edit" at bounding box center [1120, 436] width 106 height 26
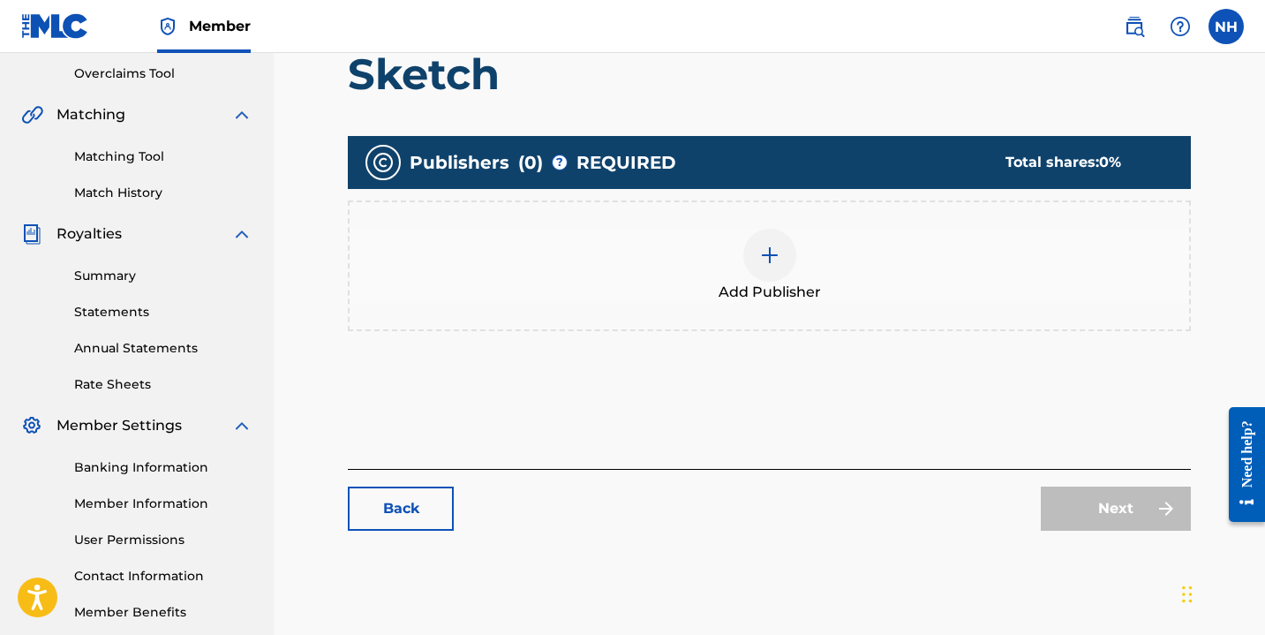
scroll to position [389, 0]
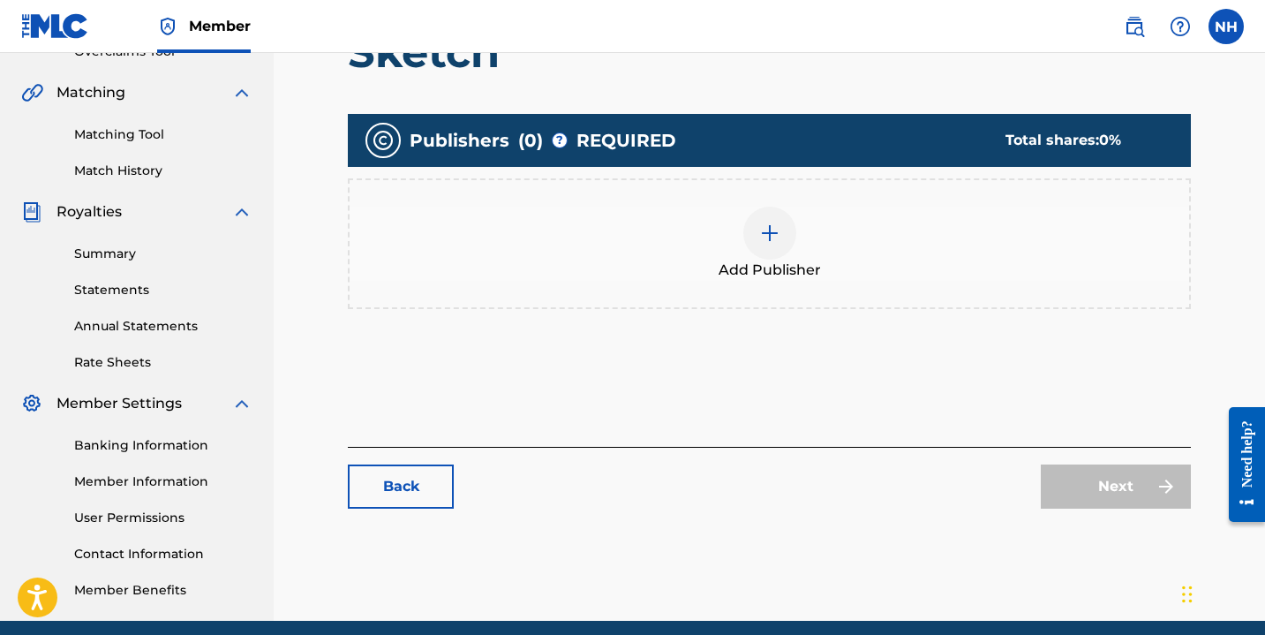
click at [768, 233] on img at bounding box center [769, 232] width 21 height 21
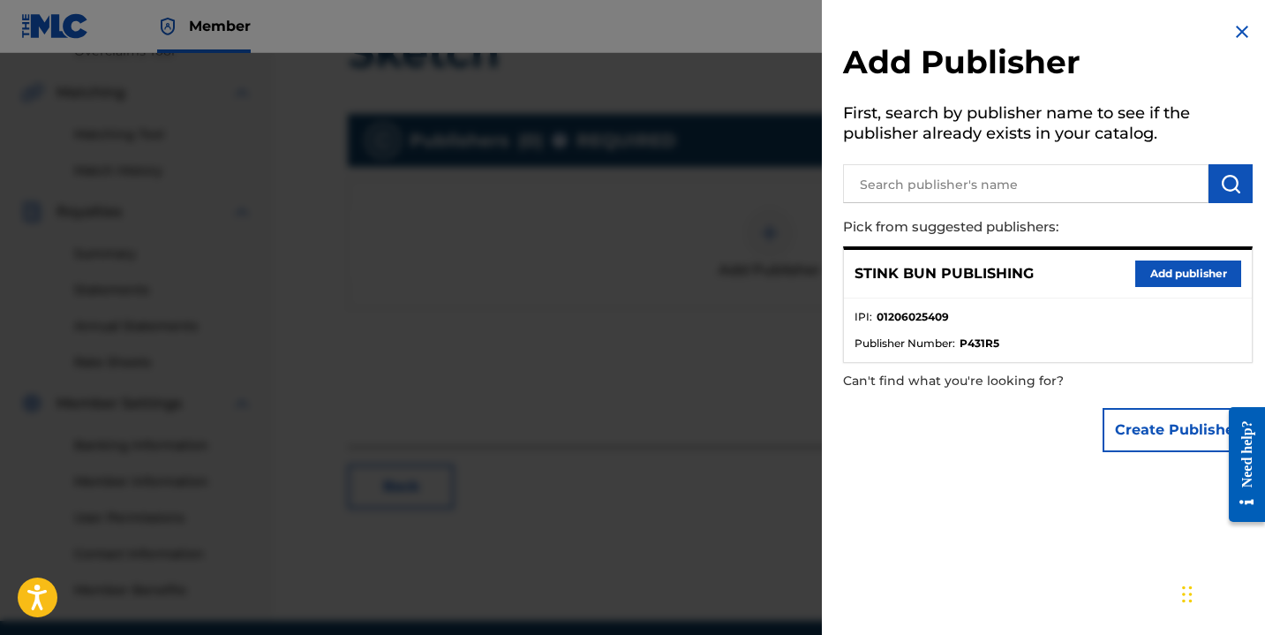
click at [1163, 281] on button "Add publisher" at bounding box center [1188, 273] width 106 height 26
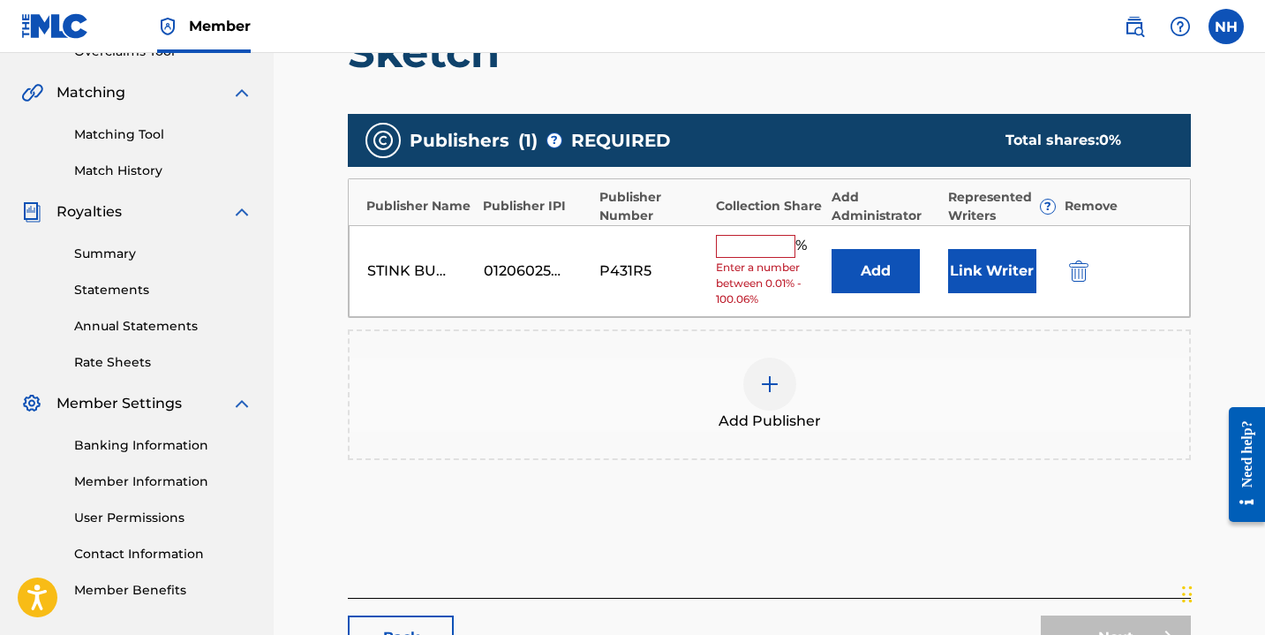
click at [961, 282] on button "Link Writer" at bounding box center [992, 271] width 88 height 44
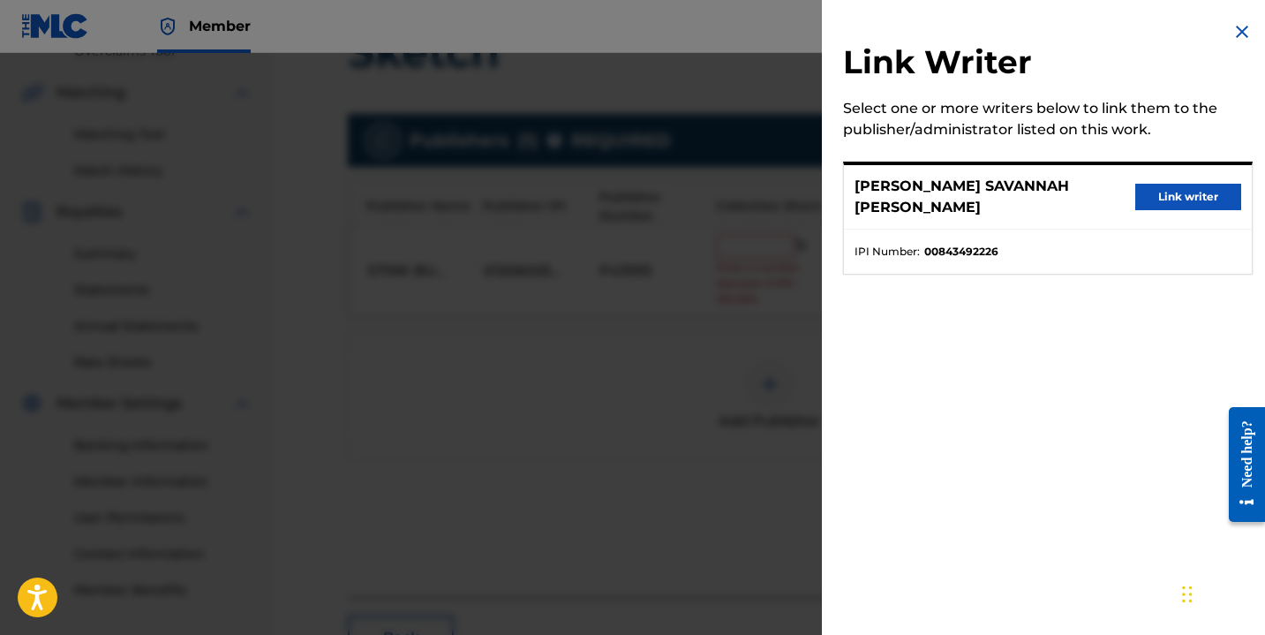
click at [1156, 184] on button "Link writer" at bounding box center [1188, 197] width 106 height 26
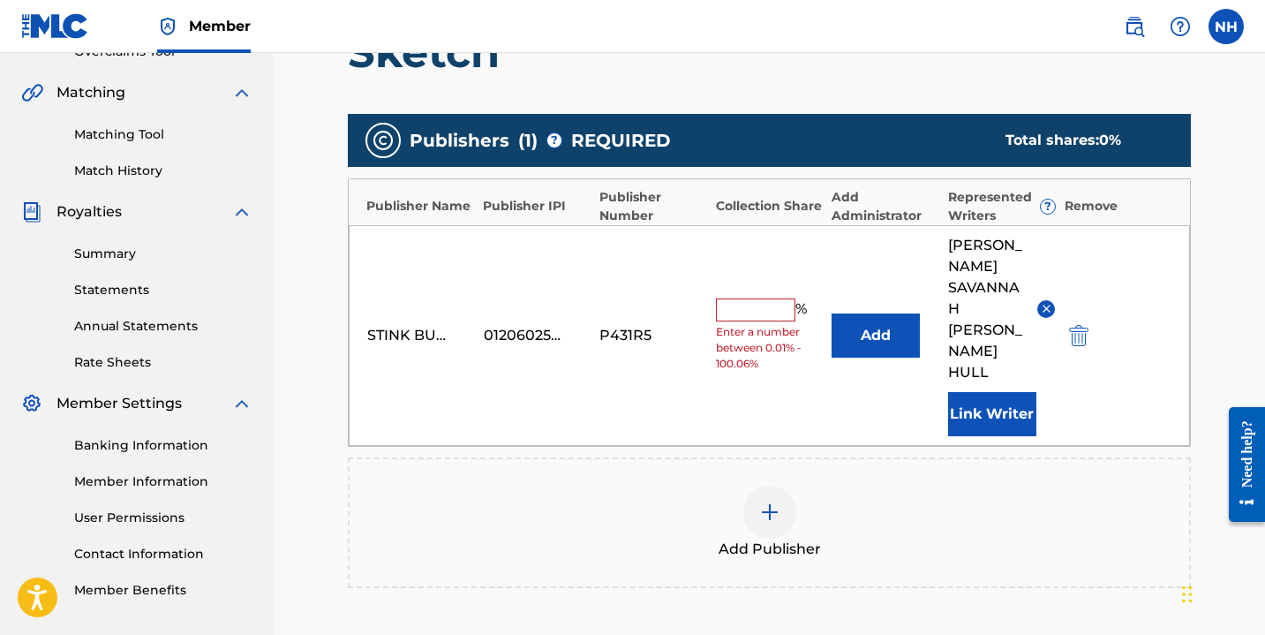
click at [761, 298] on input "text" at bounding box center [755, 309] width 79 height 23
type input "100"
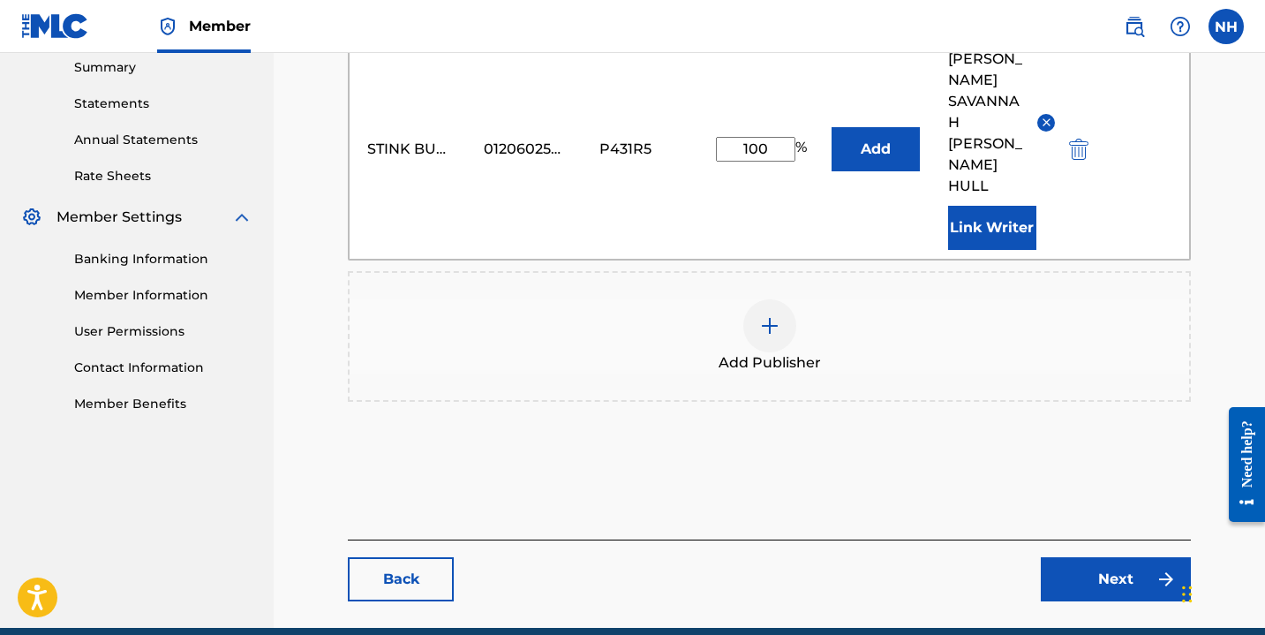
scroll to position [590, 0]
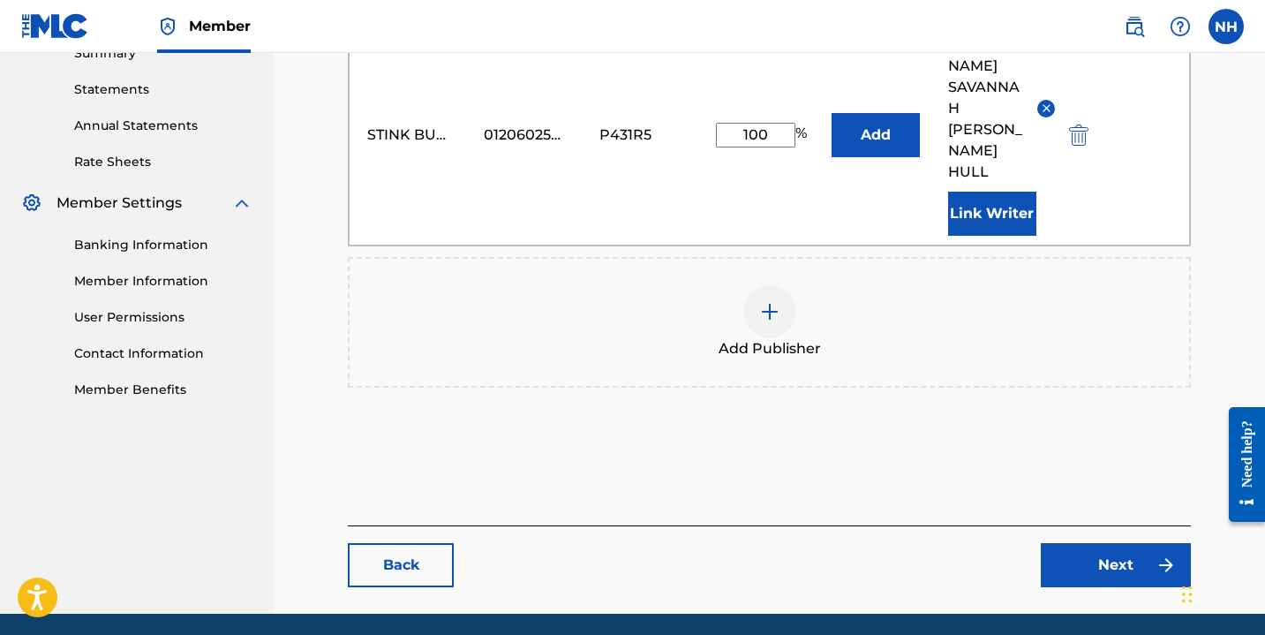
click at [1128, 543] on link "Next" at bounding box center [1116, 565] width 150 height 44
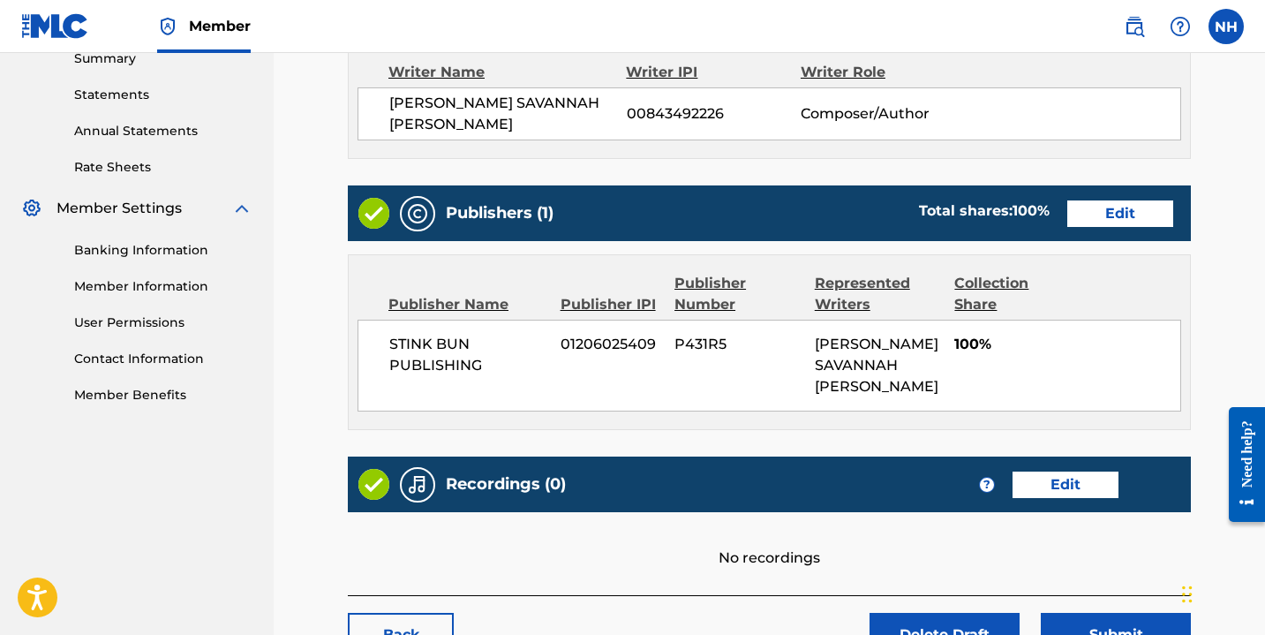
scroll to position [599, 0]
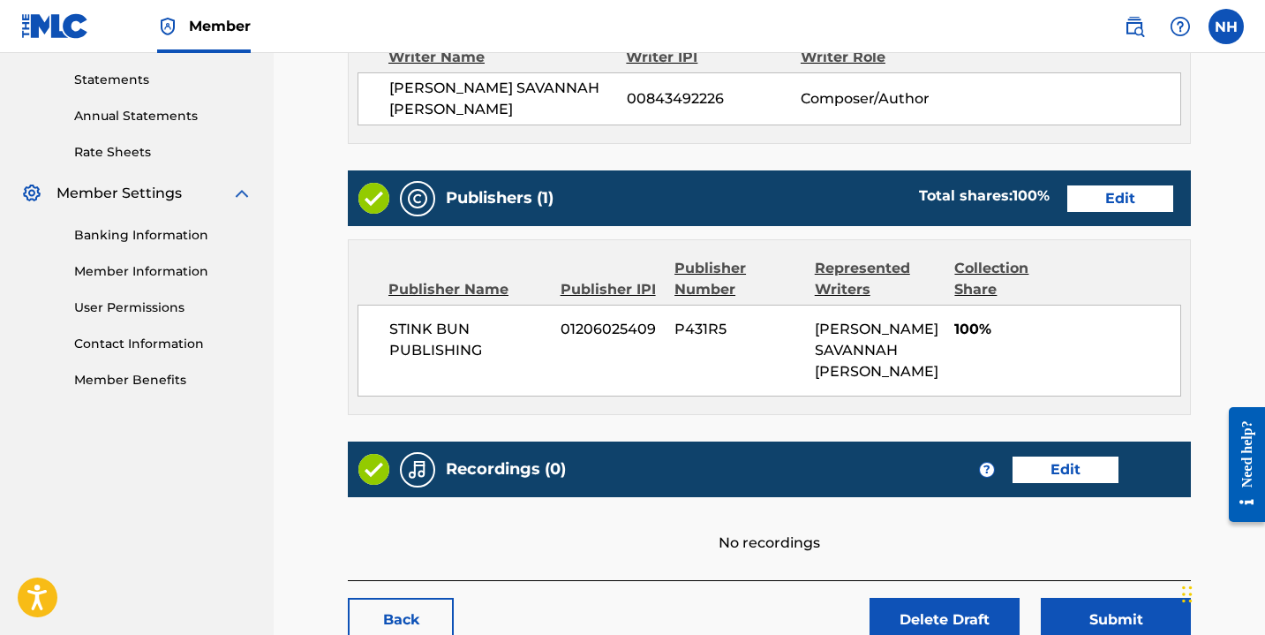
click at [1060, 461] on link "Edit" at bounding box center [1065, 469] width 106 height 26
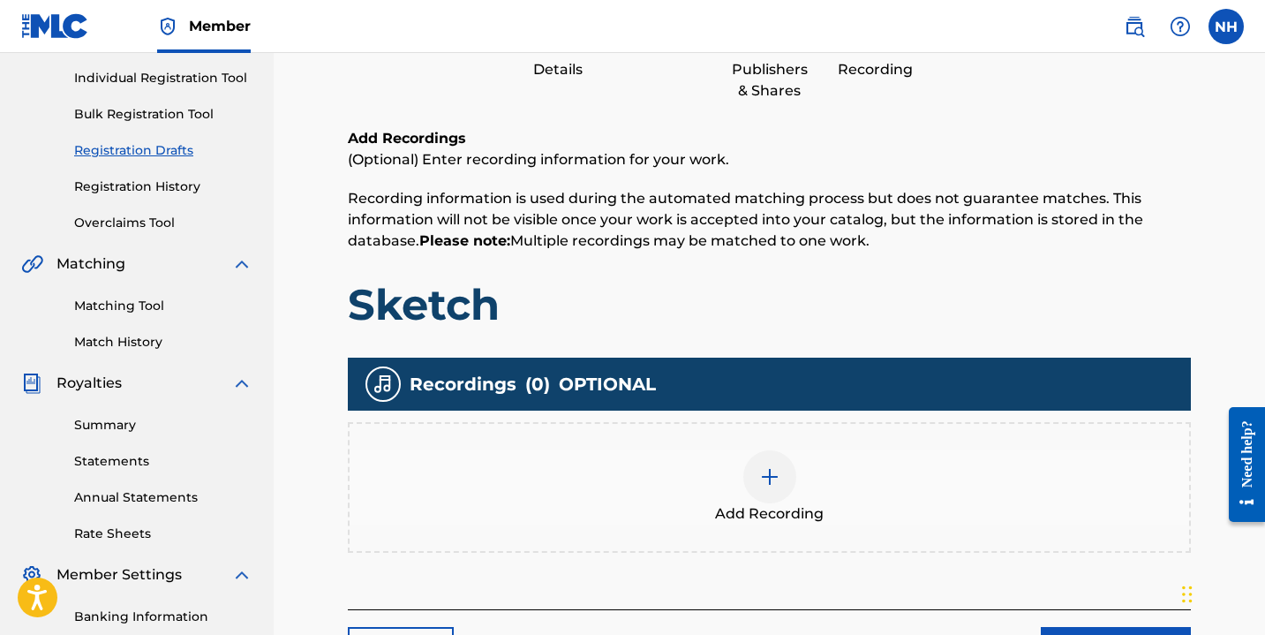
scroll to position [460, 0]
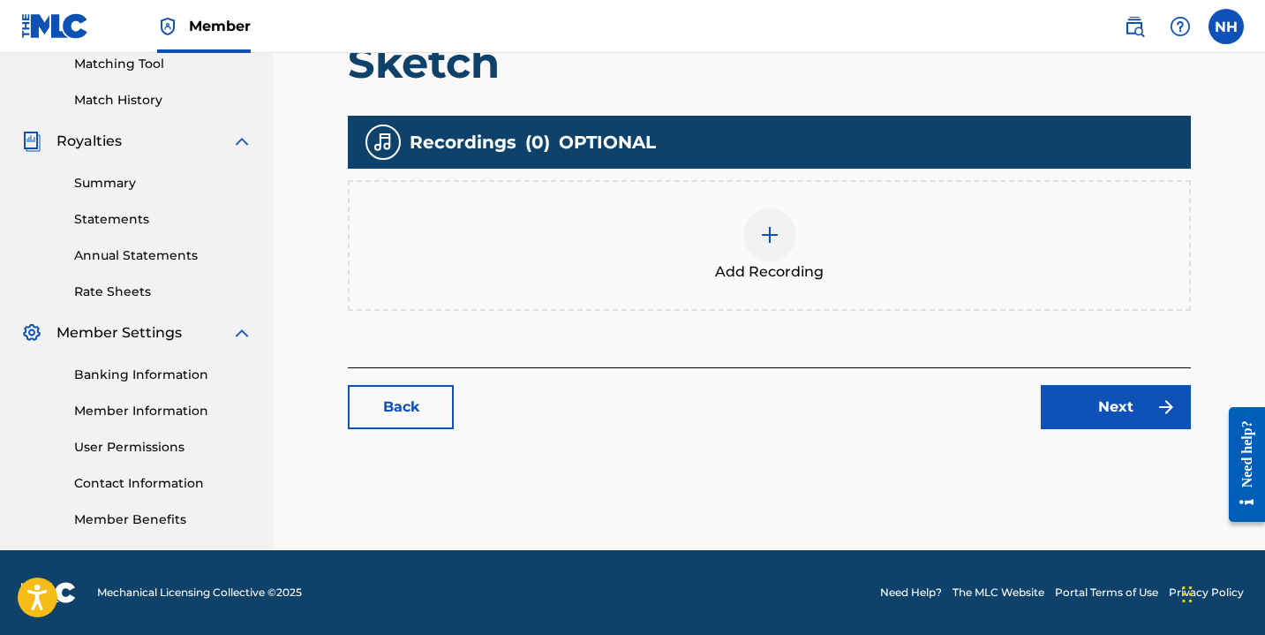
click at [760, 241] on img at bounding box center [769, 234] width 21 height 21
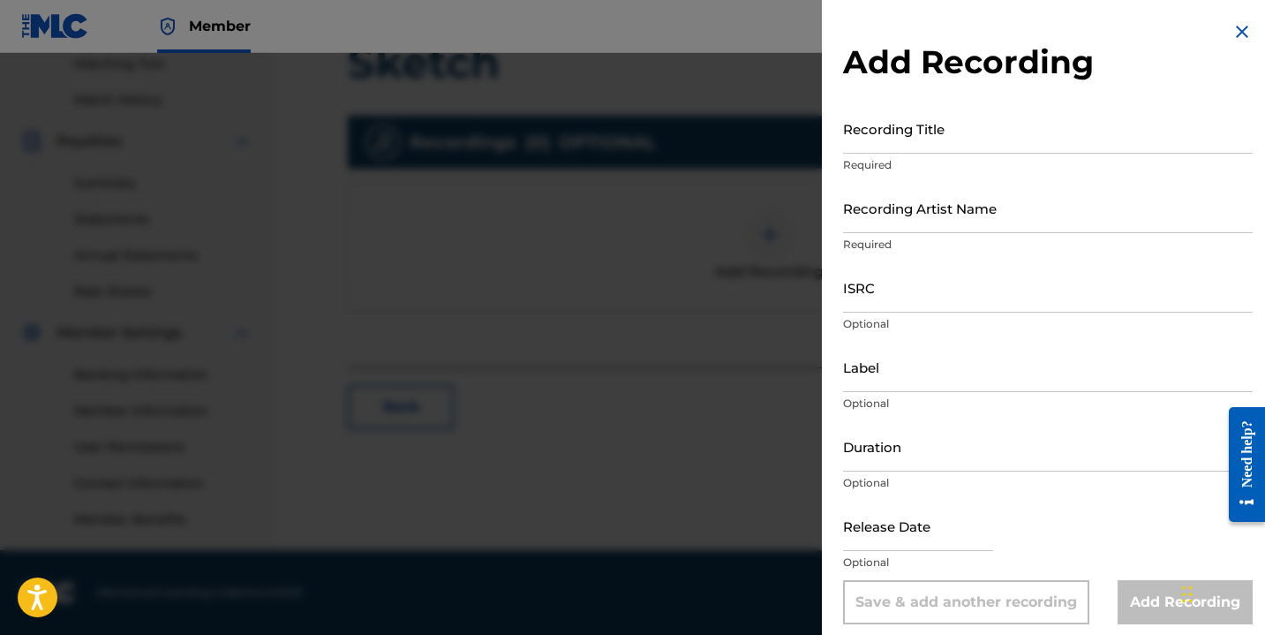
click at [935, 130] on input "Recording Title" at bounding box center [1048, 128] width 410 height 50
type input "Sketch"
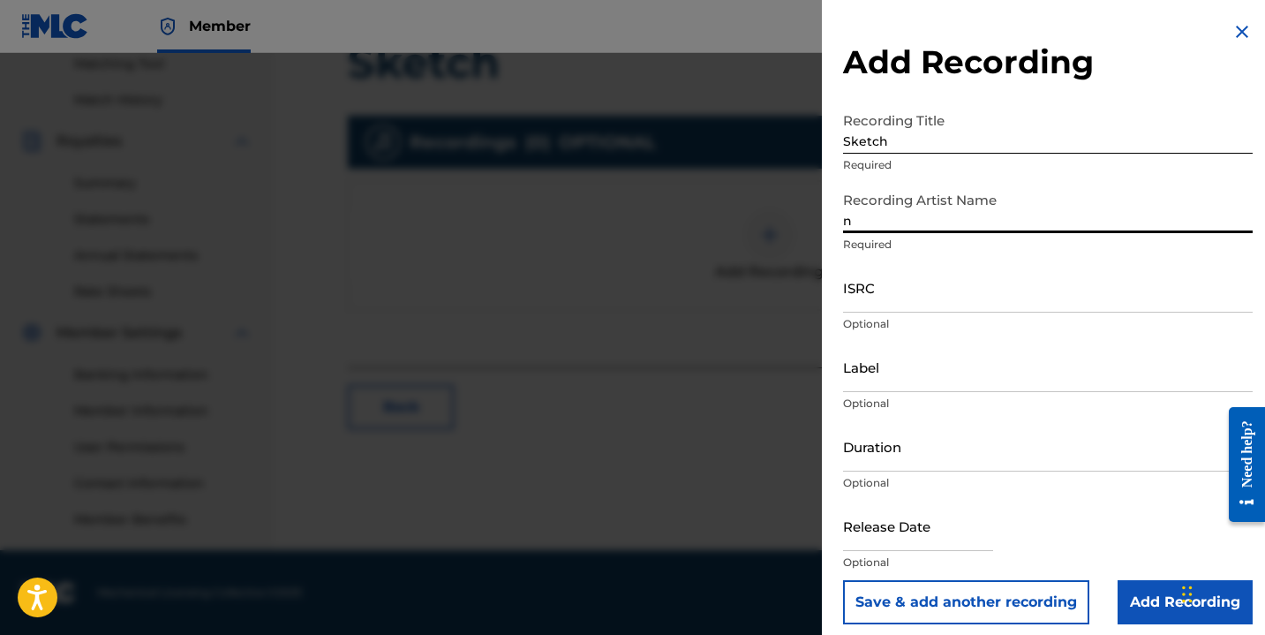
type input "Nayla Savannah"
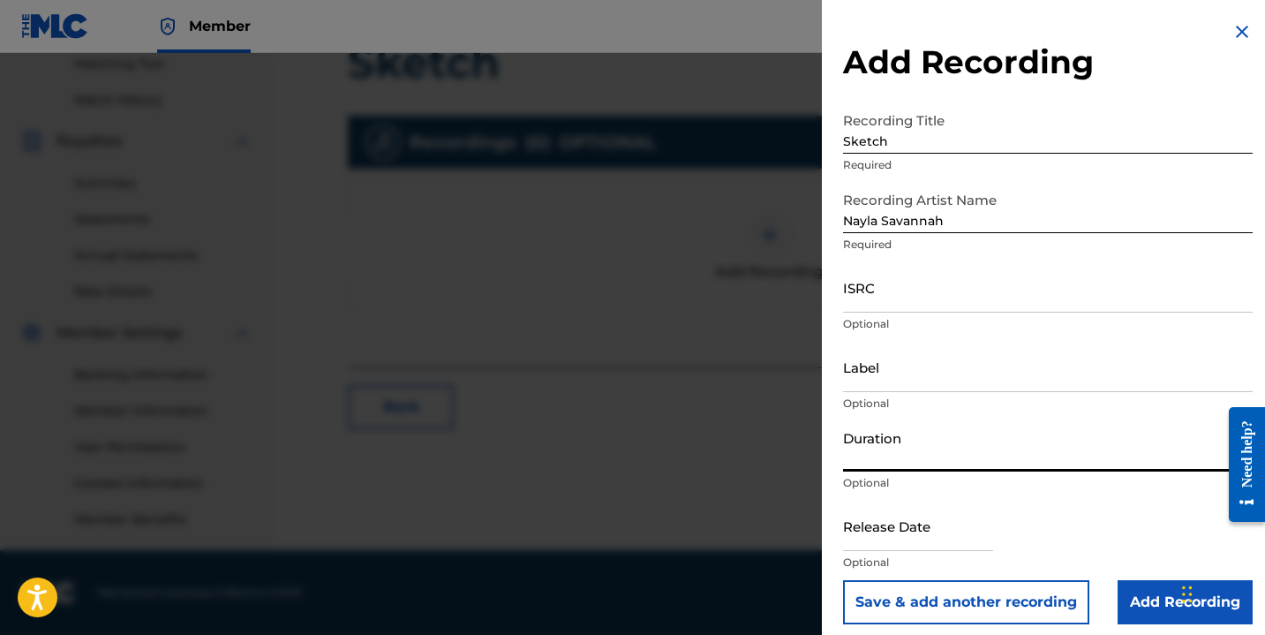
click at [877, 470] on input "Duration" at bounding box center [1048, 446] width 410 height 50
type input "03:00"
click at [874, 528] on input "text" at bounding box center [918, 525] width 150 height 50
select select "7"
select select "2025"
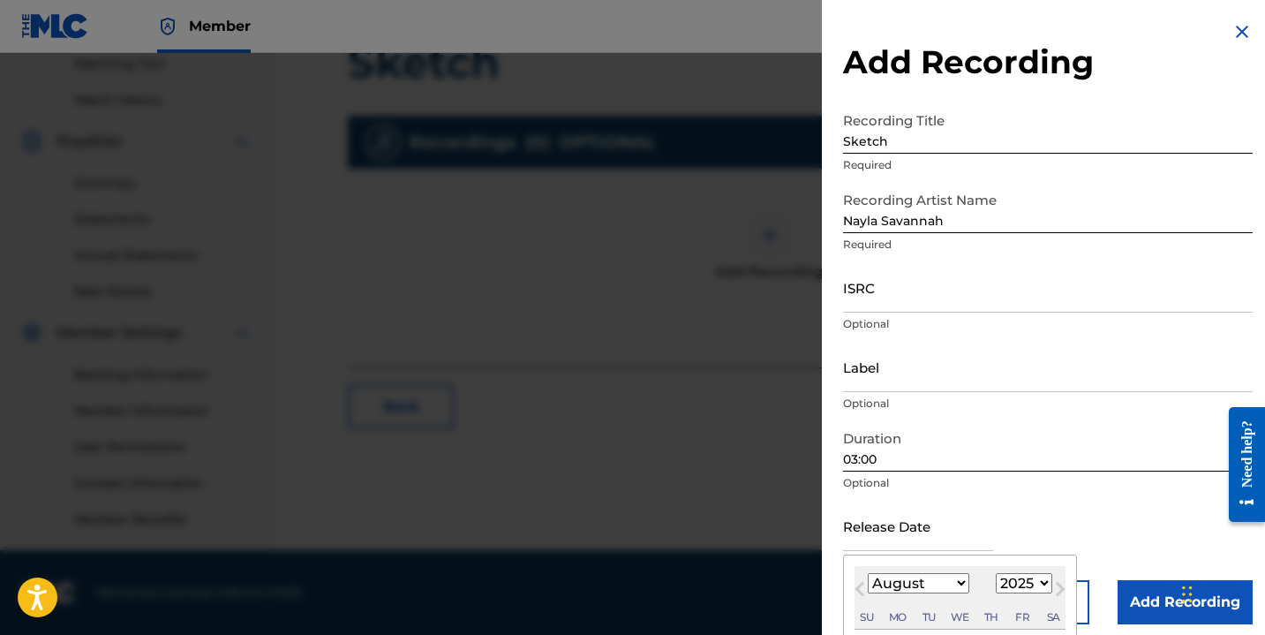
type input "[DATE]"
select select "9"
select select "2019"
click at [887, 305] on input "ISRC" at bounding box center [1048, 287] width 410 height 50
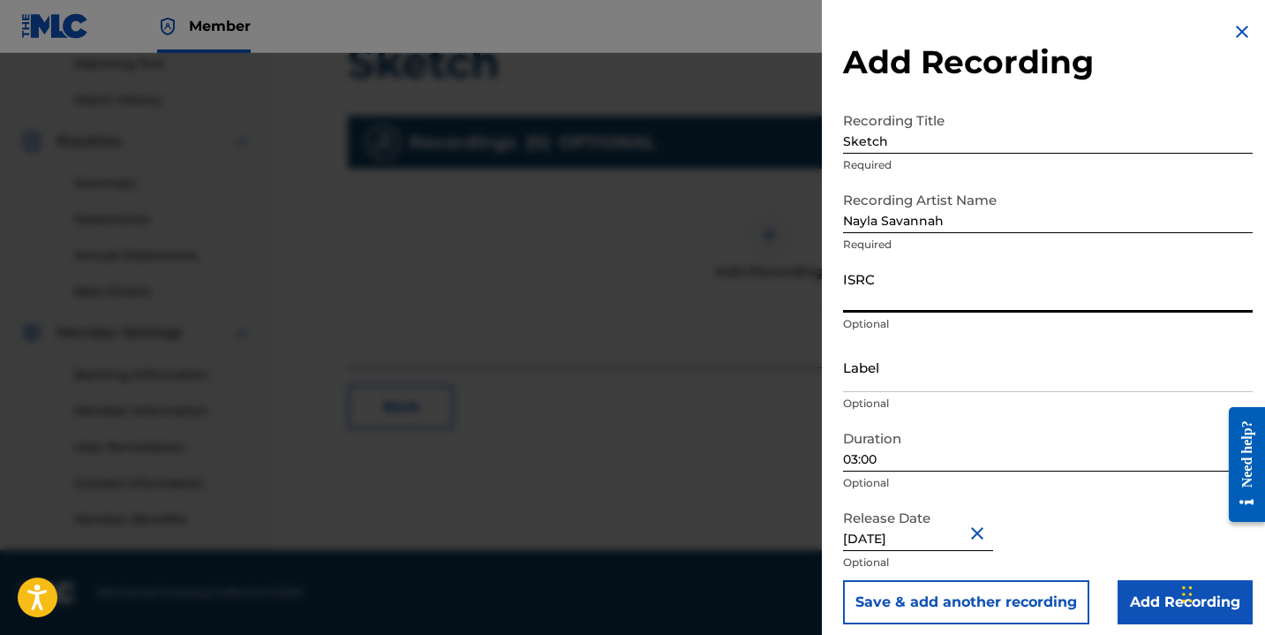
paste input "QZJG51943907"
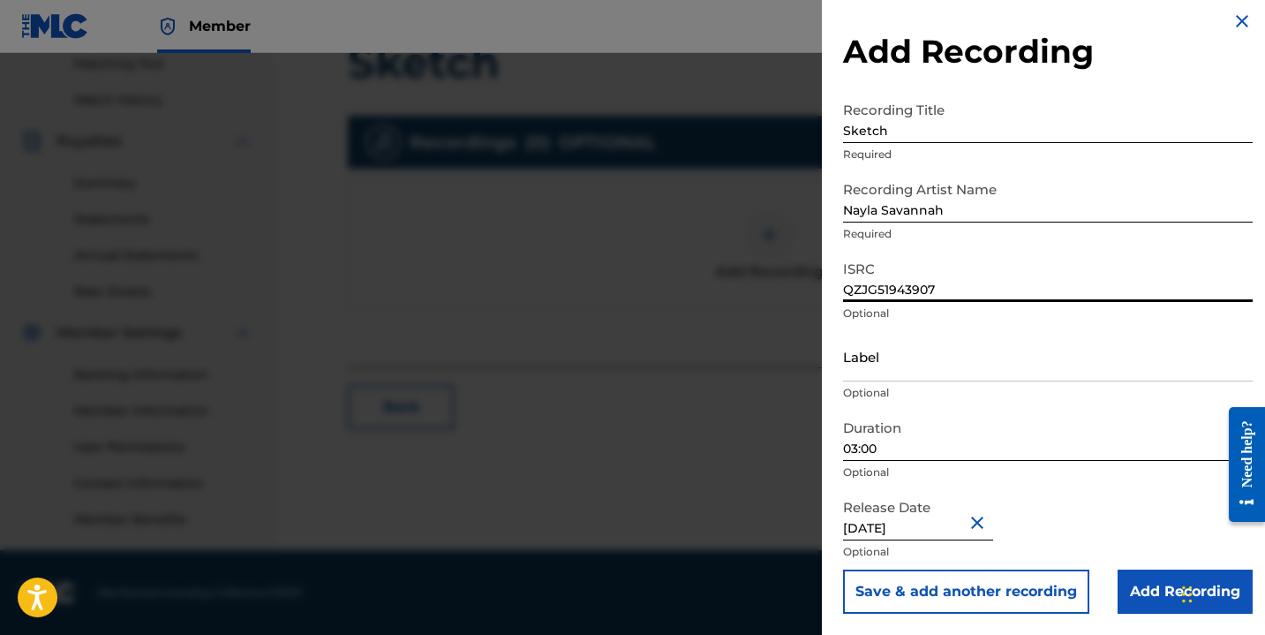
type input "QZJG51943907"
click at [1132, 583] on input "Add Recording" at bounding box center [1185, 591] width 135 height 44
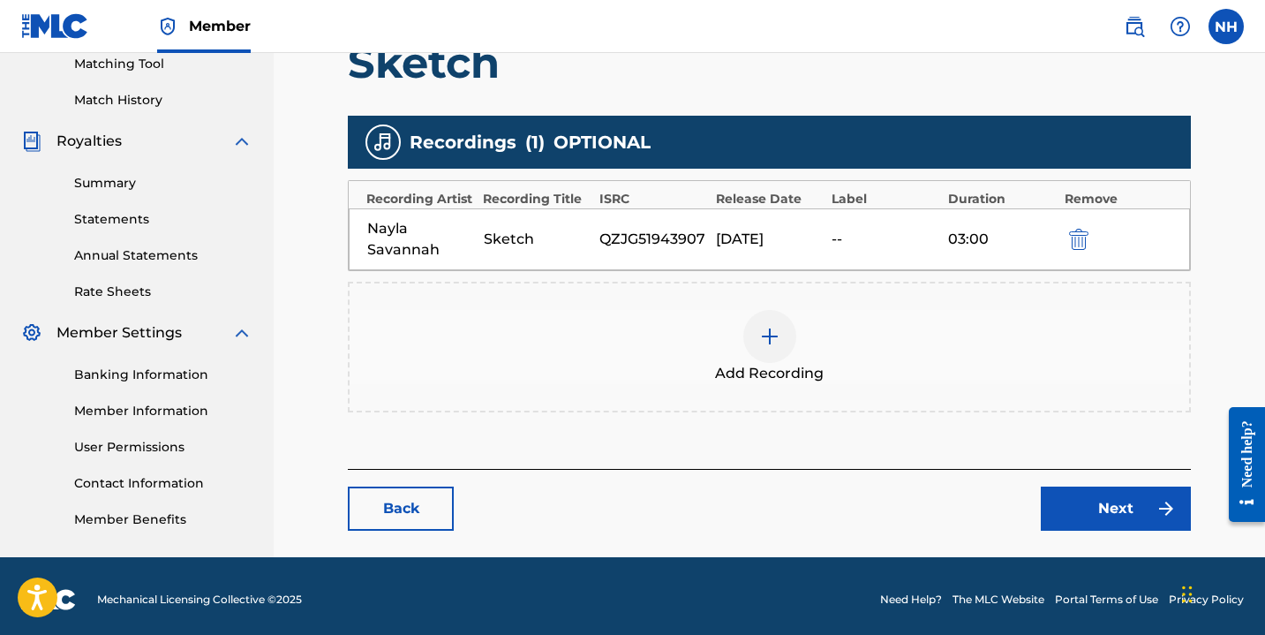
click at [1081, 490] on link "Next" at bounding box center [1116, 508] width 150 height 44
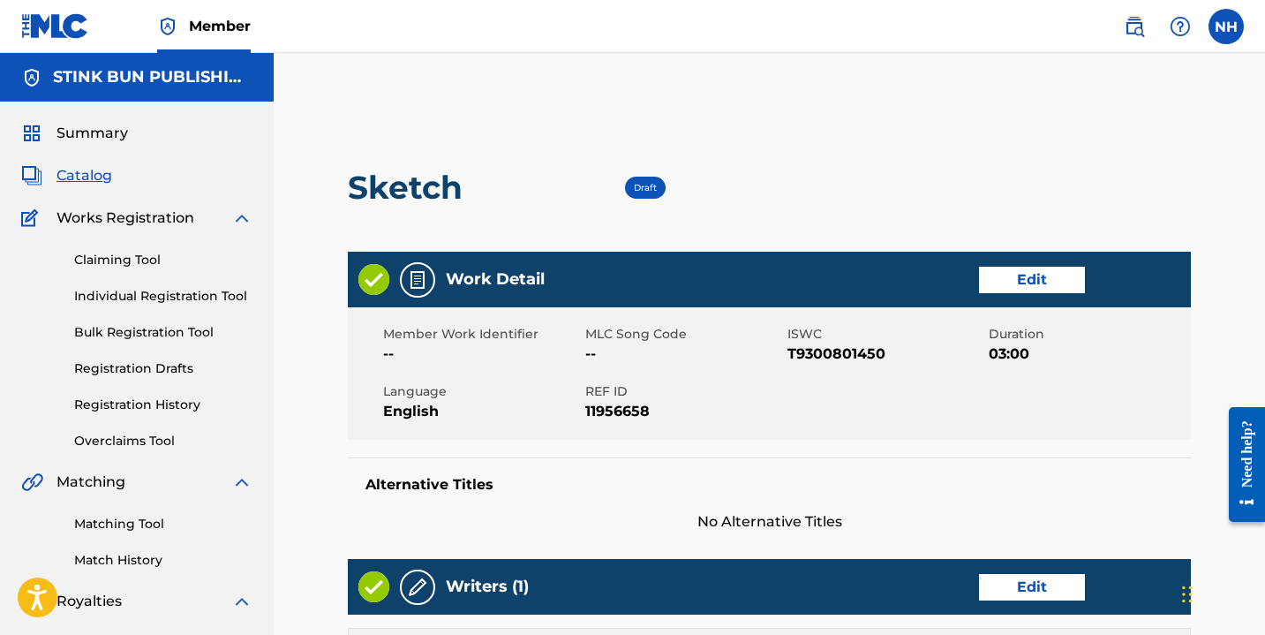
scroll to position [767, 0]
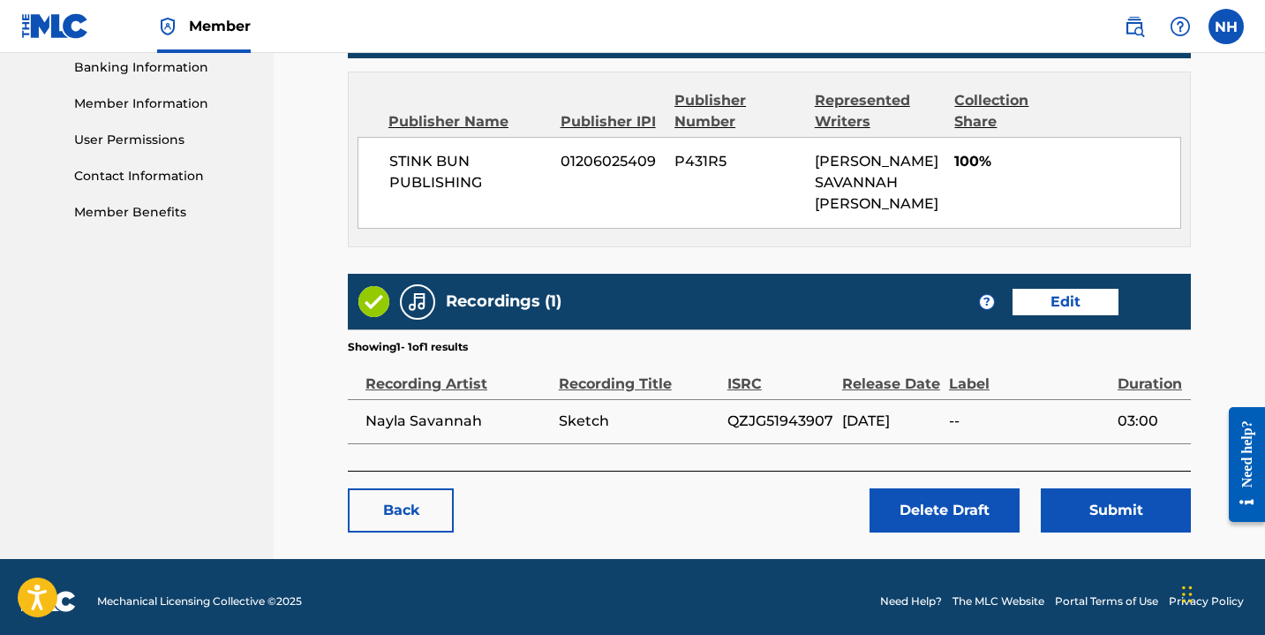
click at [1095, 489] on button "Submit" at bounding box center [1116, 510] width 150 height 44
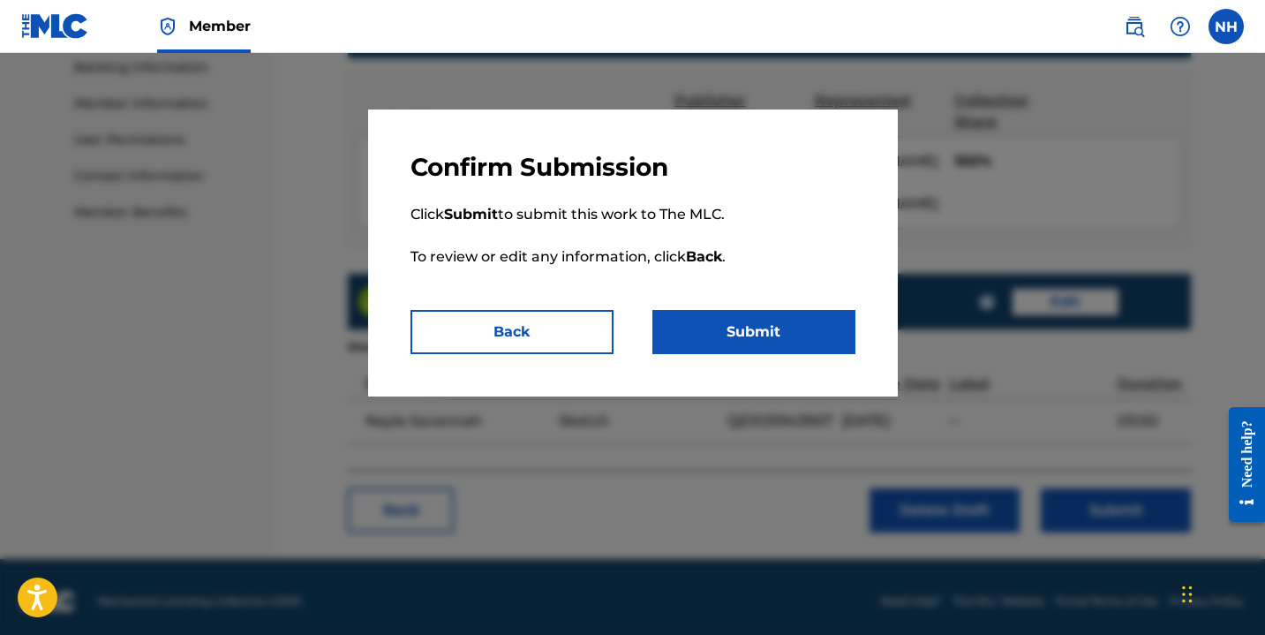
click at [796, 312] on button "Submit" at bounding box center [753, 332] width 203 height 44
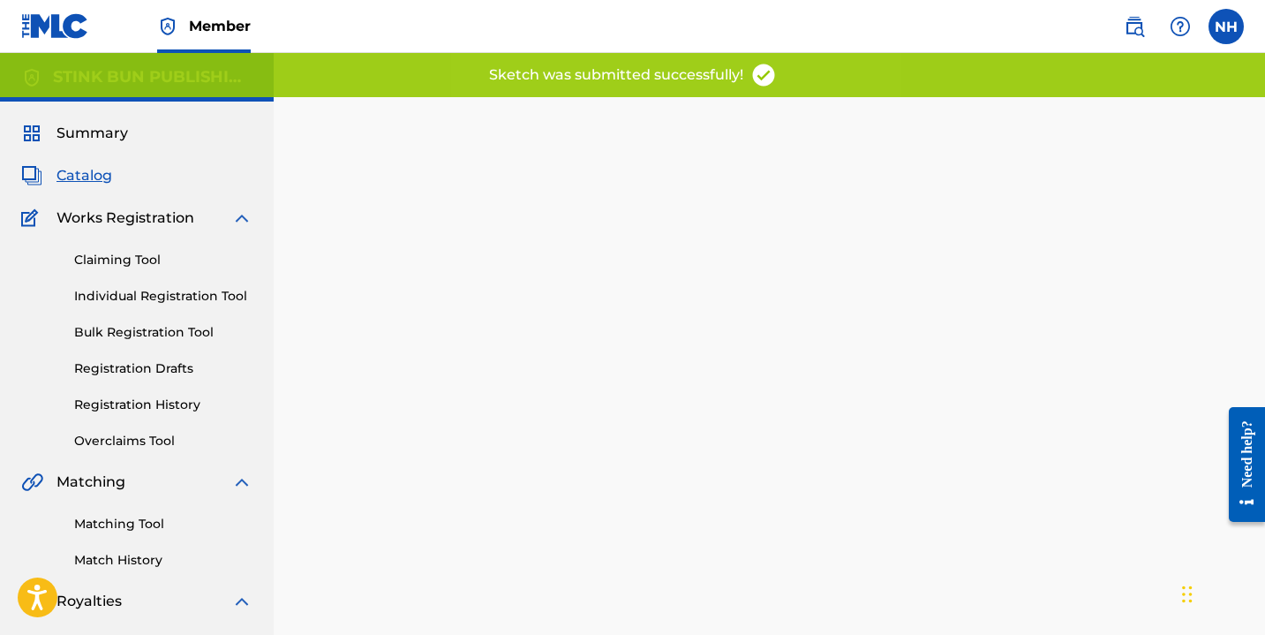
click at [156, 370] on link "Registration Drafts" at bounding box center [163, 368] width 178 height 19
